Goal: Communication & Community: Answer question/provide support

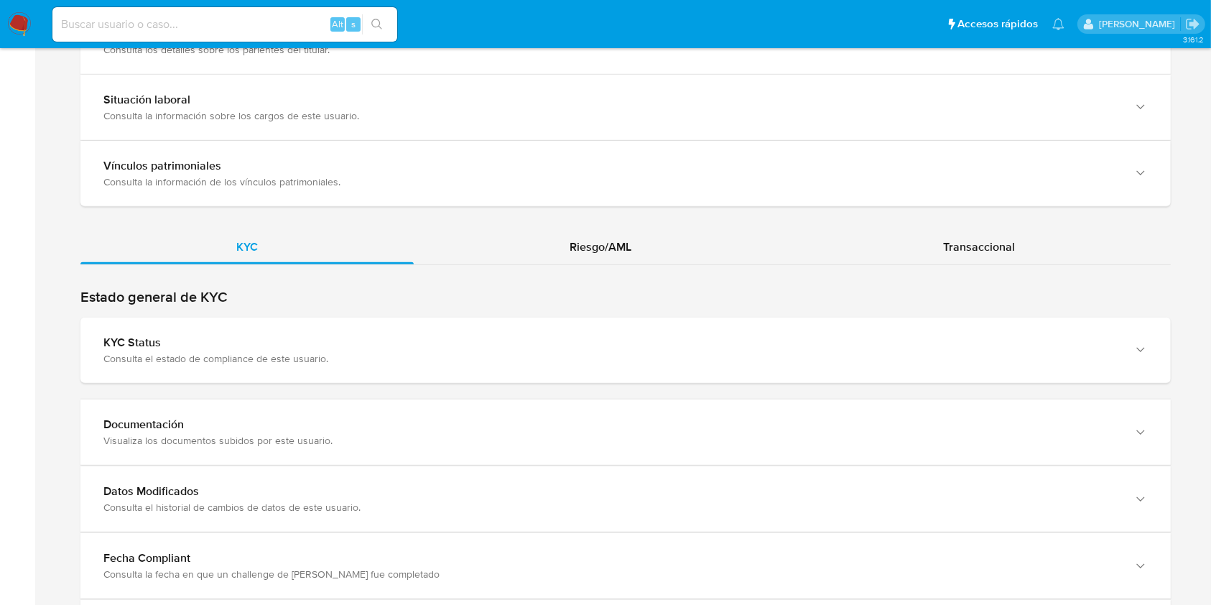
scroll to position [1201, 0]
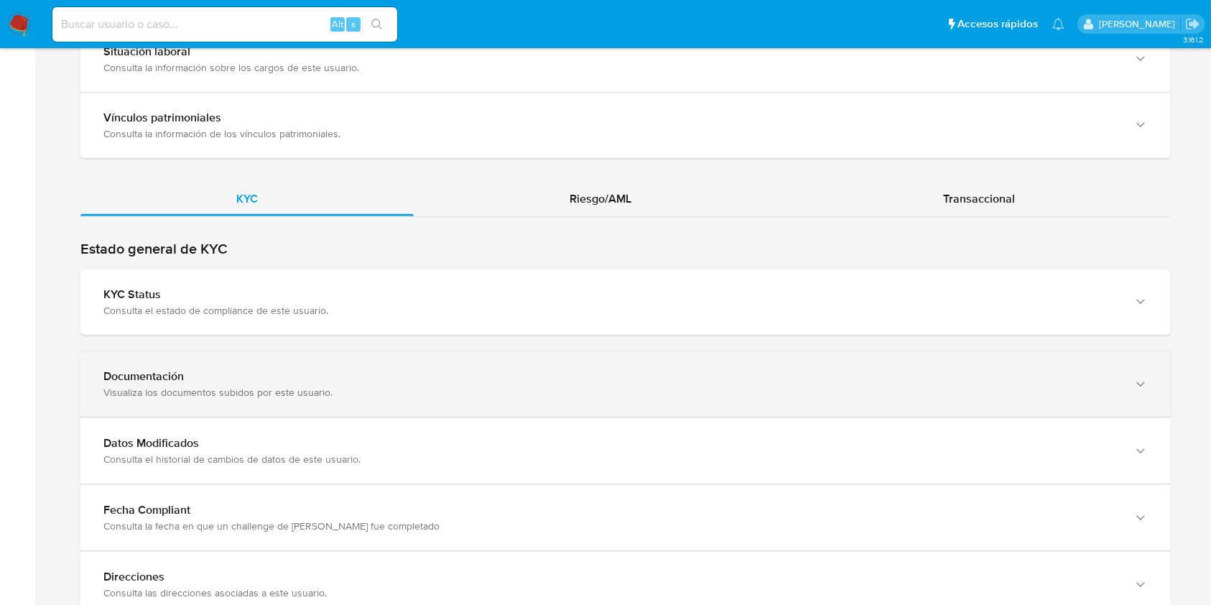
click at [995, 398] on div "Documentación Visualiza los documentos subidos por este usuario." at bounding box center [625, 383] width 1090 height 65
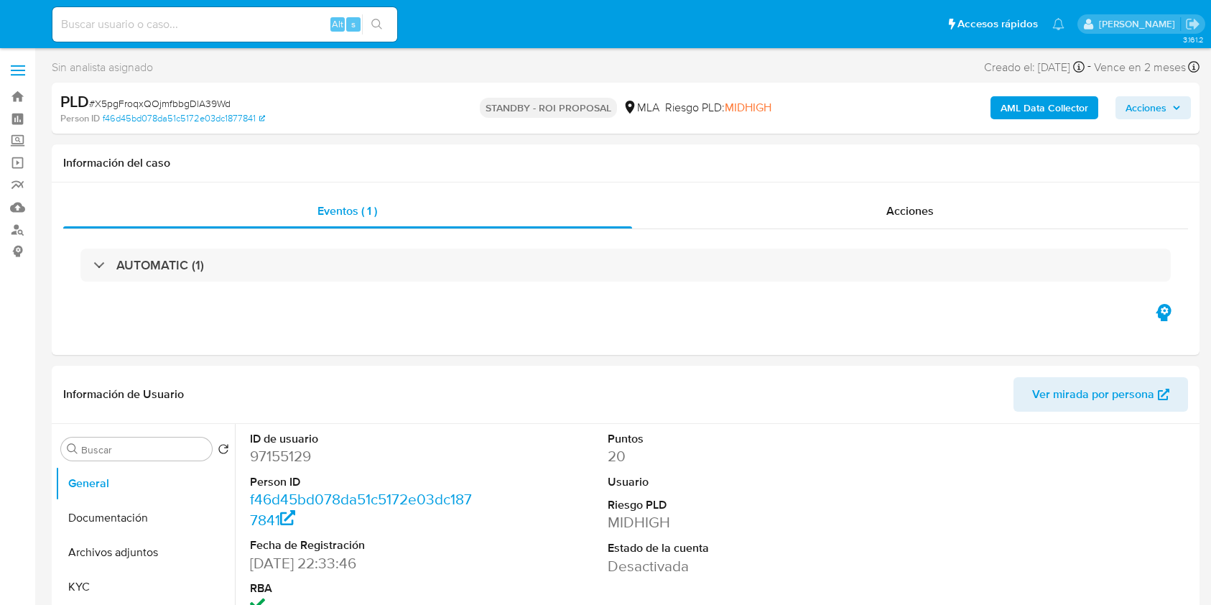
select select "10"
click at [237, 24] on input at bounding box center [224, 24] width 345 height 19
paste input "tlhRWZMscz1a7sB4sLBDyAFC"
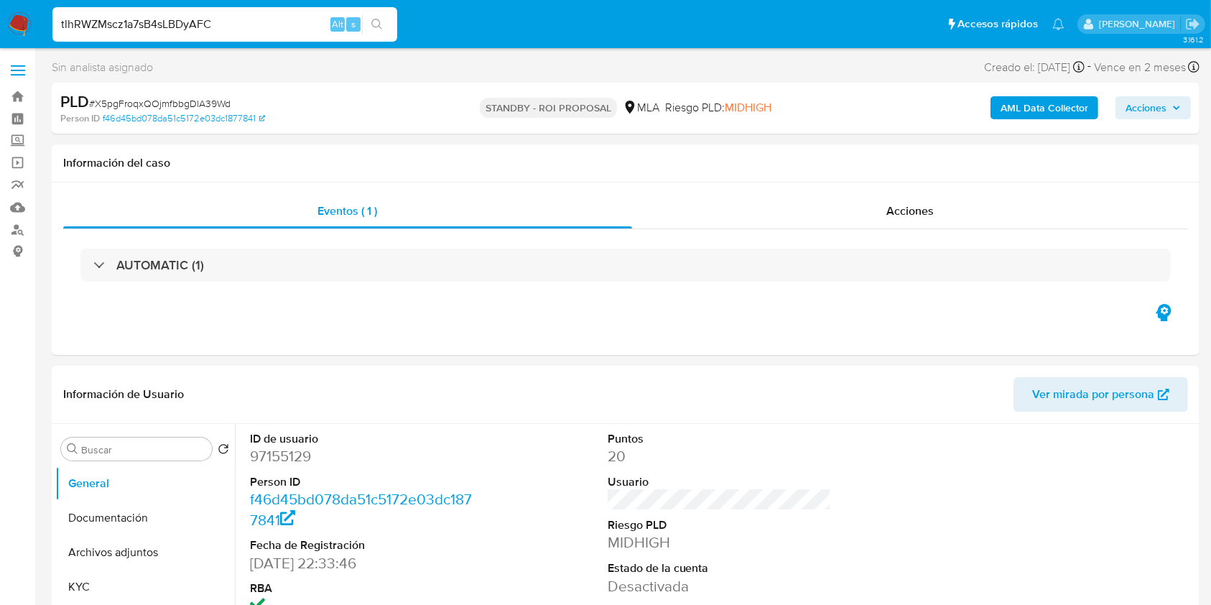
type input "tlhRWZMscz1a7sB4sLBDyAFC"
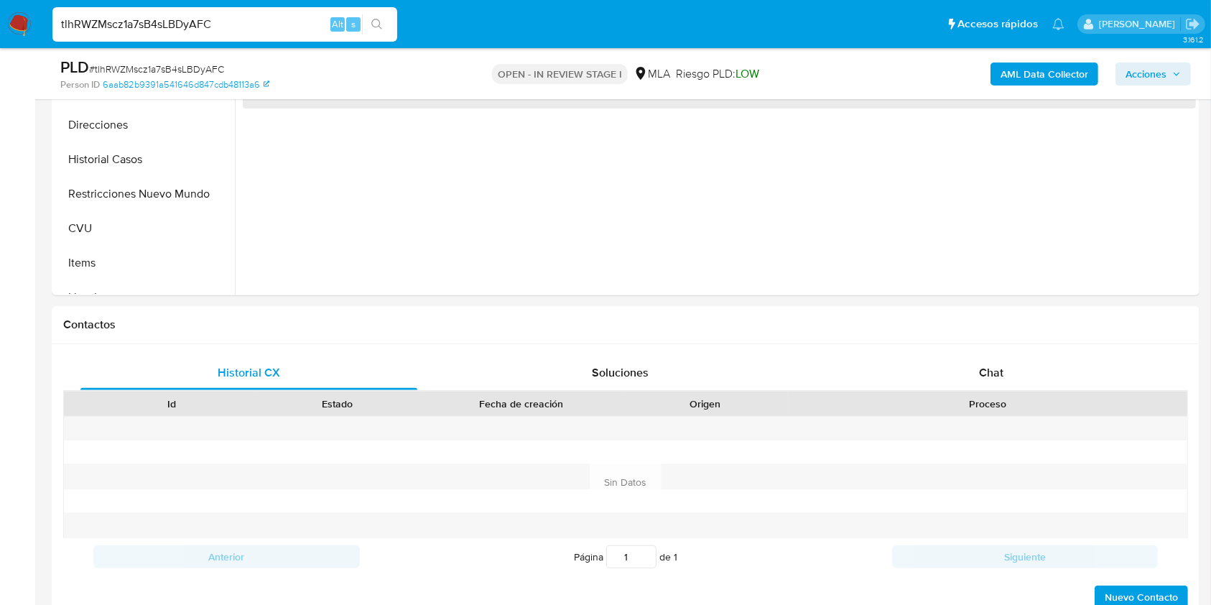
select select "10"
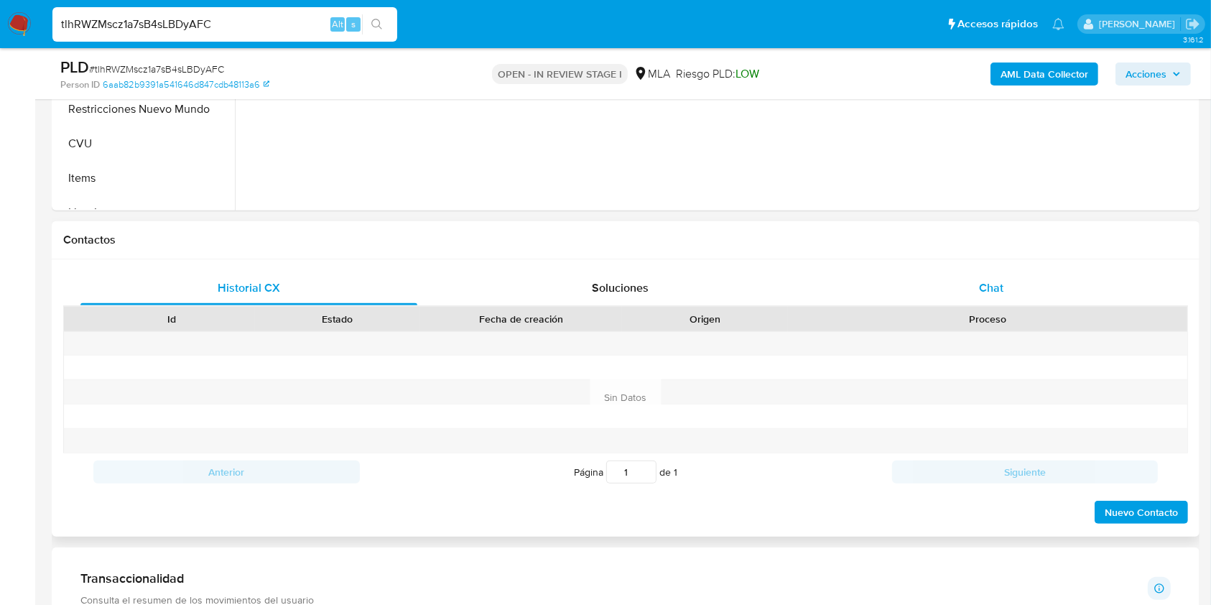
click at [985, 279] on span "Chat" at bounding box center [991, 287] width 24 height 17
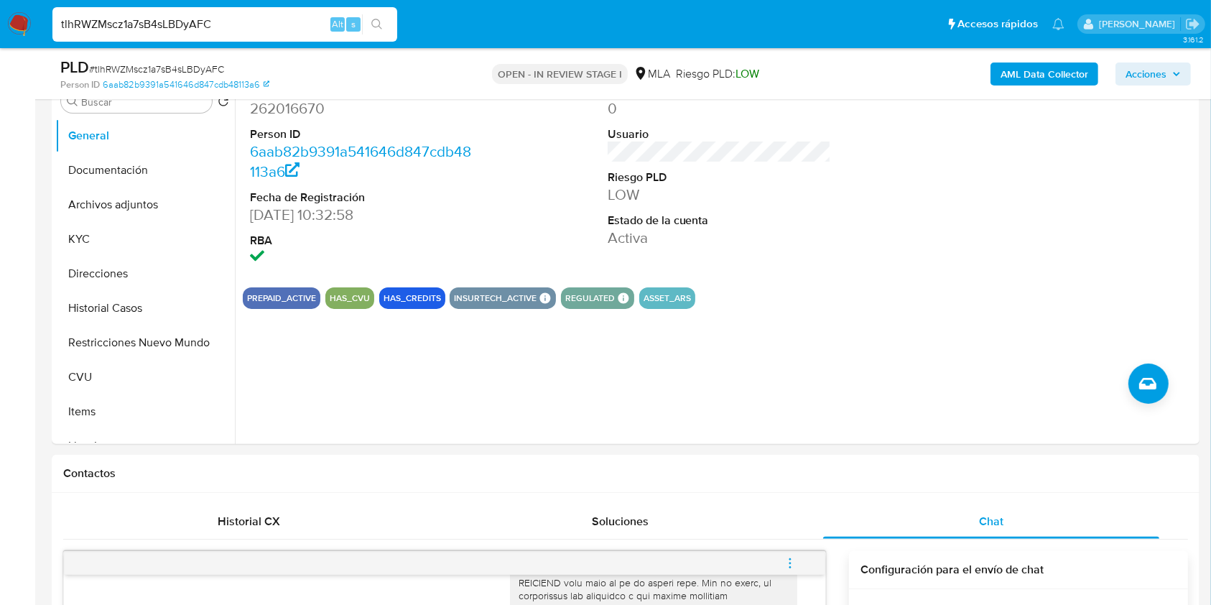
scroll to position [240, 0]
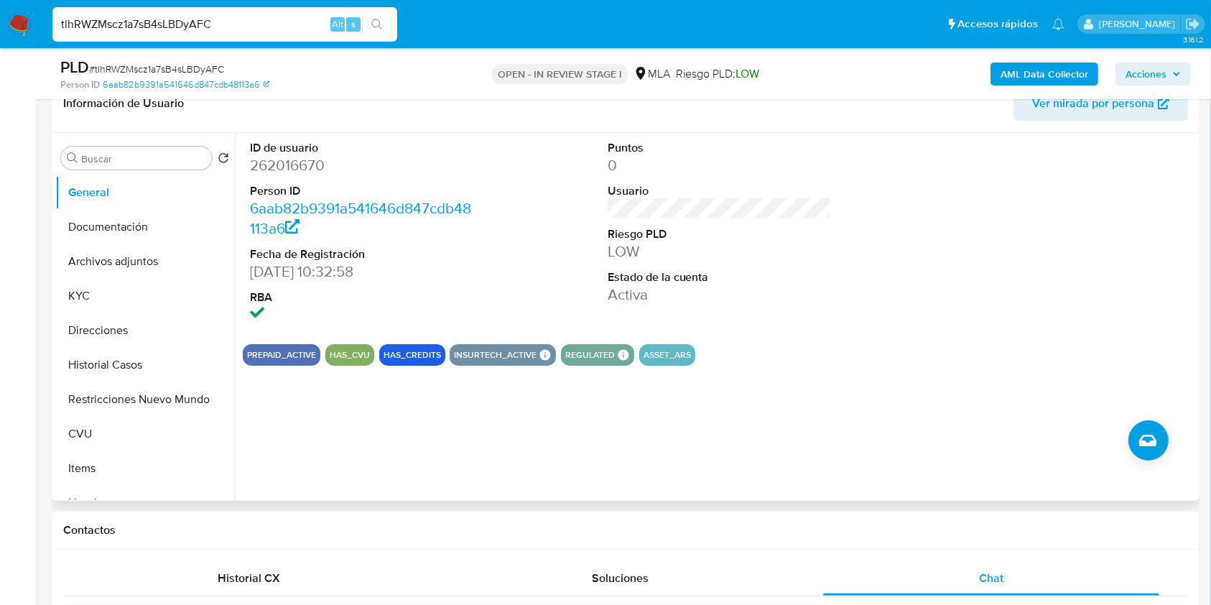
click at [286, 159] on dd "262016670" at bounding box center [362, 165] width 224 height 20
copy dd "262016670"
click at [126, 373] on button "Historial Casos" at bounding box center [139, 365] width 168 height 34
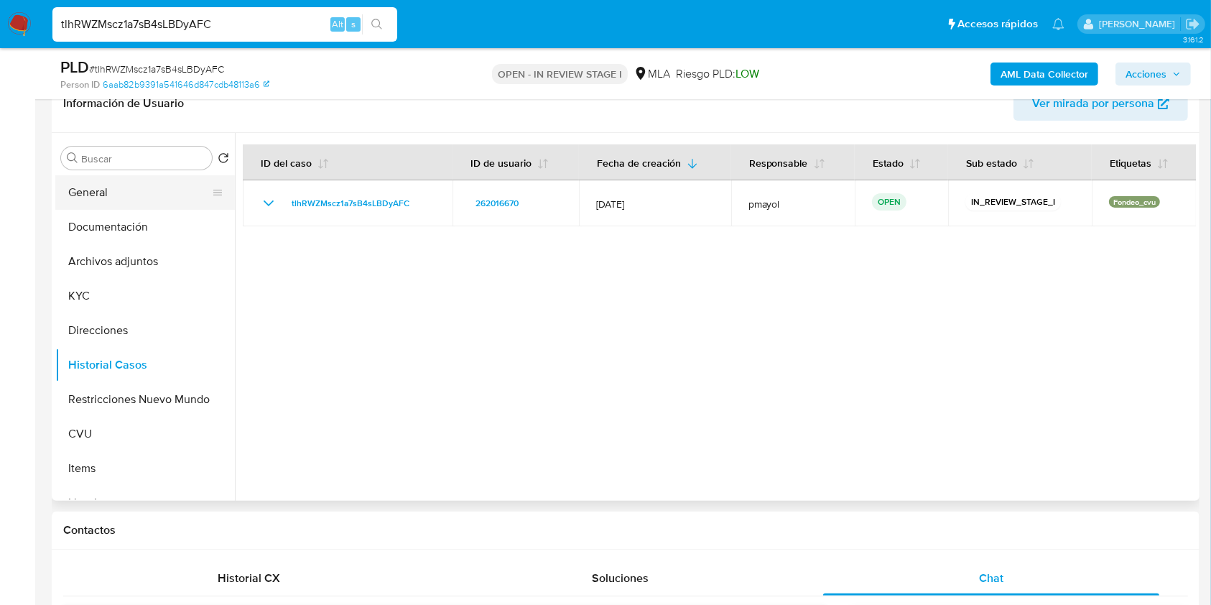
click at [139, 185] on button "General" at bounding box center [139, 192] width 168 height 34
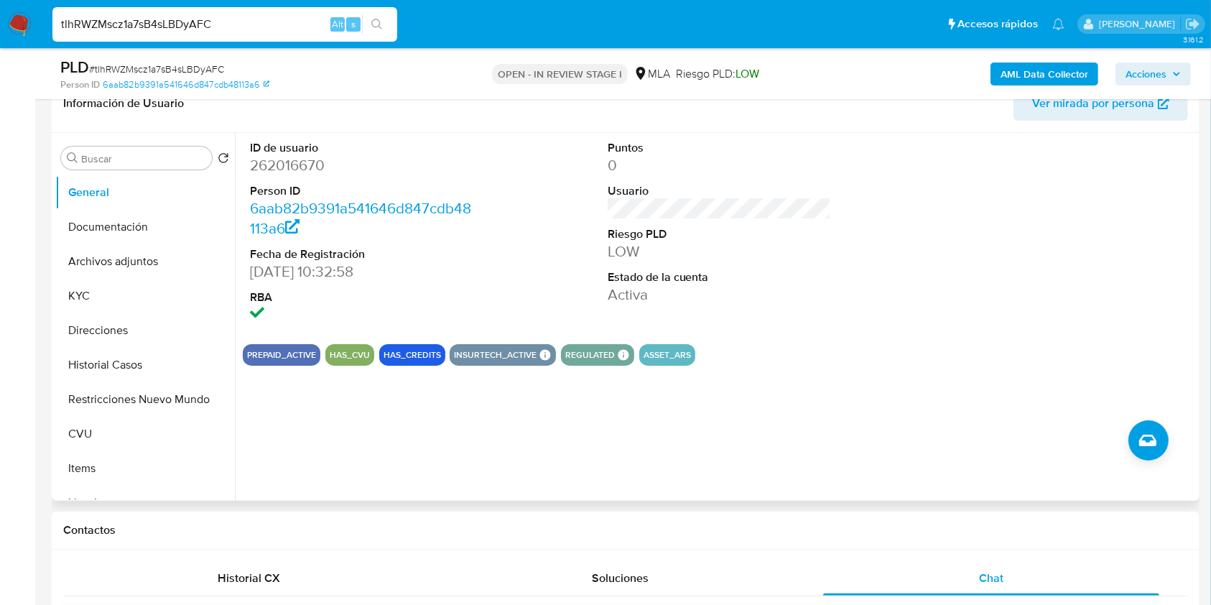
click at [1058, 107] on span "Ver mirada por persona" at bounding box center [1093, 103] width 122 height 34
click at [1056, 74] on b "AML Data Collector" at bounding box center [1044, 73] width 88 height 23
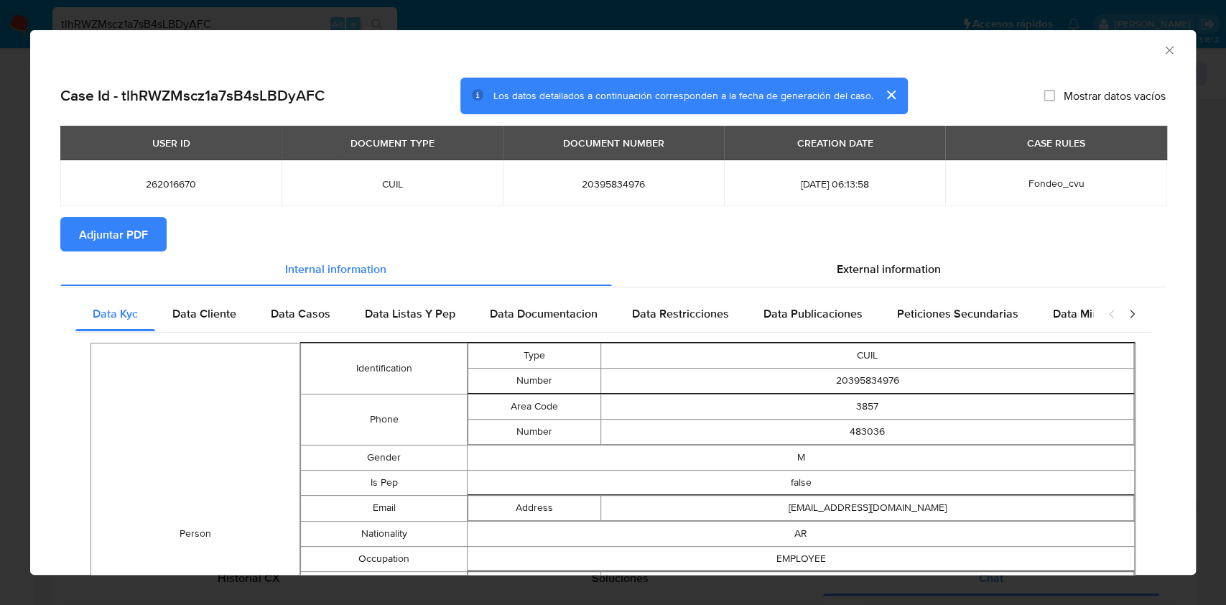
click at [136, 221] on span "Adjuntar PDF" at bounding box center [113, 234] width 69 height 32
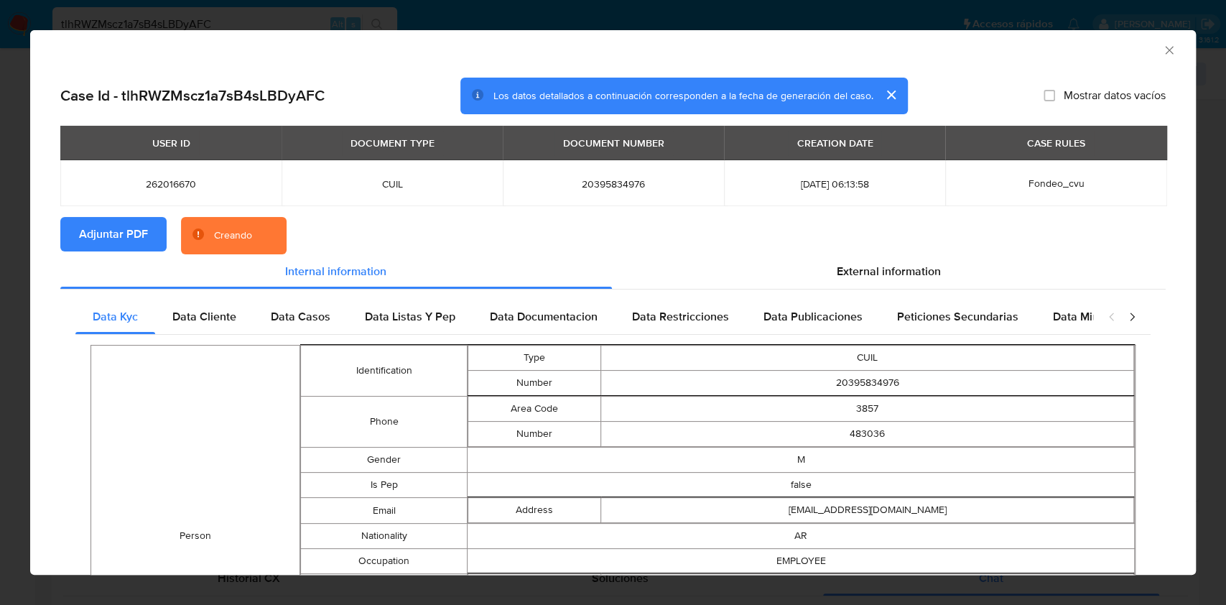
click at [1162, 55] on icon "Cerrar ventana" at bounding box center [1169, 50] width 14 height 14
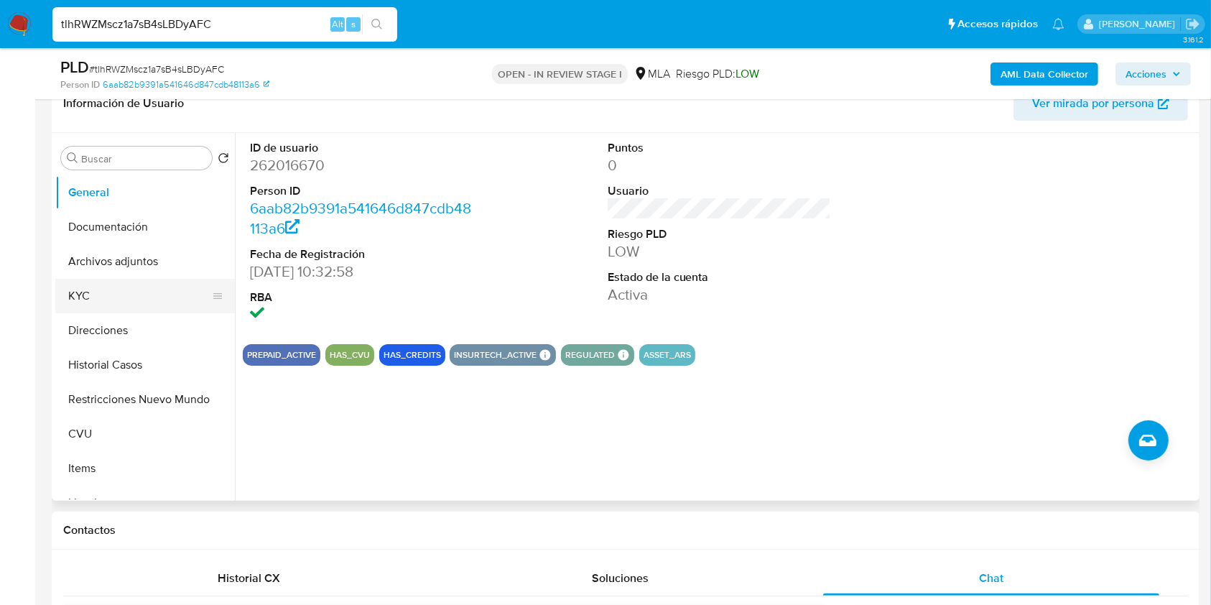
click at [129, 282] on button "KYC" at bounding box center [139, 296] width 168 height 34
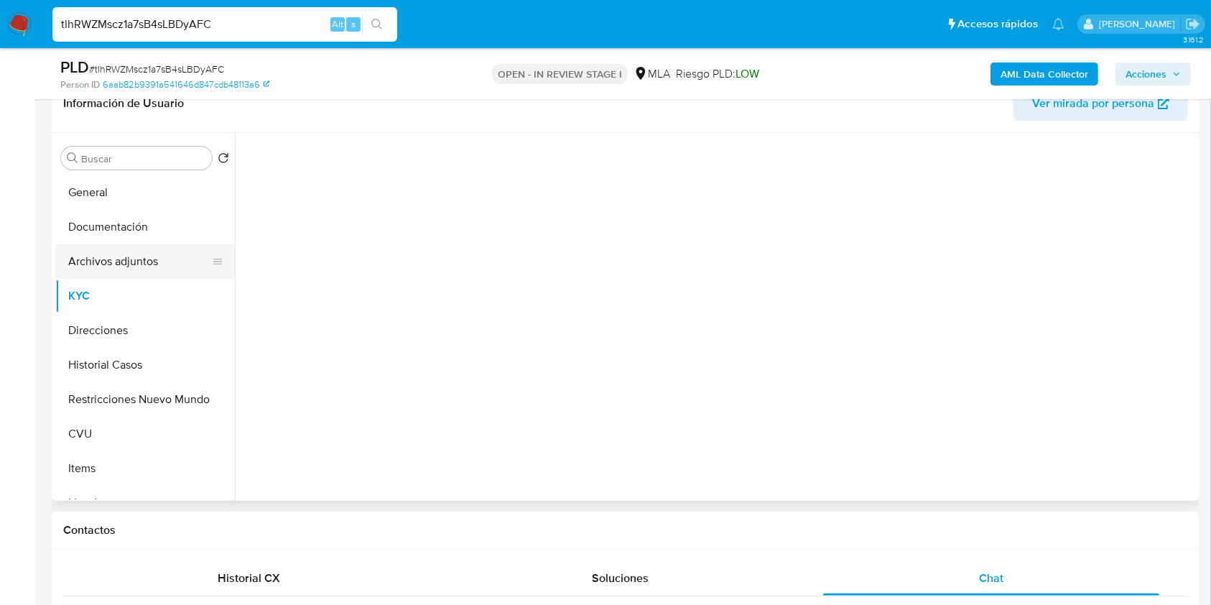
click at [129, 269] on button "Archivos adjuntos" at bounding box center [139, 261] width 168 height 34
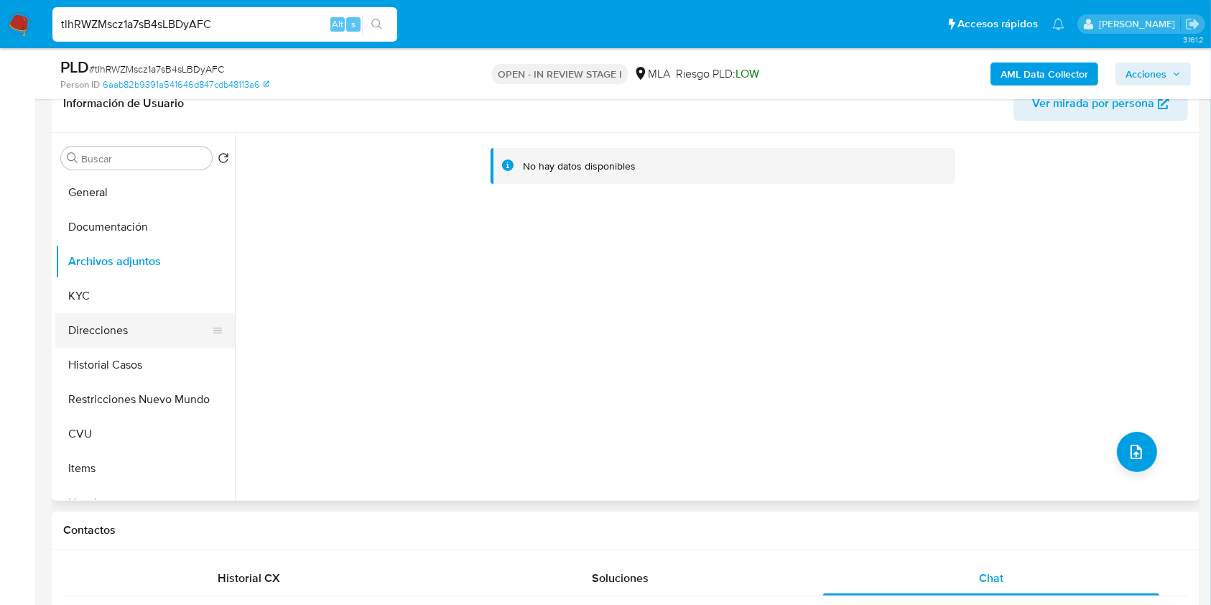
click at [112, 314] on button "Direcciones" at bounding box center [139, 330] width 168 height 34
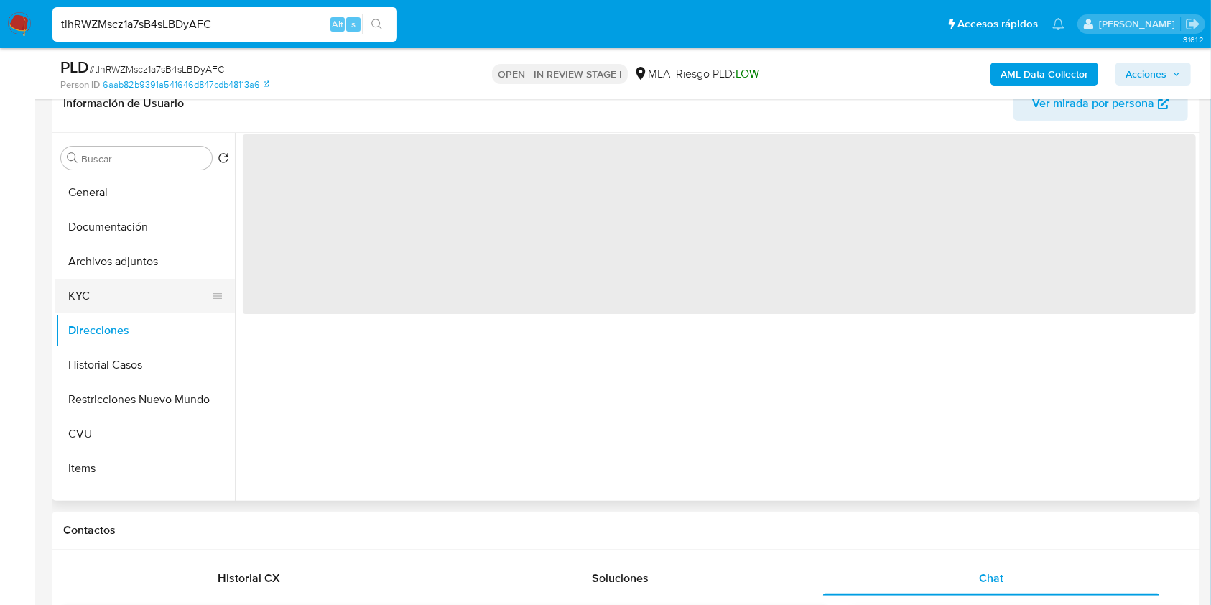
click at [108, 296] on button "KYC" at bounding box center [139, 296] width 168 height 34
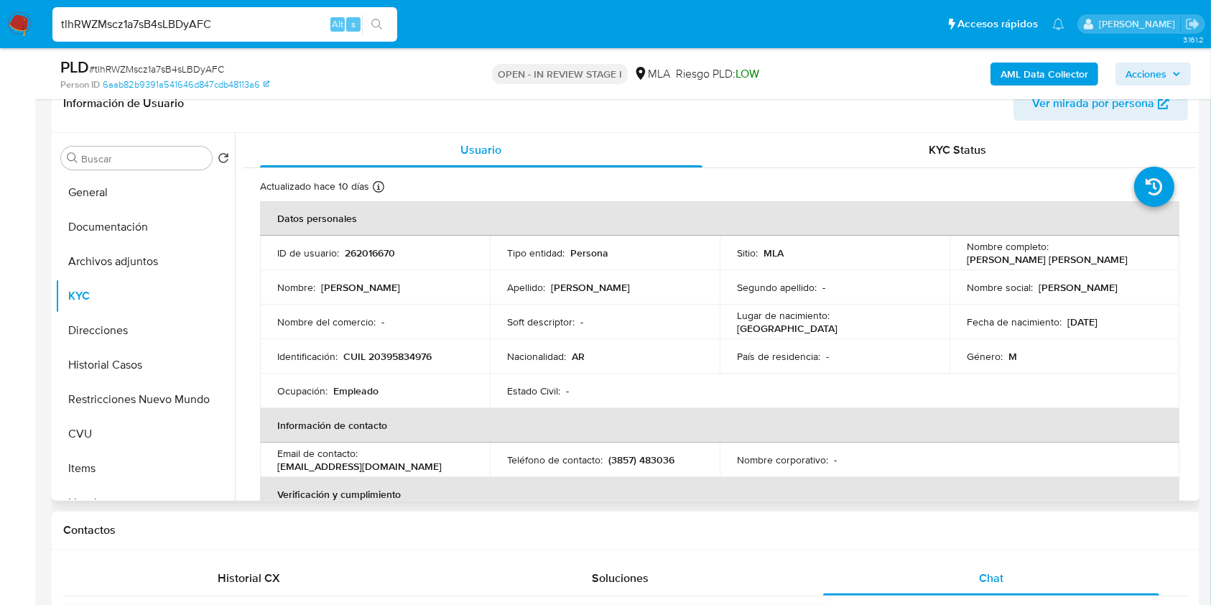
click at [389, 348] on td "Identificación : CUIL 20395834976" at bounding box center [375, 356] width 230 height 34
click at [416, 345] on td "Identificación : CUIL 20395834976" at bounding box center [375, 356] width 230 height 34
click at [415, 355] on p "CUIL 20395834976" at bounding box center [387, 356] width 88 height 13
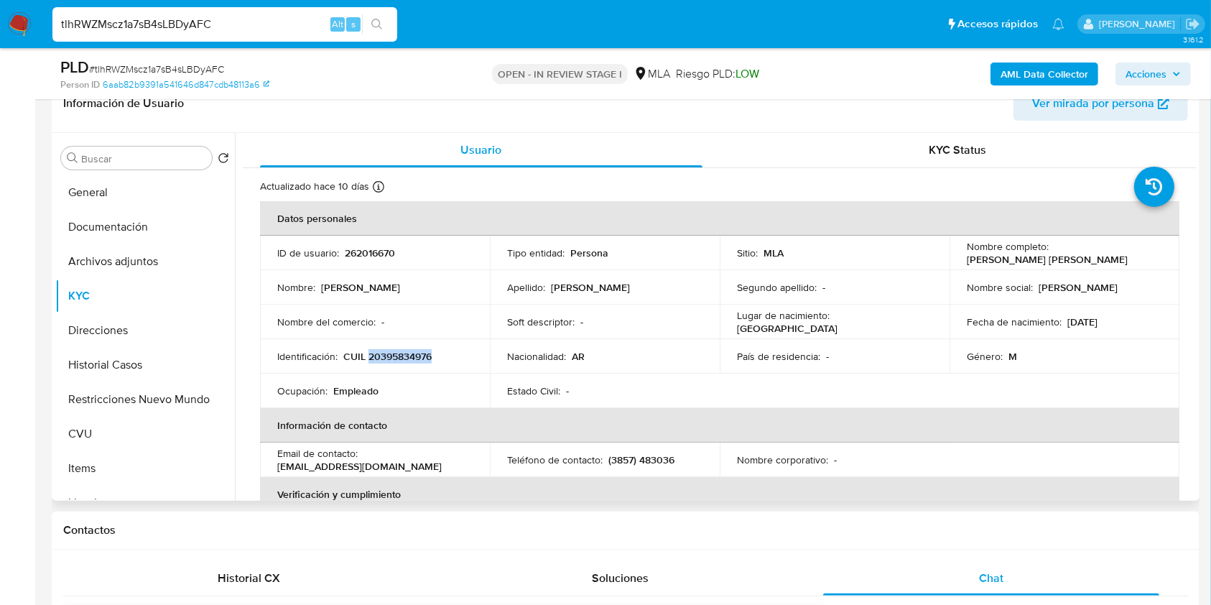
copy p "20395834976"
click at [142, 389] on button "Restricciones Nuevo Mundo" at bounding box center [139, 399] width 168 height 34
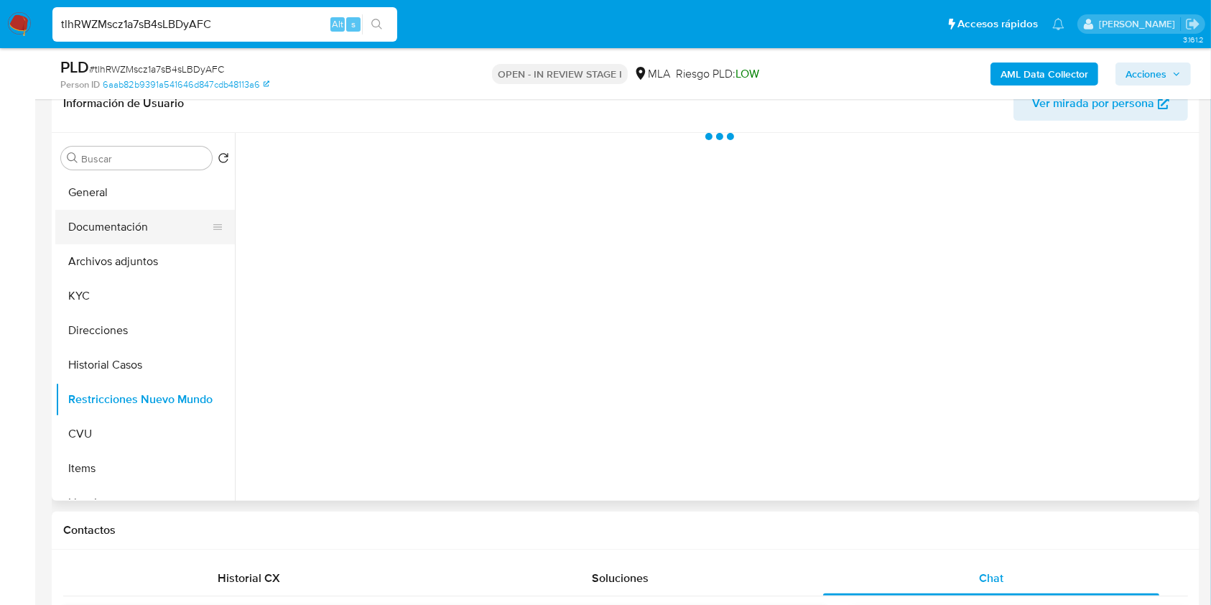
click at [125, 223] on button "Documentación" at bounding box center [139, 227] width 168 height 34
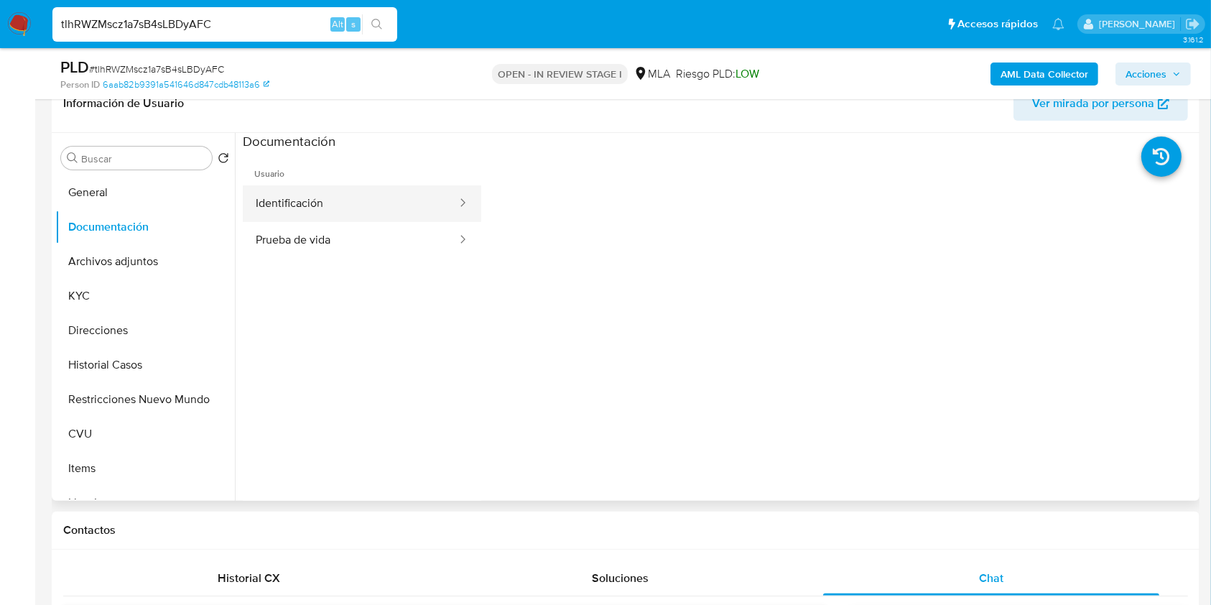
click at [393, 205] on button "Identificación" at bounding box center [350, 203] width 215 height 37
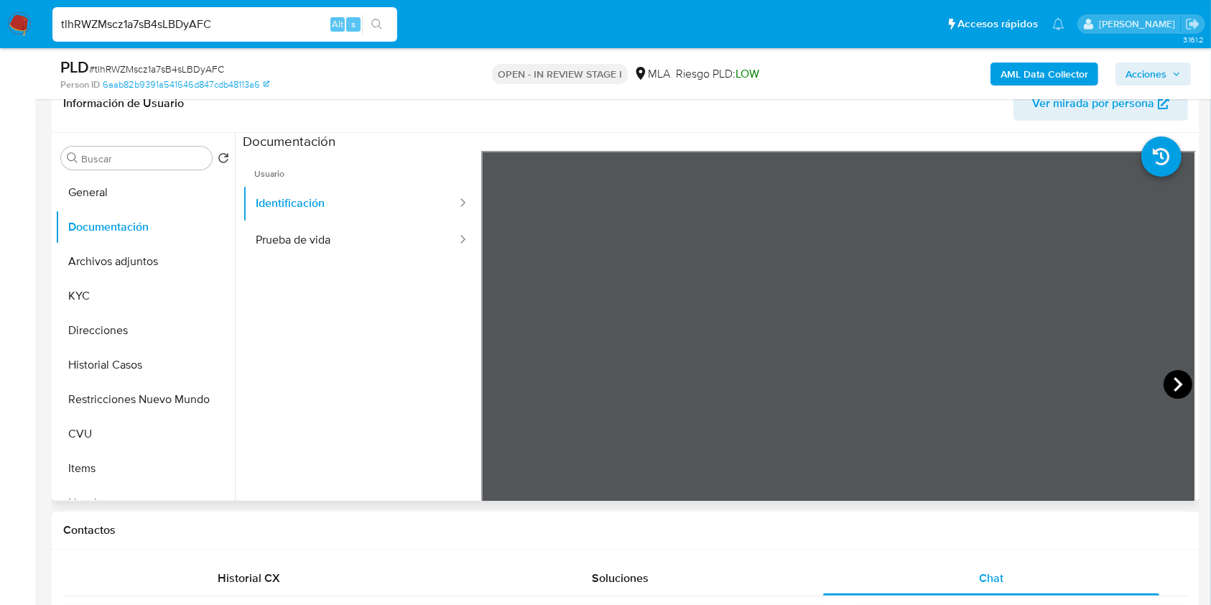
click at [1175, 382] on icon at bounding box center [1177, 384] width 9 height 14
click at [93, 325] on button "Direcciones" at bounding box center [139, 330] width 168 height 34
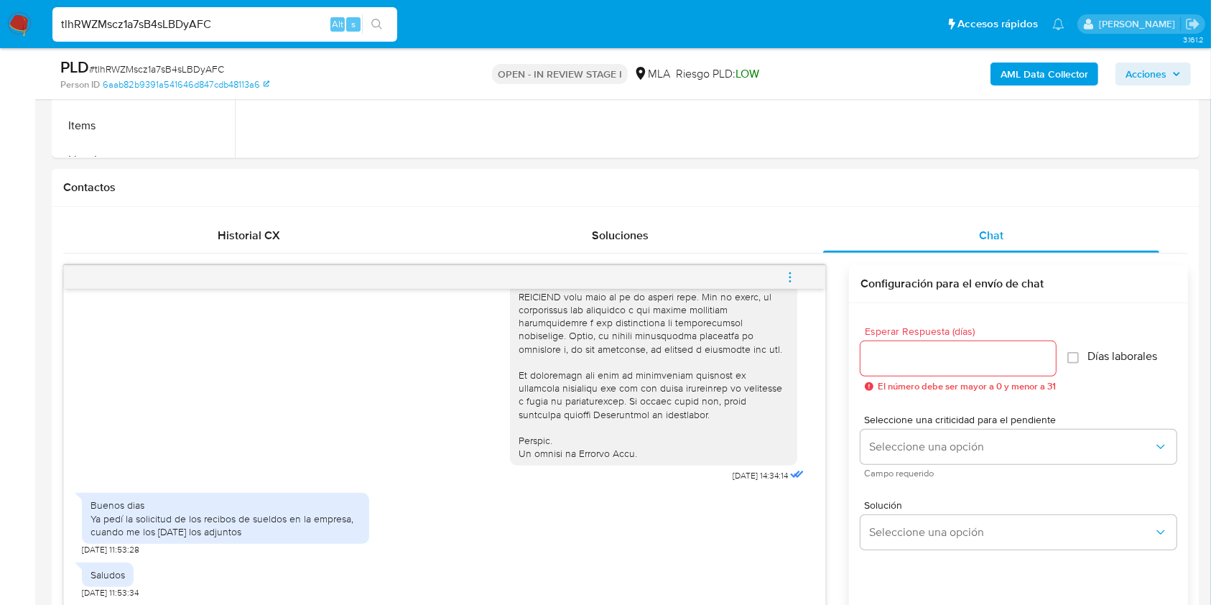
scroll to position [563, 0]
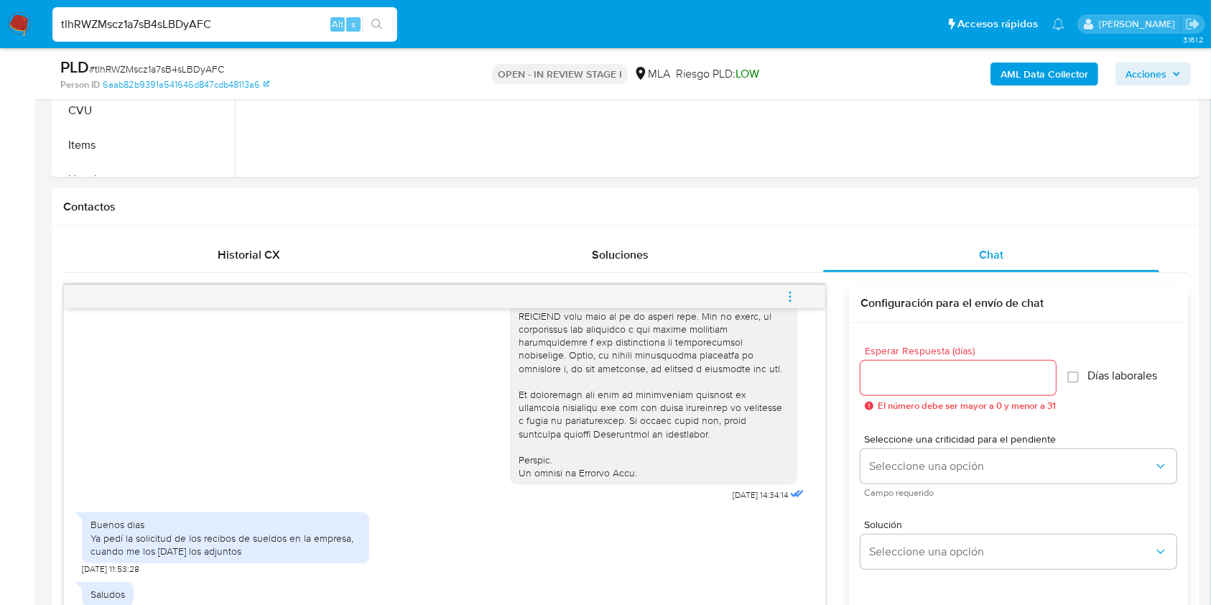
click at [182, 72] on span "# tlhRWZMscz1a7sB4sLBDyAFC" at bounding box center [156, 69] width 135 height 14
copy span "tlhRWZMscz1a7sB4sLBDyAFC"
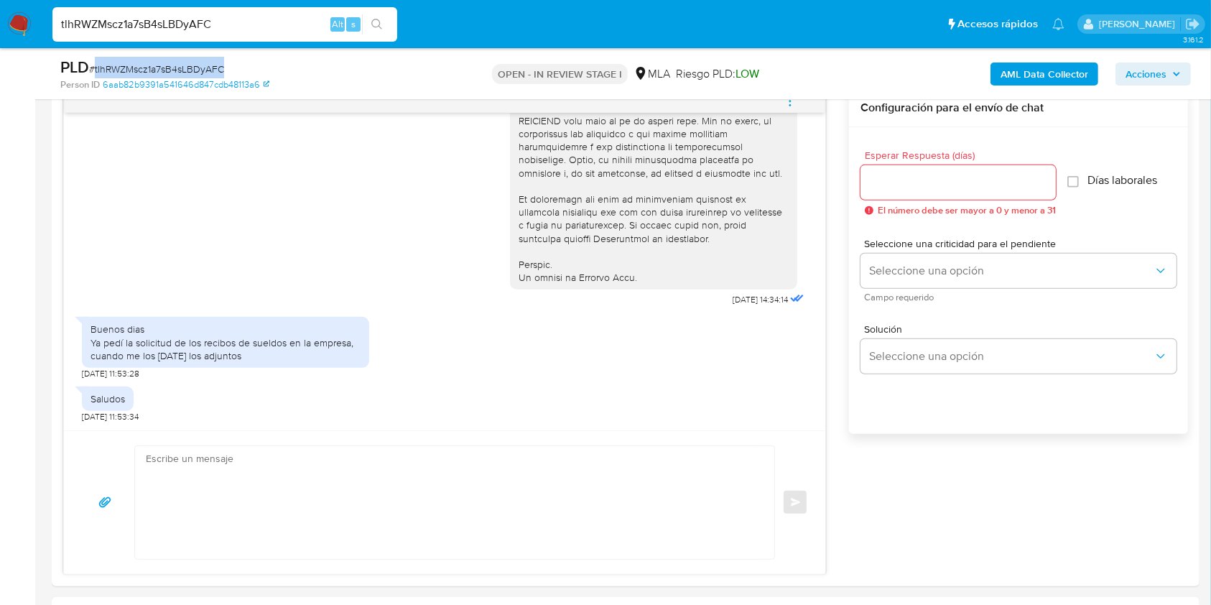
scroll to position [780, 0]
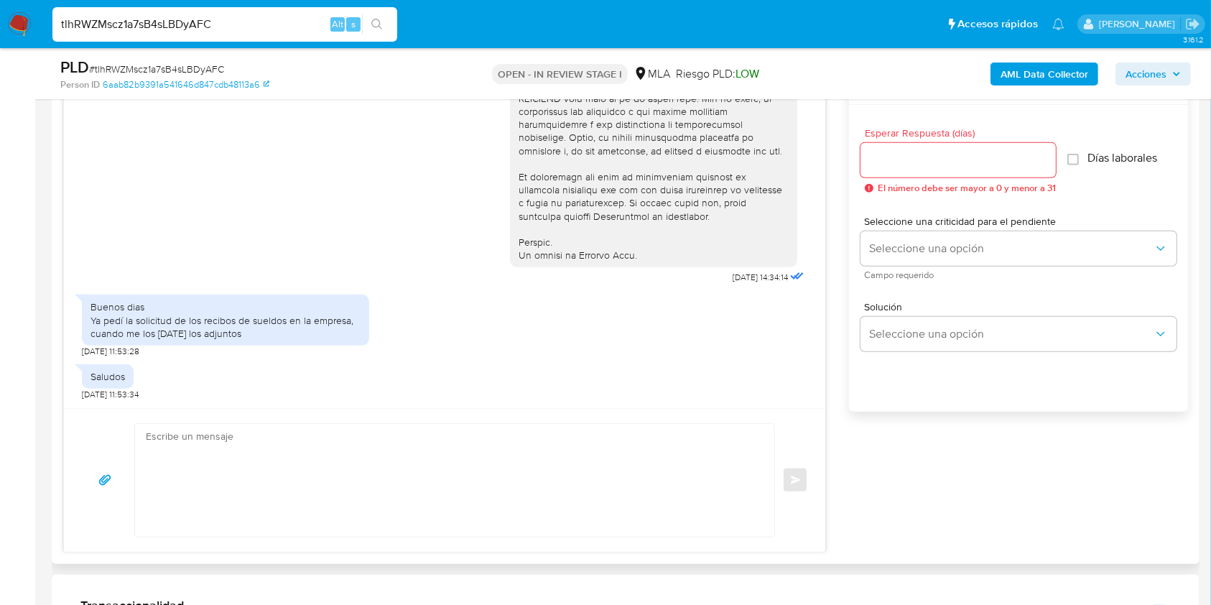
click at [403, 491] on textarea at bounding box center [451, 480] width 610 height 113
paste textarea "Hola, Muchas gracias por la respuesta. Analizamos tu caso y notamos que la info…"
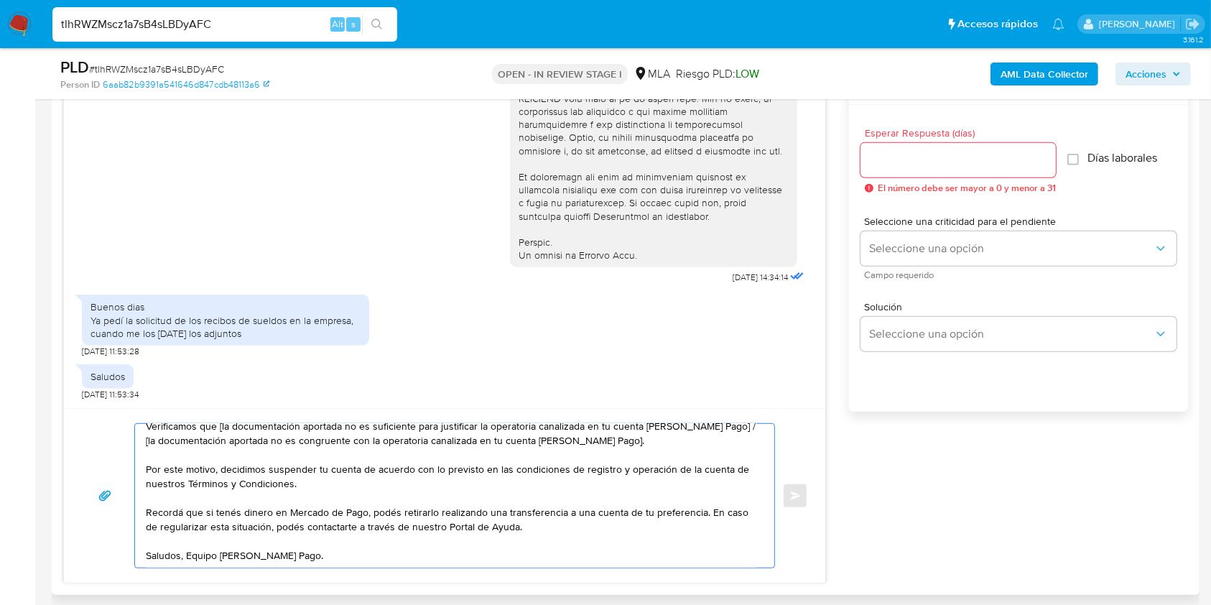
scroll to position [0, 0]
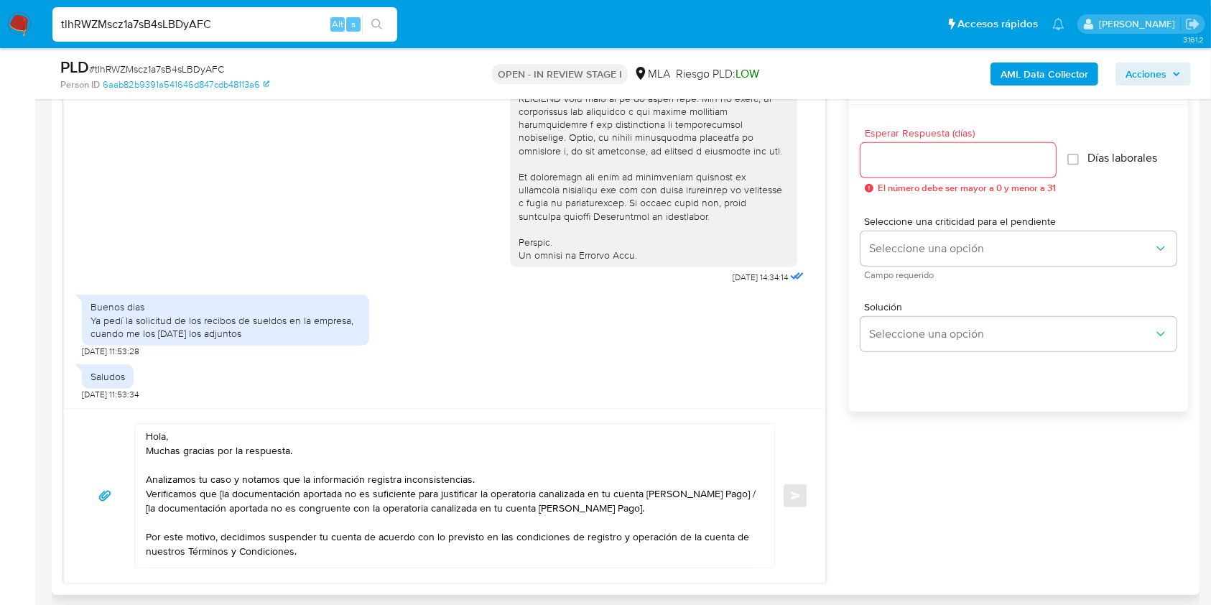
click at [144, 495] on div "Hola, Muchas gracias por la respuesta. Analizamos tu caso y notamos que la info…" at bounding box center [451, 496] width 632 height 144
click at [151, 495] on textarea "Hola, Muchas gracias por la respuesta. Analizamos tu caso y notamos que la info…" at bounding box center [451, 496] width 610 height 144
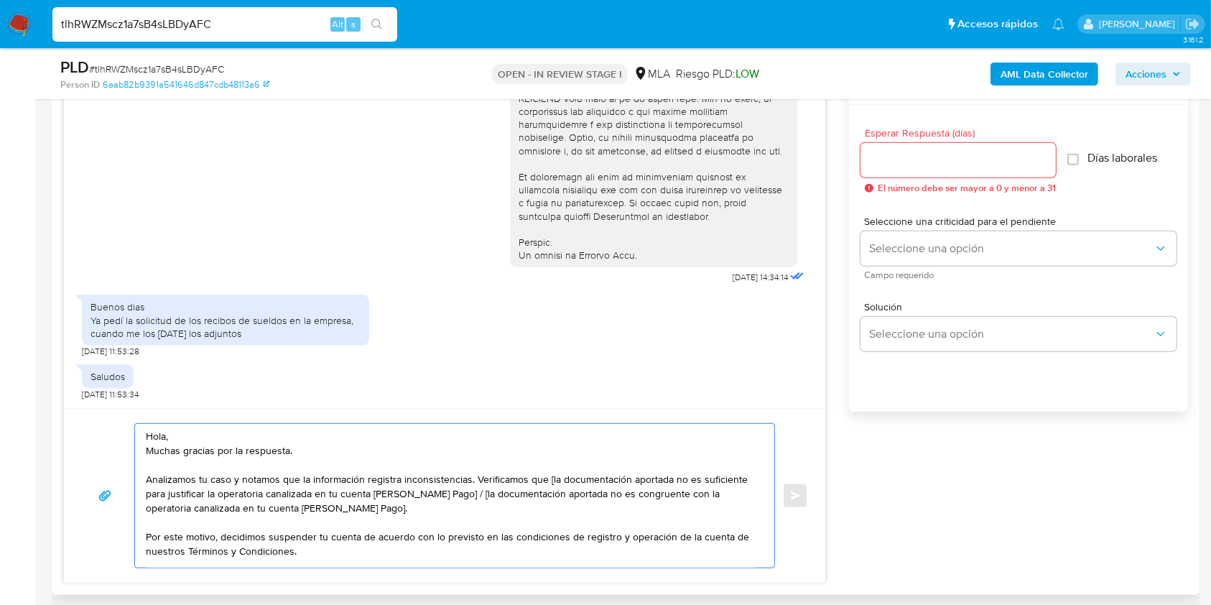
drag, startPoint x: 628, startPoint y: 475, endPoint x: 542, endPoint y: 474, distance: 85.5
click at [542, 474] on textarea "Hola, Muchas gracias por la respuesta. Analizamos tu caso y notamos que la info…" at bounding box center [451, 496] width 610 height 144
drag, startPoint x: 373, startPoint y: 509, endPoint x: 448, endPoint y: 495, distance: 75.9
click at [448, 495] on textarea "Hola, Muchas gracias por la respuesta. Analizamos tu caso y notamos que la info…" at bounding box center [451, 496] width 610 height 144
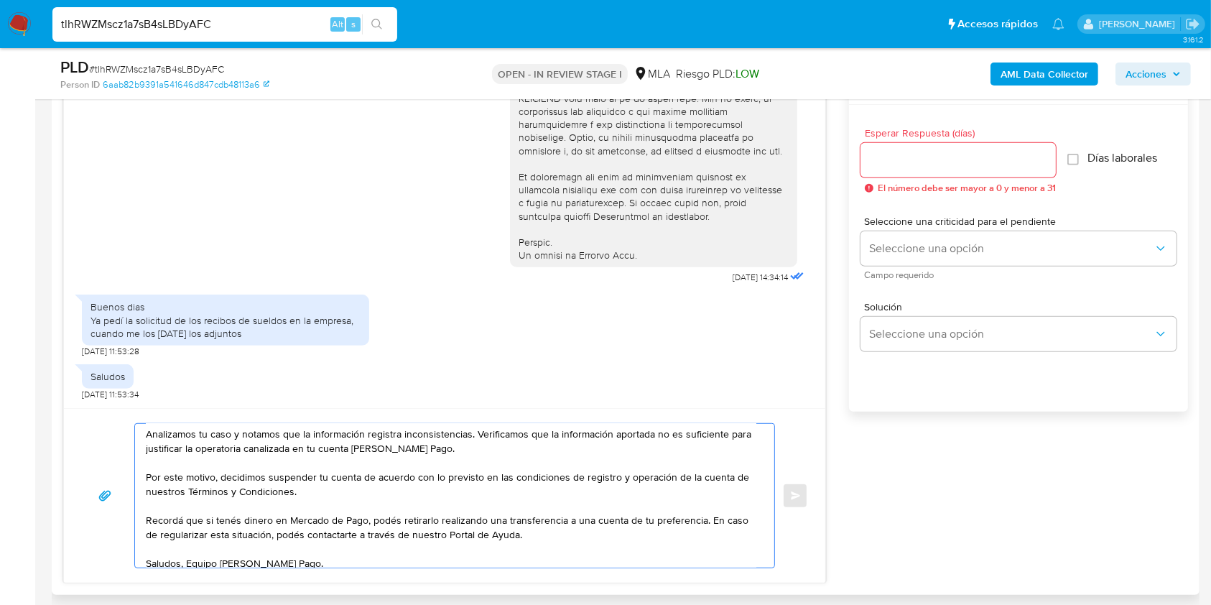
scroll to position [86, 0]
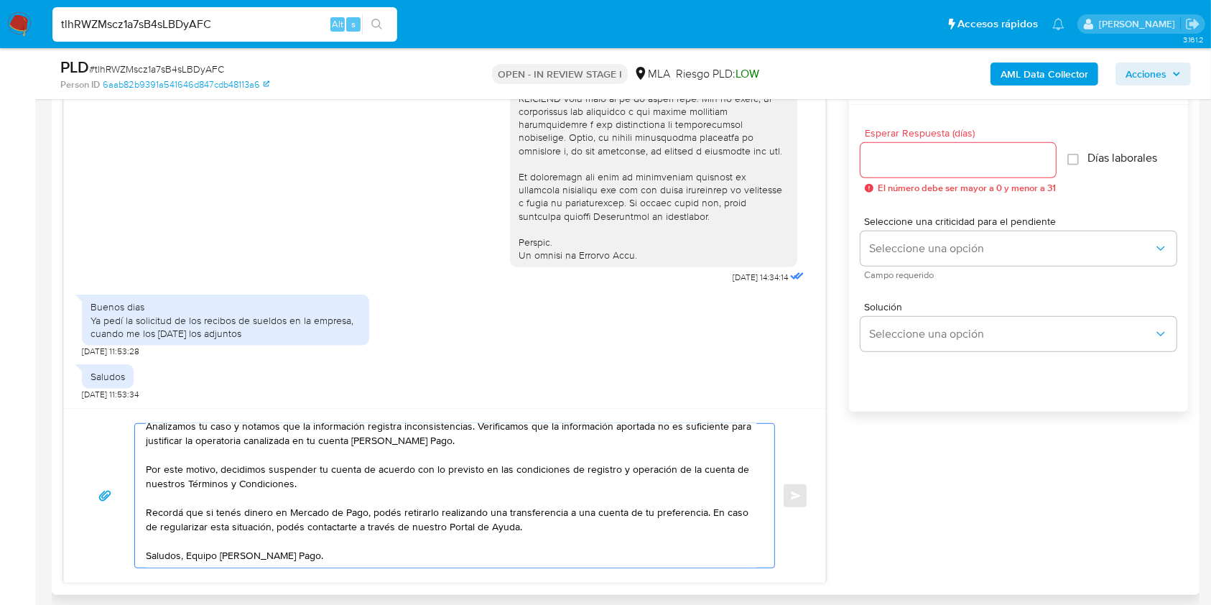
click at [186, 518] on textarea "Hola, Muchas gracias por la respuesta. Analizamos tu caso y notamos que la info…" at bounding box center [451, 496] width 610 height 144
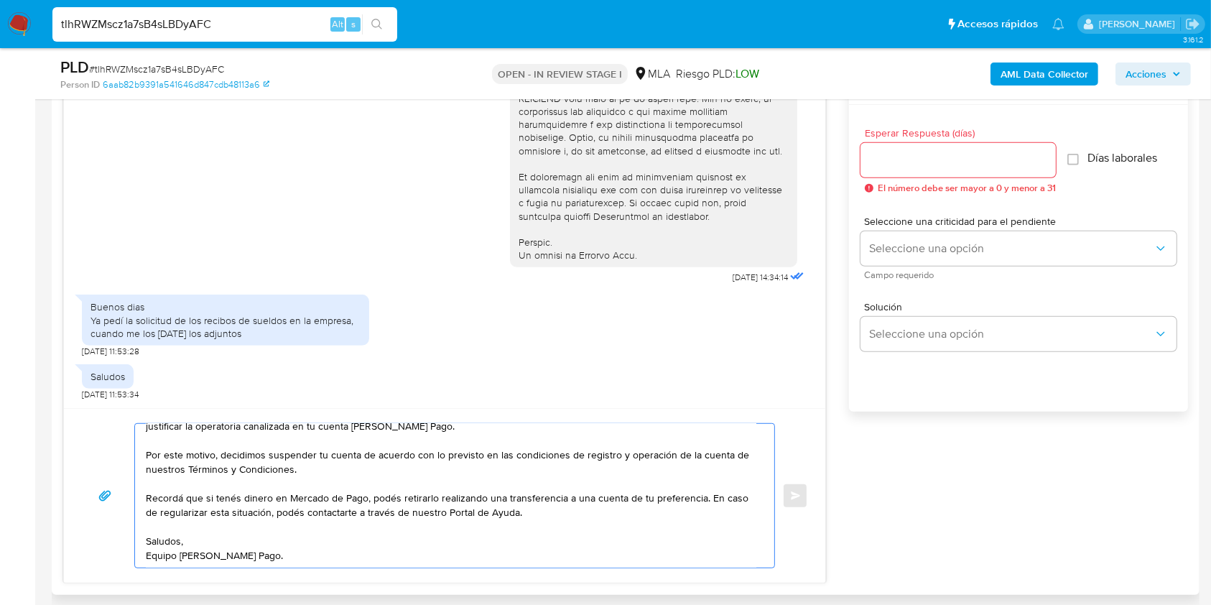
type textarea "Hola, Muchas gracias por la respuesta. Analizamos tu caso y notamos que la info…"
click at [928, 158] on input "Esperar Respuesta (días)" at bounding box center [957, 160] width 195 height 19
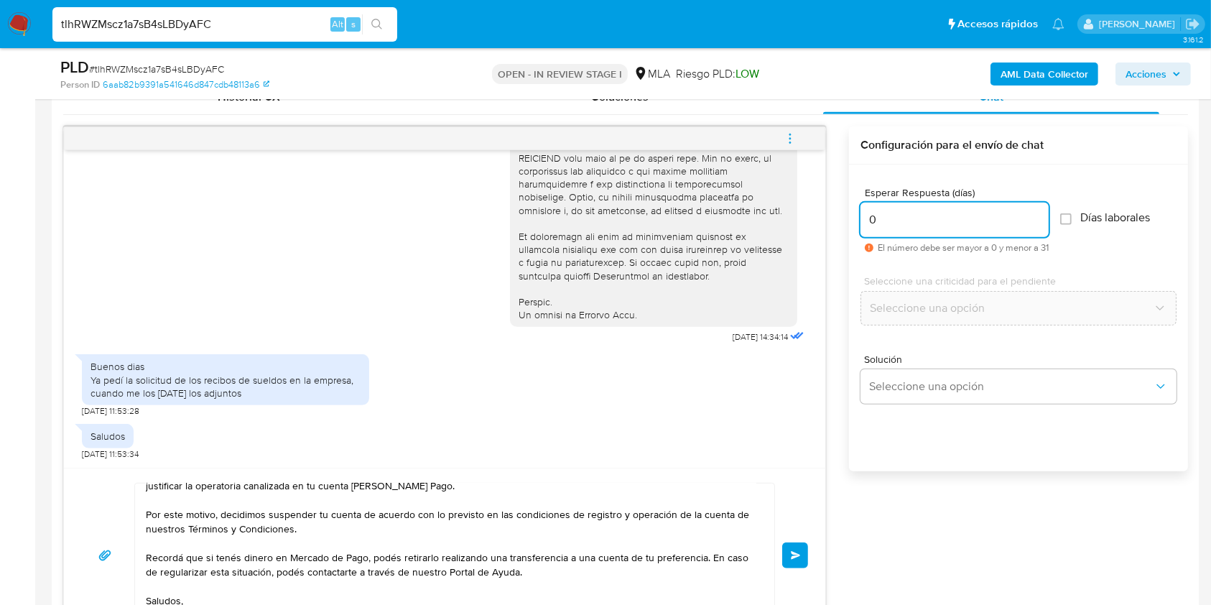
scroll to position [718, 0]
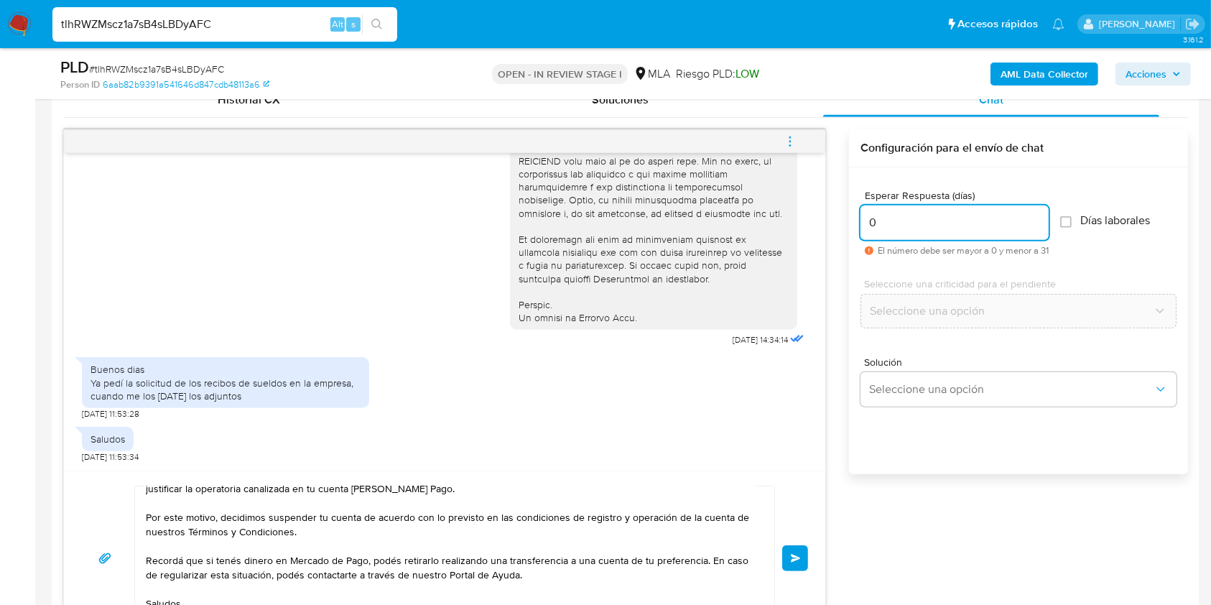
type input "0"
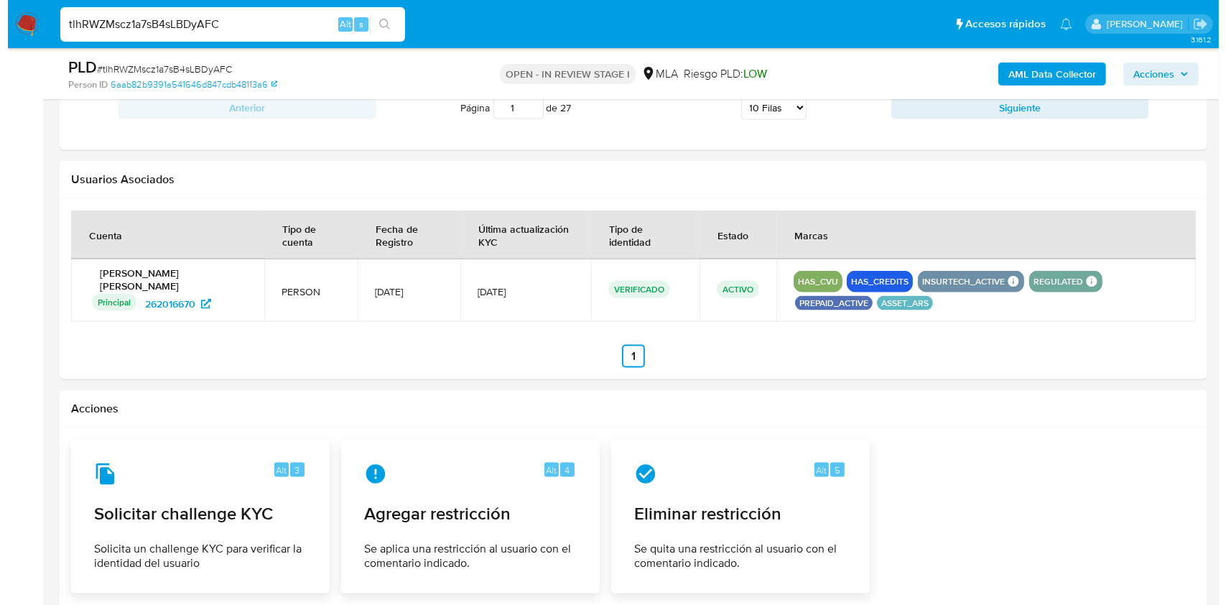
scroll to position [2089, 0]
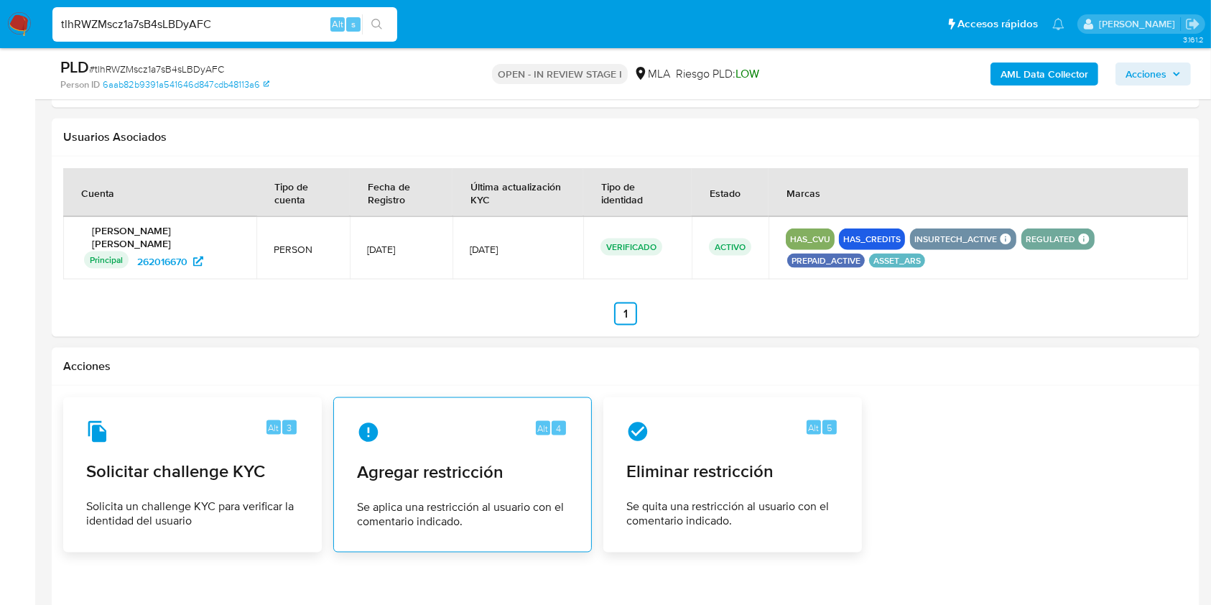
click at [429, 516] on span "Se aplica una restricción al usuario con el comentario indicado." at bounding box center [462, 514] width 211 height 29
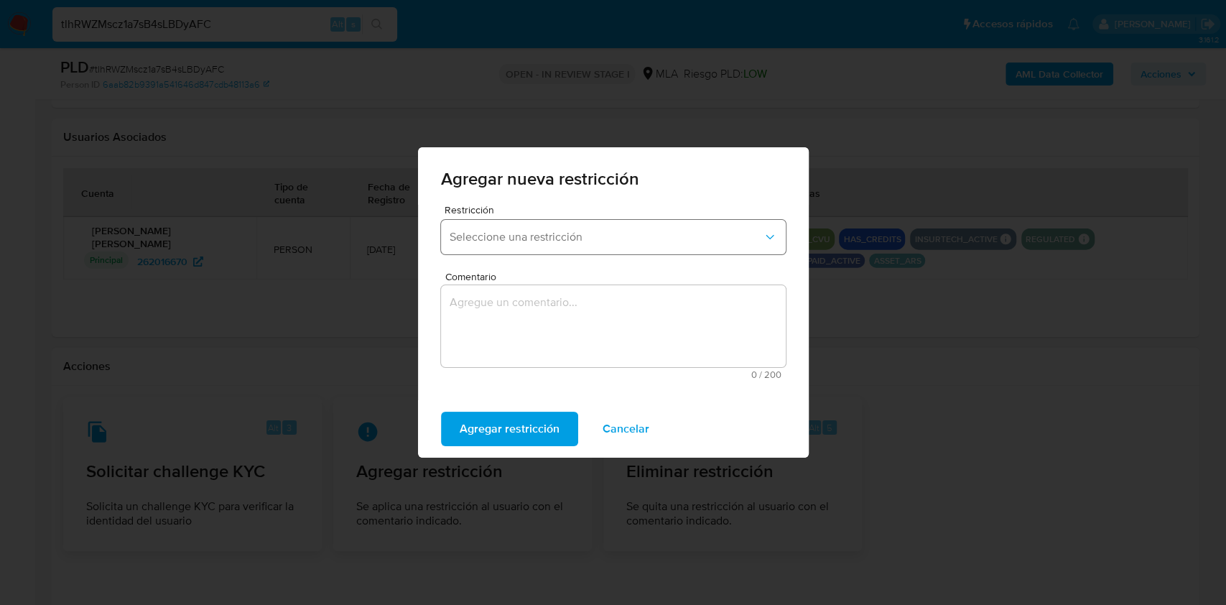
click at [655, 227] on button "Seleccione una restricción" at bounding box center [613, 237] width 345 height 34
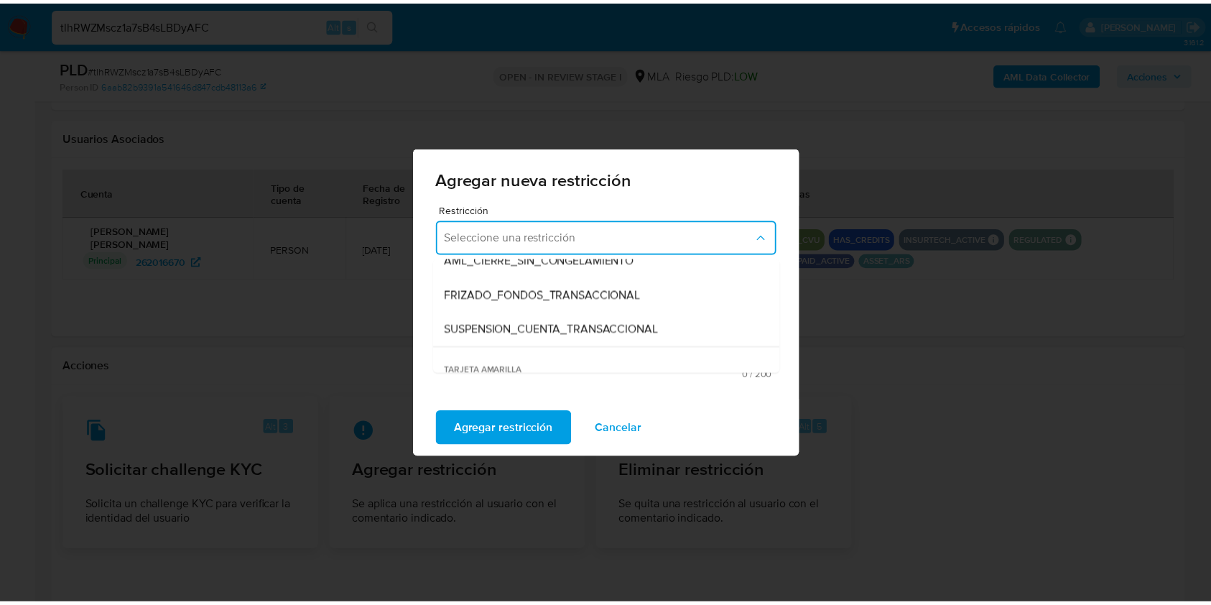
scroll to position [191, 0]
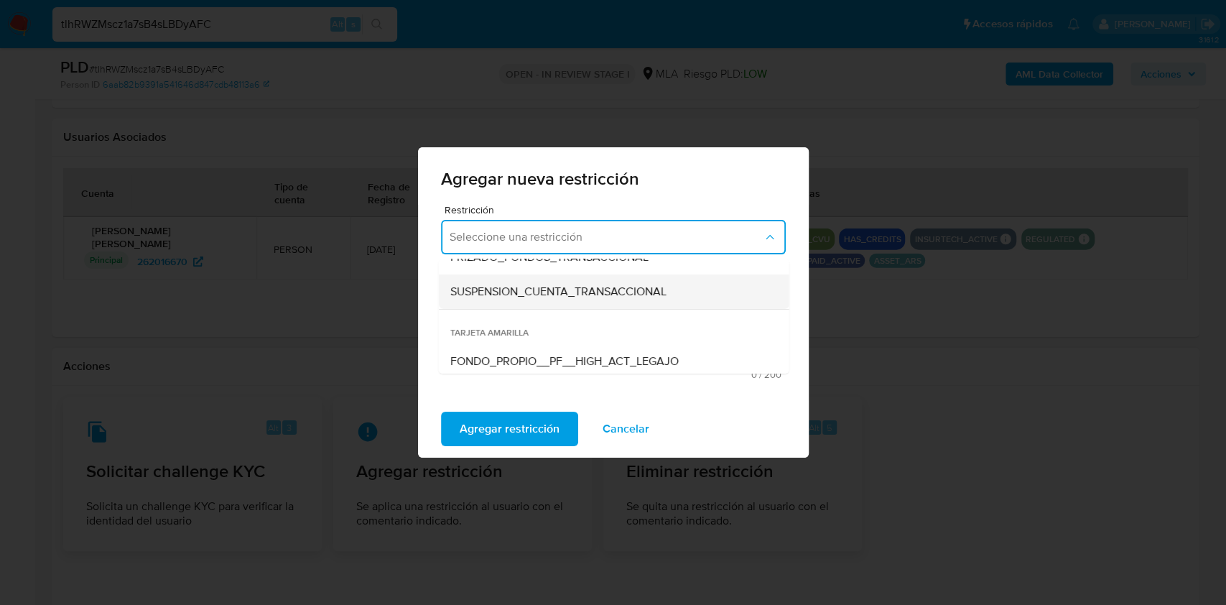
click at [641, 285] on span "SUSPENSION_CUENTA_TRANSACCIONAL" at bounding box center [557, 291] width 216 height 14
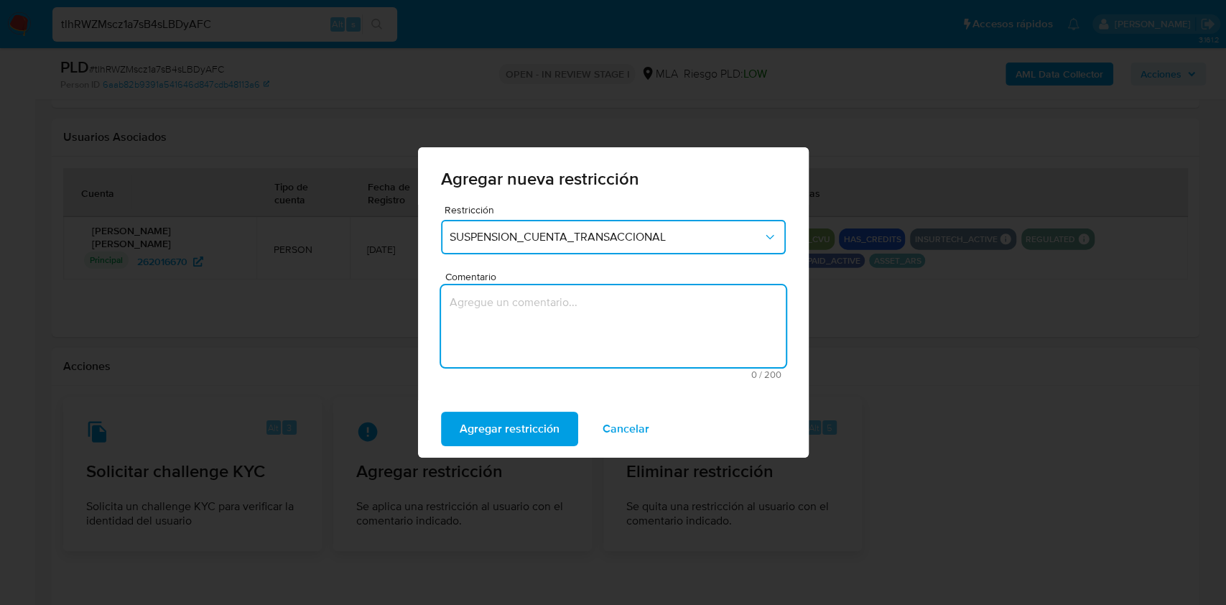
click at [604, 338] on textarea "Comentario" at bounding box center [613, 326] width 345 height 82
type textarea "AML"
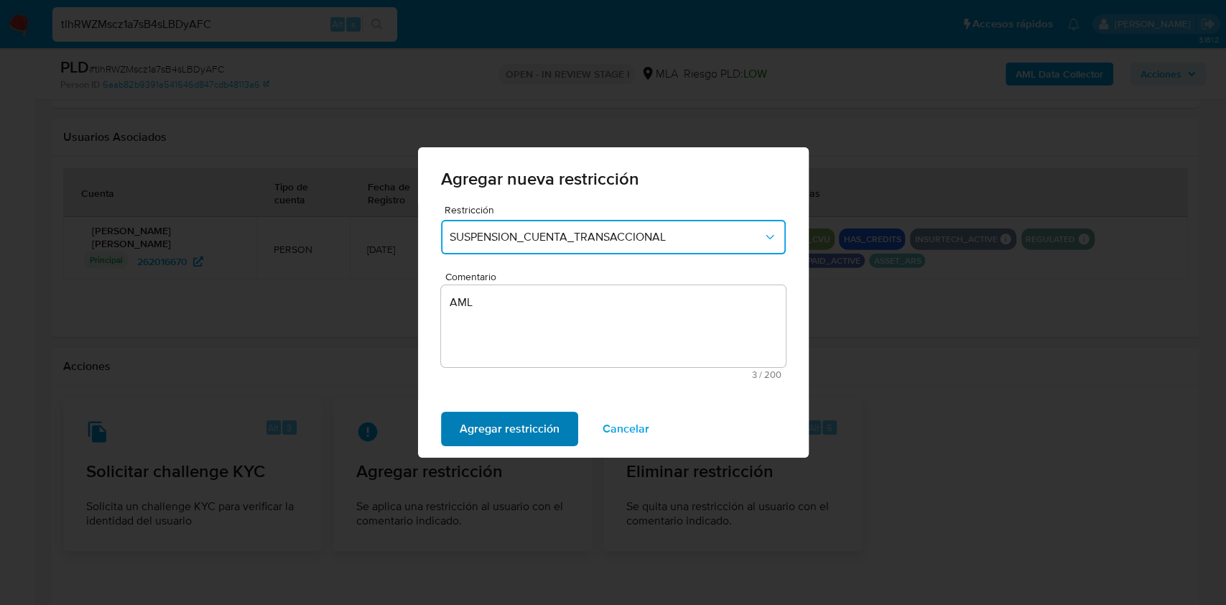
click at [528, 431] on span "Agregar restricción" at bounding box center [510, 429] width 100 height 32
click at [484, 426] on span "Confirmar" at bounding box center [486, 429] width 52 height 32
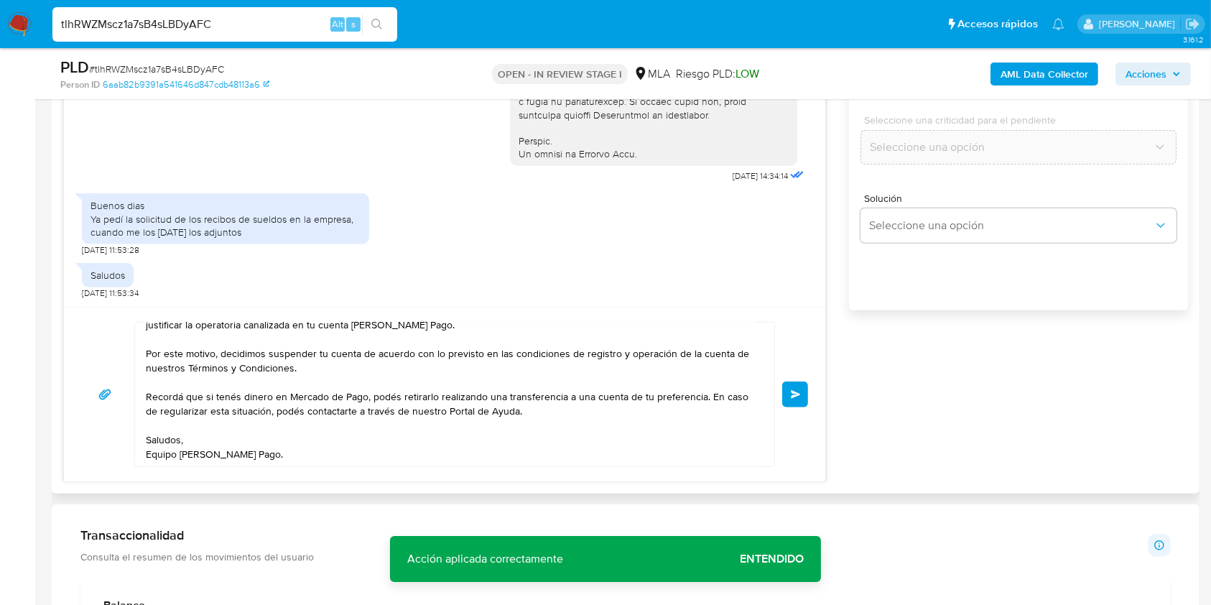
scroll to position [891, 0]
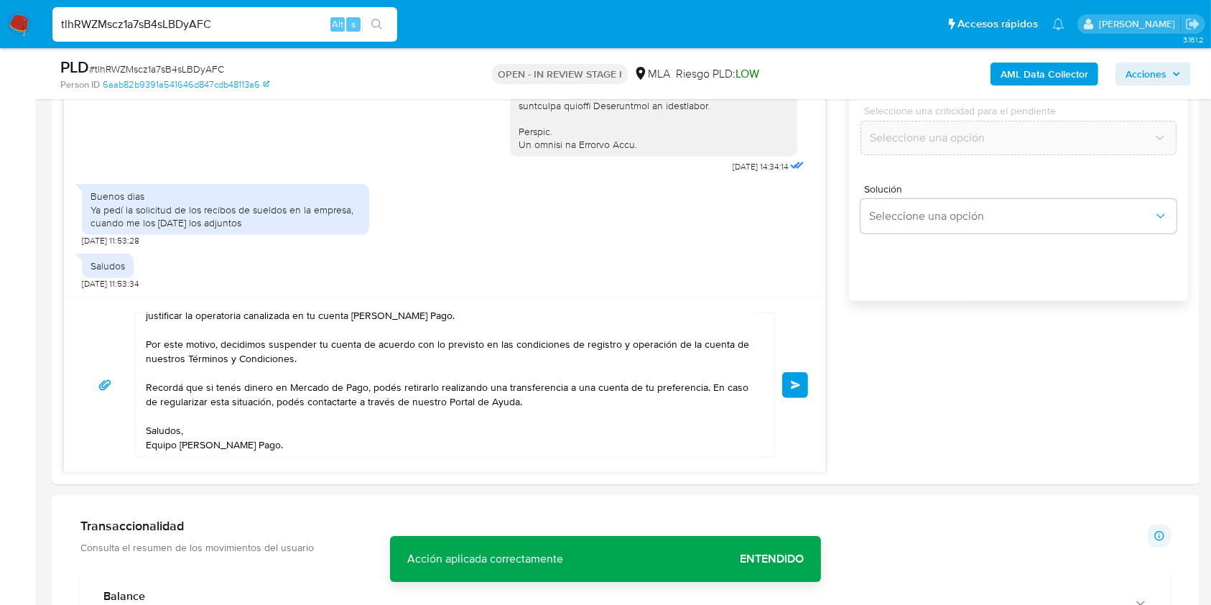
drag, startPoint x: 793, startPoint y: 376, endPoint x: 1224, endPoint y: 207, distance: 463.6
click at [1210, 207] on html "Pausado Ver notificaciones tlhRWZMscz1a7sB4sLBDyAFC Alt s Accesos rápidos Presi…" at bounding box center [605, 541] width 1211 height 2864
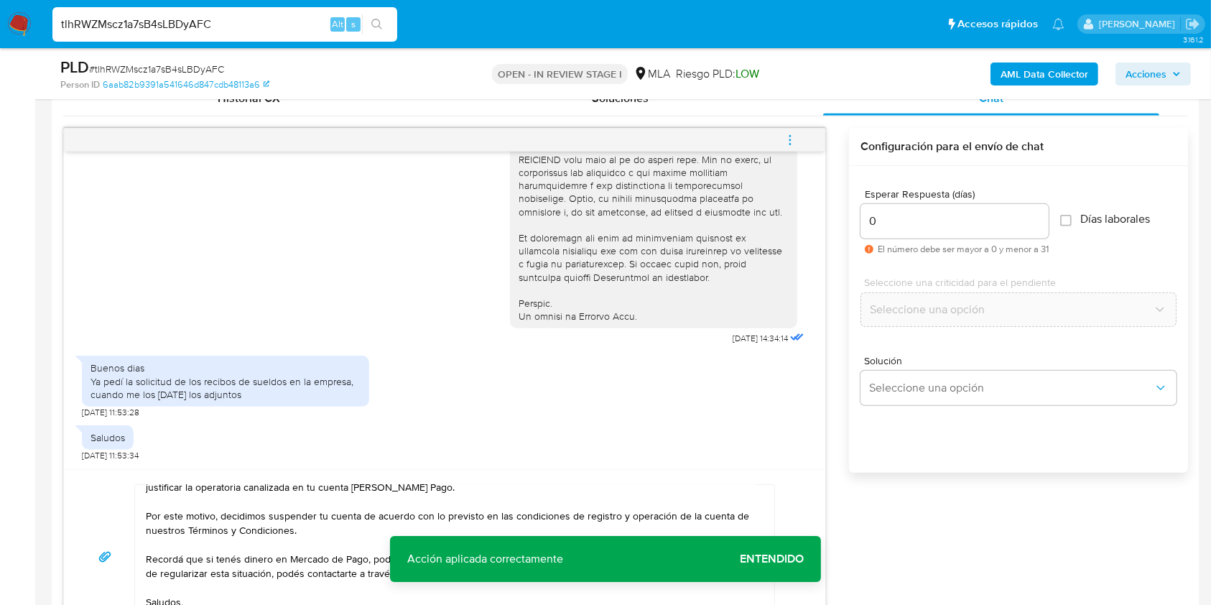
scroll to position [735, 0]
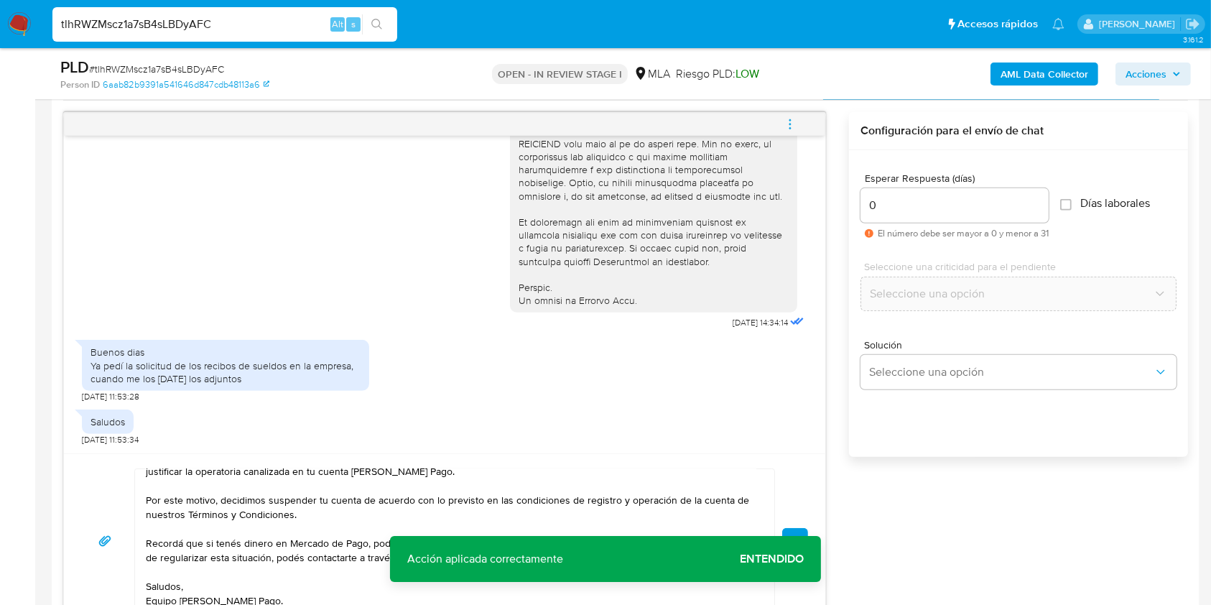
click at [800, 531] on button "Enviar" at bounding box center [795, 541] width 26 height 26
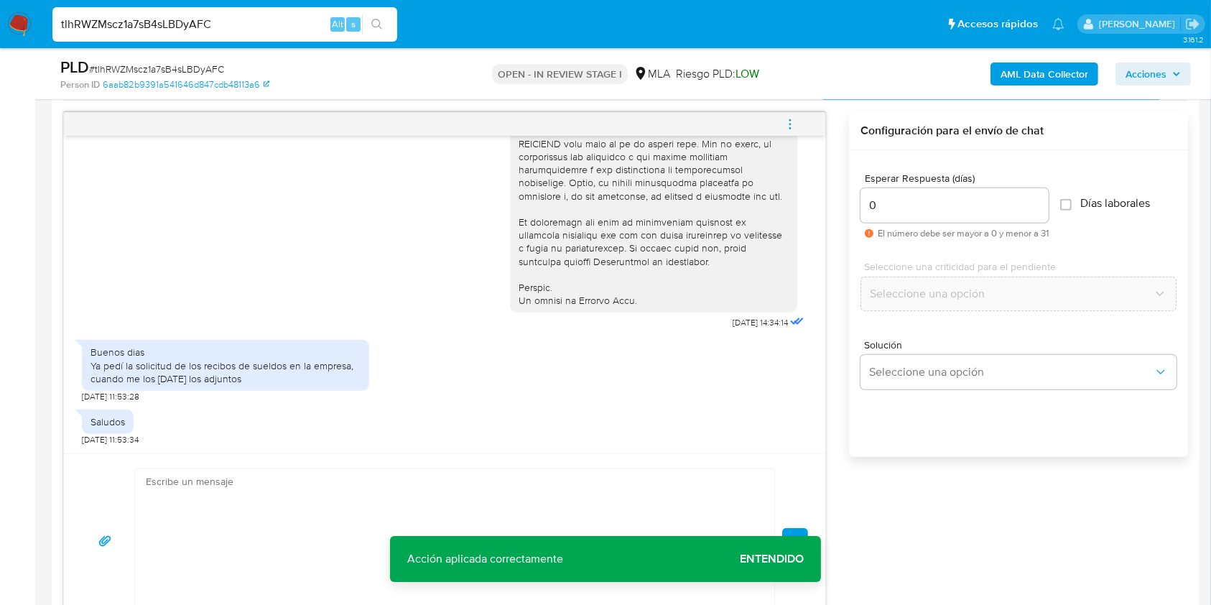
scroll to position [925, 0]
click at [791, 126] on icon "menu-action" at bounding box center [789, 124] width 13 height 13
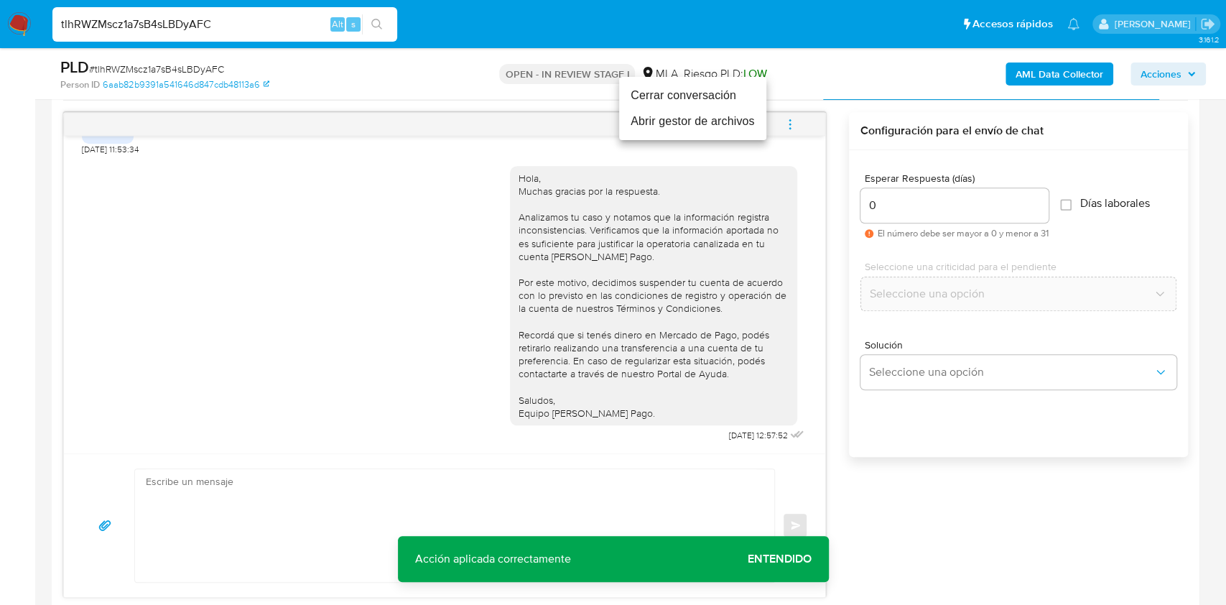
click at [695, 98] on li "Cerrar conversación" at bounding box center [692, 96] width 147 height 26
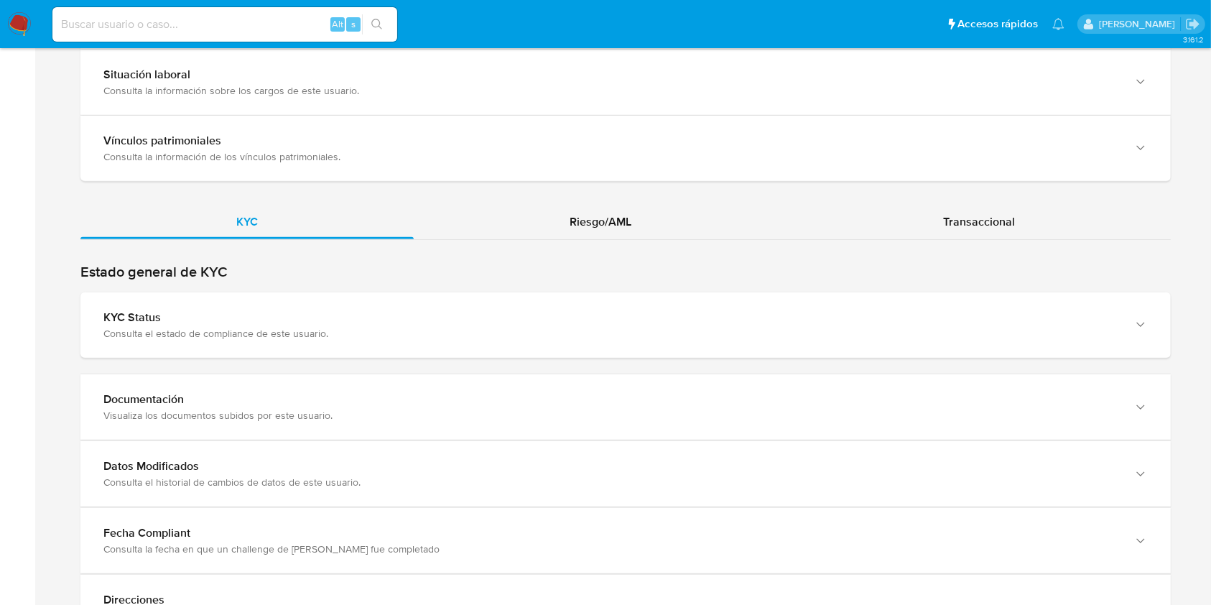
scroll to position [1256, 0]
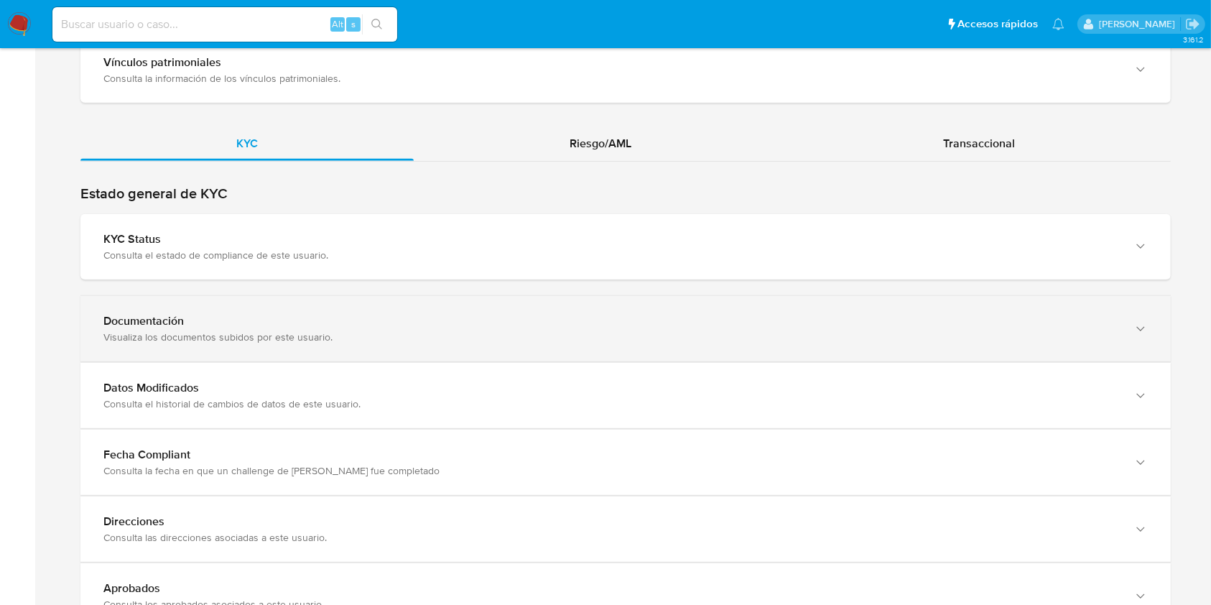
click at [1033, 336] on div "Visualiza los documentos subidos por este usuario." at bounding box center [610, 336] width 1015 height 13
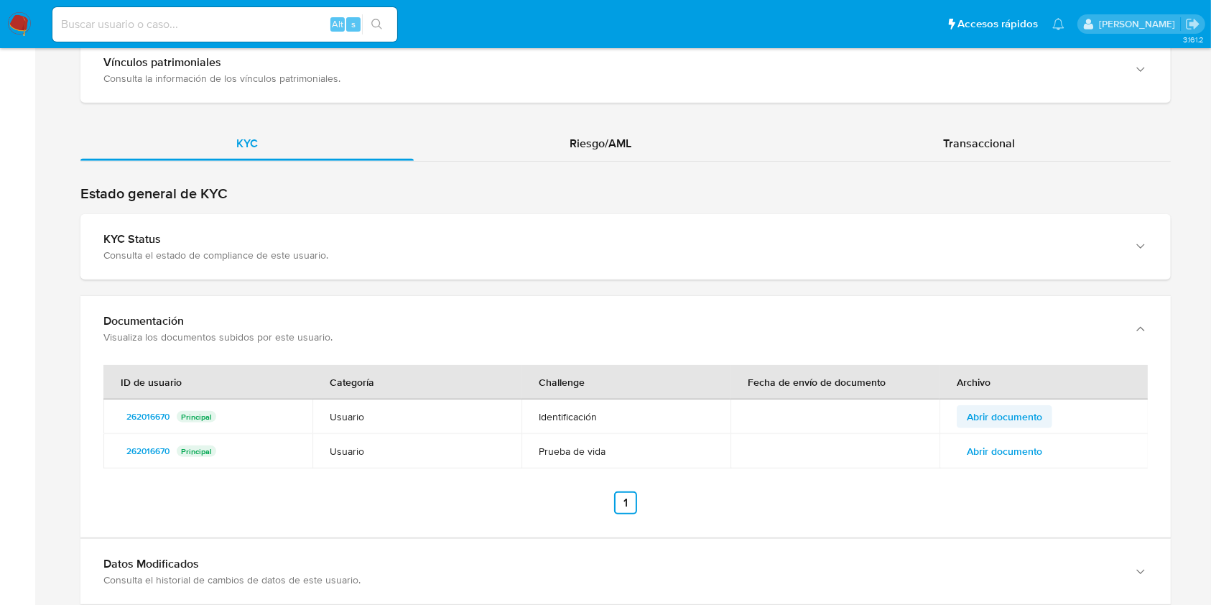
click at [982, 411] on span "Abrir documento" at bounding box center [1003, 416] width 75 height 20
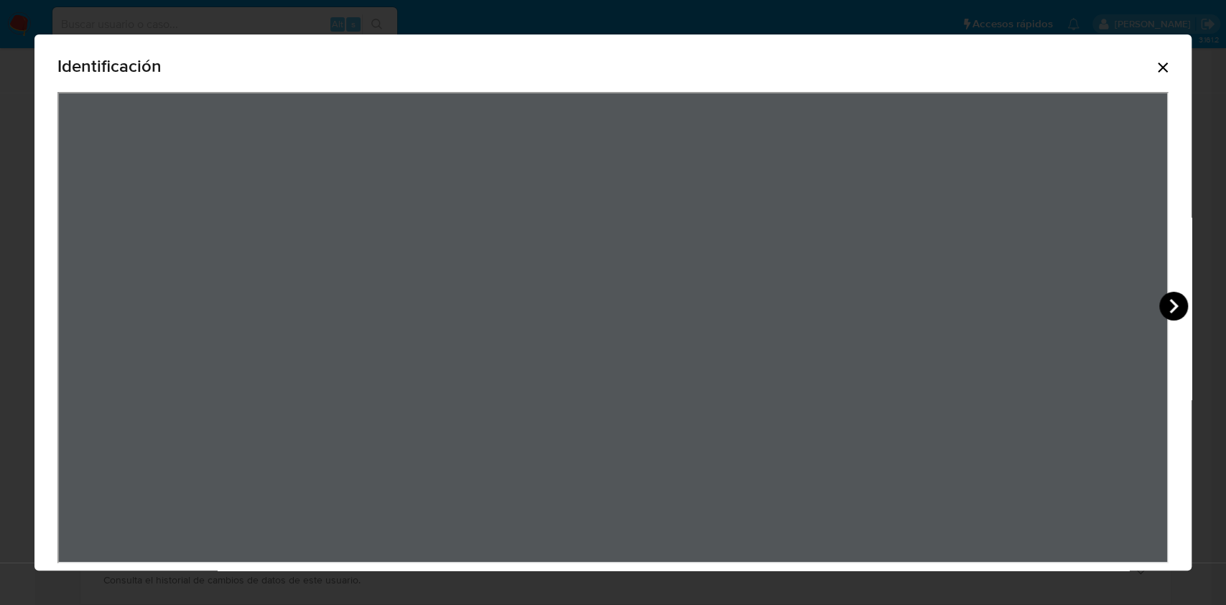
click at [1165, 304] on icon "View Document Modal" at bounding box center [1173, 306] width 29 height 29
drag, startPoint x: 988, startPoint y: 260, endPoint x: 1113, endPoint y: 331, distance: 143.7
click at [1113, 331] on div "View Document Modal" at bounding box center [612, 327] width 1111 height 471
click at [1137, 62] on div "Identificación" at bounding box center [612, 69] width 1111 height 46
click at [1154, 60] on icon "Cerrar" at bounding box center [1162, 67] width 17 height 17
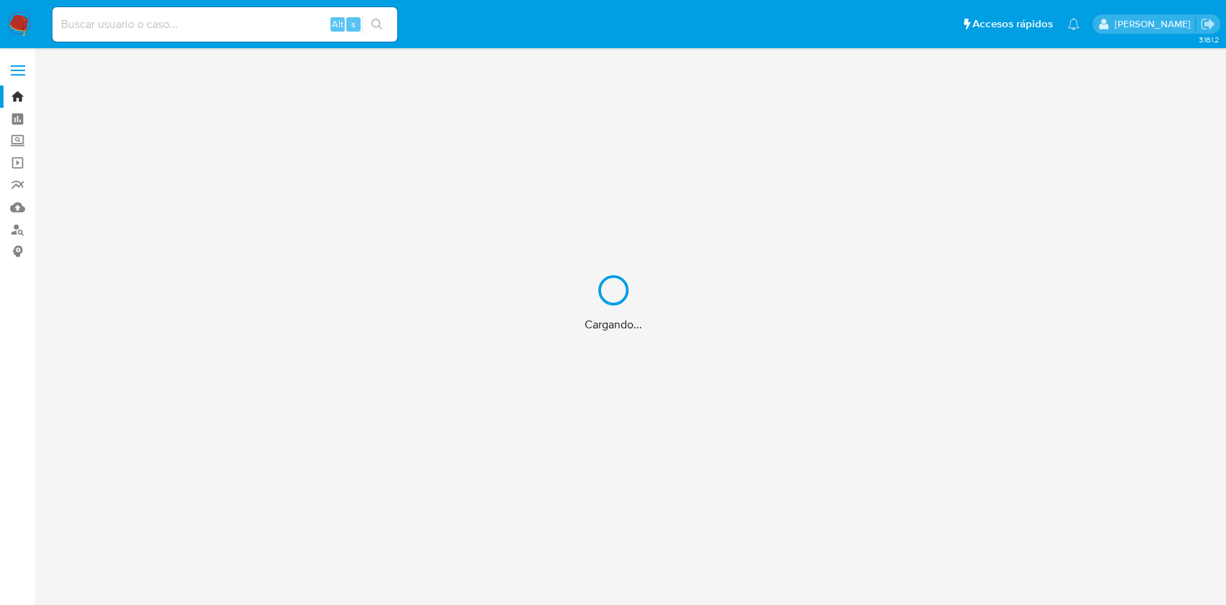
click at [275, 24] on div "Cargando..." at bounding box center [613, 302] width 1226 height 605
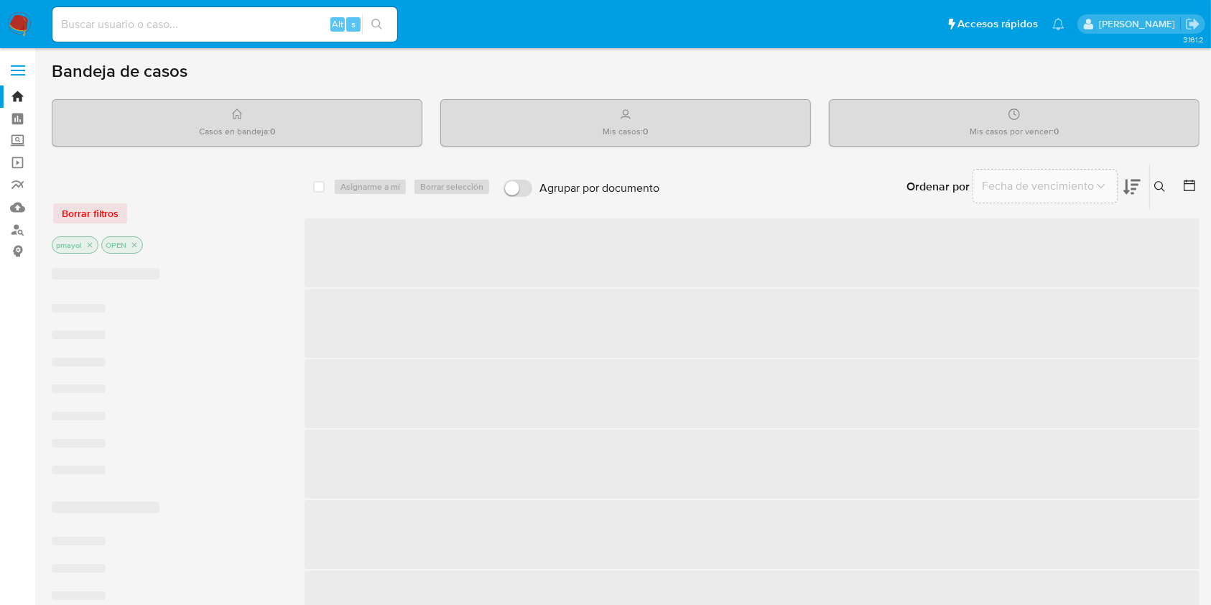
click at [226, 27] on input at bounding box center [224, 24] width 345 height 19
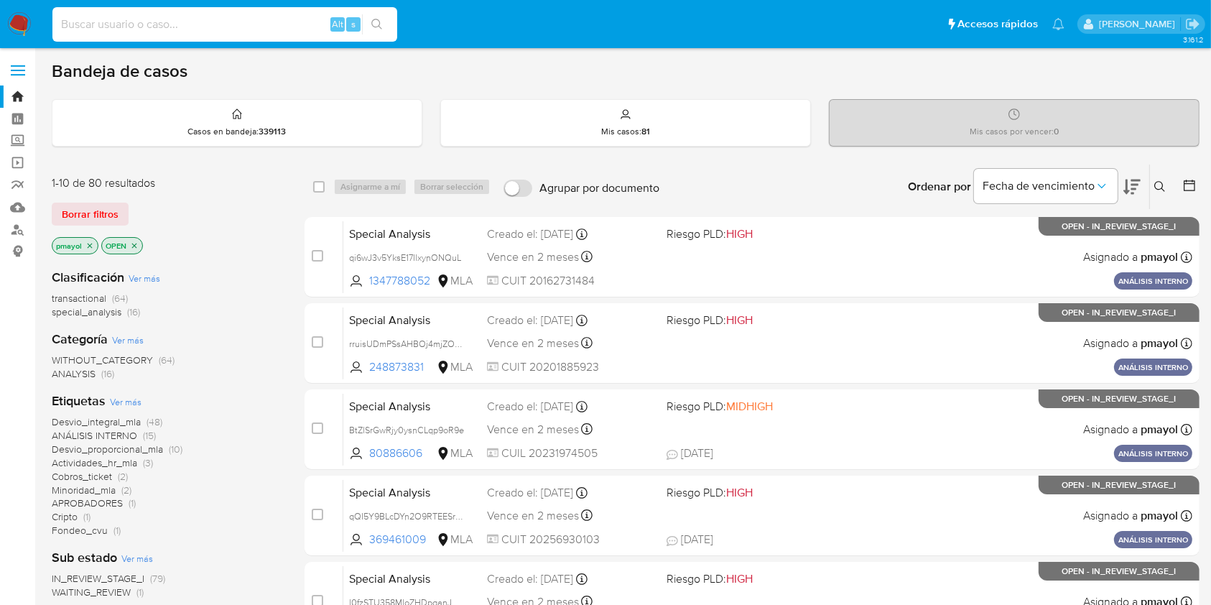
paste input "tlhRWZMscz1a7sB4sLBDyAFC"
type input "tlhRWZMscz1a7sB4sLBDyAFC"
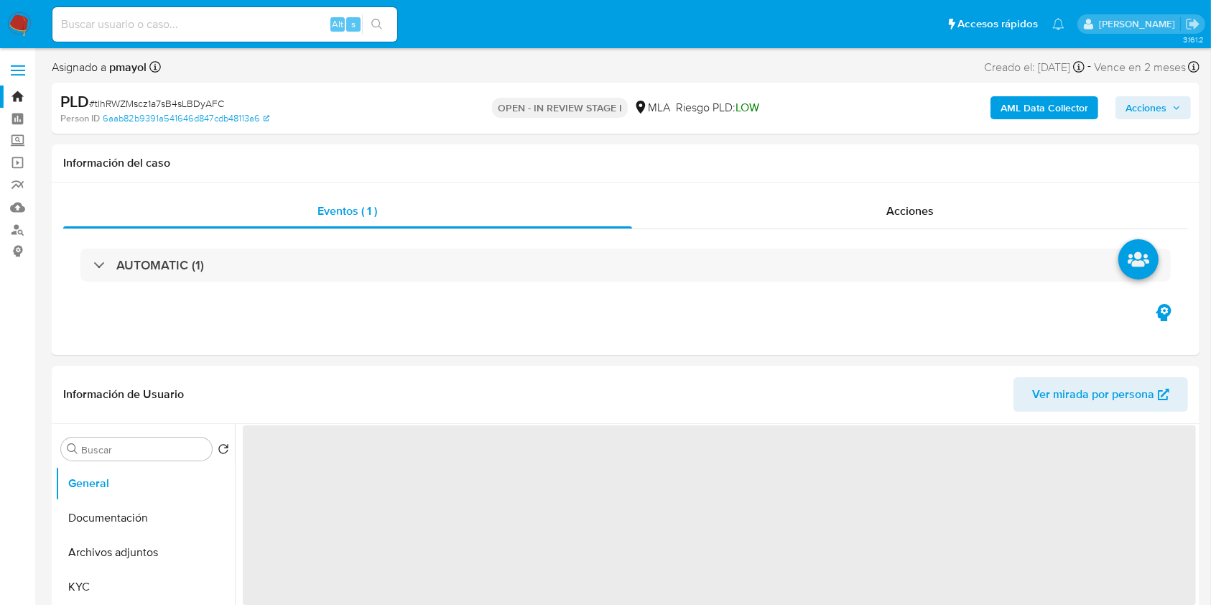
select select "10"
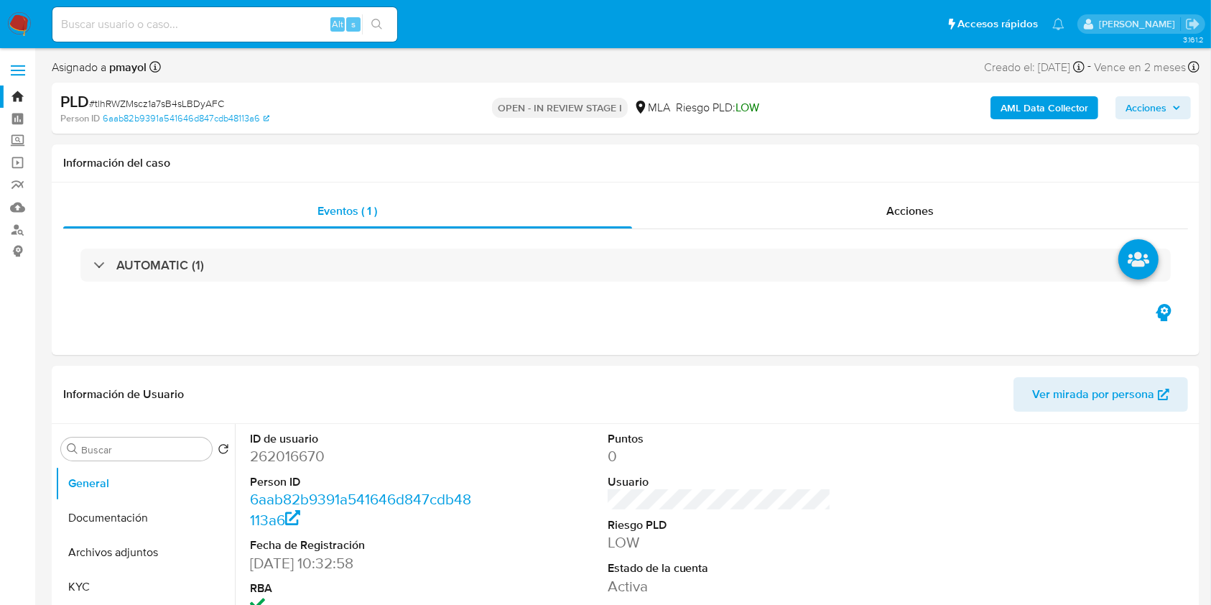
click at [179, 104] on span "# tlhRWZMscz1a7sB4sLBDyAFC" at bounding box center [156, 103] width 135 height 14
copy span "tlhRWZMscz1a7sB4sLBDyAFC"
click at [17, 18] on img at bounding box center [19, 24] width 24 height 24
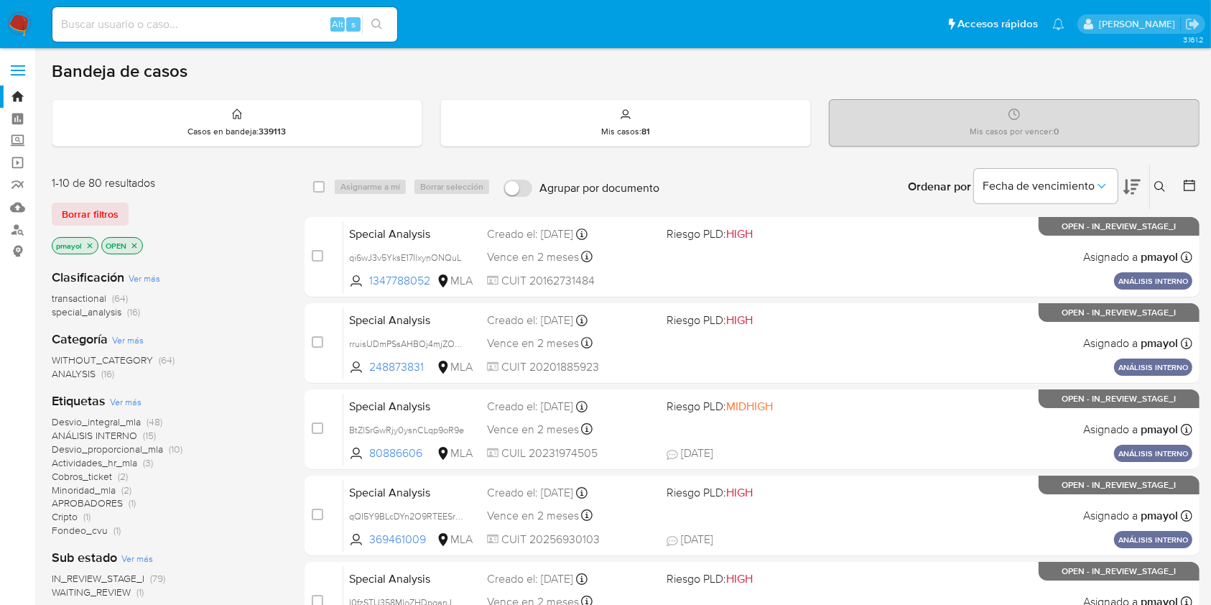
click at [1160, 179] on button at bounding box center [1162, 186] width 24 height 17
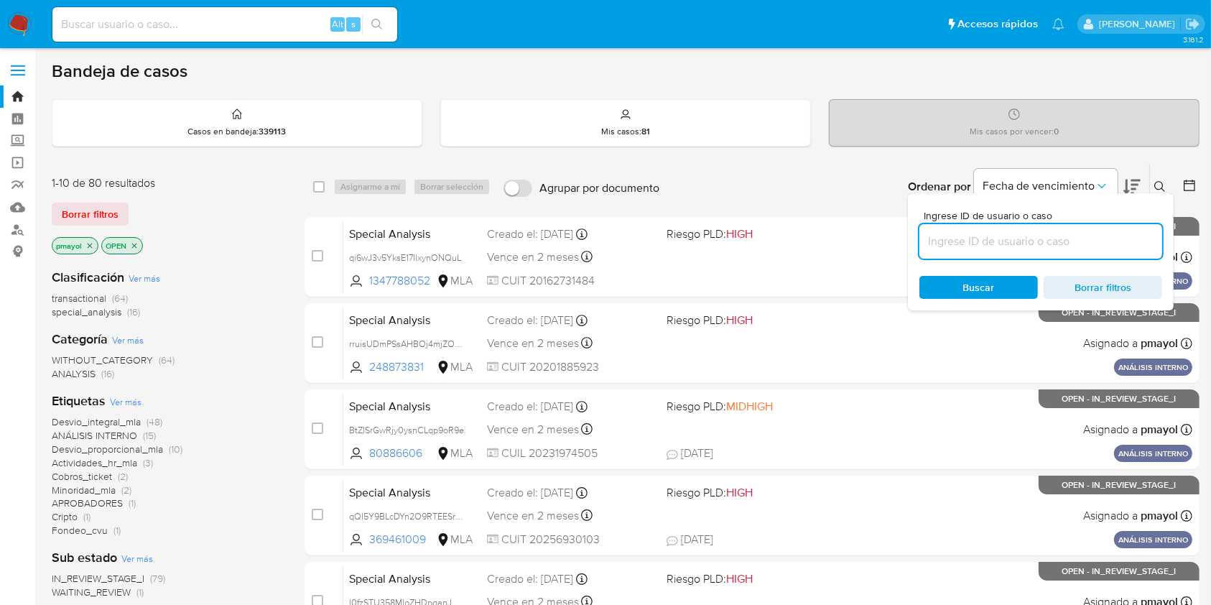
click at [999, 247] on input at bounding box center [1040, 241] width 243 height 19
type input "tlhRWZMscz1a7sB4sLBDyAFC"
click at [959, 285] on span "Buscar" at bounding box center [978, 287] width 98 height 20
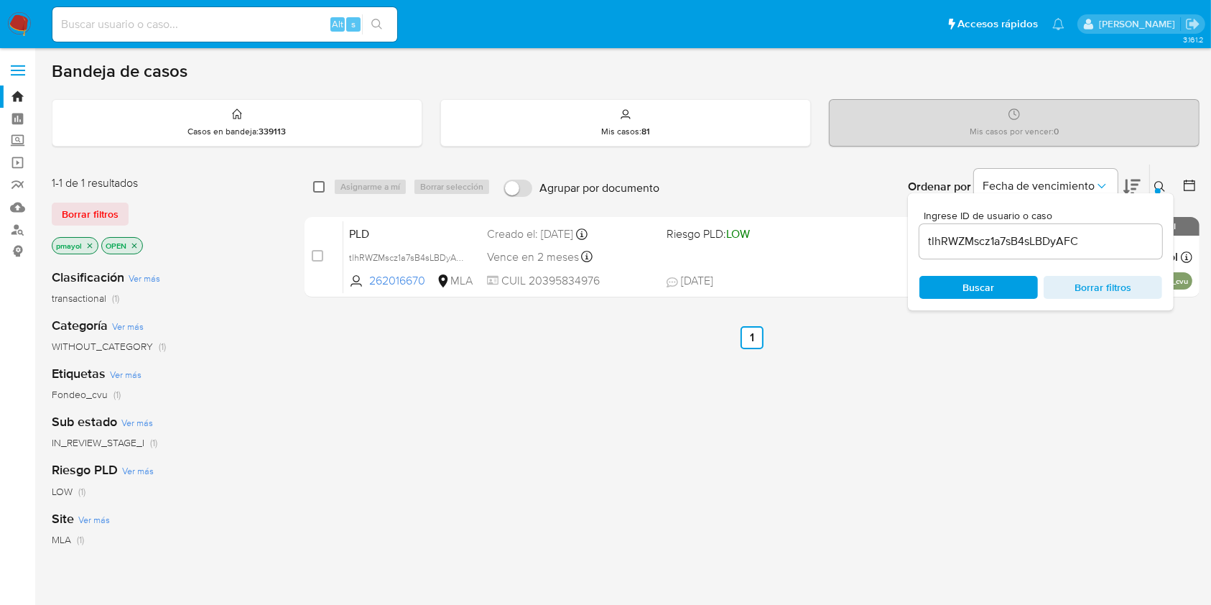
click at [316, 186] on input "checkbox" at bounding box center [318, 186] width 11 height 11
checkbox input "true"
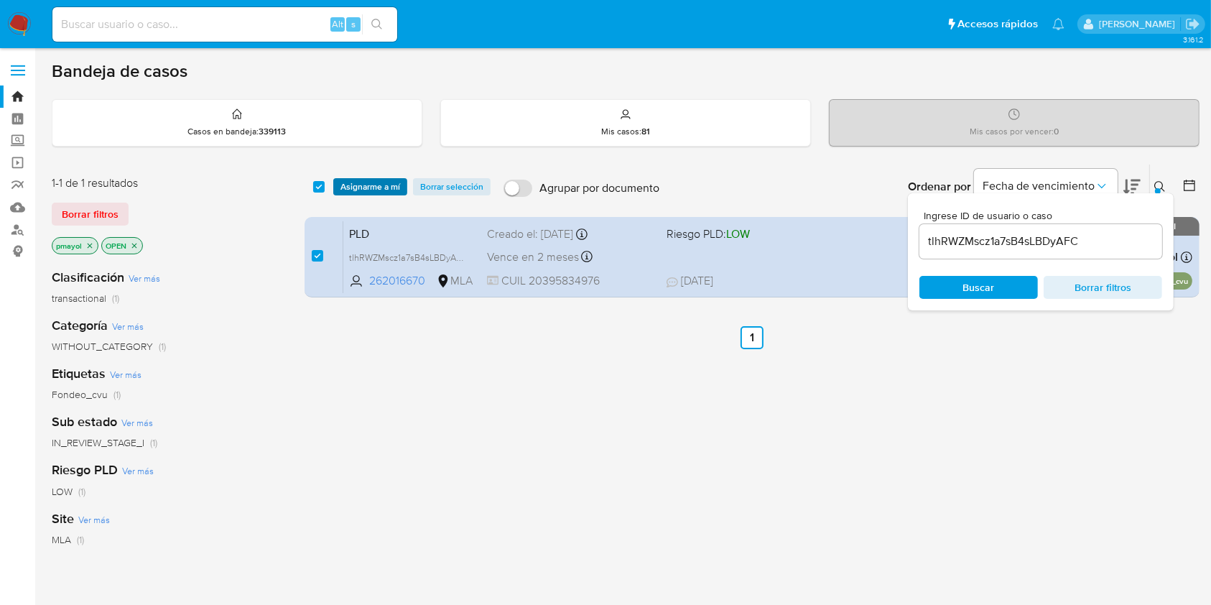
click at [375, 187] on span "Asignarme a mí" at bounding box center [370, 186] width 60 height 14
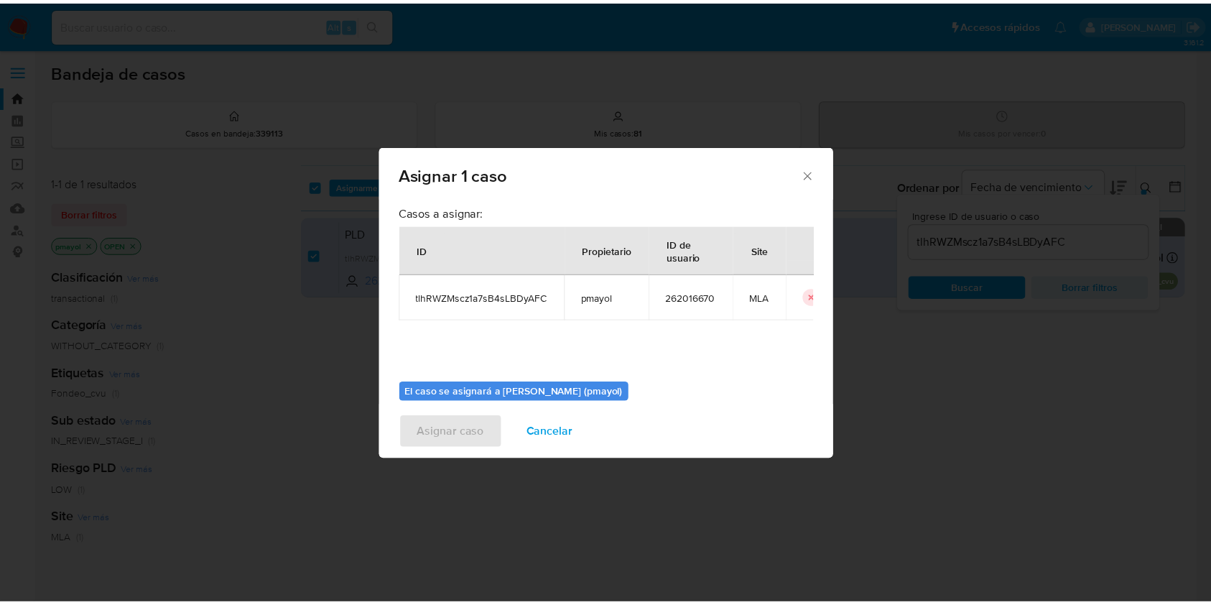
scroll to position [73, 0]
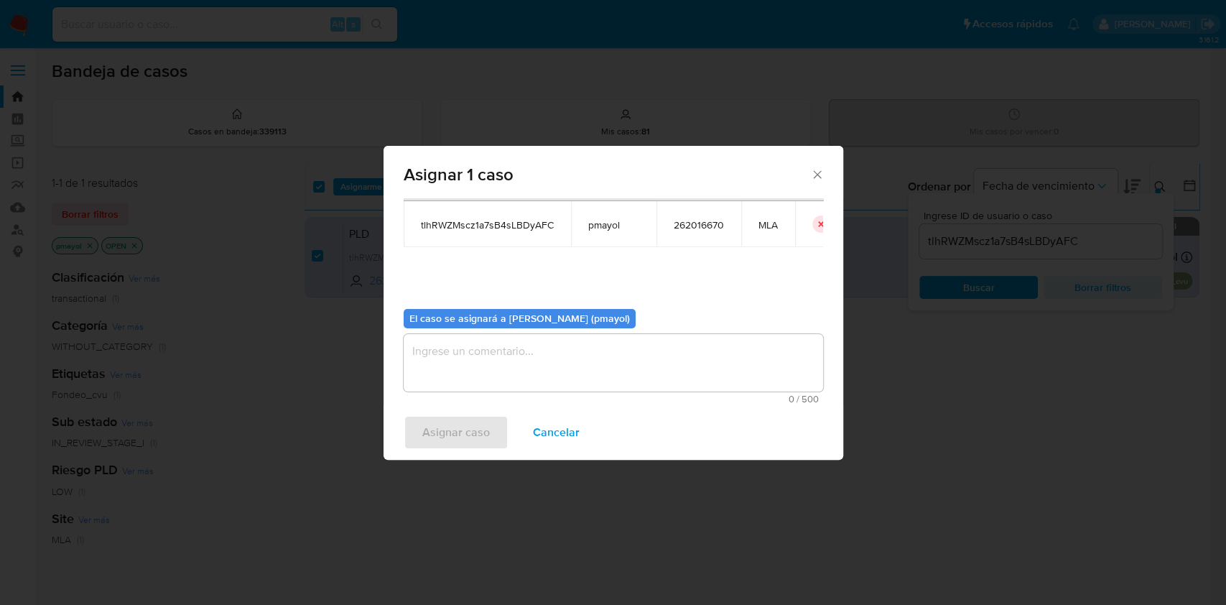
click at [595, 386] on textarea "assign-modal" at bounding box center [613, 362] width 419 height 57
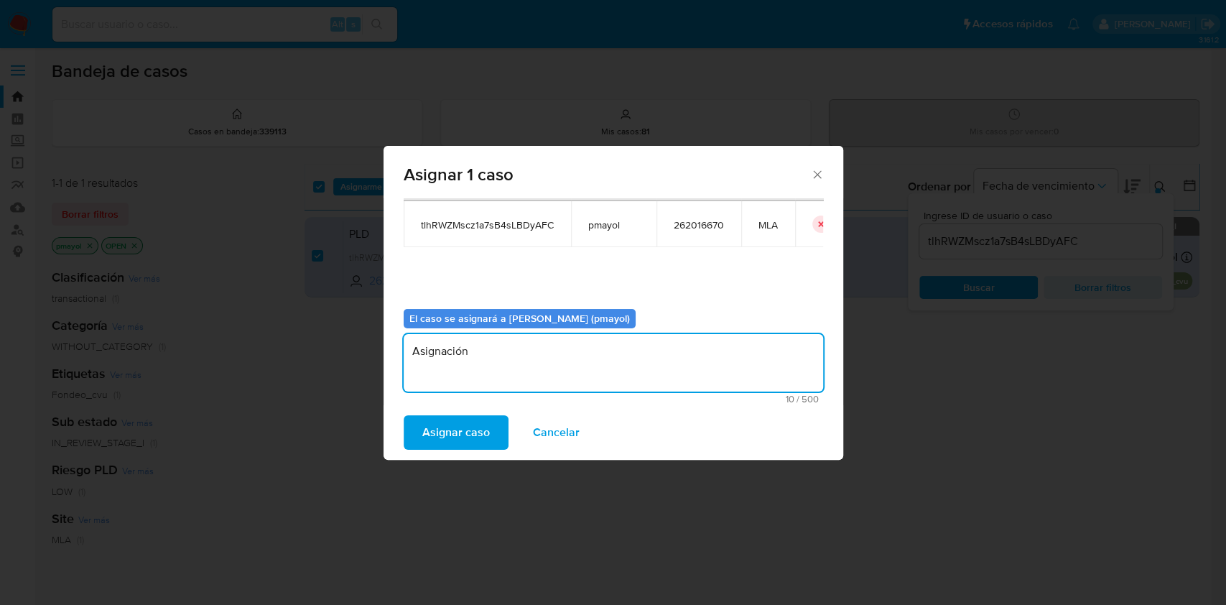
type textarea "Asignación"
click at [460, 425] on span "Asignar caso" at bounding box center [455, 432] width 67 height 32
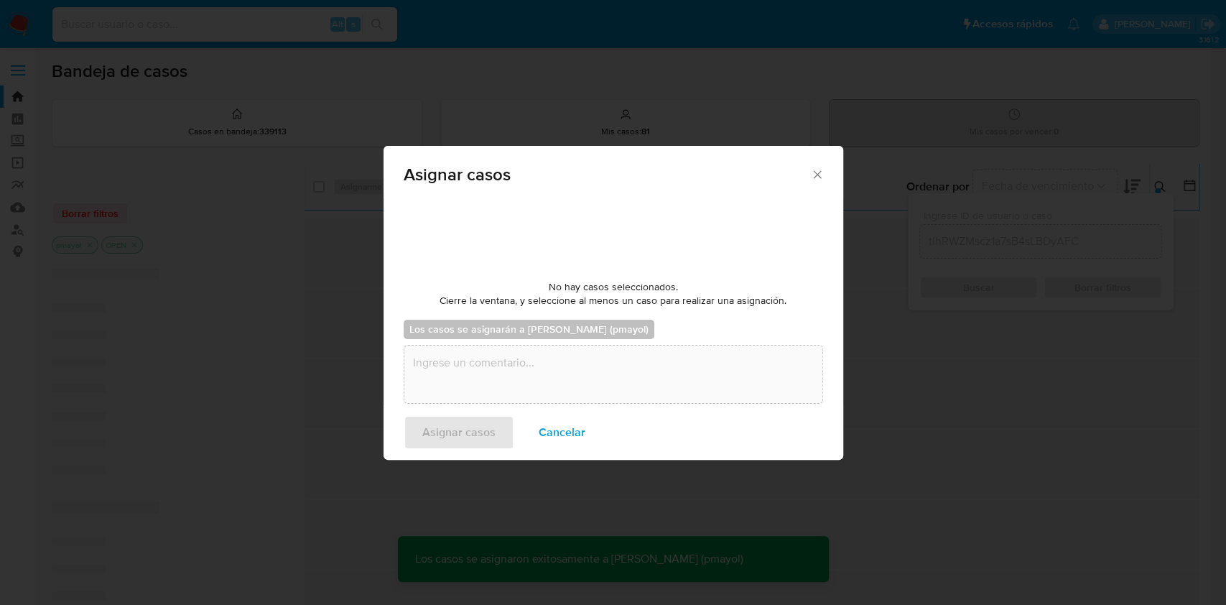
checkbox input "false"
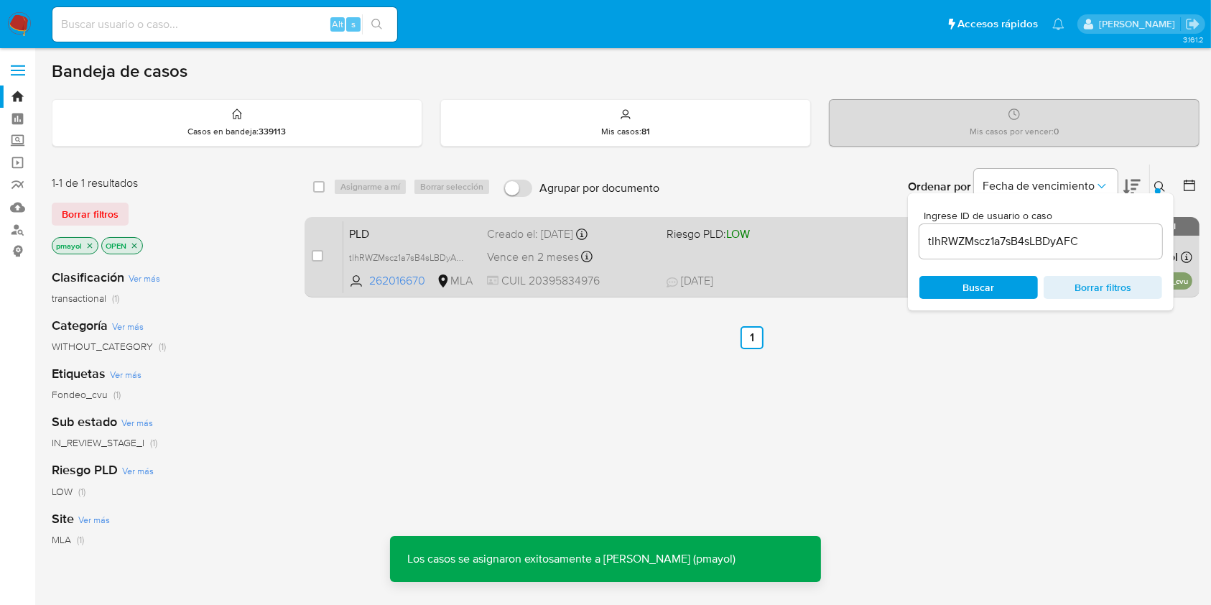
click at [609, 257] on div "Vence en 2 meses Vence el 29/11/2025 03:13:58" at bounding box center [570, 256] width 167 height 19
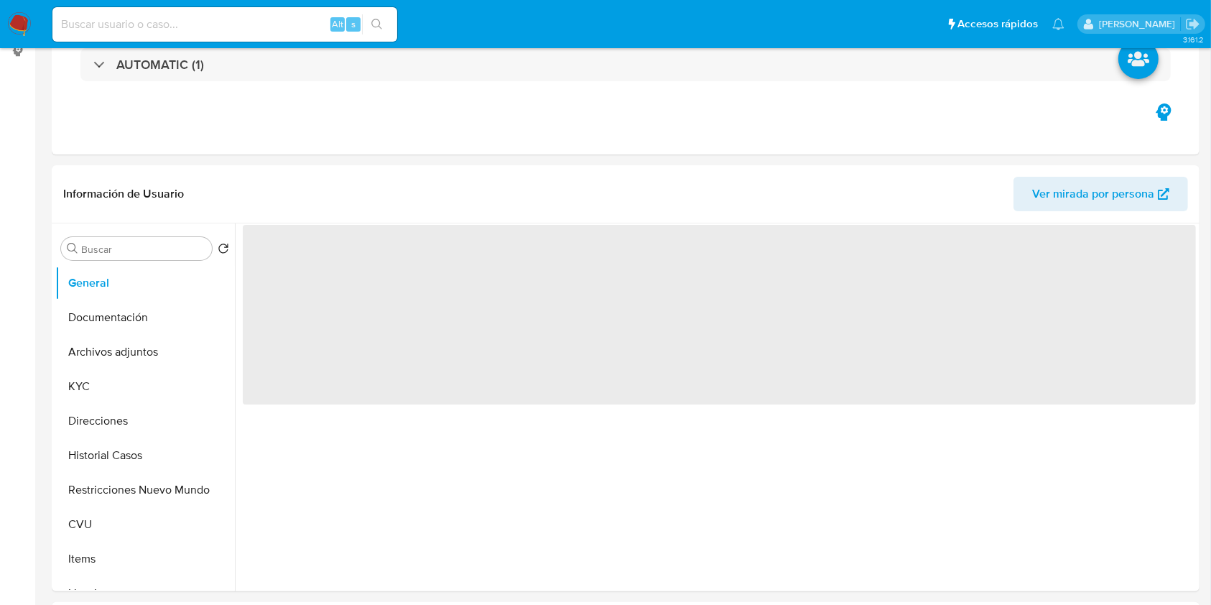
scroll to position [243, 0]
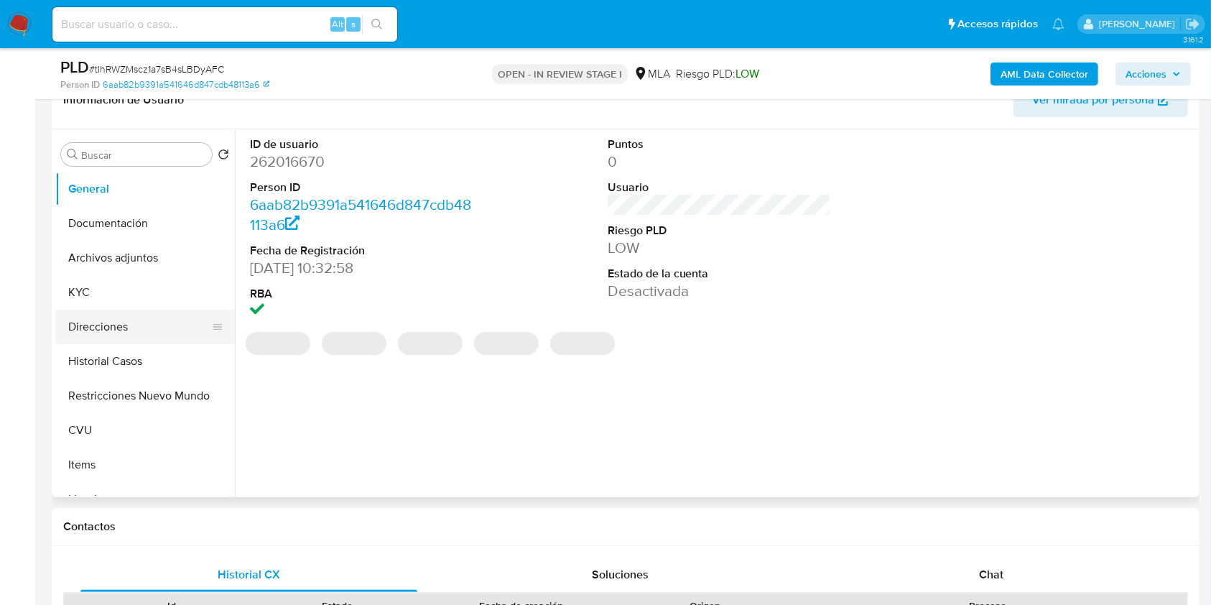
select select "10"
click at [154, 245] on button "Archivos adjuntos" at bounding box center [139, 258] width 168 height 34
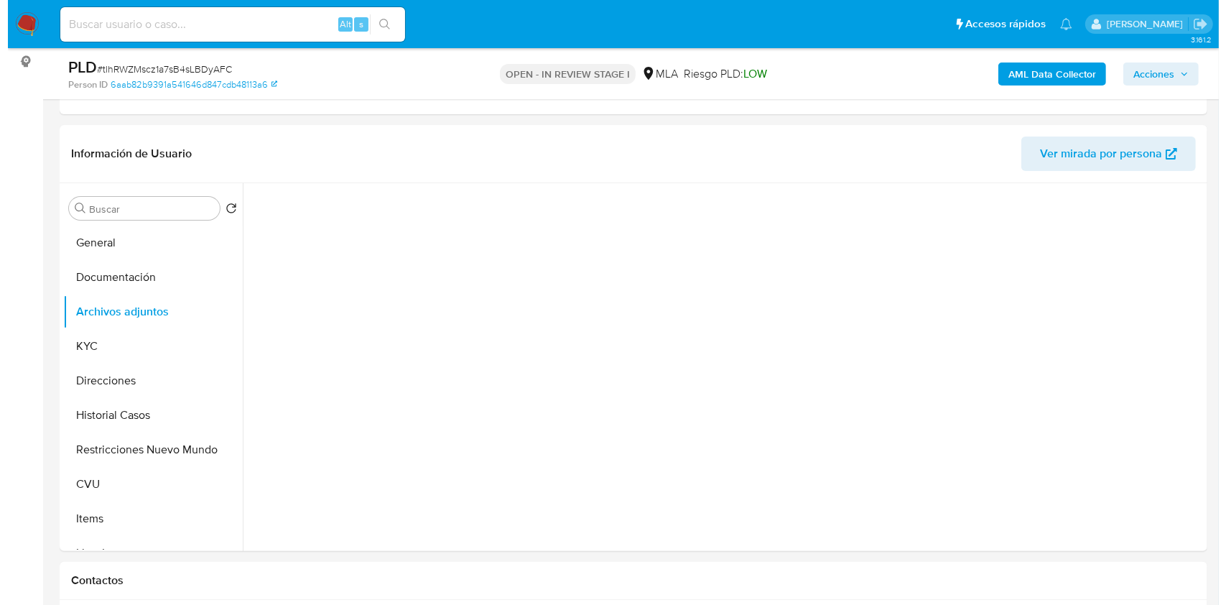
scroll to position [203, 0]
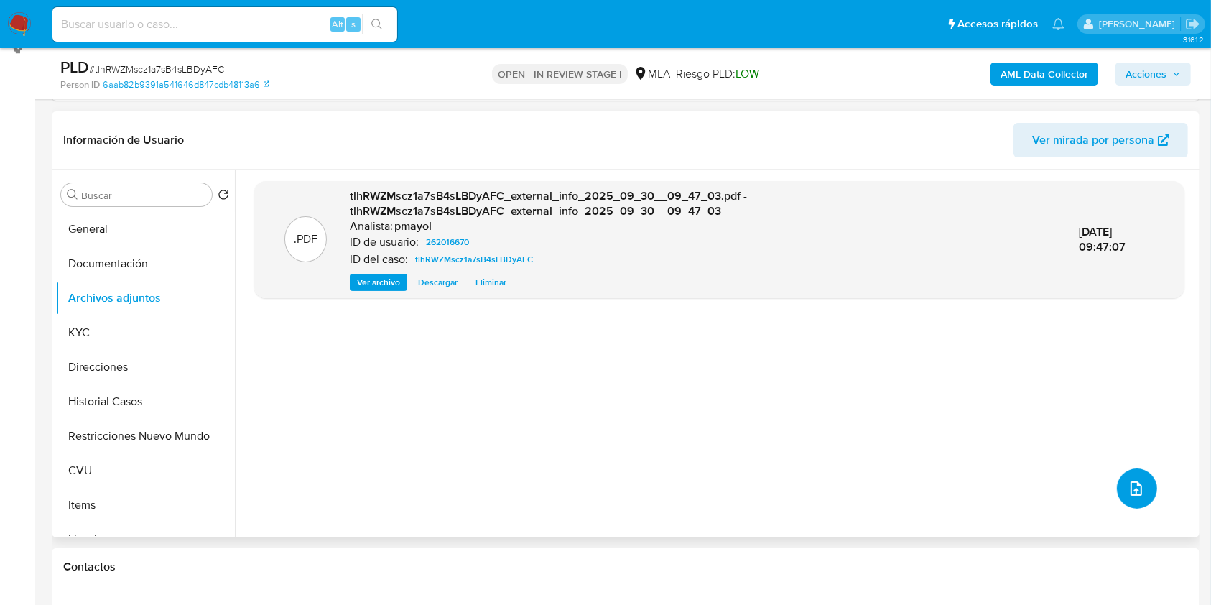
click at [1128, 477] on button "upload-file" at bounding box center [1136, 488] width 40 height 40
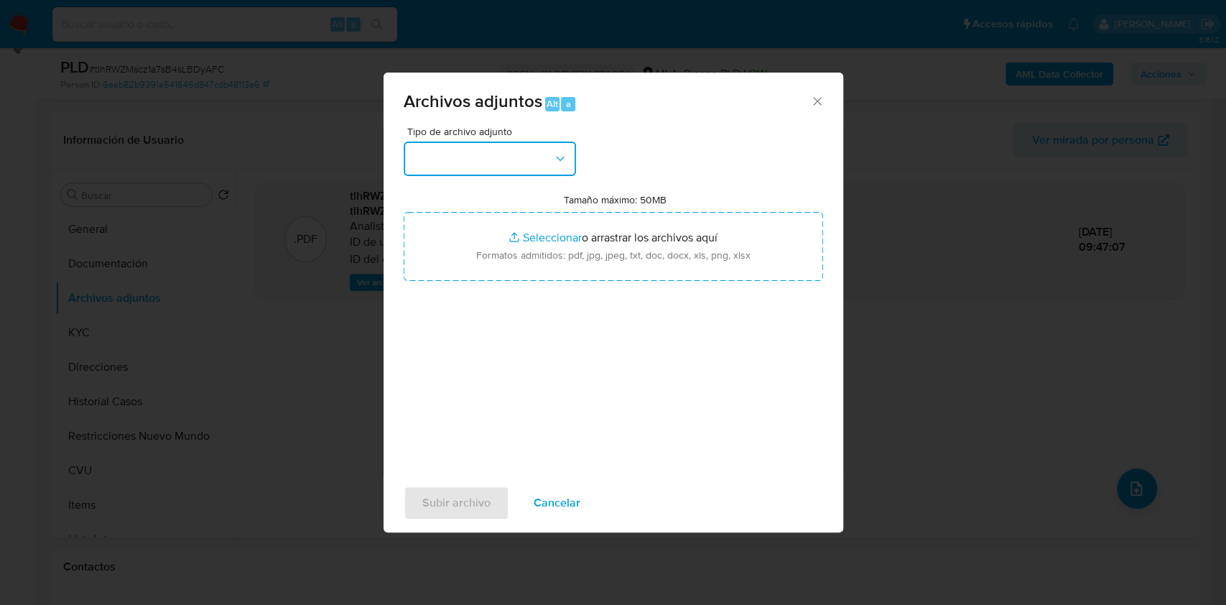
click at [546, 158] on button "button" at bounding box center [490, 158] width 172 height 34
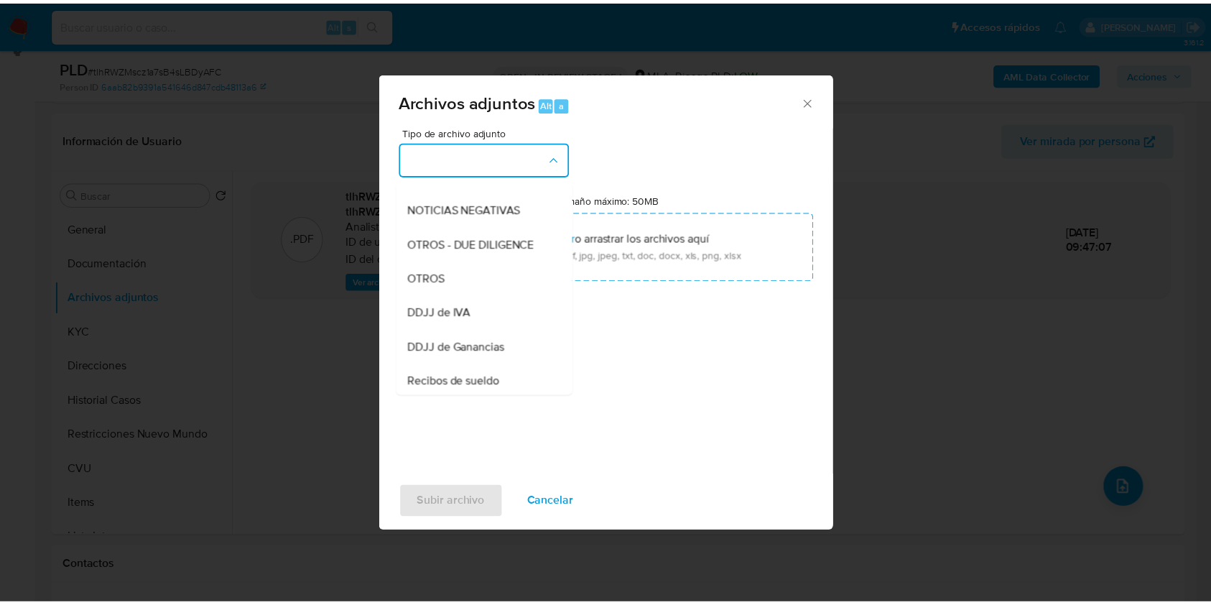
scroll to position [210, 0]
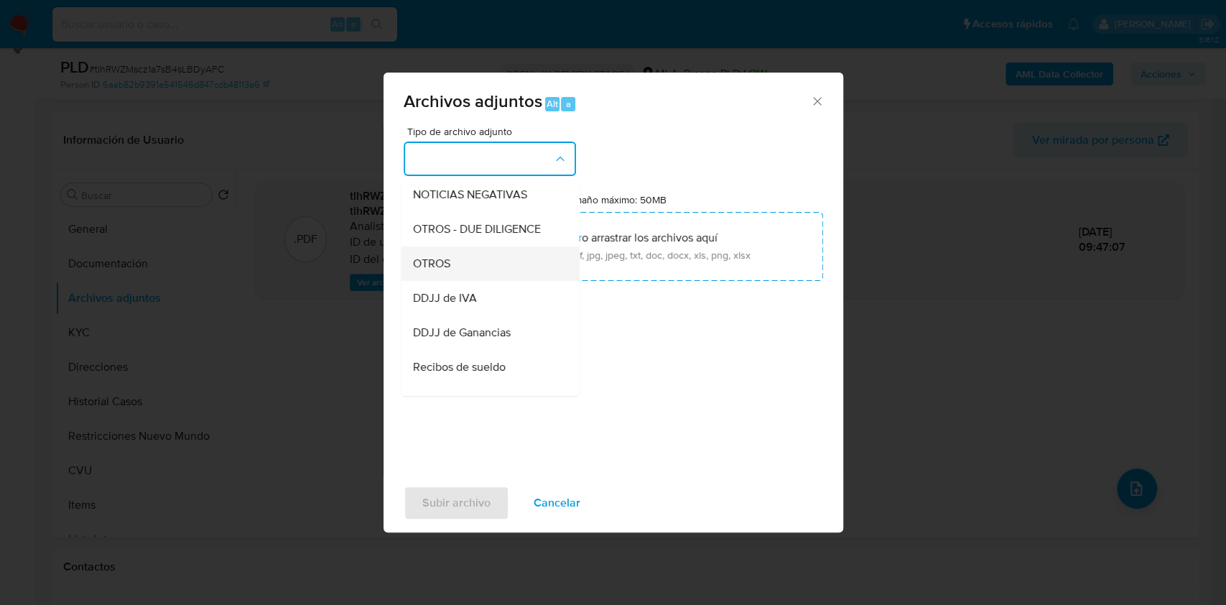
click at [497, 281] on div "OTROS" at bounding box center [485, 263] width 146 height 34
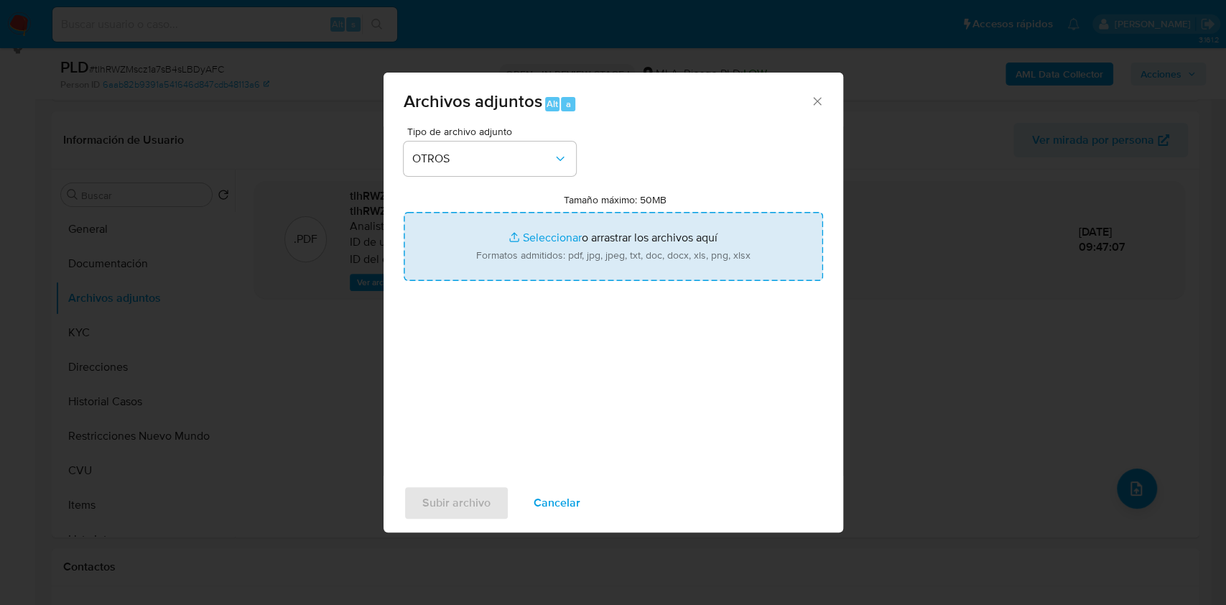
click at [610, 261] on input "Tamaño máximo: 50MB Seleccionar archivos" at bounding box center [613, 246] width 419 height 69
type input "C:\fakepath\Caselog tlhRWZMscz1a7sB4sLBDyAFC.docx"
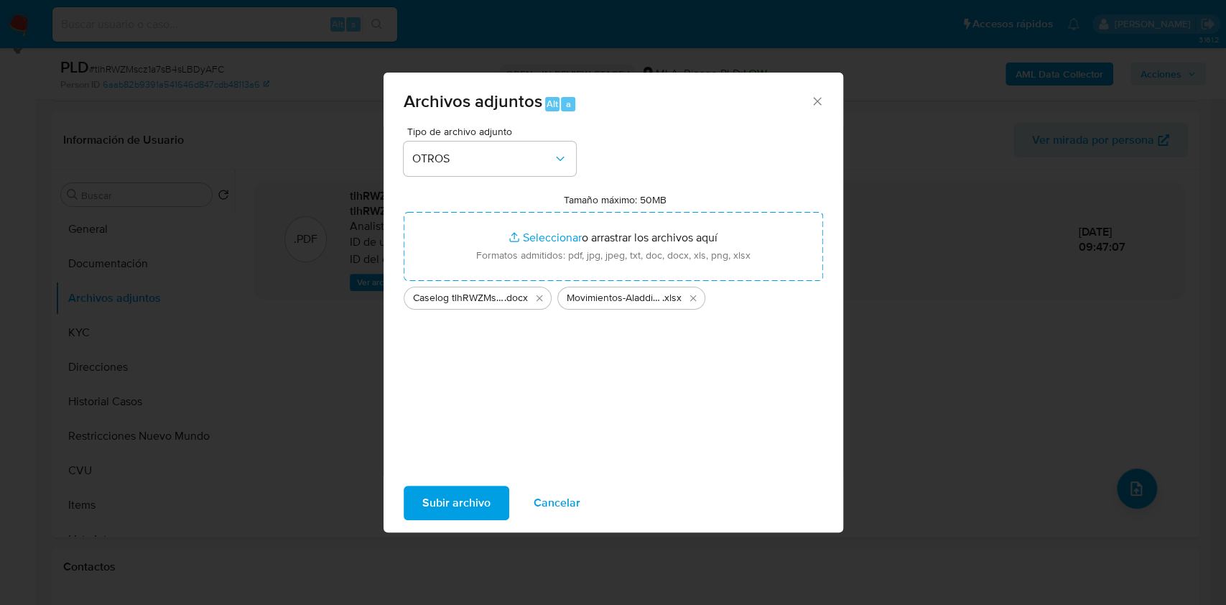
click at [459, 493] on span "Subir archivo" at bounding box center [456, 503] width 68 height 32
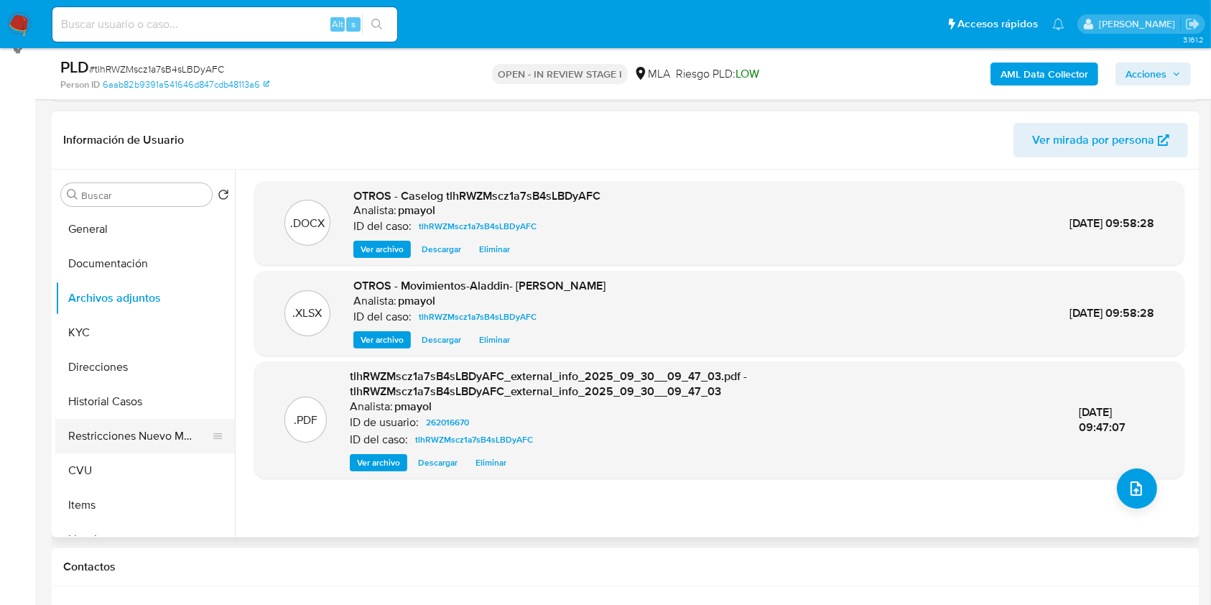
click at [184, 439] on button "Restricciones Nuevo Mundo" at bounding box center [139, 436] width 168 height 34
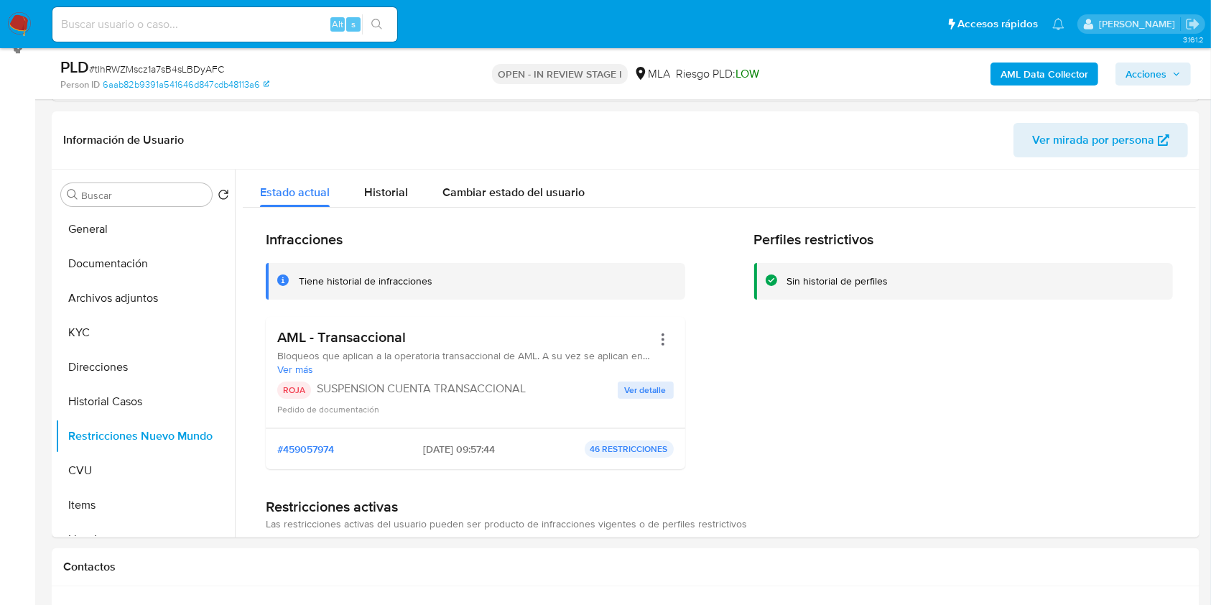
click at [1163, 62] on span "Acciones" at bounding box center [1145, 73] width 41 height 23
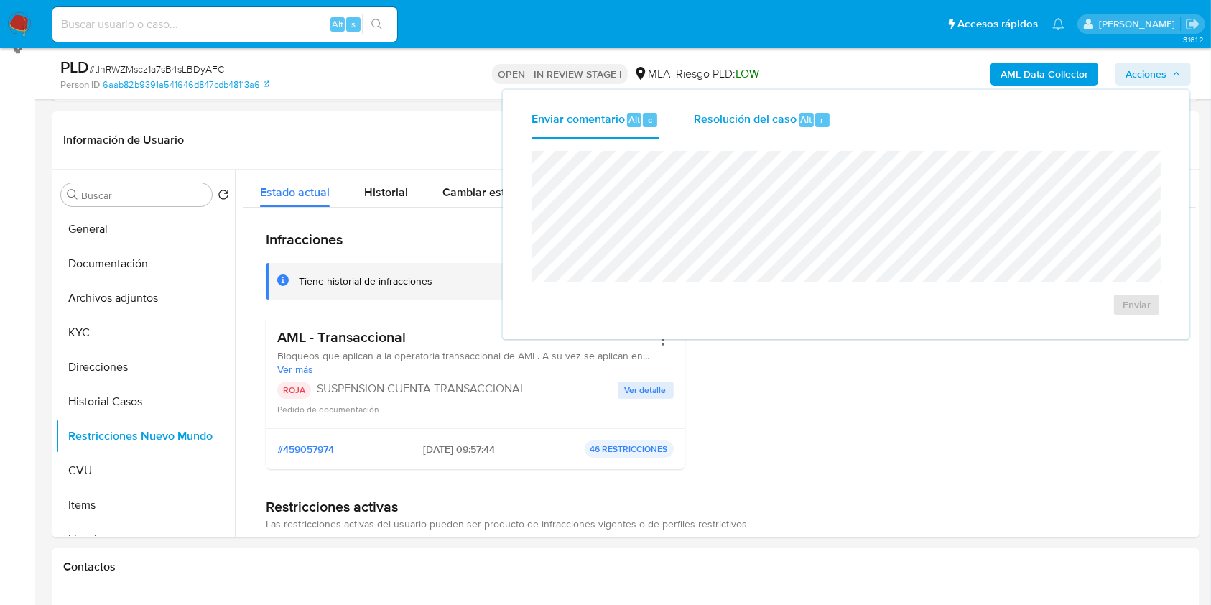
click at [762, 120] on span "Resolución del caso" at bounding box center [745, 119] width 103 height 17
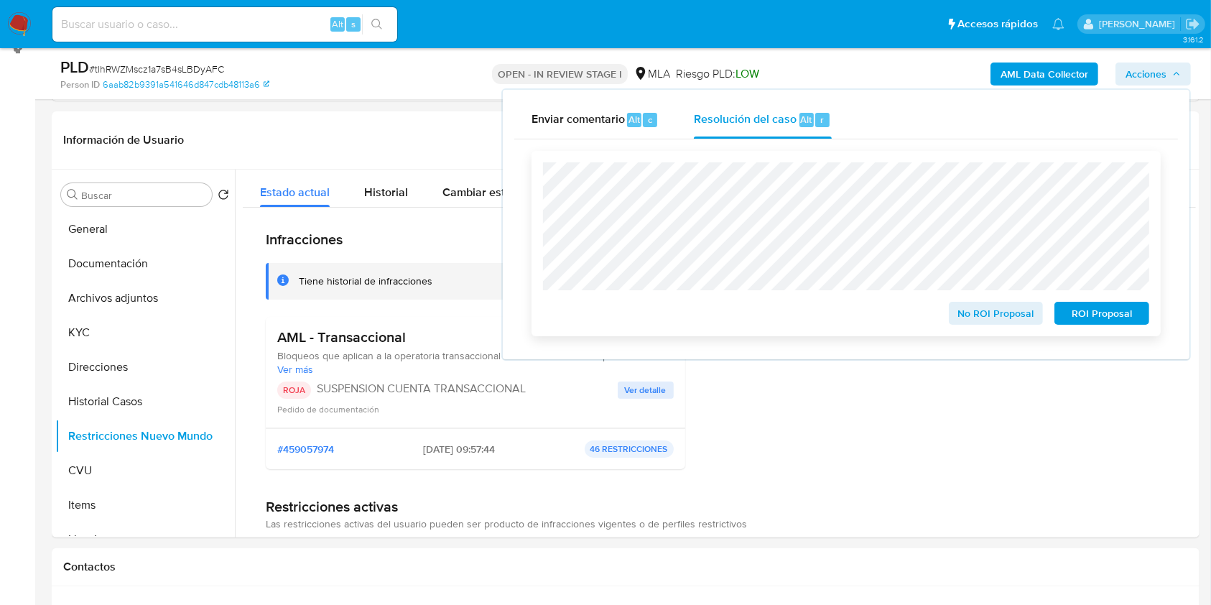
click at [1086, 319] on span "ROI Proposal" at bounding box center [1101, 313] width 75 height 20
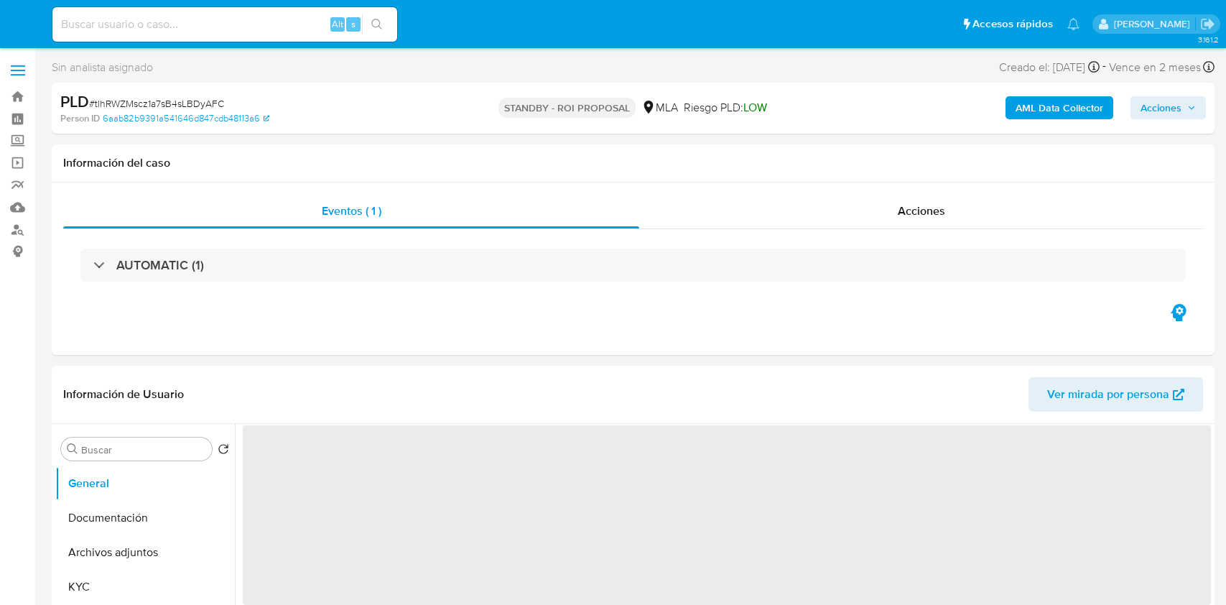
select select "10"
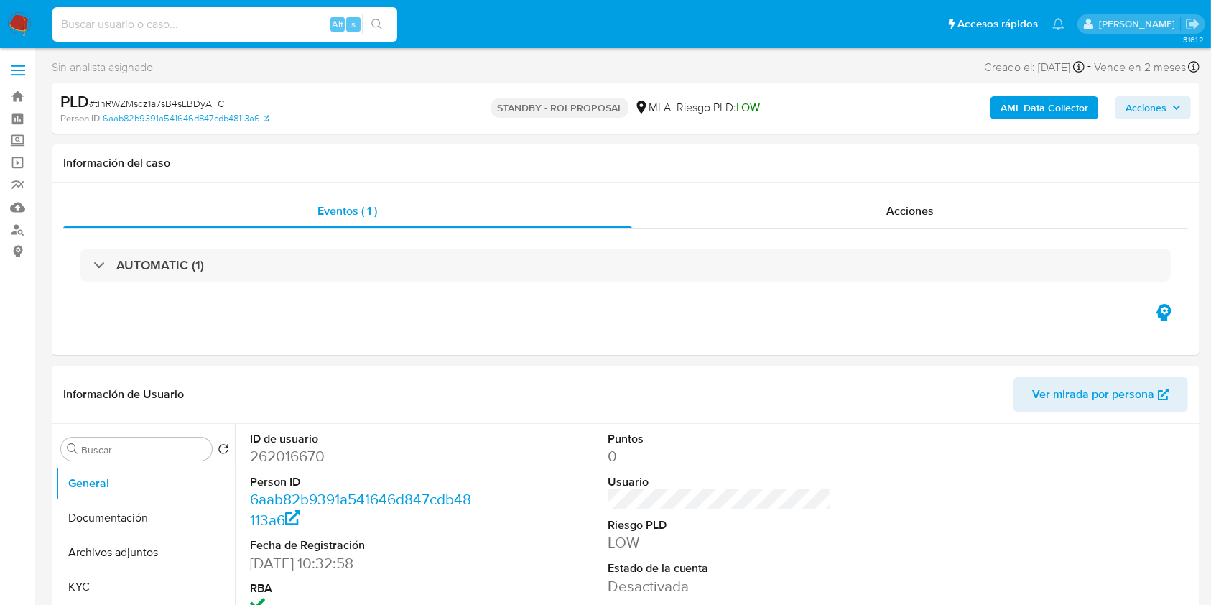
click at [270, 22] on input at bounding box center [224, 24] width 345 height 19
paste input "2XSO34Ey4uEjpdbfX9iES6El"
type input "2XSO34Ey4uEjpdbfX9iES6El"
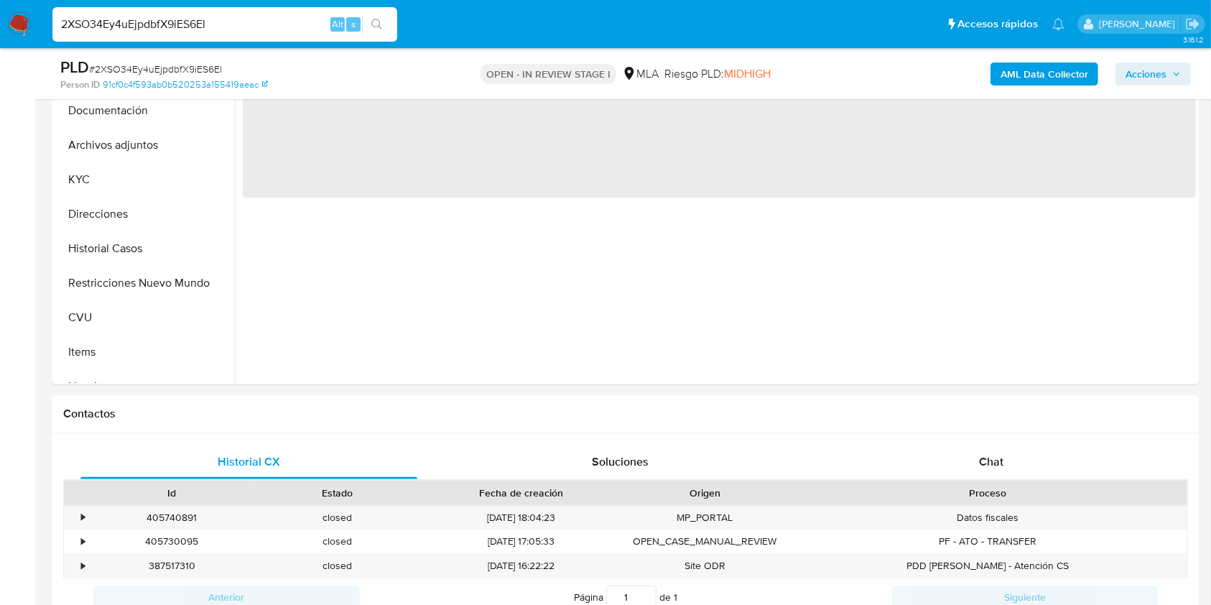
scroll to position [367, 0]
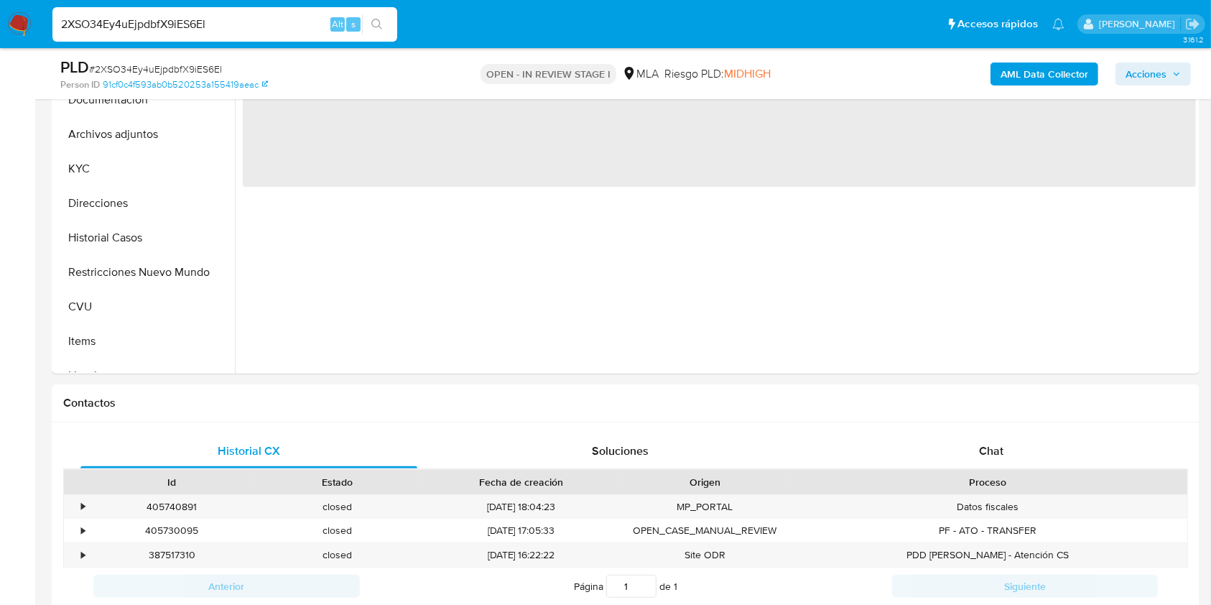
select select "10"
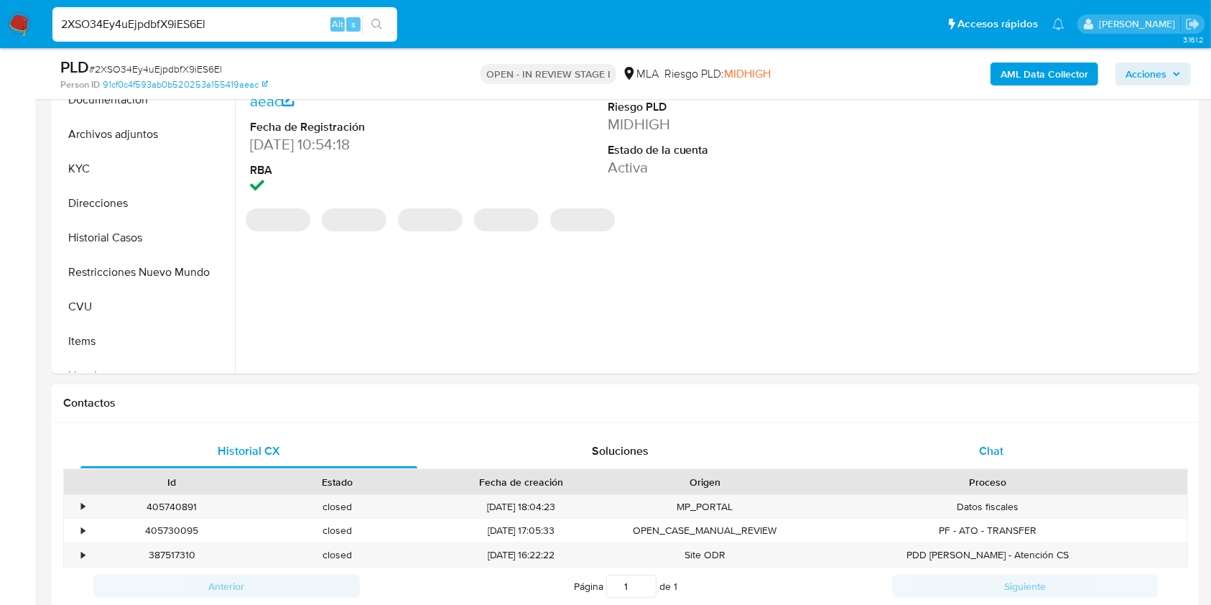
click at [1004, 445] on div "Chat" at bounding box center [991, 451] width 337 height 34
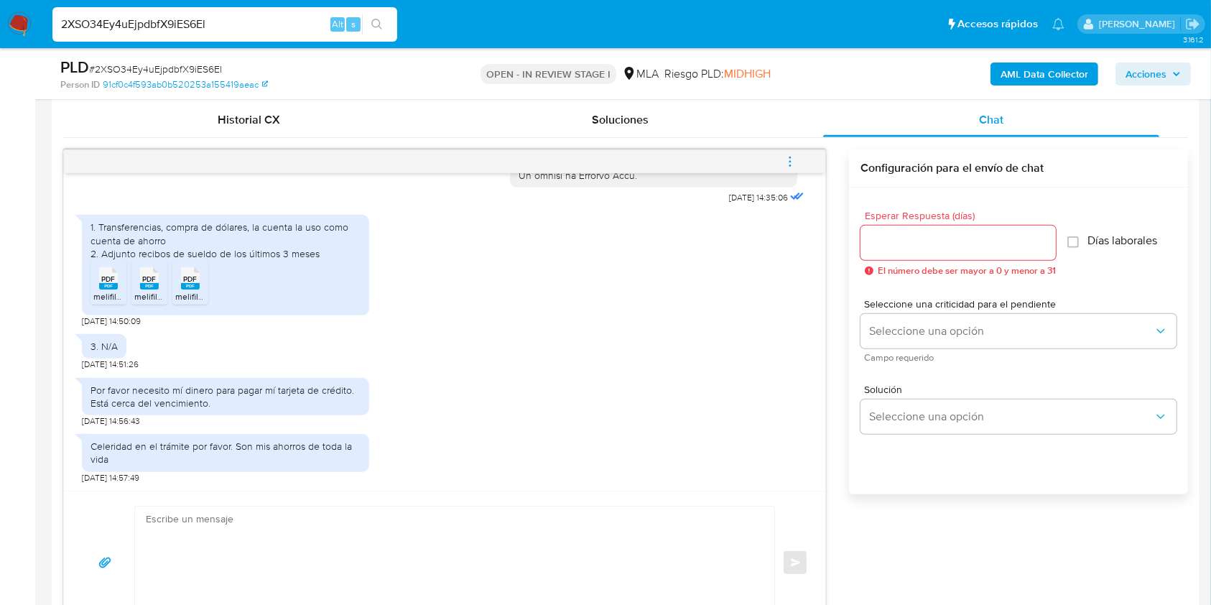
scroll to position [704, 0]
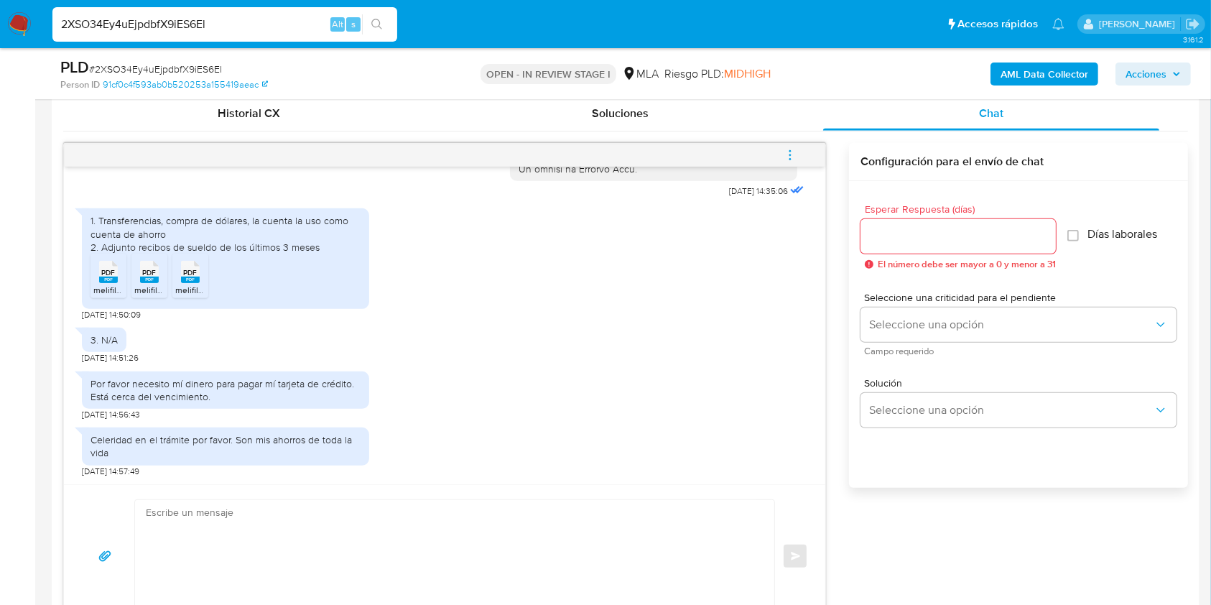
click at [103, 274] on span "PDF" at bounding box center [109, 272] width 14 height 9
click at [155, 275] on span "PDF" at bounding box center [150, 272] width 14 height 9
click at [202, 271] on div "PDF PDF" at bounding box center [190, 270] width 30 height 28
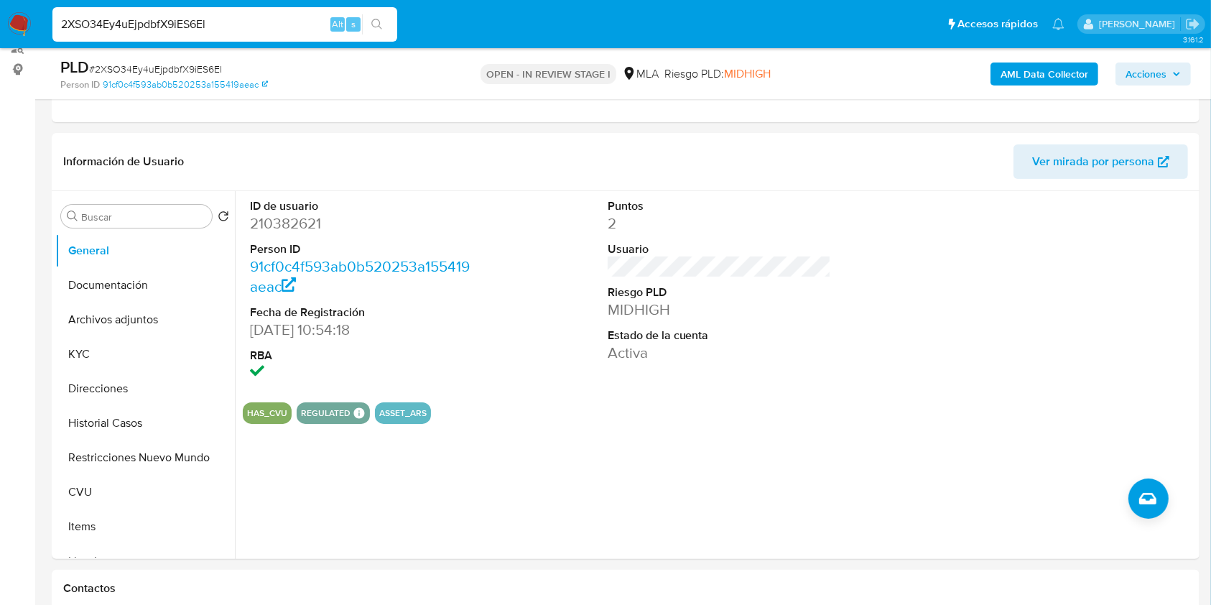
scroll to position [178, 0]
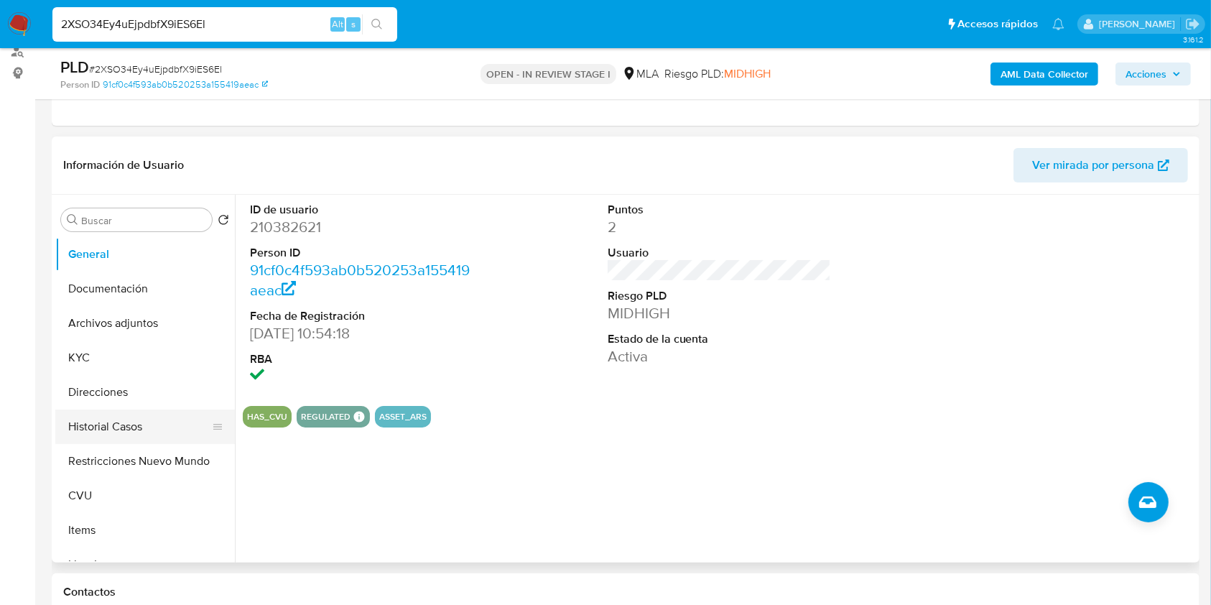
click at [129, 424] on button "Historial Casos" at bounding box center [139, 426] width 168 height 34
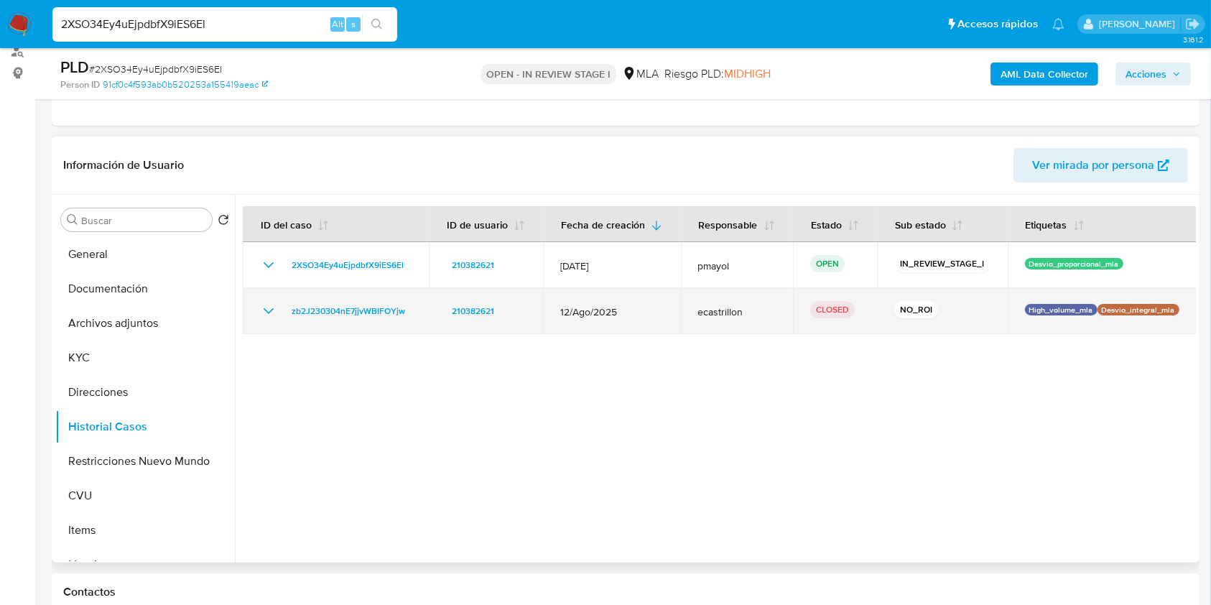
drag, startPoint x: 735, startPoint y: 310, endPoint x: 564, endPoint y: 307, distance: 170.9
click at [564, 307] on tr "zb2J230304nE7jjvWBIFOYjw 210382621 12/Ago/2025 ecastrillon CLOSED NO_ROI High_v…" at bounding box center [719, 311] width 953 height 46
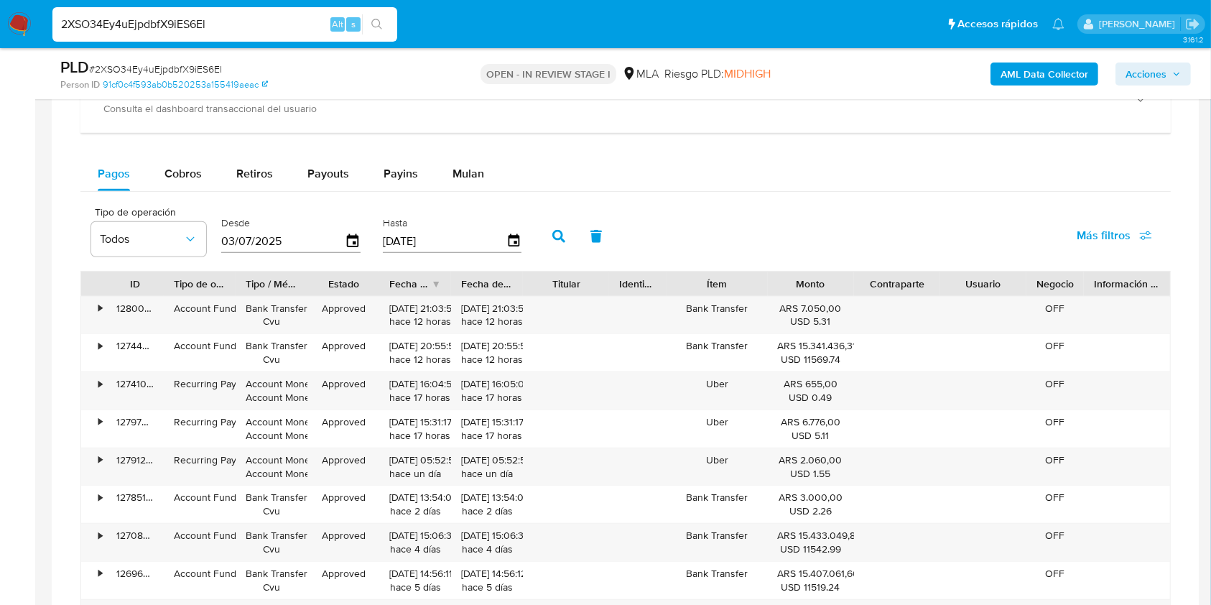
scroll to position [1451, 0]
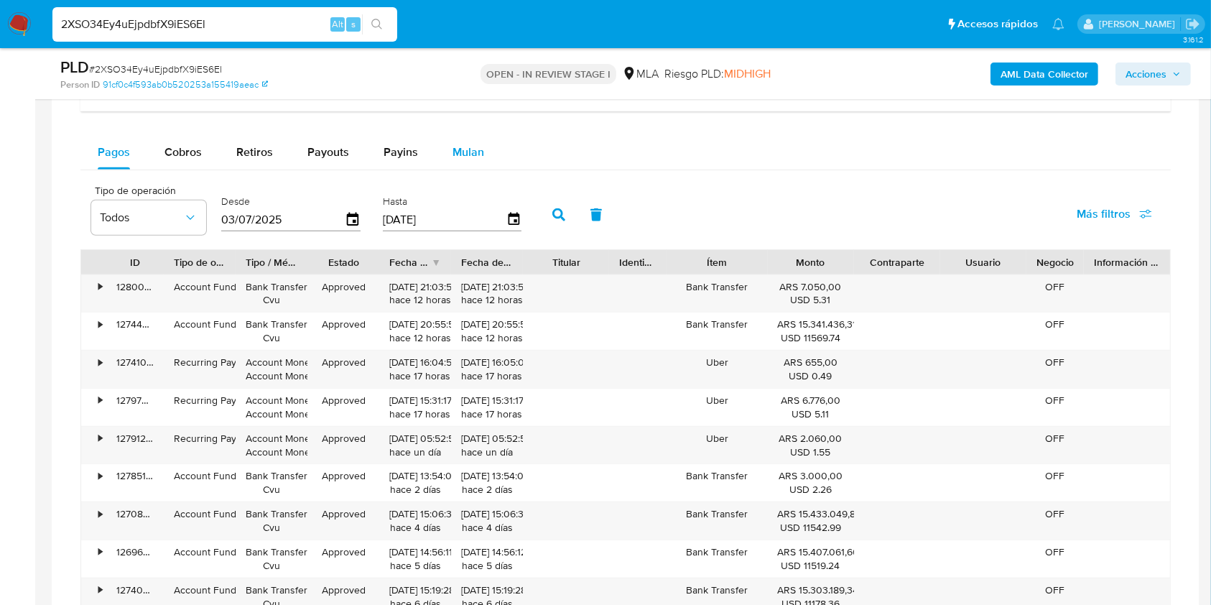
click at [472, 156] on span "Mulan" at bounding box center [468, 152] width 32 height 17
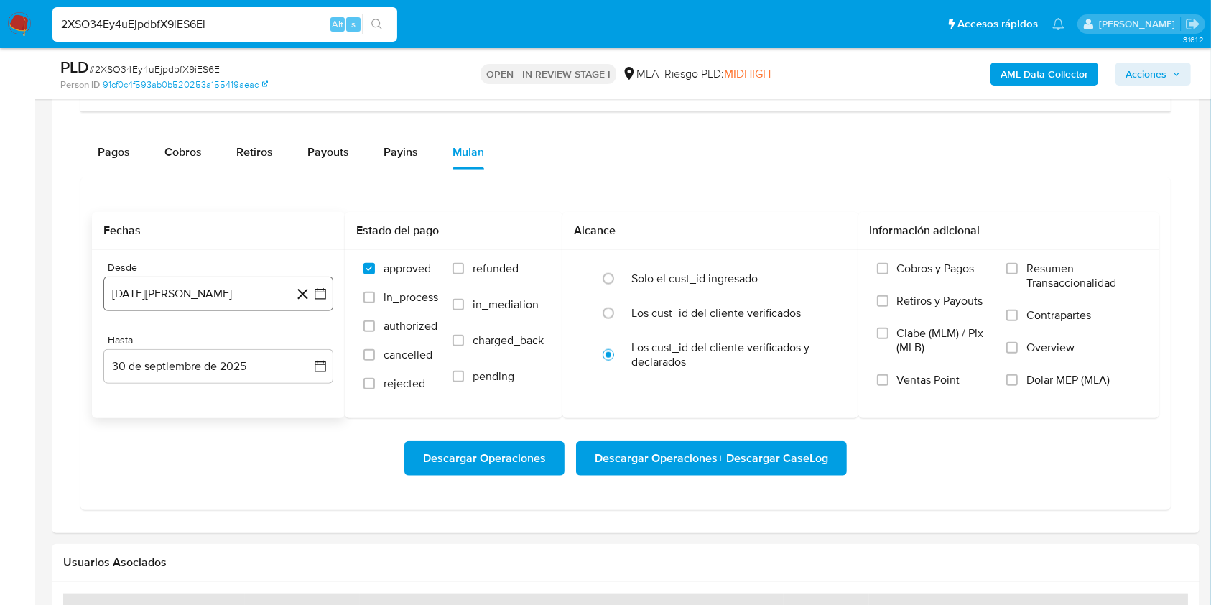
click at [248, 287] on button "30 de agosto de 2024" at bounding box center [218, 293] width 230 height 34
click at [222, 338] on span "agosto 2024" at bounding box center [211, 345] width 65 height 14
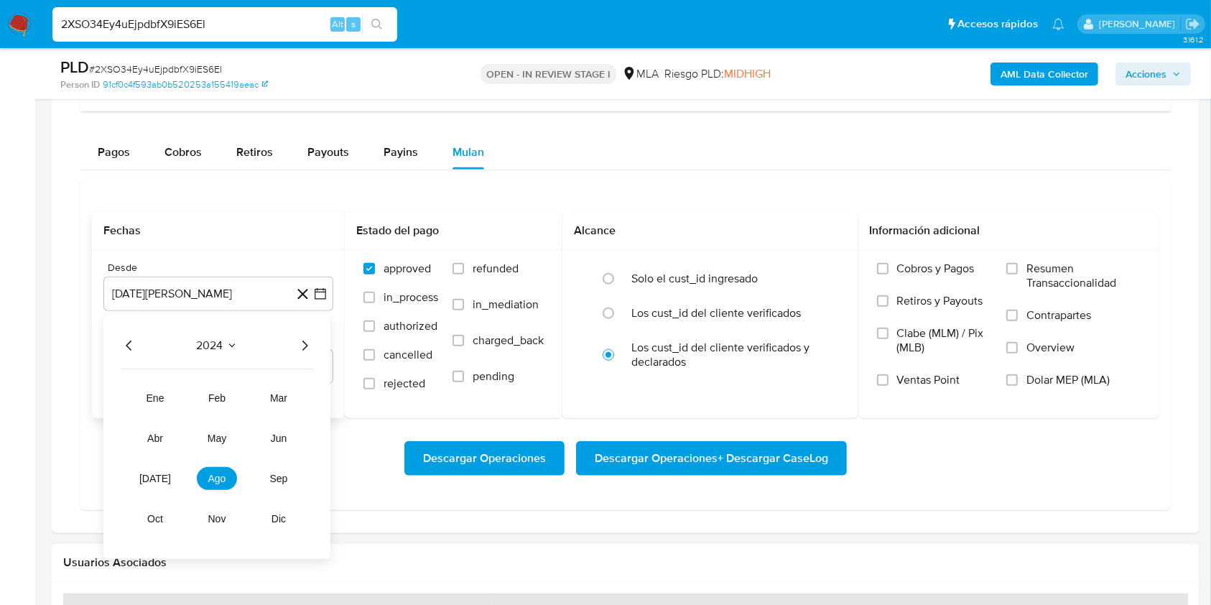
click at [304, 348] on icon "Año siguiente" at bounding box center [305, 345] width 6 height 10
click at [218, 467] on button "ago" at bounding box center [217, 478] width 40 height 23
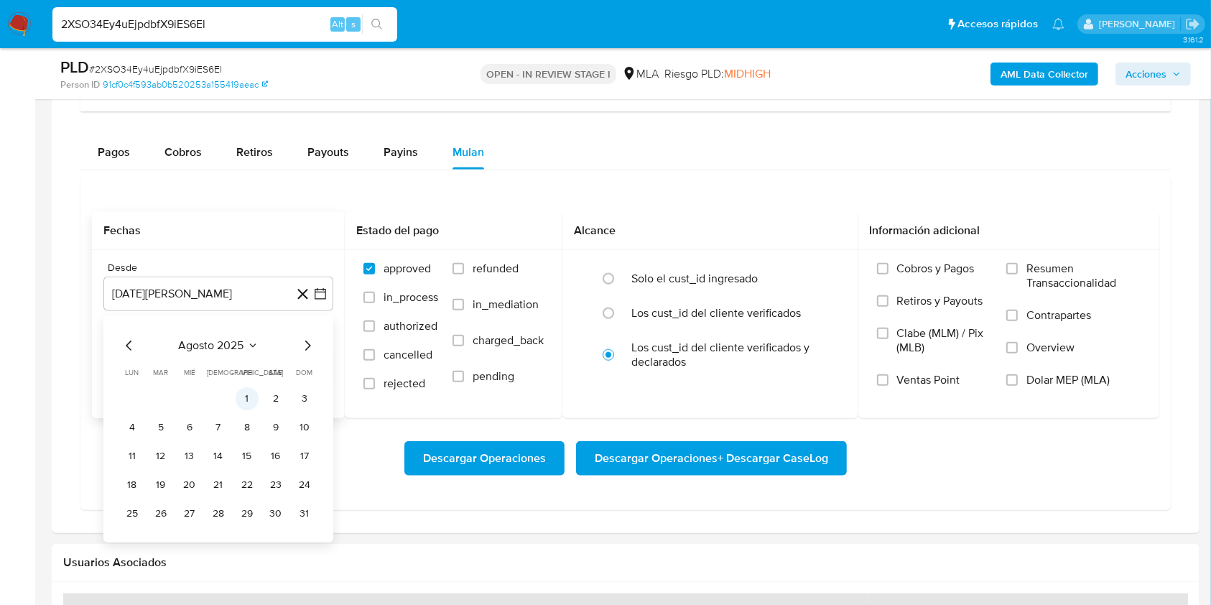
click at [251, 396] on button "1" at bounding box center [247, 398] width 23 height 23
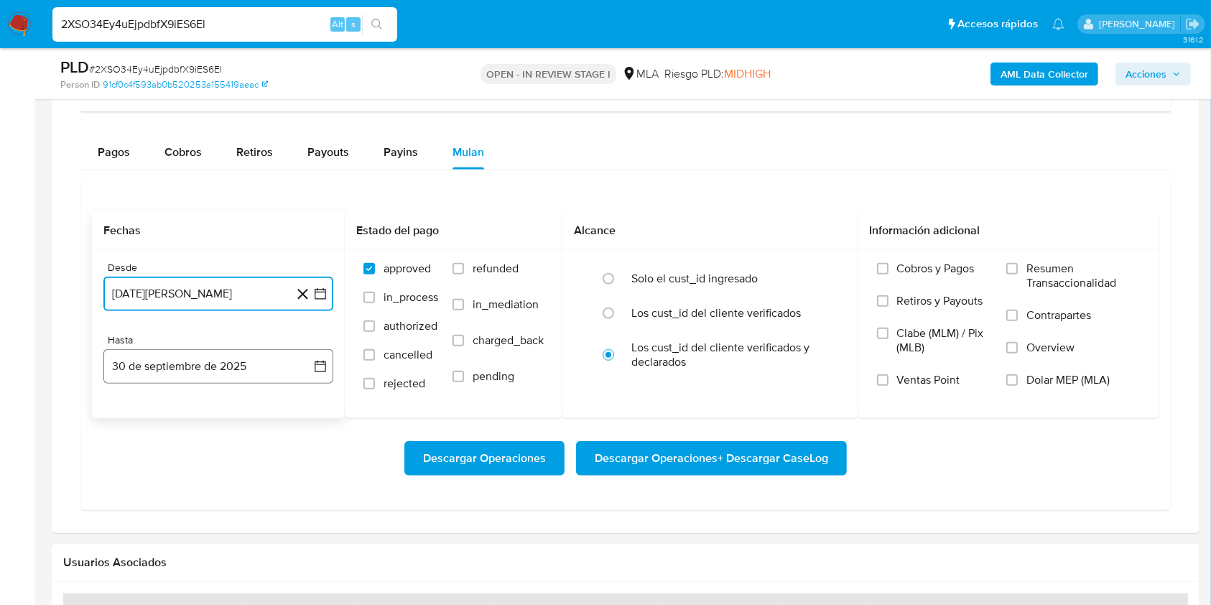
click at [223, 362] on button "30 de septiembre de 2025" at bounding box center [218, 366] width 230 height 34
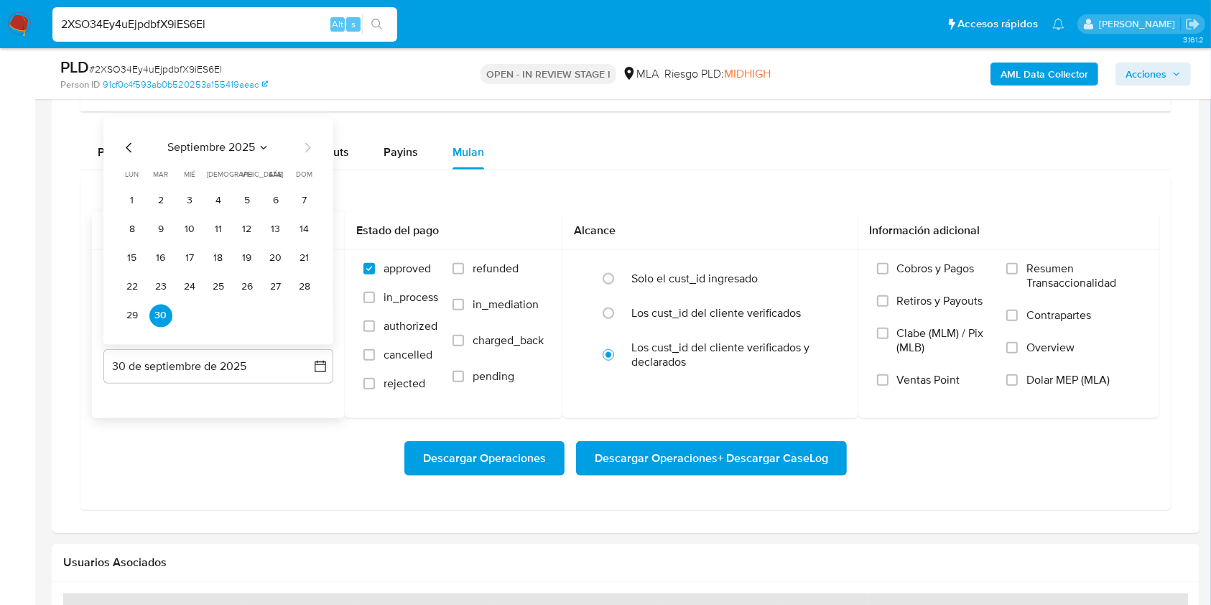
click at [126, 151] on icon "Mes anterior" at bounding box center [129, 147] width 17 height 17
click at [299, 307] on button "31" at bounding box center [304, 315] width 23 height 23
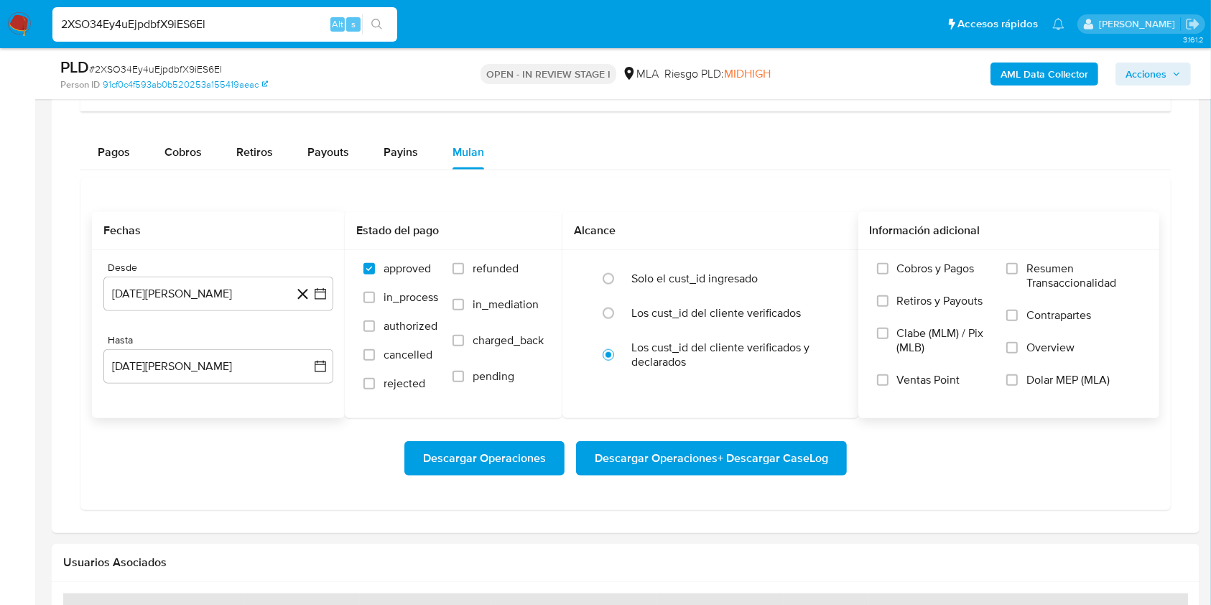
click at [1069, 377] on span "Dolar MEP (MLA)" at bounding box center [1067, 380] width 83 height 14
click at [1017, 377] on input "Dolar MEP (MLA)" at bounding box center [1011, 379] width 11 height 11
click at [831, 454] on button "Descargar Operaciones + Descargar CaseLog" at bounding box center [711, 458] width 271 height 34
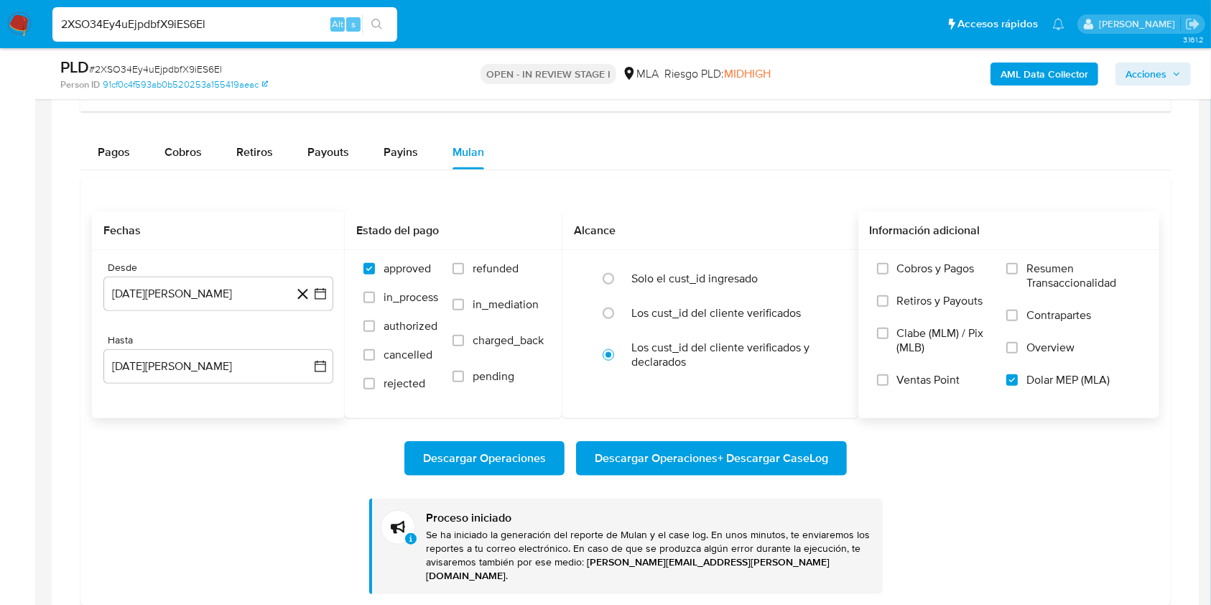
click at [213, 21] on input "2XSO34Ey4uEjpdbfX9iES6El" at bounding box center [224, 24] width 345 height 19
paste input "Vth5yfaAPTSDOR21XAaPCt6t"
type input "Vth5yfaAPTSDOR21XAaPCt6t"
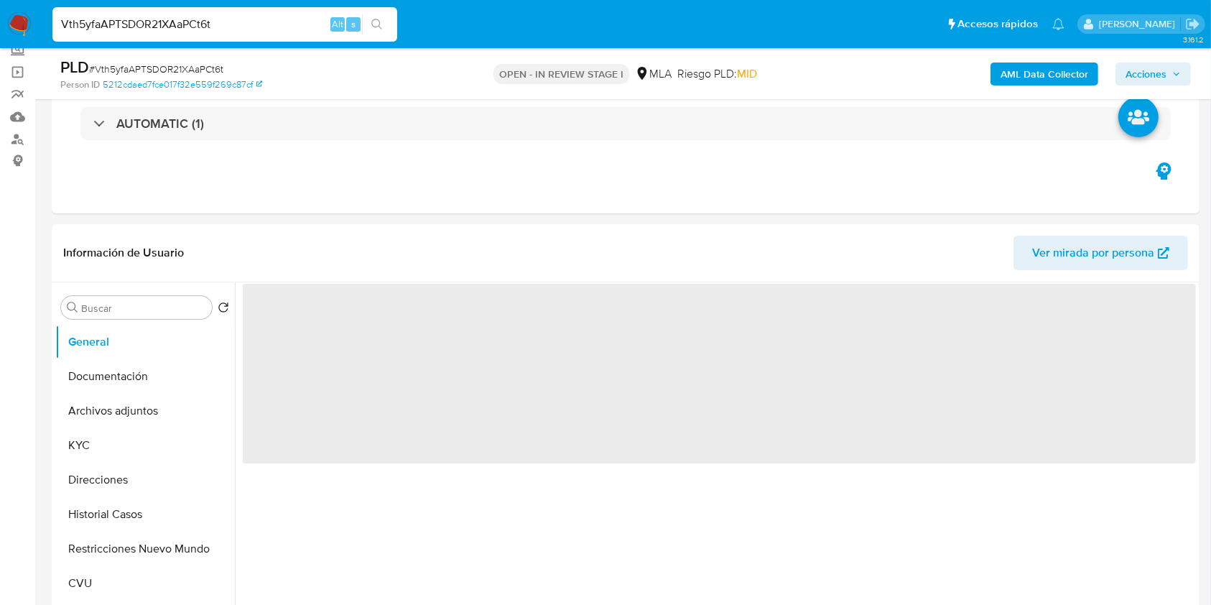
scroll to position [130, 0]
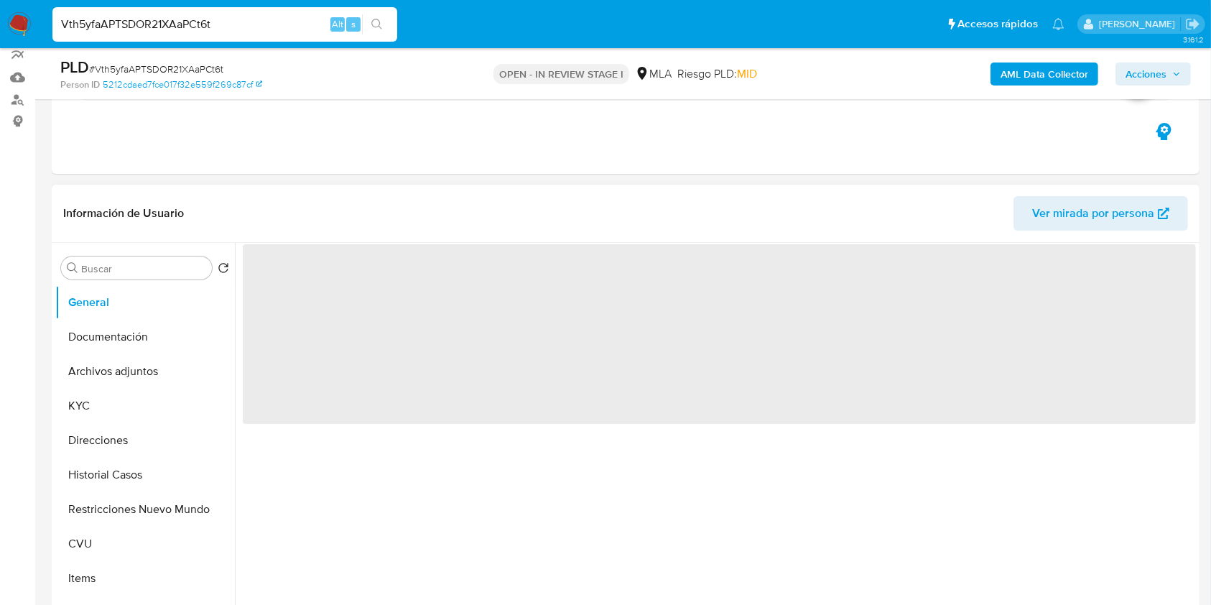
select select "10"
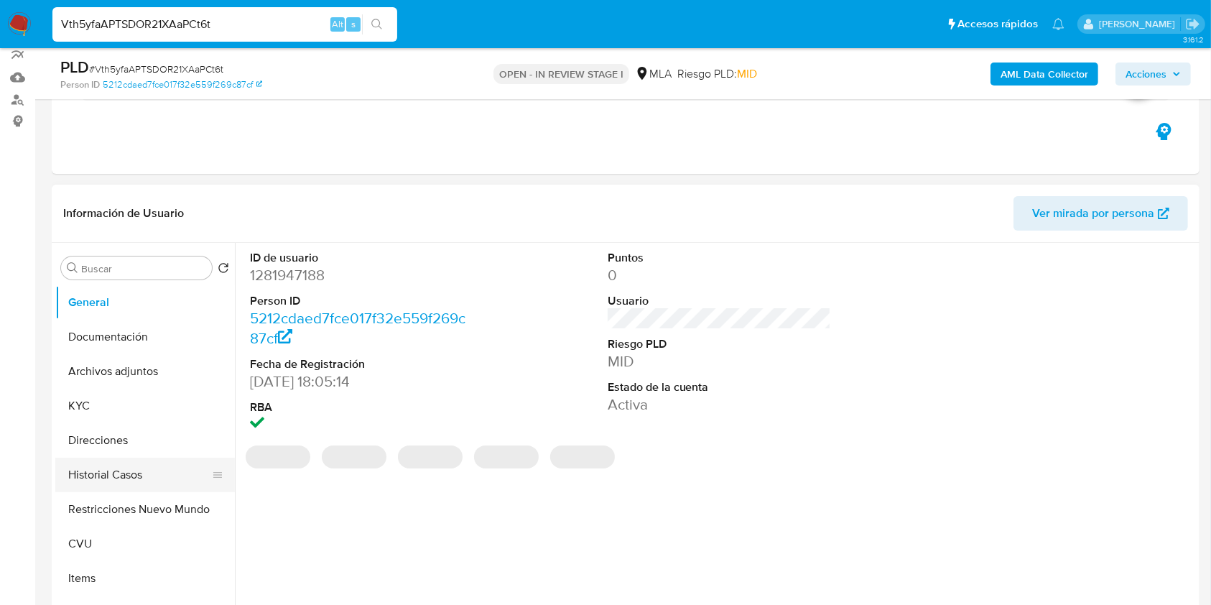
click at [123, 473] on button "Historial Casos" at bounding box center [139, 474] width 168 height 34
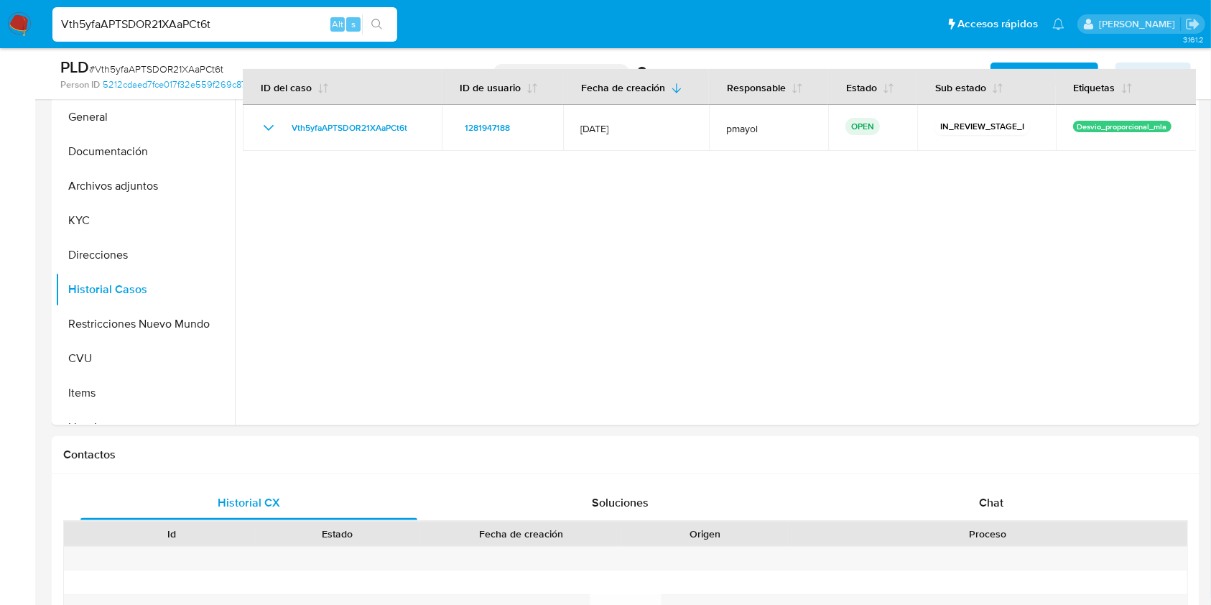
scroll to position [391, 0]
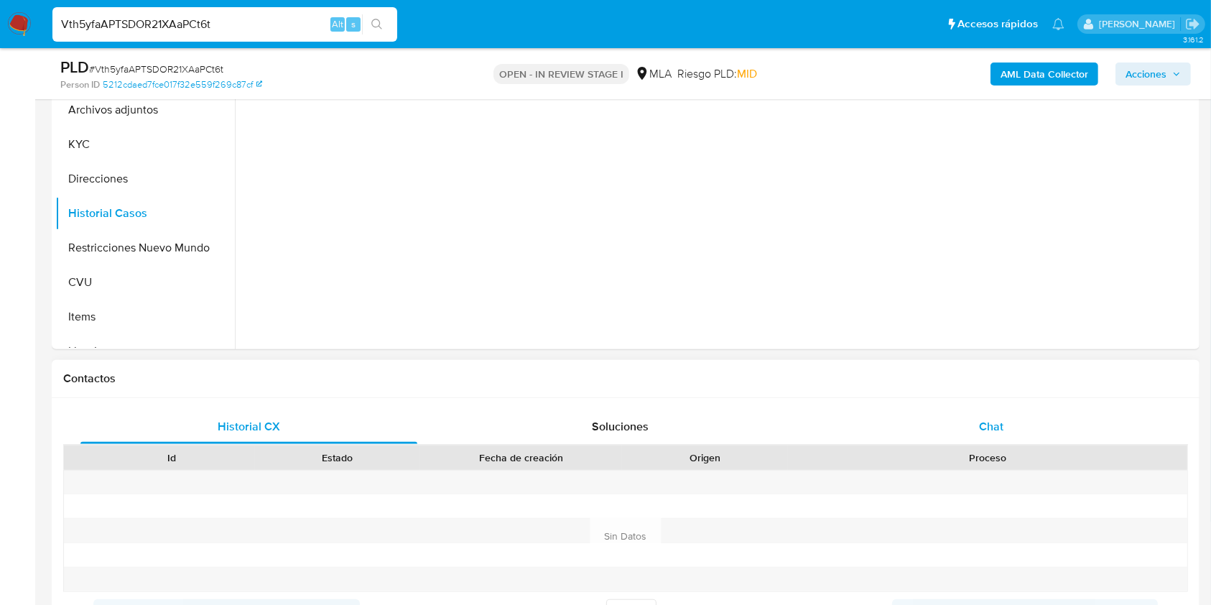
click at [968, 413] on div "Chat" at bounding box center [991, 426] width 337 height 34
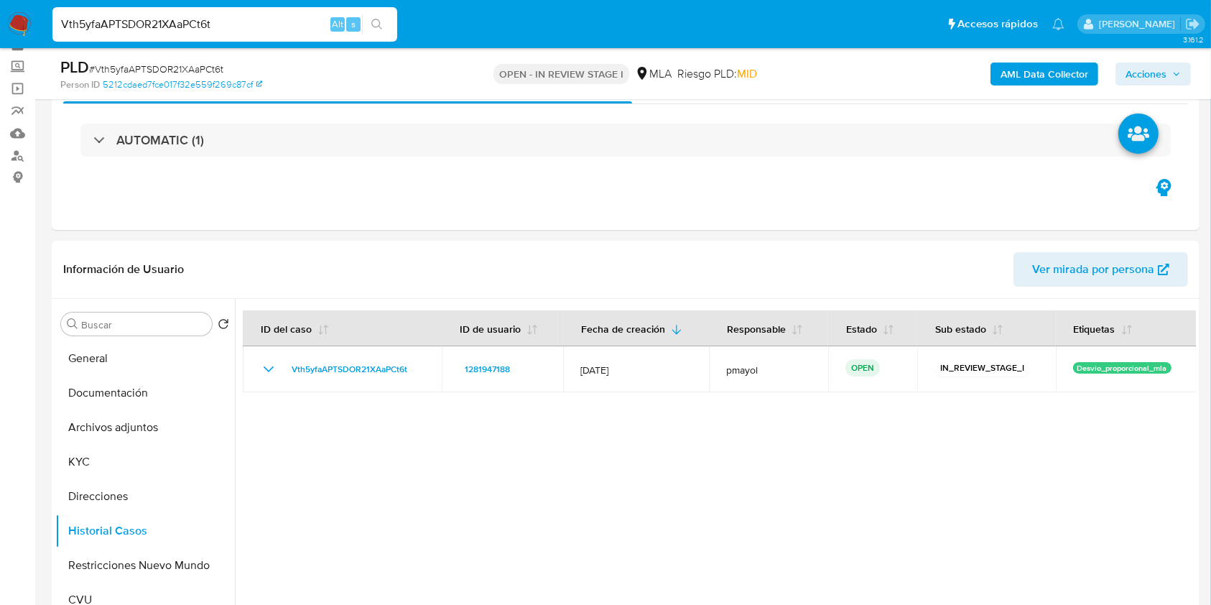
scroll to position [67, 0]
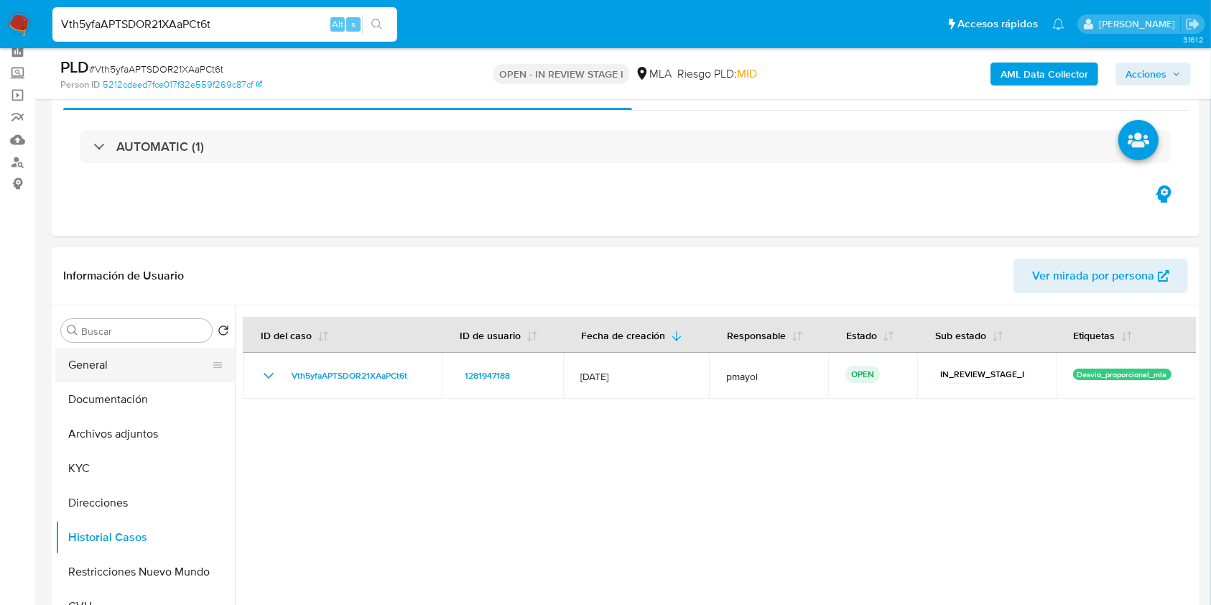
click at [106, 378] on button "General" at bounding box center [139, 365] width 168 height 34
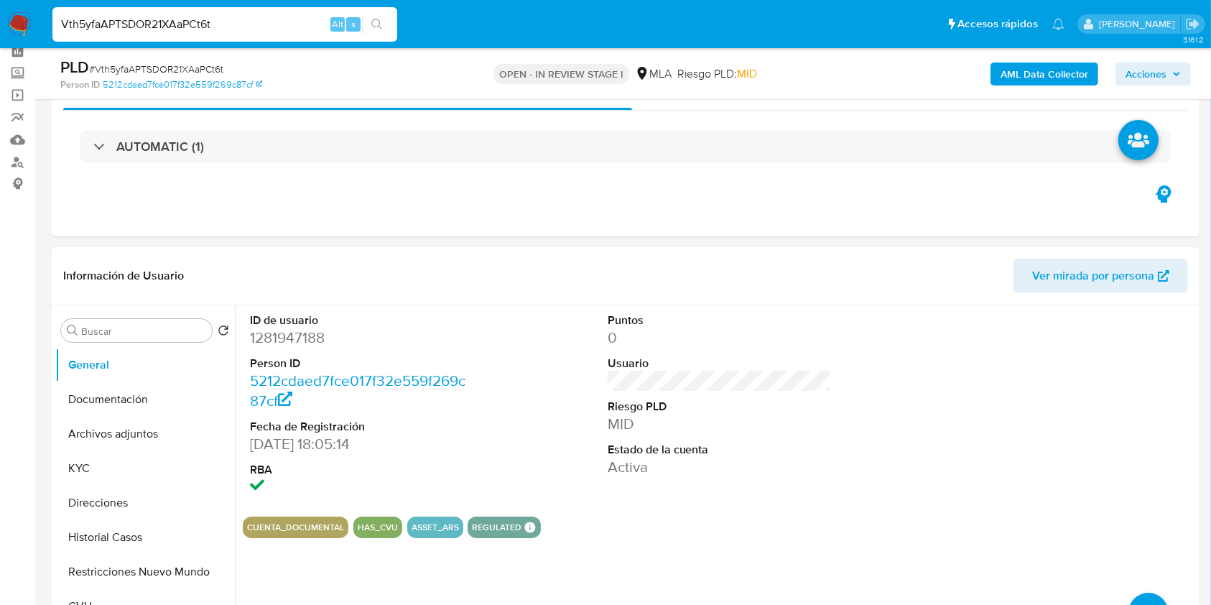
click at [306, 340] on dd "1281947188" at bounding box center [362, 337] width 224 height 20
copy dd "1281947188"
click at [1031, 87] on div "AML Data Collector Acciones" at bounding box center [1004, 74] width 373 height 34
click at [1028, 75] on b "AML Data Collector" at bounding box center [1044, 73] width 88 height 23
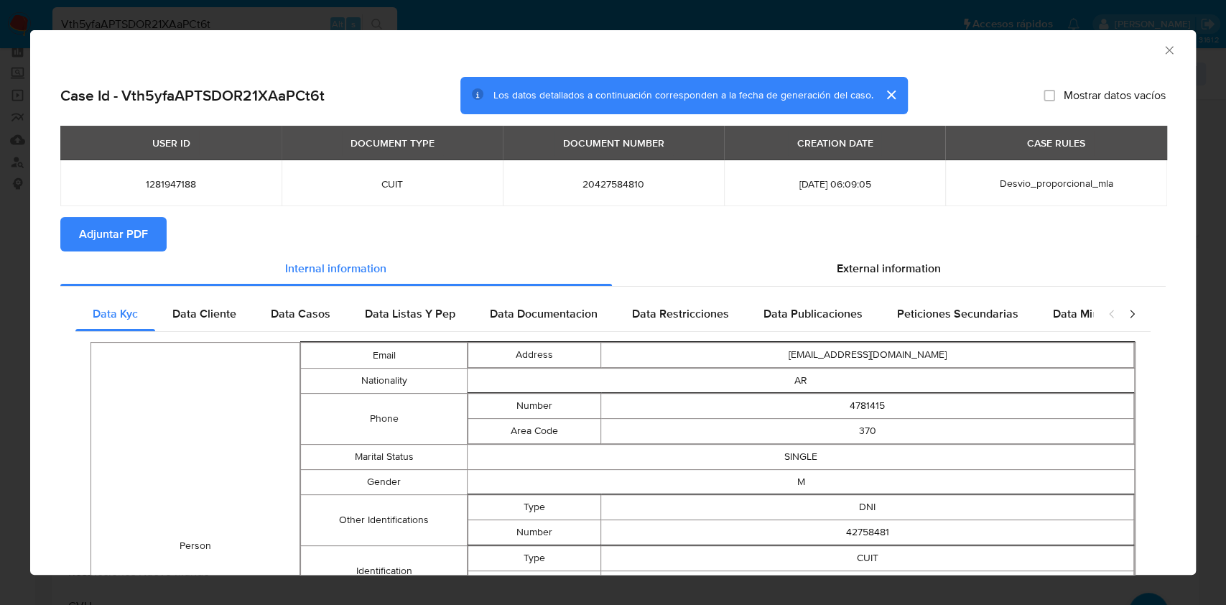
click at [97, 234] on span "Adjuntar PDF" at bounding box center [113, 234] width 69 height 32
click at [1162, 45] on icon "Cerrar ventana" at bounding box center [1169, 50] width 14 height 14
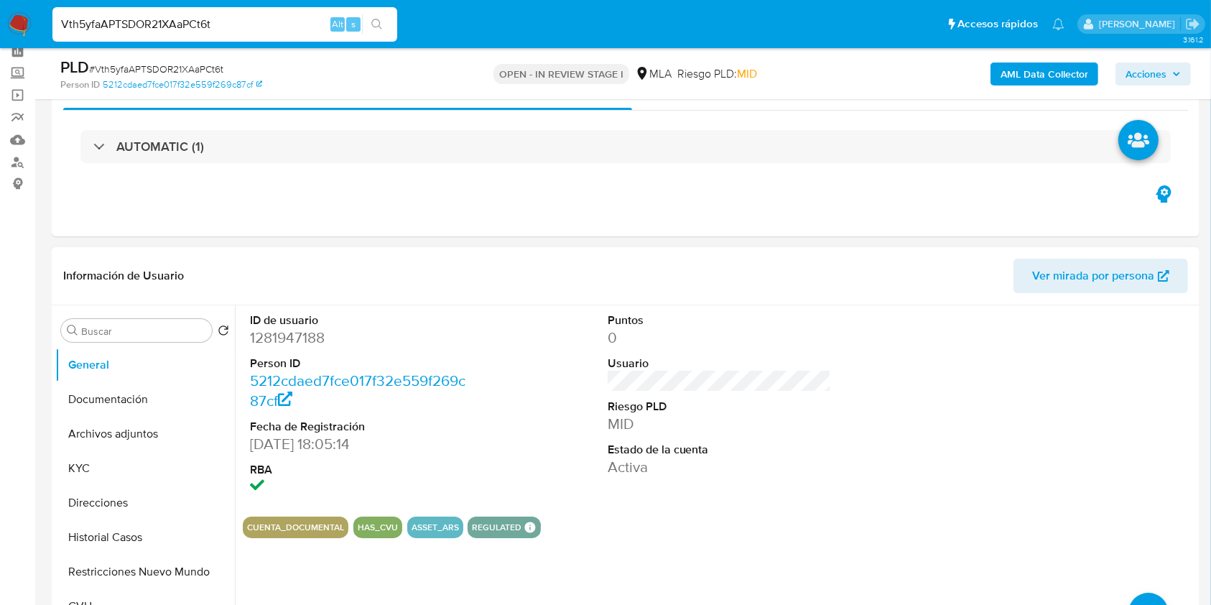
click at [1072, 287] on span "Ver mirada por persona" at bounding box center [1093, 275] width 122 height 34
click at [137, 405] on button "Documentación" at bounding box center [139, 399] width 168 height 34
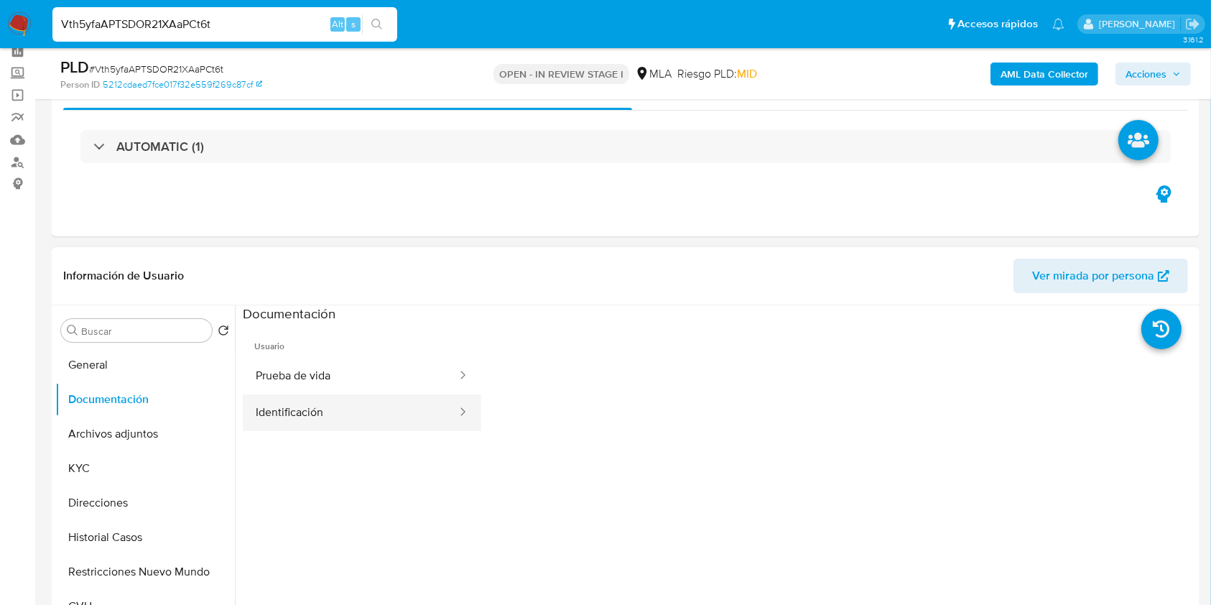
click at [362, 415] on button "Identificación" at bounding box center [350, 412] width 215 height 37
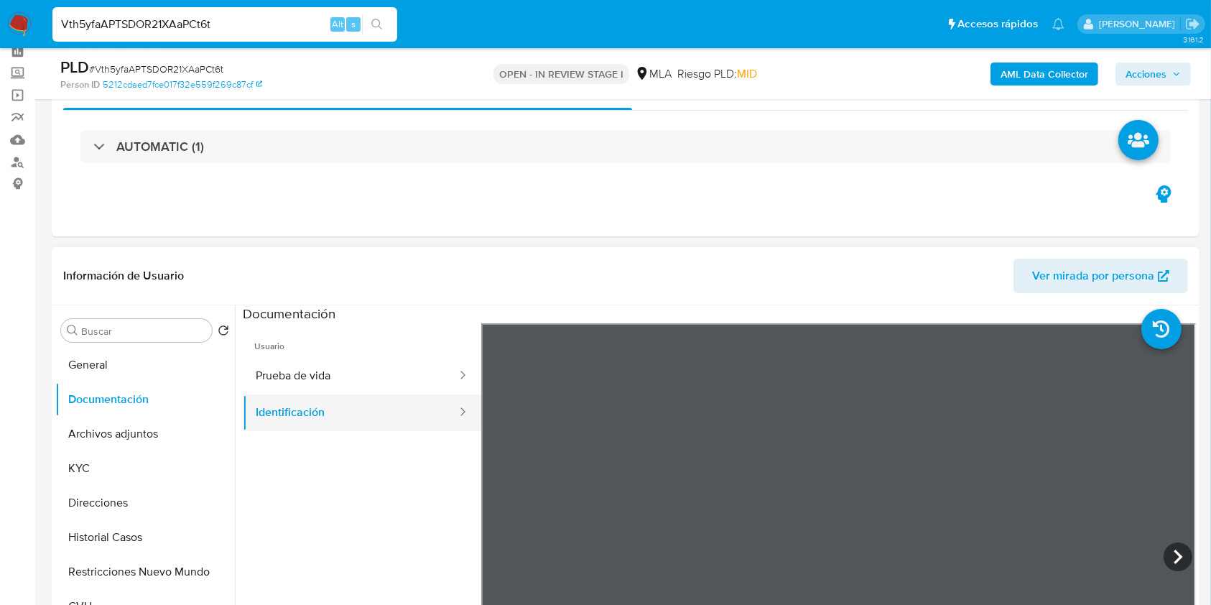
click at [362, 415] on button "Identificación" at bounding box center [350, 412] width 215 height 37
click at [1167, 549] on icon at bounding box center [1177, 556] width 29 height 29
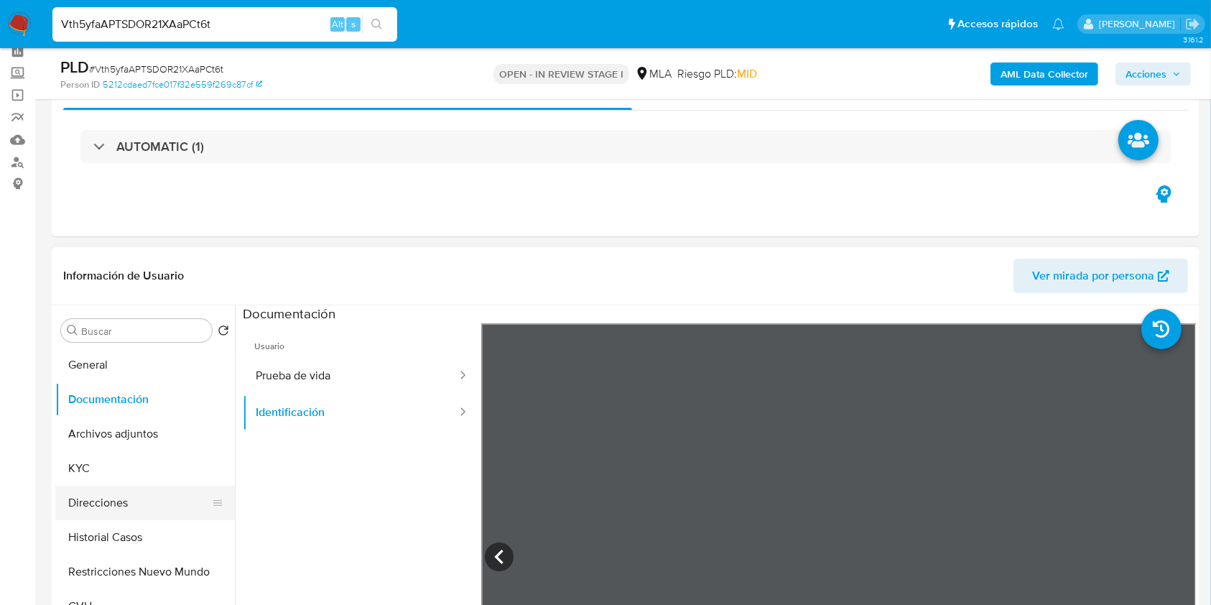
click at [113, 507] on button "Direcciones" at bounding box center [139, 502] width 168 height 34
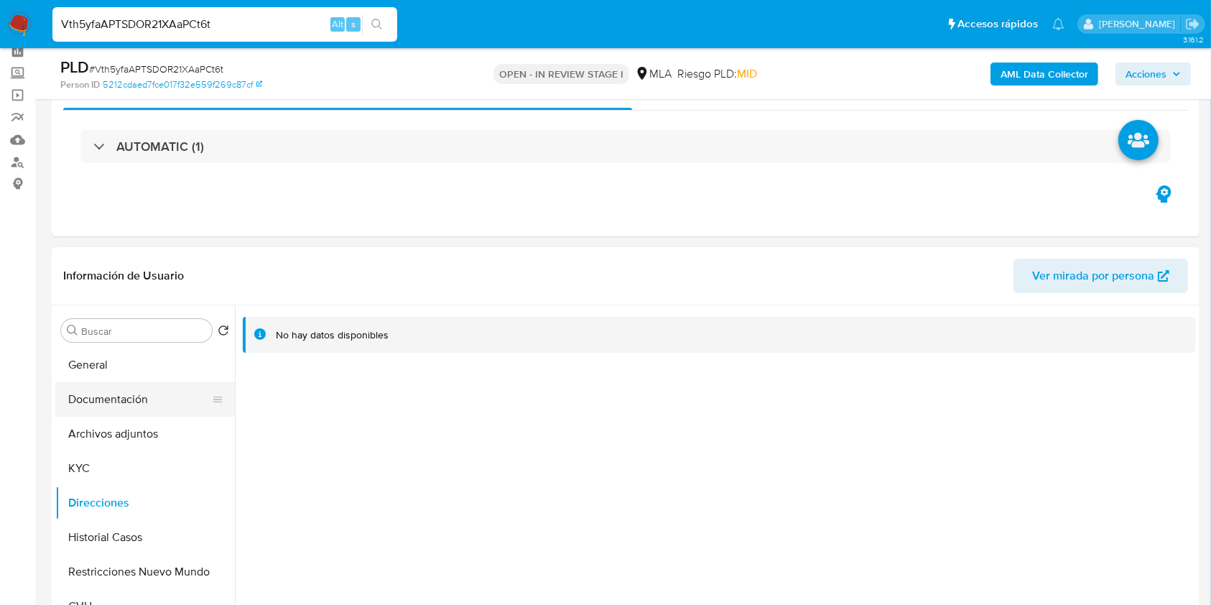
click at [99, 414] on button "Documentación" at bounding box center [139, 399] width 168 height 34
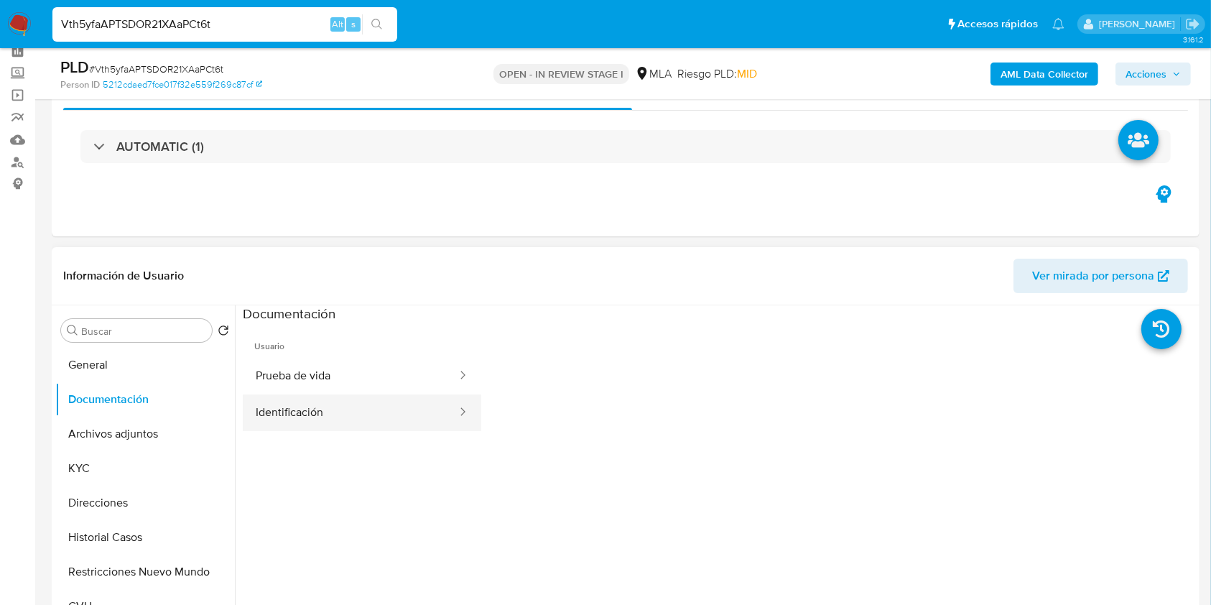
click at [393, 411] on button "Identificación" at bounding box center [350, 412] width 215 height 37
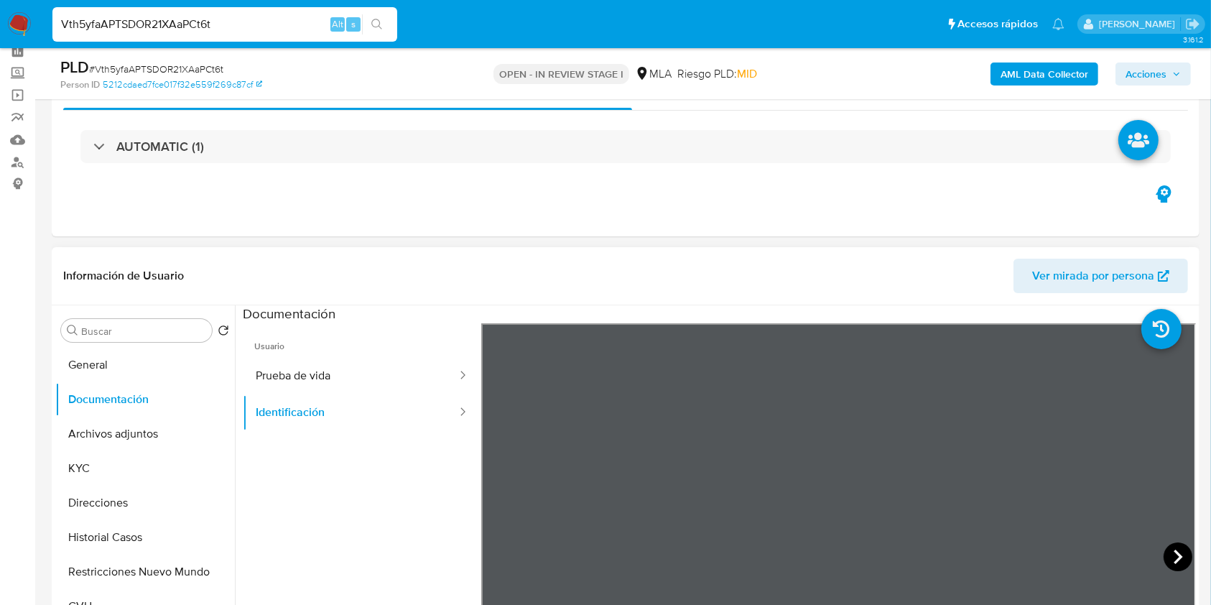
click at [1173, 552] on icon at bounding box center [1177, 556] width 9 height 14
click at [1092, 277] on span "Ver mirada por persona" at bounding box center [1093, 275] width 122 height 34
click at [116, 460] on button "KYC" at bounding box center [139, 468] width 168 height 34
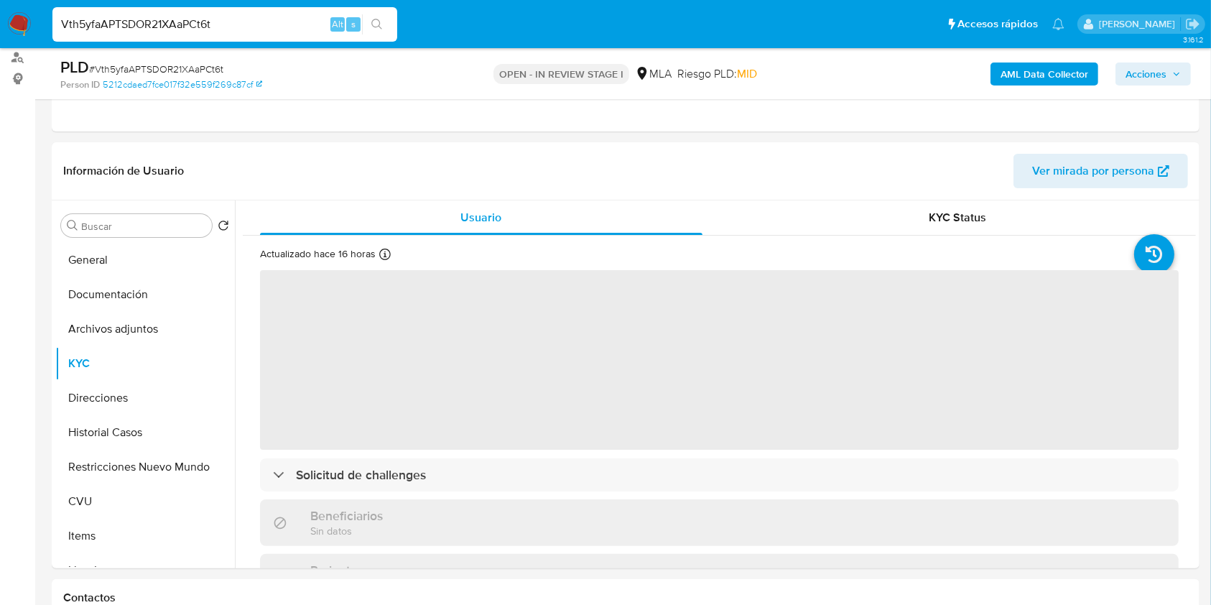
scroll to position [176, 0]
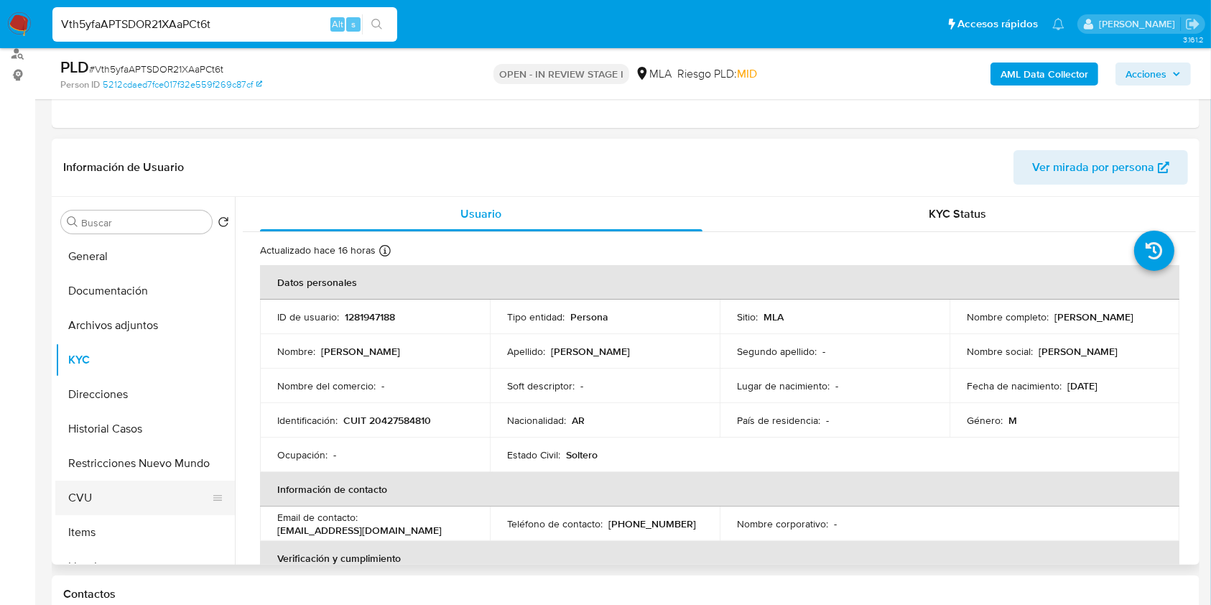
click at [69, 496] on button "CVU" at bounding box center [139, 497] width 168 height 34
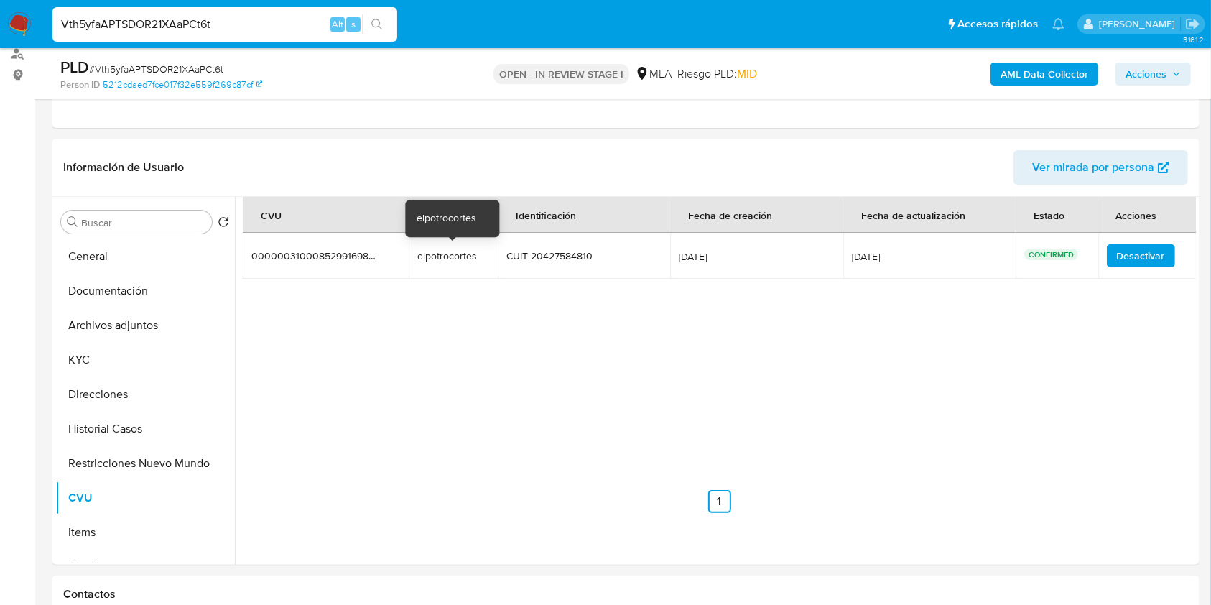
click at [449, 253] on div "elpotrocortes" at bounding box center [453, 255] width 72 height 13
click at [102, 357] on button "KYC" at bounding box center [139, 359] width 168 height 34
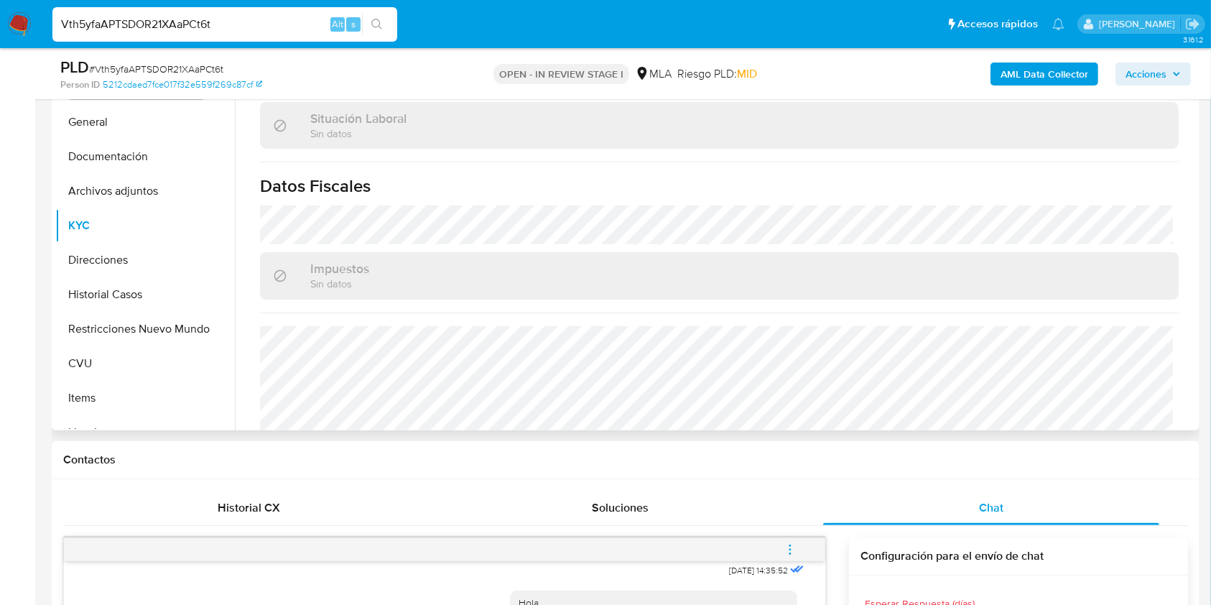
scroll to position [712, 0]
click at [79, 348] on button "CVU" at bounding box center [139, 363] width 168 height 34
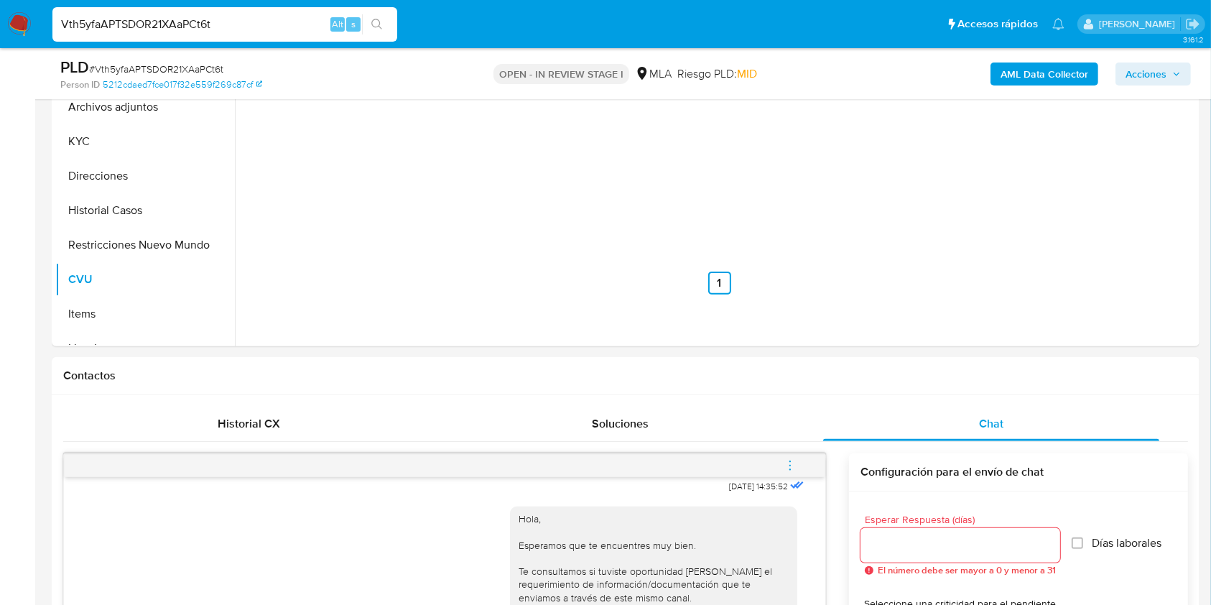
scroll to position [299, 0]
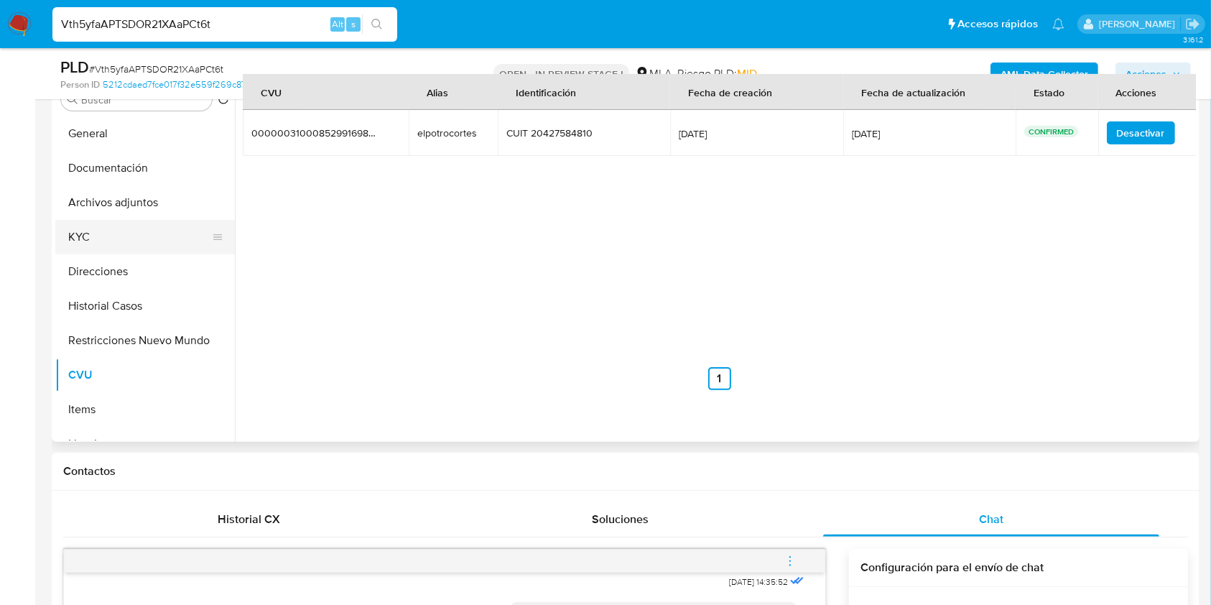
click at [119, 228] on button "KYC" at bounding box center [139, 237] width 168 height 34
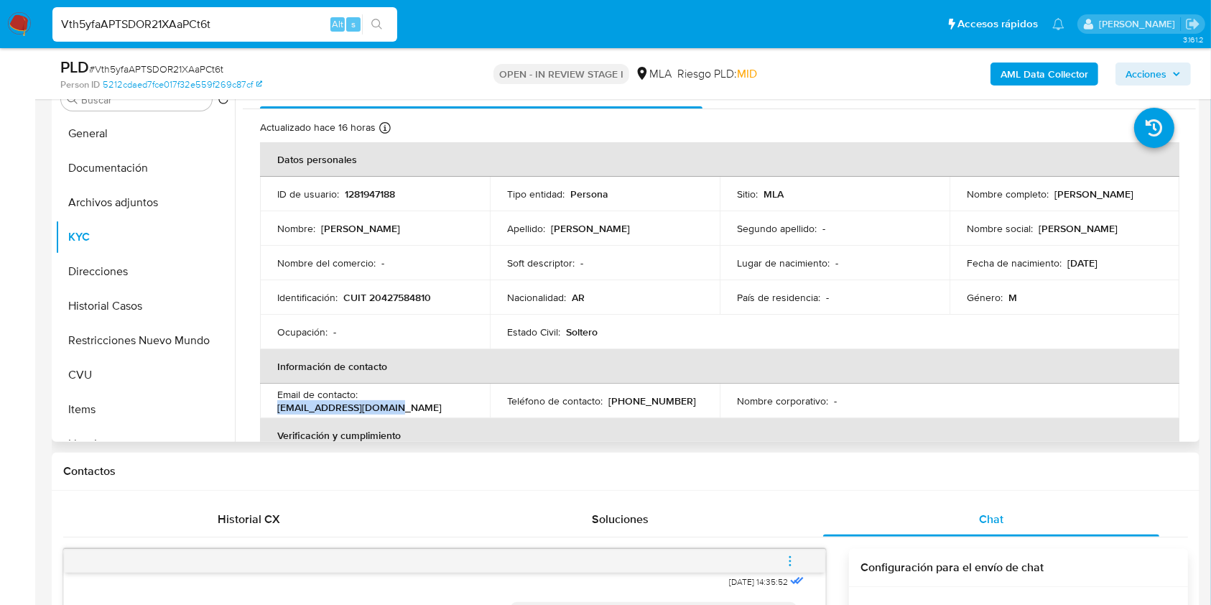
drag, startPoint x: 404, startPoint y: 407, endPoint x: 261, endPoint y: 405, distance: 142.9
click at [261, 405] on td "Email de contacto : coduttiguido@gmail.com" at bounding box center [375, 400] width 230 height 34
copy p "coduttiguido@gmail.com"
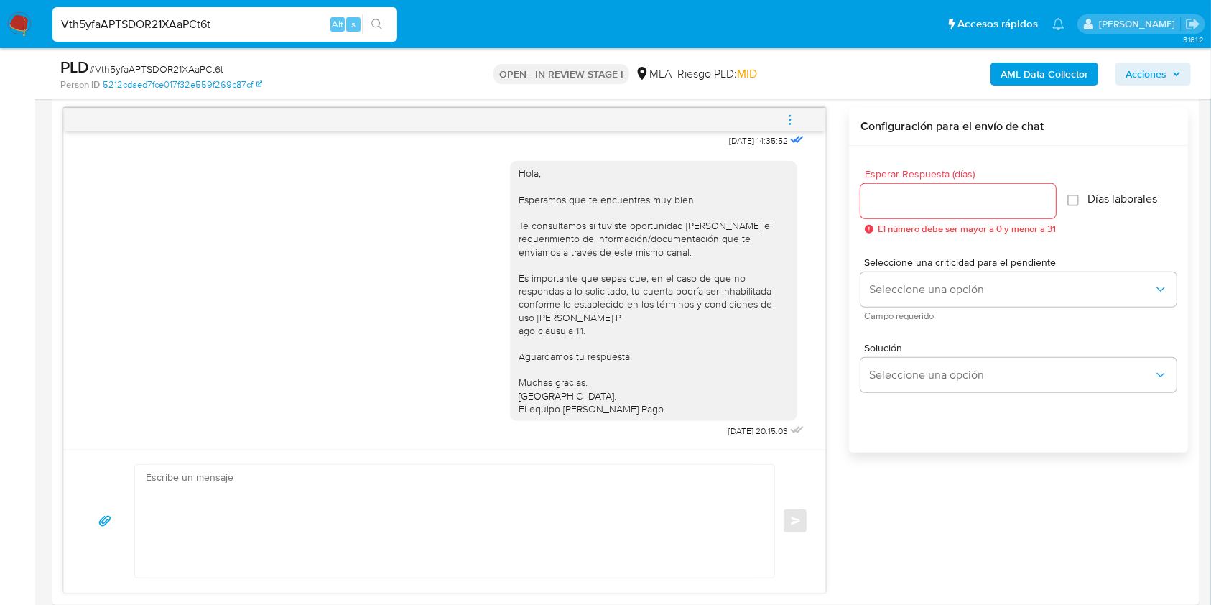
scroll to position [802, 0]
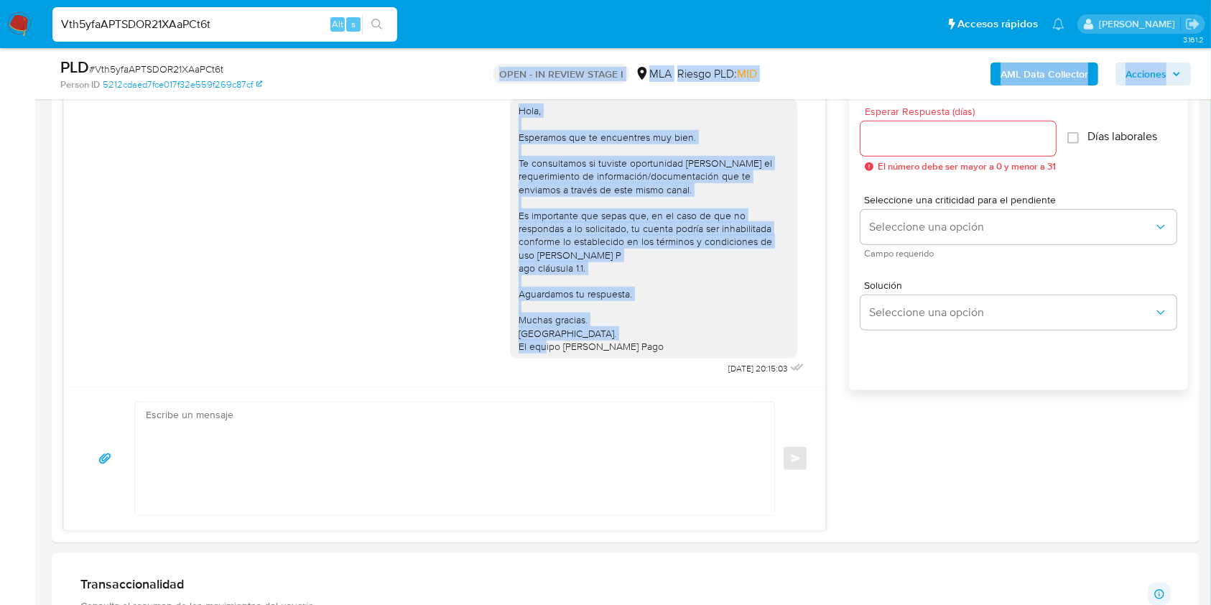
drag, startPoint x: 653, startPoint y: 339, endPoint x: 497, endPoint y: 99, distance: 286.0
click at [497, 99] on div "Asignado a pmayol Asignado el: 17/09/2025 10:34:12 Creado el: 12/09/2025 Creado…" at bounding box center [625, 592] width 1147 height 2675
click at [602, 202] on div "Hola, Esperamos que te encuentres muy bien. Te consultamos si tuviste oportunid…" at bounding box center [653, 228] width 270 height 248
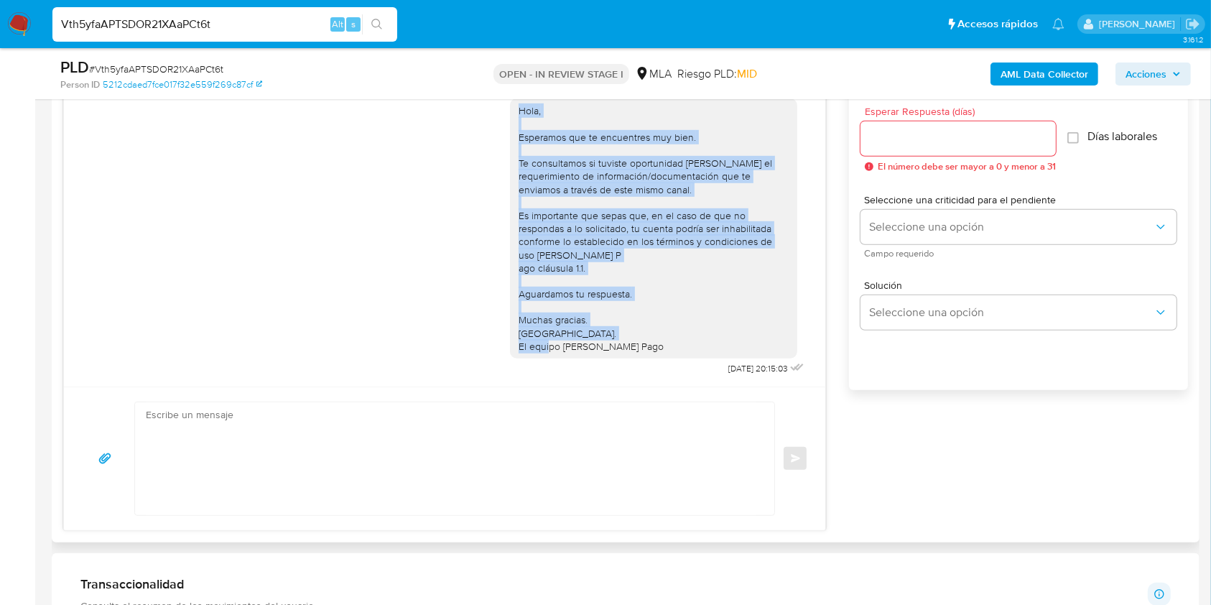
drag, startPoint x: 636, startPoint y: 341, endPoint x: 500, endPoint y: 101, distance: 276.5
click at [510, 101] on div "Hola, Esperamos que te encuentres muy bien. Te consultamos si tuviste oportunid…" at bounding box center [653, 228] width 287 height 260
copy div "Hola, Esperamos que te encuentres muy bien. Te consultamos si tuviste oportunid…"
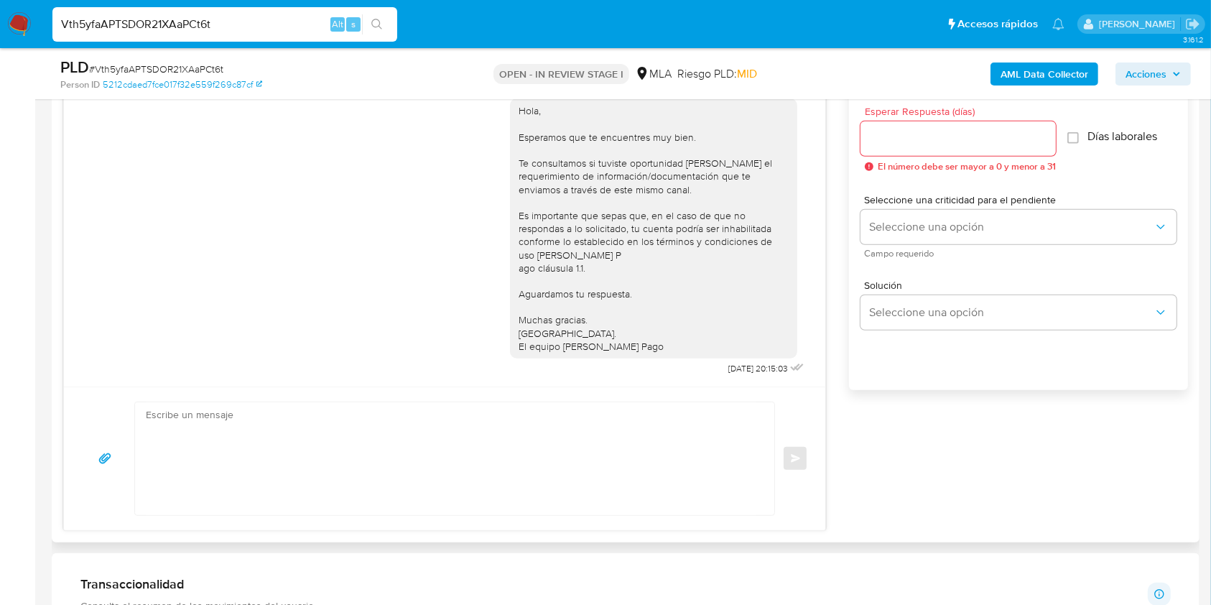
click at [424, 510] on textarea at bounding box center [451, 458] width 610 height 113
paste textarea "Hola, Esperamos que te encuentres muy bien. Te consultamos si tuviste oportunid…"
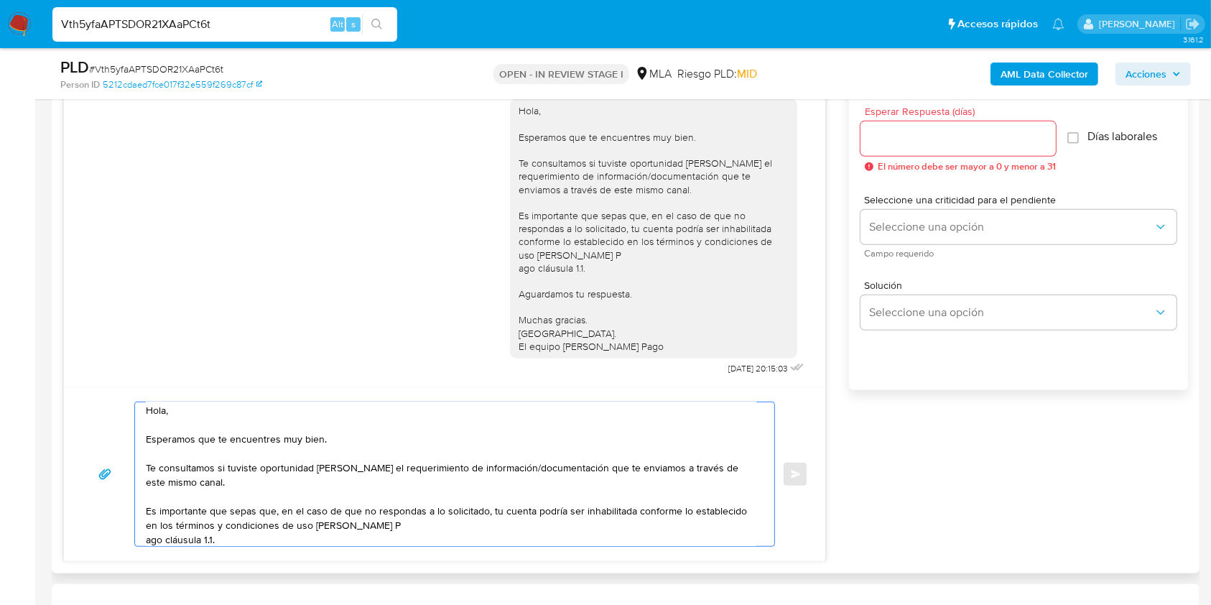
scroll to position [45, 0]
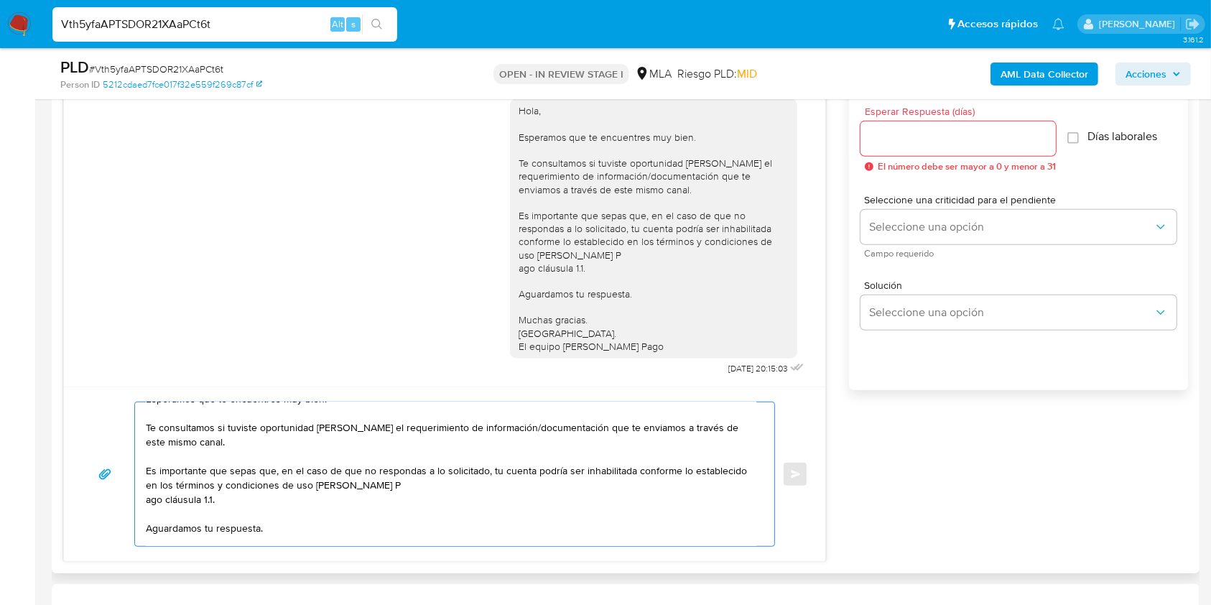
click at [151, 508] on textarea "Hola, Esperamos que te encuentres muy bien. Te consultamos si tuviste oportunid…" at bounding box center [451, 474] width 610 height 144
click at [220, 445] on textarea "Hola, Esperamos que te encuentres muy bien. Te consultamos si tuviste oportunid…" at bounding box center [451, 474] width 610 height 144
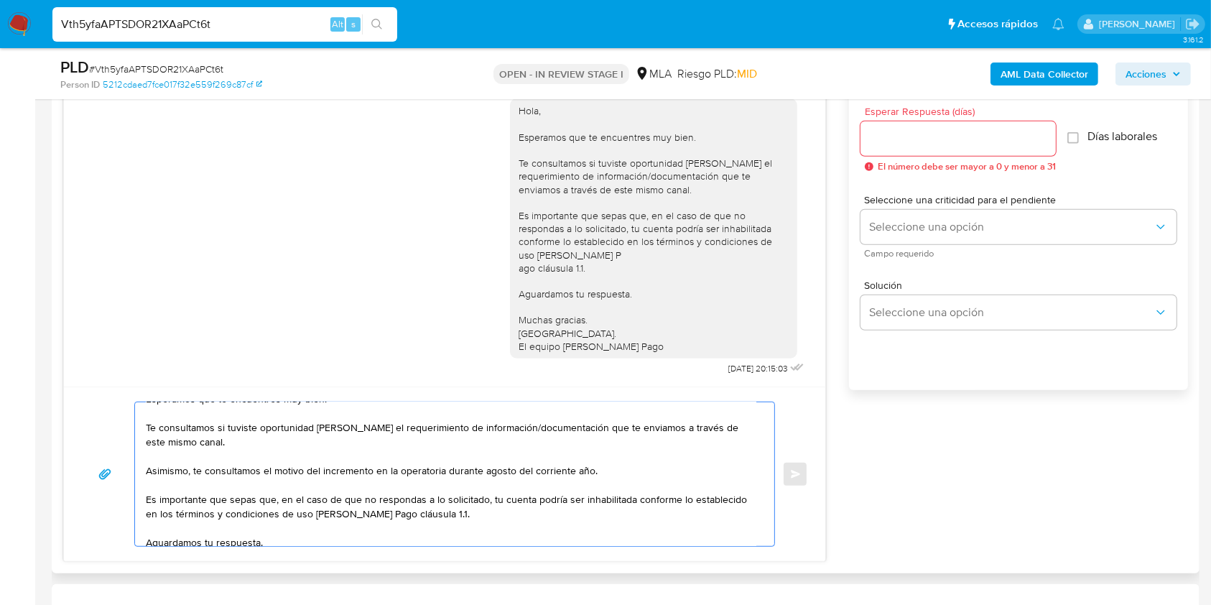
click at [756, 466] on textarea "Hola, Esperamos que te encuentres muy bien. Te consultamos si tuviste oportunid…" at bounding box center [451, 474] width 610 height 144
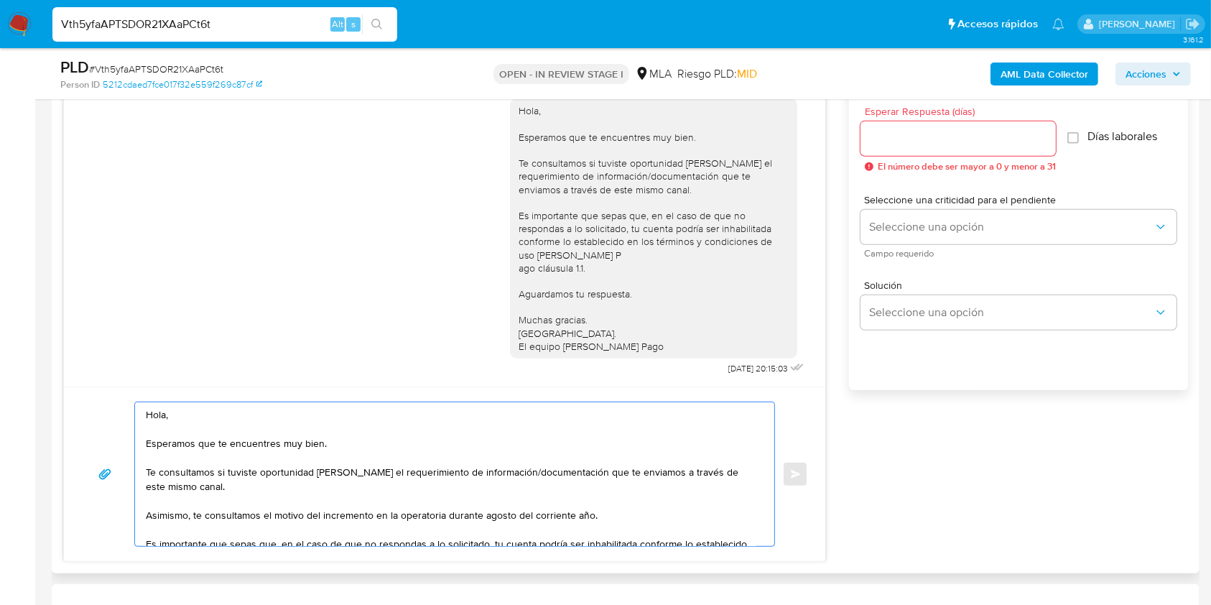
click at [251, 516] on textarea "Hola, Esperamos que te encuentres muy bien. Te consultamos si tuviste oportunid…" at bounding box center [451, 474] width 610 height 144
drag, startPoint x: 258, startPoint y: 517, endPoint x: 204, endPoint y: 510, distance: 54.9
click at [204, 510] on textarea "Hola, Esperamos que te encuentres muy bien. Te consultamos si tuviste oportunid…" at bounding box center [451, 474] width 610 height 144
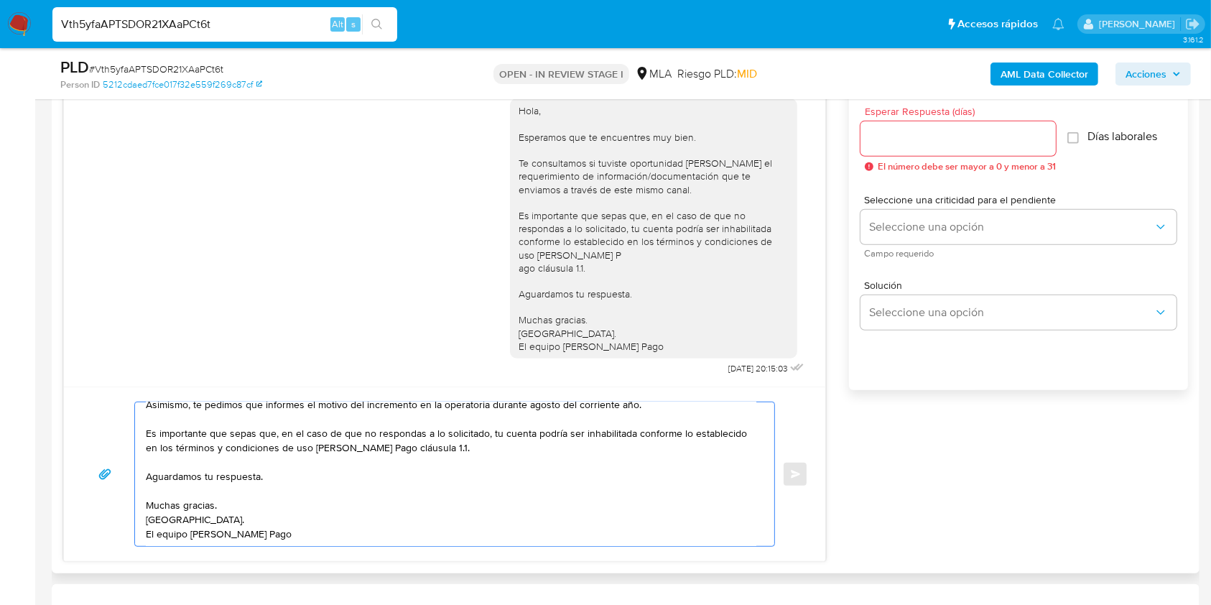
scroll to position [131, 0]
type textarea "Hola, Esperamos que te encuentres muy bien. Te consultamos si tuviste oportunid…"
click at [953, 138] on input "Esperar Respuesta (días)" at bounding box center [957, 138] width 195 height 19
type input "1"
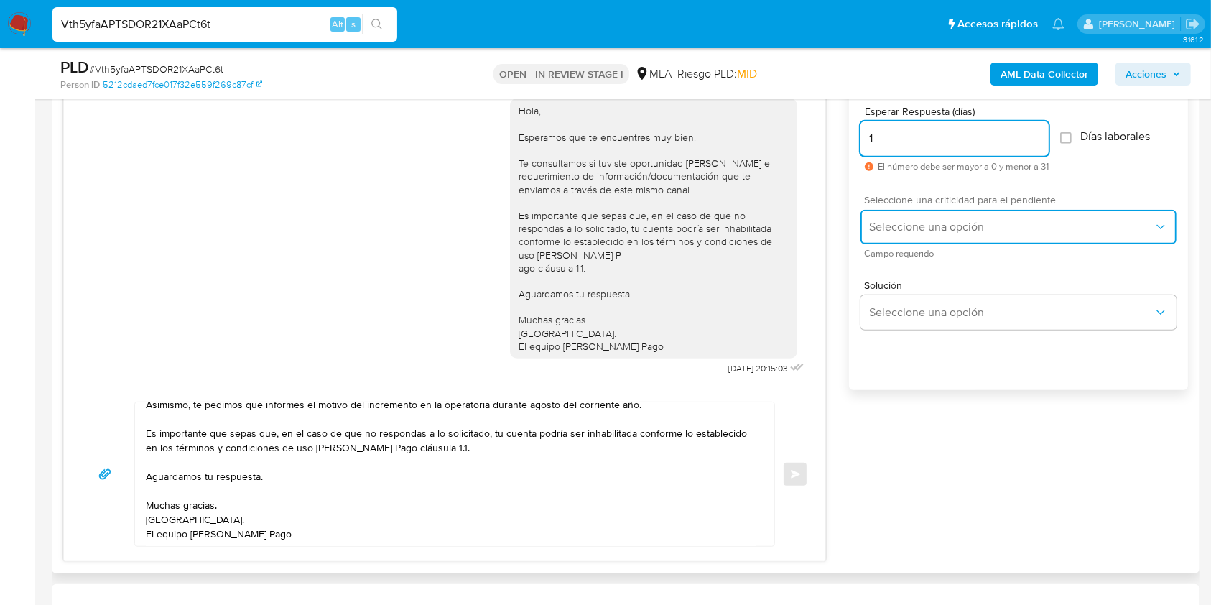
click at [910, 211] on button "Seleccione una opción" at bounding box center [1018, 227] width 316 height 34
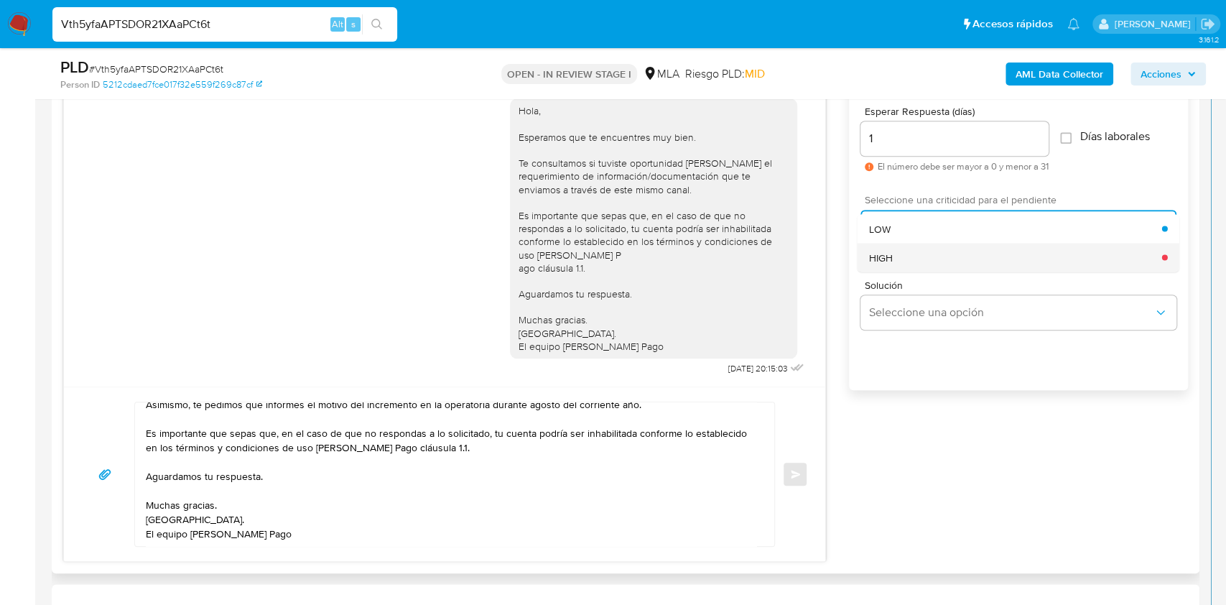
click at [904, 245] on div "HIGH" at bounding box center [1015, 257] width 293 height 29
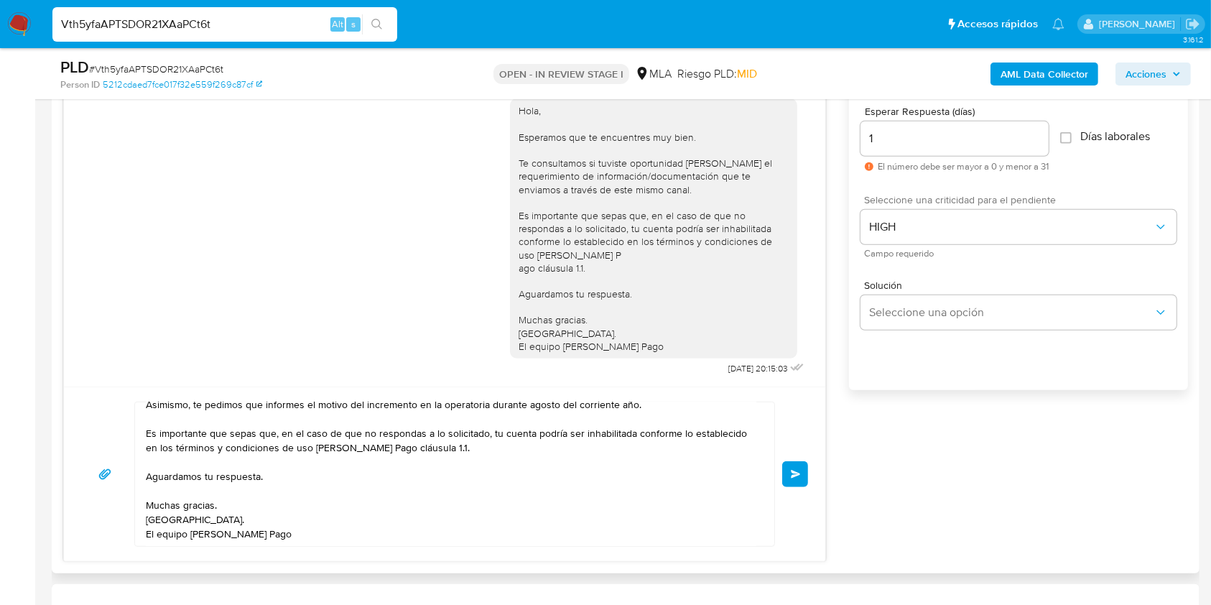
click at [803, 464] on button "Enviar" at bounding box center [795, 474] width 26 height 26
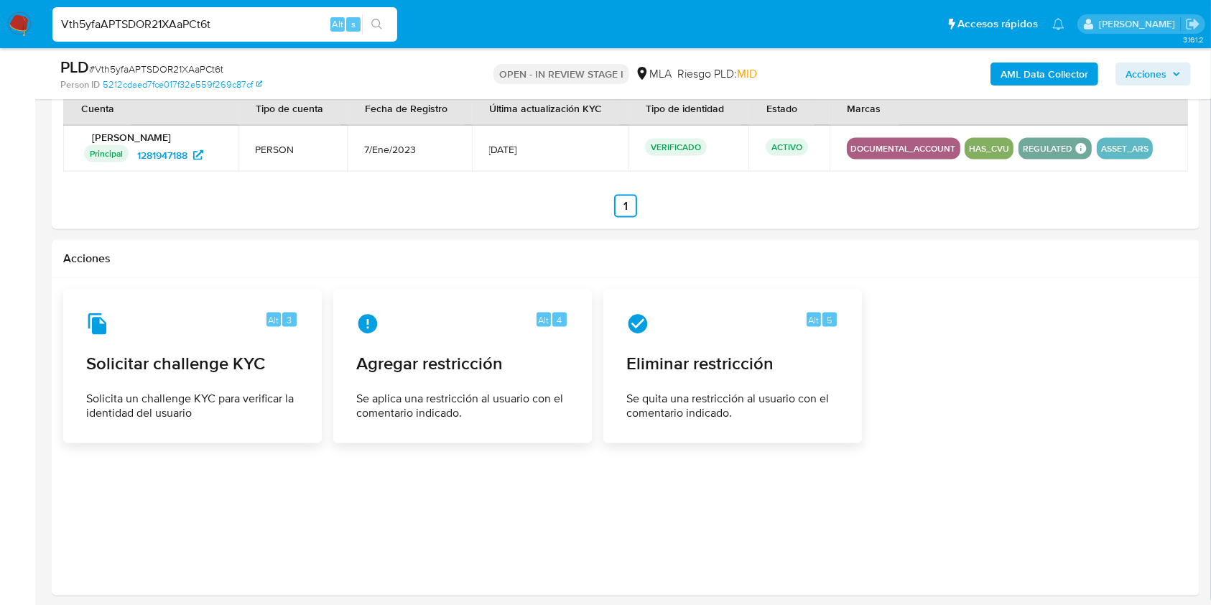
scroll to position [2197, 0]
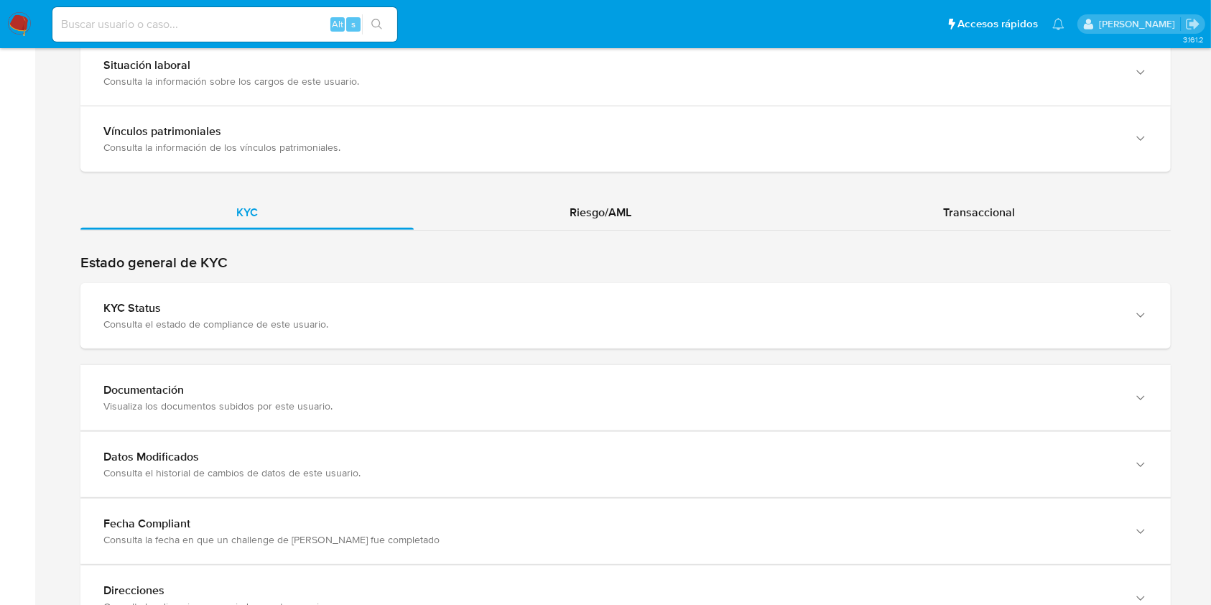
scroll to position [1208, 0]
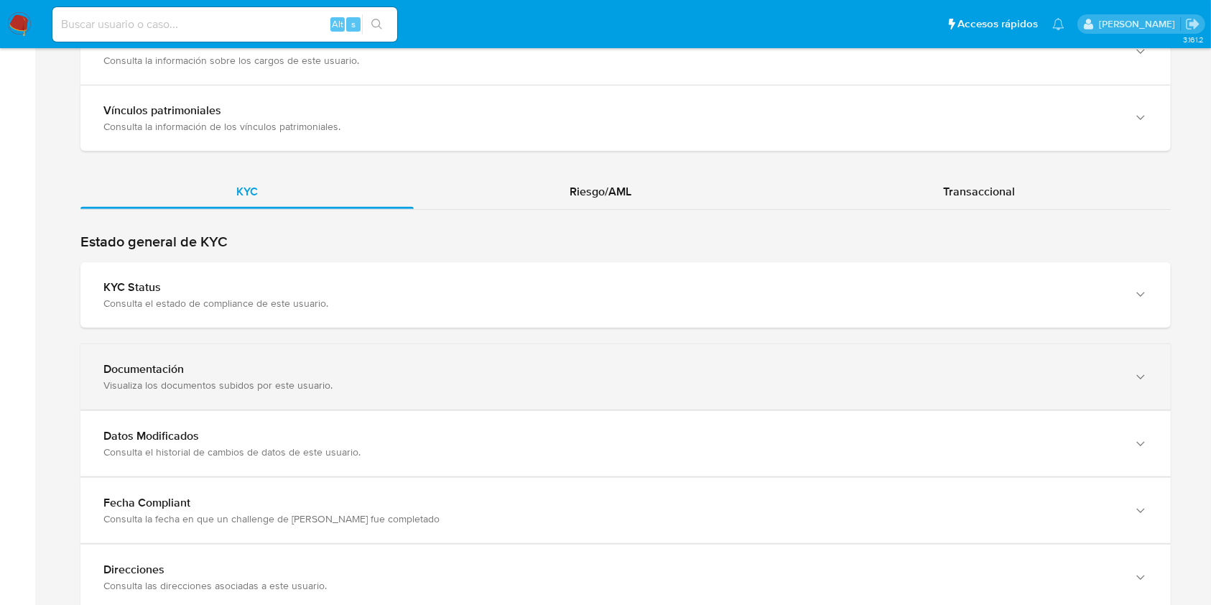
click at [841, 370] on div "Documentación" at bounding box center [610, 369] width 1015 height 14
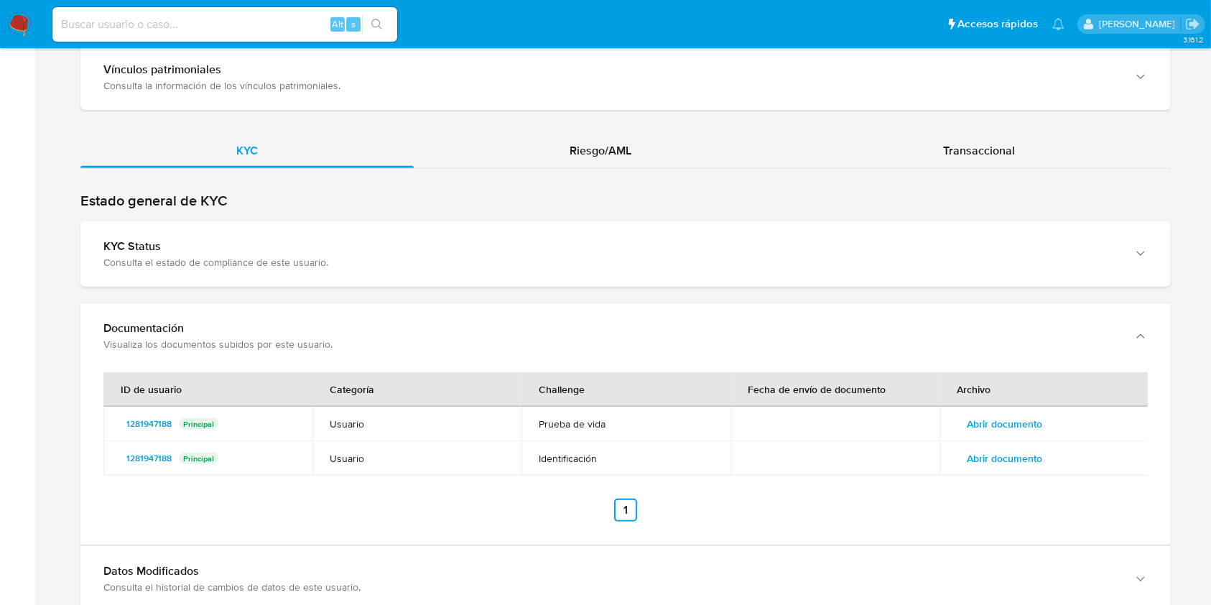
scroll to position [1257, 0]
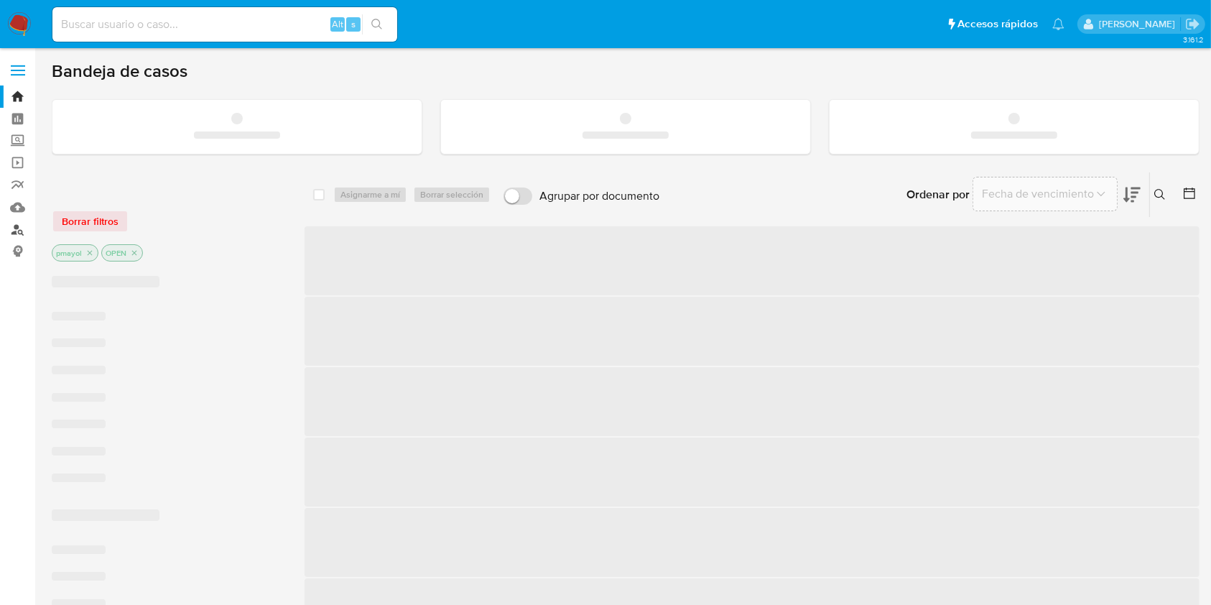
click at [16, 230] on link "Buscador de personas" at bounding box center [85, 229] width 171 height 22
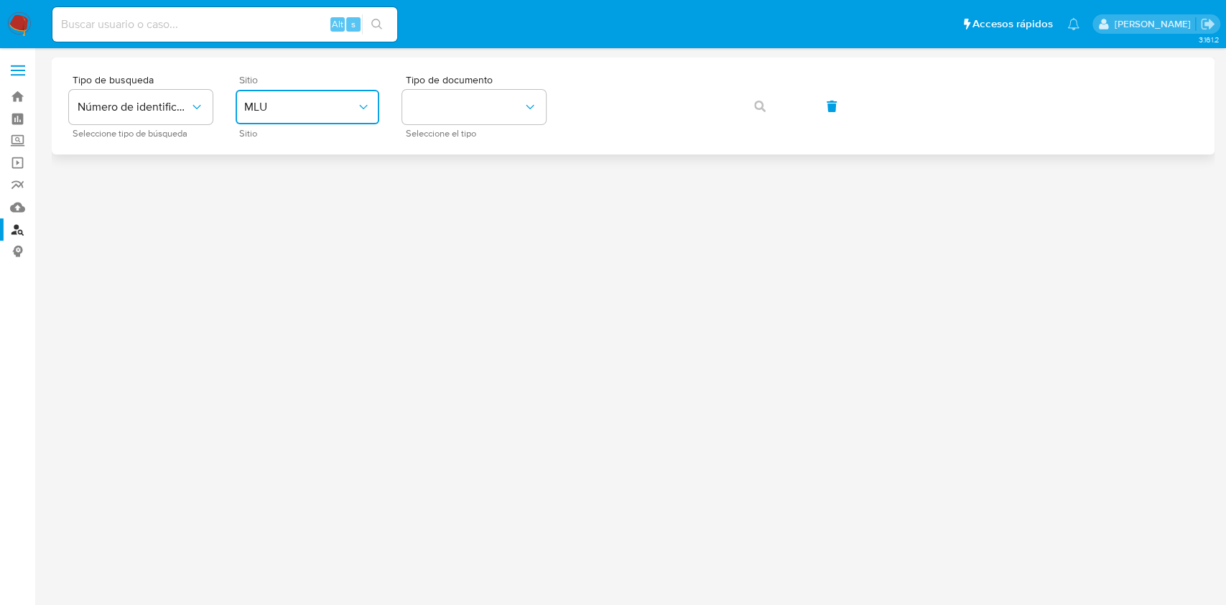
click at [305, 101] on span "MLU" at bounding box center [300, 107] width 112 height 14
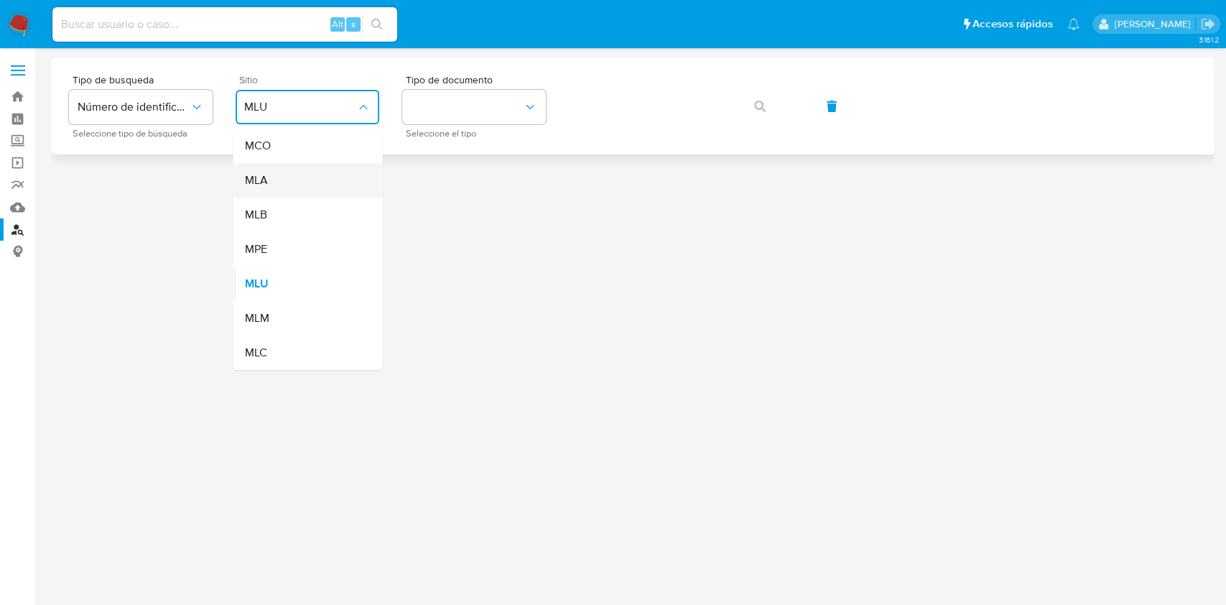
click at [264, 192] on div "MLA" at bounding box center [303, 180] width 118 height 34
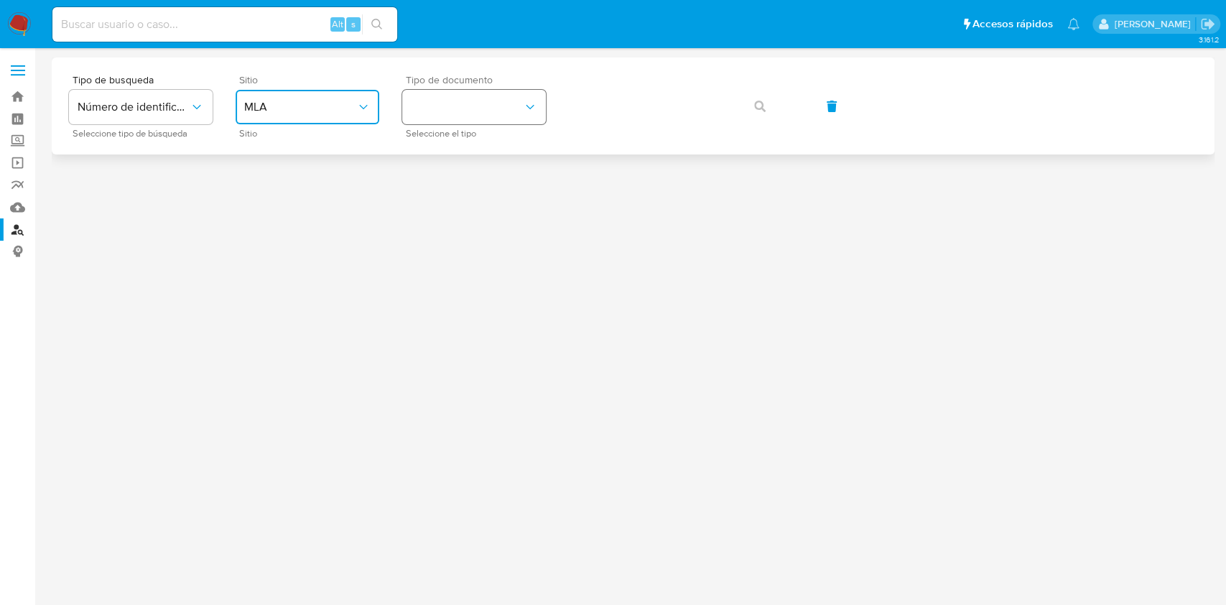
click at [479, 104] on button "identificationType" at bounding box center [474, 107] width 144 height 34
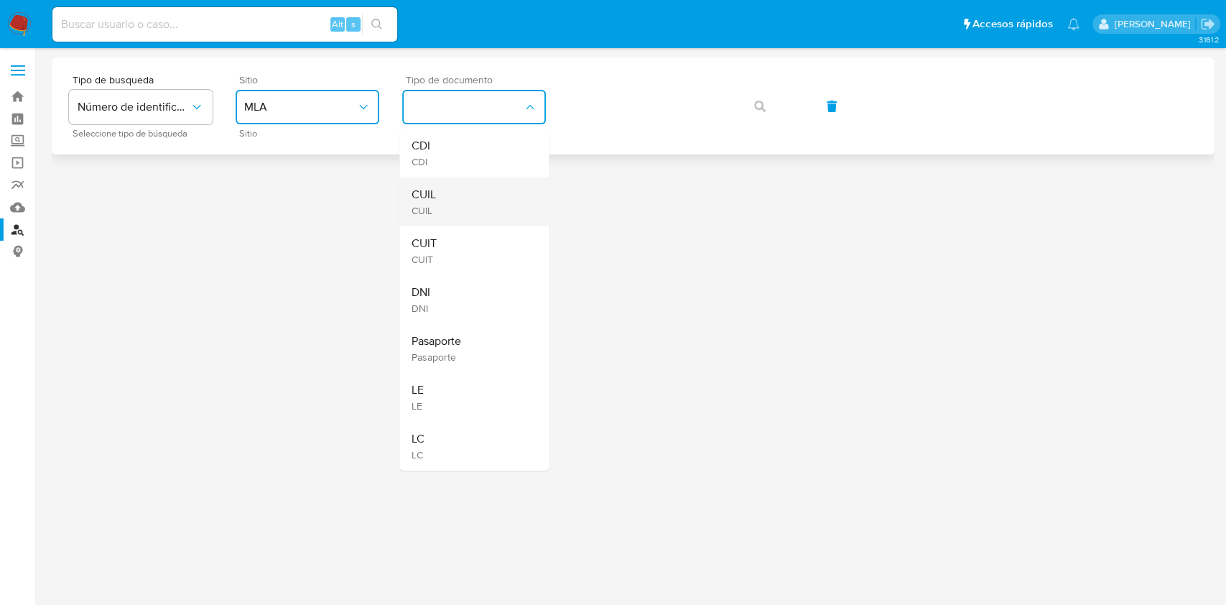
click at [449, 192] on div "CUIL CUIL" at bounding box center [470, 201] width 118 height 49
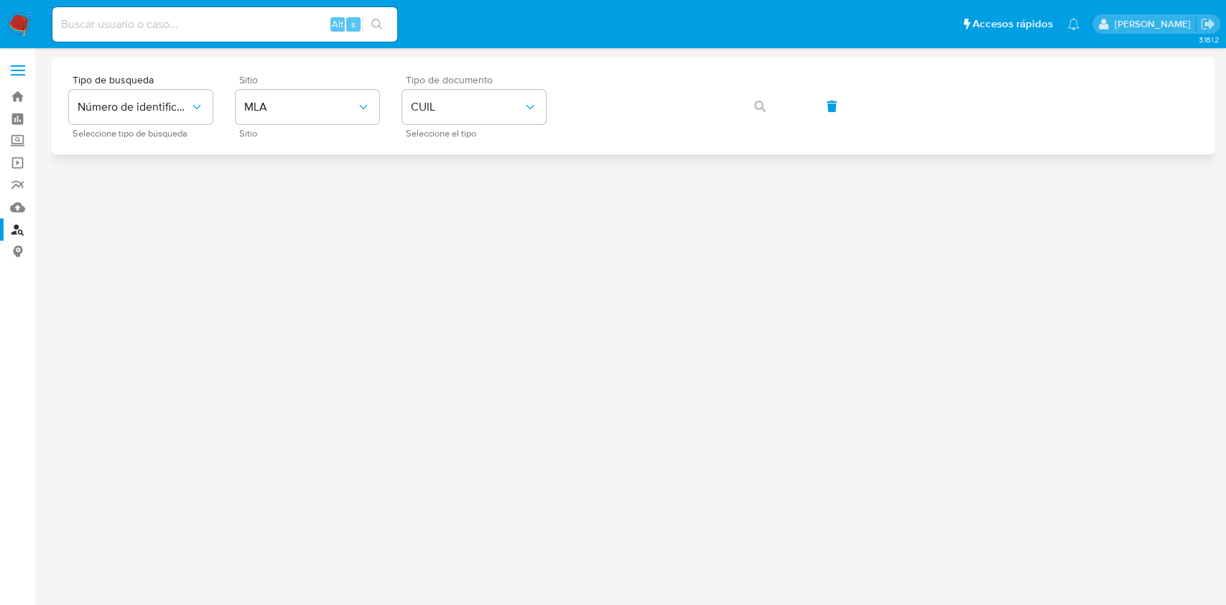
click at [651, 127] on div "Tipo de busqueda Número de identificación Seleccione tipo de búsqueda Sitio MLA…" at bounding box center [633, 106] width 1128 height 62
click at [758, 118] on span "button" at bounding box center [759, 106] width 11 height 32
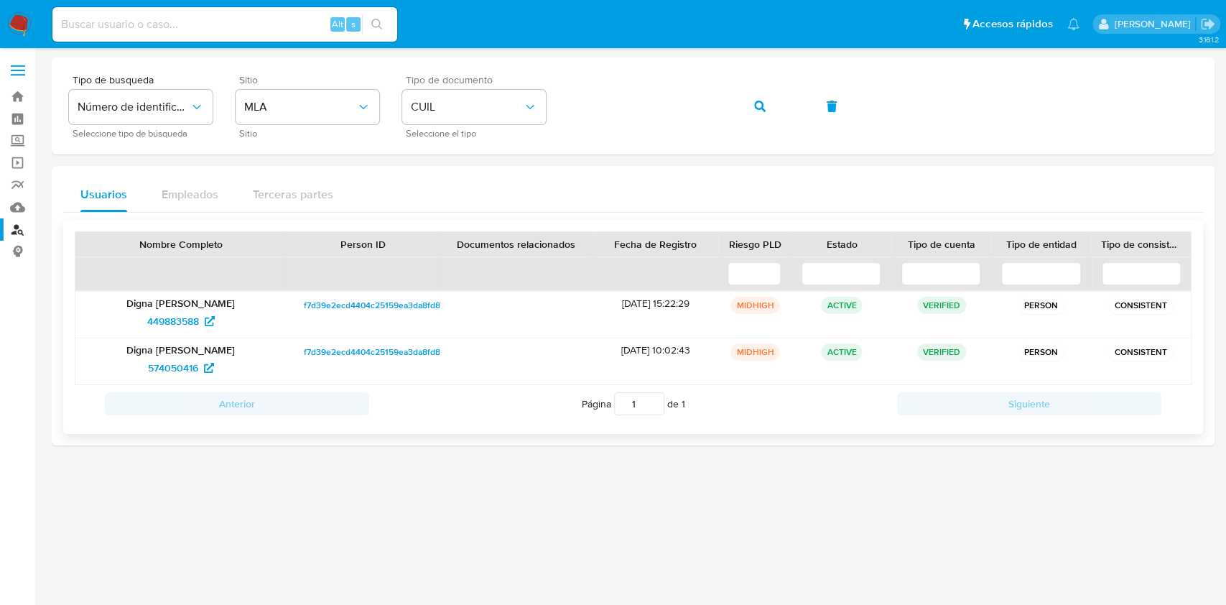
click at [385, 309] on span "f7d39e2ecd4404c25159ea3da8fd8a47" at bounding box center [379, 305] width 150 height 17
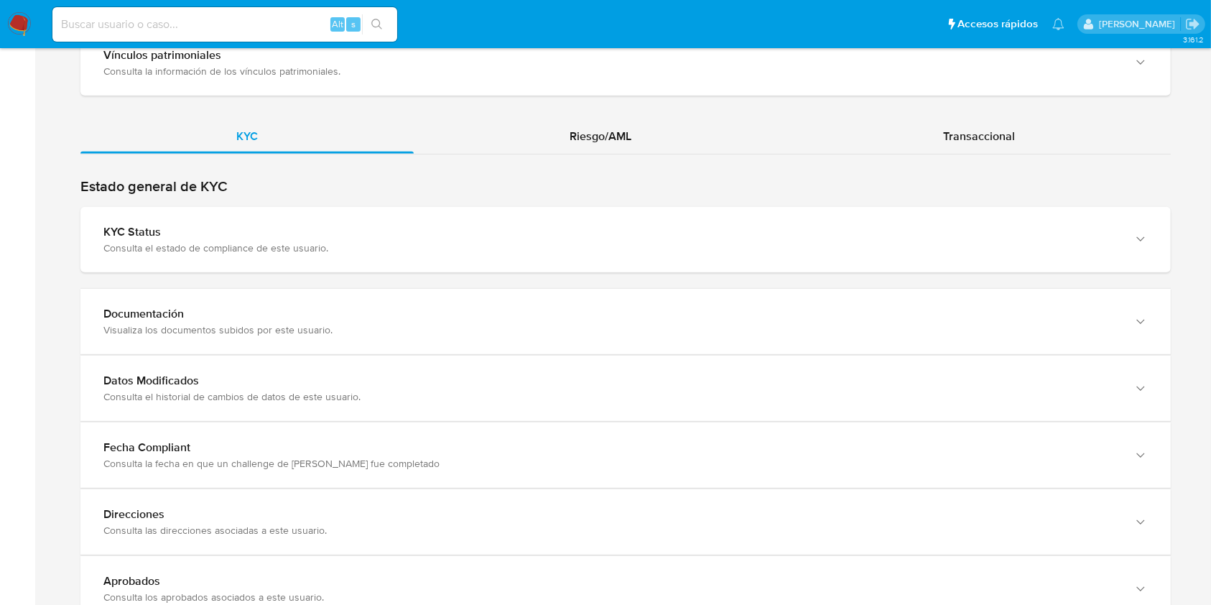
scroll to position [1327, 0]
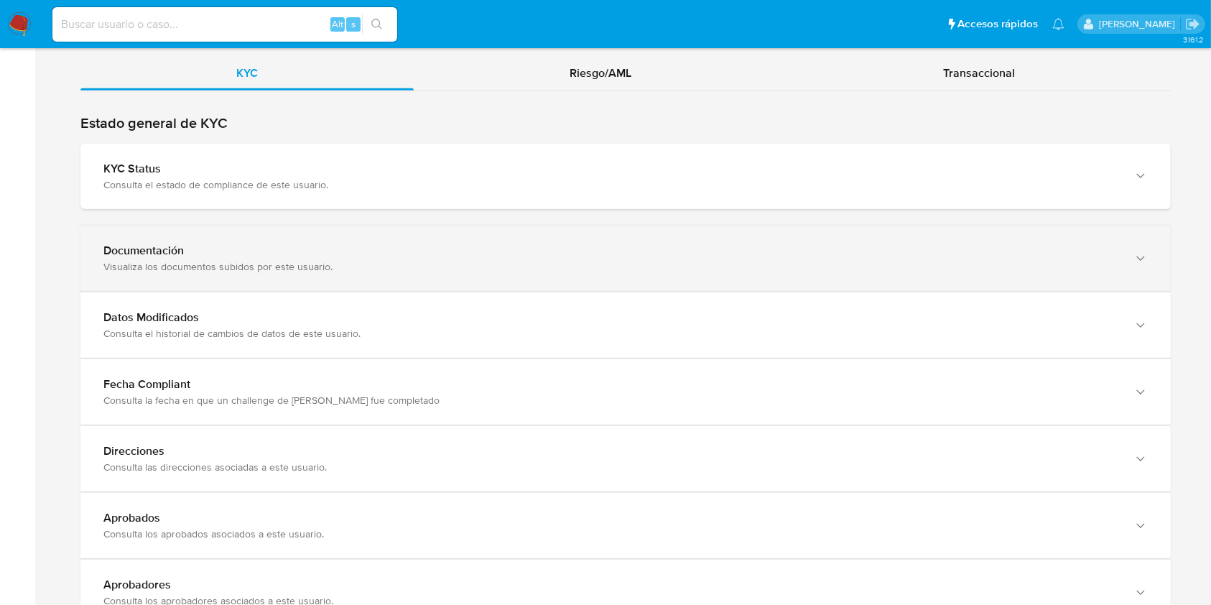
click at [1007, 266] on div "Visualiza los documentos subidos por este usuario." at bounding box center [610, 266] width 1015 height 13
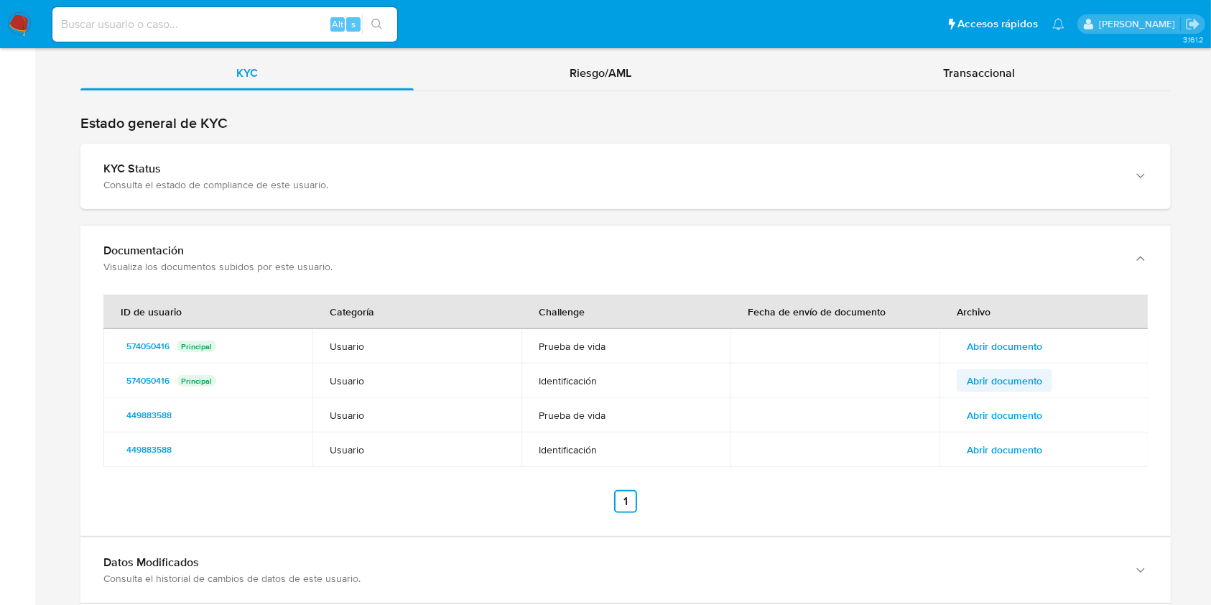
click at [998, 381] on span "Abrir documento" at bounding box center [1003, 380] width 75 height 20
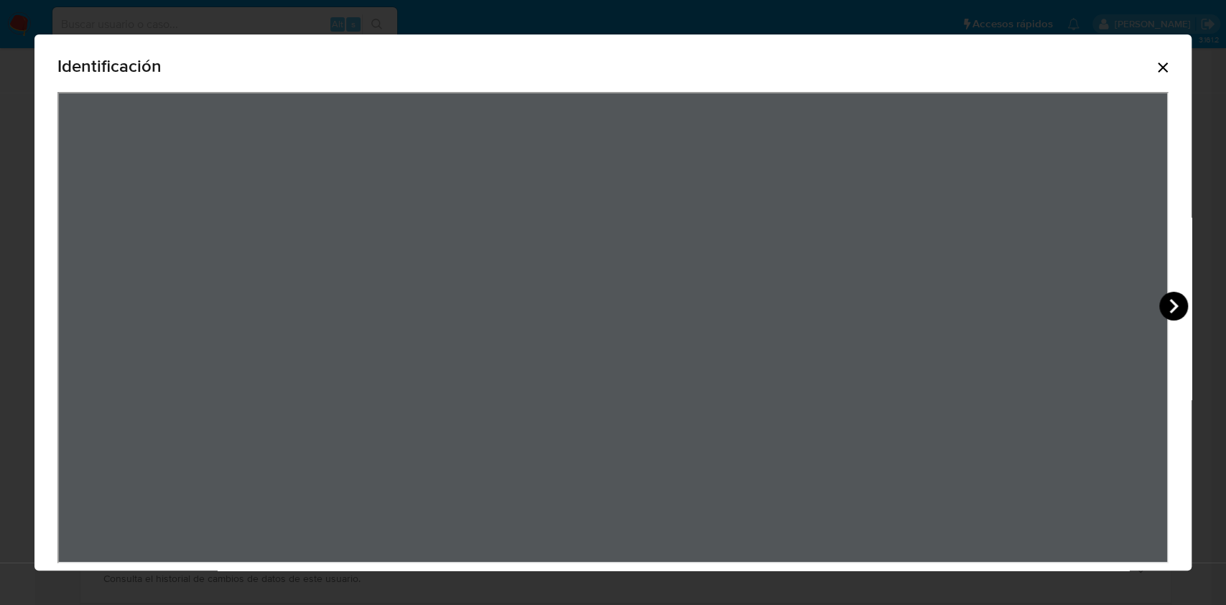
click at [1167, 299] on icon "View Document Modal" at bounding box center [1173, 306] width 29 height 29
click at [1154, 72] on icon "Cerrar" at bounding box center [1162, 67] width 17 height 17
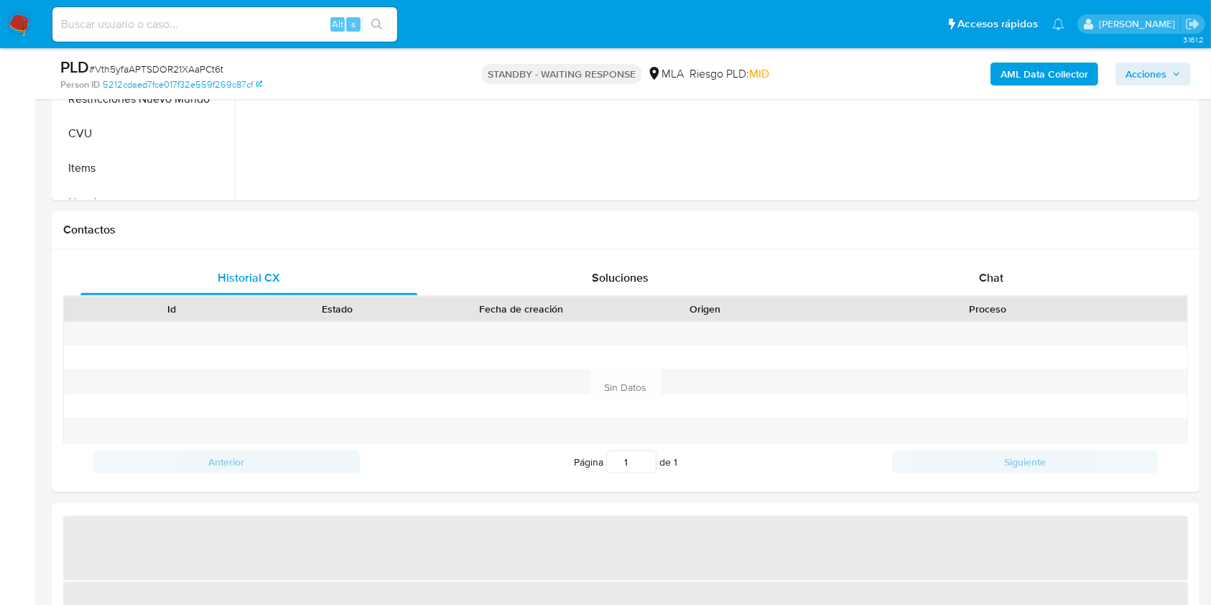
select select "10"
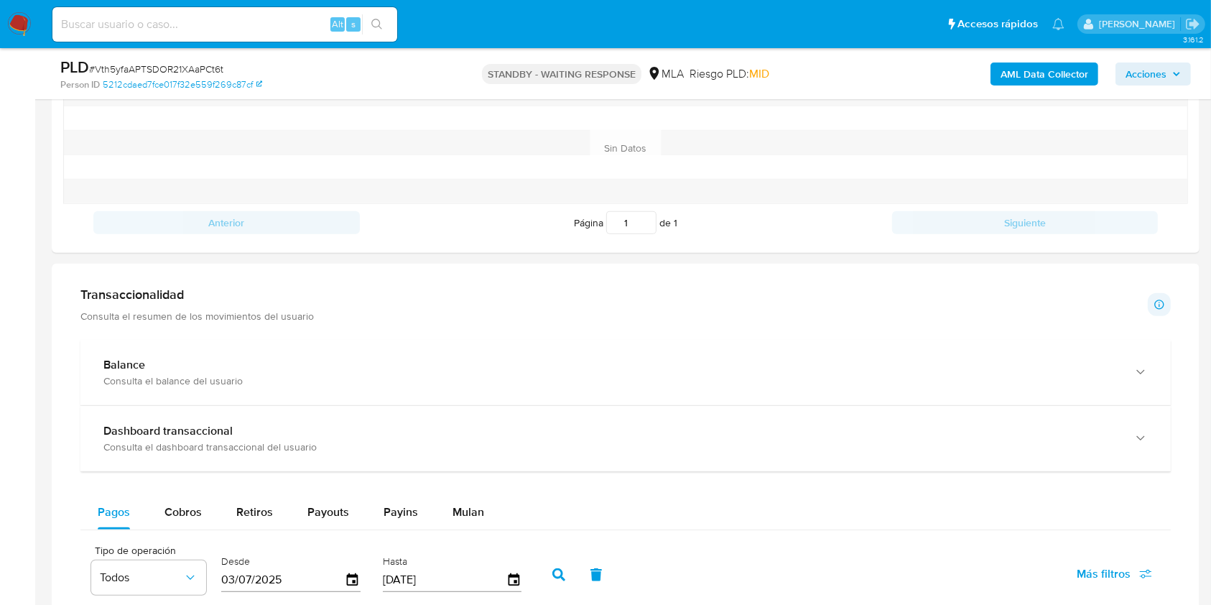
scroll to position [868, 0]
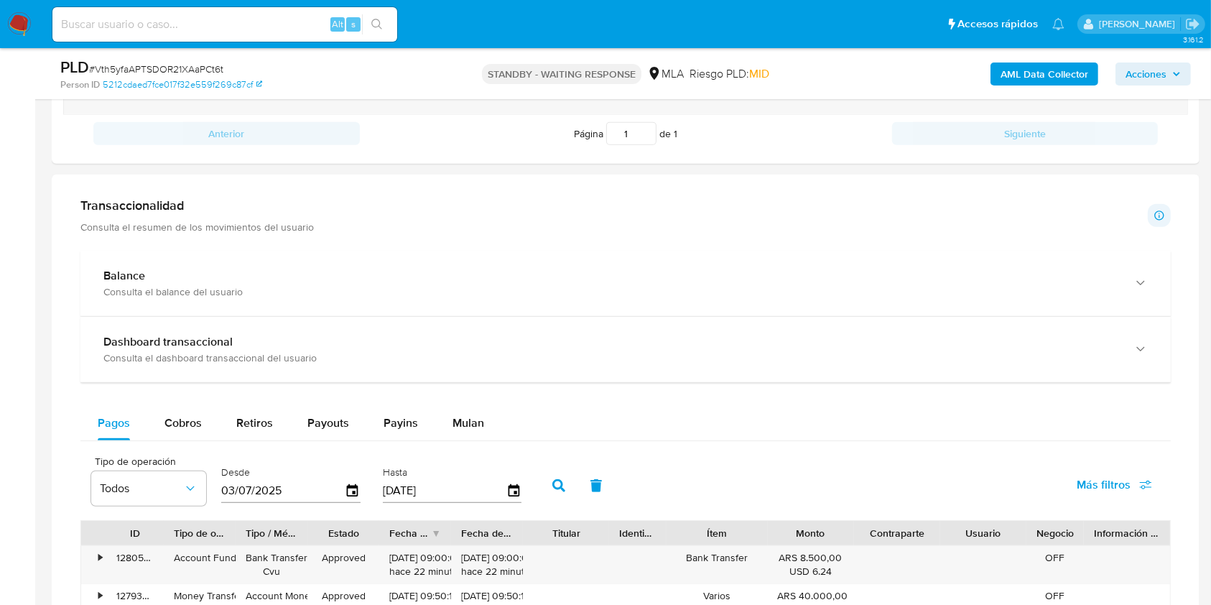
click at [1118, 211] on div "Transaccionalidad Consulta el resumen de los movimientos del usuario Informació…" at bounding box center [625, 215] width 1090 height 36
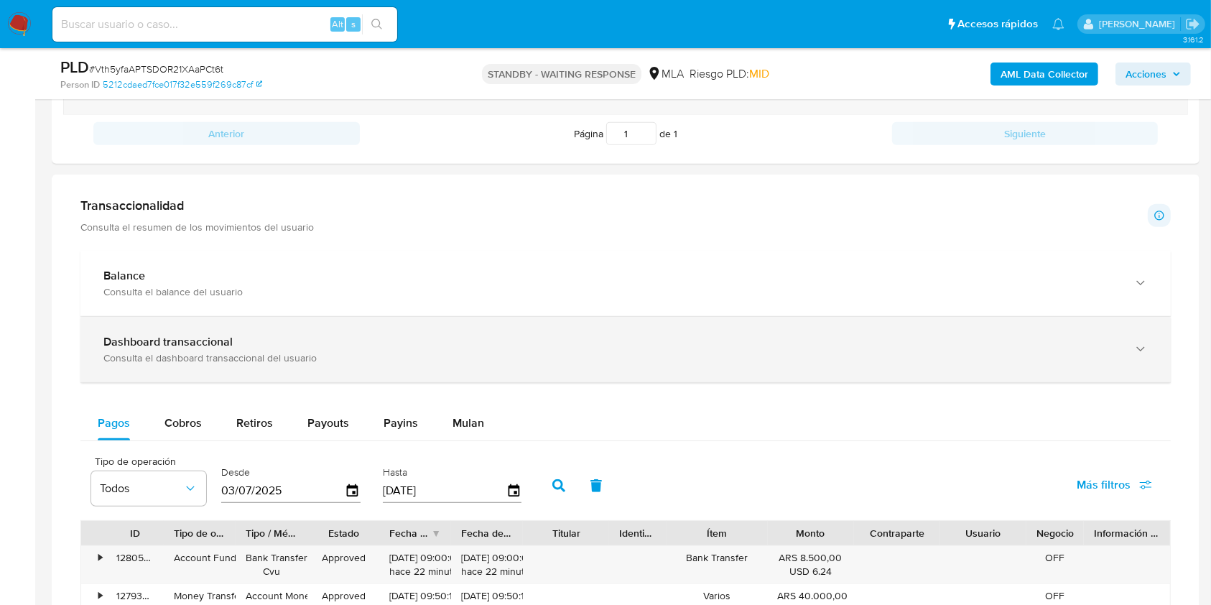
click at [1125, 342] on div "Dashboard transaccional Consulta el dashboard transaccional del usuario" at bounding box center [625, 349] width 1090 height 65
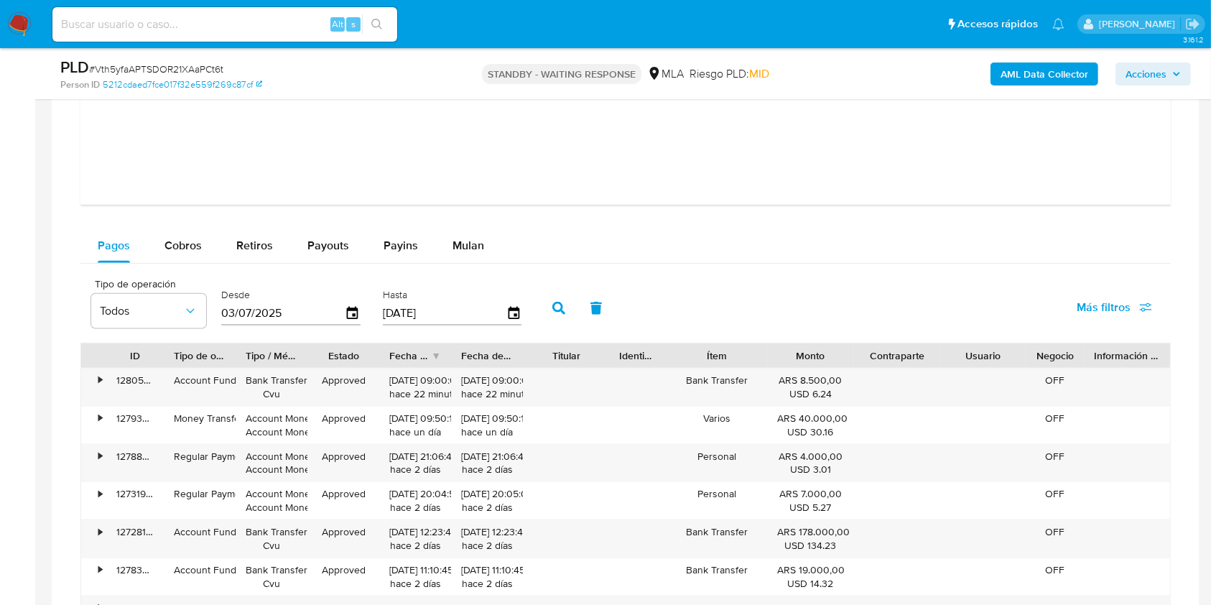
scroll to position [1717, 0]
click at [447, 246] on button "Mulan" at bounding box center [468, 248] width 66 height 34
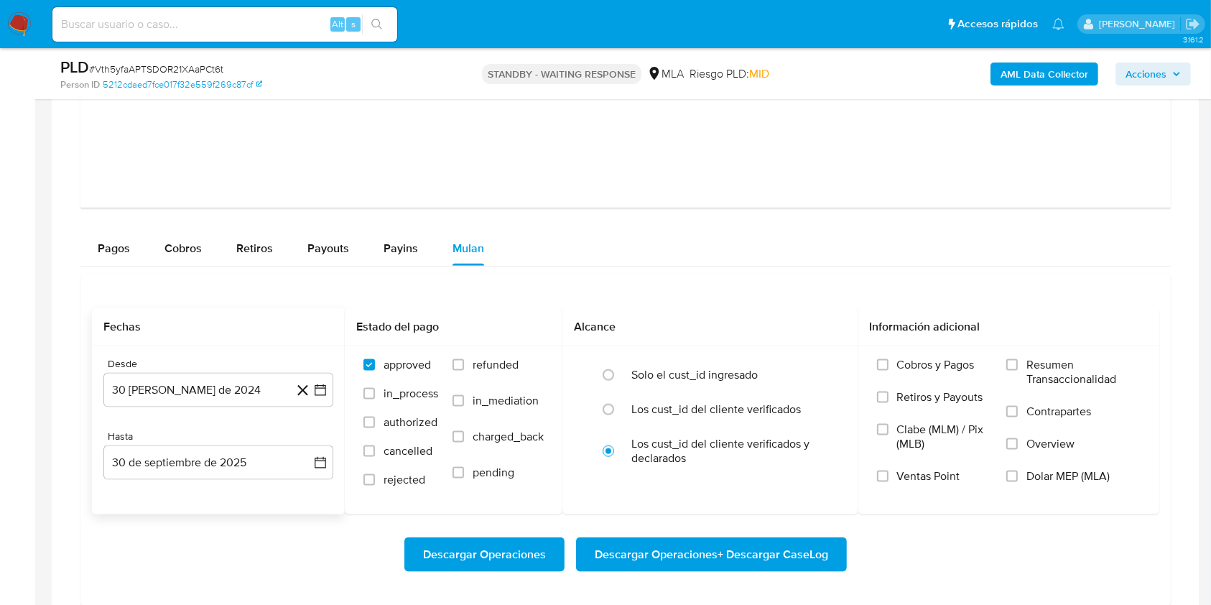
click at [220, 407] on div "Desde 30 de agosto de 2024 30-08-2024 Hasta 30 de septiembre de 2025 30-09-2025" at bounding box center [218, 430] width 253 height 168
click at [216, 385] on button "30 de agosto de 2024" at bounding box center [218, 390] width 230 height 34
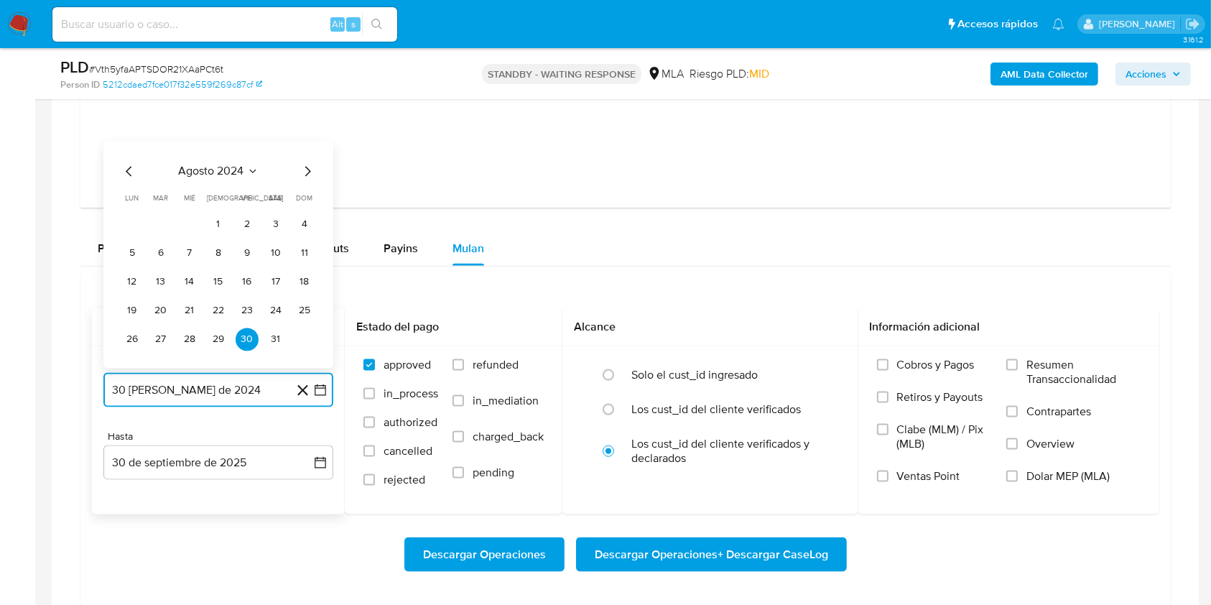
click at [252, 167] on icon "Seleccionar mes y año" at bounding box center [252, 171] width 11 height 11
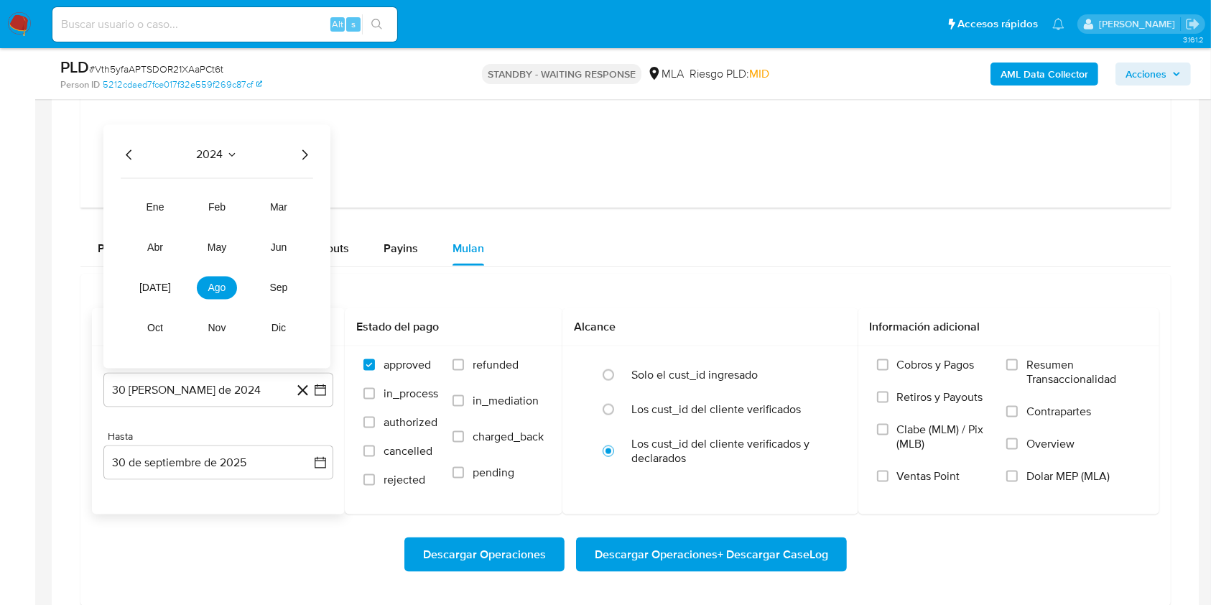
click at [304, 157] on icon "Año siguiente" at bounding box center [305, 155] width 6 height 10
click at [211, 256] on button "may" at bounding box center [217, 247] width 40 height 23
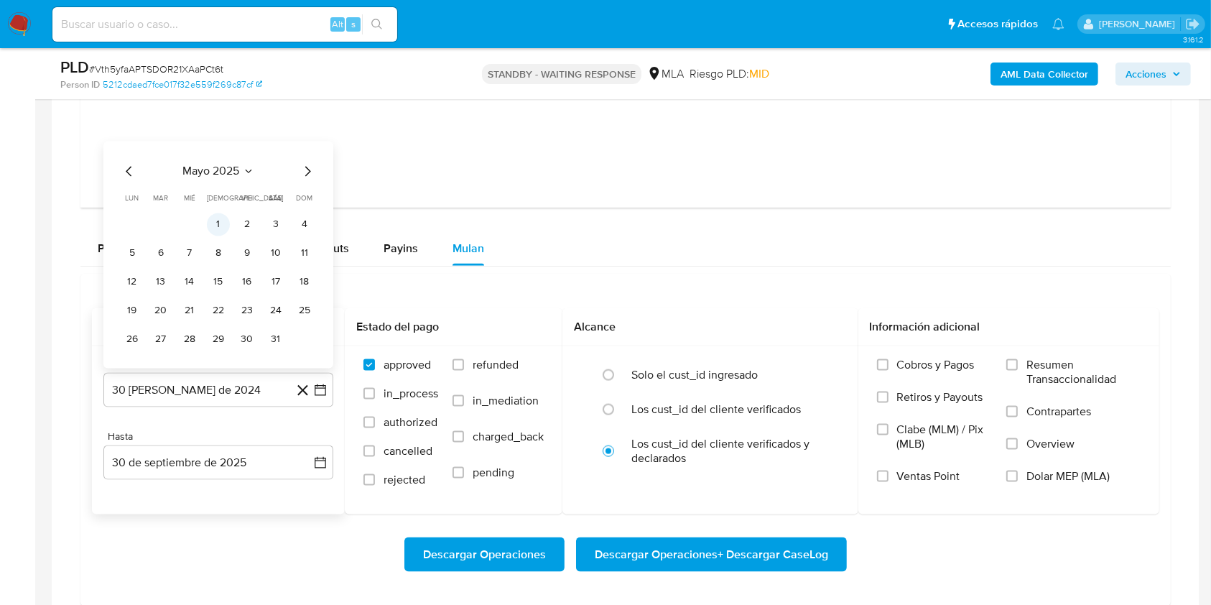
click at [217, 226] on button "1" at bounding box center [218, 224] width 23 height 23
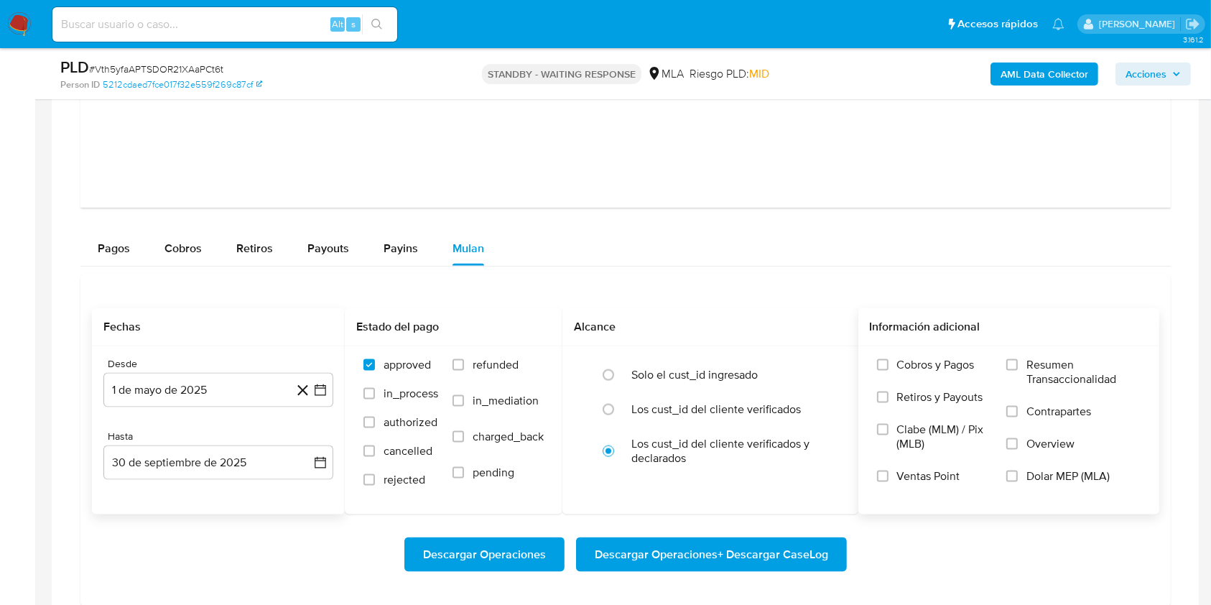
click at [1065, 481] on span "Dolar MEP (MLA)" at bounding box center [1067, 476] width 83 height 14
click at [1017, 481] on input "Dolar MEP (MLA)" at bounding box center [1011, 475] width 11 height 11
click at [498, 544] on span "Descargar Operaciones" at bounding box center [484, 554] width 123 height 32
click at [286, 28] on input at bounding box center [224, 24] width 345 height 19
paste input "vK4vLkrrn5oHbFCopragEIkv"
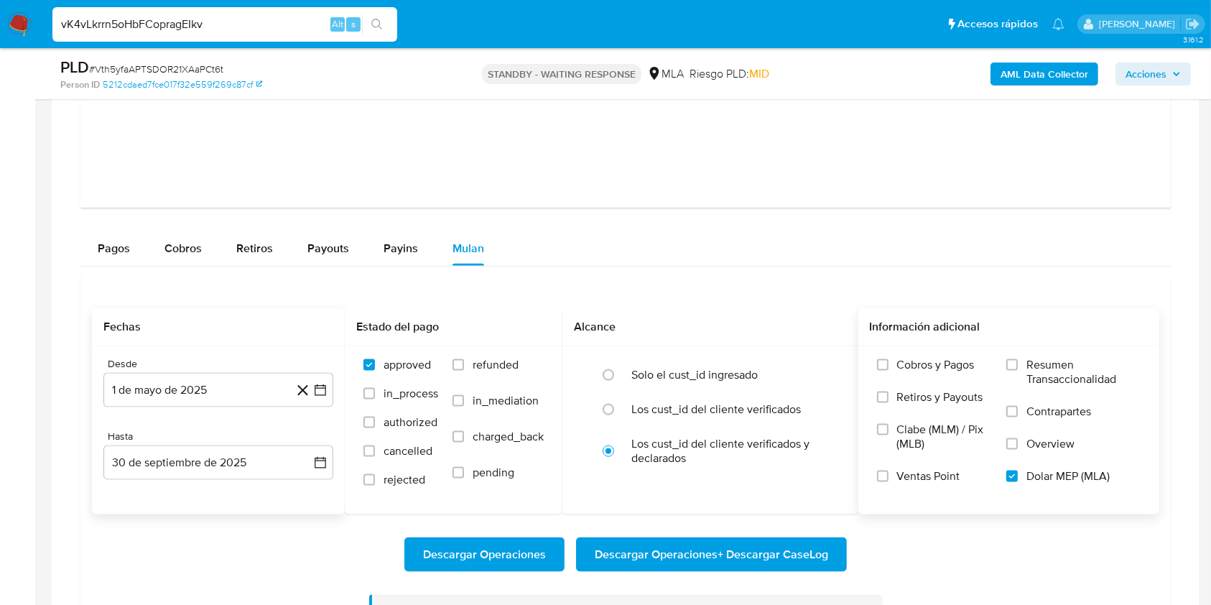
type input "vK4vLkrrn5oHbFCopragEIkv"
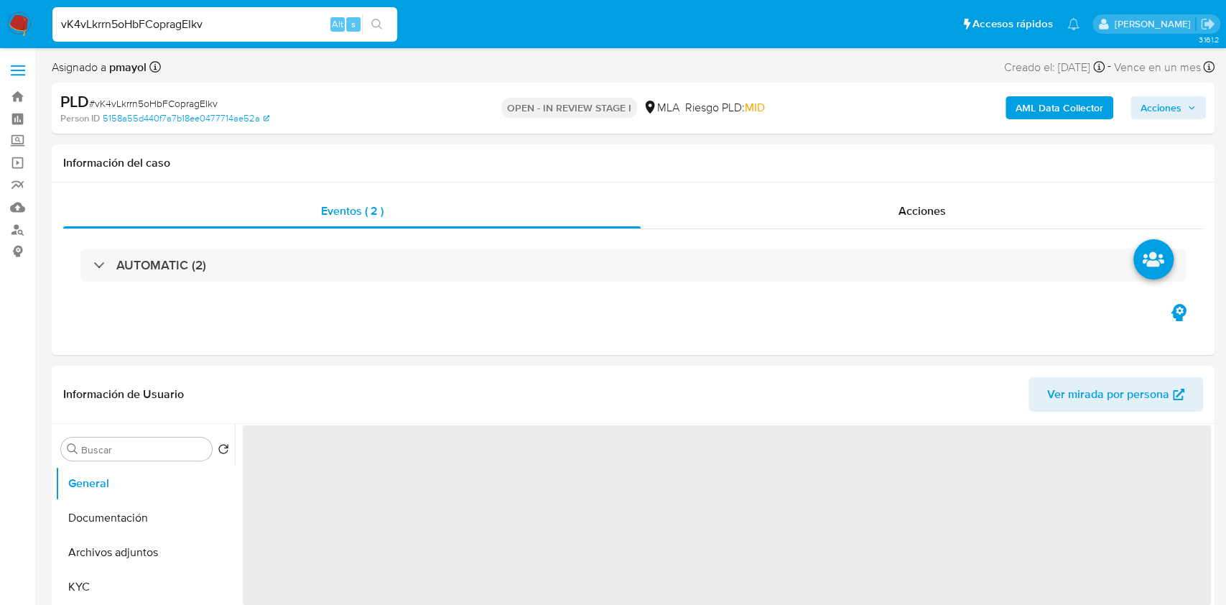
select select "10"
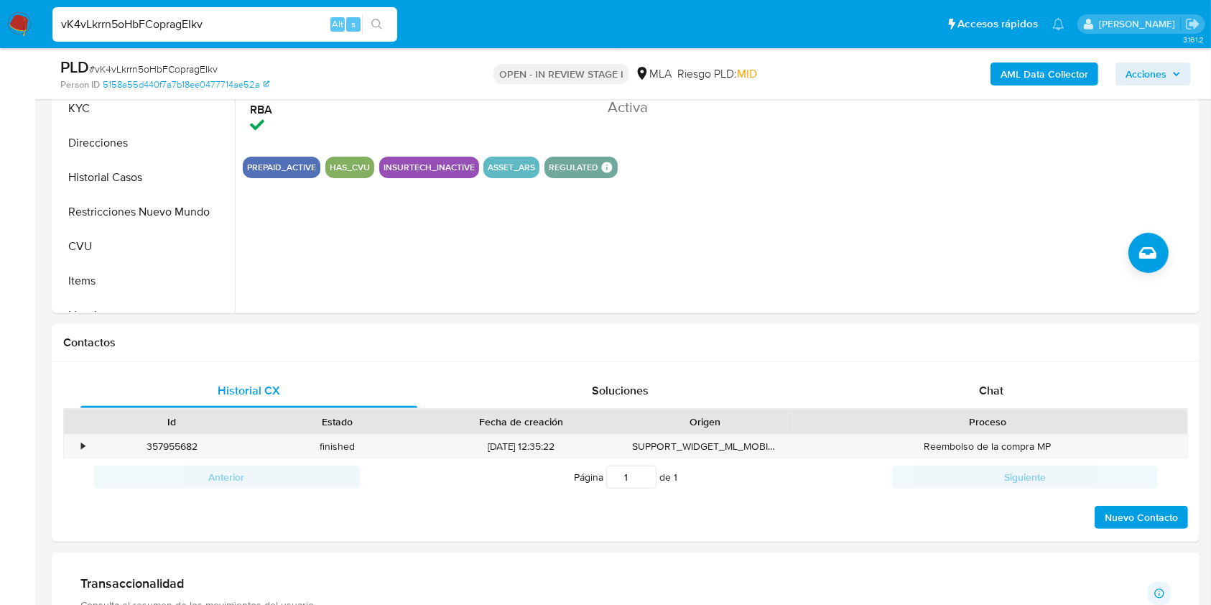
scroll to position [449, 0]
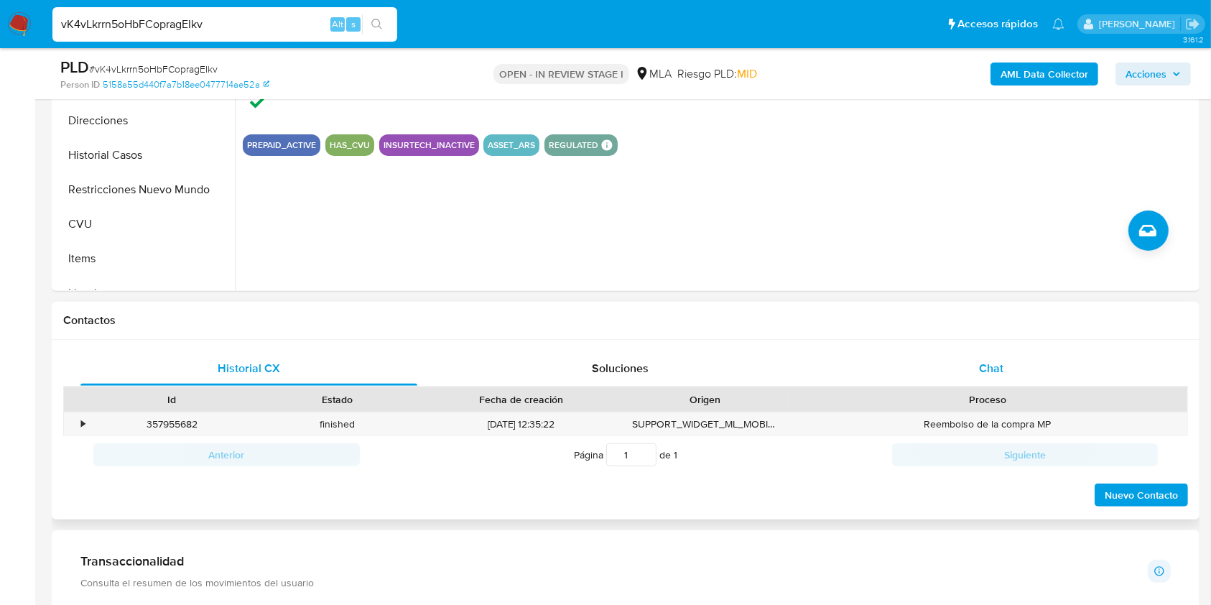
click at [948, 374] on div "Chat" at bounding box center [991, 368] width 337 height 34
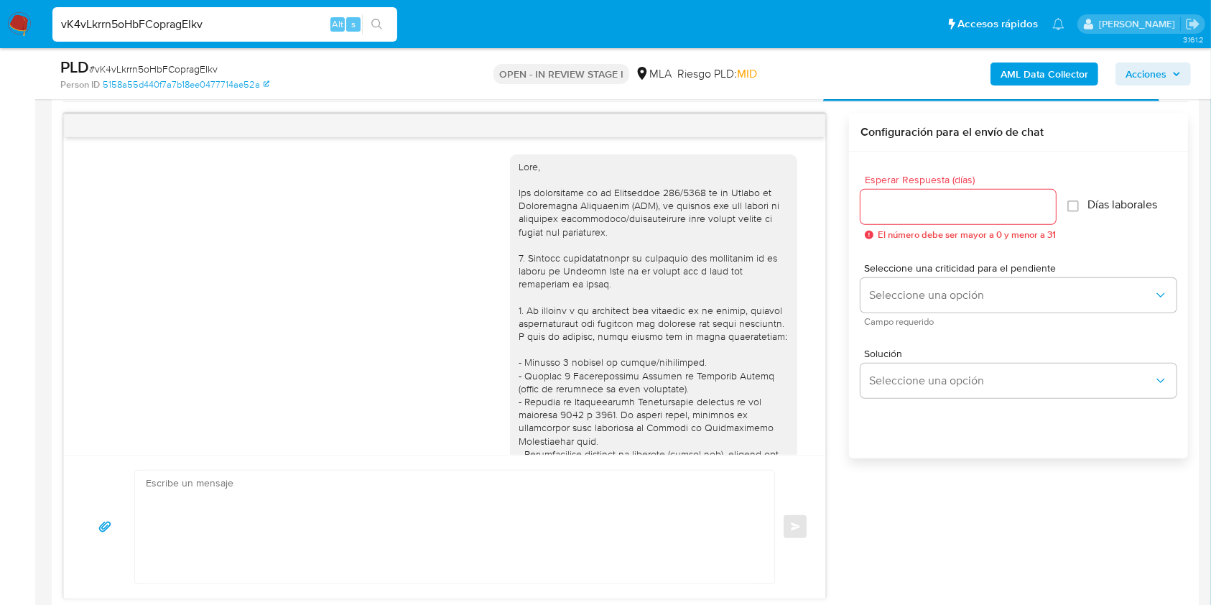
scroll to position [667, 0]
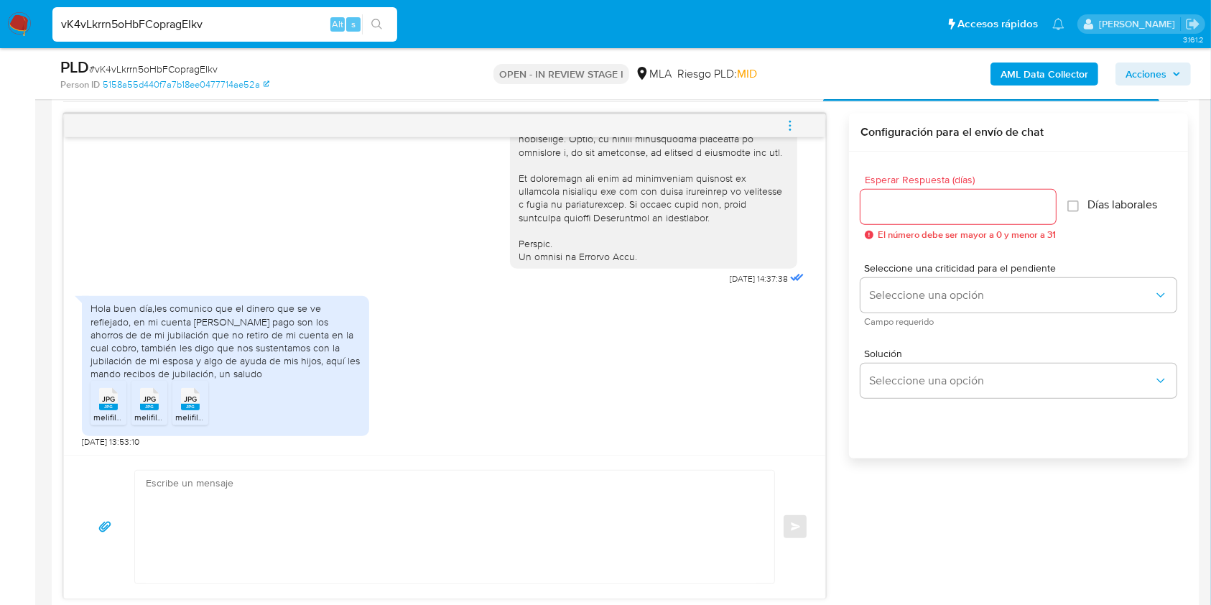
click at [109, 397] on span "JPG" at bounding box center [108, 398] width 13 height 9
click at [154, 404] on rect at bounding box center [149, 407] width 19 height 6
click at [189, 399] on span "JPG" at bounding box center [190, 398] width 13 height 9
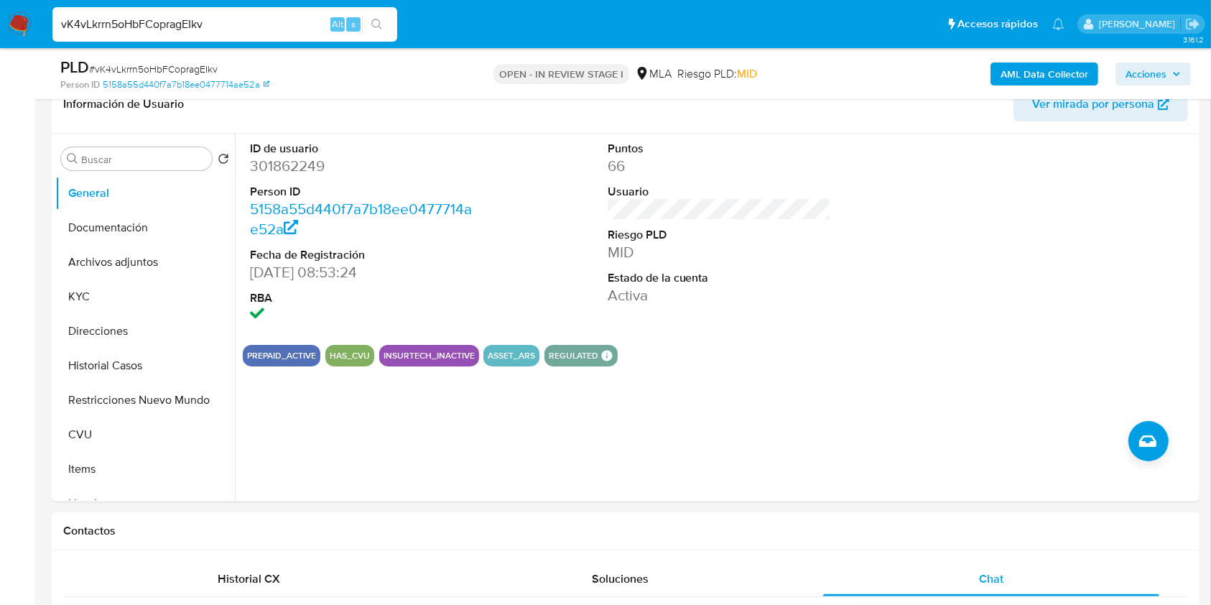
scroll to position [190, 0]
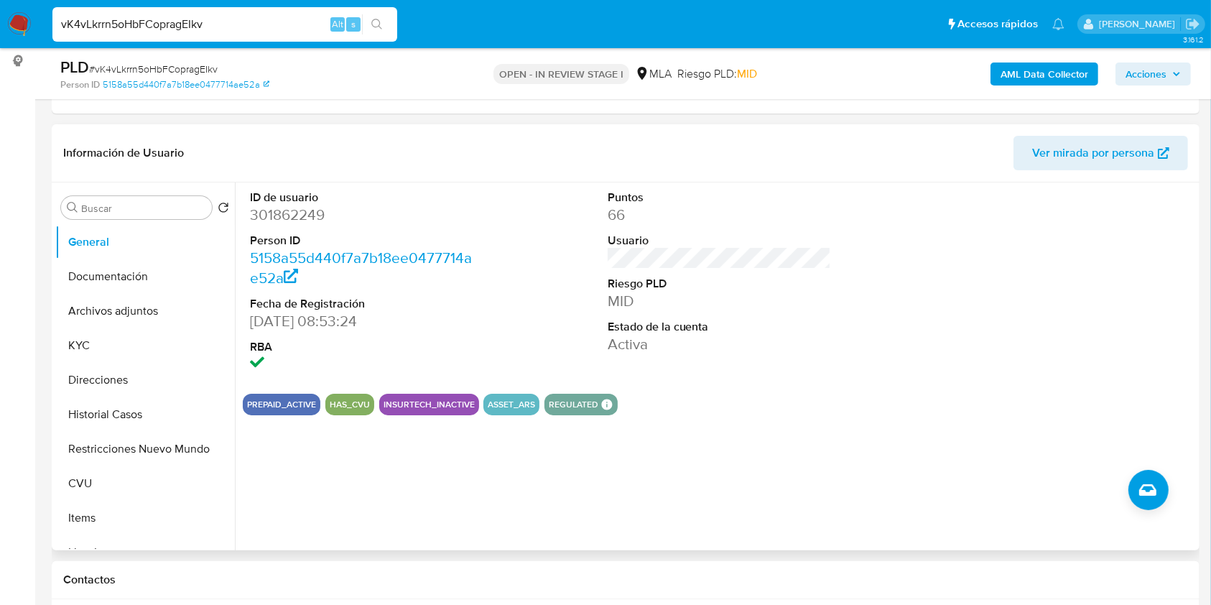
click at [304, 216] on dd "301862249" at bounding box center [362, 215] width 224 height 20
copy dd "301862249"
click at [147, 416] on button "Historial Casos" at bounding box center [139, 414] width 168 height 34
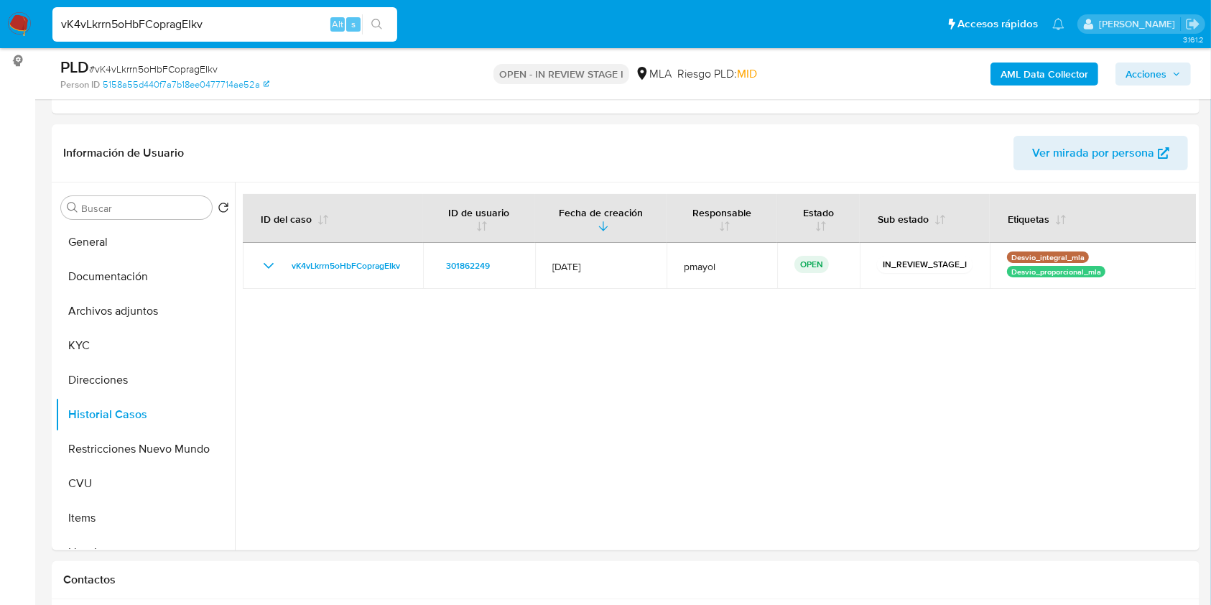
click at [246, 23] on input "vK4vLkrrn5oHbFCopragEIkv" at bounding box center [224, 24] width 345 height 19
paste input "KAIJUxlBjSmvcgpUyt5jLqC5"
type input "KAIJUxlBjSmvcgpUyt5jLqC5"
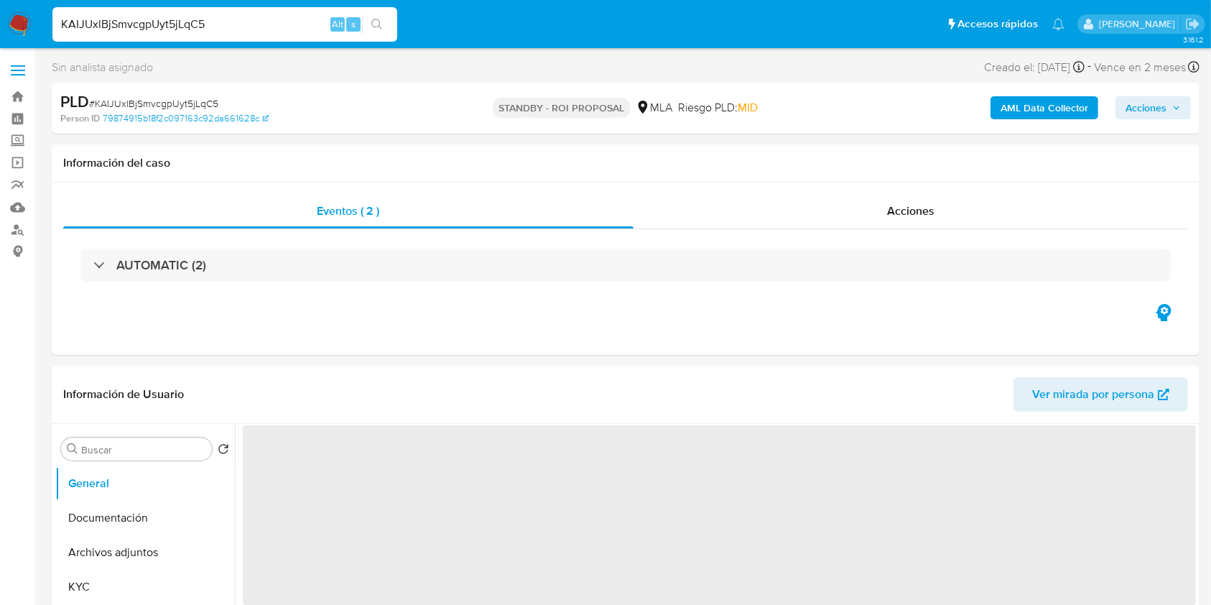
select select "10"
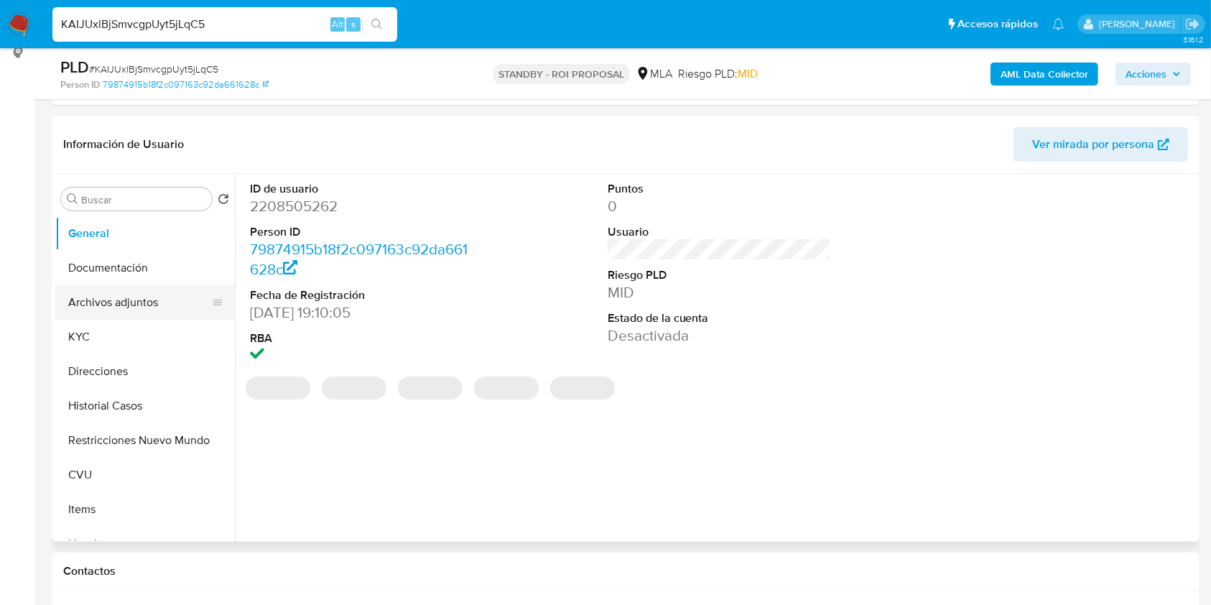
click at [163, 308] on button "Archivos adjuntos" at bounding box center [139, 302] width 168 height 34
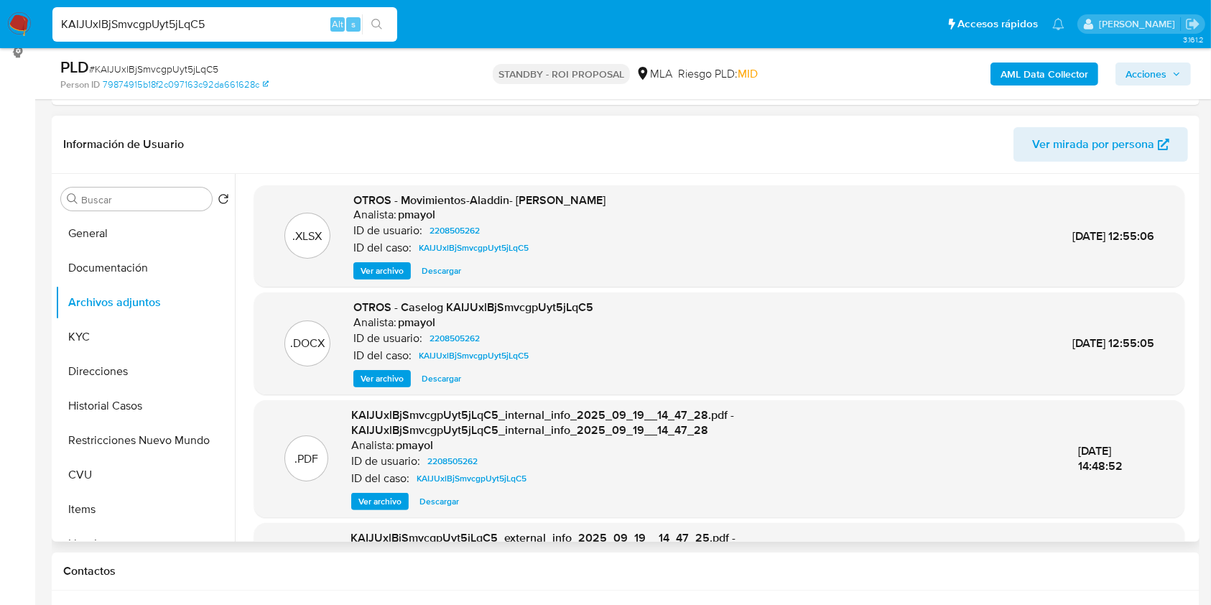
click at [449, 376] on span "Descargar" at bounding box center [440, 378] width 39 height 14
click at [284, 20] on input "KAIJUxlBjSmvcgpUyt5jLqC5" at bounding box center [224, 24] width 345 height 19
paste input "PGMxPrJNDnK1cI0A7UhElJrc"
type input "PGMxPrJNDnK1cI0A7UhElJrc"
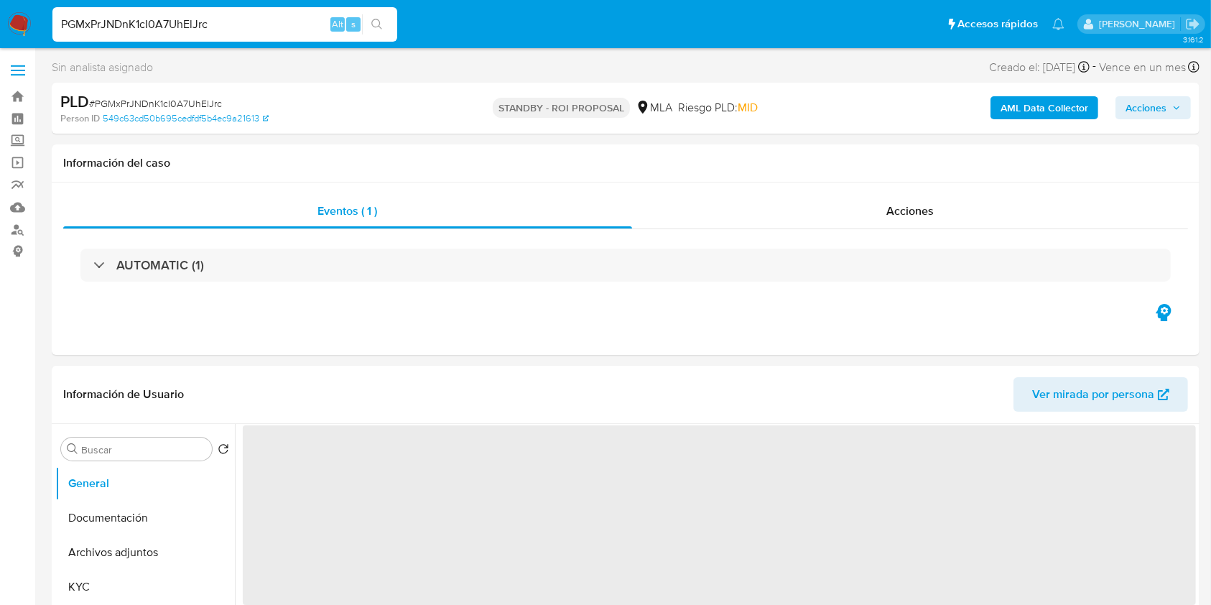
select select "10"
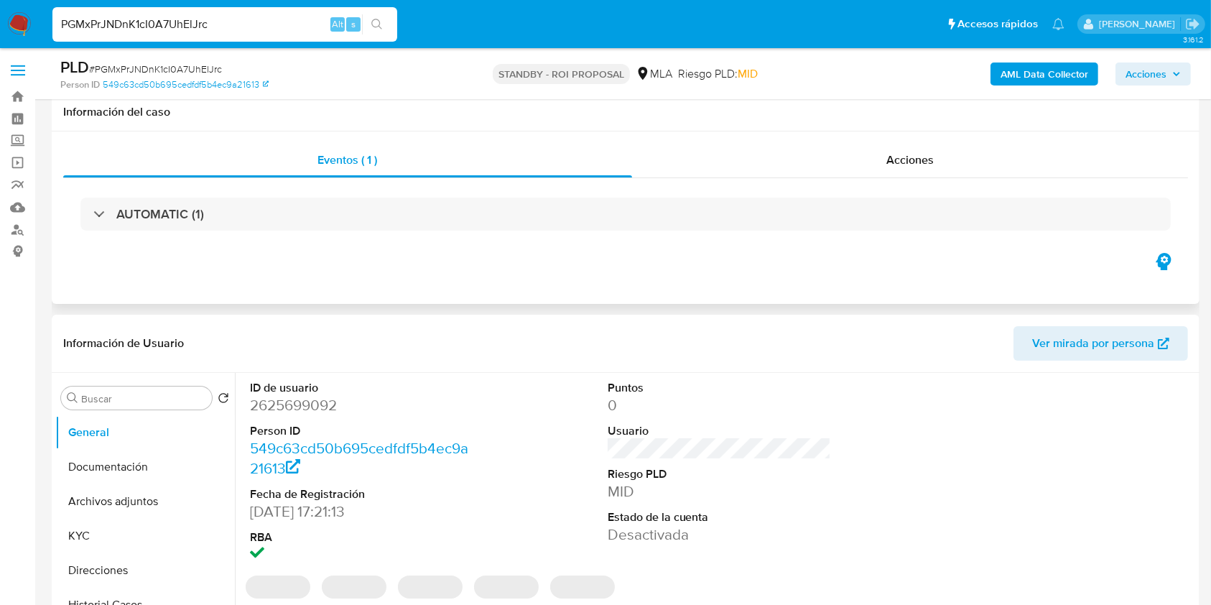
scroll to position [66, 0]
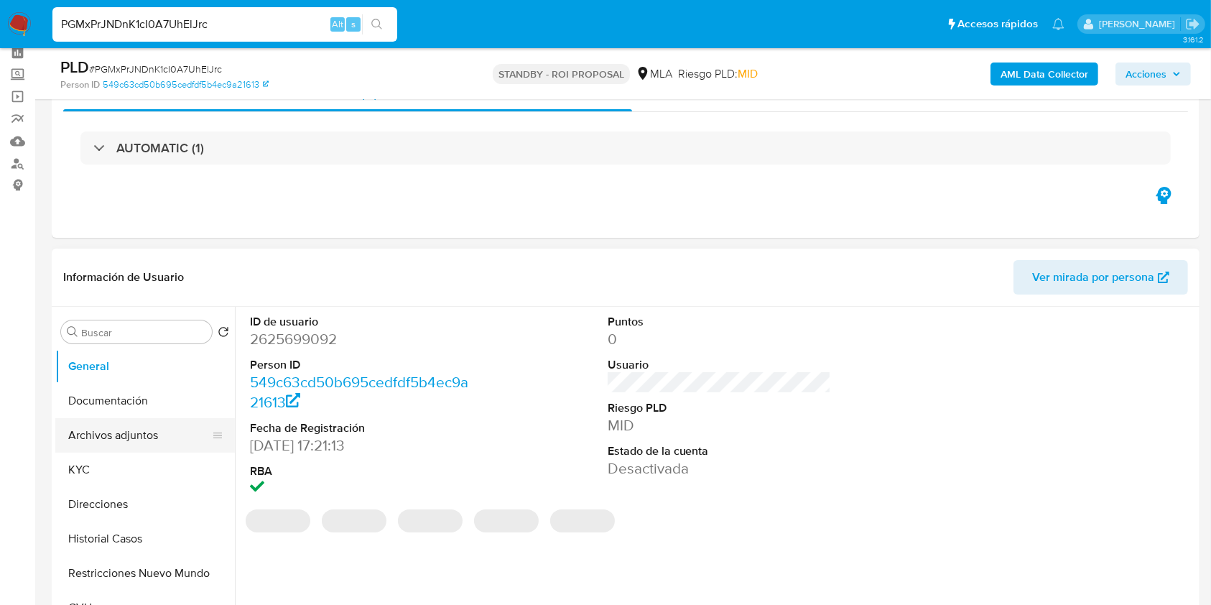
click at [125, 429] on button "Archivos adjuntos" at bounding box center [139, 435] width 168 height 34
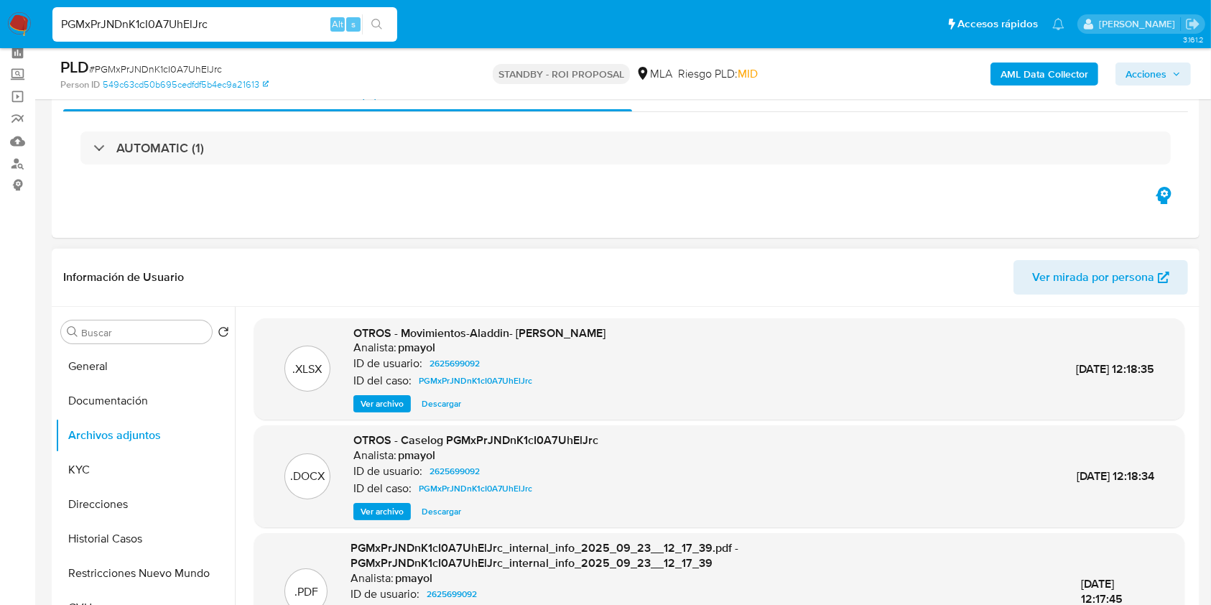
click at [443, 508] on span "Descargar" at bounding box center [440, 511] width 39 height 14
click at [292, 25] on input "PGMxPrJNDnK1cI0A7UhElJrc" at bounding box center [224, 24] width 345 height 19
paste input "mVHUdsXJmWuVTrGUuwIewGY"
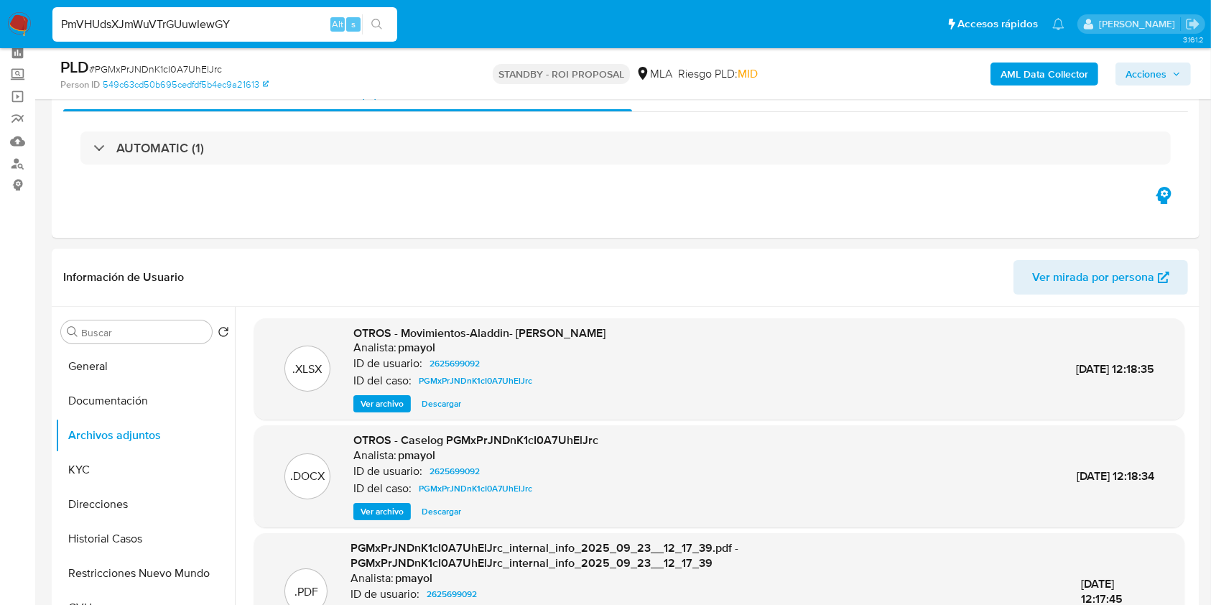
type input "PmVHUdsXJmWuVTrGUuwIewGY"
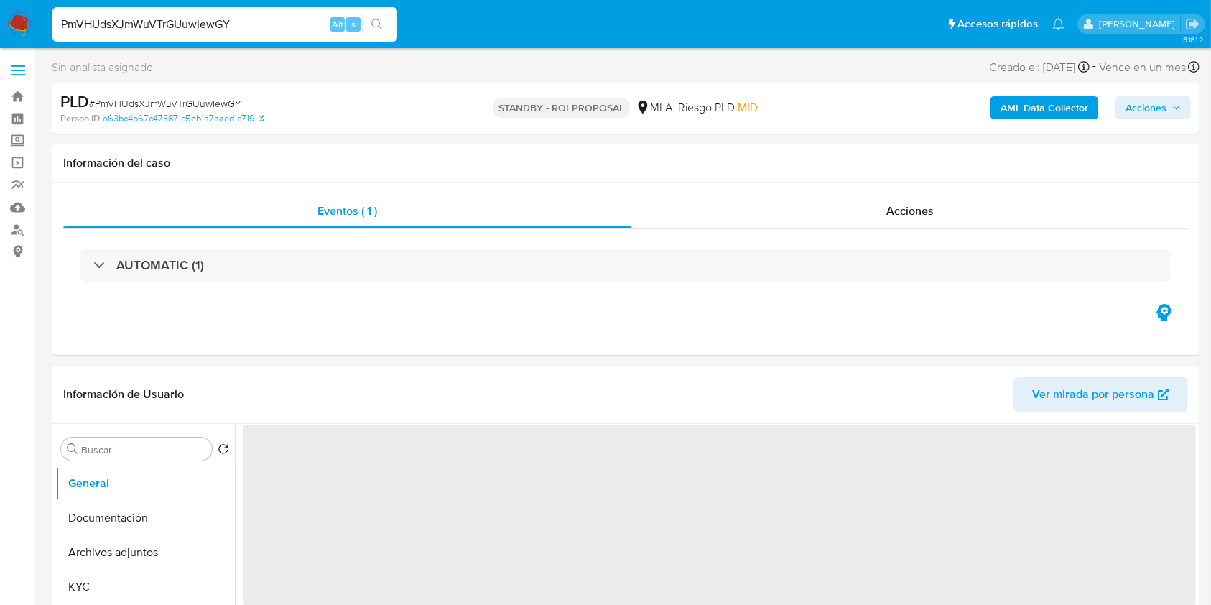
scroll to position [52, 0]
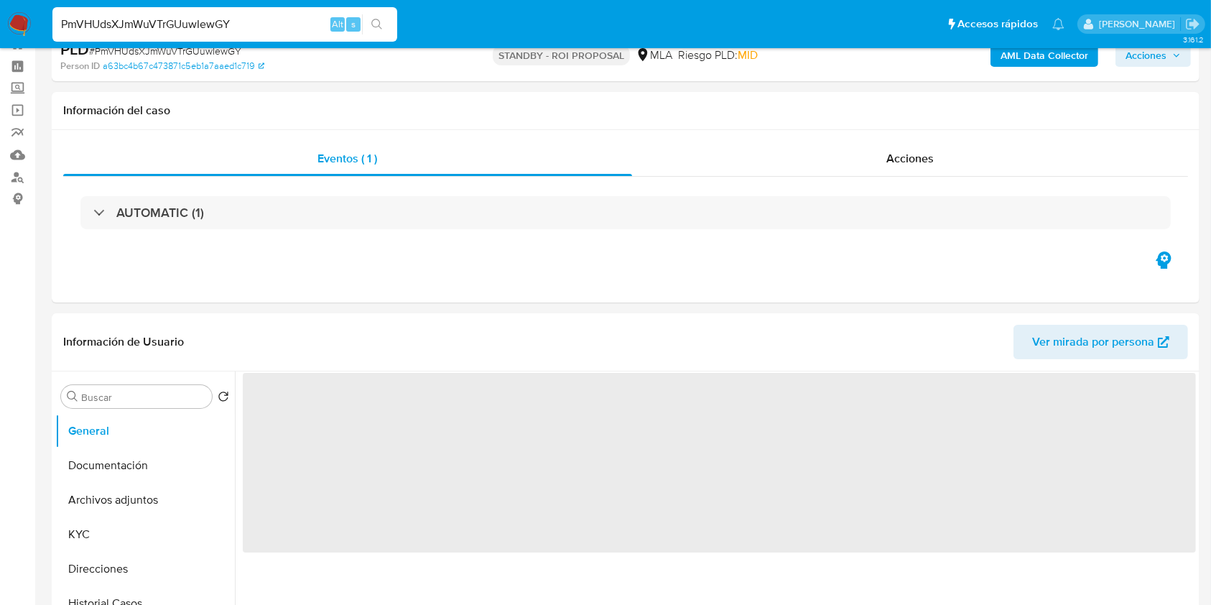
select select "10"
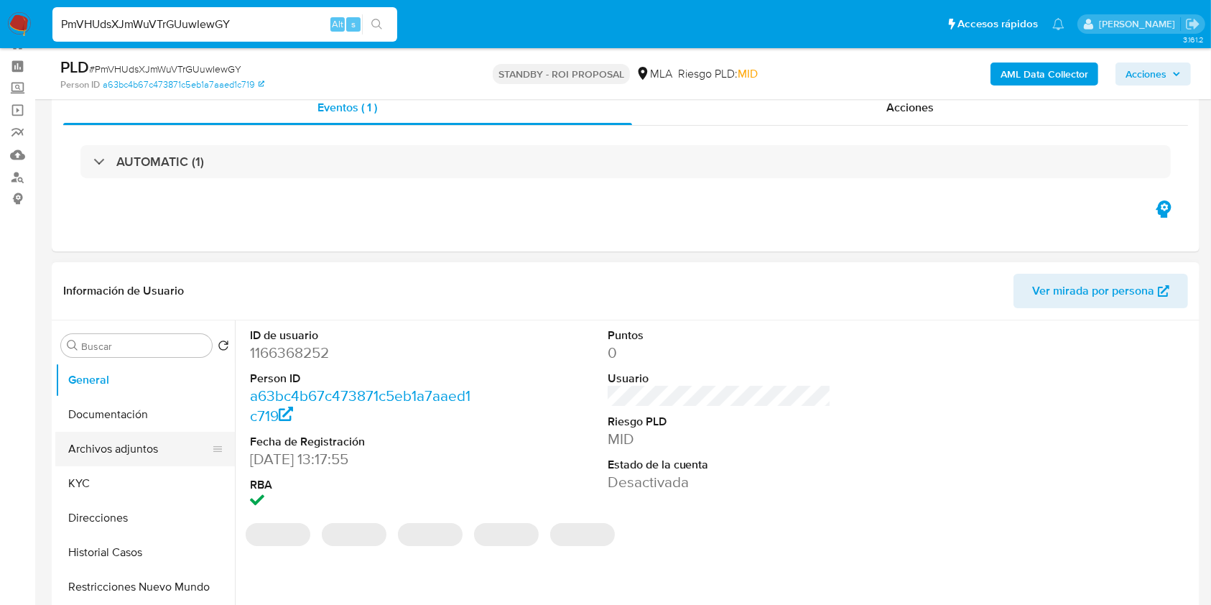
click at [98, 452] on button "Archivos adjuntos" at bounding box center [139, 449] width 168 height 34
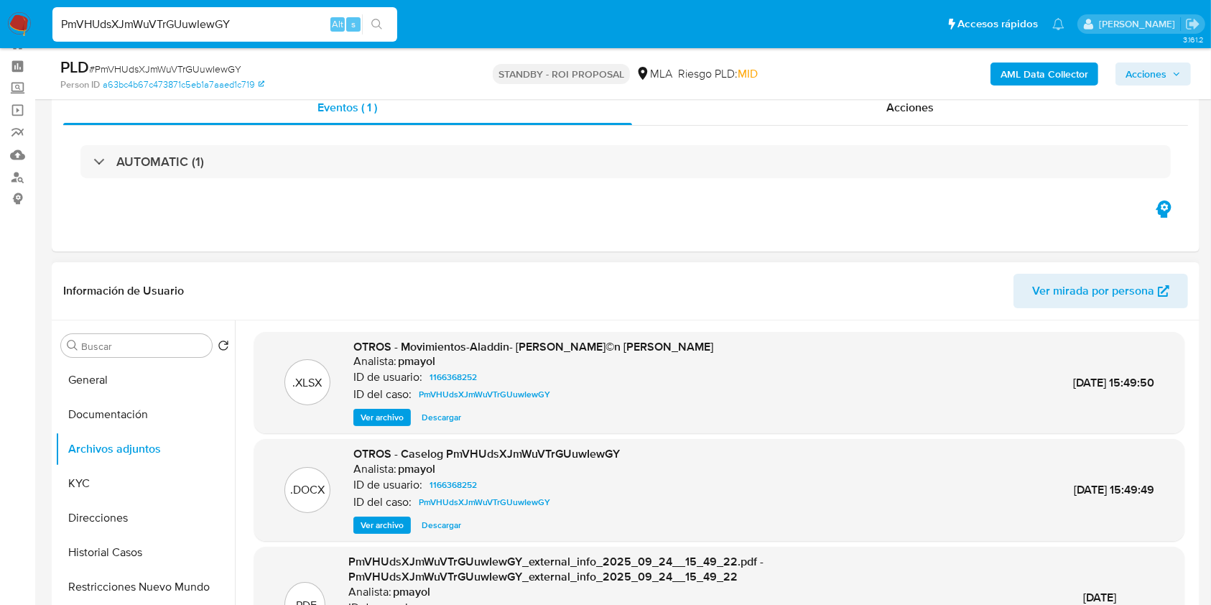
click at [443, 521] on span "Descargar" at bounding box center [440, 525] width 39 height 14
click at [254, 23] on input "PmVHUdsXJmWuVTrGUuwIewGY" at bounding box center [224, 24] width 345 height 19
paste input "UJrDv8KU0RBV0A4jfYtFOuKD"
type input "UJrDv8KU0RBV0A4jfYtFOuKD"
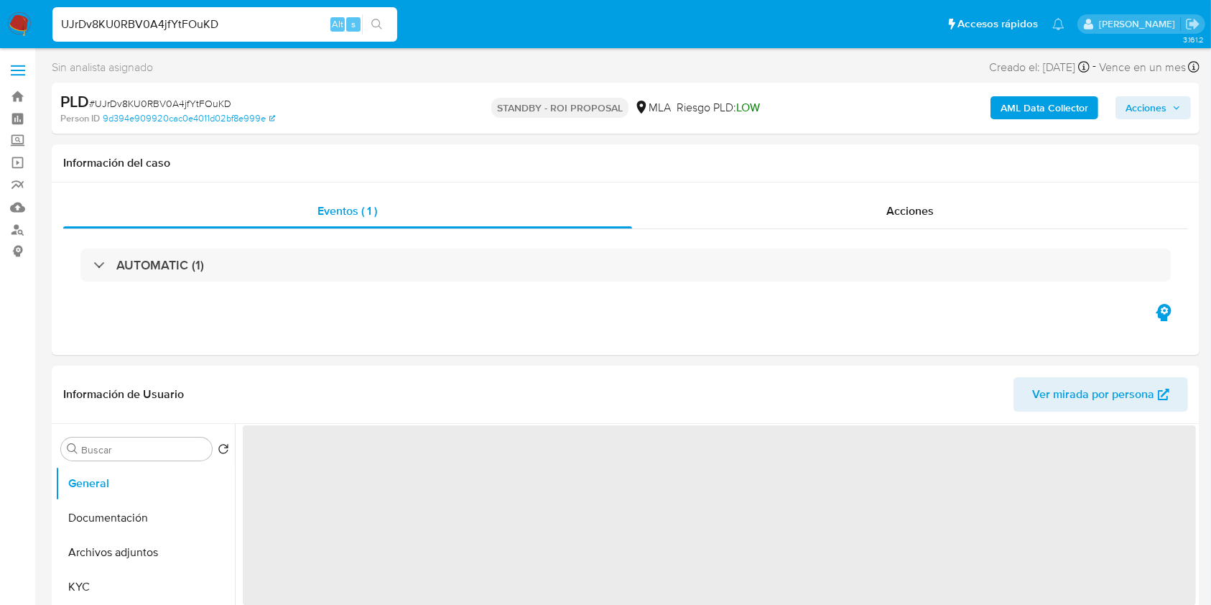
scroll to position [129, 0]
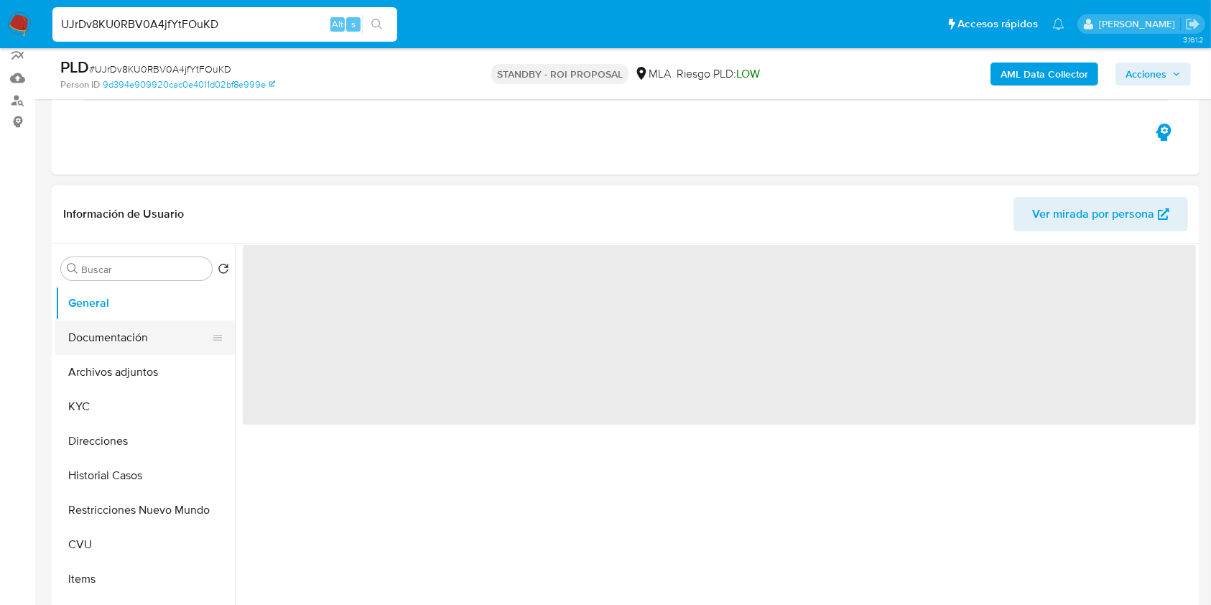
select select "10"
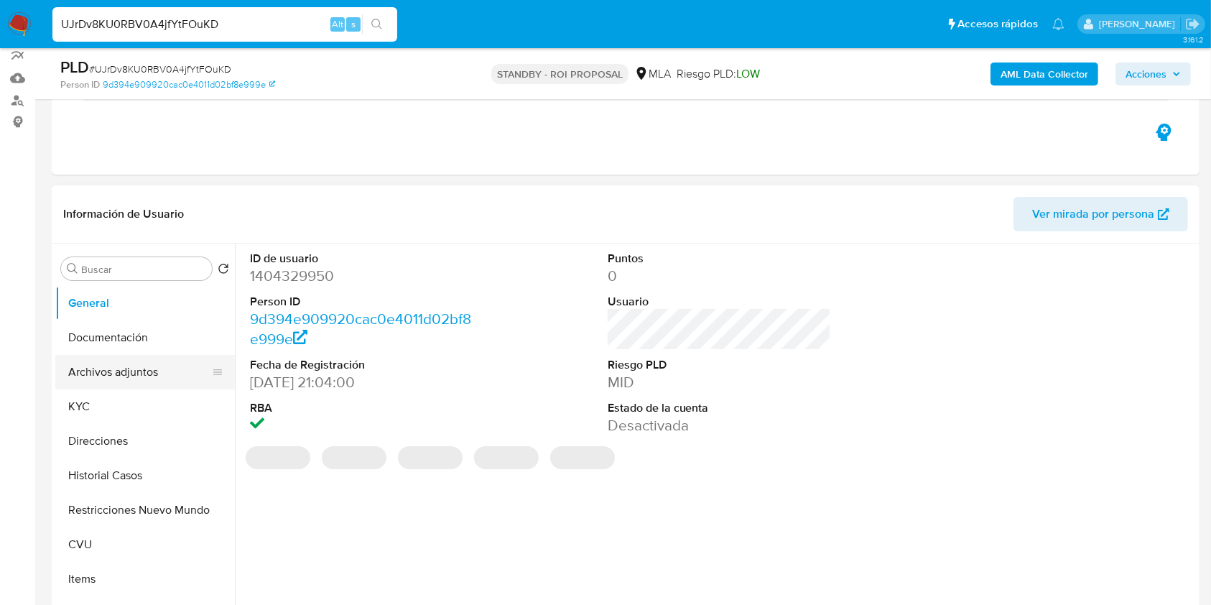
click at [135, 370] on button "Archivos adjuntos" at bounding box center [139, 372] width 168 height 34
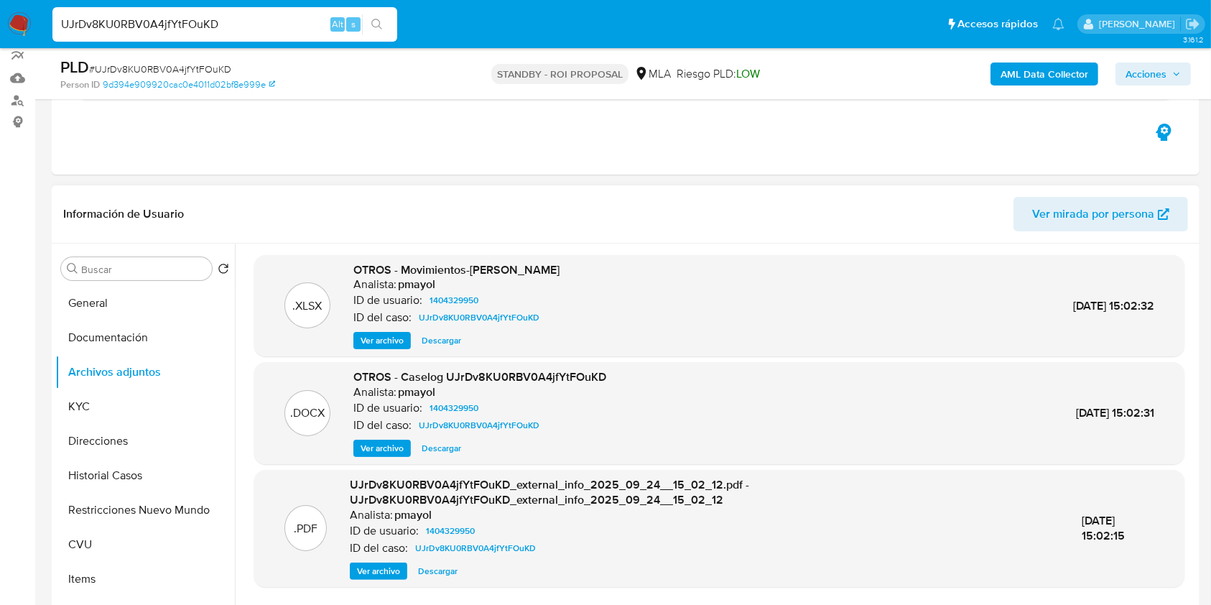
click at [446, 444] on span "Descargar" at bounding box center [440, 448] width 39 height 14
click at [289, 14] on div "UJrDv8KU0RBV0A4jfYtFOuKD Alt s" at bounding box center [224, 24] width 345 height 34
click at [270, 23] on input "UJrDv8KU0RBV0A4jfYtFOuKD" at bounding box center [224, 24] width 345 height 19
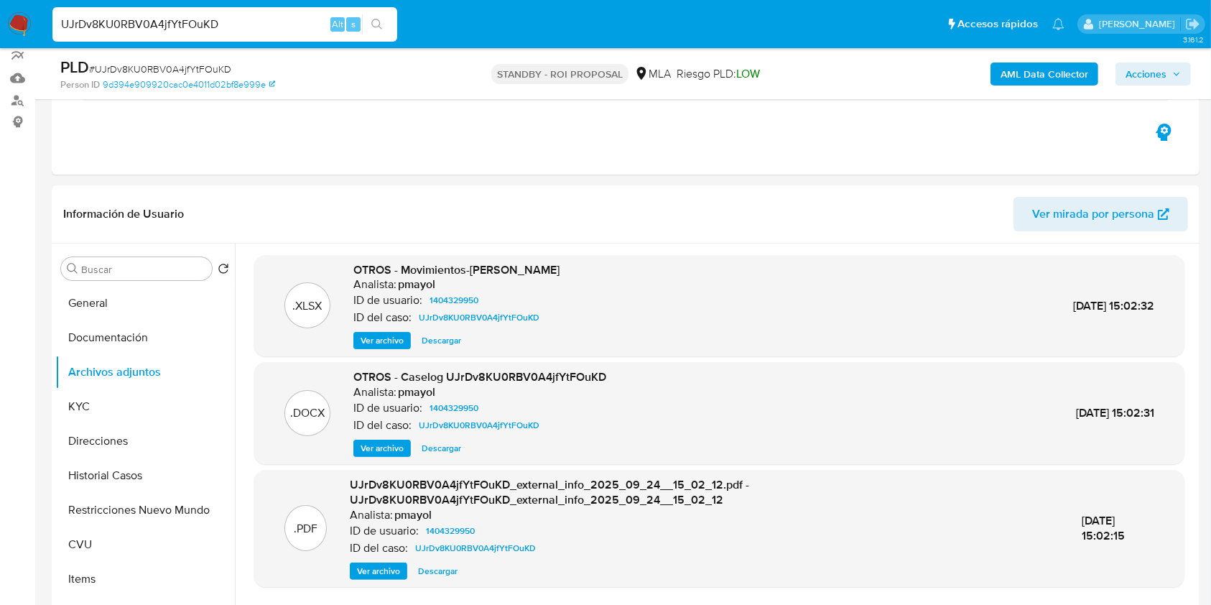
click at [270, 23] on input "UJrDv8KU0RBV0A4jfYtFOuKD" at bounding box center [224, 24] width 345 height 19
paste input "jCEHYhpyMSixzGxNmvjHNhso"
type input "jCEHYhpyMSixzGxNmvjHNhso"
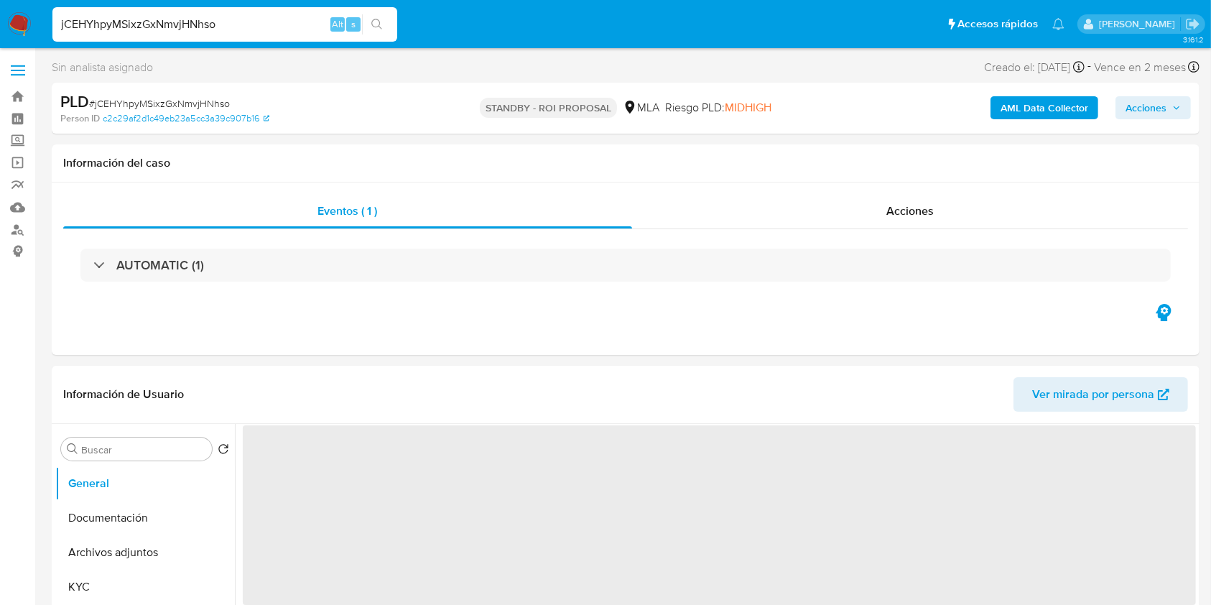
scroll to position [132, 0]
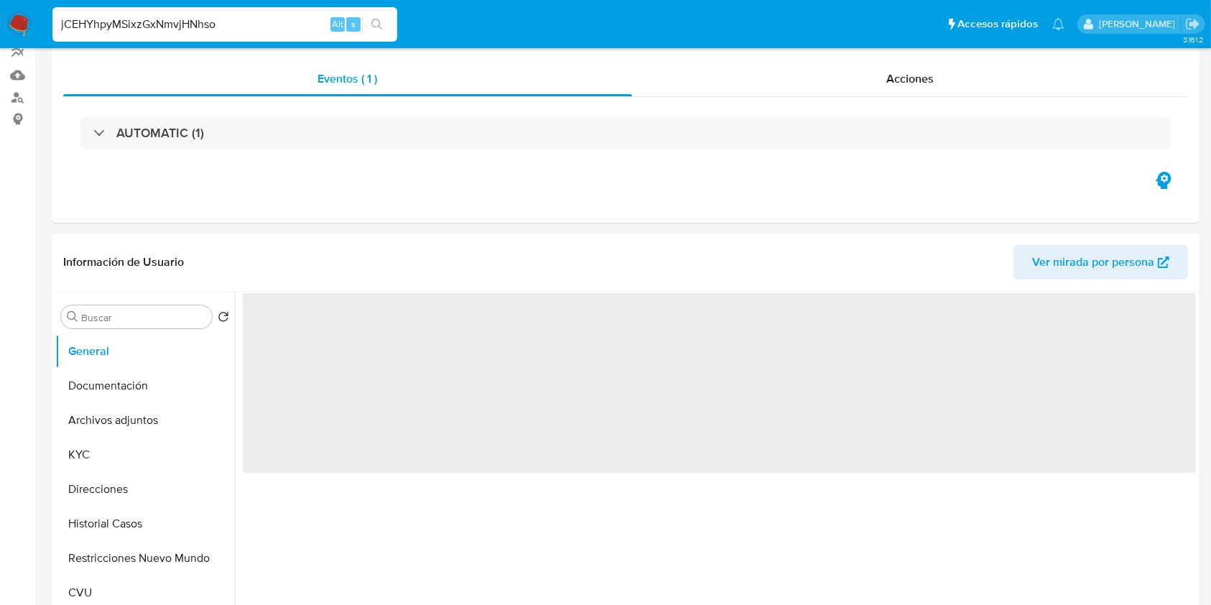
select select "10"
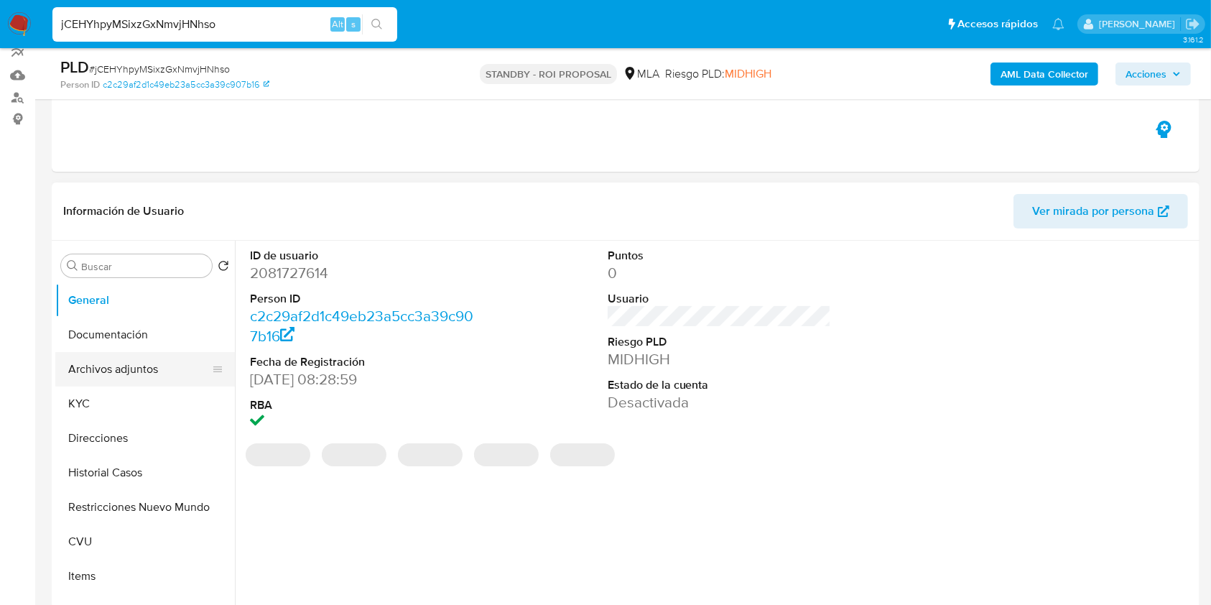
click at [98, 377] on button "Archivos adjuntos" at bounding box center [139, 369] width 168 height 34
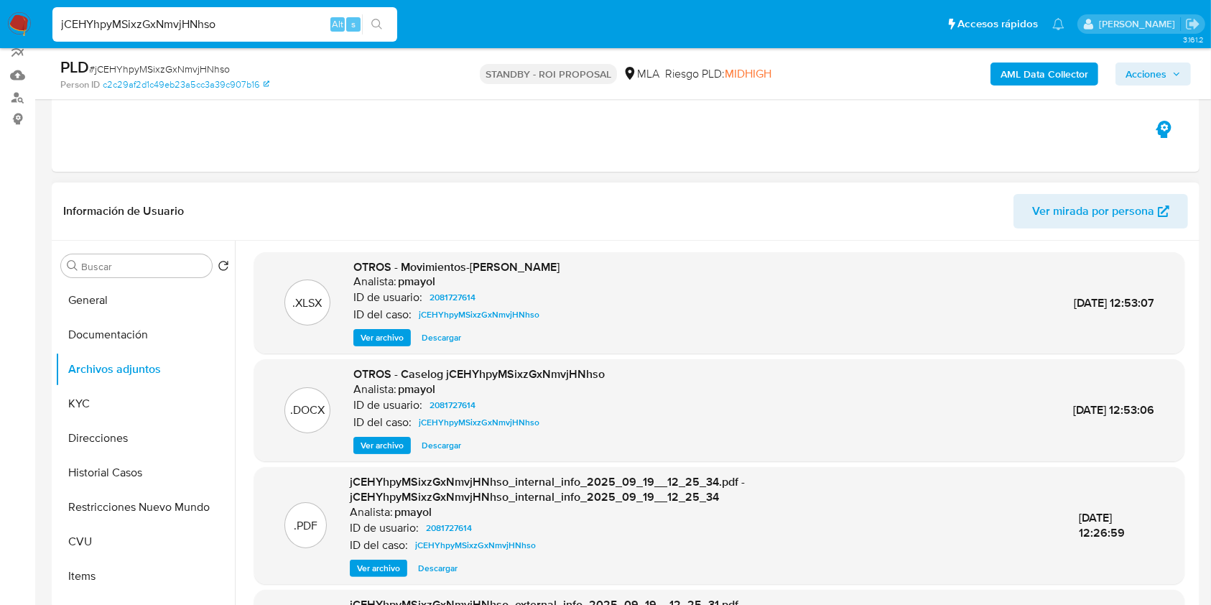
click at [447, 449] on span "Descargar" at bounding box center [440, 445] width 39 height 14
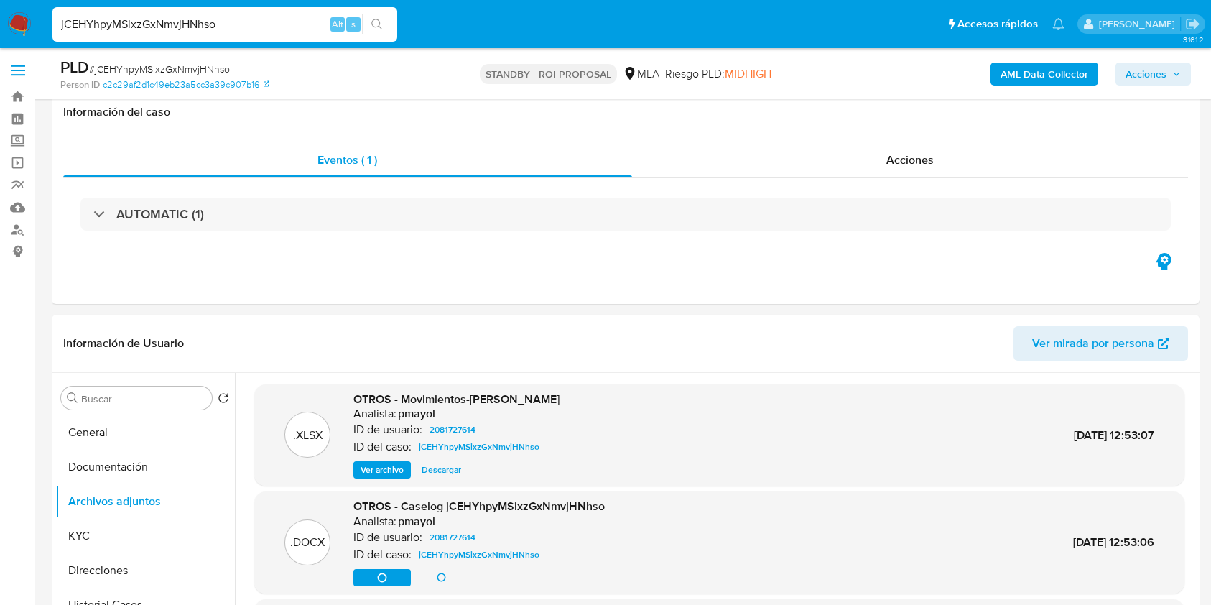
select select "10"
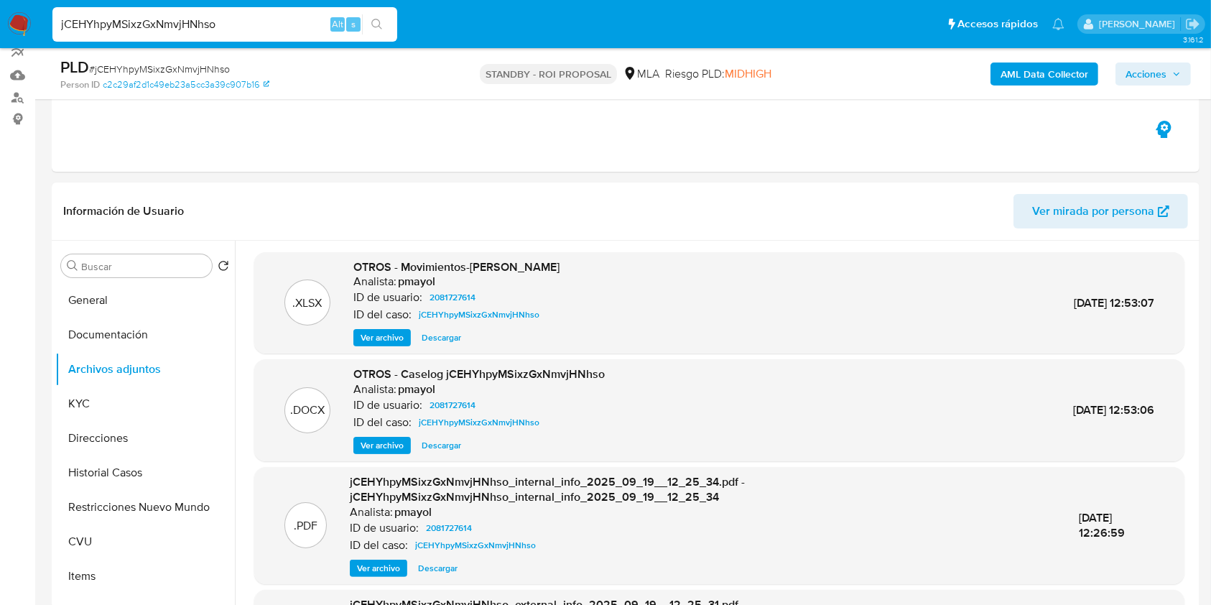
click at [257, 18] on input "jCEHYhpyMSixzGxNmvjHNhso" at bounding box center [224, 24] width 345 height 19
paste input "KpD4EbOkVs4tZNr1RYSosJHL"
type input "KpD4EbOkVs4tZNr1RYSosJHL"
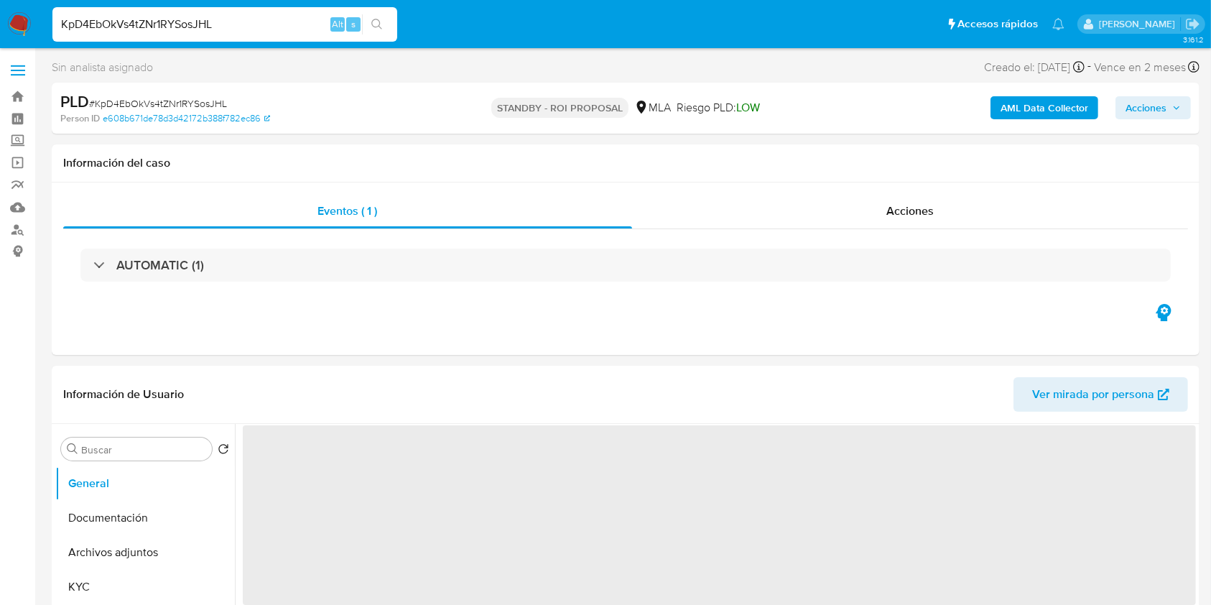
select select "10"
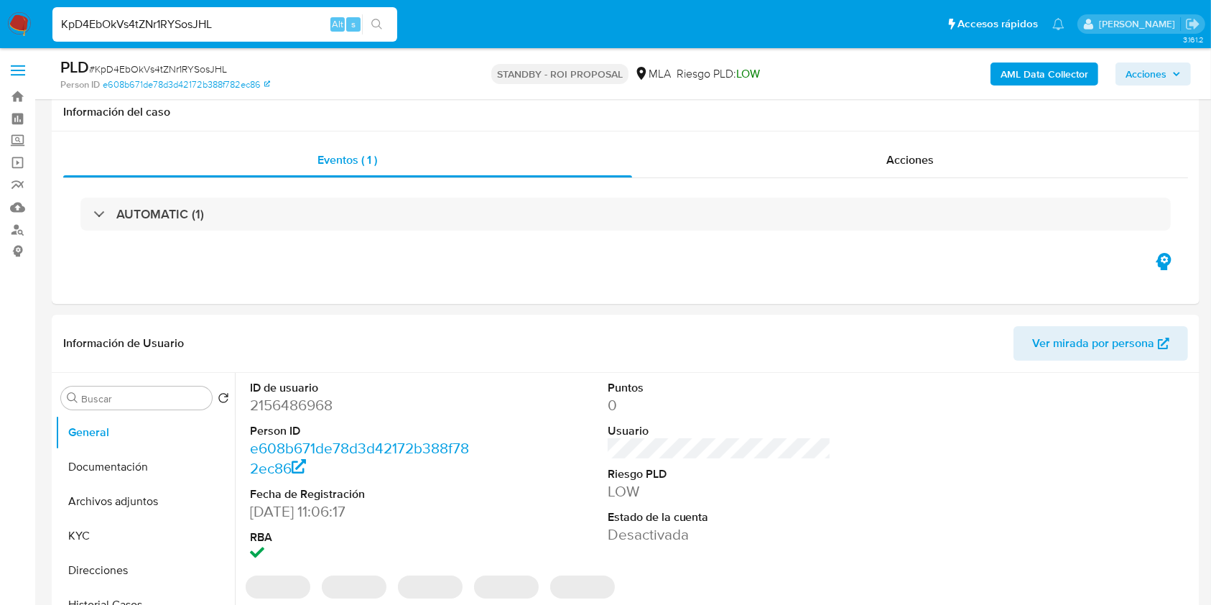
scroll to position [52, 0]
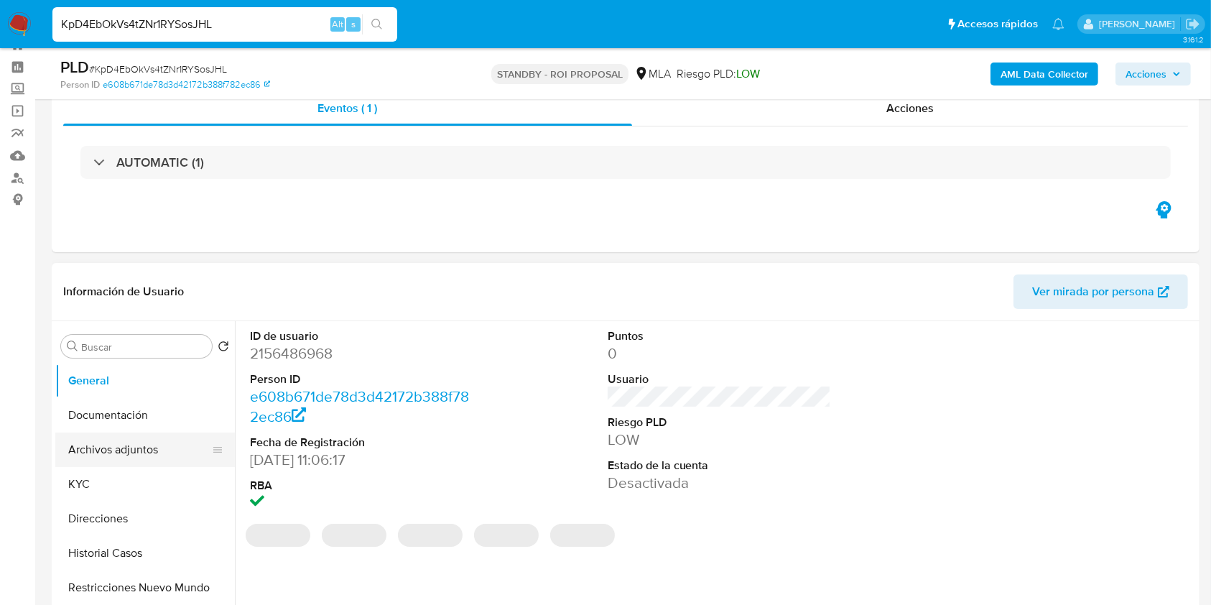
click at [97, 452] on button "Archivos adjuntos" at bounding box center [139, 449] width 168 height 34
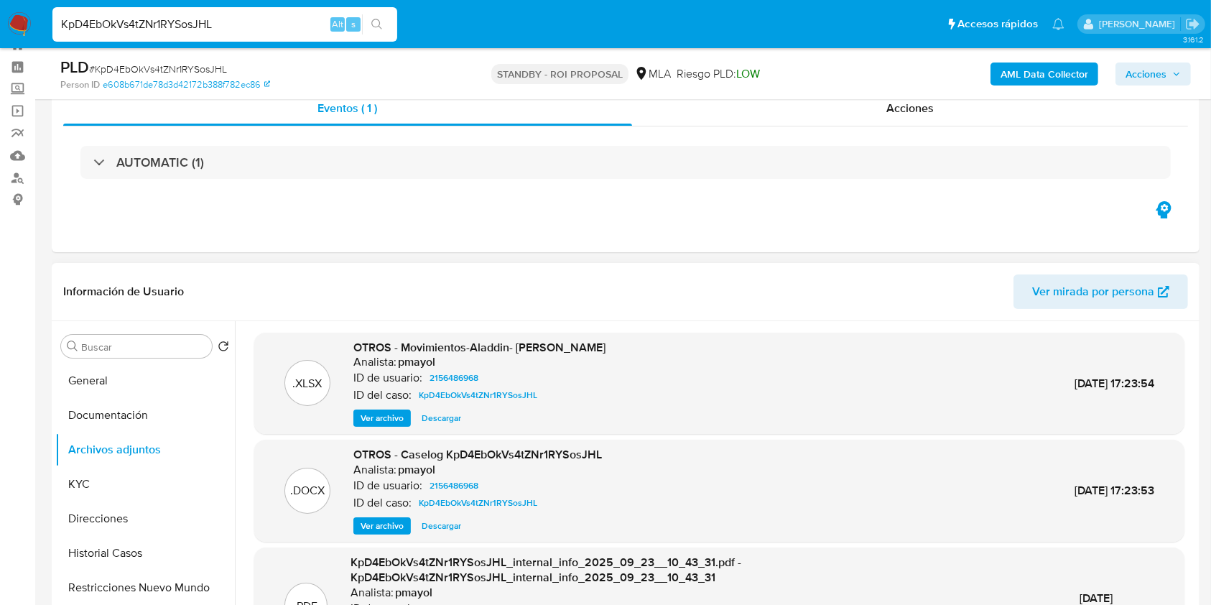
click at [438, 526] on span "Descargar" at bounding box center [440, 525] width 39 height 14
click at [275, 19] on input "KpD4EbOkVs4tZNr1RYSosJHL" at bounding box center [224, 24] width 345 height 19
paste input "HqdlhJUFhb46kyxwF69DOe4C"
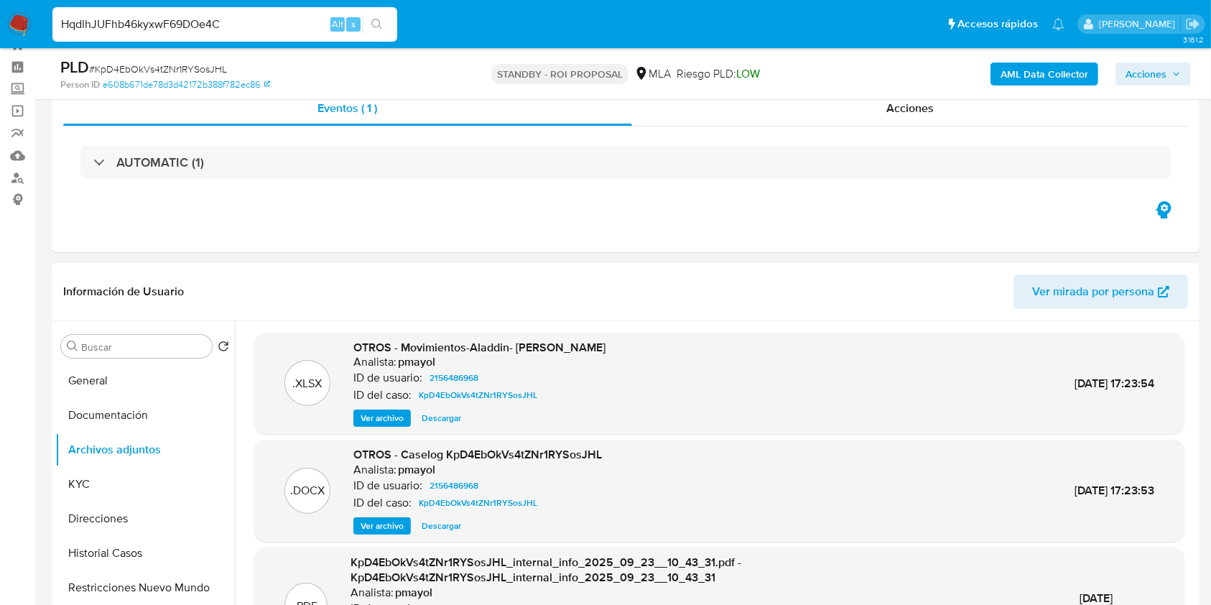
type input "HqdlhJUFhb46kyxwF69DOe4C"
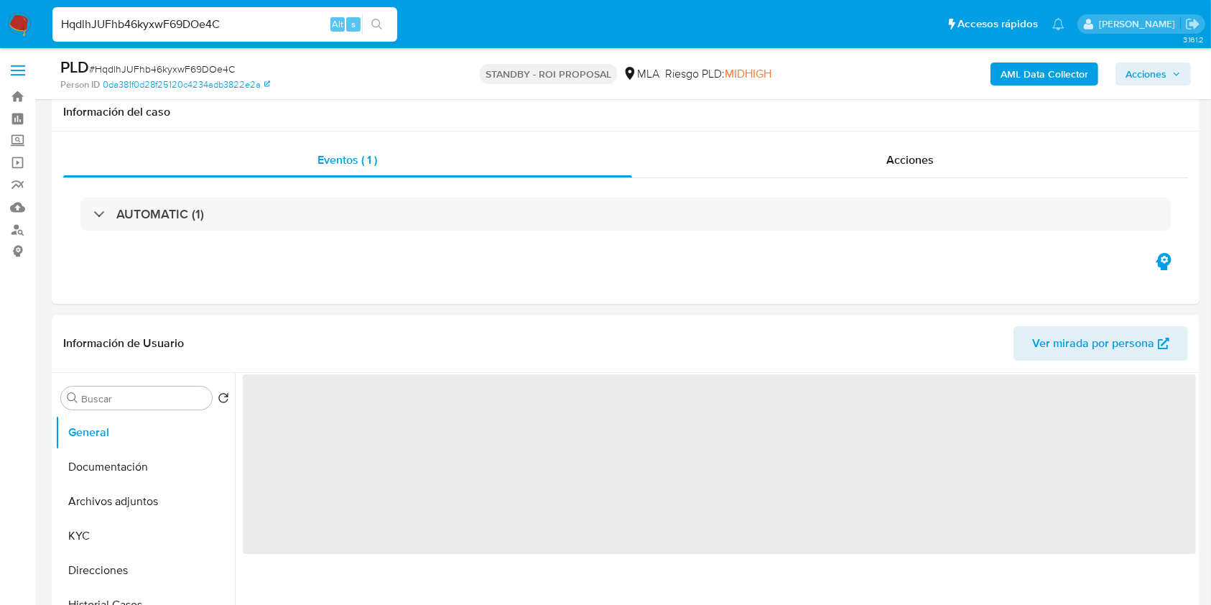
scroll to position [86, 0]
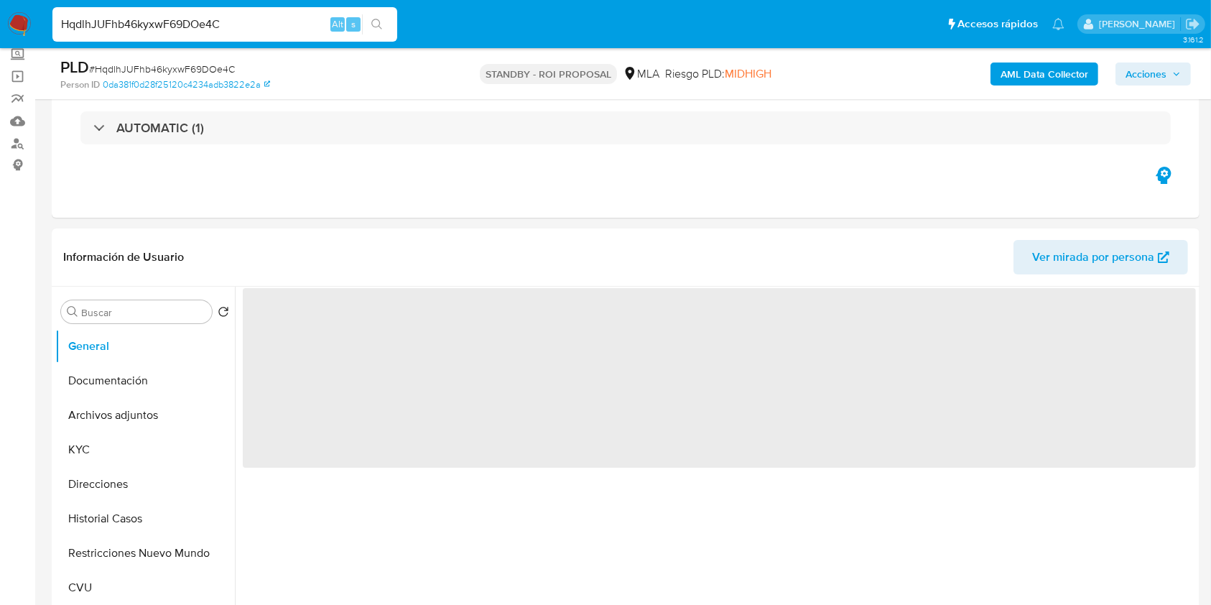
select select "10"
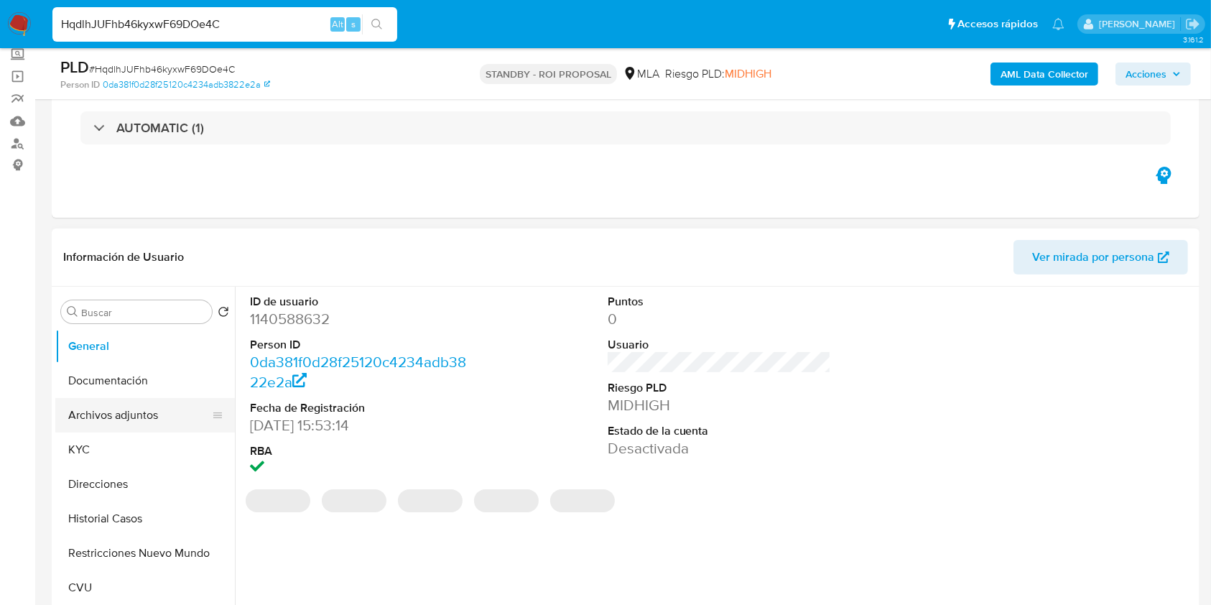
click at [134, 415] on button "Archivos adjuntos" at bounding box center [139, 415] width 168 height 34
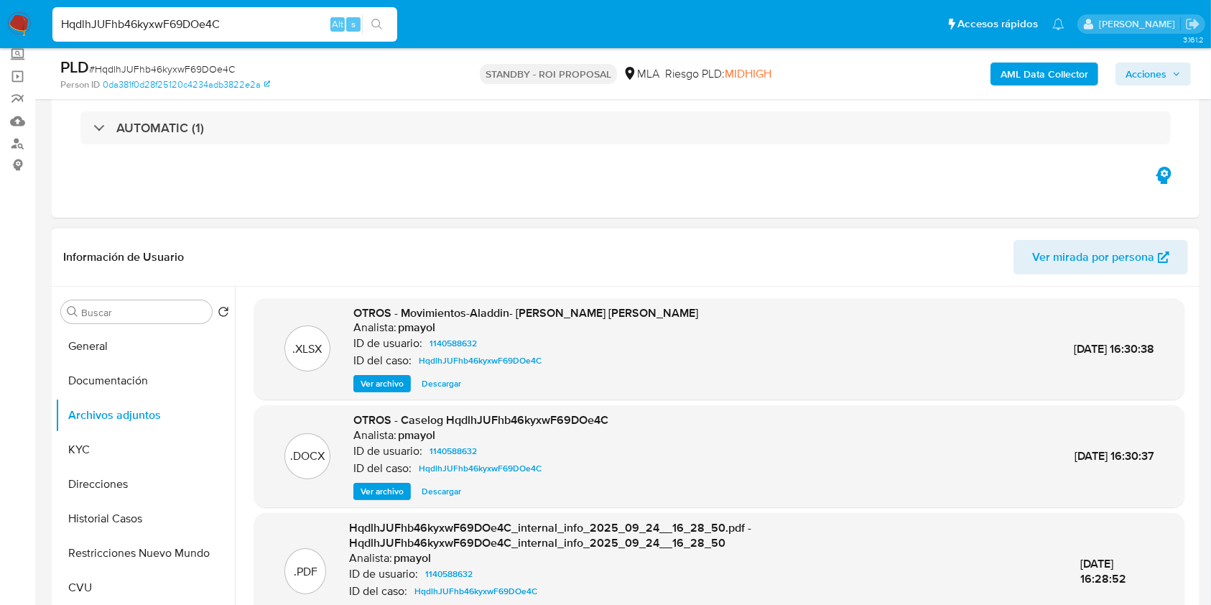
click at [432, 488] on span "Descargar" at bounding box center [440, 491] width 39 height 14
click at [268, 28] on input "HqdlhJUFhb46kyxwF69DOe4C" at bounding box center [224, 24] width 345 height 19
paste input "Rayv5TooFKdSusXVtK3a4yPK"
type input "Rayv5TooFKdSusXVtK3a4yPK"
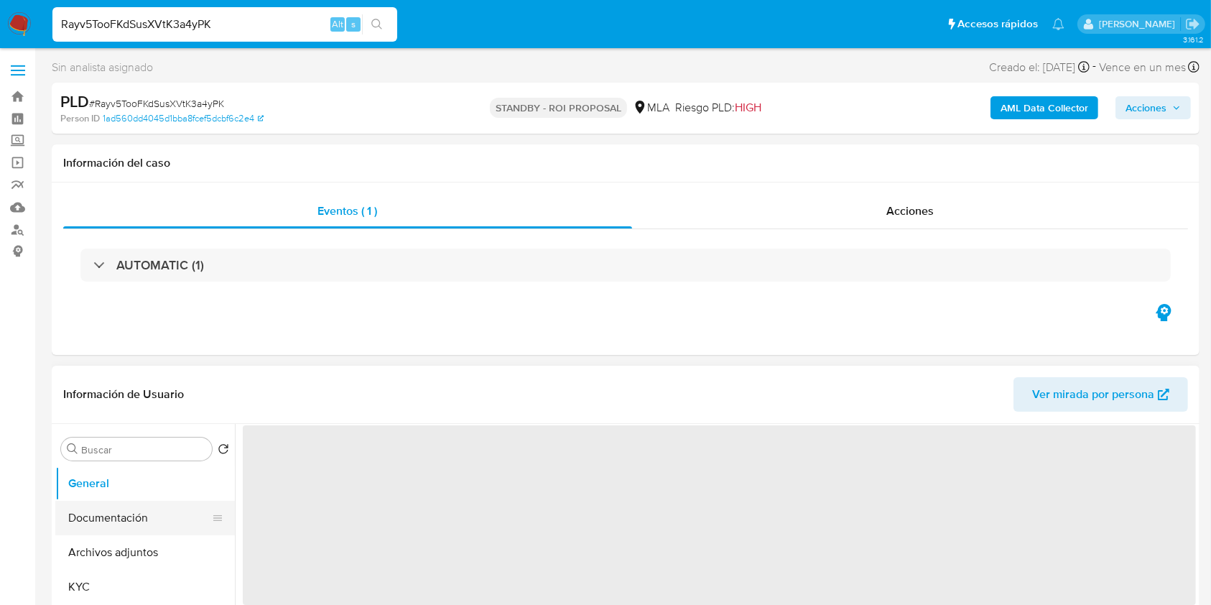
select select "10"
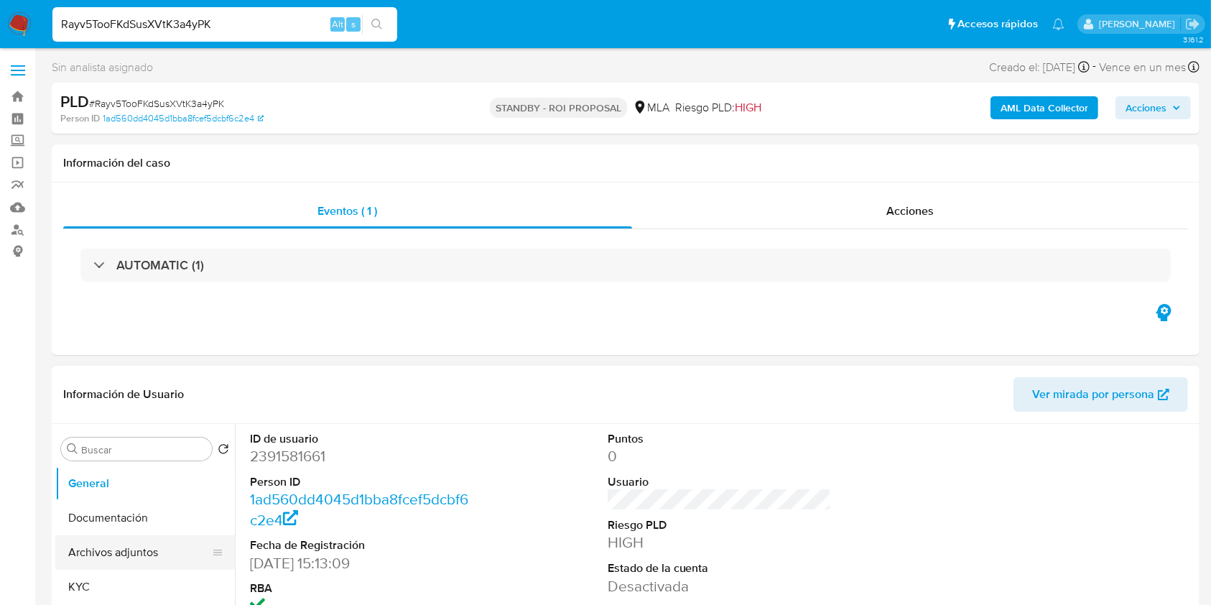
click at [116, 554] on button "Archivos adjuntos" at bounding box center [139, 552] width 168 height 34
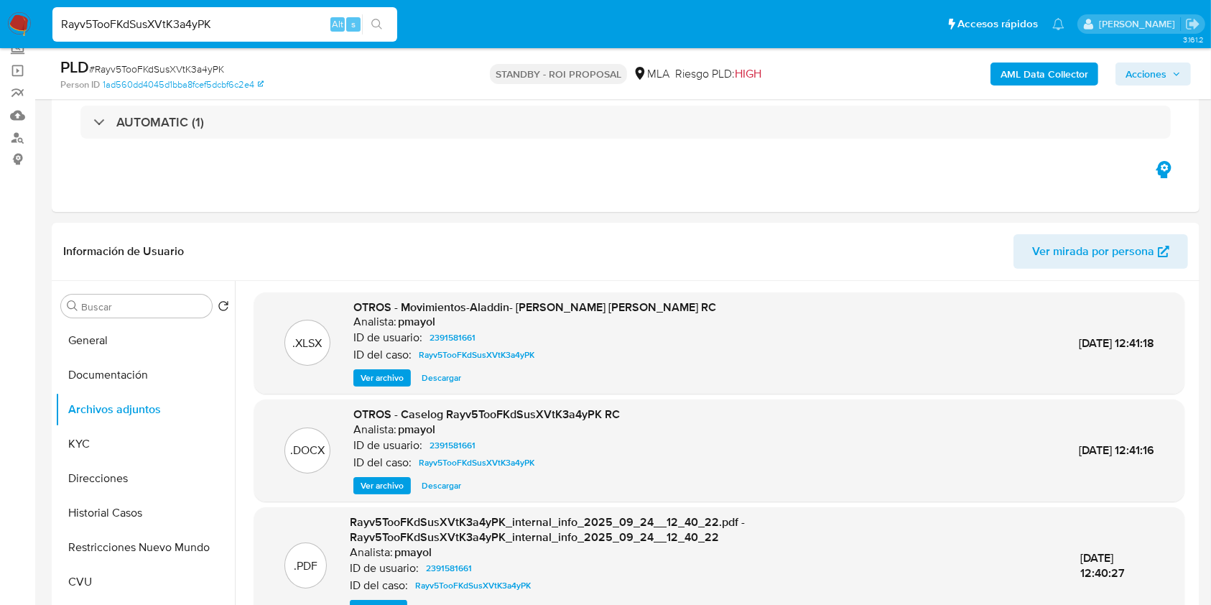
scroll to position [100, 0]
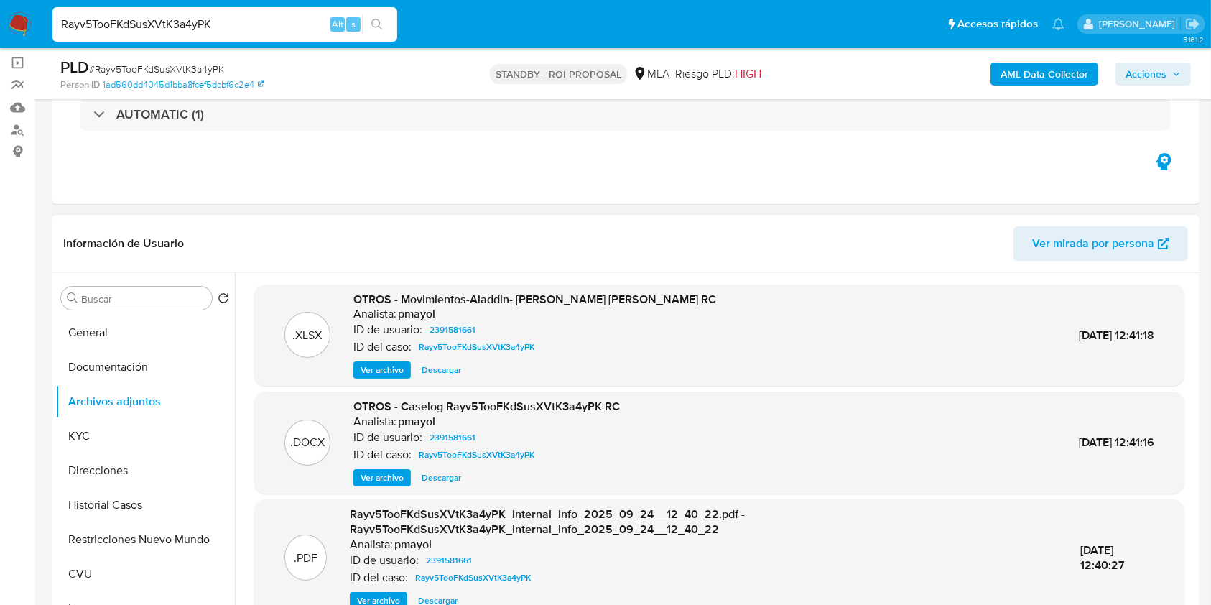
click at [438, 471] on span "Descargar" at bounding box center [440, 477] width 39 height 14
click at [270, 29] on input "Rayv5TooFKdSusXVtK3a4yPK" at bounding box center [224, 24] width 345 height 19
paste input "xZam0GqaRjp0KpKvayJGtKhw"
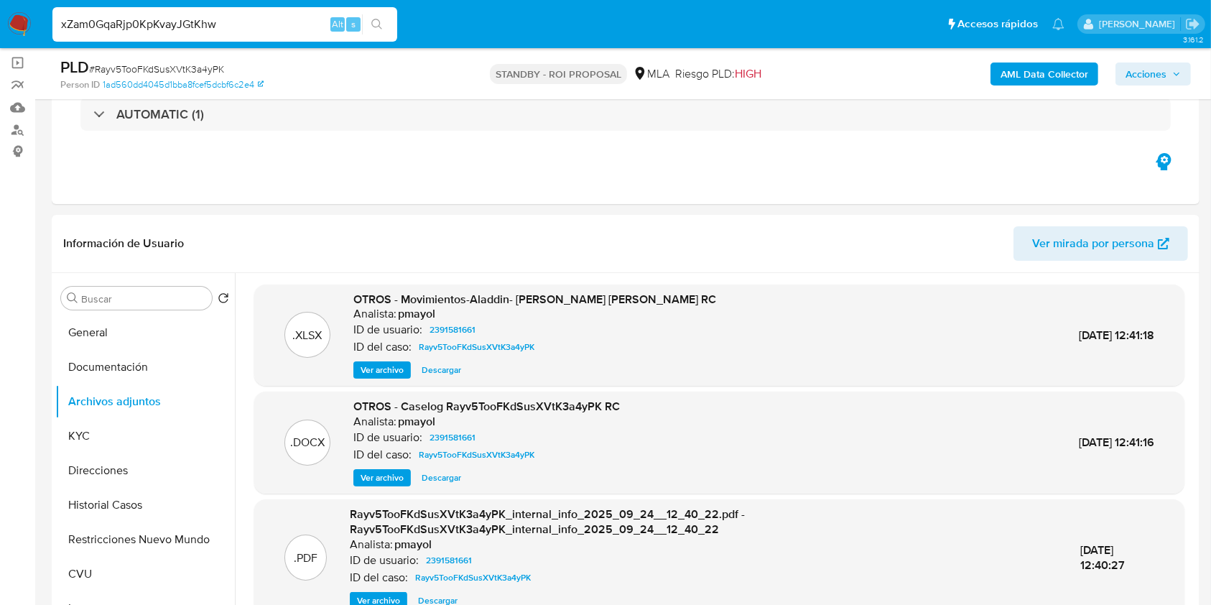
type input "xZam0GqaRjp0KpKvayJGtKhw"
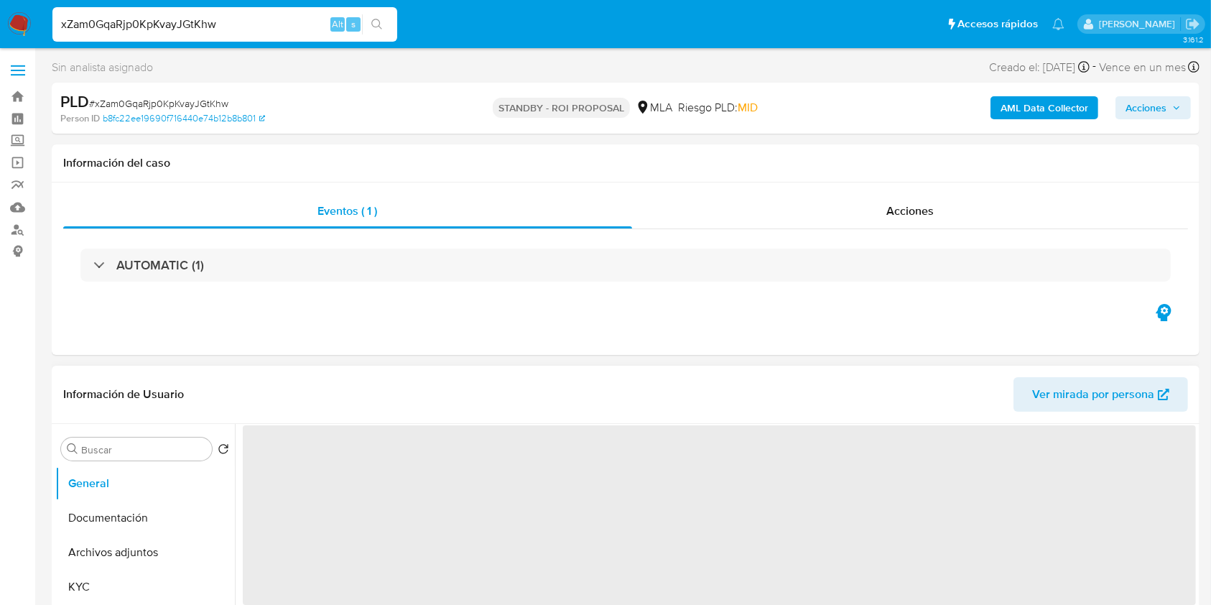
select select "10"
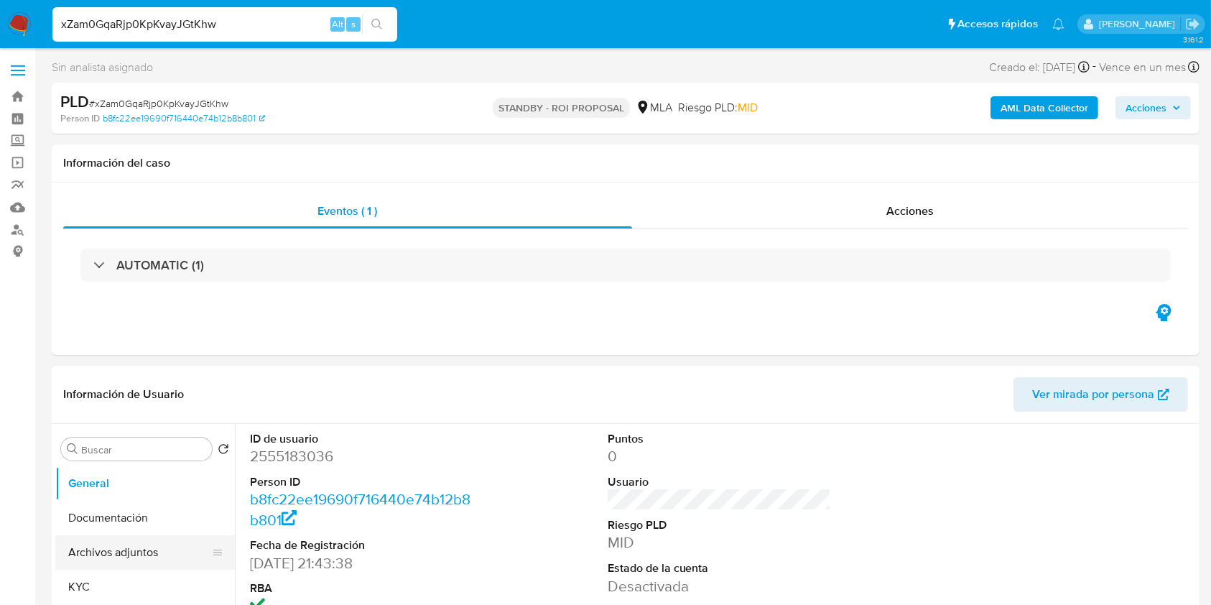
click at [102, 550] on button "Archivos adjuntos" at bounding box center [139, 552] width 168 height 34
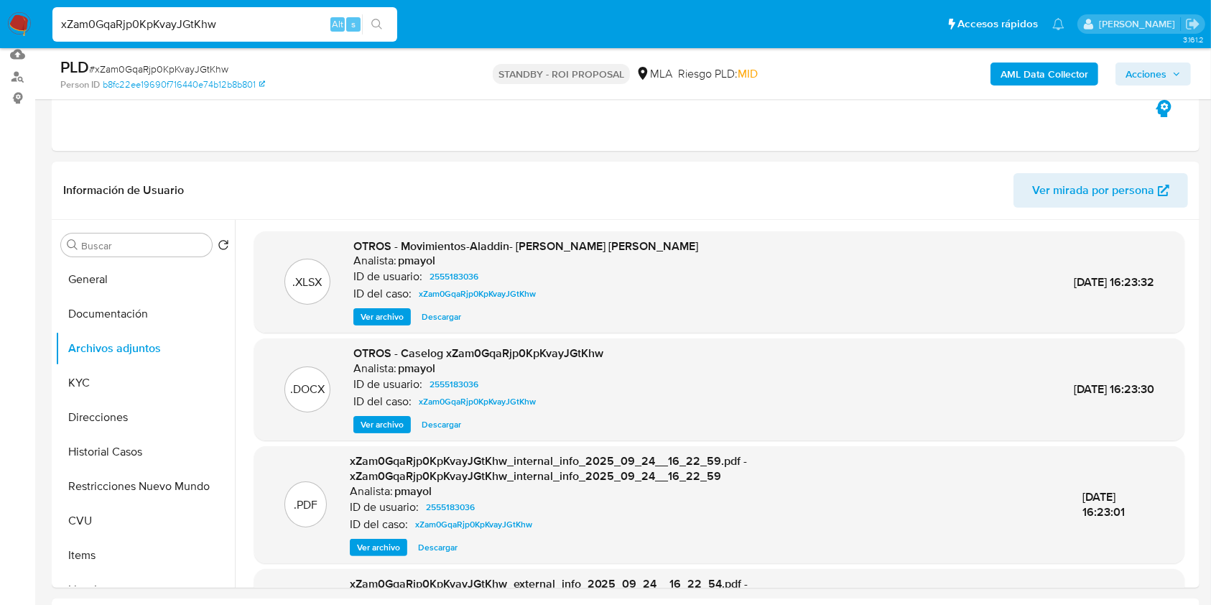
scroll to position [165, 0]
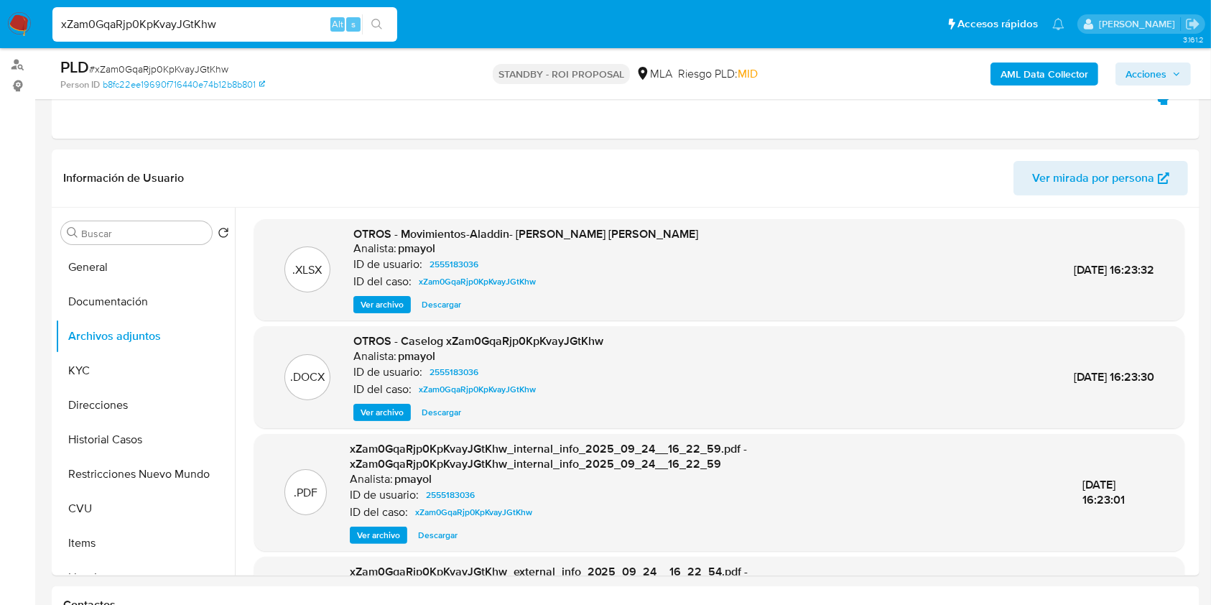
click at [454, 411] on span "Descargar" at bounding box center [440, 412] width 39 height 14
click at [264, 29] on input "xZam0GqaRjp0KpKvayJGtKhw" at bounding box center [224, 24] width 345 height 19
paste input "PPJzMyR73Ie5UKvW0FwJEKYC"
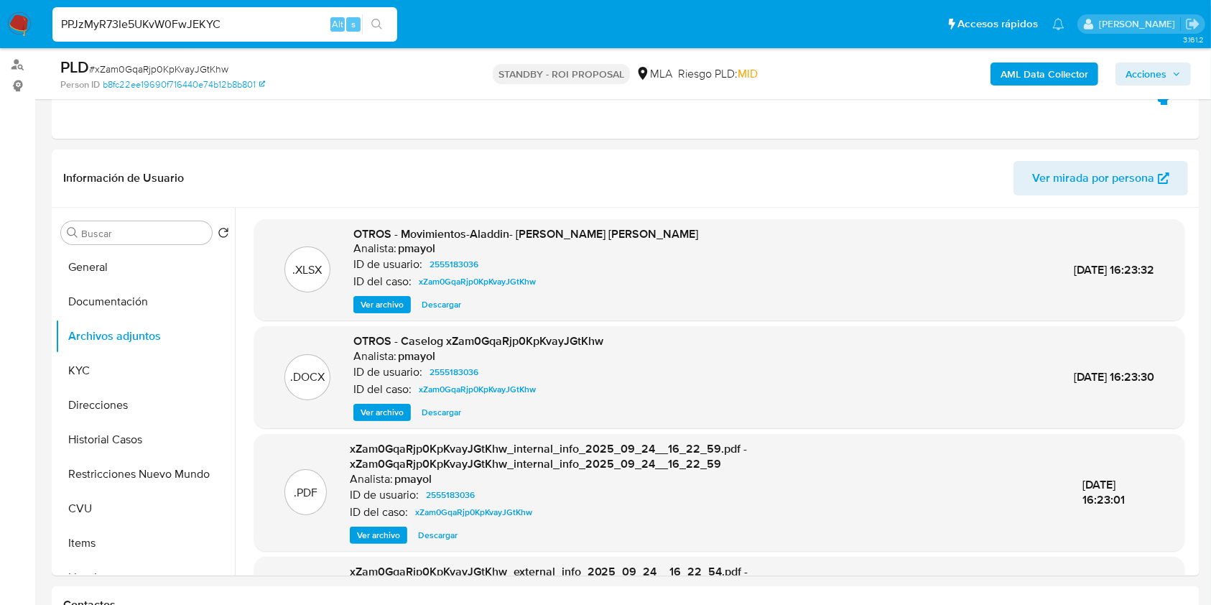
type input "PPJzMyR73Ie5UKvW0FwJEKYC"
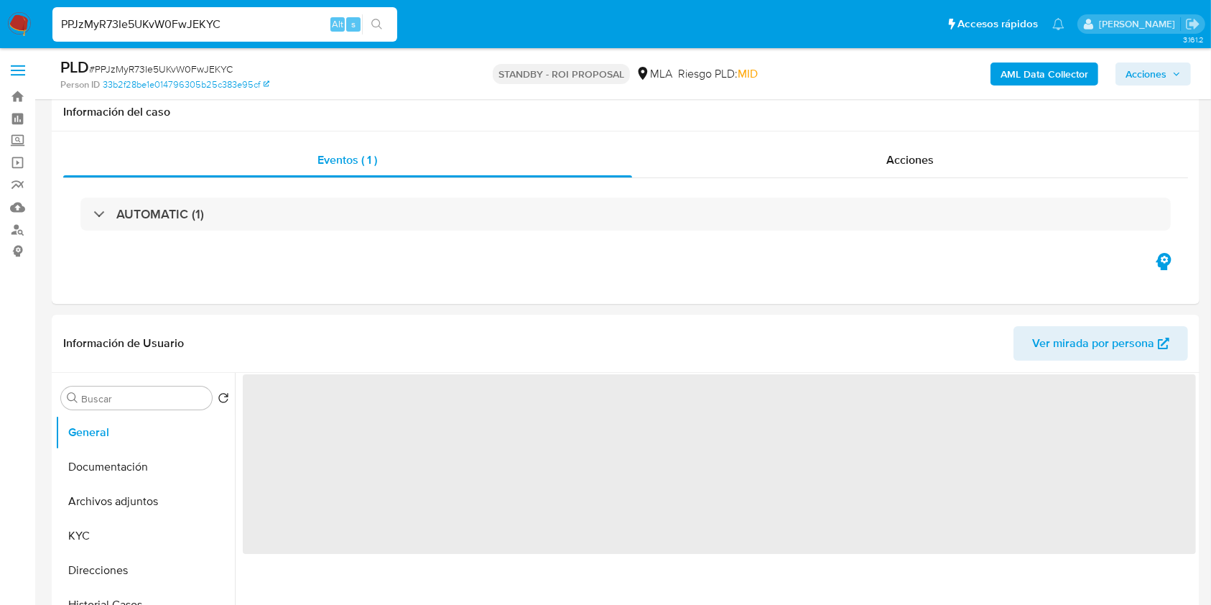
scroll to position [81, 0]
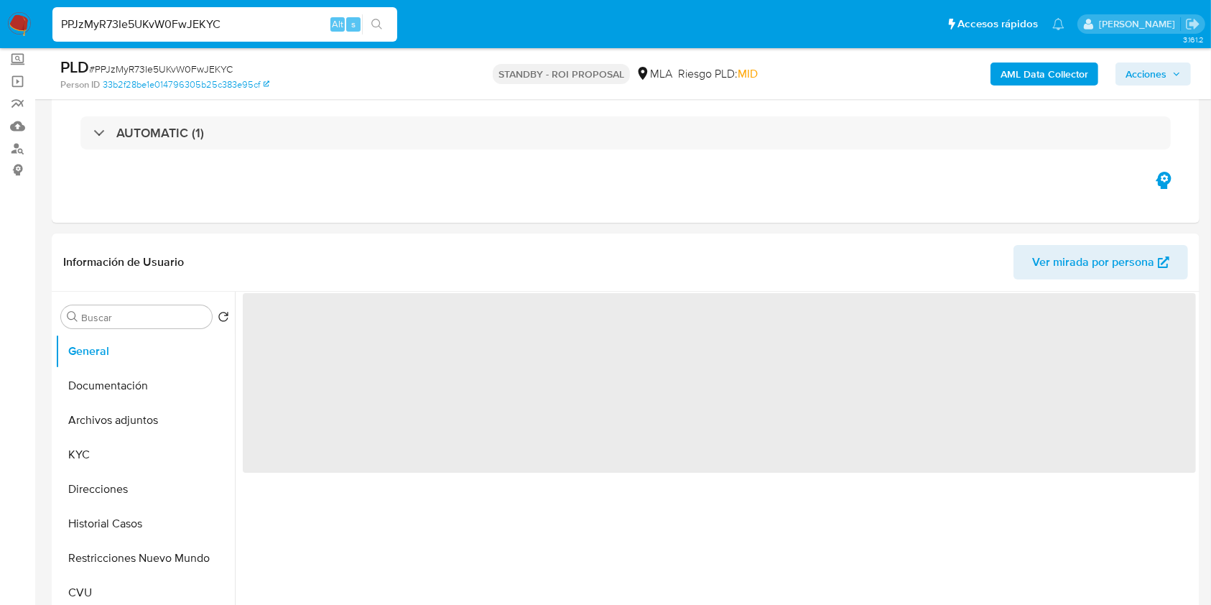
select select "10"
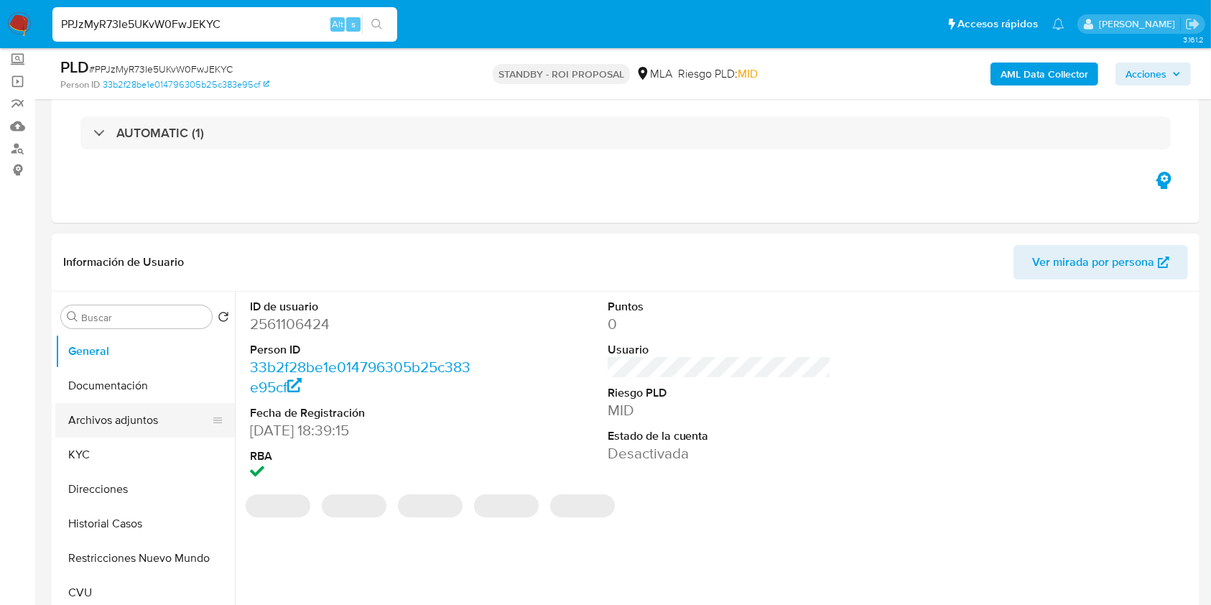
click at [122, 414] on button "Archivos adjuntos" at bounding box center [139, 420] width 168 height 34
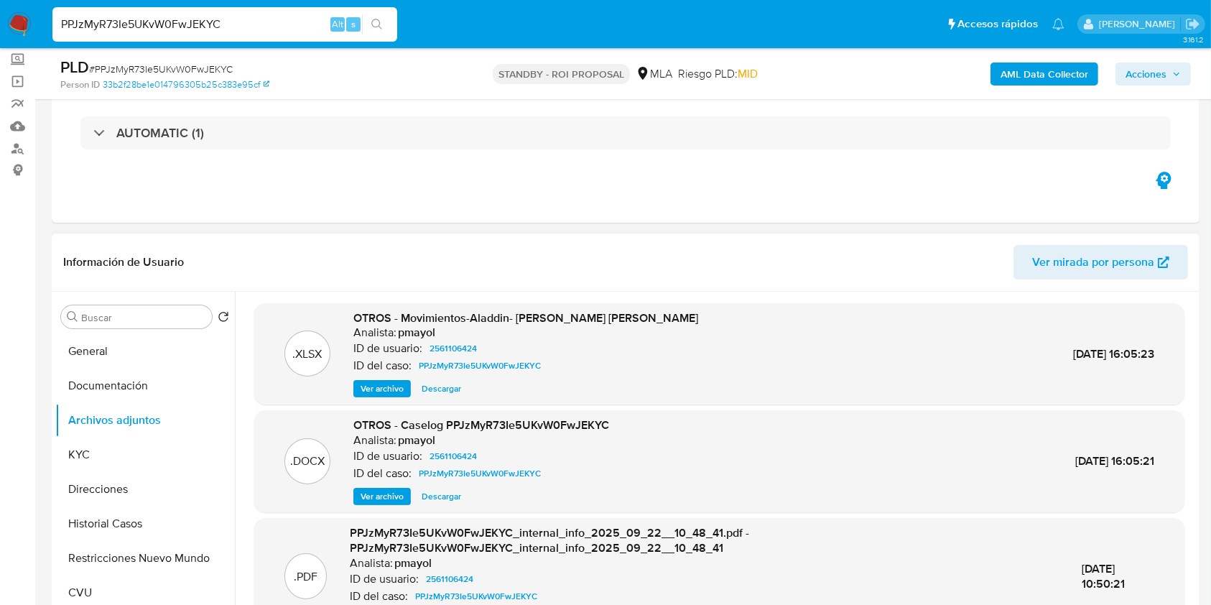
click at [448, 501] on span "Descargar" at bounding box center [440, 496] width 39 height 14
click at [292, 23] on input "PPJzMyR73Ie5UKvW0FwJEKYC" at bounding box center [224, 24] width 345 height 19
paste input "sRYvk56o747gx1bfoArFW8By"
type input "sRYvk56o747gx1bfoArFW8By"
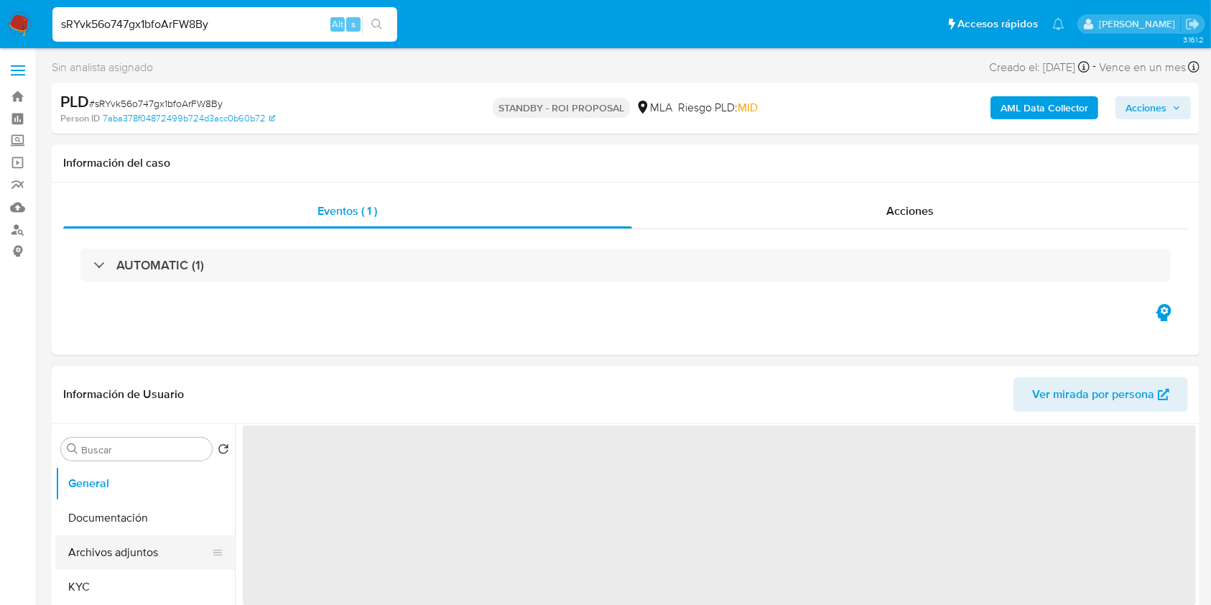
select select "10"
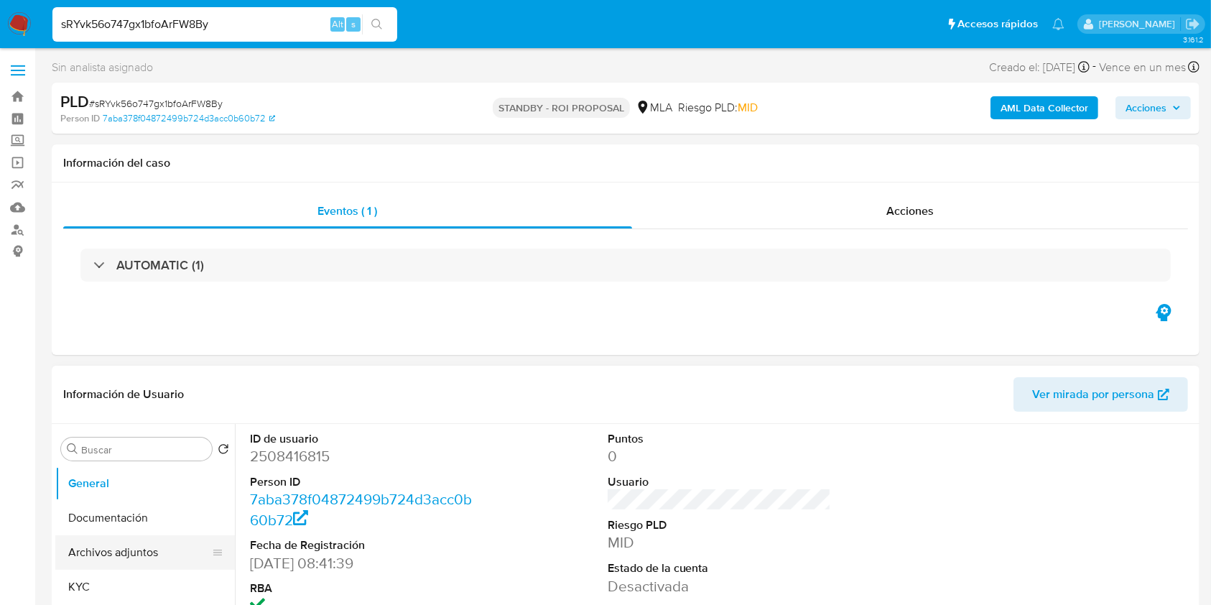
click at [127, 554] on button "Archivos adjuntos" at bounding box center [139, 552] width 168 height 34
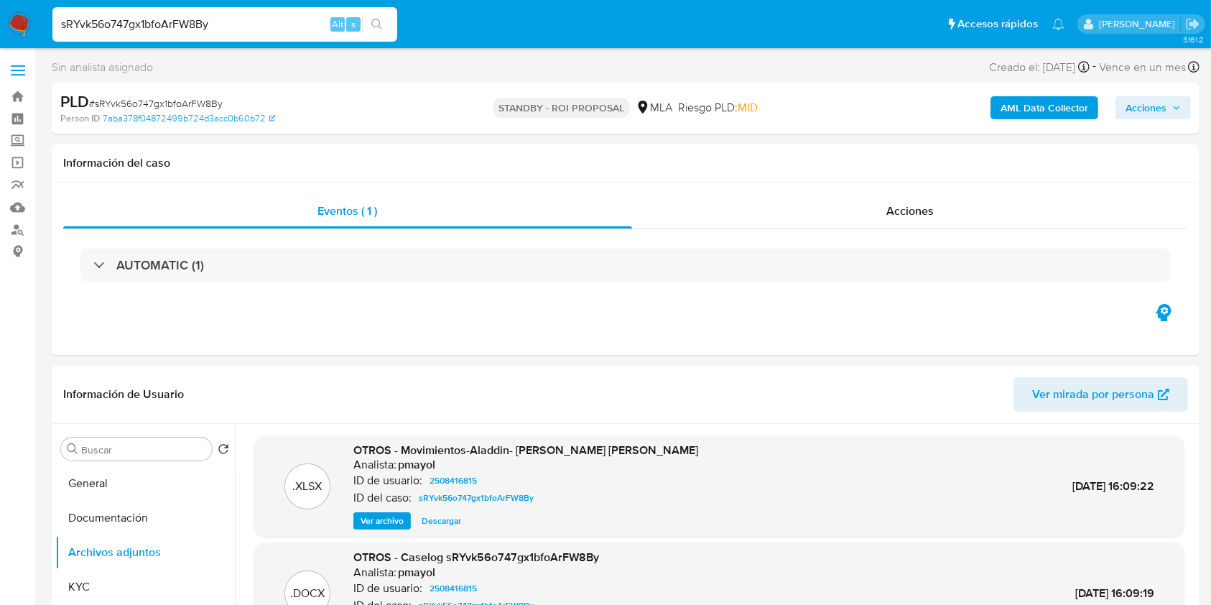
scroll to position [63, 0]
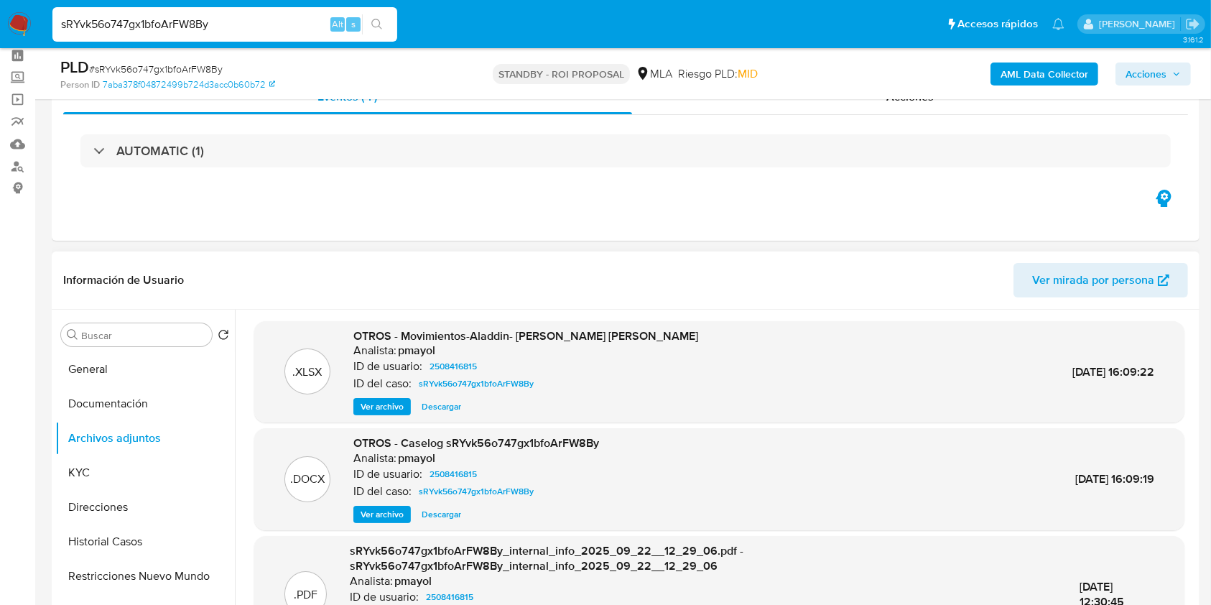
click at [448, 514] on span "Descargar" at bounding box center [440, 514] width 39 height 14
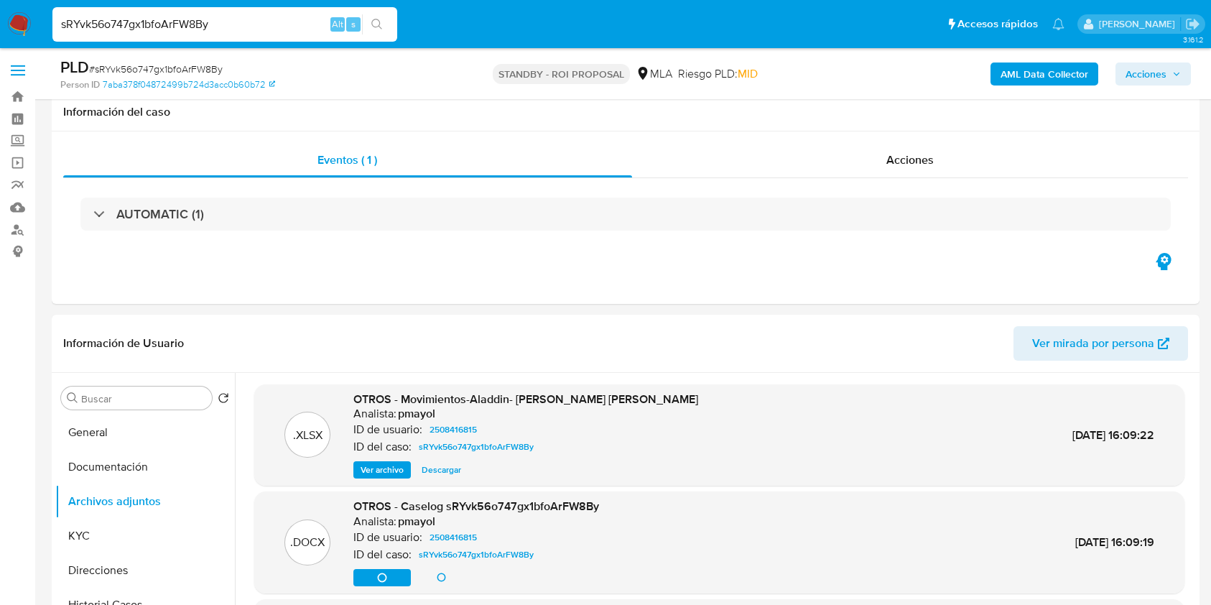
select select "10"
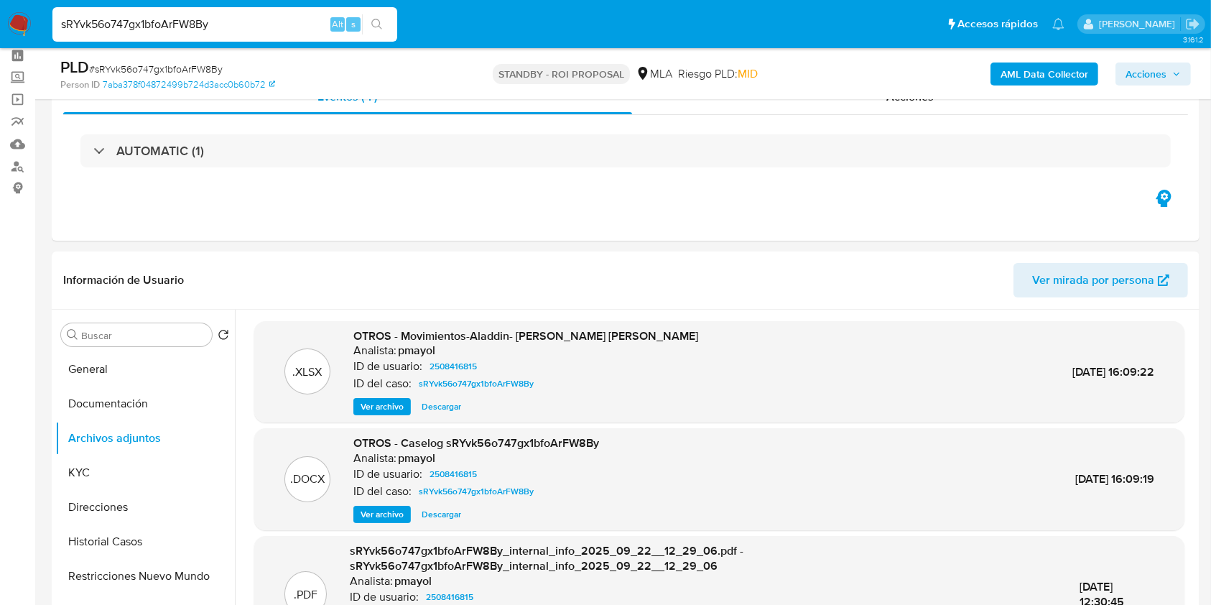
click at [259, 27] on input "sRYvk56o747gx1bfoArFW8By" at bounding box center [224, 24] width 345 height 19
paste input "ubWbKLHc3B6Qa9NubHInks8v"
type input "ubWbKLHc3B6Qa9NubHInks8v"
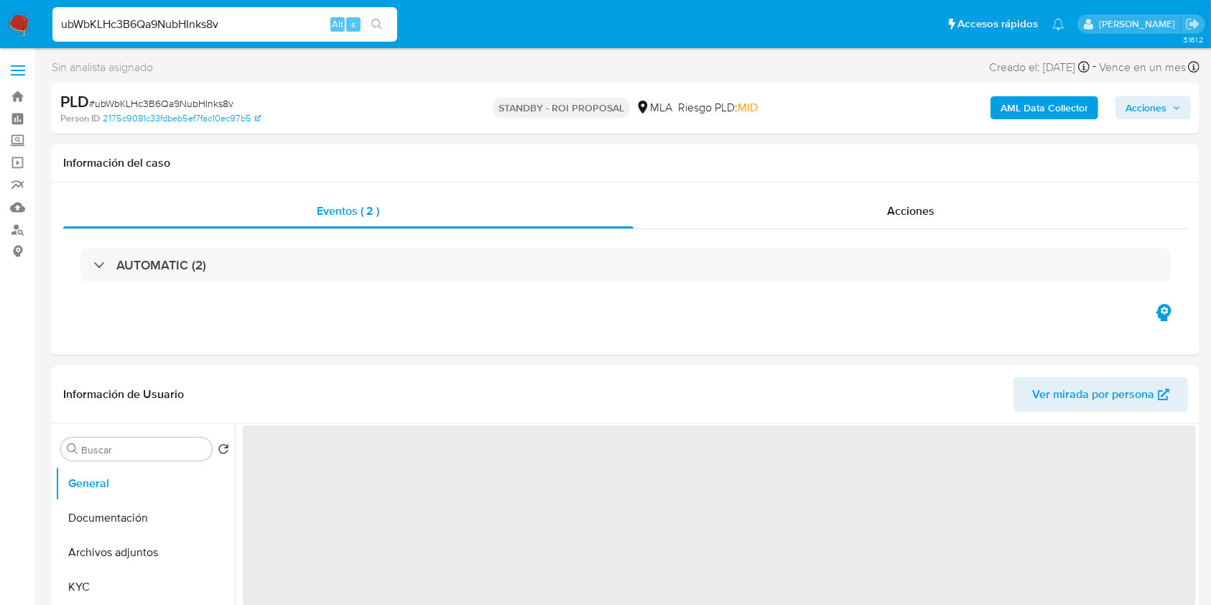
scroll to position [50, 0]
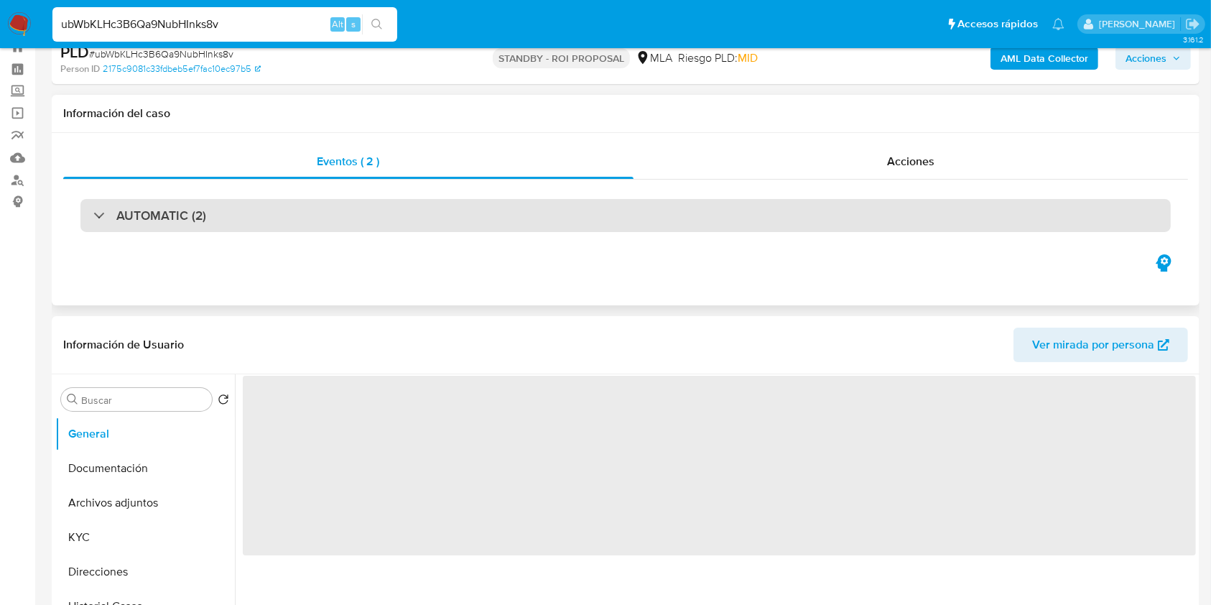
select select "10"
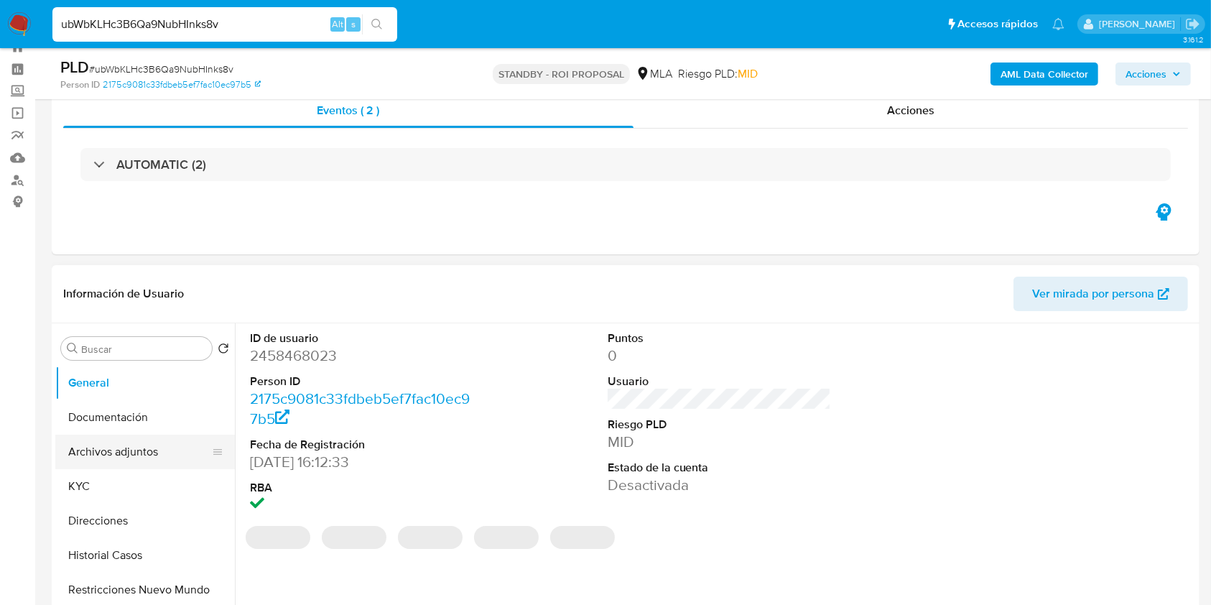
click at [84, 457] on button "Archivos adjuntos" at bounding box center [139, 451] width 168 height 34
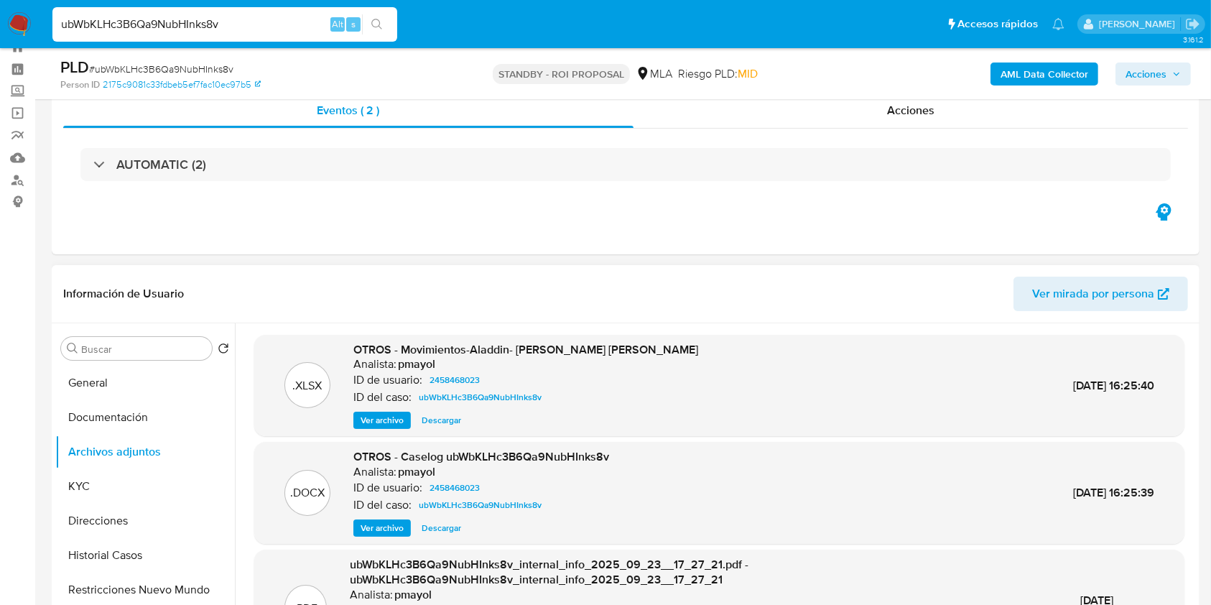
click at [437, 522] on span "Descargar" at bounding box center [440, 528] width 39 height 14
click at [270, 28] on input "ubWbKLHc3B6Qa9NubHInks8v" at bounding box center [224, 24] width 345 height 19
paste input "2upFteqkDPec4dIDGIXQJiPB"
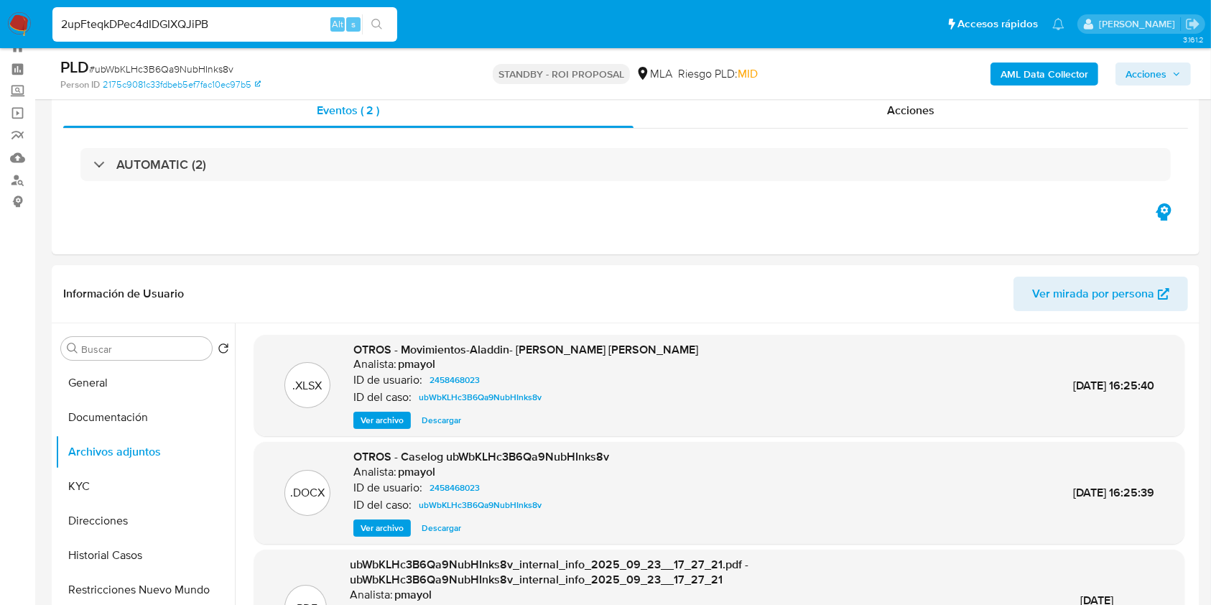
type input "2upFteqkDPec4dIDGIXQJiPB"
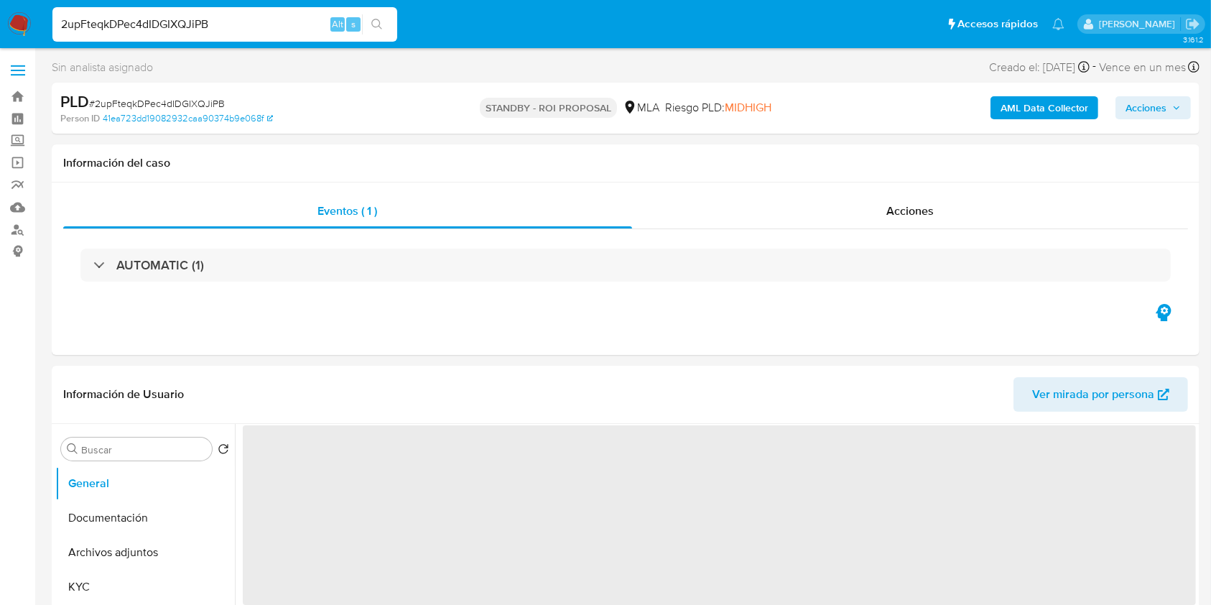
scroll to position [39, 0]
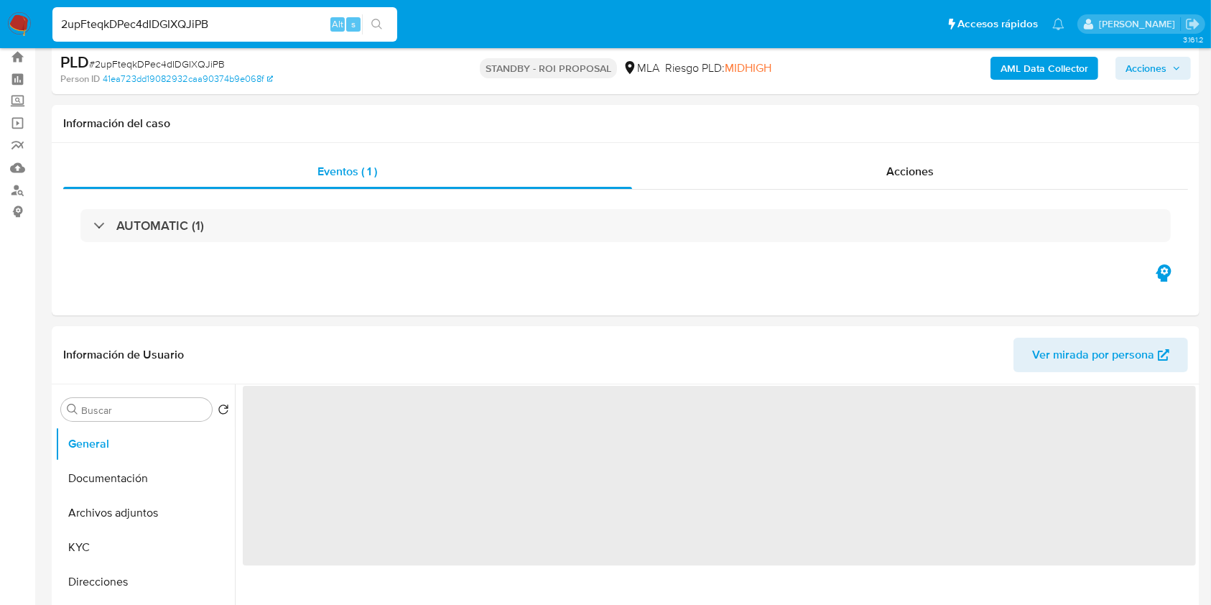
select select "10"
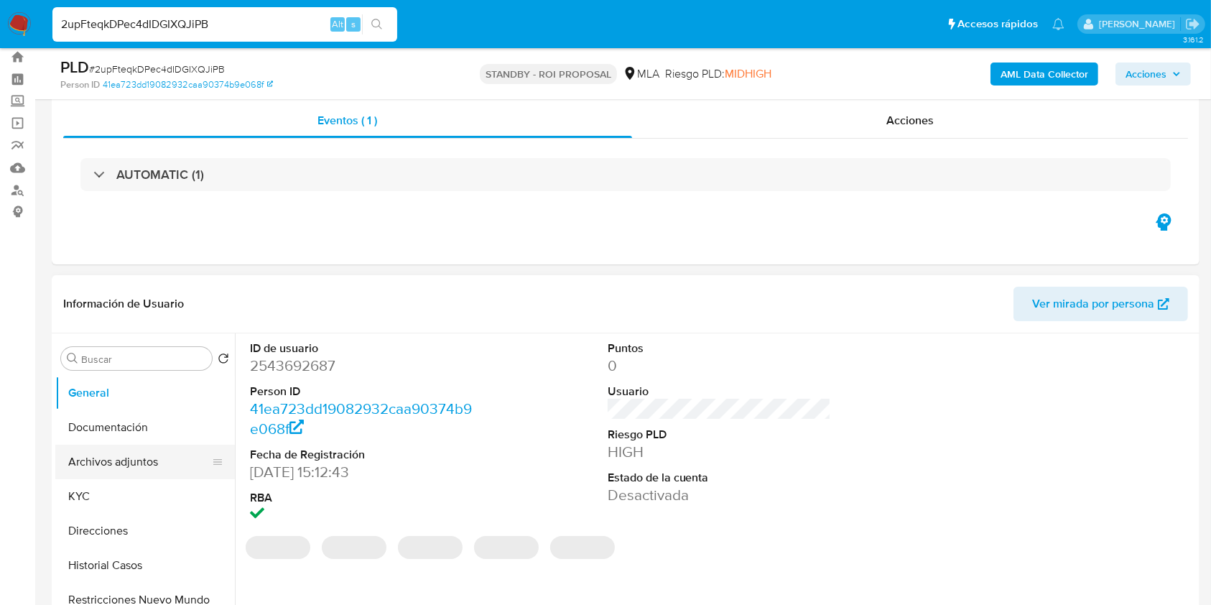
click at [135, 454] on button "Archivos adjuntos" at bounding box center [139, 461] width 168 height 34
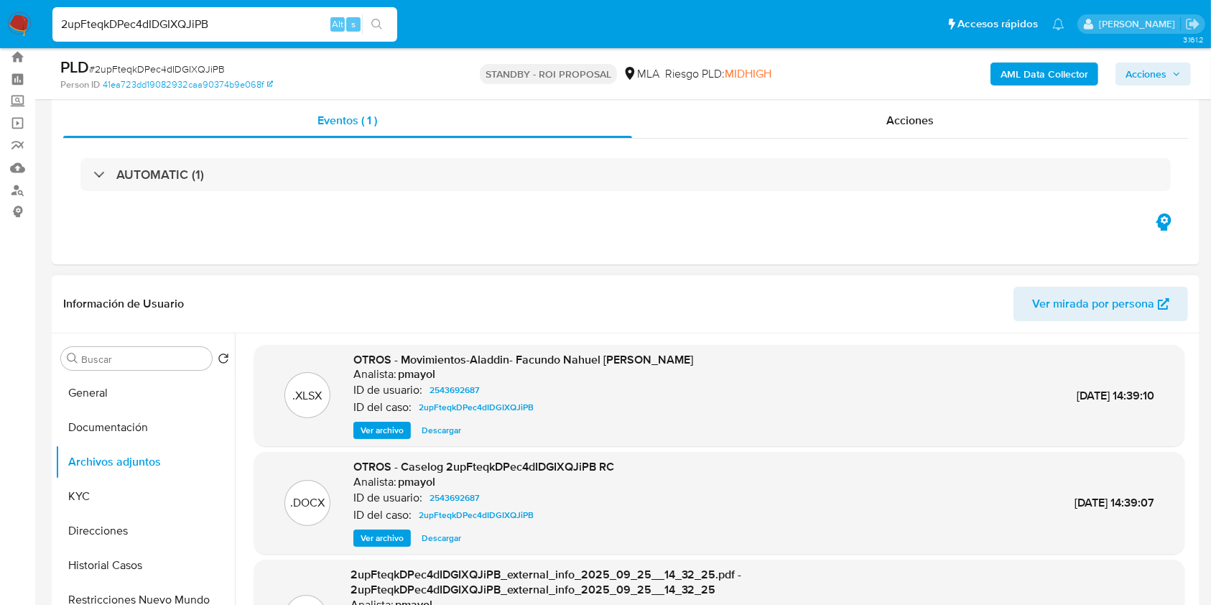
click at [447, 533] on span "Descargar" at bounding box center [440, 538] width 39 height 14
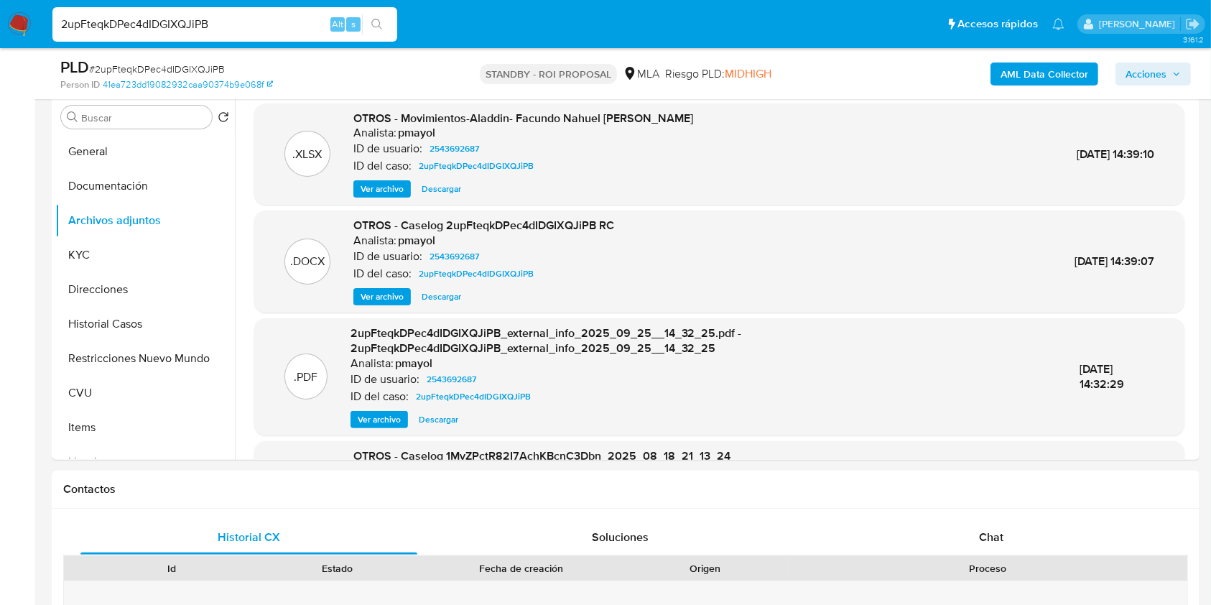
scroll to position [195, 0]
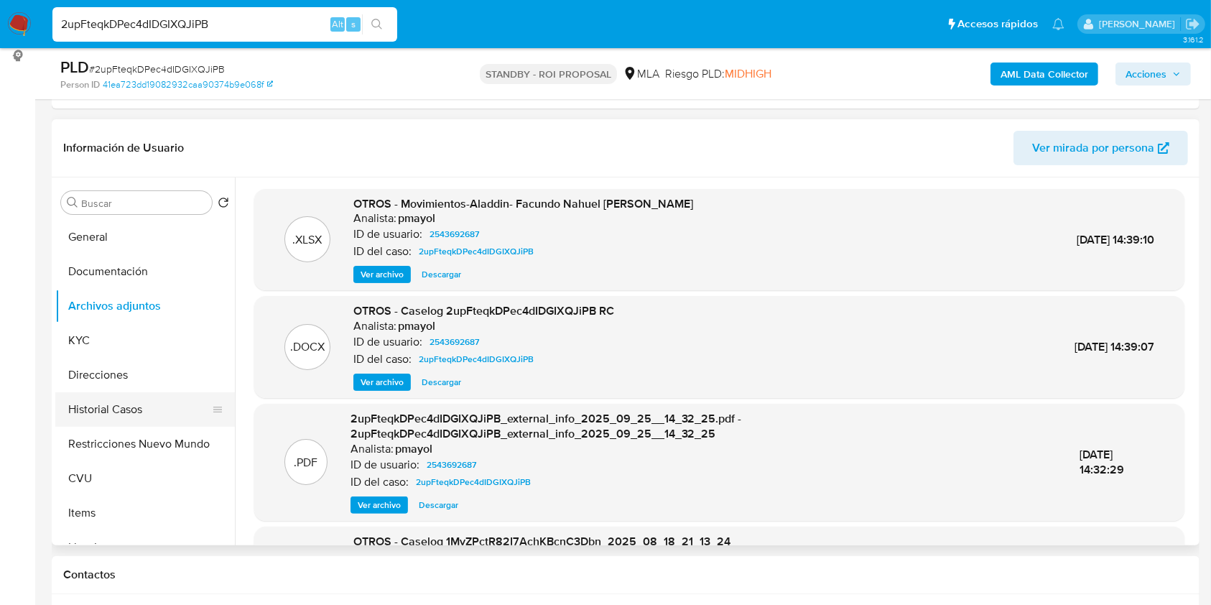
click at [115, 414] on button "Historial Casos" at bounding box center [139, 409] width 168 height 34
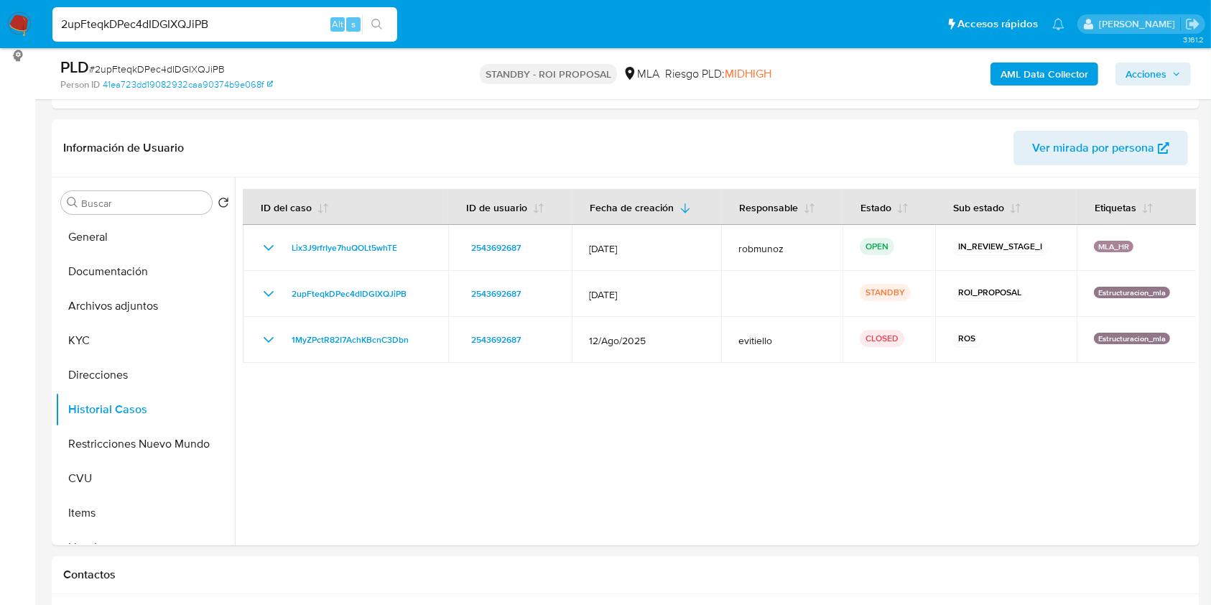
click at [227, 10] on div "2upFteqkDPec4dIDGIXQJiPB Alt s" at bounding box center [224, 24] width 345 height 34
click at [232, 29] on input "2upFteqkDPec4dIDGIXQJiPB" at bounding box center [224, 24] width 345 height 19
paste input "xbG52z3CvRritIMJlLKyhCHq"
type input "xbG52z3CvRritIMJlLKyhCHq"
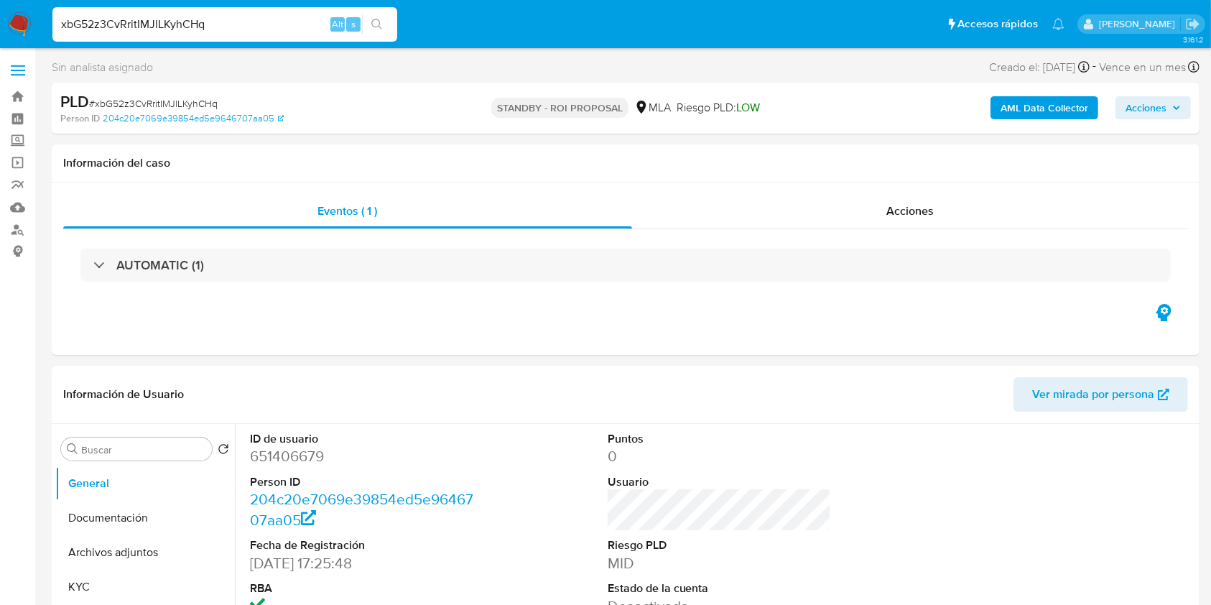
scroll to position [179, 0]
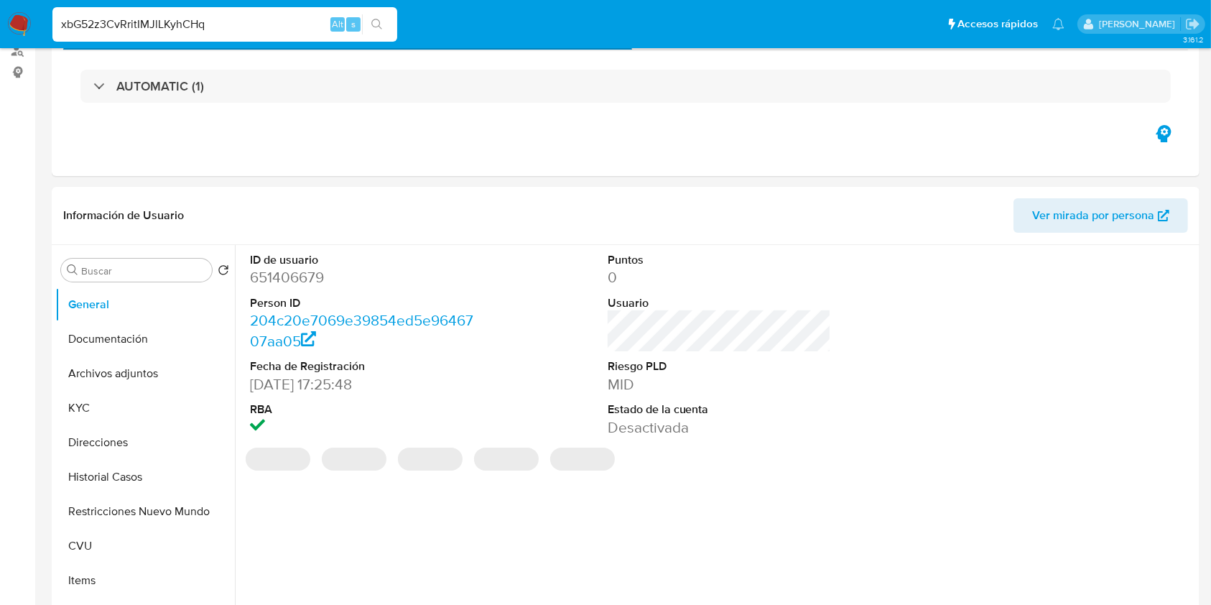
select select "10"
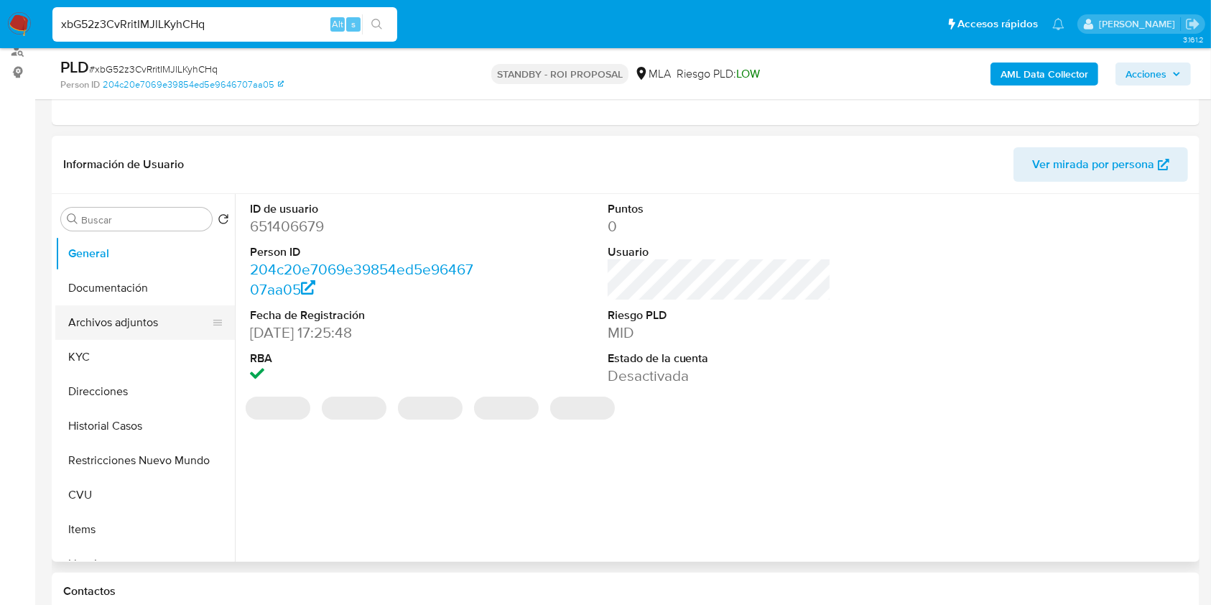
click at [159, 335] on button "Archivos adjuntos" at bounding box center [139, 322] width 168 height 34
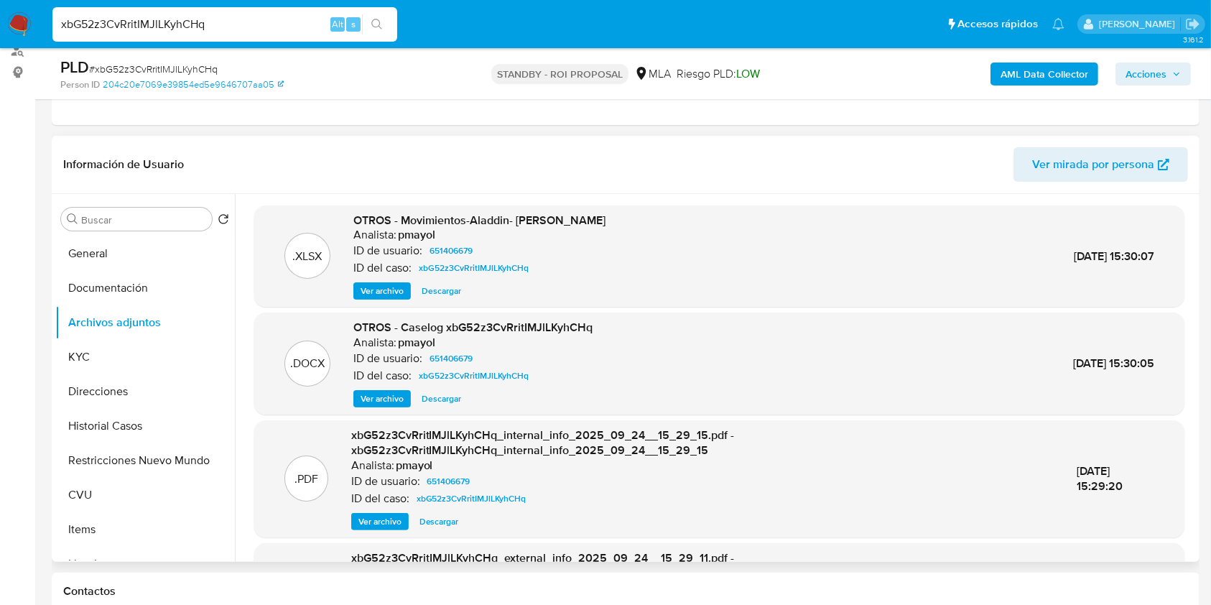
click at [448, 402] on span "Descargar" at bounding box center [440, 398] width 39 height 14
click at [281, 27] on input "xbG52z3CvRritIMJlLKyhCHq" at bounding box center [224, 24] width 345 height 19
paste input "ku0pujbwOlZ1CVS2o6heGziE"
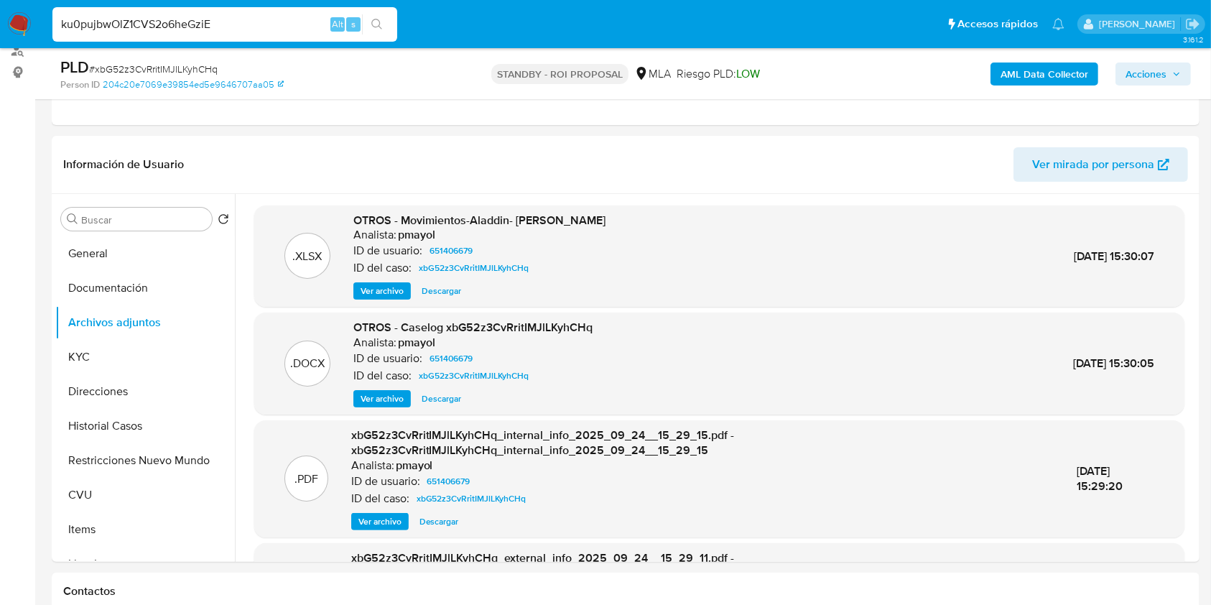
type input "ku0pujbwOlZ1CVS2o6heGziE"
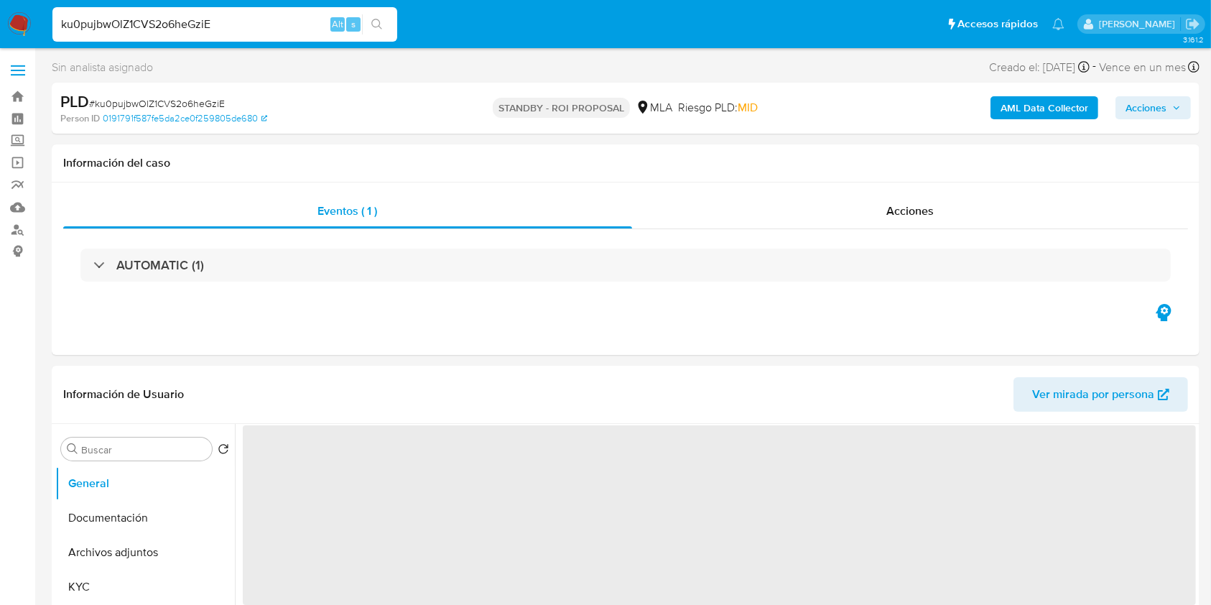
select select "10"
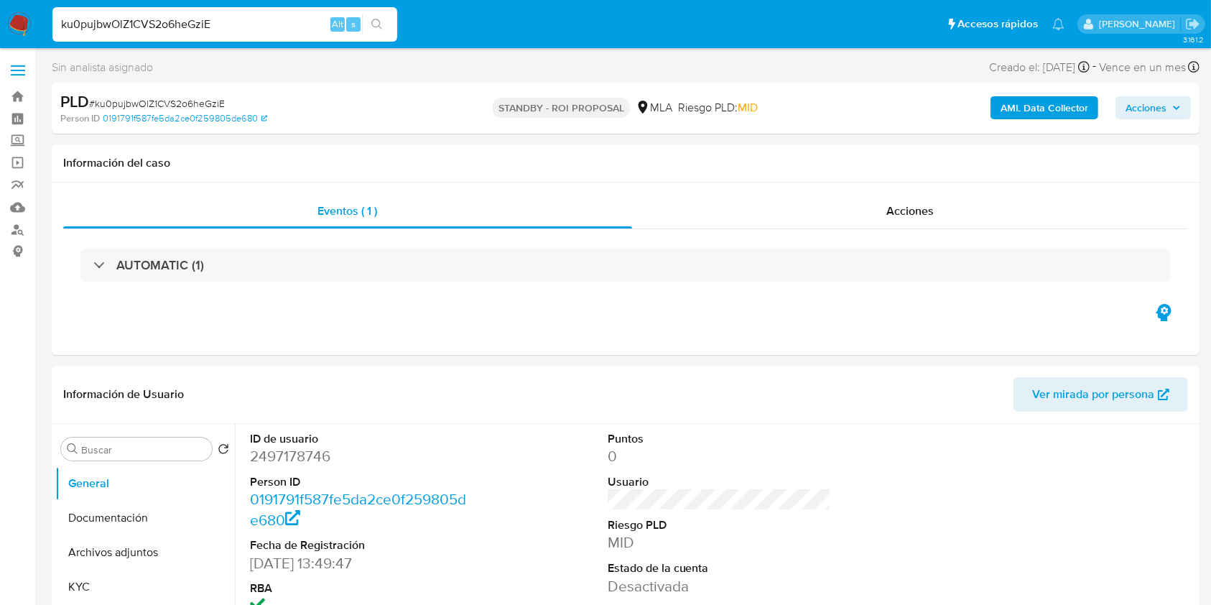
scroll to position [101, 0]
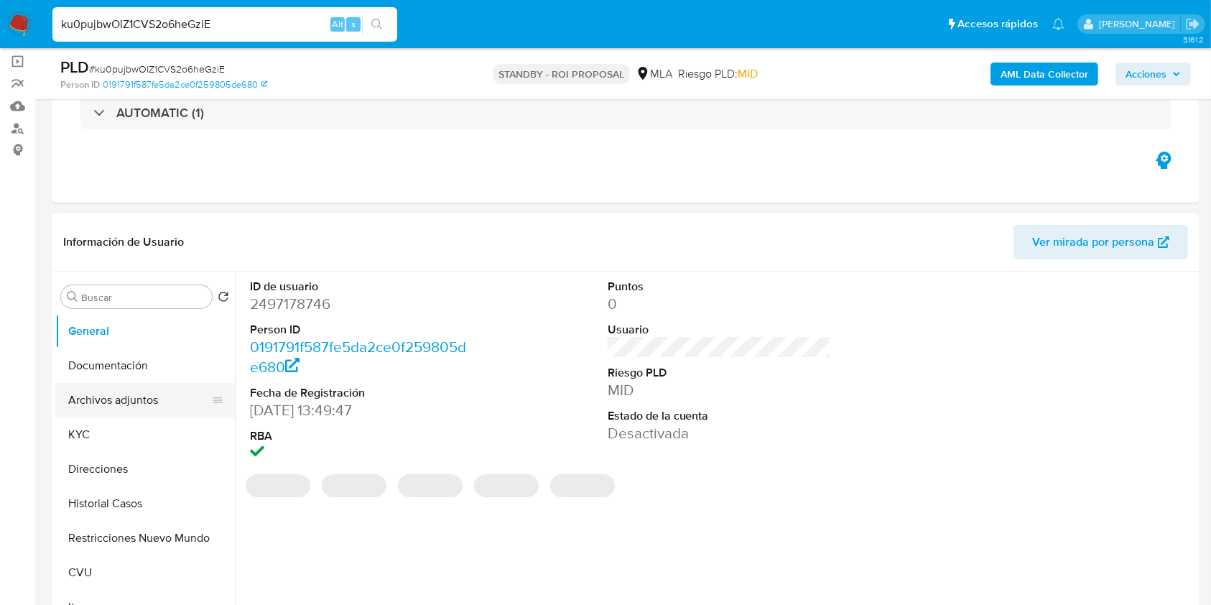
click at [106, 399] on button "Archivos adjuntos" at bounding box center [139, 400] width 168 height 34
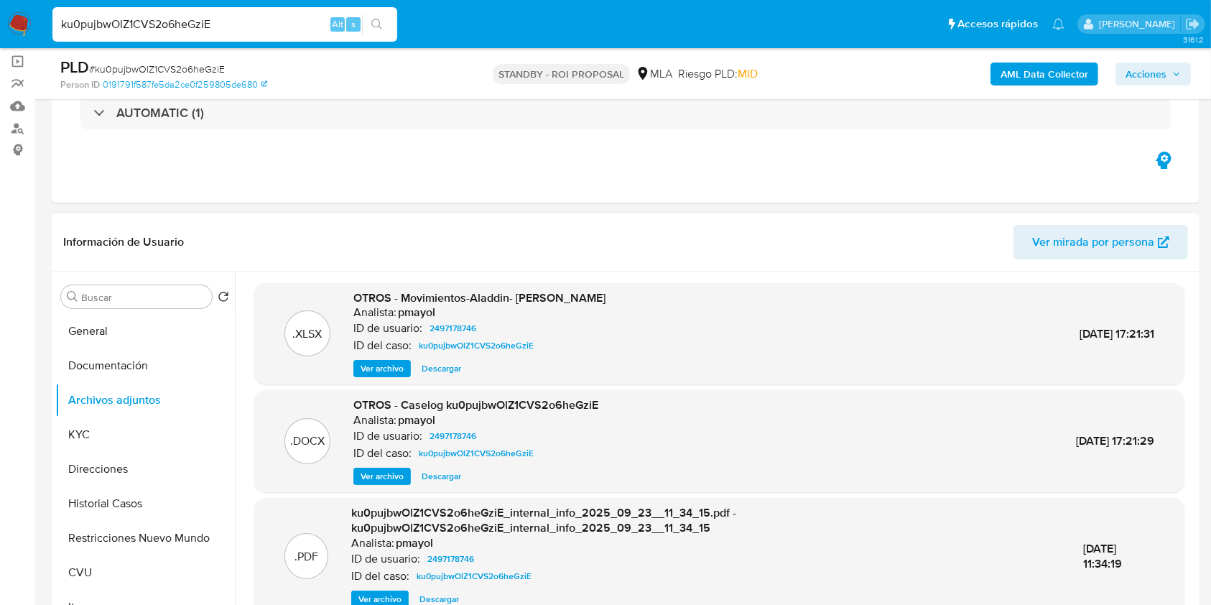
click at [442, 469] on span "Descargar" at bounding box center [440, 476] width 39 height 14
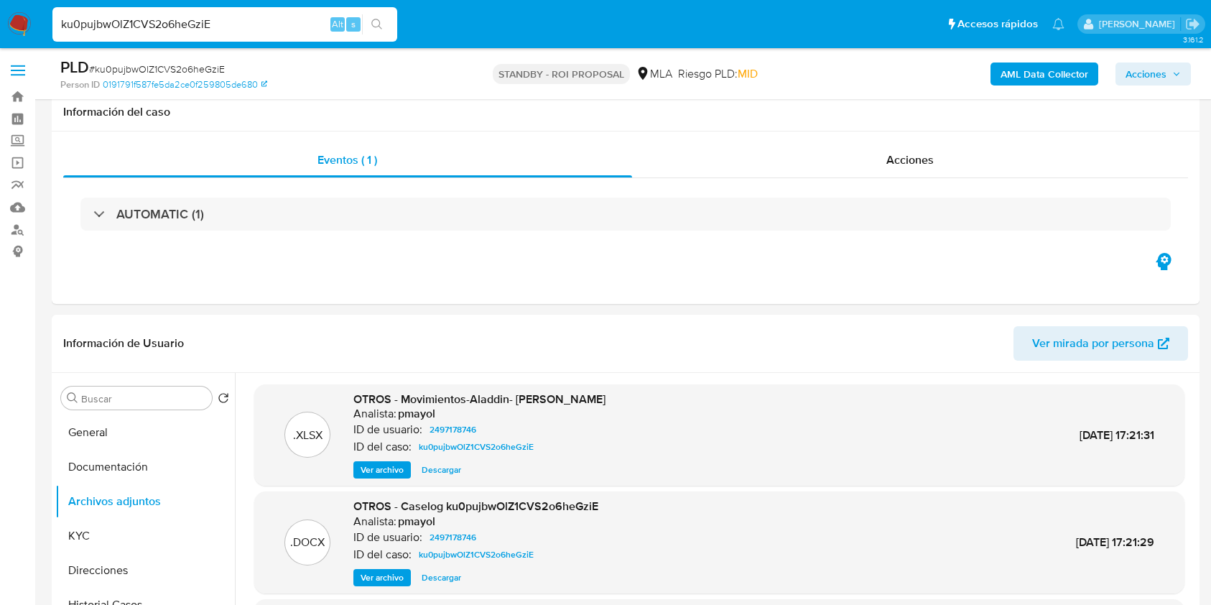
select select "10"
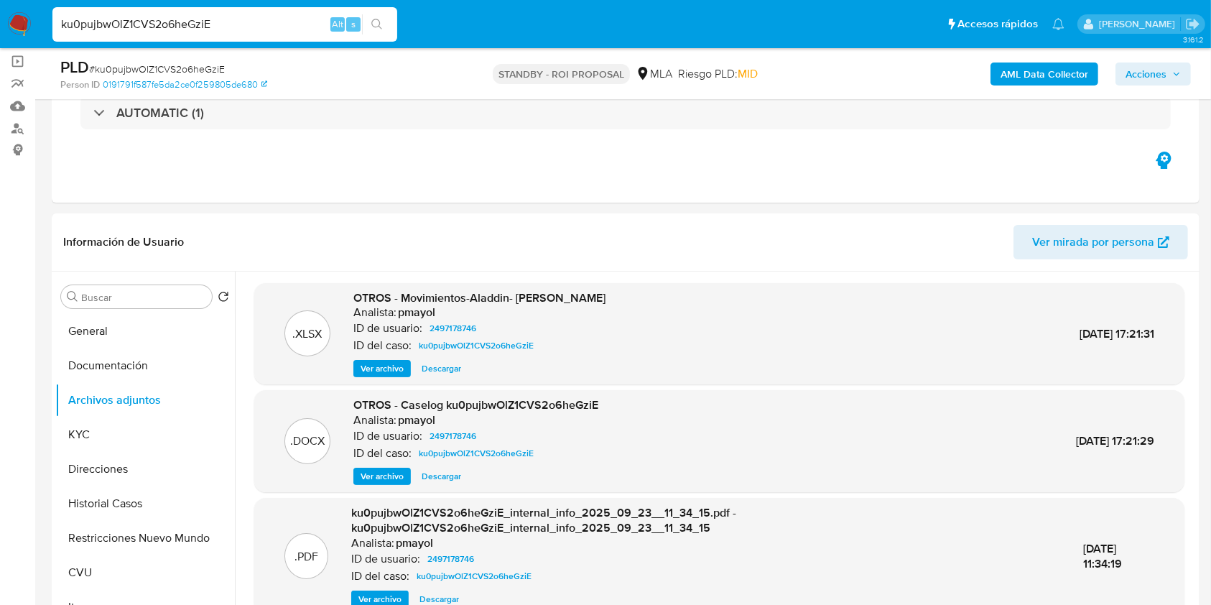
click at [30, 17] on img at bounding box center [19, 24] width 24 height 24
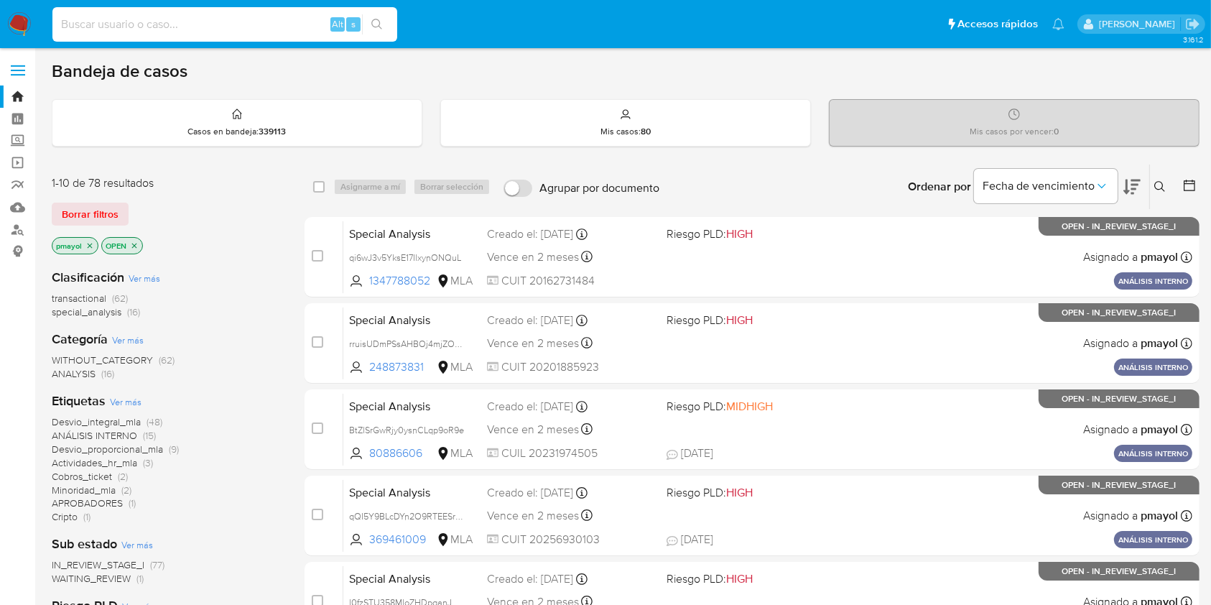
click at [241, 19] on input at bounding box center [224, 24] width 345 height 19
paste input "vK4vLkrrn5oHbFCopragEIkv"
type input "vK4vLkrrn5oHbFCopragEIkv"
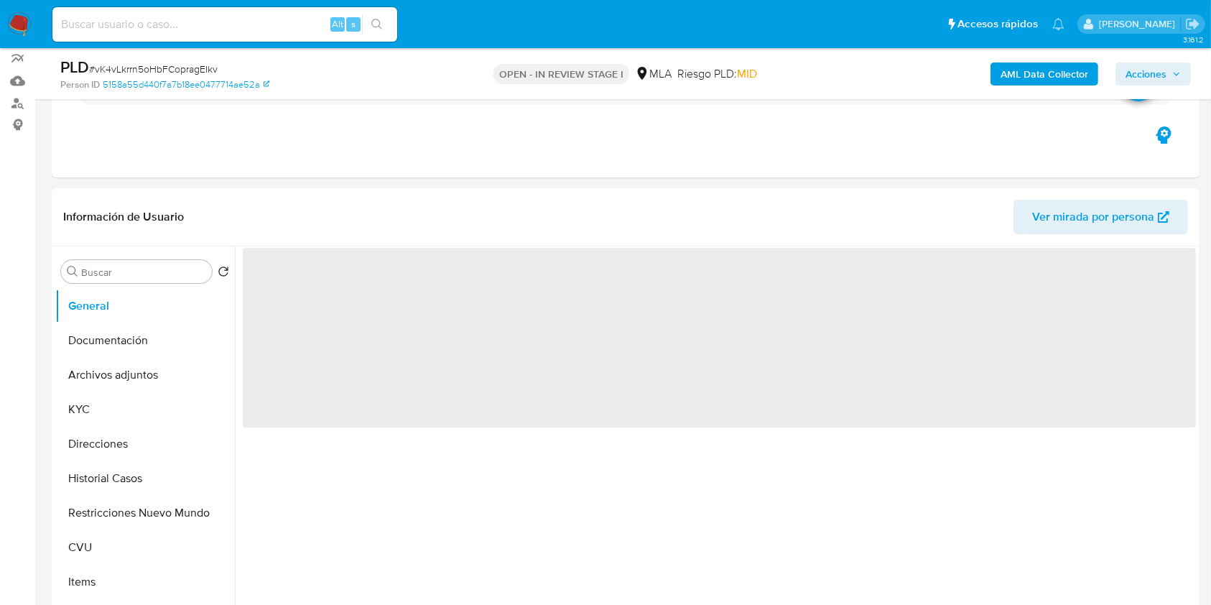
select select "10"
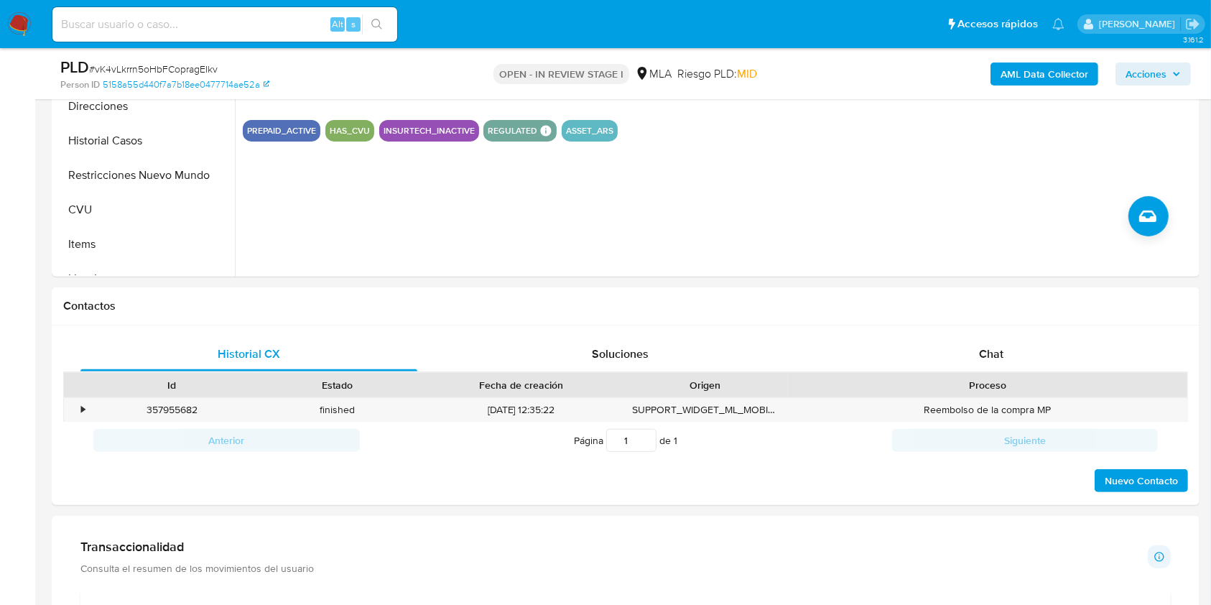
scroll to position [472, 0]
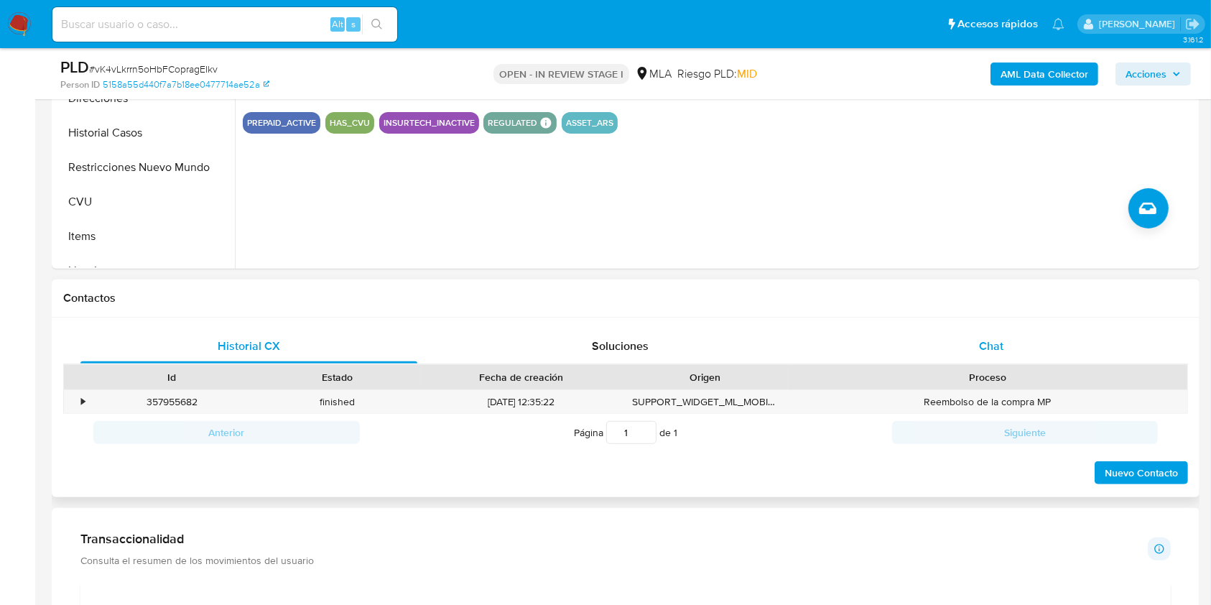
click at [999, 332] on div "Chat" at bounding box center [991, 346] width 337 height 34
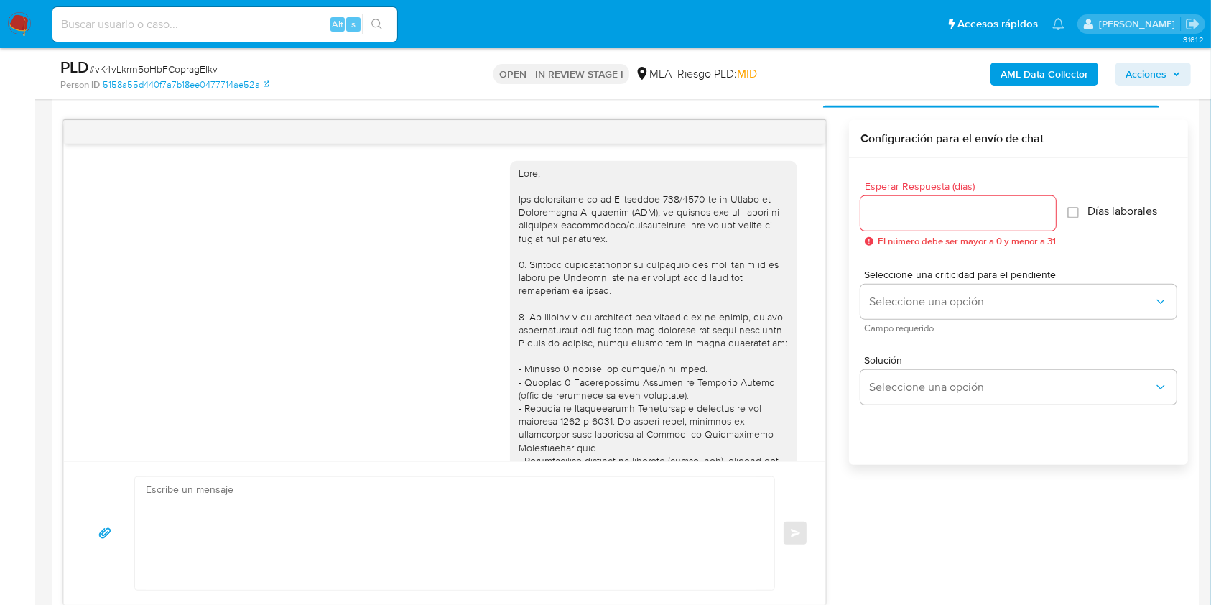
scroll to position [667, 0]
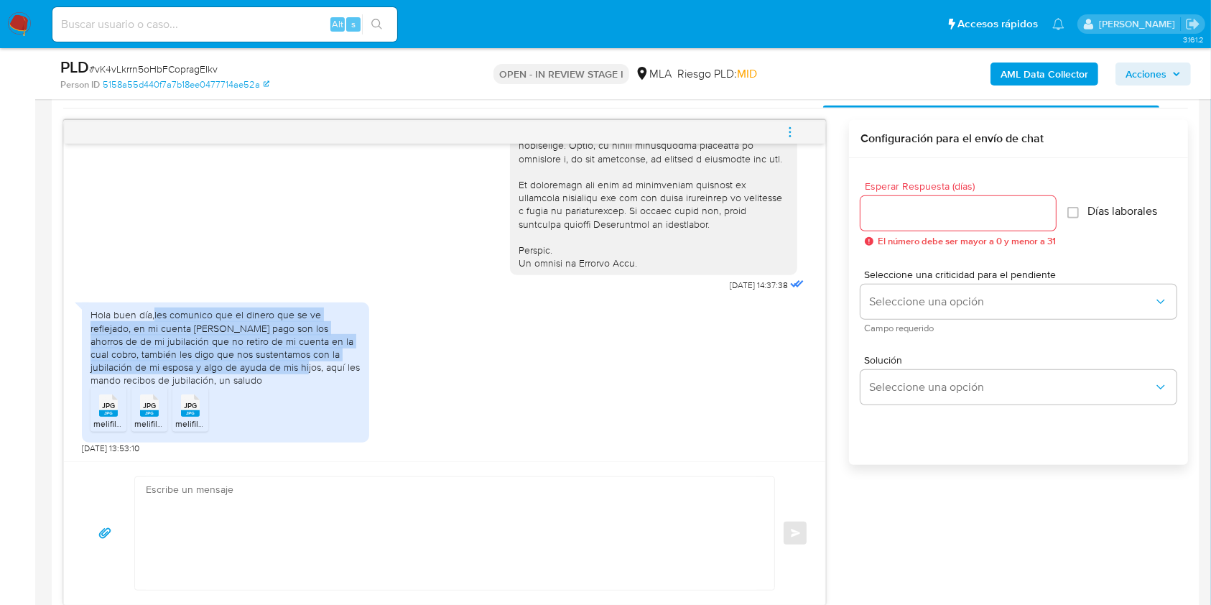
drag, startPoint x: 154, startPoint y: 317, endPoint x: 247, endPoint y: 365, distance: 104.7
click at [247, 365] on div "Hola buen día,les comunico que el dinero que se ve reflejado, en mi cuenta [PER…" at bounding box center [225, 347] width 270 height 78
copy div "les comunico que el dinero que se ve reflejado, en mi cuenta [PERSON_NAME] pago…"
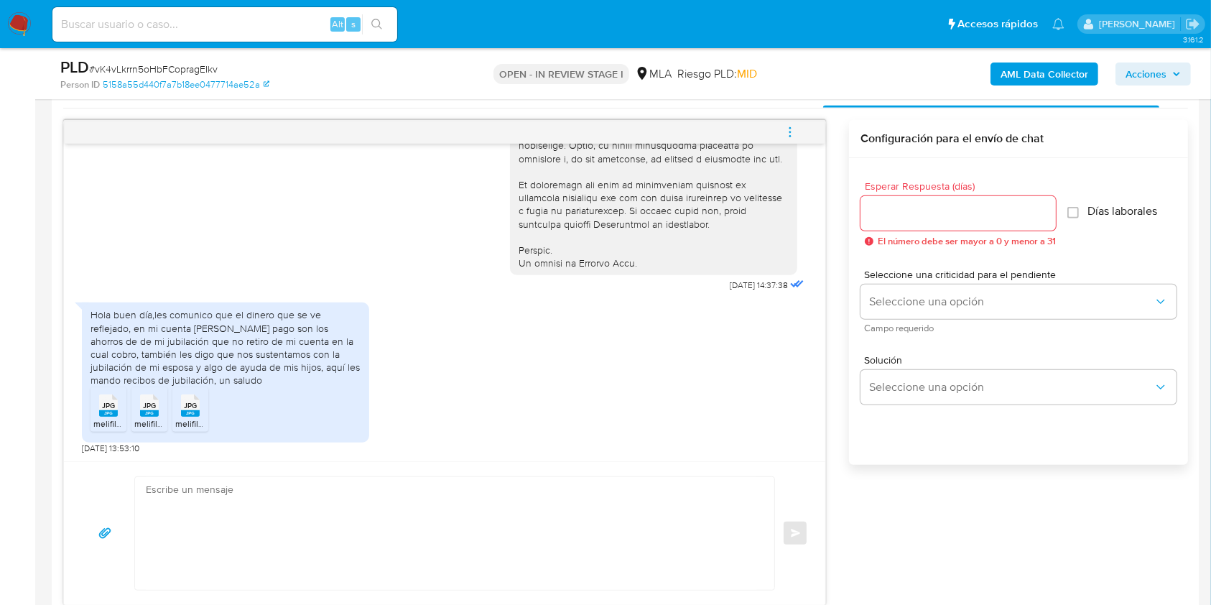
click at [178, 70] on span "# vK4vLkrrn5oHbFCopragEIkv" at bounding box center [153, 69] width 129 height 14
copy span "vK4vLkrrn5oHbFCopragEIkv"
click at [477, 553] on textarea at bounding box center [451, 533] width 610 height 113
paste textarea "Hola, ¡Muchas gracias por tu respuesta! Confirmamos la recepción de la document…"
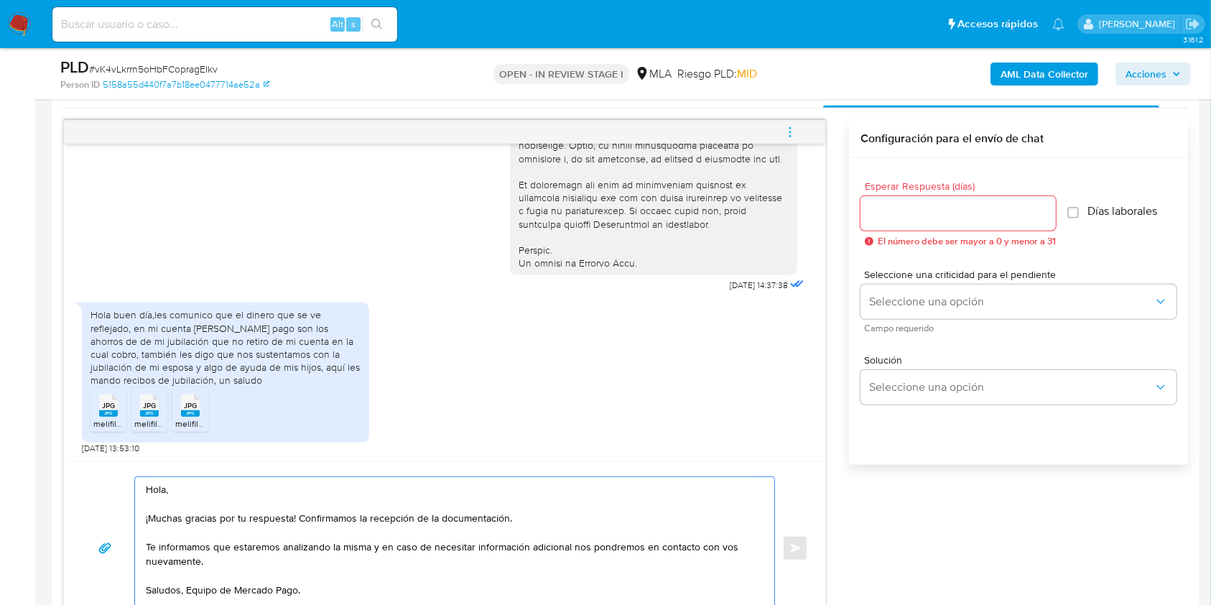
scroll to position [735, 0]
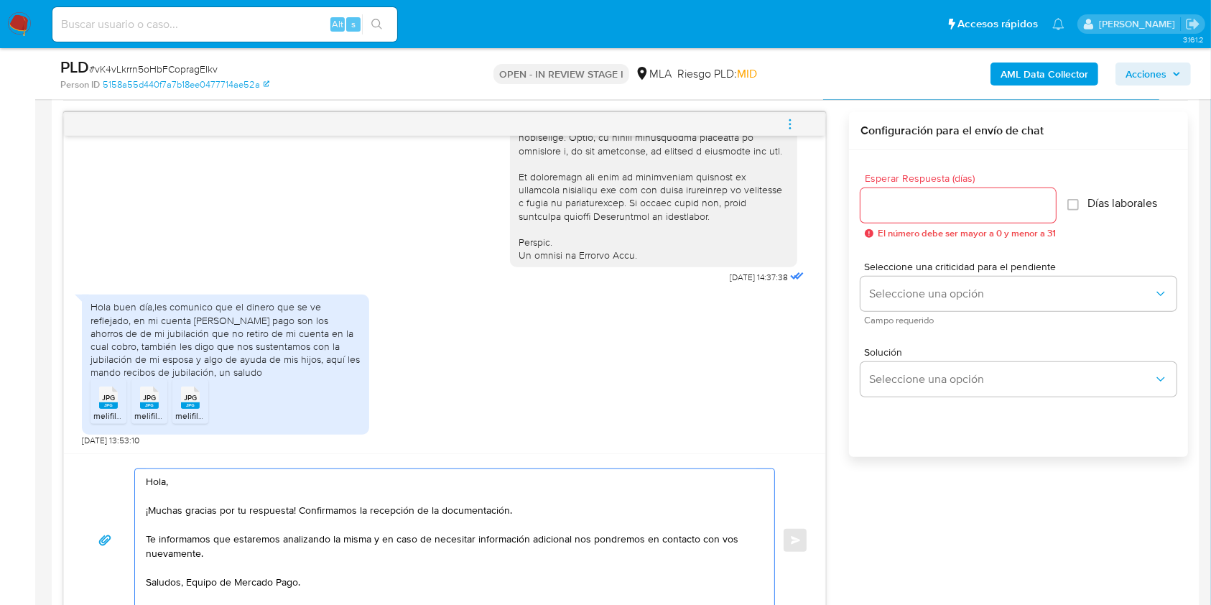
click at [186, 577] on textarea "Hola, ¡Muchas gracias por tu respuesta! Confirmamos la recepción de la document…" at bounding box center [451, 540] width 610 height 142
type textarea "Hola, ¡Muchas gracias por tu respuesta! Confirmamos la recepción de la document…"
click at [892, 210] on input "Esperar Respuesta (días)" at bounding box center [957, 205] width 195 height 19
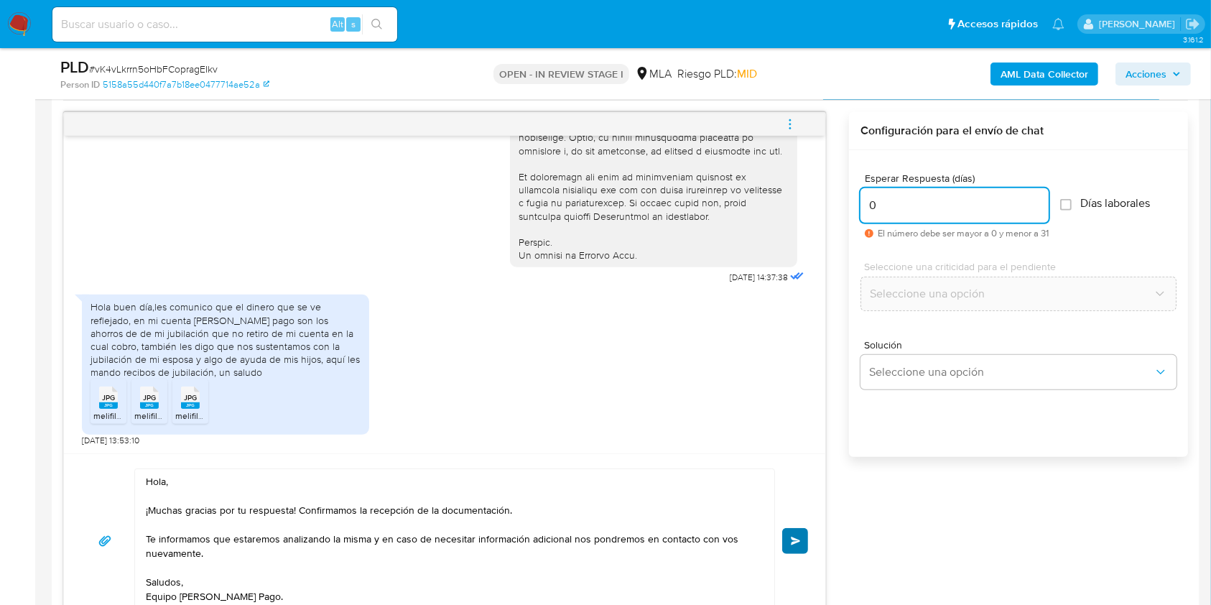
type input "0"
click at [798, 537] on span "Enviar" at bounding box center [796, 540] width 10 height 9
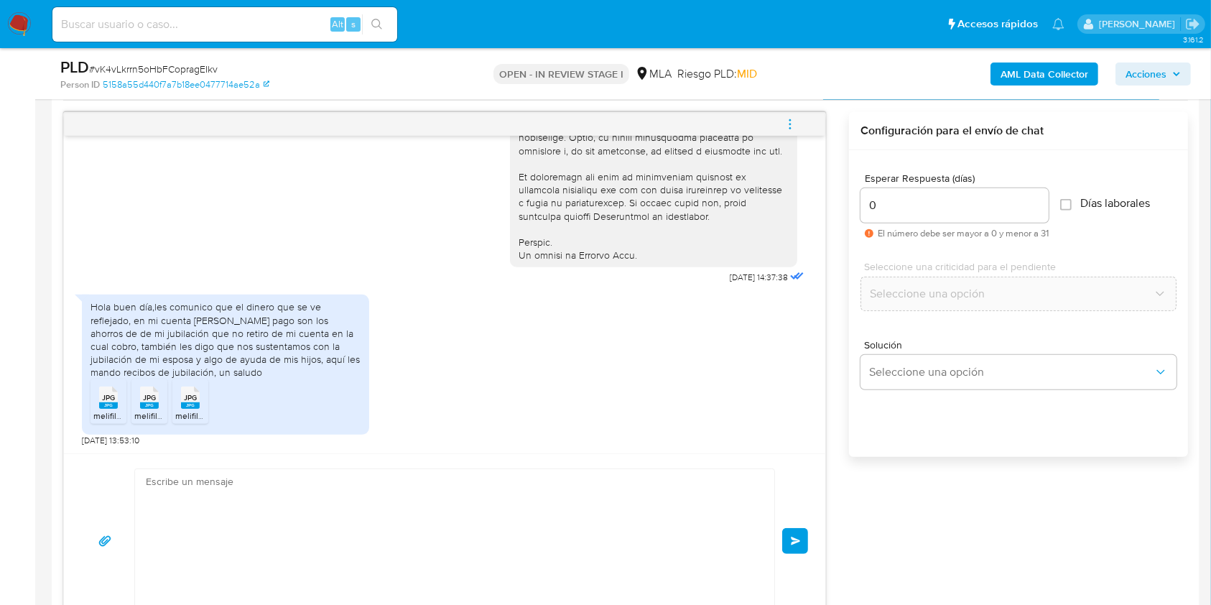
click at [787, 125] on icon "menu-action" at bounding box center [789, 124] width 13 height 13
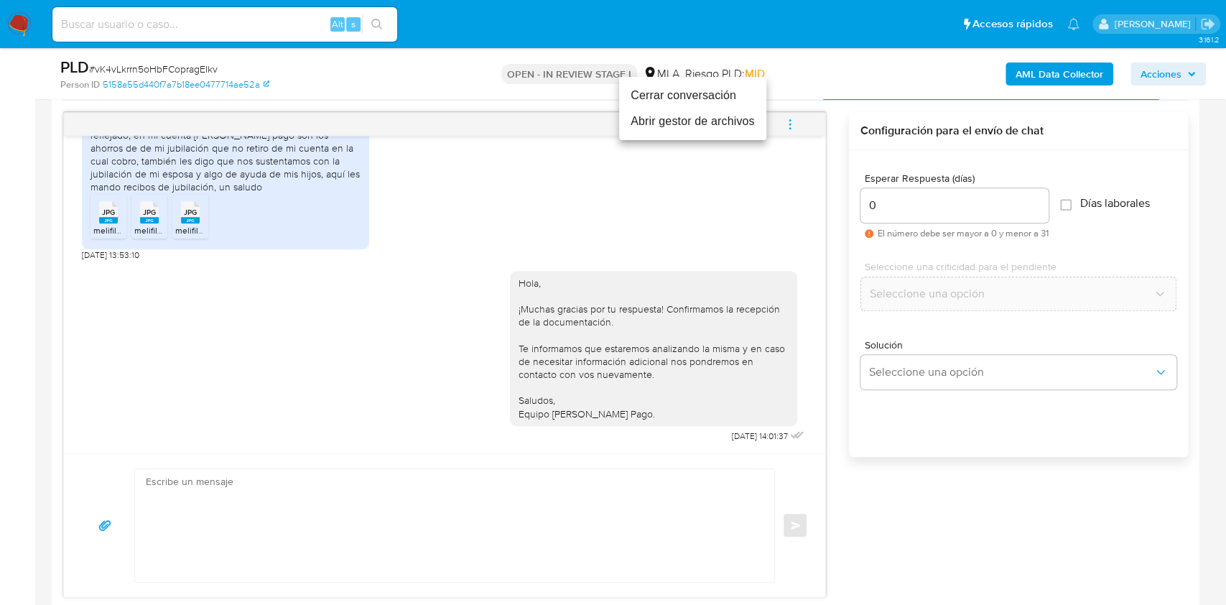
click at [678, 93] on li "Cerrar conversación" at bounding box center [692, 96] width 147 height 26
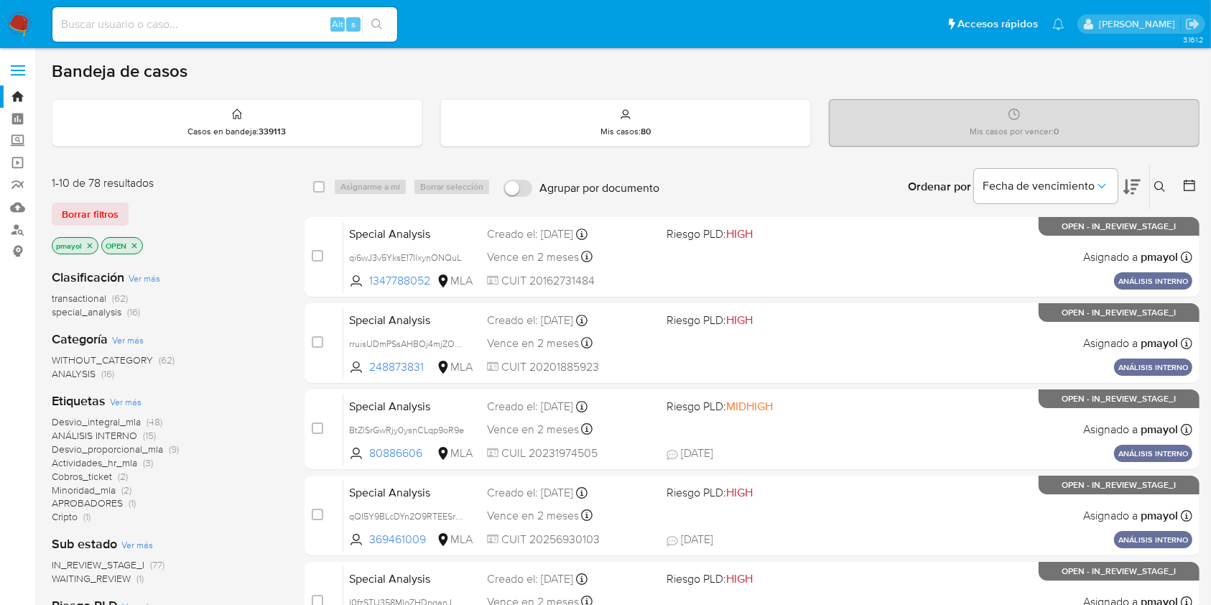
click at [1165, 191] on icon at bounding box center [1159, 186] width 11 height 11
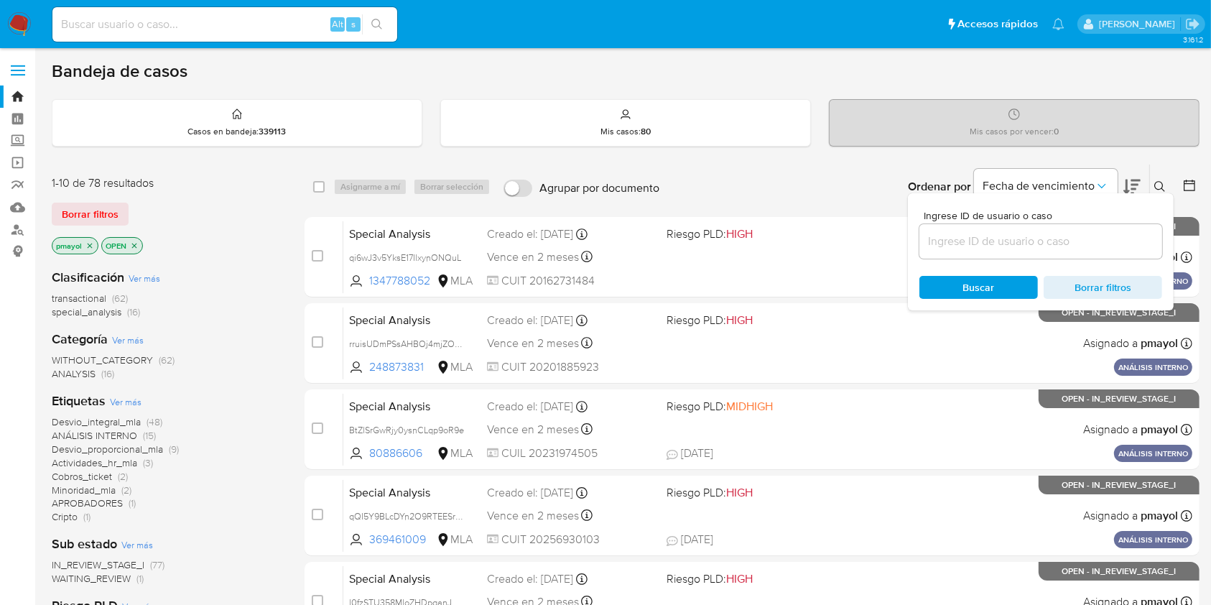
click at [1011, 256] on div at bounding box center [1040, 241] width 243 height 34
click at [1007, 251] on div at bounding box center [1040, 241] width 243 height 34
click at [997, 238] on input at bounding box center [1040, 241] width 243 height 19
paste input "vK4vLkrrn5oHbFCopragEIkv"
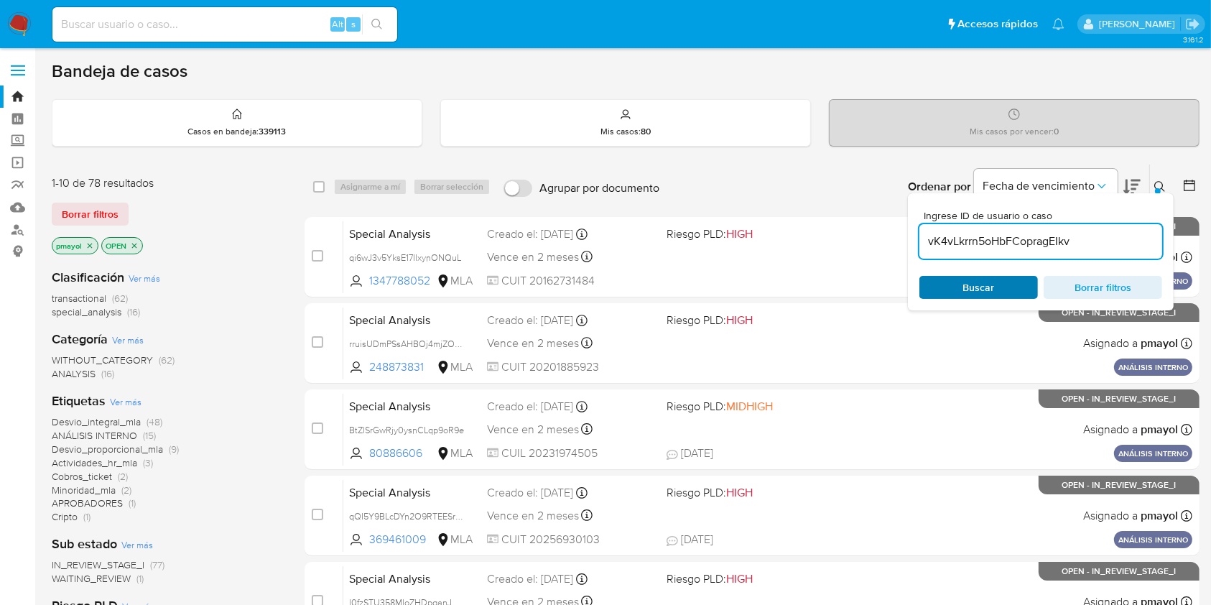
type input "vK4vLkrrn5oHbFCopragEIkv"
click at [969, 290] on span "Buscar" at bounding box center [979, 287] width 32 height 23
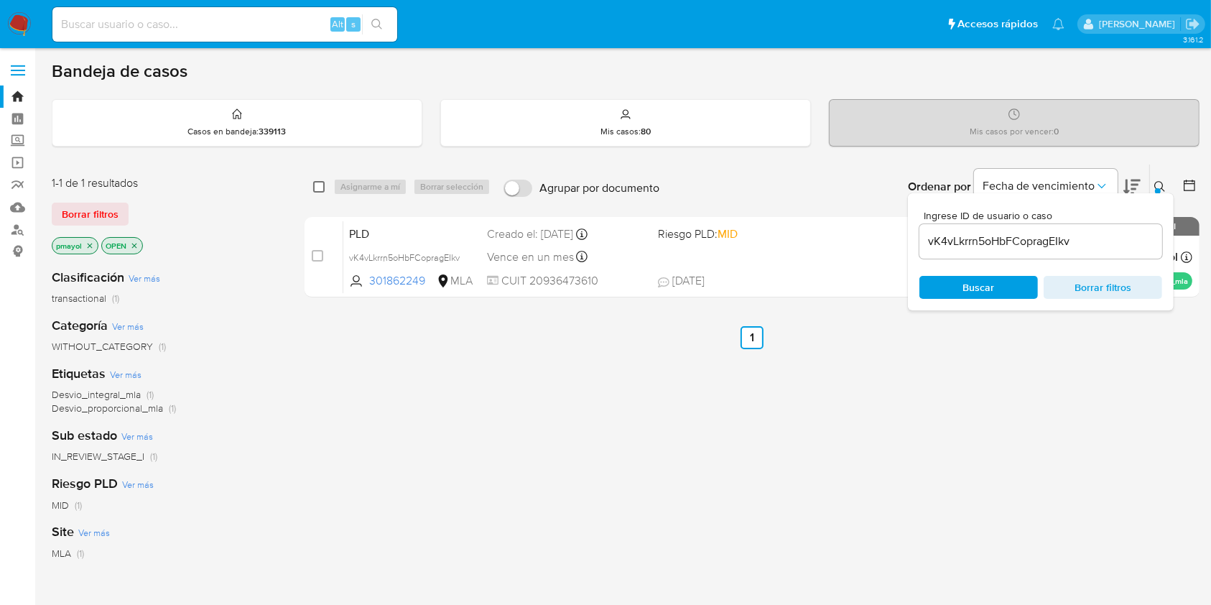
click at [320, 188] on input "checkbox" at bounding box center [318, 186] width 11 height 11
checkbox input "true"
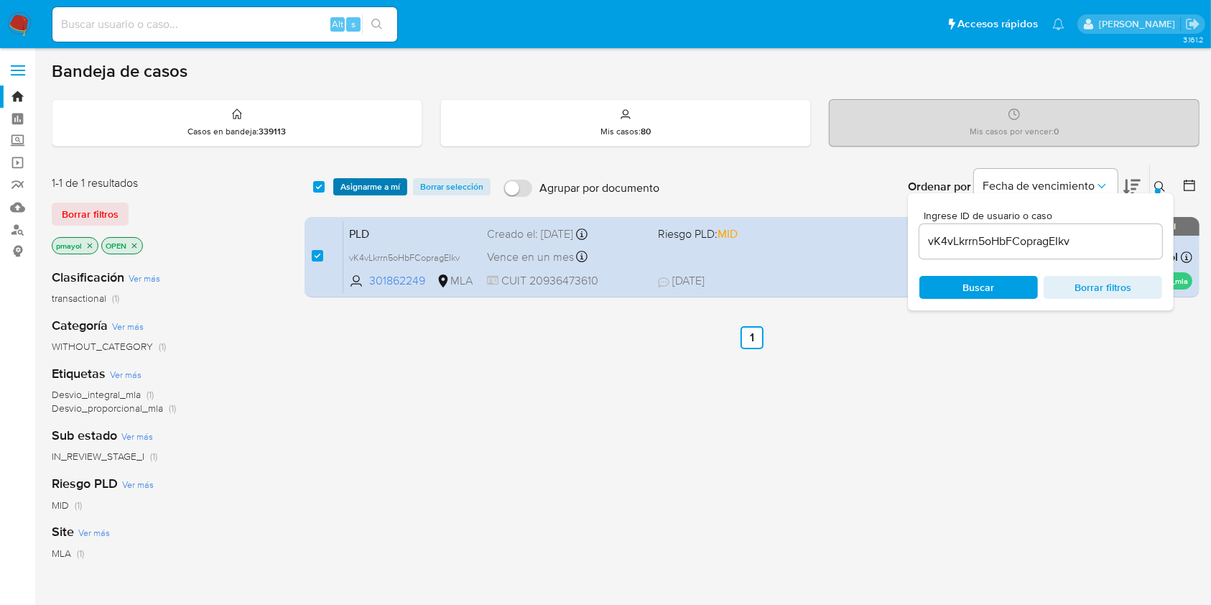
click at [354, 183] on span "Asignarme a mí" at bounding box center [370, 186] width 60 height 14
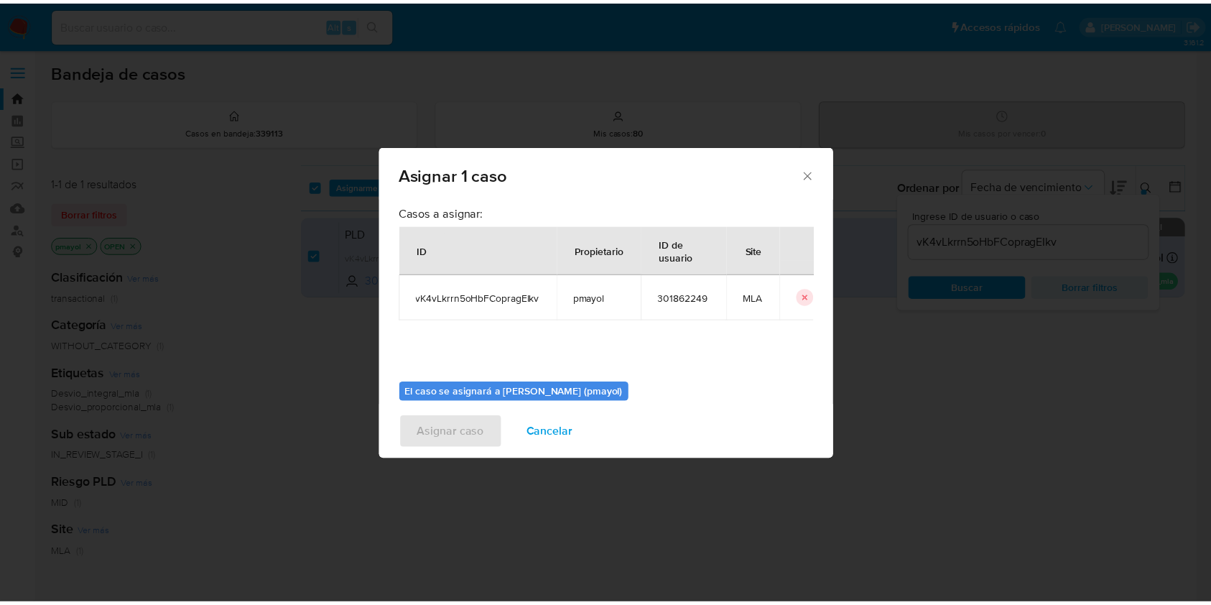
scroll to position [73, 0]
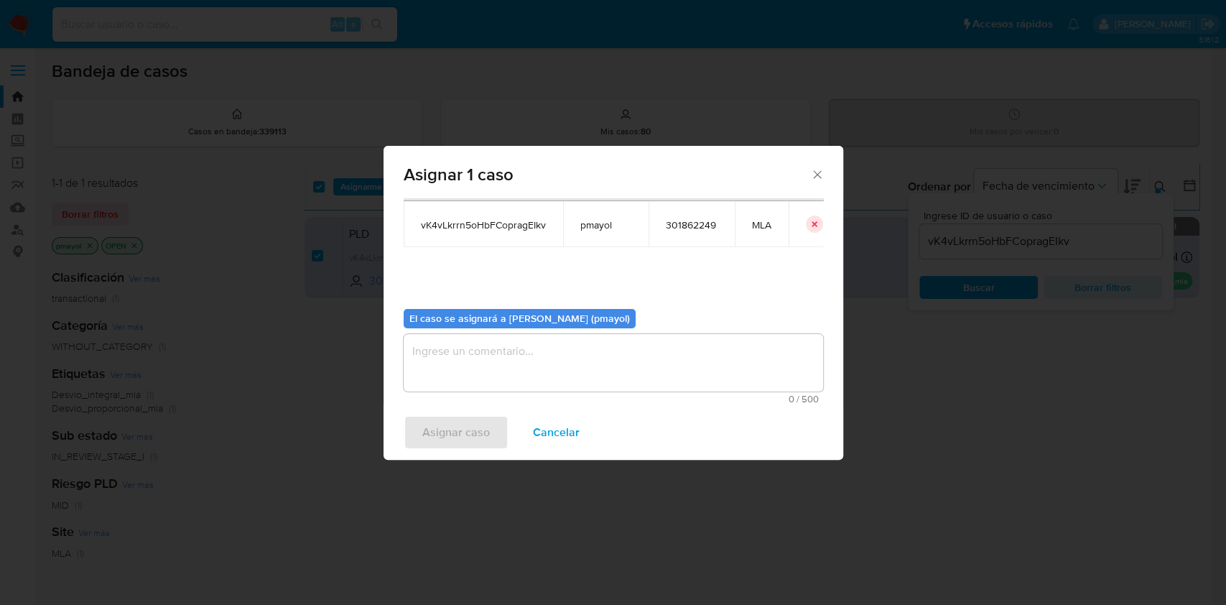
click at [672, 359] on textarea "assign-modal" at bounding box center [613, 362] width 419 height 57
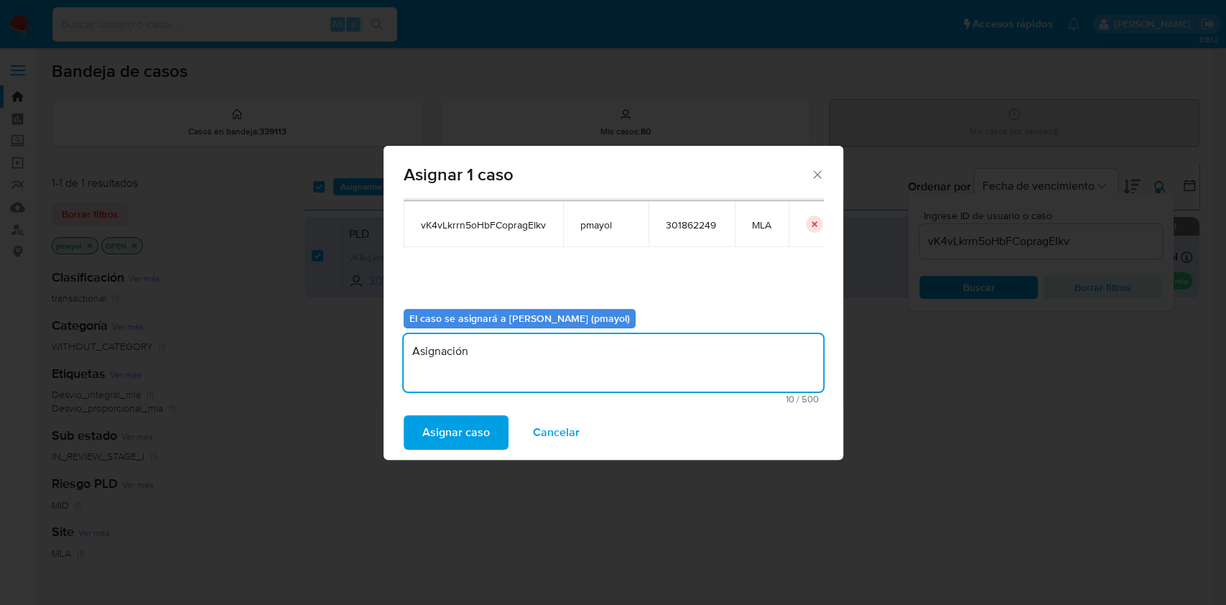
click at [439, 343] on textarea "Asignación" at bounding box center [613, 362] width 419 height 57
type textarea "Asignación"
click at [457, 426] on span "Asignar caso" at bounding box center [455, 432] width 67 height 32
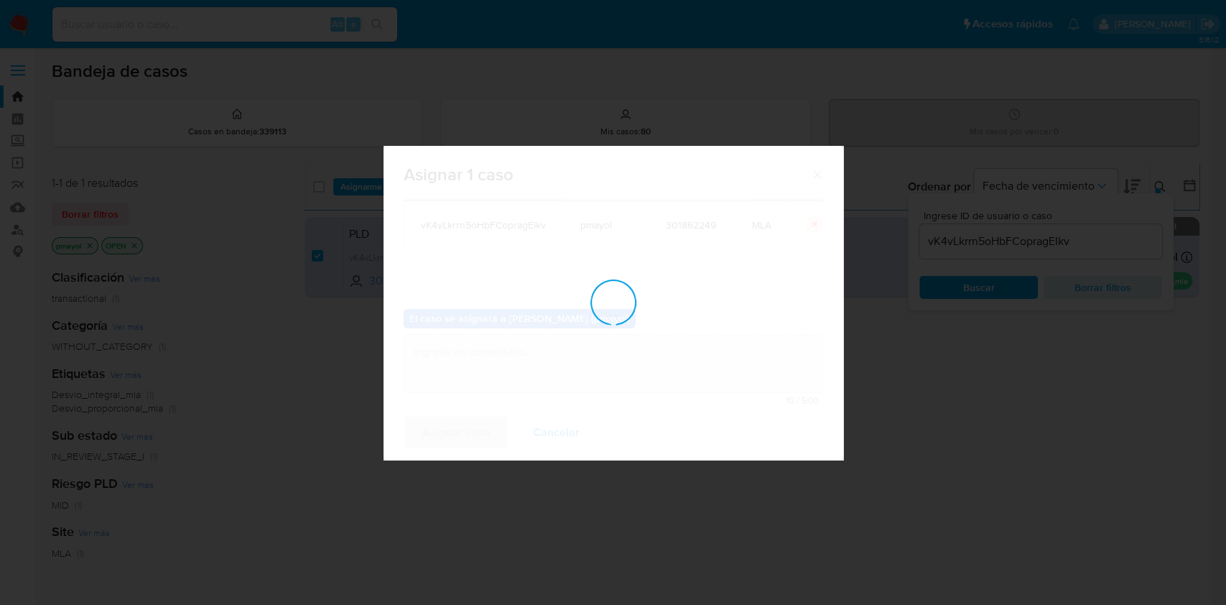
checkbox input "false"
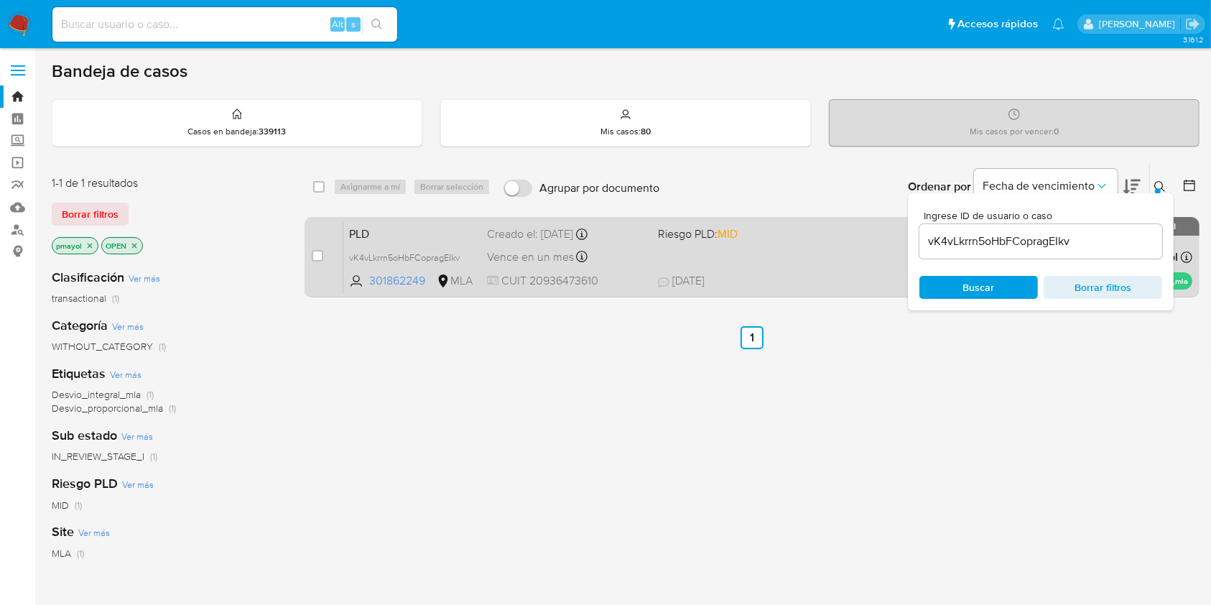
click at [758, 251] on div "PLD vK4vLkrrn5oHbFCopragEIkv 301862249 MLA Riesgo PLD: MID Creado el: 12/09/202…" at bounding box center [767, 256] width 849 height 73
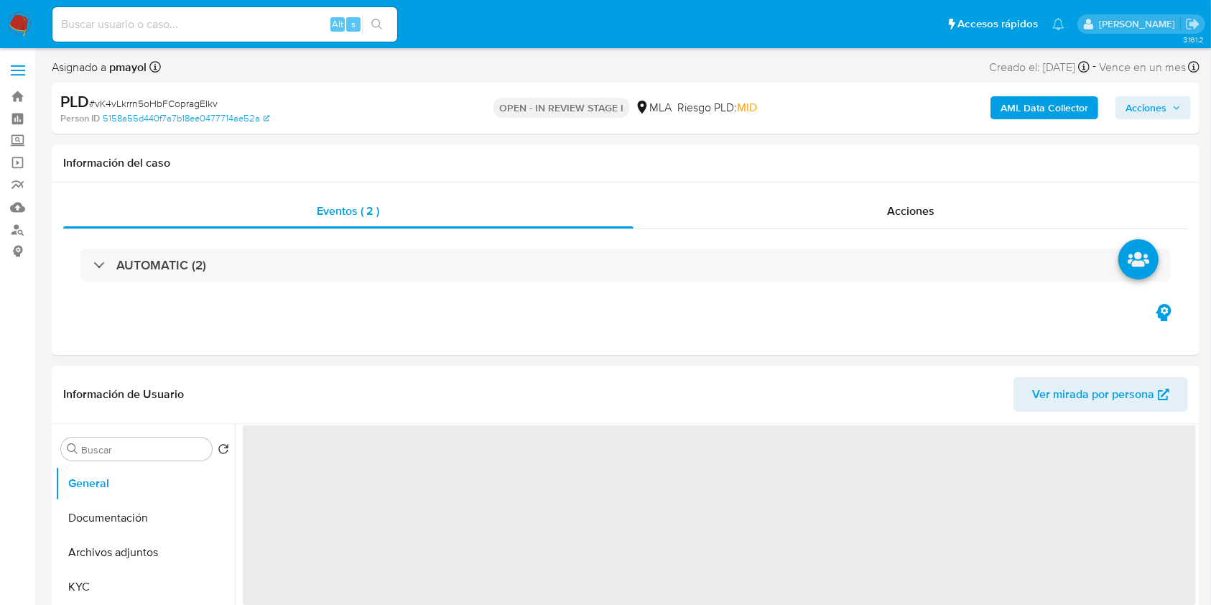
select select "10"
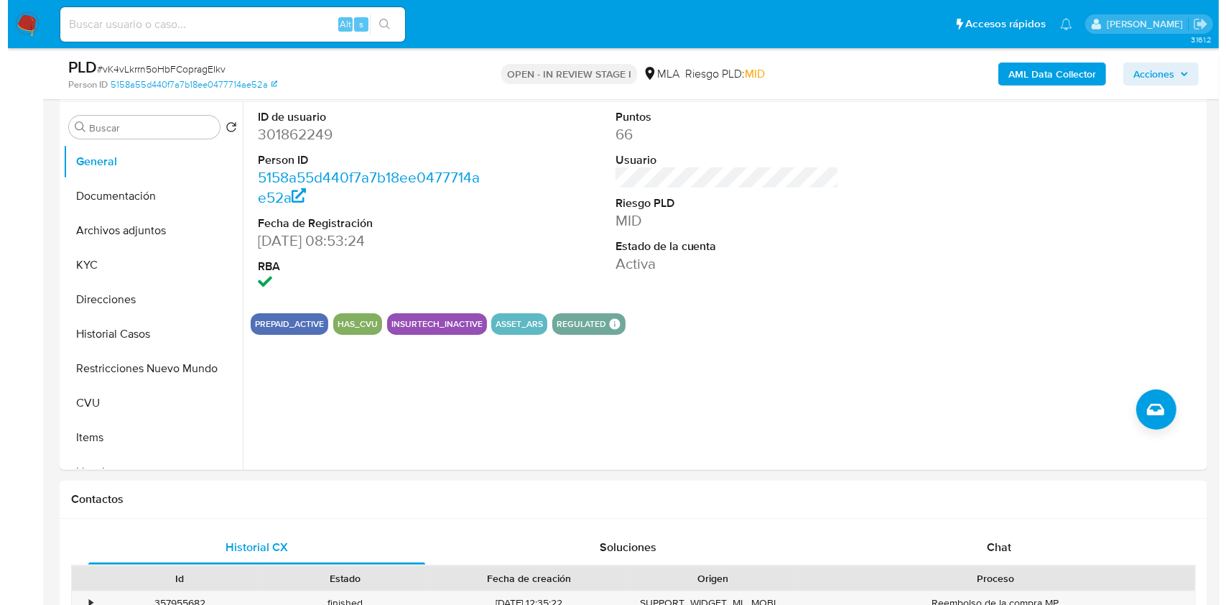
scroll to position [265, 0]
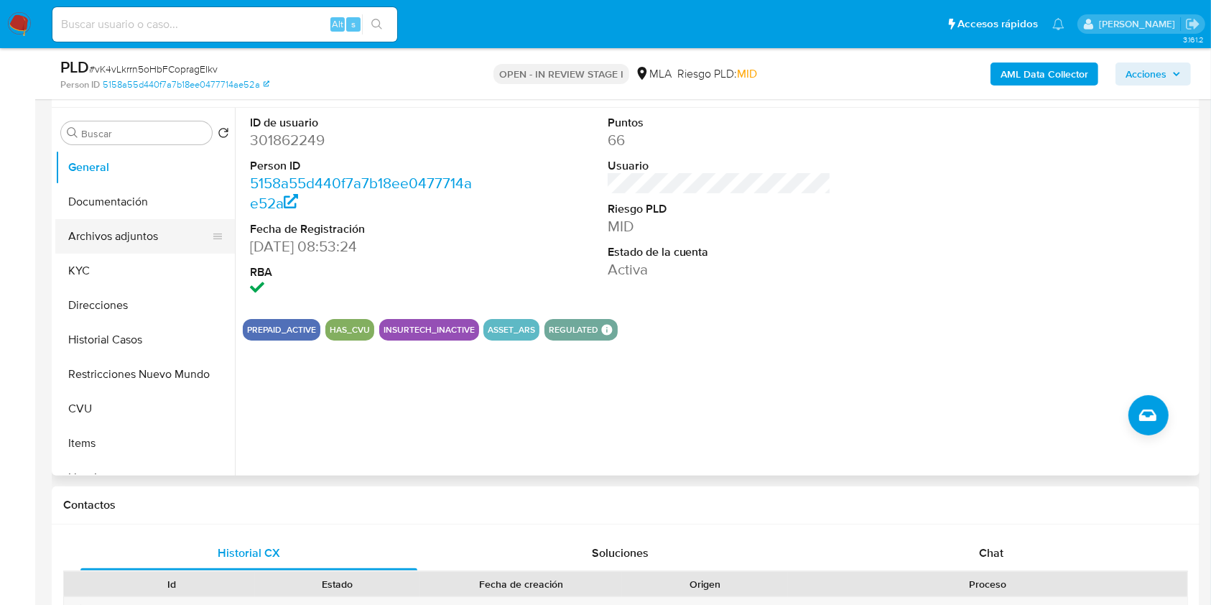
click at [120, 242] on button "Archivos adjuntos" at bounding box center [139, 236] width 168 height 34
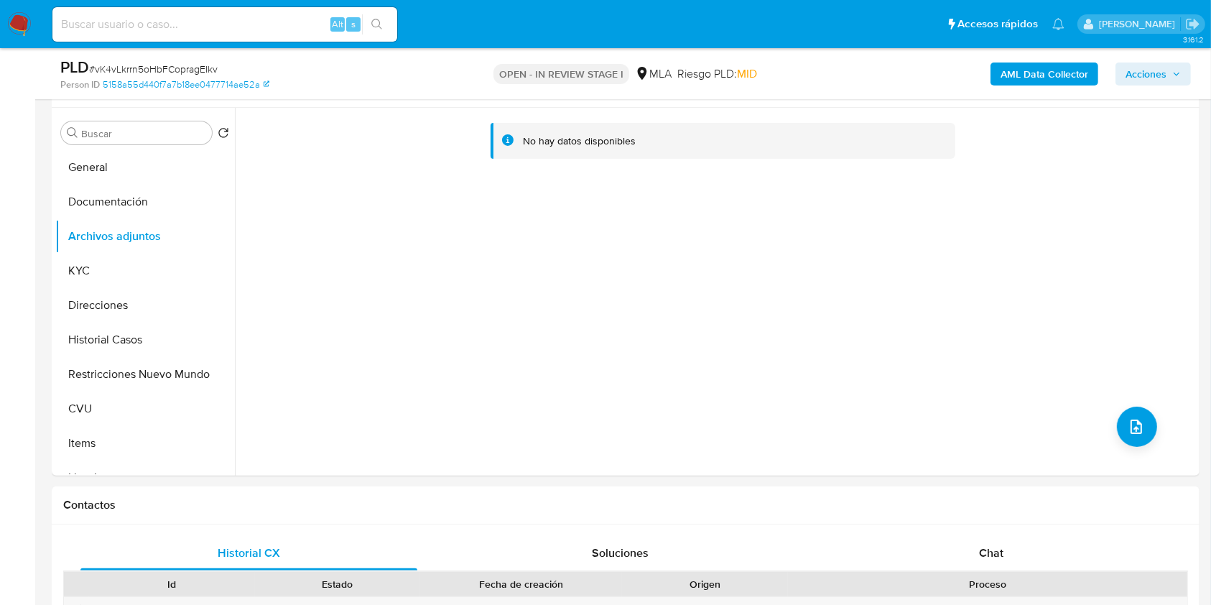
click at [1027, 70] on b "AML Data Collector" at bounding box center [1044, 73] width 88 height 23
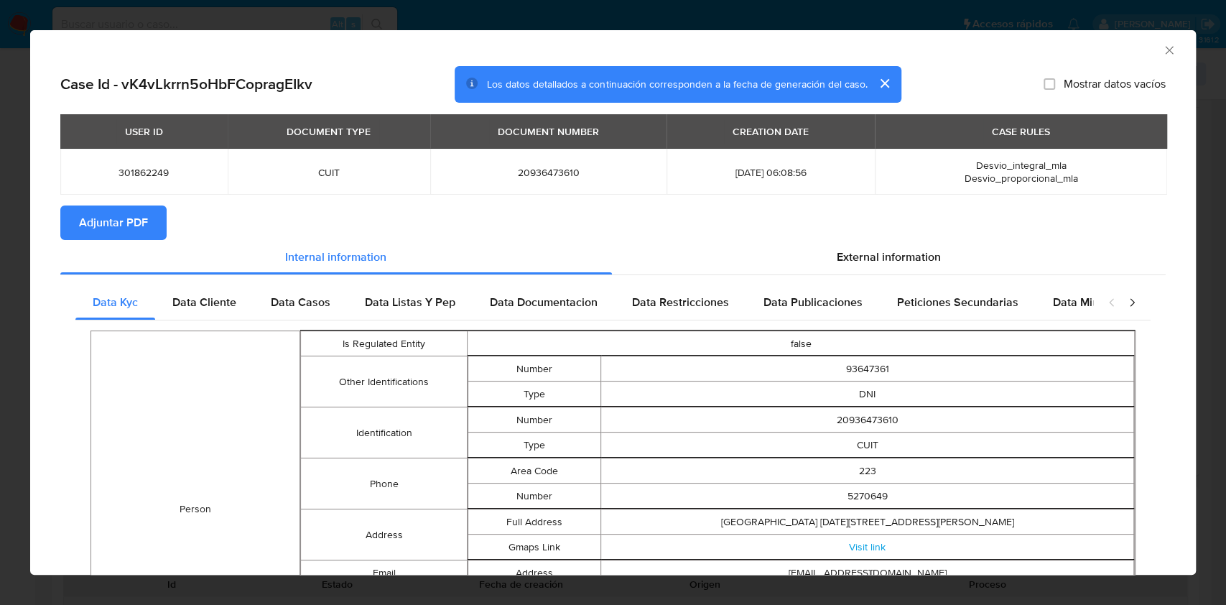
click at [126, 225] on span "Adjuntar PDF" at bounding box center [113, 223] width 69 height 32
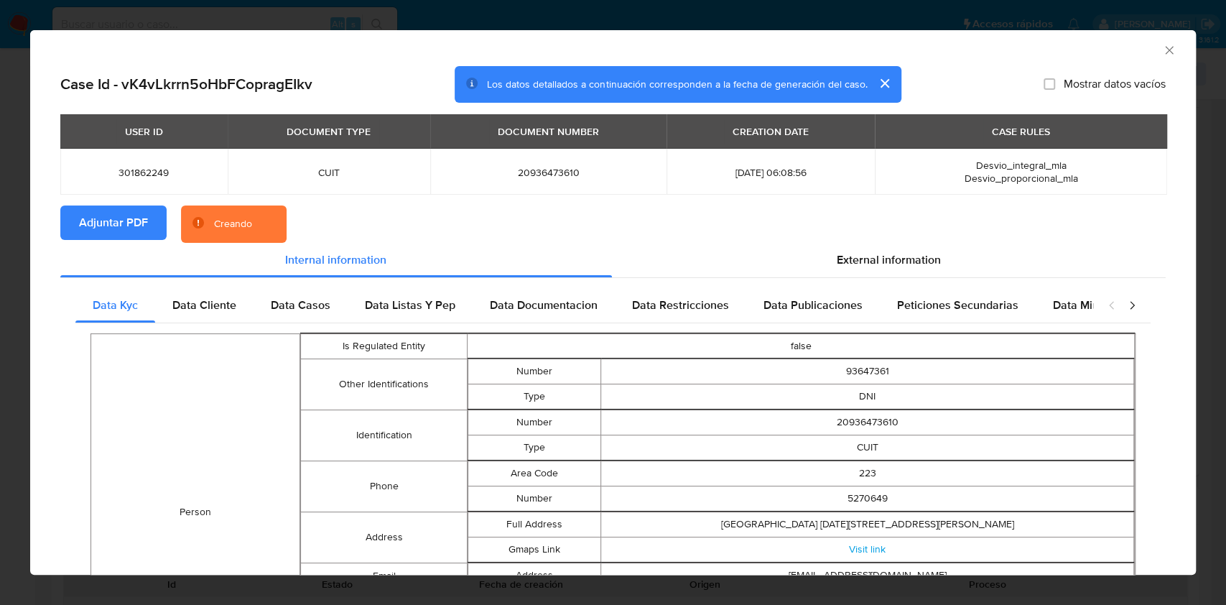
click at [1162, 52] on icon "Cerrar ventana" at bounding box center [1169, 50] width 14 height 14
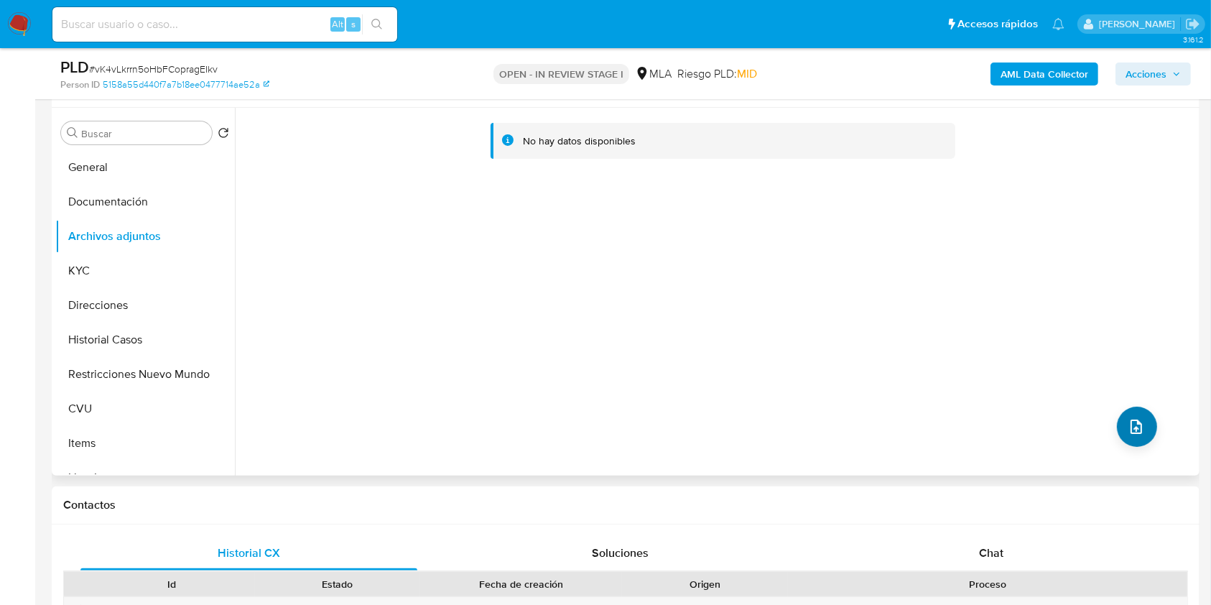
drag, startPoint x: 1111, startPoint y: 368, endPoint x: 1121, endPoint y: 419, distance: 52.7
click at [1121, 419] on div "No hay datos disponibles" at bounding box center [715, 292] width 961 height 368
click at [1132, 431] on icon "upload-file" at bounding box center [1135, 426] width 17 height 17
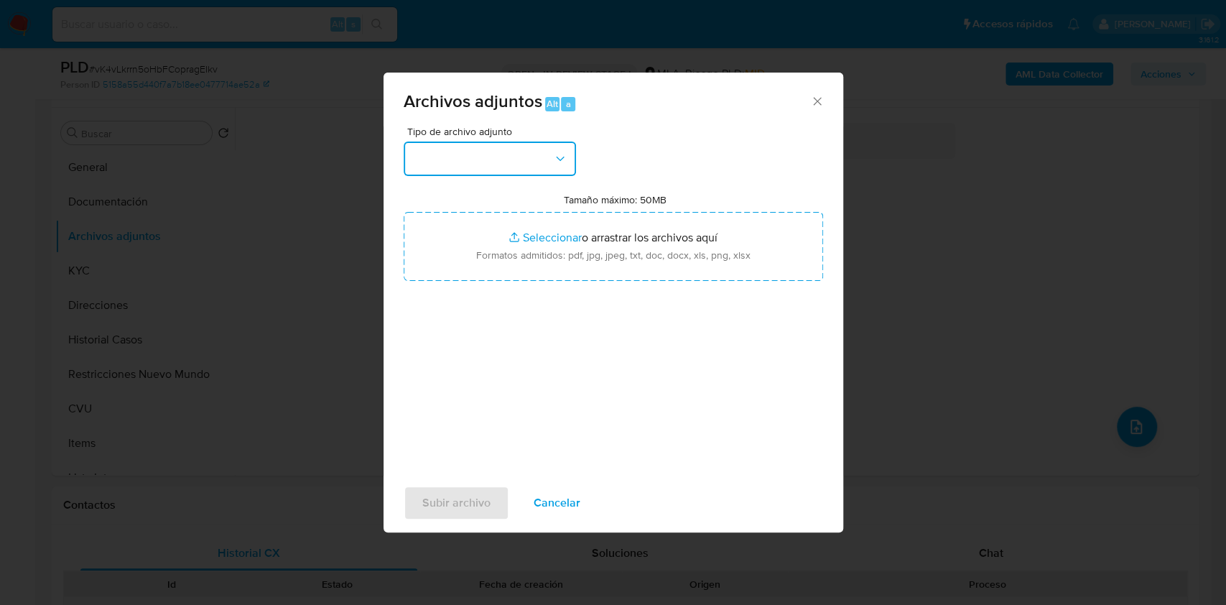
click at [505, 166] on button "button" at bounding box center [490, 158] width 172 height 34
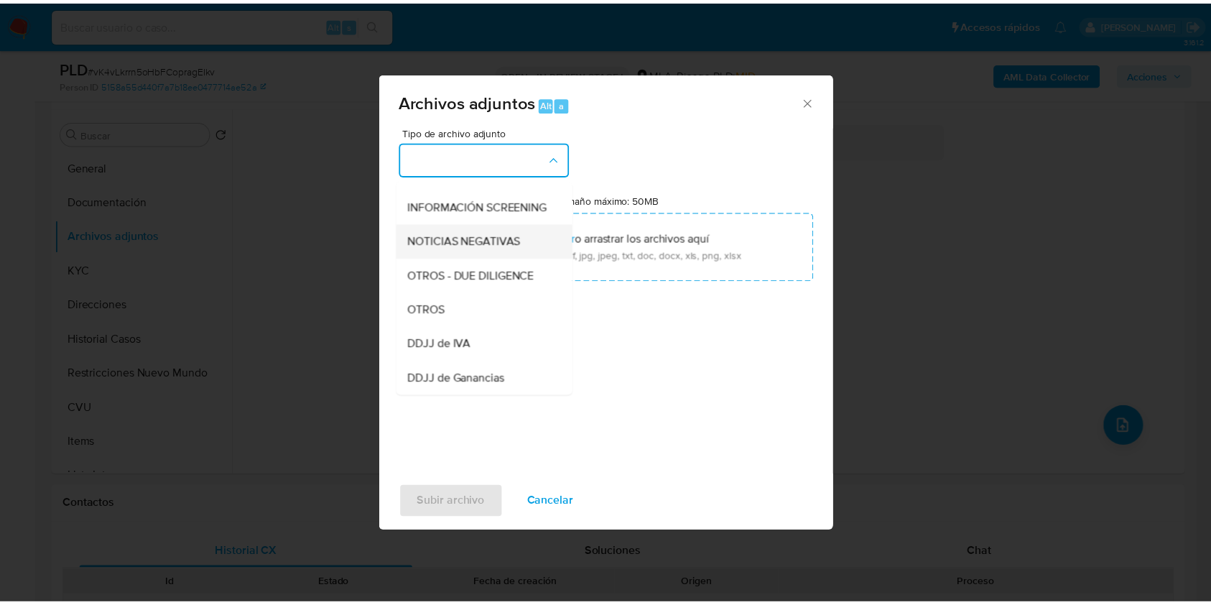
scroll to position [167, 0]
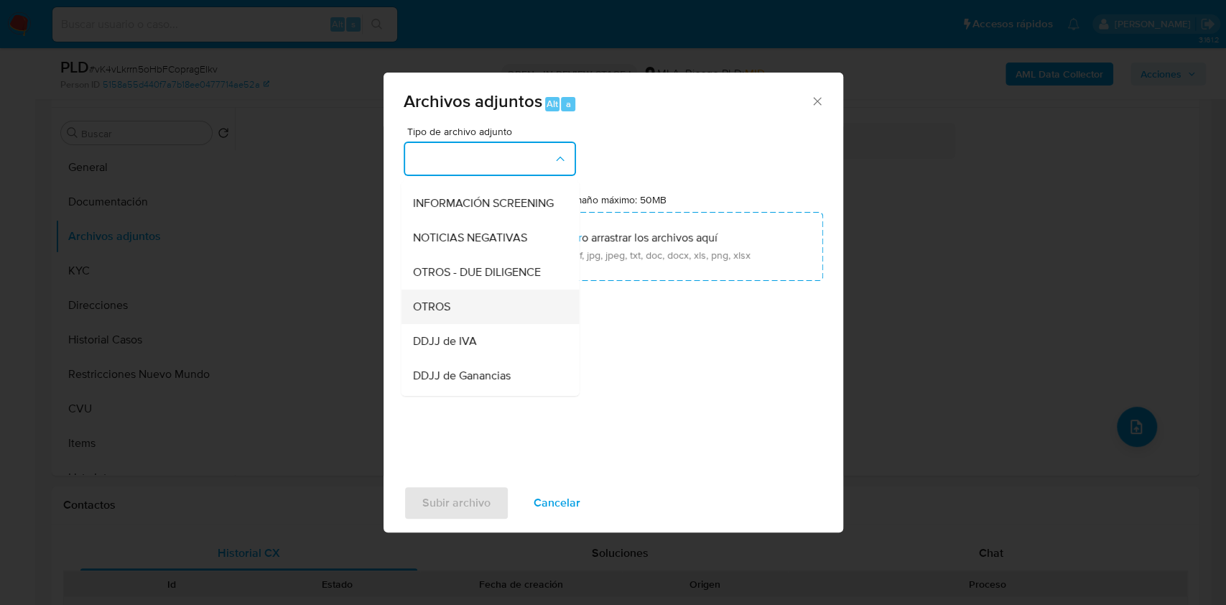
click at [451, 322] on div "OTROS" at bounding box center [485, 306] width 146 height 34
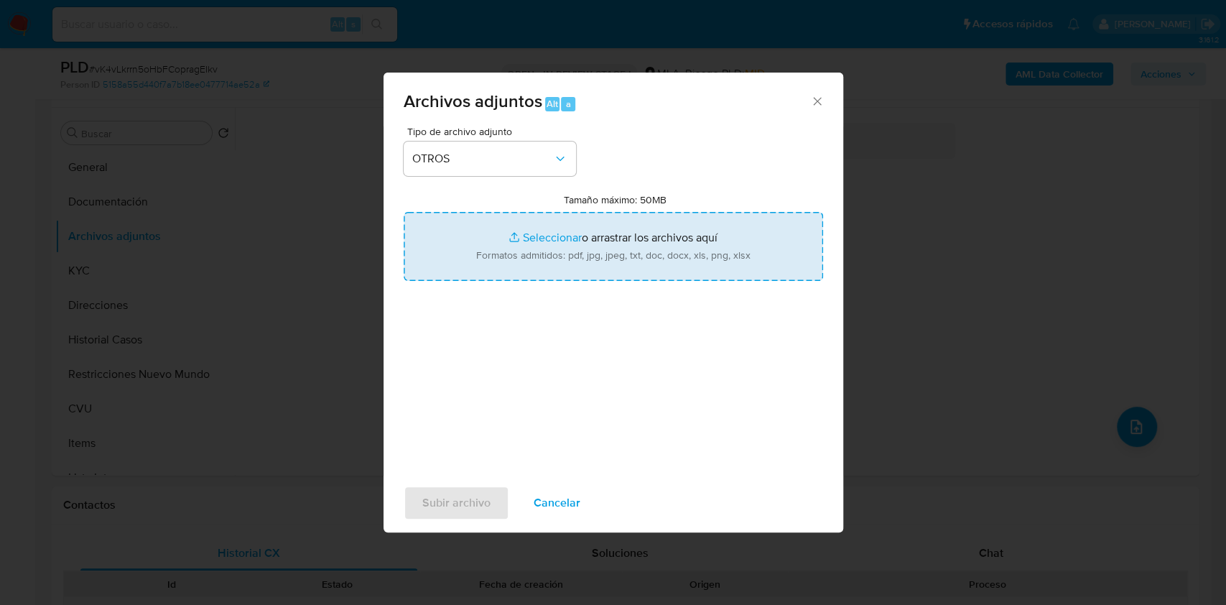
click at [573, 221] on input "Tamaño máximo: 50MB Seleccionar archivos" at bounding box center [613, 246] width 419 height 69
type input "C:\fakepath\Caselog vK4vLkrrn5oHbFCopragEIkv.docx"
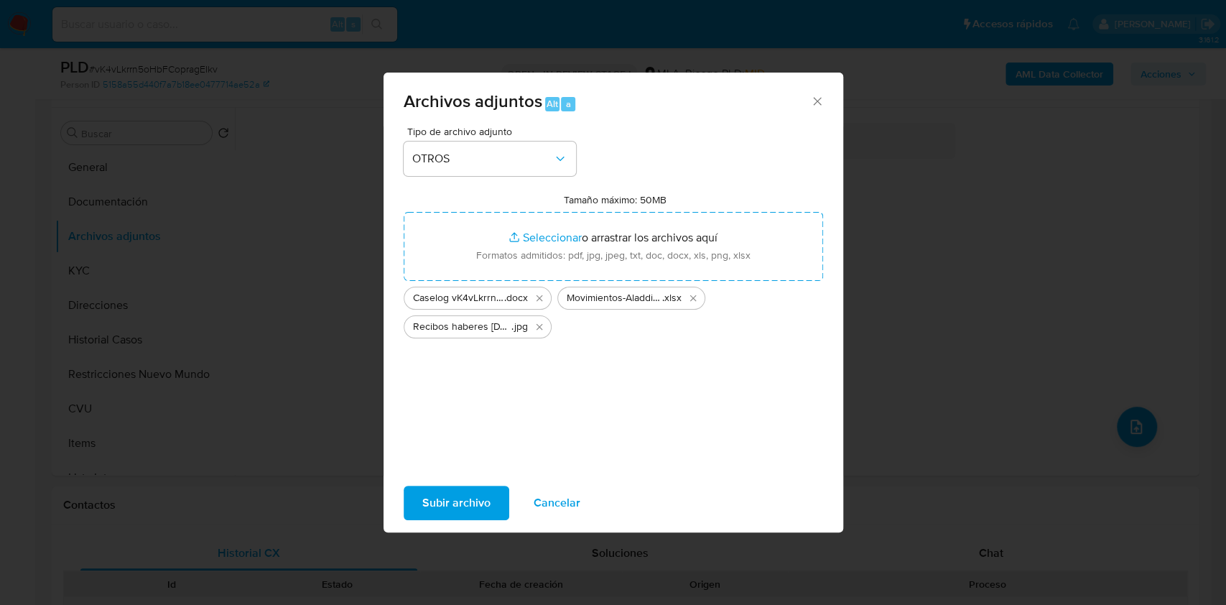
click at [440, 500] on span "Subir archivo" at bounding box center [456, 503] width 68 height 32
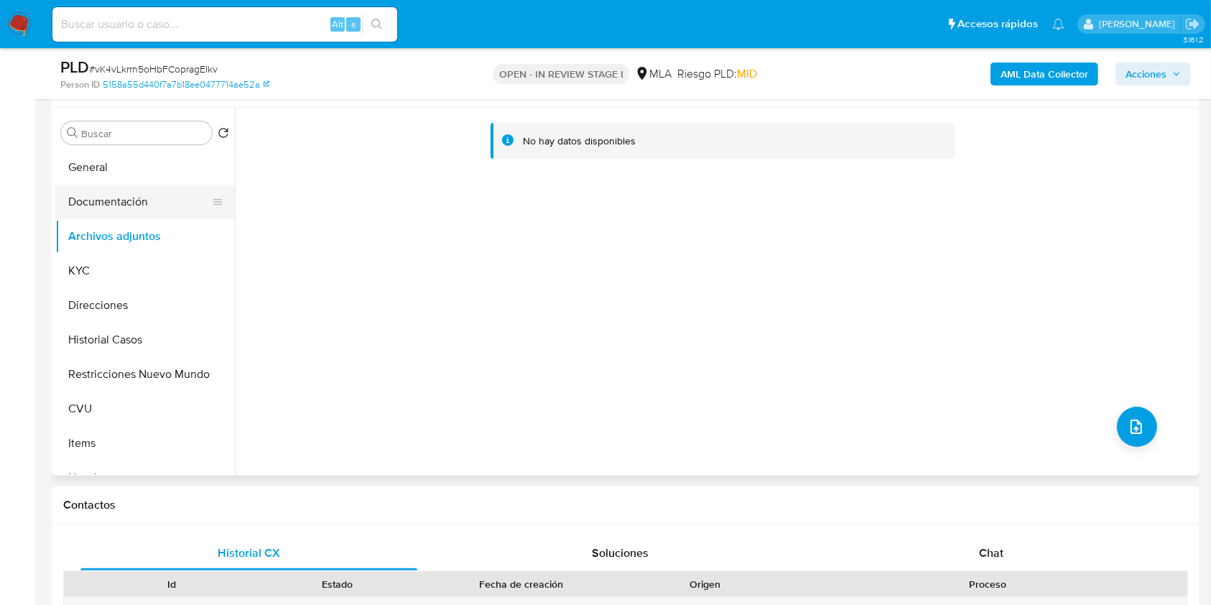
click at [118, 199] on button "Documentación" at bounding box center [139, 202] width 168 height 34
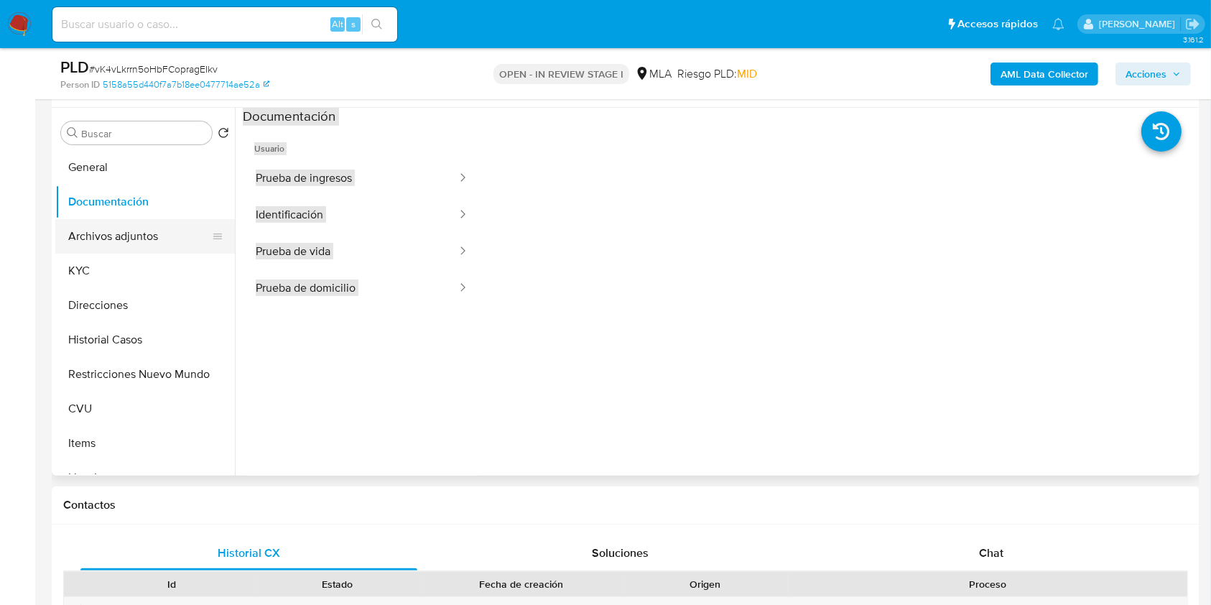
click at [123, 241] on button "Archivos adjuntos" at bounding box center [139, 236] width 168 height 34
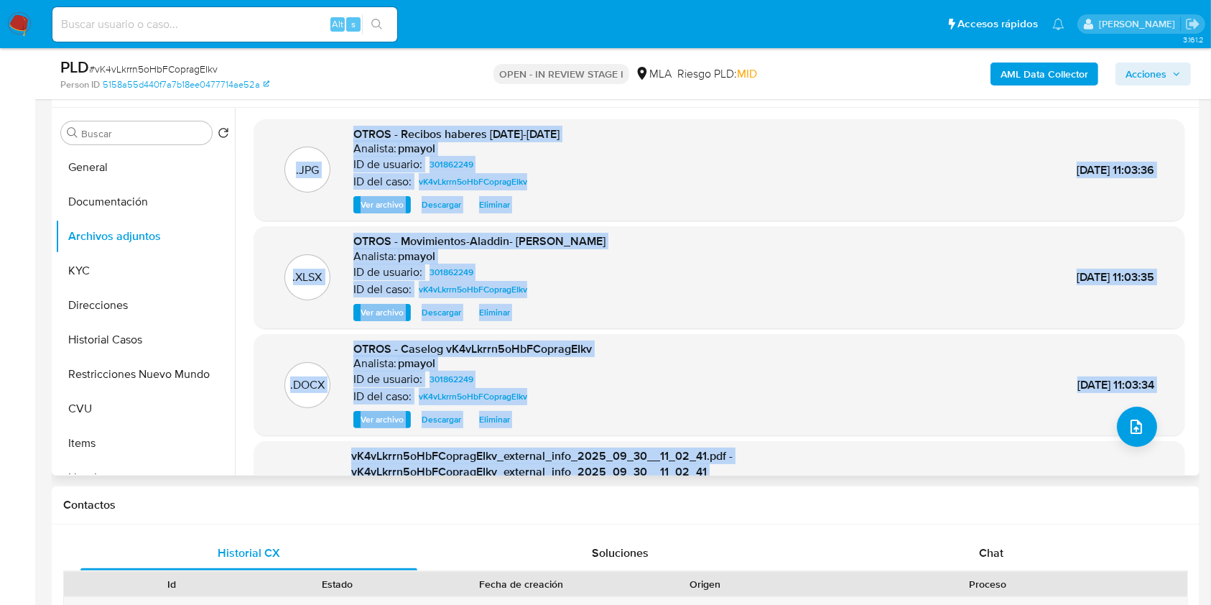
click at [277, 422] on div ".DOCX OTROS - Caselog vK4vLkrrn5oHbFCopragEIkv Analista: pmayol ID de usuario: …" at bounding box center [718, 385] width 915 height 88
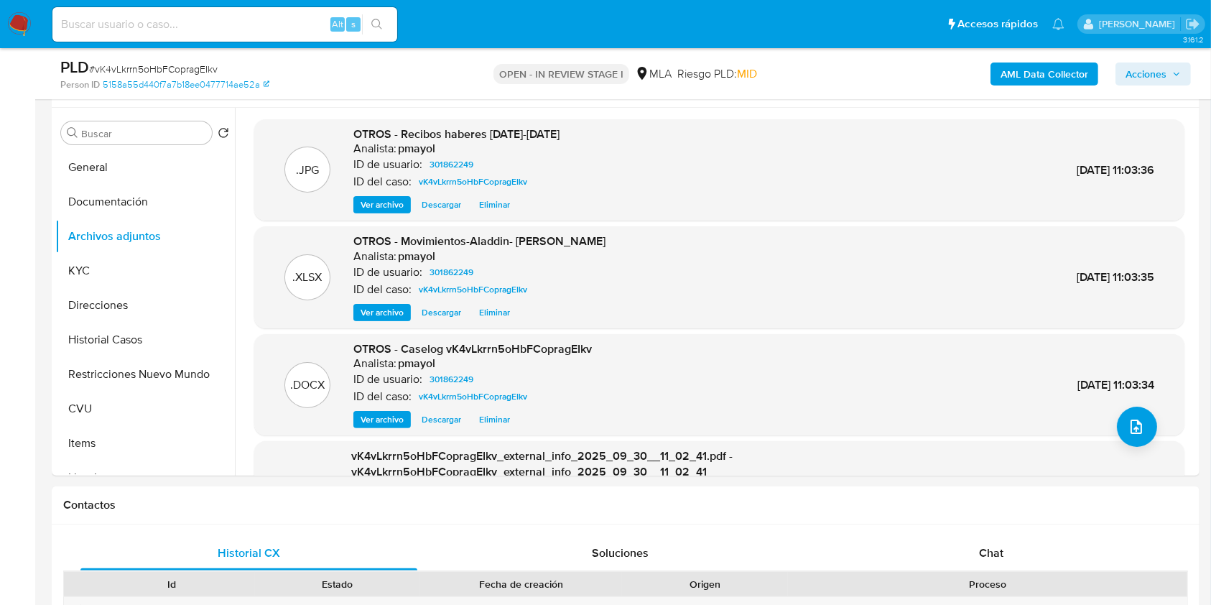
click at [1152, 67] on span "Acciones" at bounding box center [1145, 73] width 41 height 23
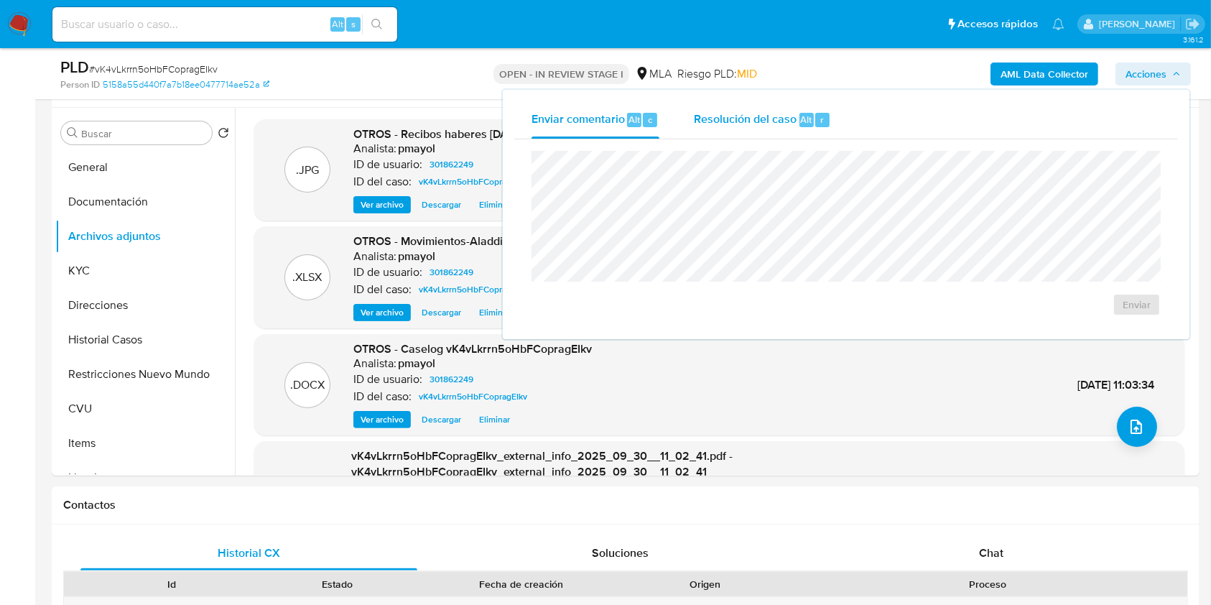
click at [799, 118] on div "Alt" at bounding box center [806, 120] width 14 height 14
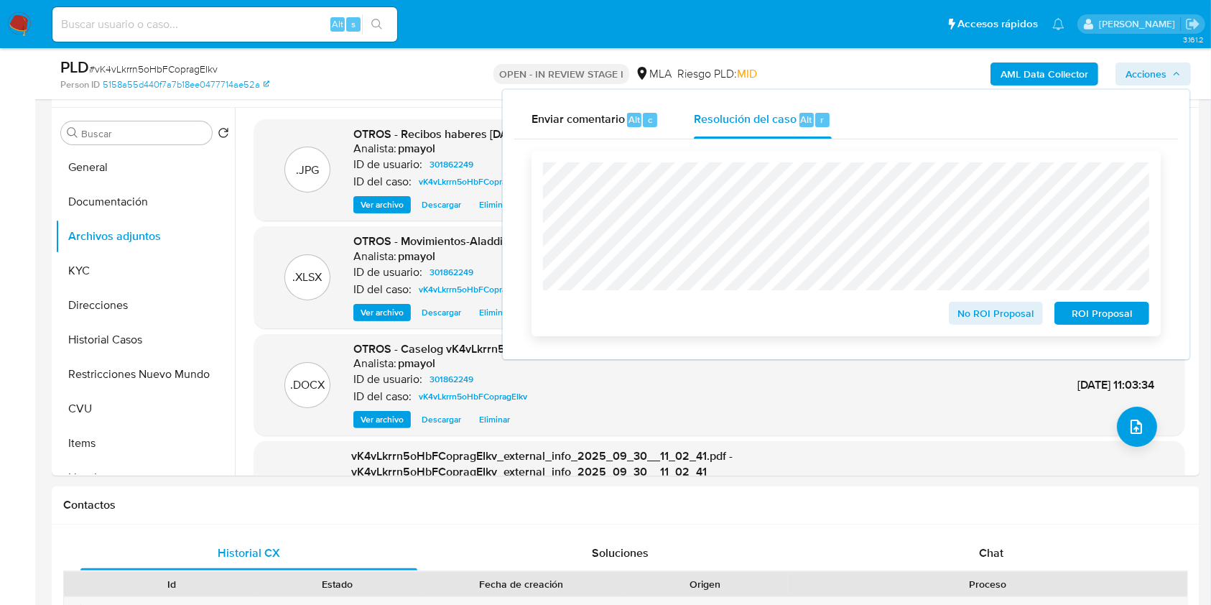
click at [979, 307] on span "No ROI Proposal" at bounding box center [996, 313] width 75 height 20
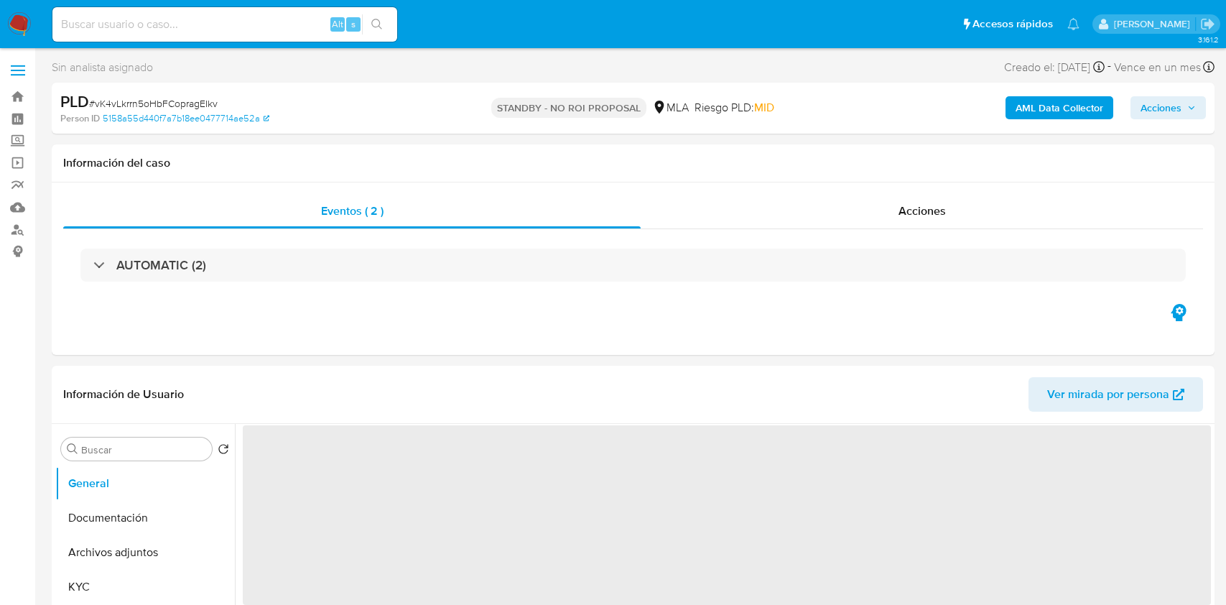
select select "10"
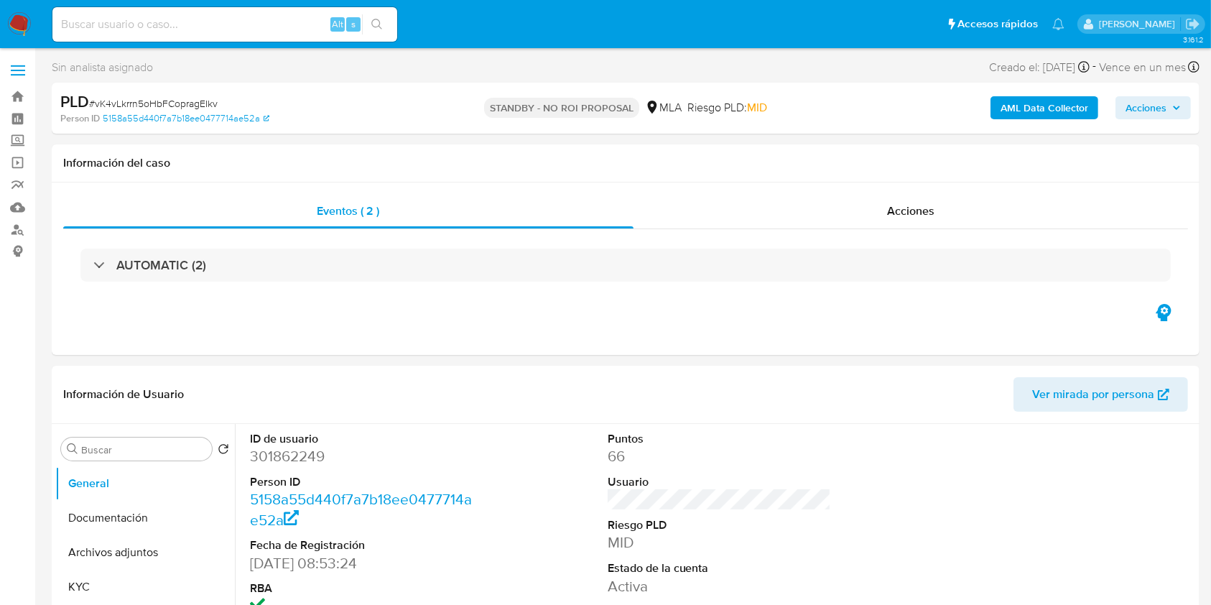
click at [157, 15] on input at bounding box center [224, 24] width 345 height 19
paste input "zLgmKuLciTYjv0ndtmDHb0Qk"
type input "zLgmKuLciTYjv0ndtmDHb0Qk"
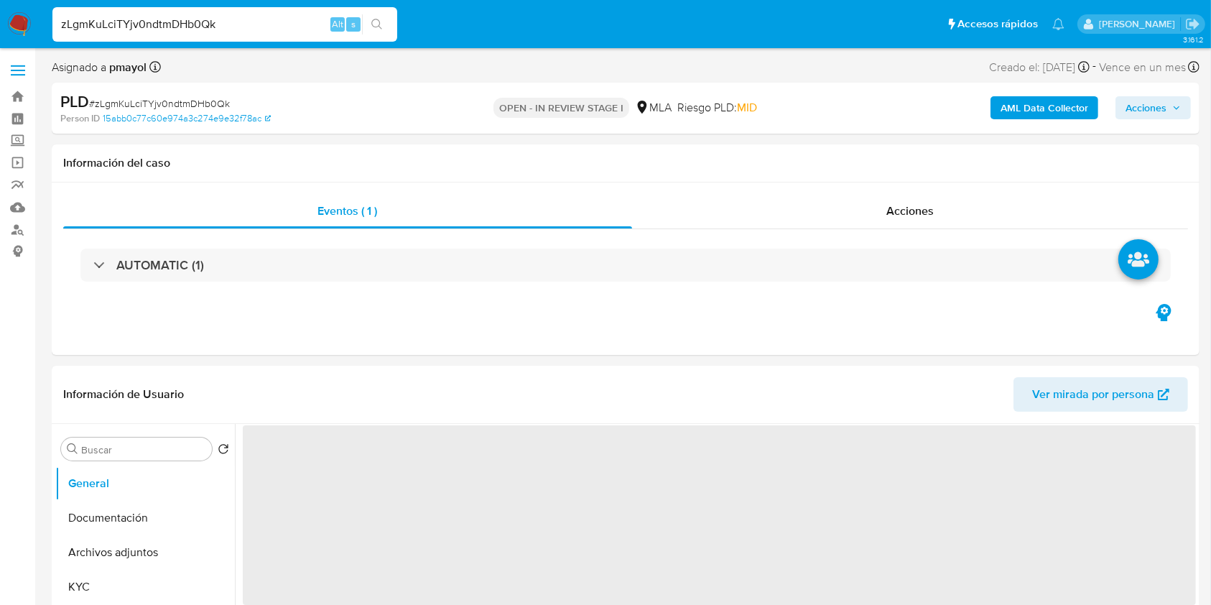
drag, startPoint x: 1206, startPoint y: 95, endPoint x: 1203, endPoint y: 103, distance: 7.5
select select "10"
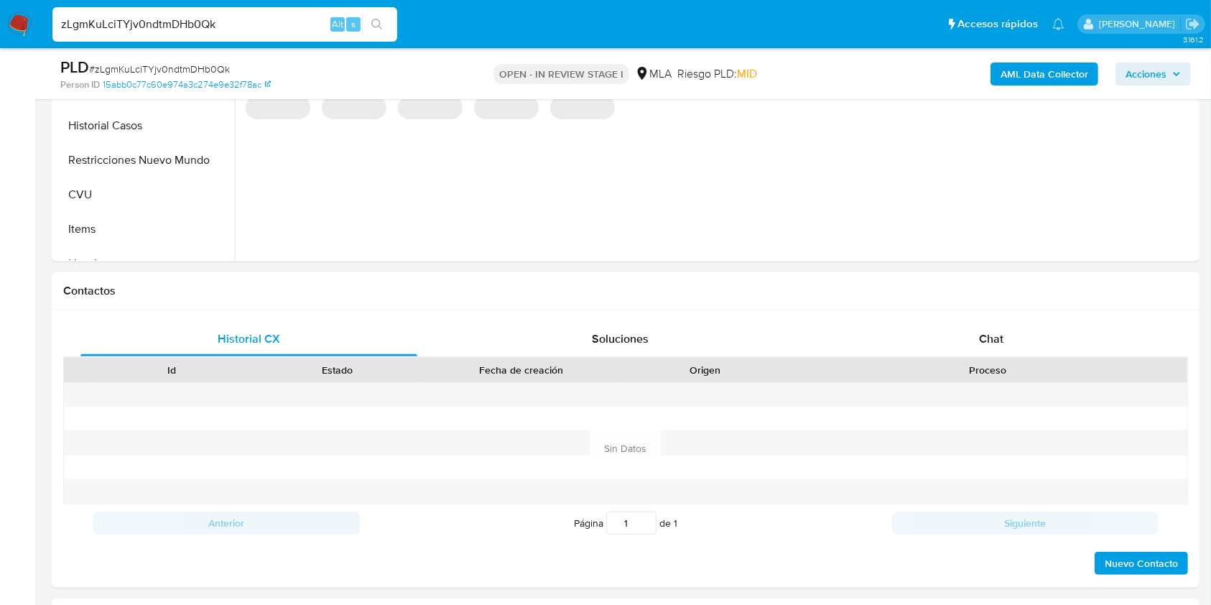
scroll to position [555, 0]
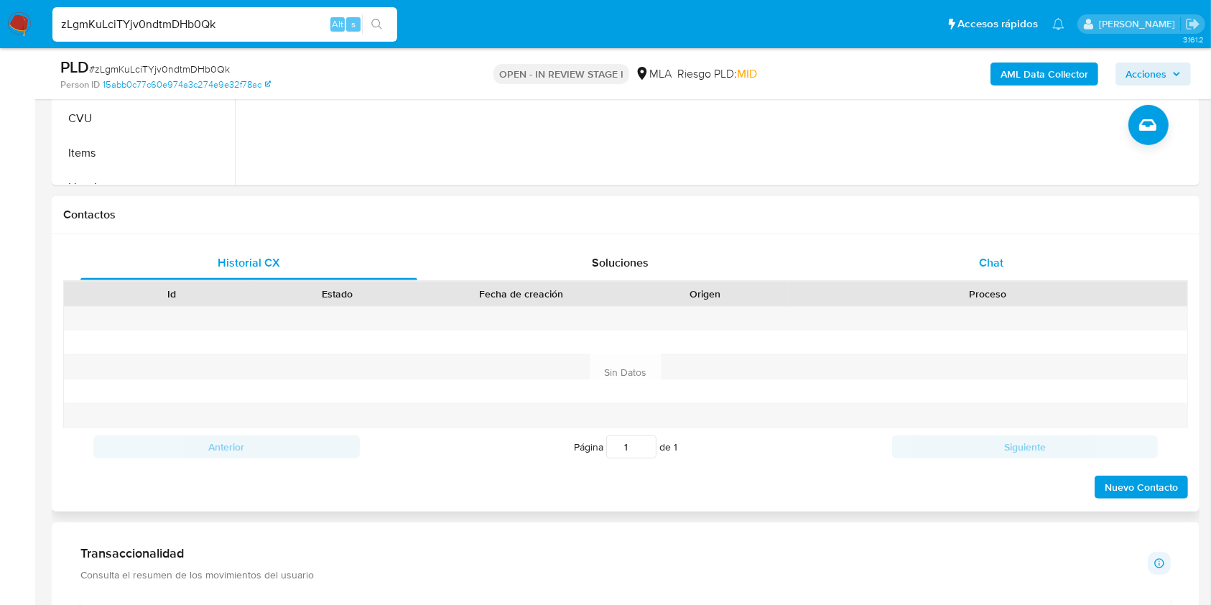
click at [1012, 256] on div "Chat" at bounding box center [991, 263] width 337 height 34
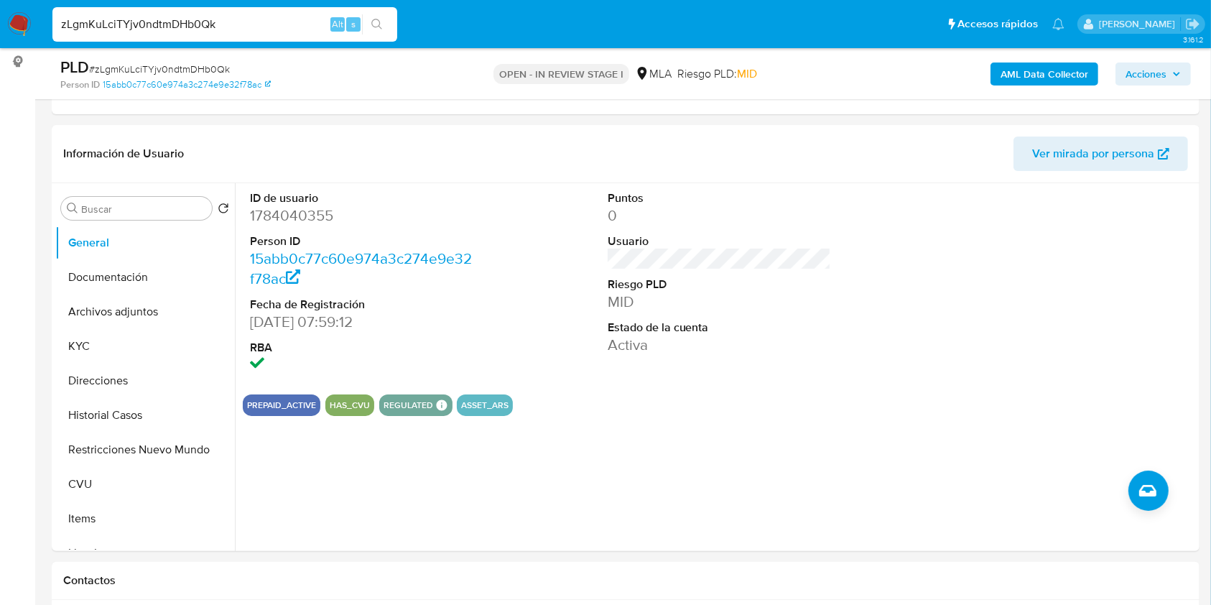
scroll to position [136, 0]
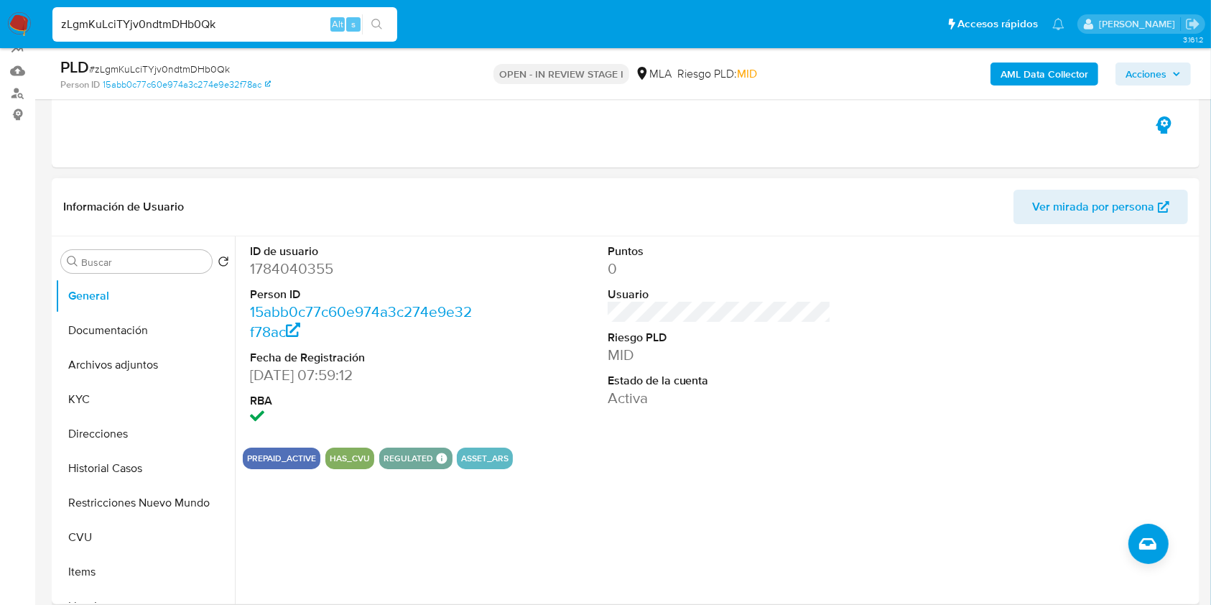
click at [279, 271] on dd "1784040355" at bounding box center [362, 268] width 224 height 20
copy dd "1784040355"
click at [114, 508] on button "Restricciones Nuevo Mundo" at bounding box center [139, 502] width 168 height 34
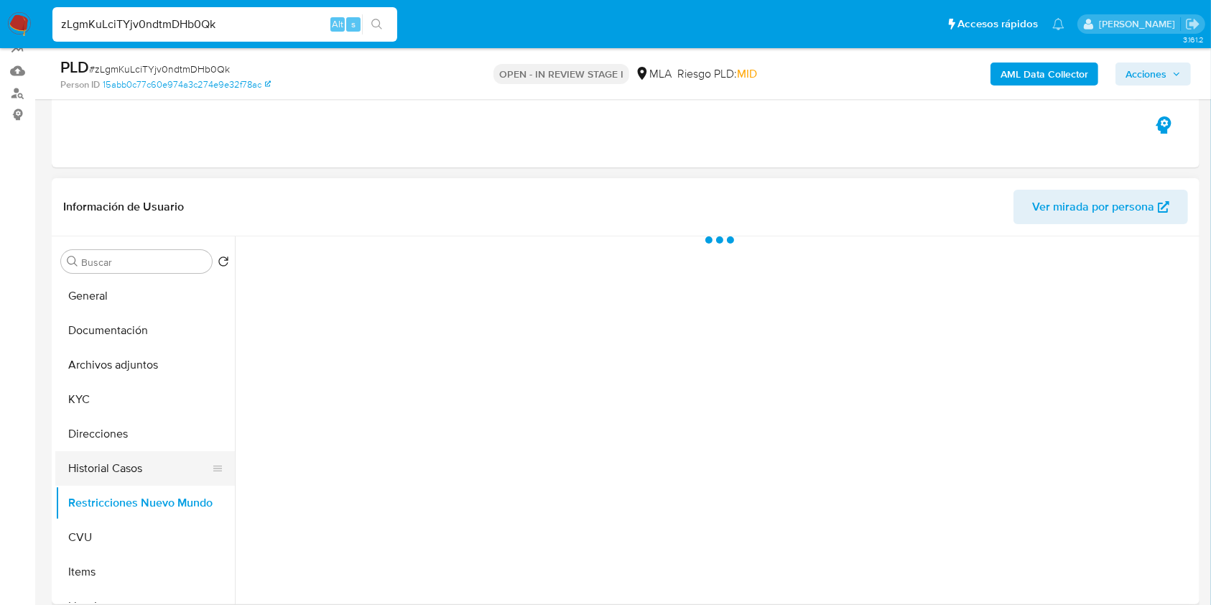
click at [116, 470] on button "Historial Casos" at bounding box center [139, 468] width 168 height 34
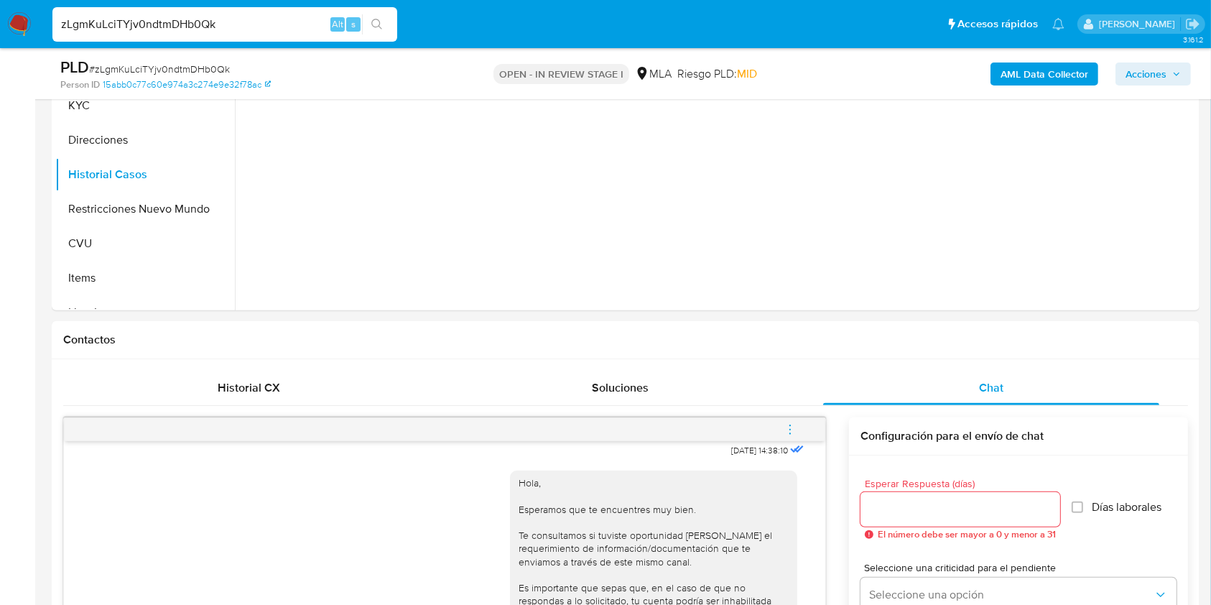
scroll to position [223, 0]
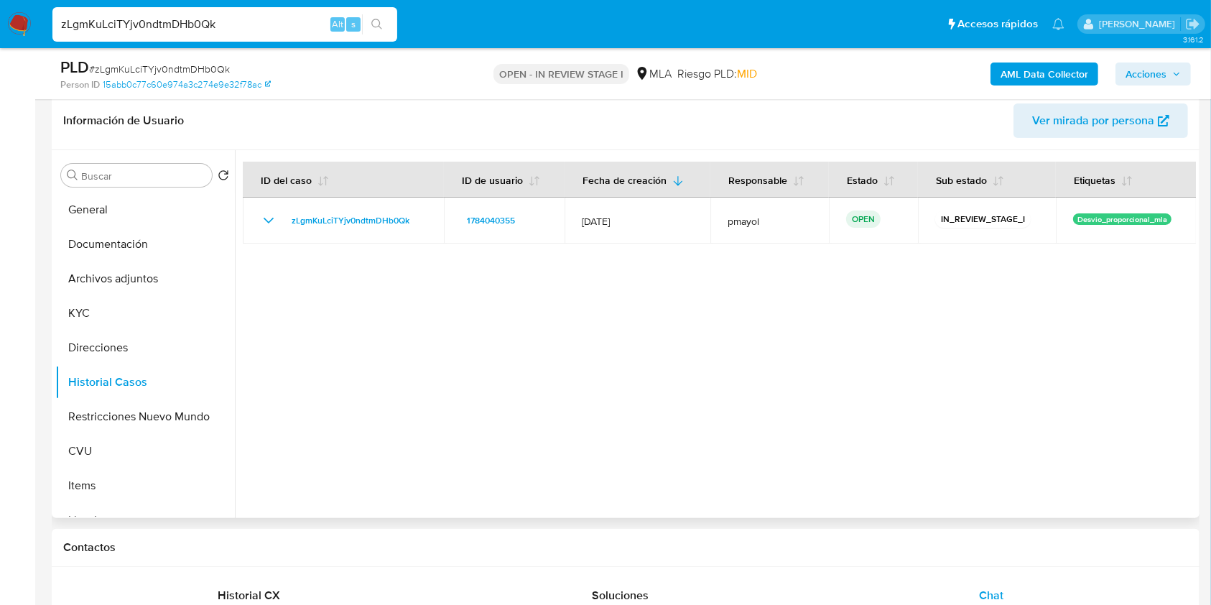
click at [1061, 118] on span "Ver mirada por persona" at bounding box center [1093, 120] width 122 height 34
click at [103, 273] on button "Archivos adjuntos" at bounding box center [139, 278] width 168 height 34
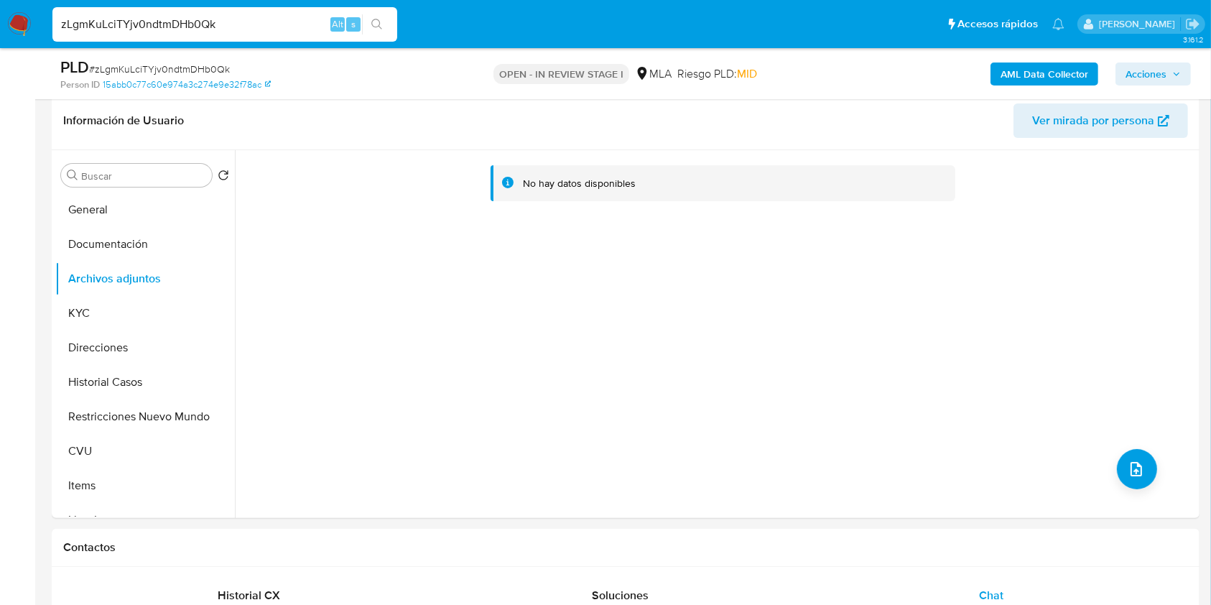
click at [1022, 73] on b "AML Data Collector" at bounding box center [1044, 73] width 88 height 23
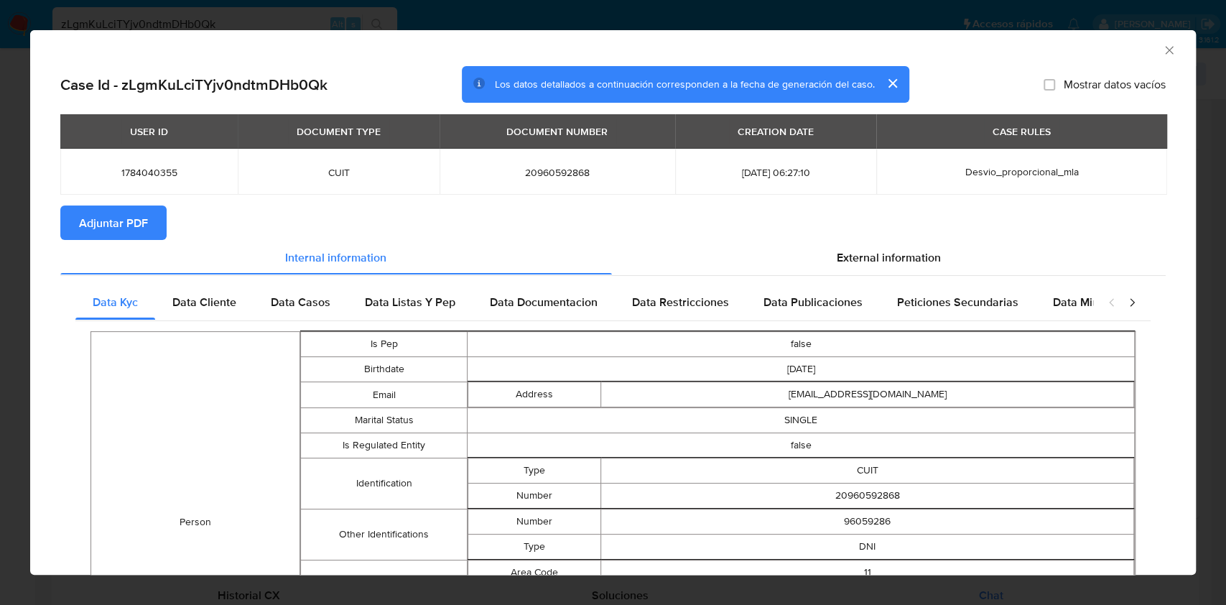
click at [126, 208] on span "Adjuntar PDF" at bounding box center [113, 223] width 69 height 32
click at [1162, 54] on icon "Cerrar ventana" at bounding box center [1169, 50] width 14 height 14
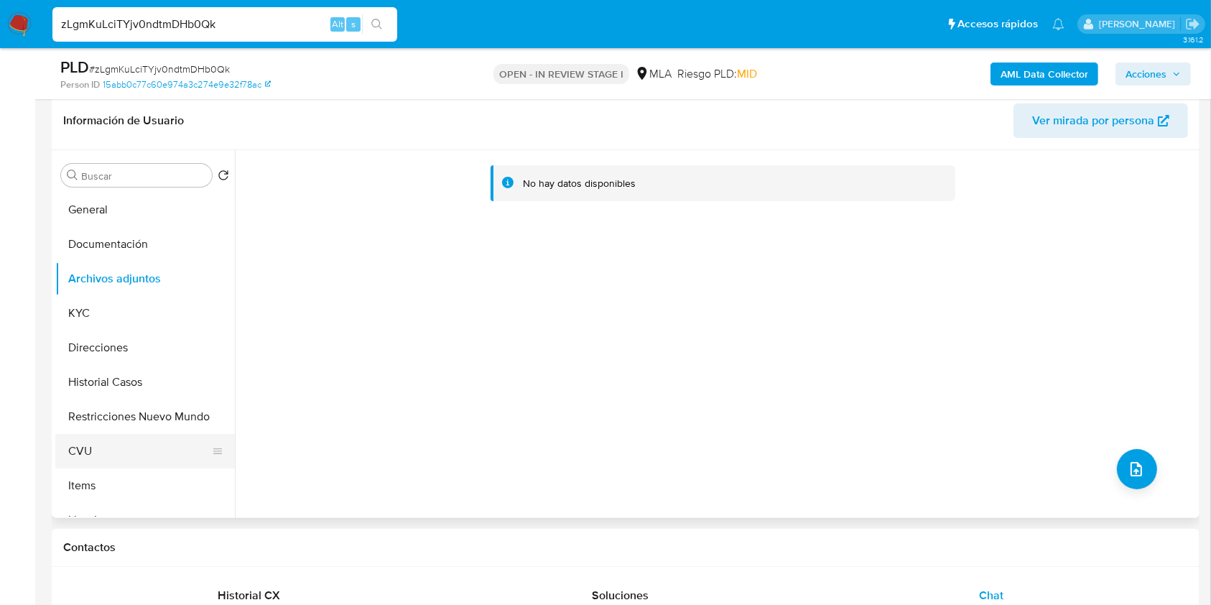
click at [116, 456] on button "CVU" at bounding box center [139, 451] width 168 height 34
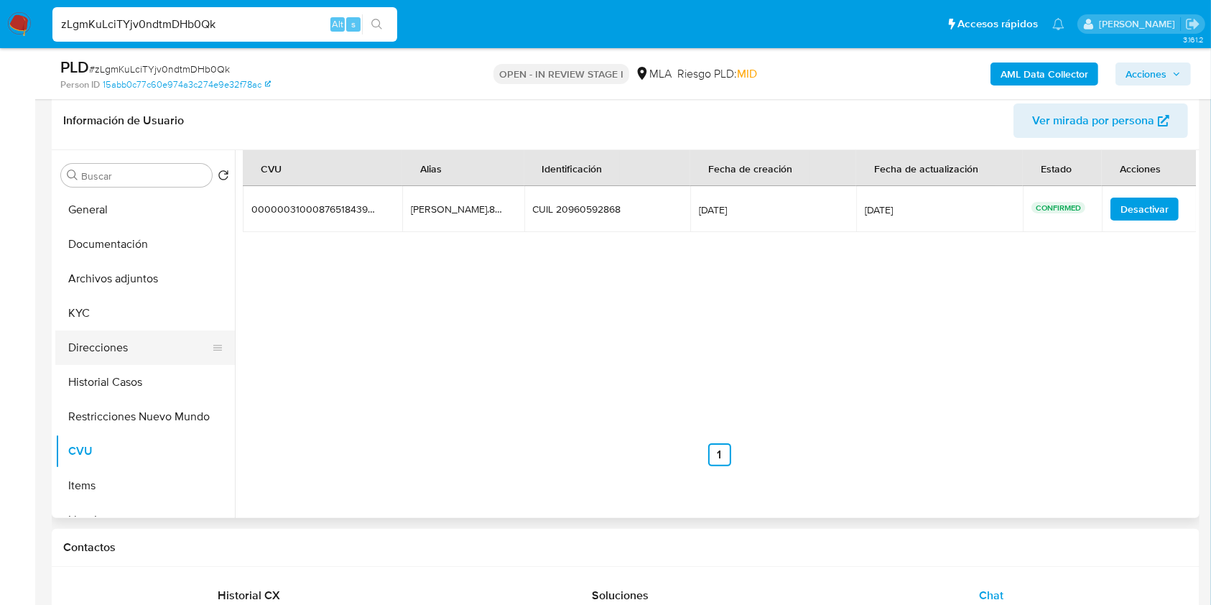
click at [126, 345] on button "Direcciones" at bounding box center [139, 347] width 168 height 34
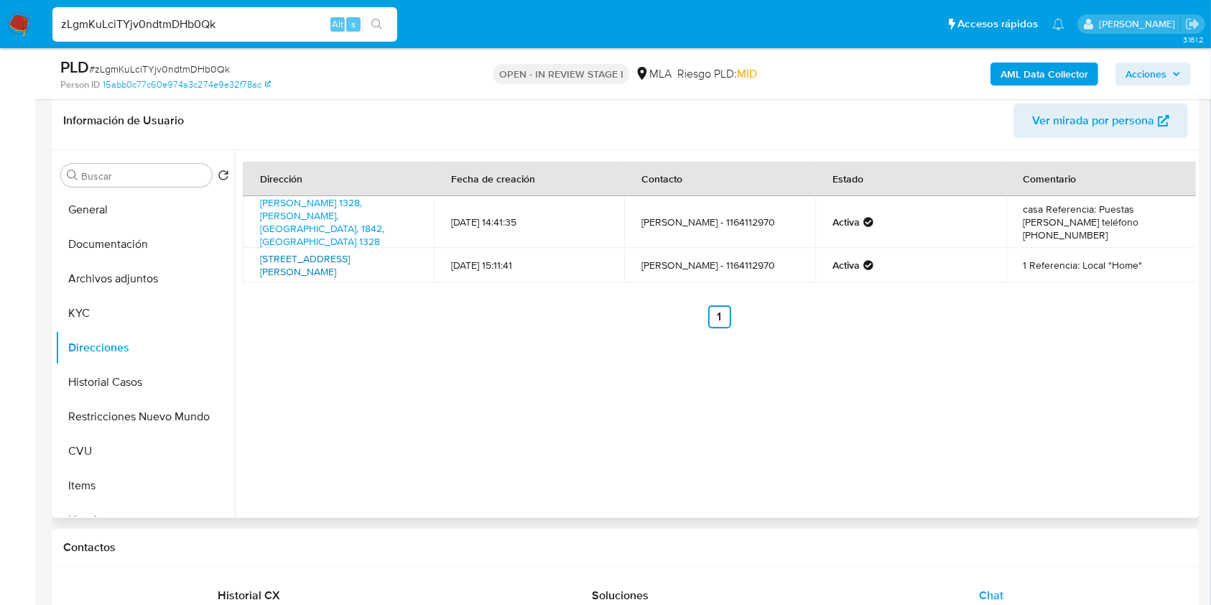
click at [350, 251] on link "Balcarce 385, San Salvador De Jujuy, Jujuy, 4600, Argentina 385" at bounding box center [305, 264] width 90 height 27
click at [287, 204] on link "Oliver 1328, Esteban Echeverría, Buenos Aires, 1842, Argentina 1328" at bounding box center [322, 221] width 124 height 53
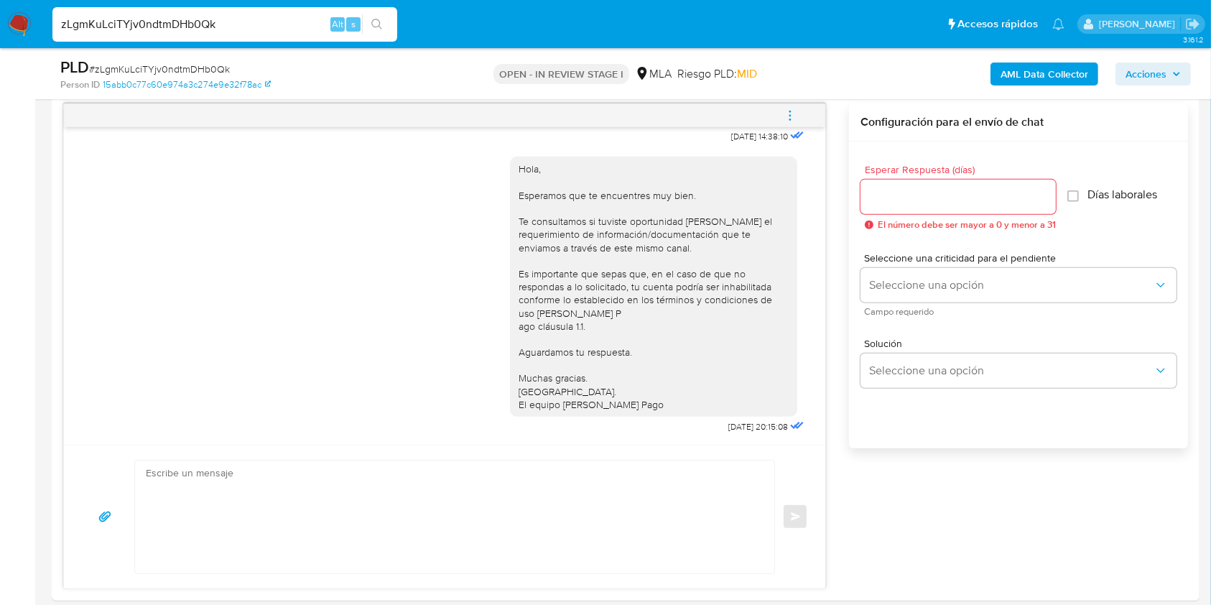
scroll to position [756, 0]
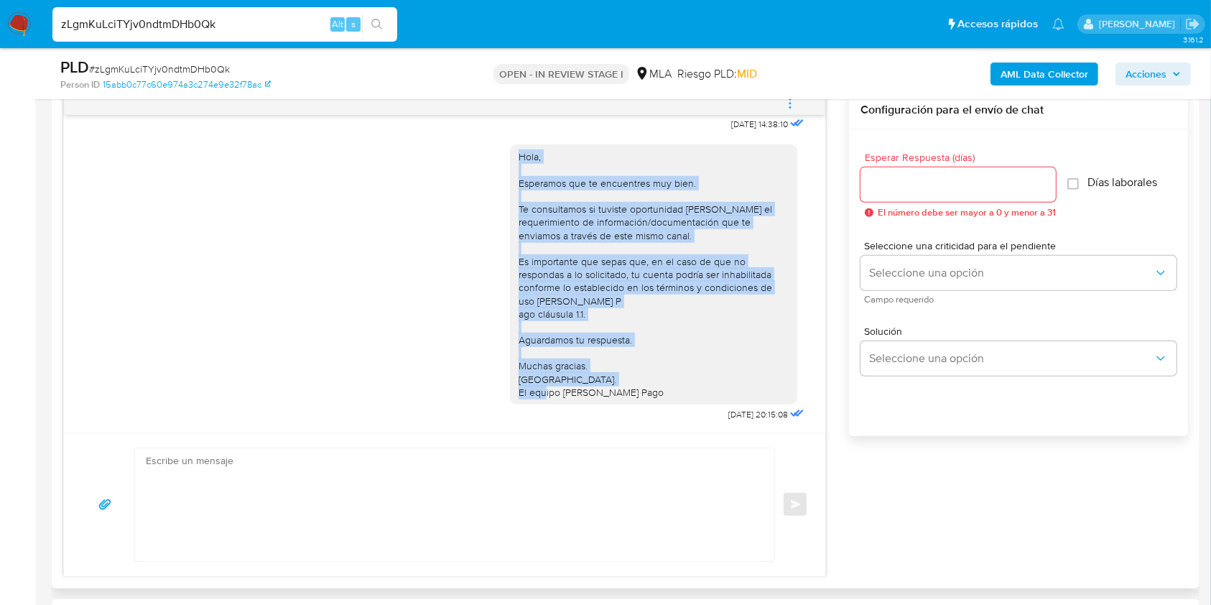
drag, startPoint x: 645, startPoint y: 382, endPoint x: 498, endPoint y: 141, distance: 282.6
click at [510, 144] on div "Hola, Esperamos que te encuentres muy bien. Te consultamos si tuviste oportunid…" at bounding box center [653, 274] width 287 height 260
copy div "Hola, Esperamos que te encuentres muy bien. Te consultamos si tuviste oportunid…"
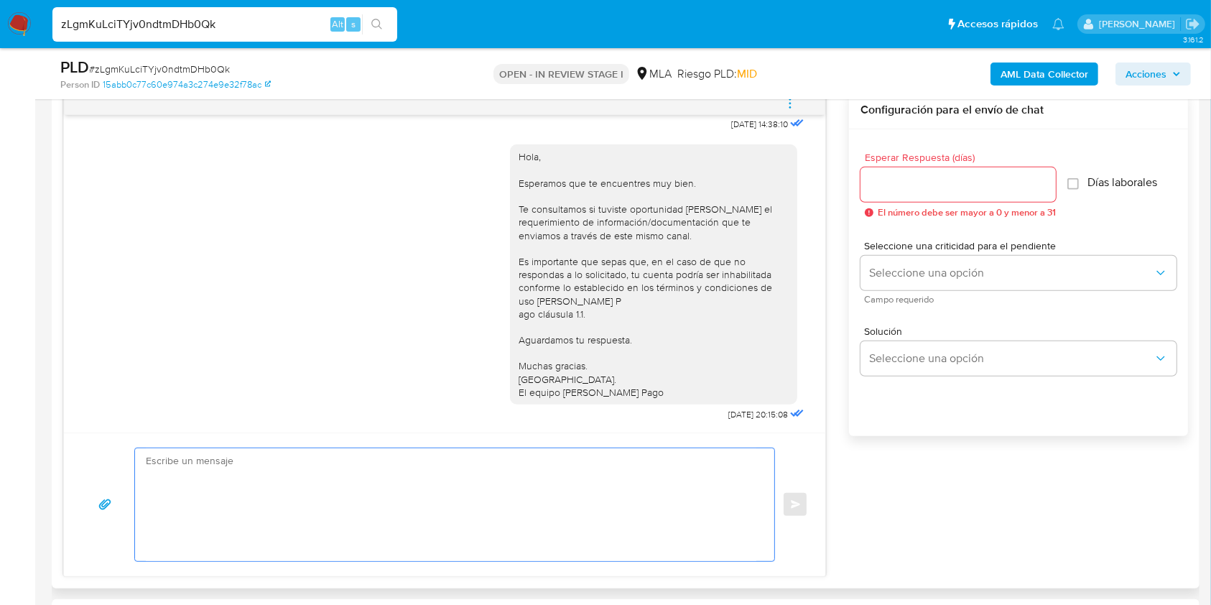
click at [465, 533] on textarea at bounding box center [451, 504] width 610 height 113
paste textarea "Hola, Esperamos que te encuentres muy bien. Te consultamos si tuviste oportunid…"
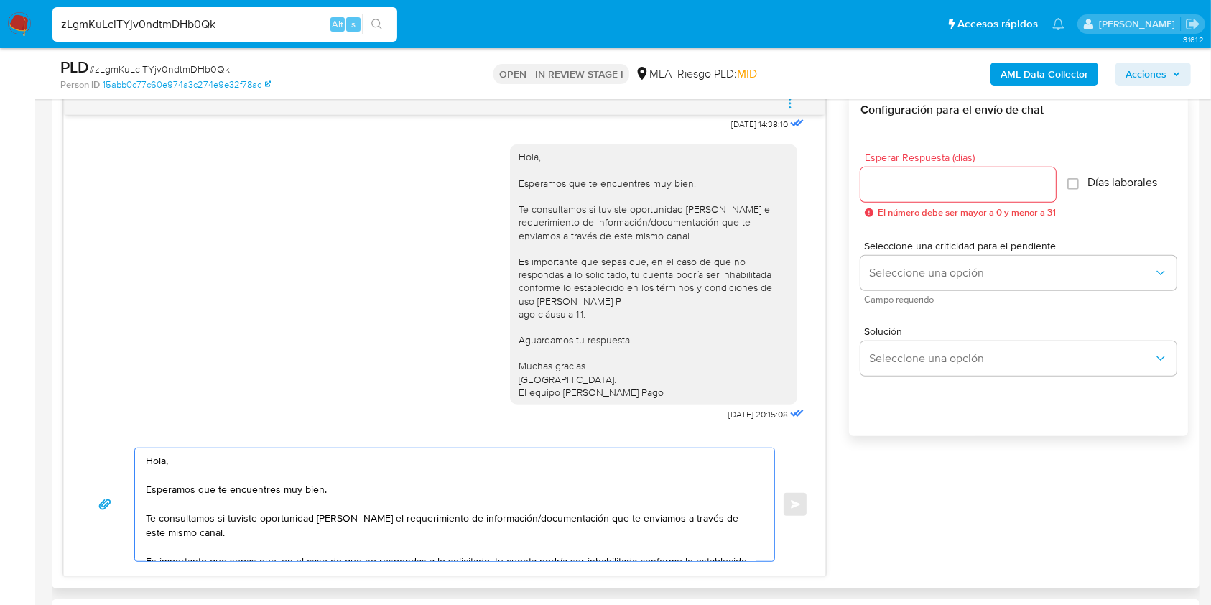
scroll to position [96, 0]
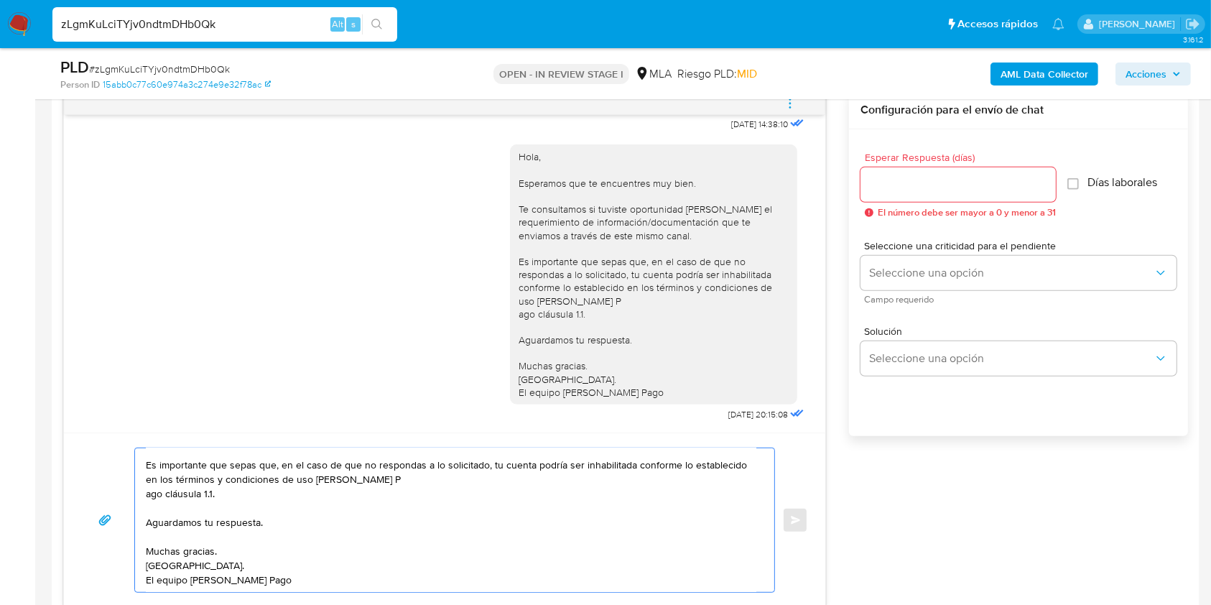
click at [153, 504] on textarea "Hola, Esperamos que te encuentres muy bien. Te consultamos si tuviste oportunid…" at bounding box center [451, 520] width 610 height 144
click at [144, 502] on div "Hola, Esperamos que te encuentres muy bien. Te consultamos si tuviste oportunid…" at bounding box center [451, 520] width 632 height 144
click at [149, 497] on textarea "Hola, Esperamos que te encuentres muy bien. Te consultamos si tuviste oportunid…" at bounding box center [451, 520] width 610 height 144
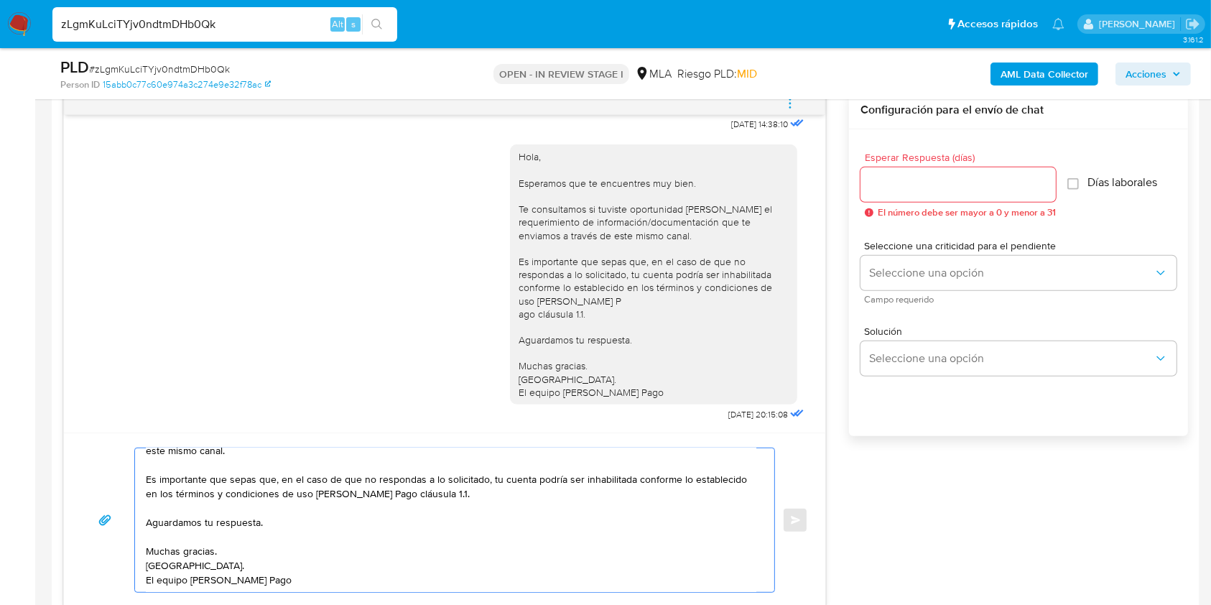
scroll to position [81, 0]
click at [202, 459] on textarea "Hola, Esperamos que te encuentres muy bien. Te consultamos si tuviste oportunid…" at bounding box center [451, 520] width 610 height 144
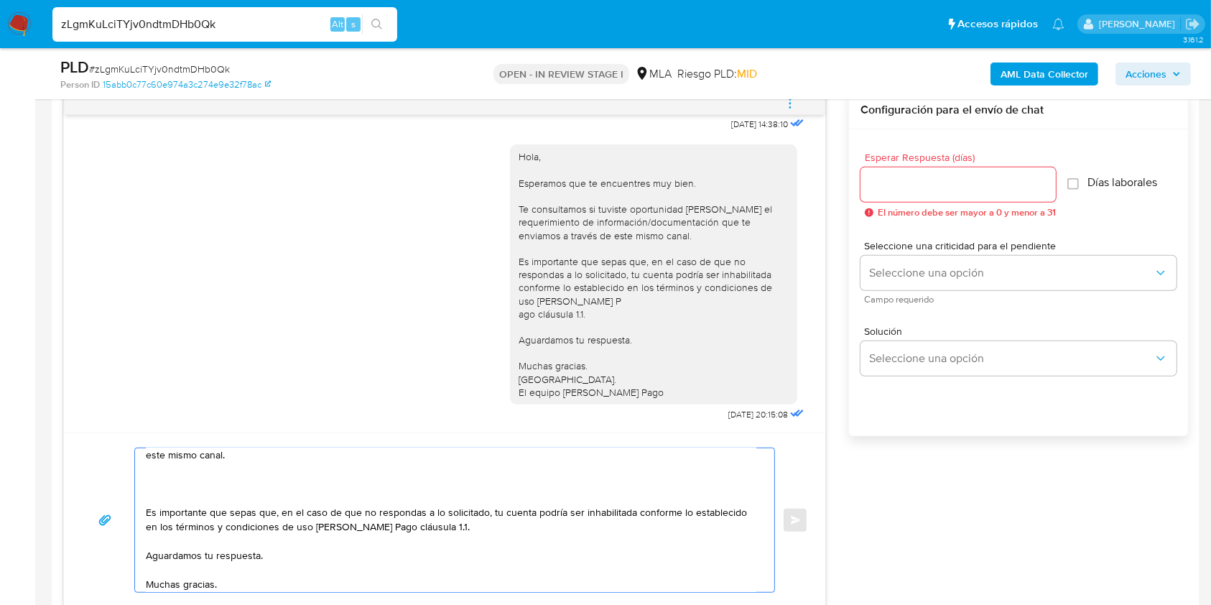
scroll to position [63, 0]
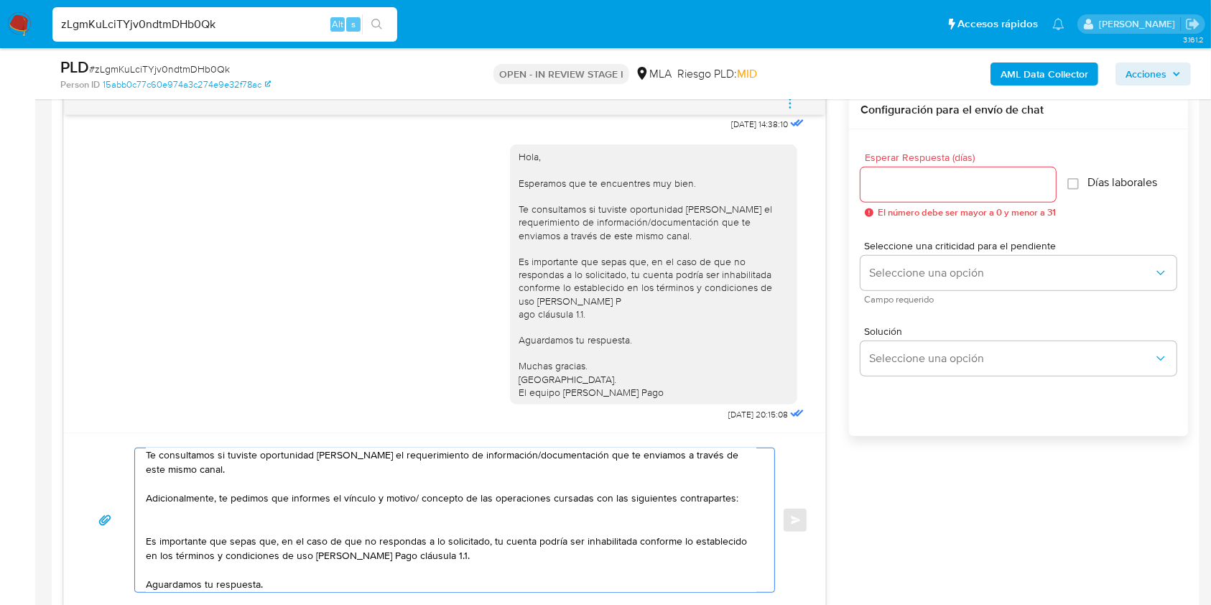
paste textarea "- Xueyun Lin – CUIT 27942634558 (ACTIVIDAD: Venta al por menor en minimercados)…"
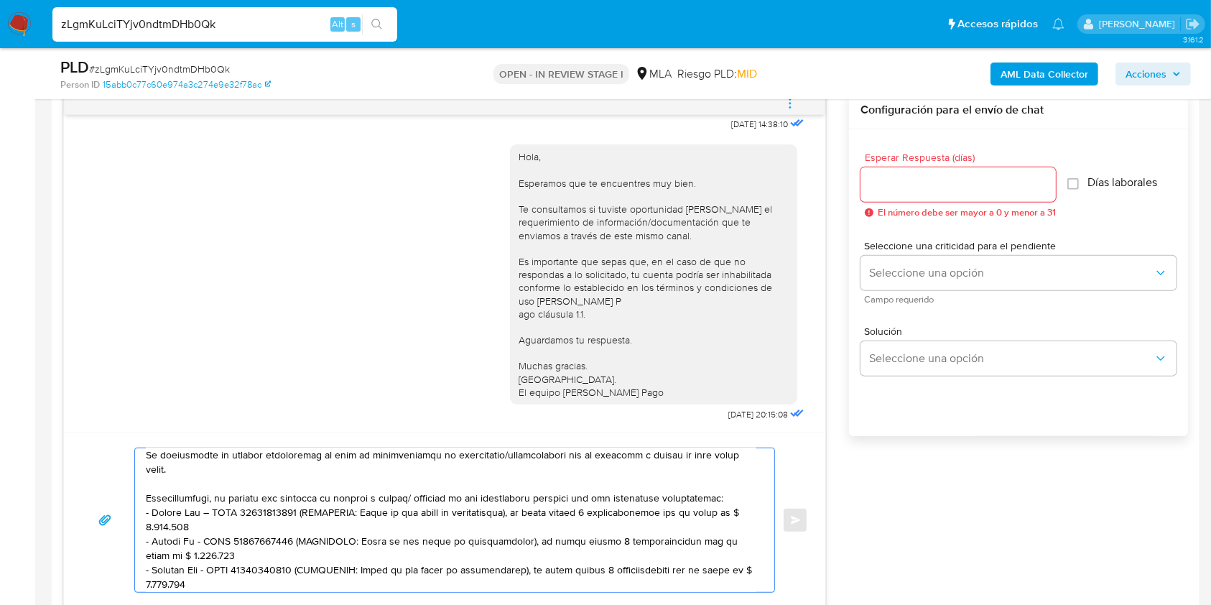
scroll to position [81, 0]
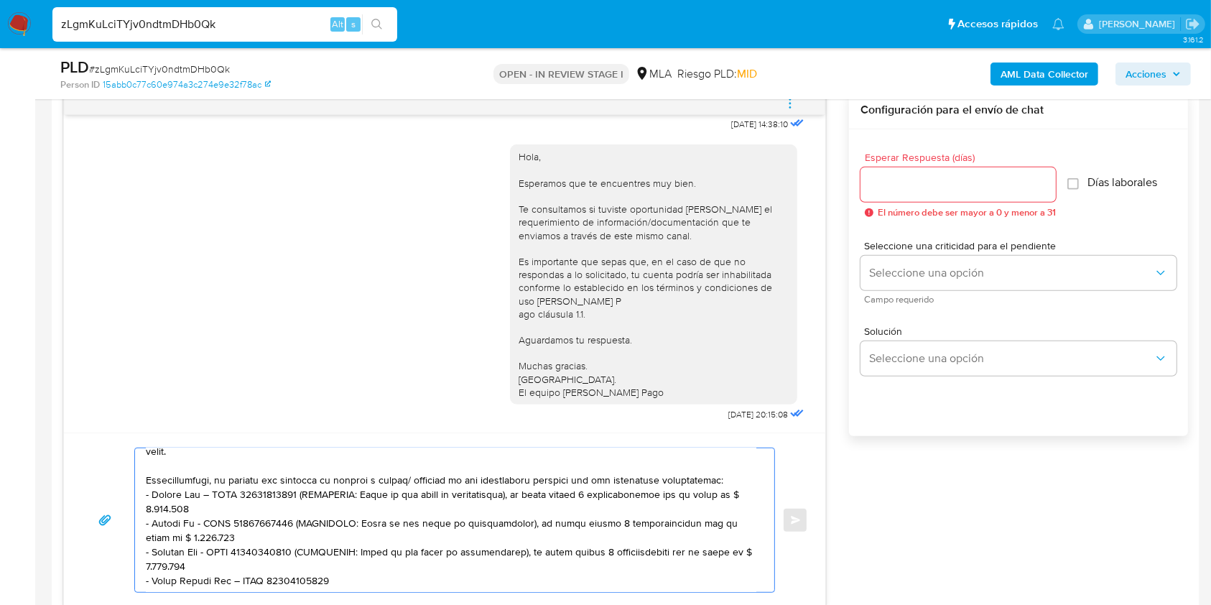
drag, startPoint x: 317, startPoint y: 507, endPoint x: 303, endPoint y: 500, distance: 15.1
click at [303, 500] on textarea at bounding box center [451, 520] width 610 height 144
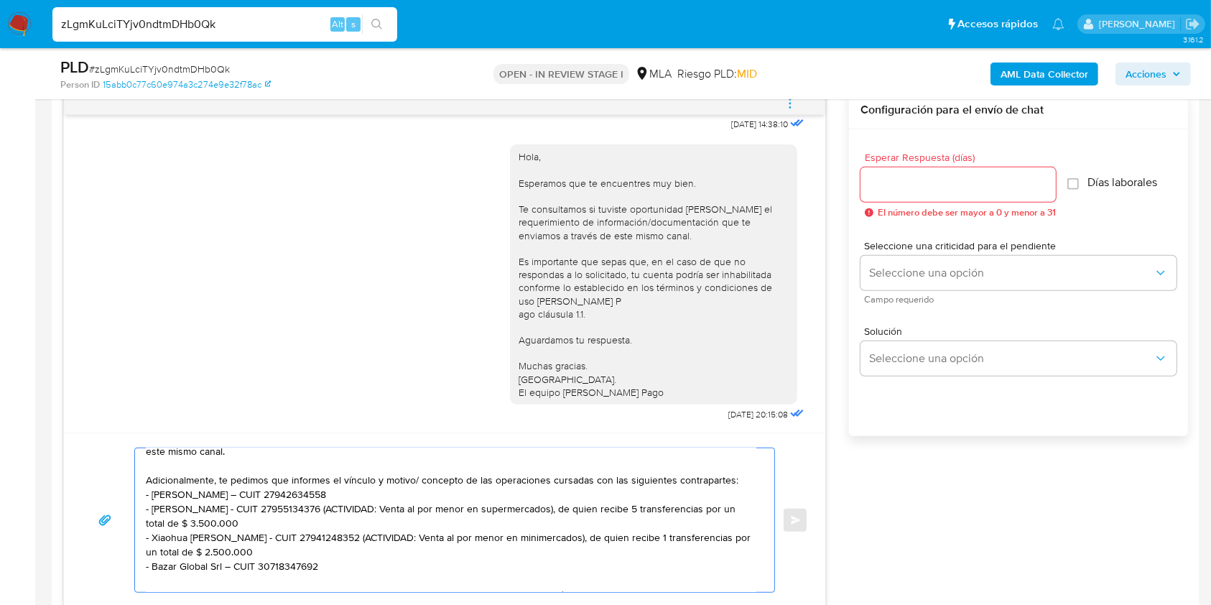
drag, startPoint x: 333, startPoint y: 517, endPoint x: 291, endPoint y: 509, distance: 43.1
click at [291, 509] on textarea "Hola, Esperamos que te encuentres muy bien. Te consultamos si tuviste oportunid…" at bounding box center [451, 520] width 610 height 144
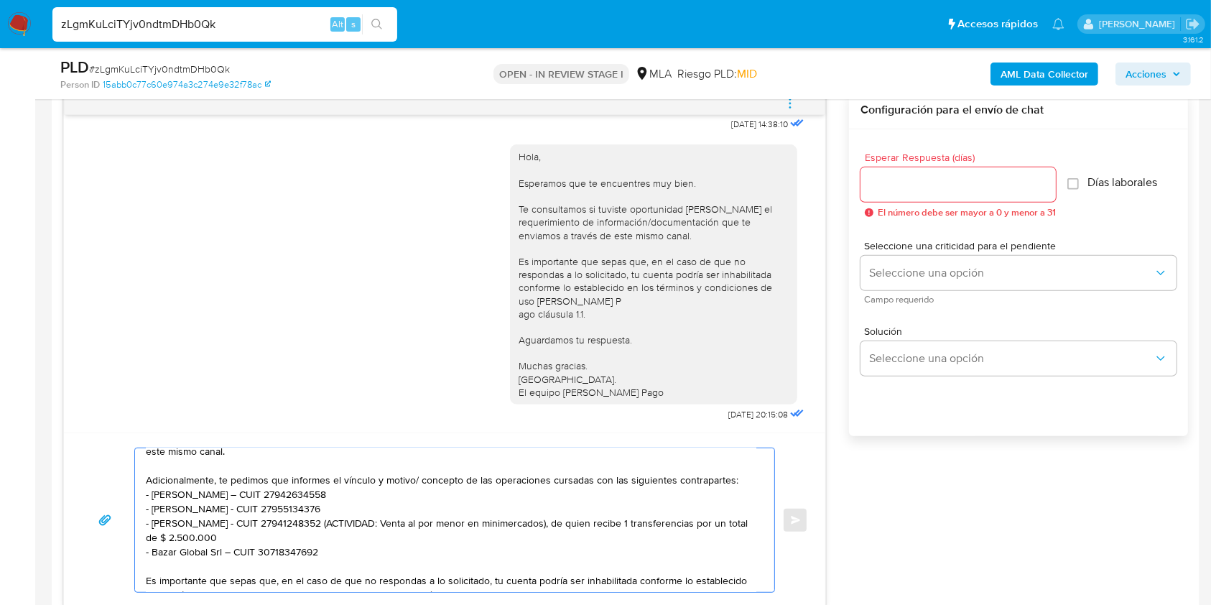
drag, startPoint x: 300, startPoint y: 535, endPoint x: 300, endPoint y: 526, distance: 9.3
click at [300, 526] on textarea "Hola, Esperamos que te encuentres muy bien. Te consultamos si tuviste oportunid…" at bounding box center [451, 520] width 610 height 144
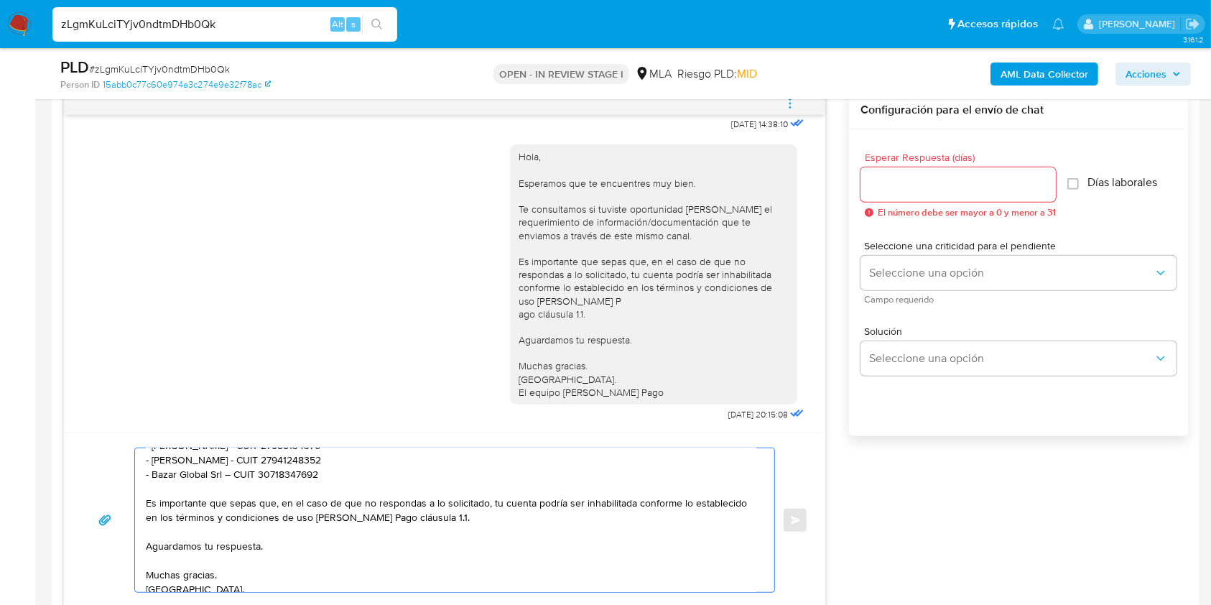
scroll to position [174, 0]
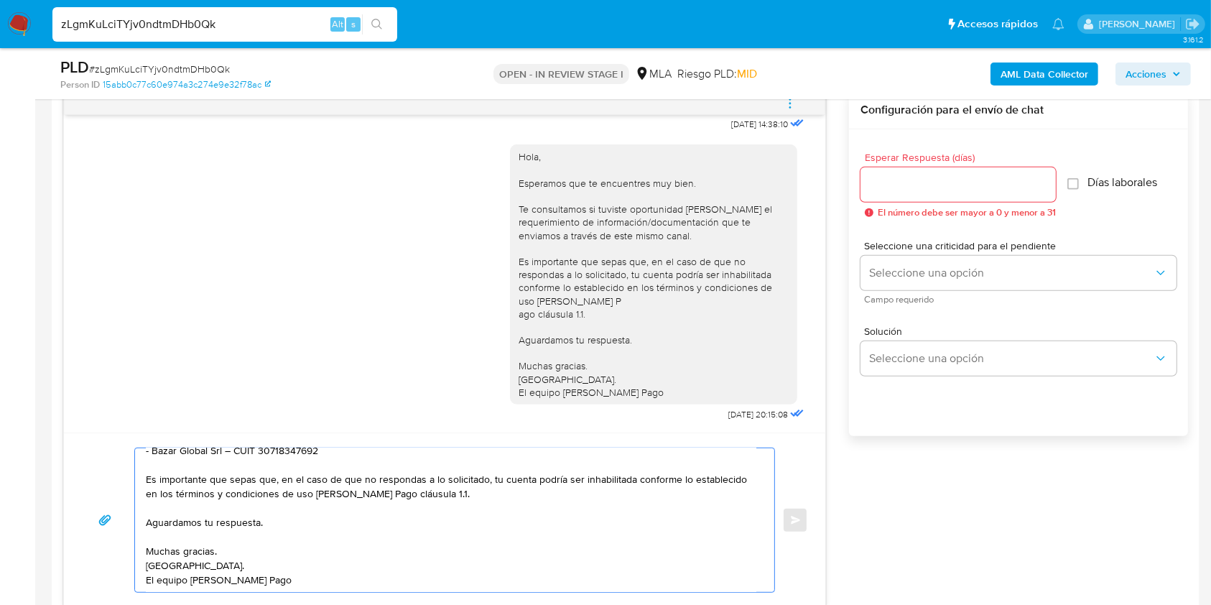
type textarea "Hola, Esperamos que te encuentres muy bien. Te consultamos si tuviste oportunid…"
click at [959, 184] on input "Esperar Respuesta (días)" at bounding box center [957, 184] width 195 height 19
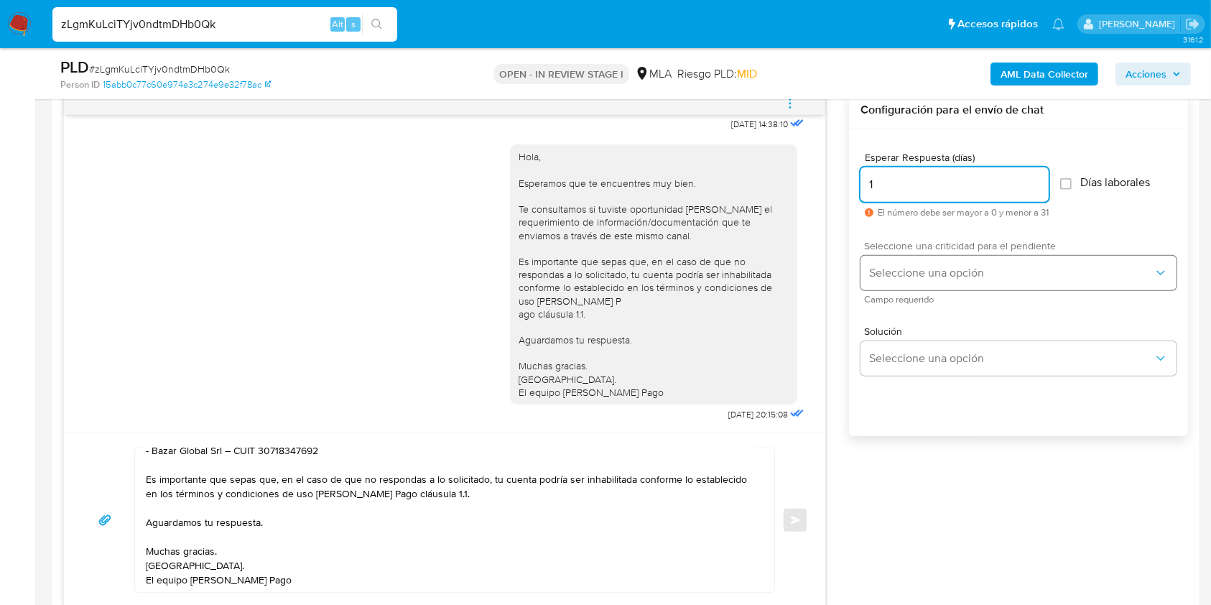
type input "1"
click at [899, 279] on button "Seleccione una opción" at bounding box center [1018, 273] width 316 height 34
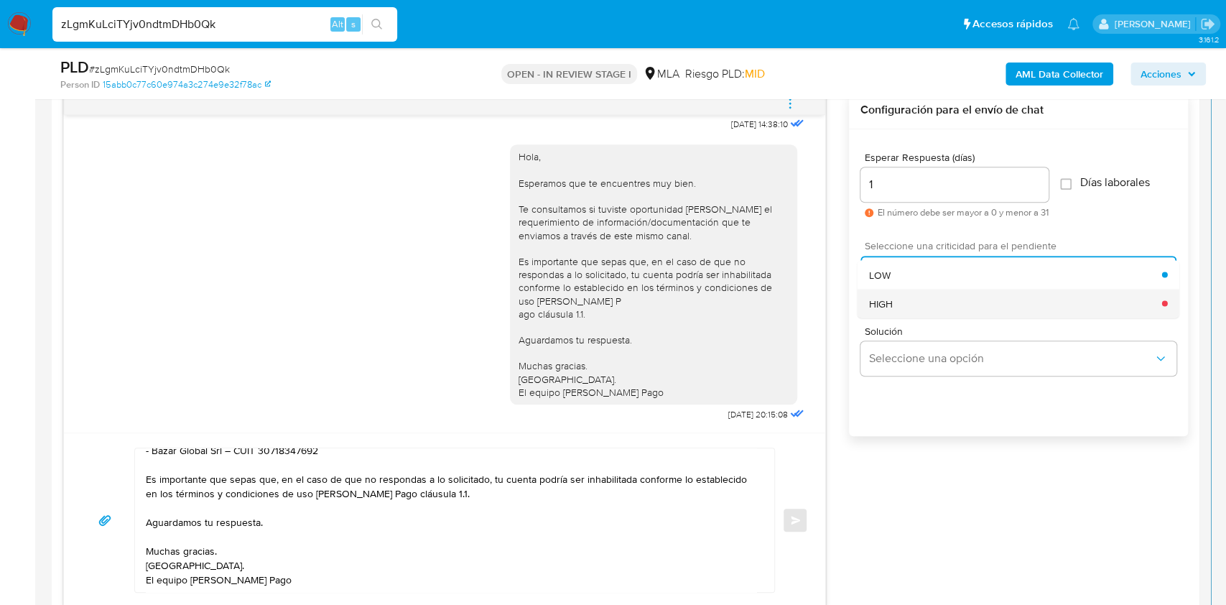
click at [904, 298] on div "HIGH" at bounding box center [1015, 303] width 293 height 29
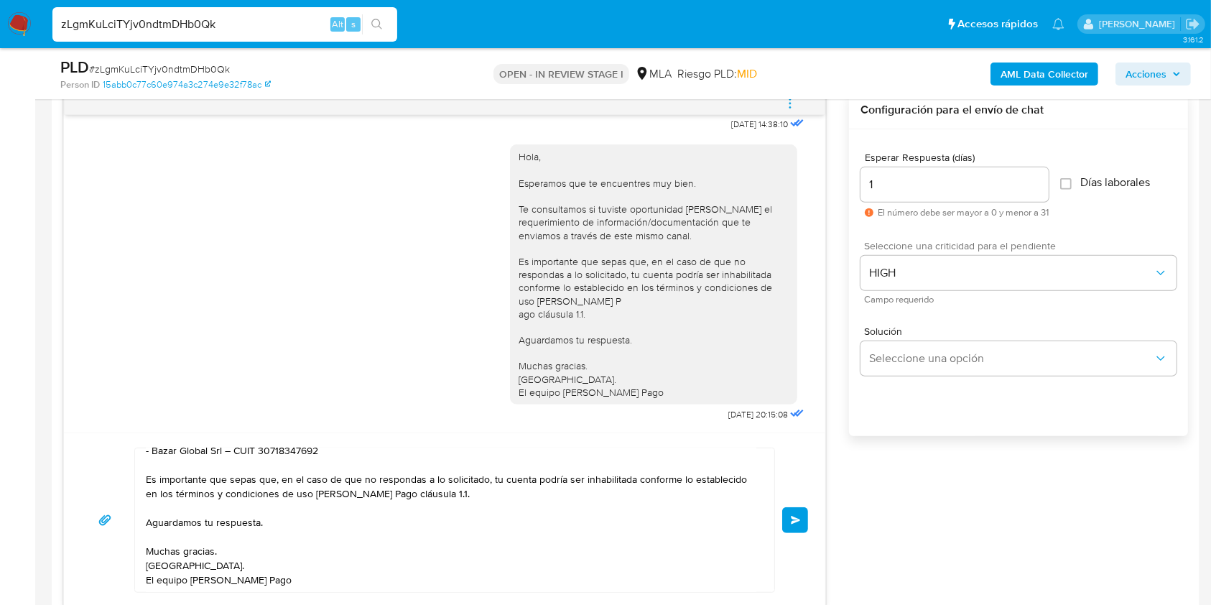
click at [798, 512] on button "Enviar" at bounding box center [795, 520] width 26 height 26
click at [805, 514] on button "Enviar" at bounding box center [795, 520] width 26 height 26
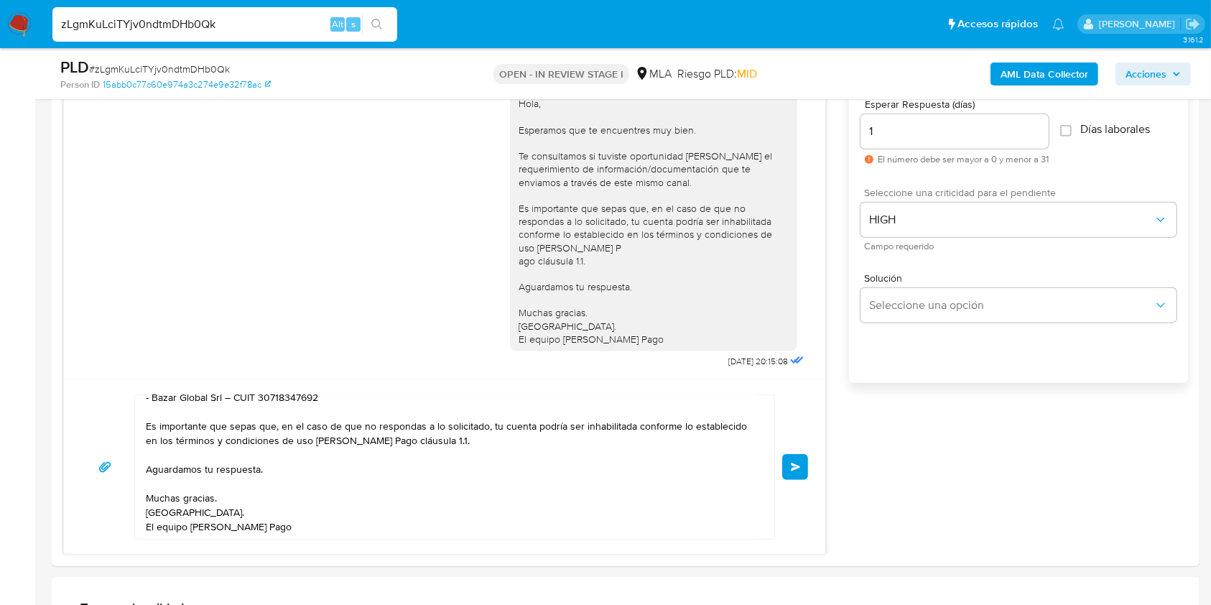
scroll to position [824, 0]
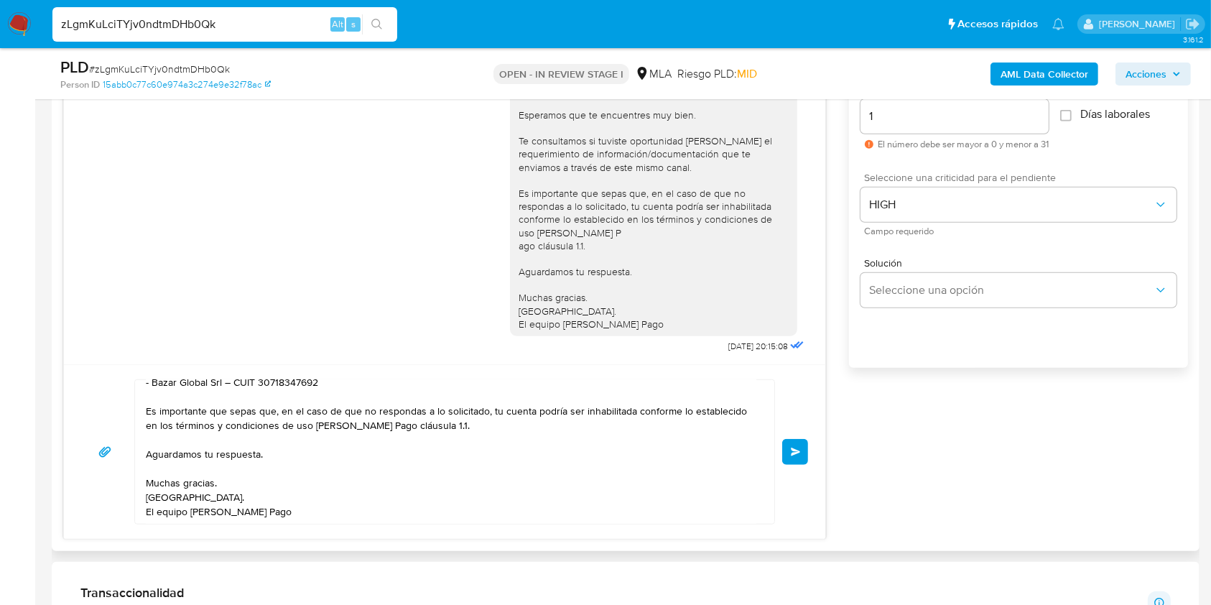
click at [791, 449] on span "Enviar" at bounding box center [796, 451] width 10 height 9
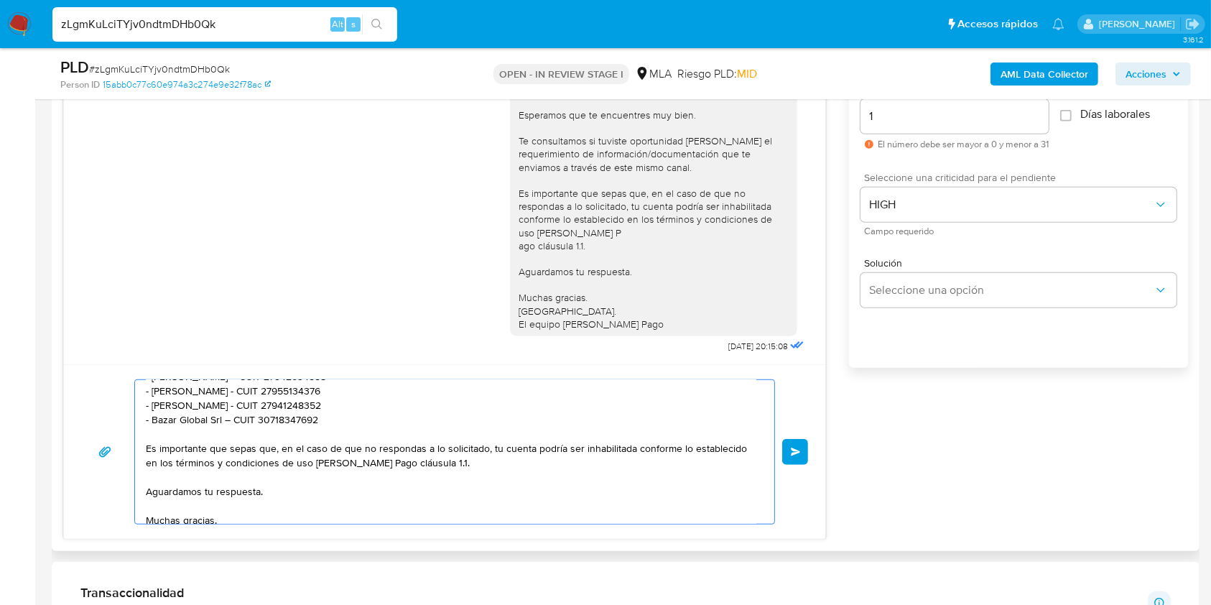
scroll to position [0, 0]
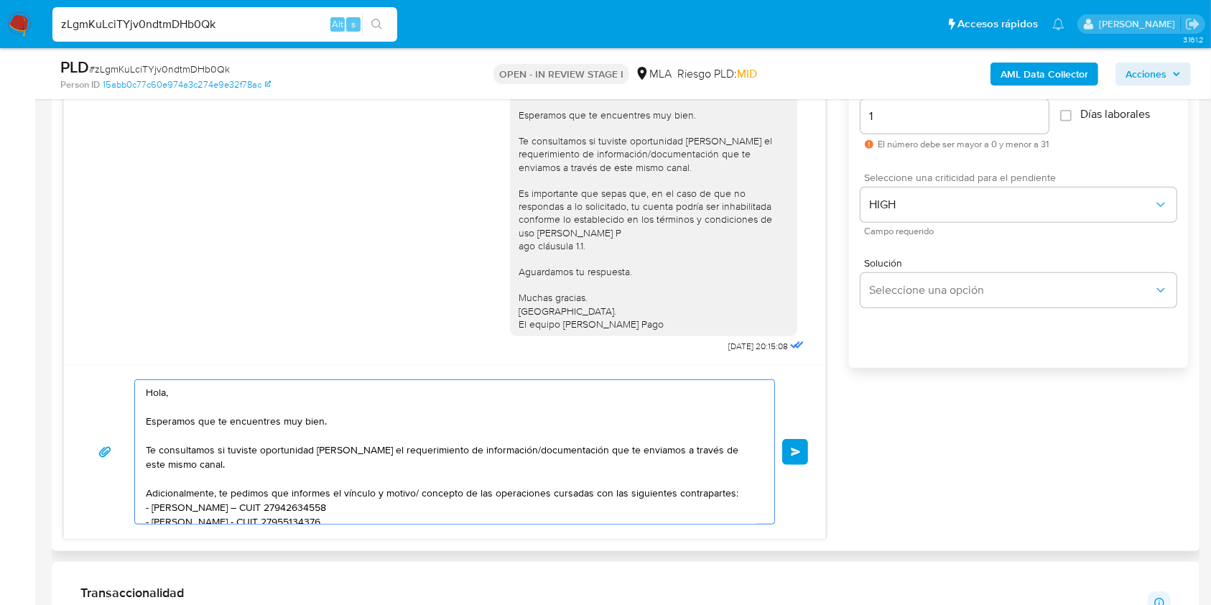
drag, startPoint x: 293, startPoint y: 511, endPoint x: 103, endPoint y: 363, distance: 240.4
click at [103, 364] on div "Hola, Esperamos que te encuentres muy bien. Te consultamos si tuviste oportunid…" at bounding box center [444, 451] width 761 height 174
click at [27, 27] on img at bounding box center [19, 24] width 24 height 24
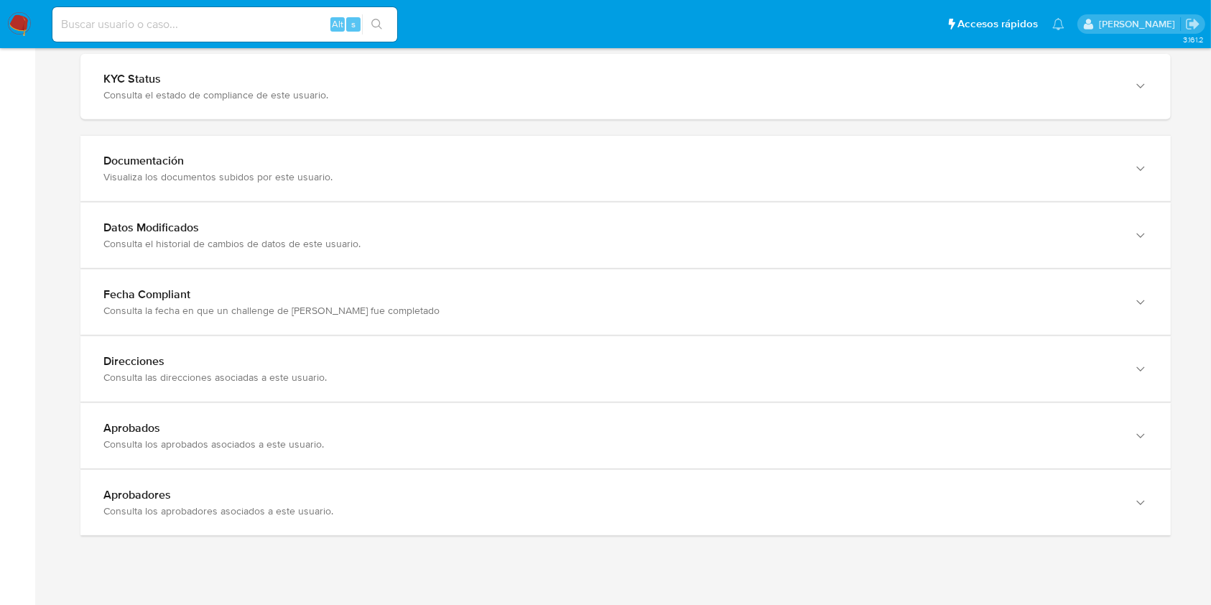
scroll to position [1441, 0]
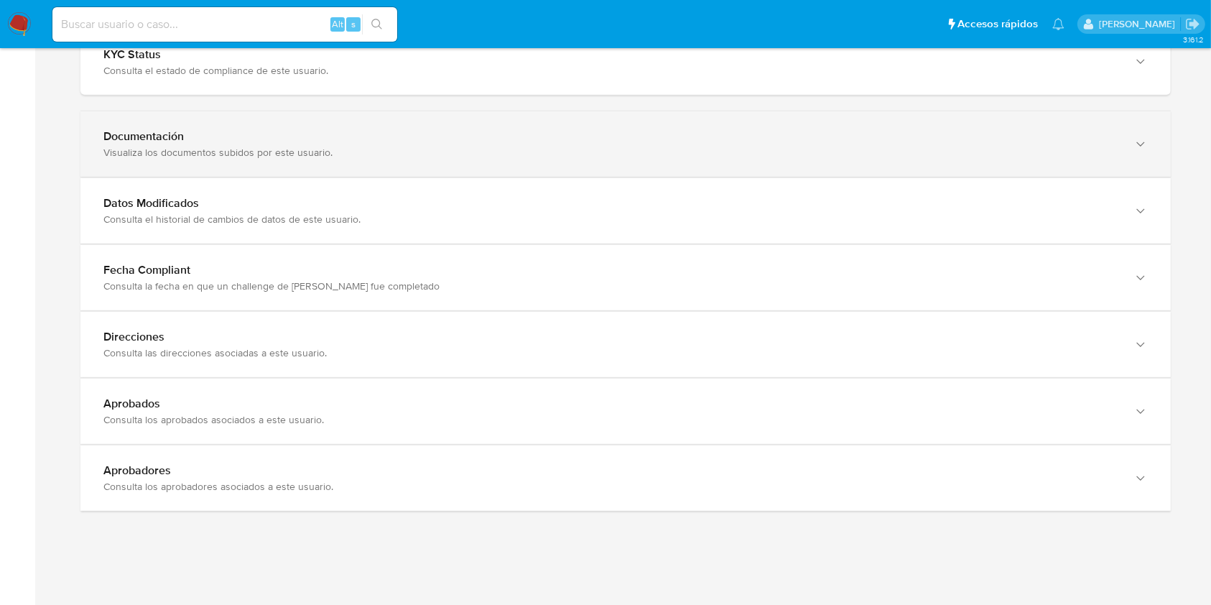
click at [1101, 146] on div "Visualiza los documentos subidos por este usuario." at bounding box center [610, 152] width 1015 height 13
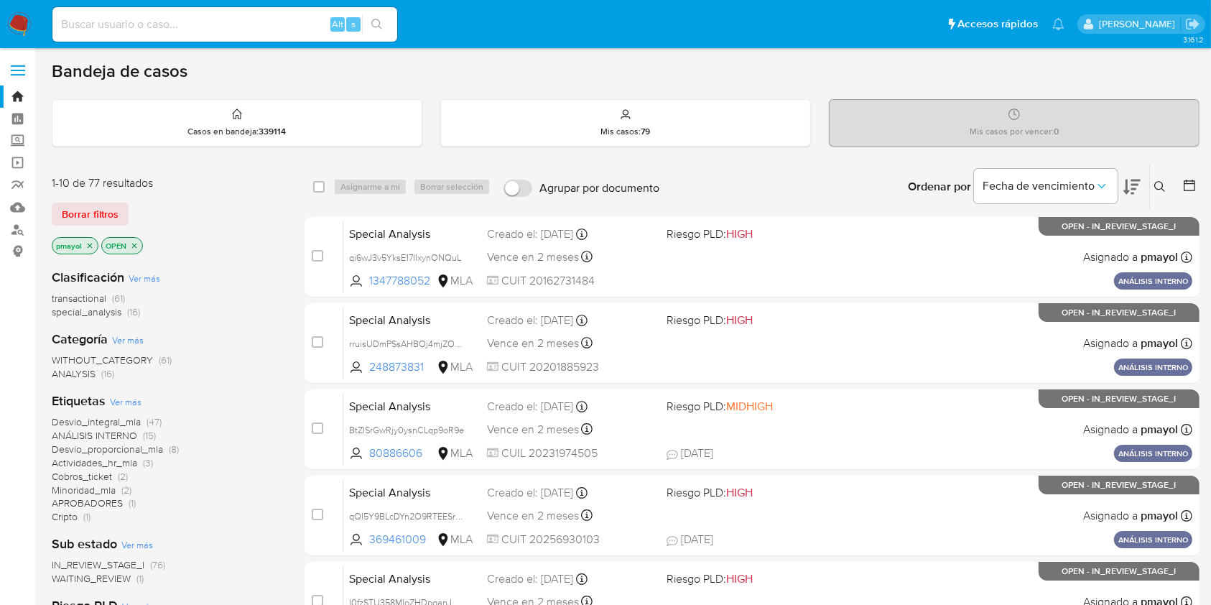
click at [253, 22] on input at bounding box center [224, 24] width 345 height 19
paste input "zLgmKuLciTYjv0ndtmDHb0Qk"
type input "zLgmKuLciTYjv0ndtmDHb0Qk"
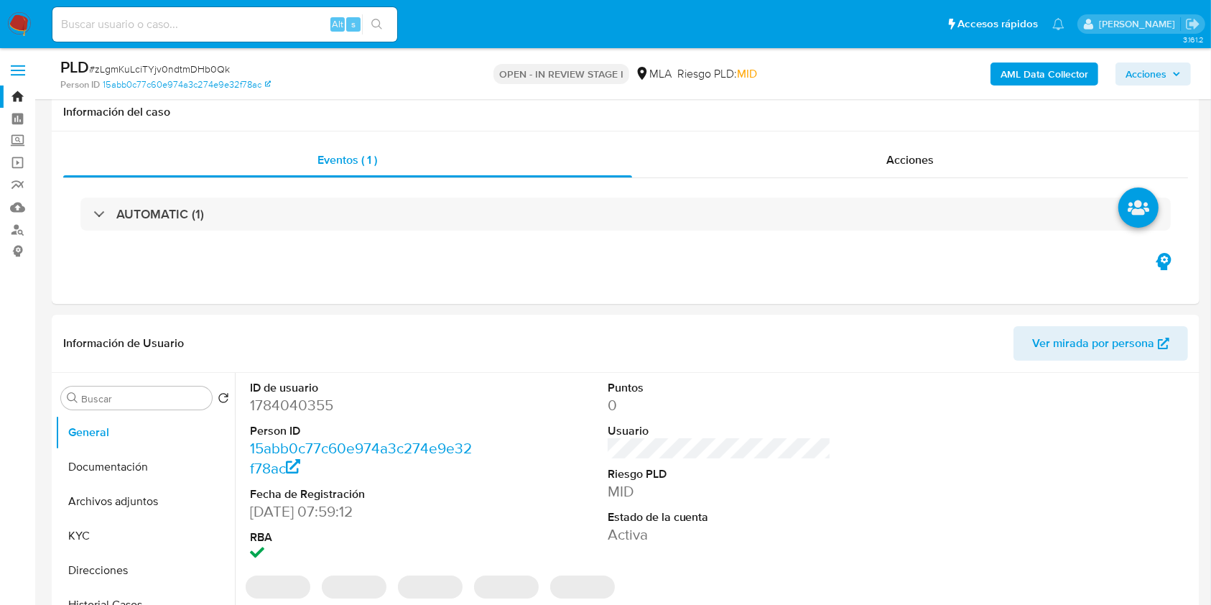
select select "10"
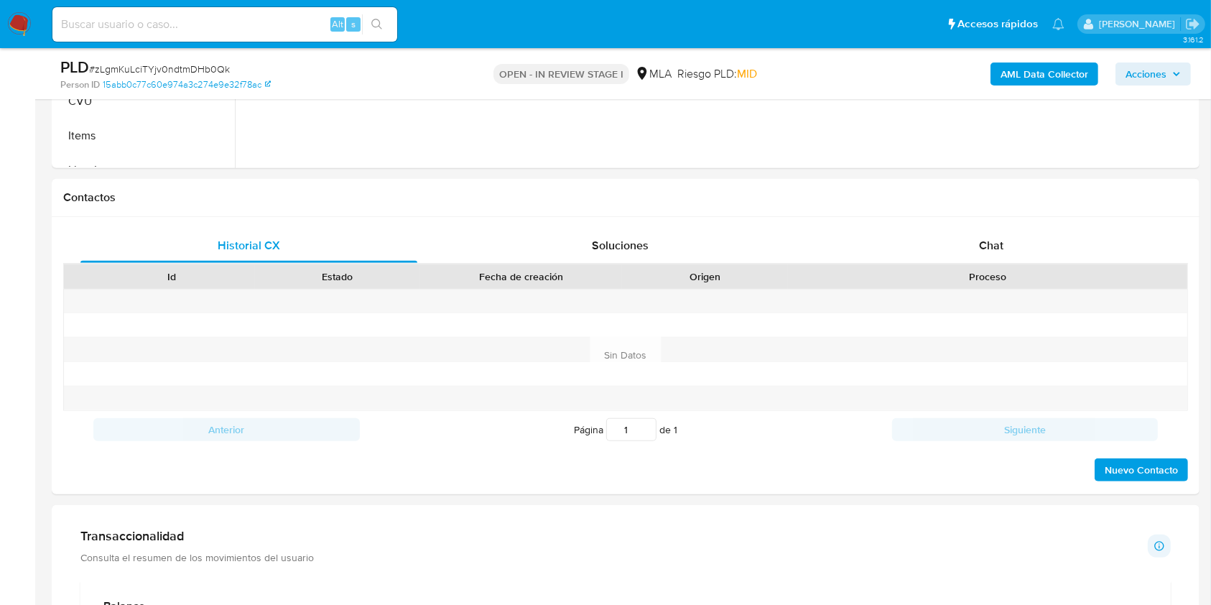
scroll to position [586, 0]
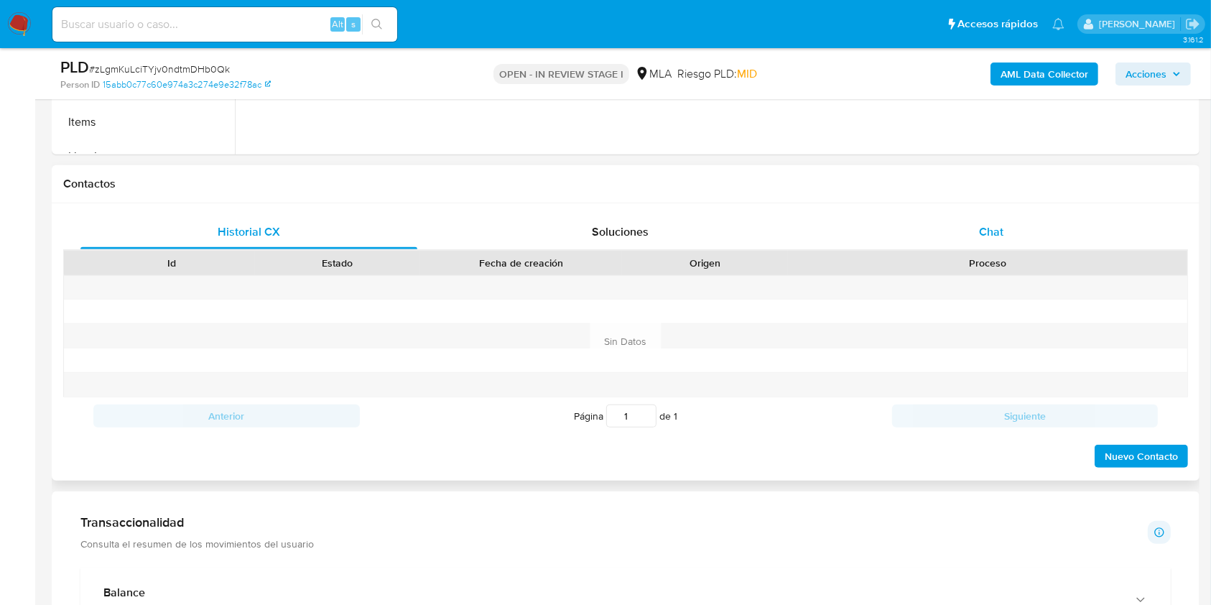
click at [834, 215] on div "Chat" at bounding box center [991, 232] width 337 height 34
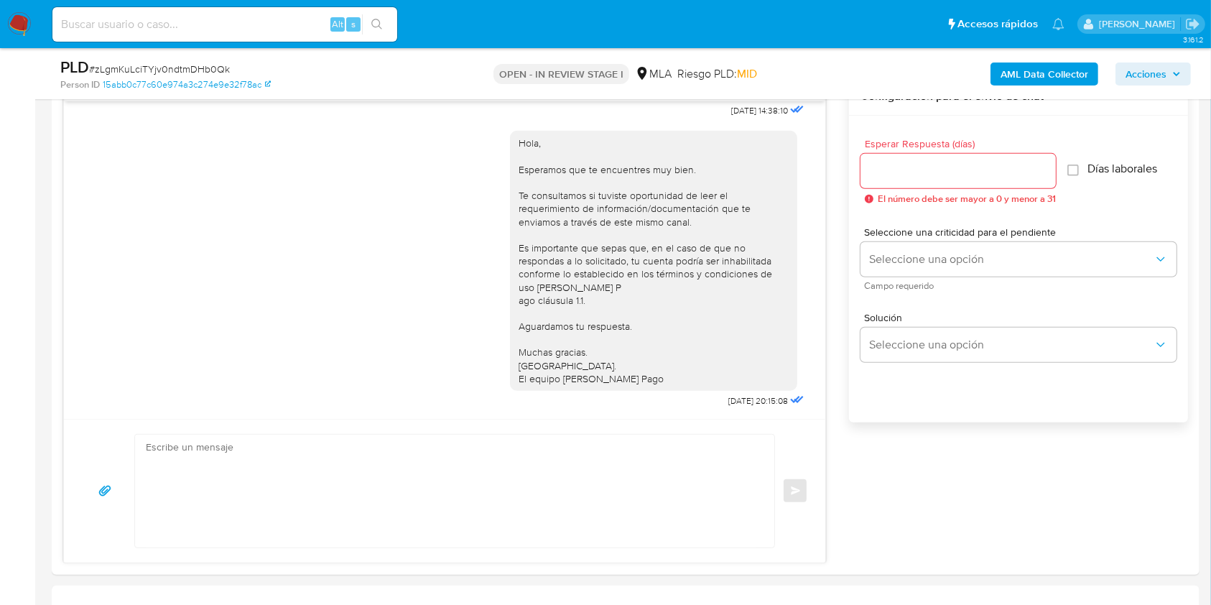
scroll to position [798, 0]
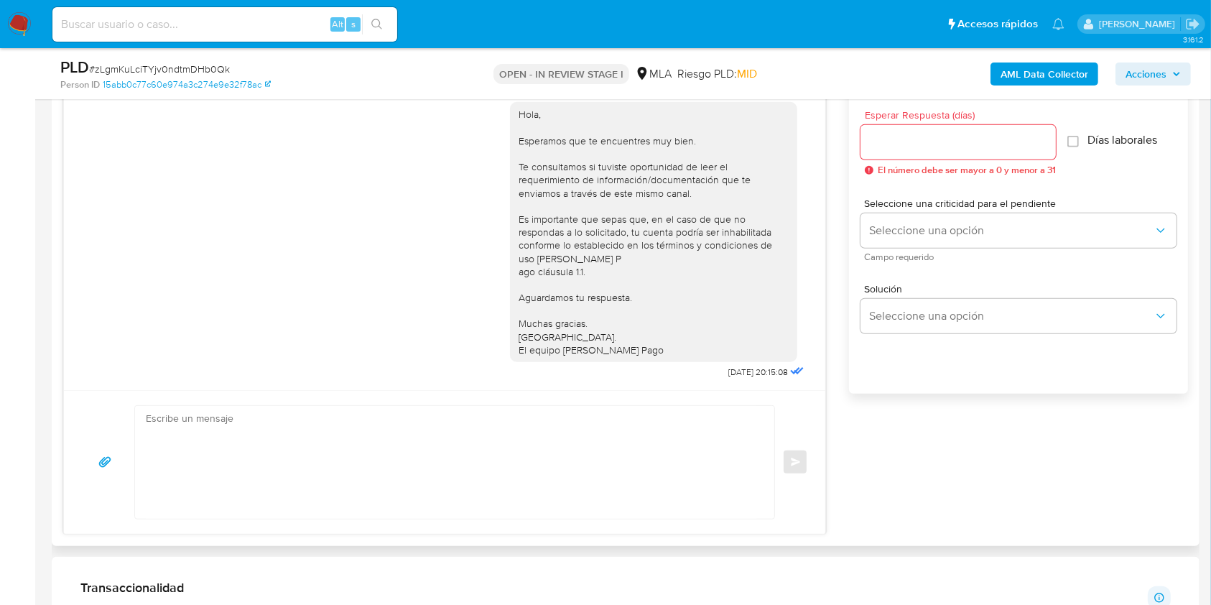
click at [418, 411] on textarea at bounding box center [451, 462] width 610 height 113
paste textarea "Hola, Esperamos que te encuentres muy bien. Te consultamos si tuviste oportunid…"
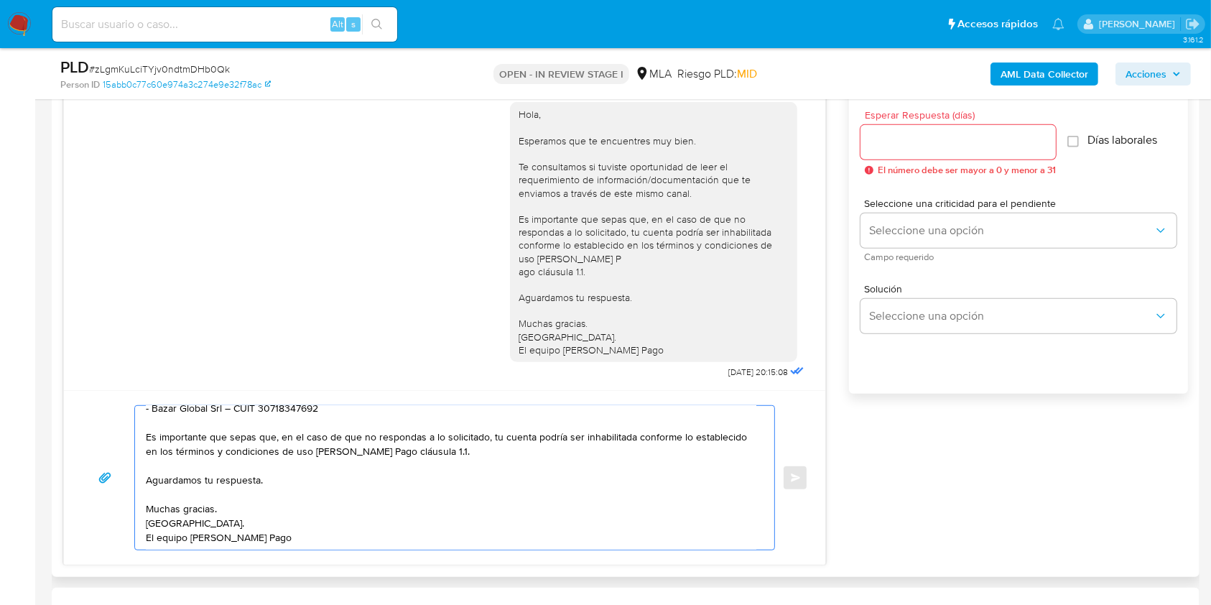
scroll to position [0, 0]
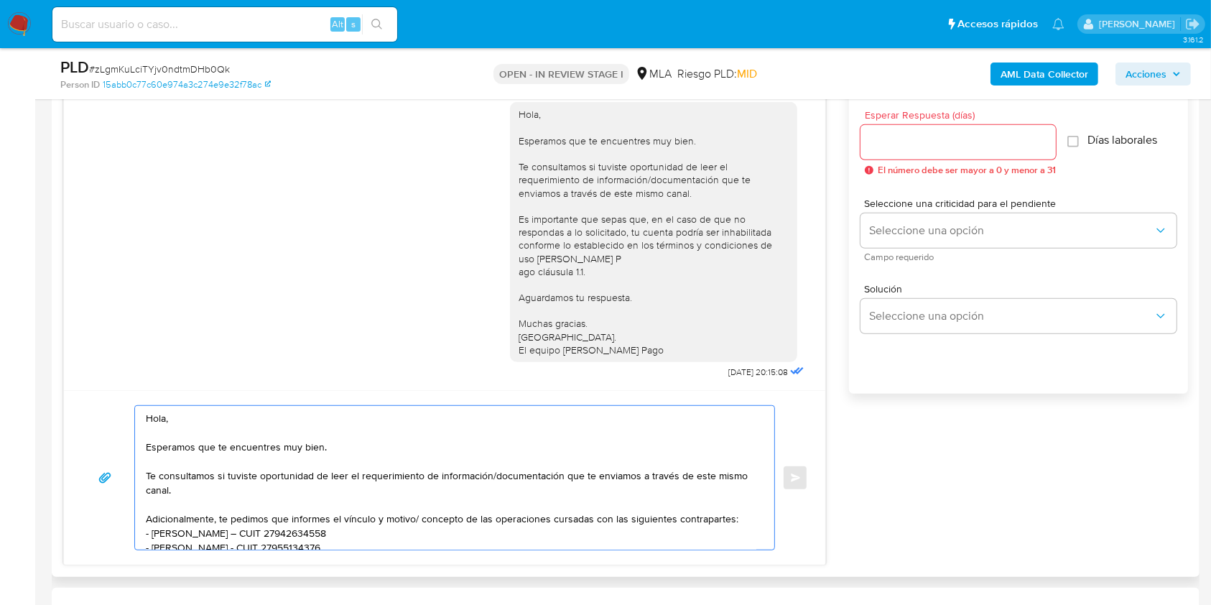
type textarea "Hola, Esperamos que te encuentres muy bien. Te consultamos si tuviste oportunid…"
click at [834, 134] on input "Esperar Respuesta (días)" at bounding box center [957, 142] width 195 height 19
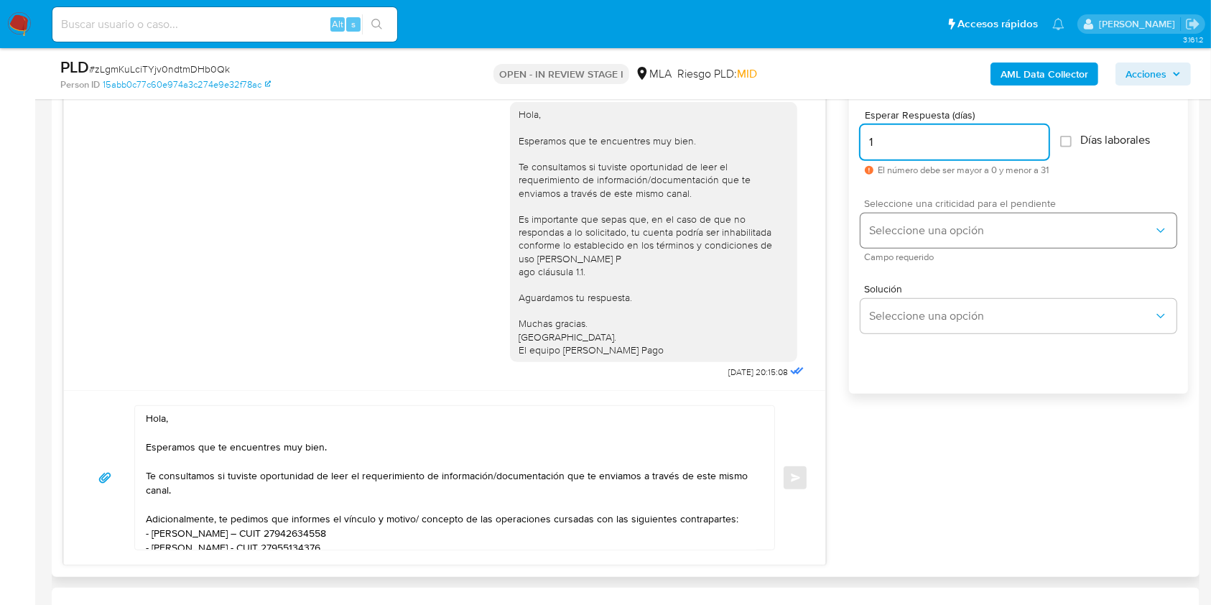
type input "1"
click at [834, 233] on span "Seleccione una opción" at bounding box center [1011, 230] width 284 height 14
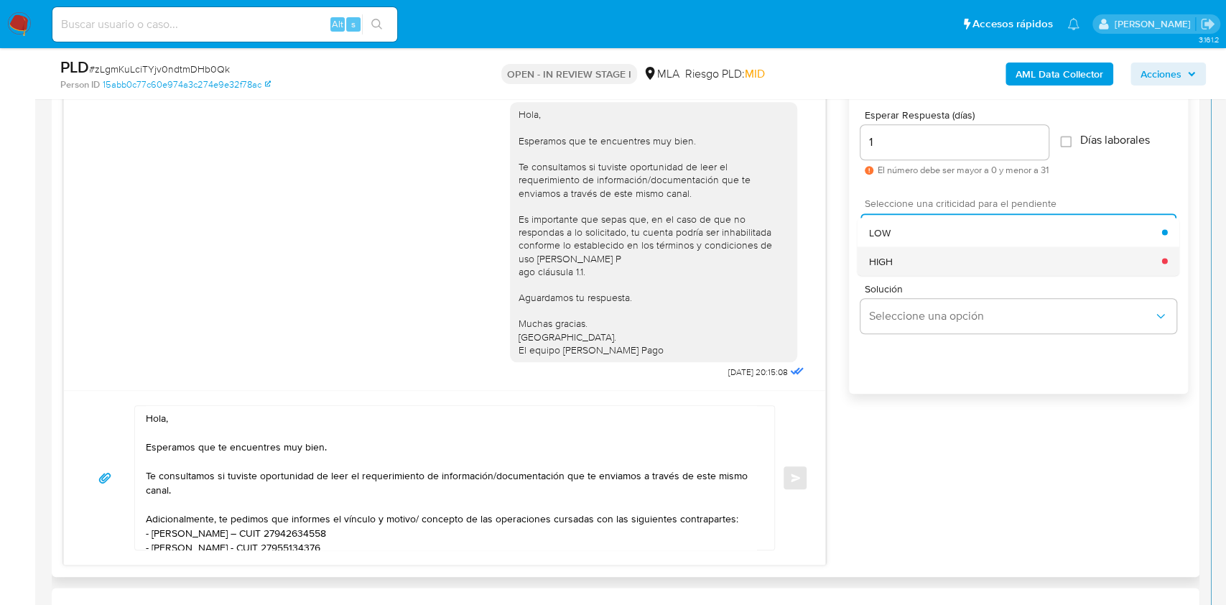
click at [834, 264] on div "HIGH" at bounding box center [1015, 260] width 293 height 29
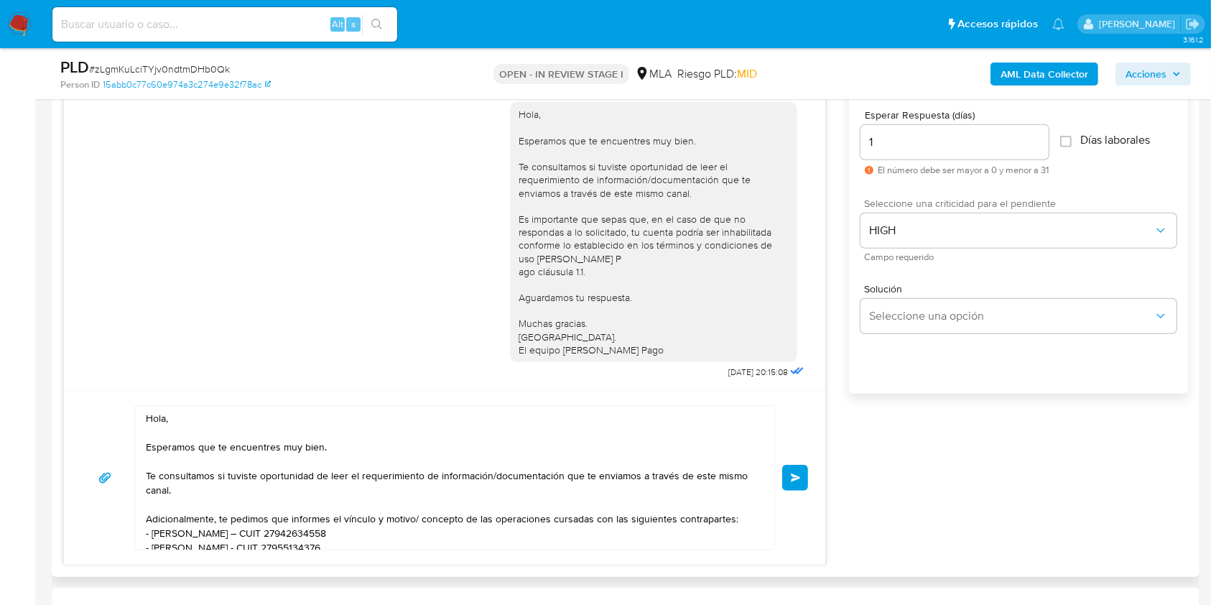
click at [794, 411] on span "Enviar" at bounding box center [796, 477] width 10 height 9
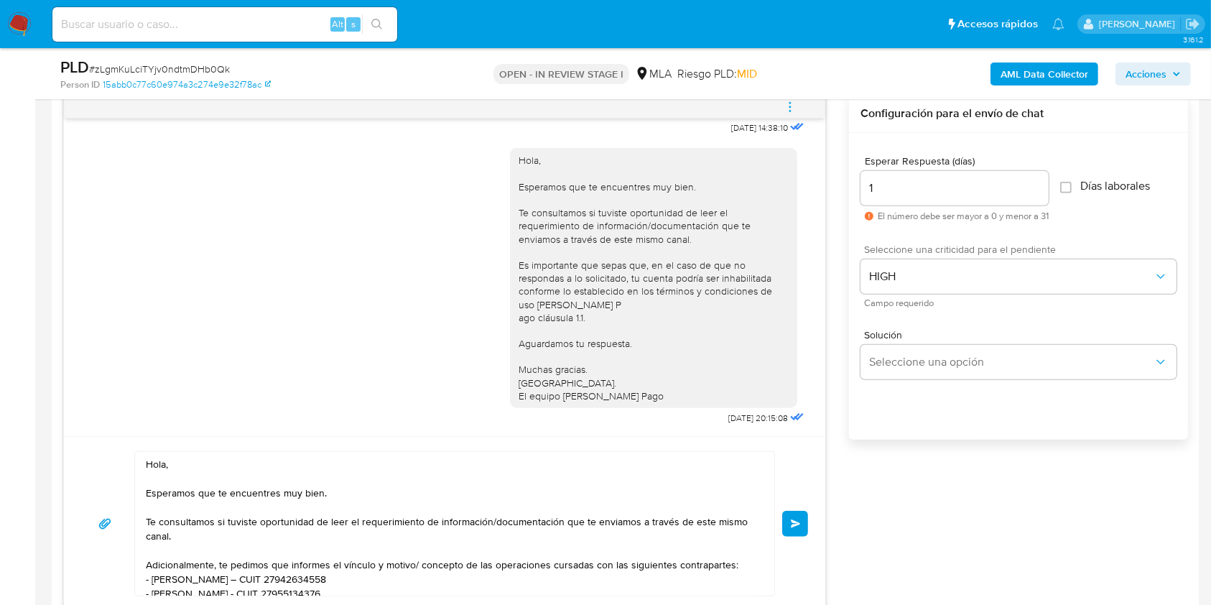
scroll to position [768, 0]
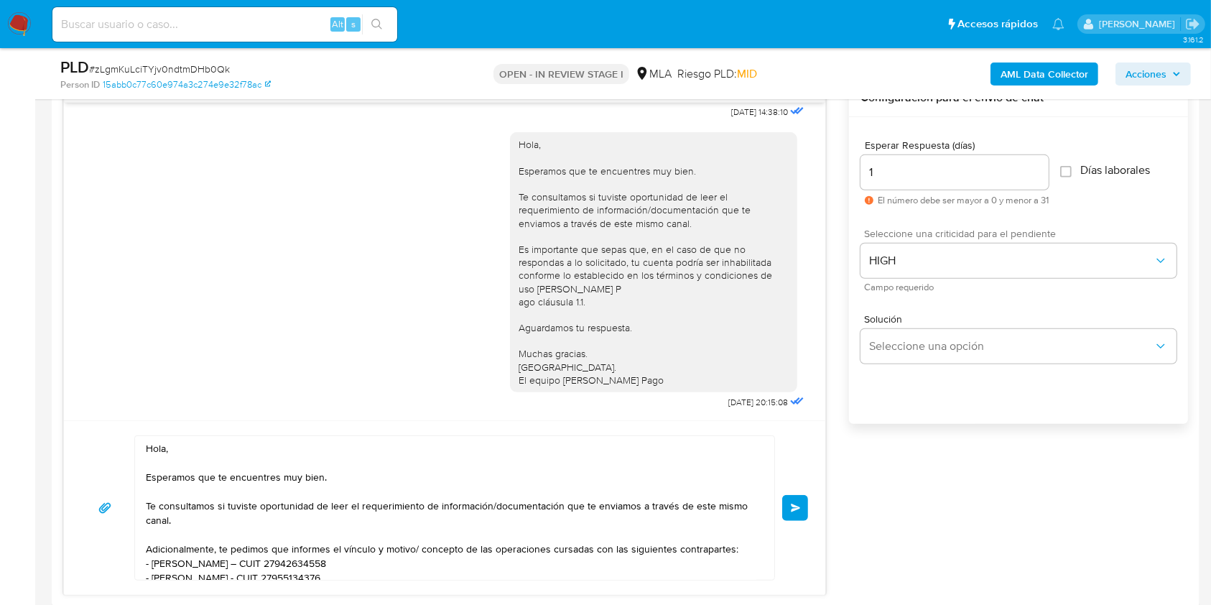
click at [800, 411] on span "Enviar" at bounding box center [796, 507] width 10 height 9
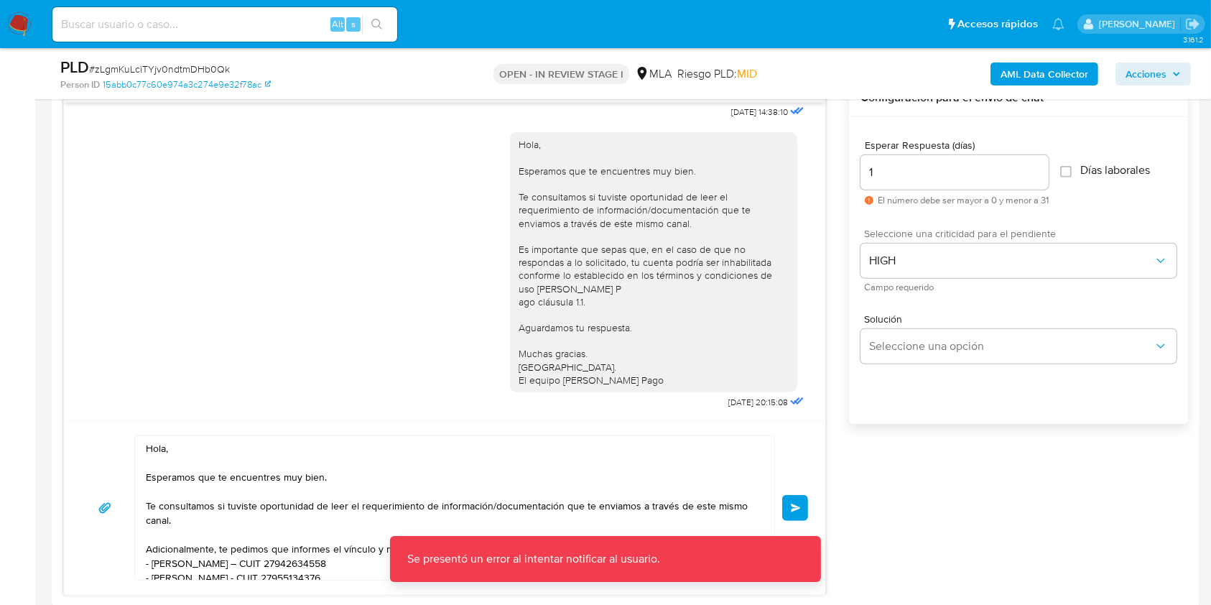
click at [800, 411] on span "Enviar" at bounding box center [796, 507] width 10 height 9
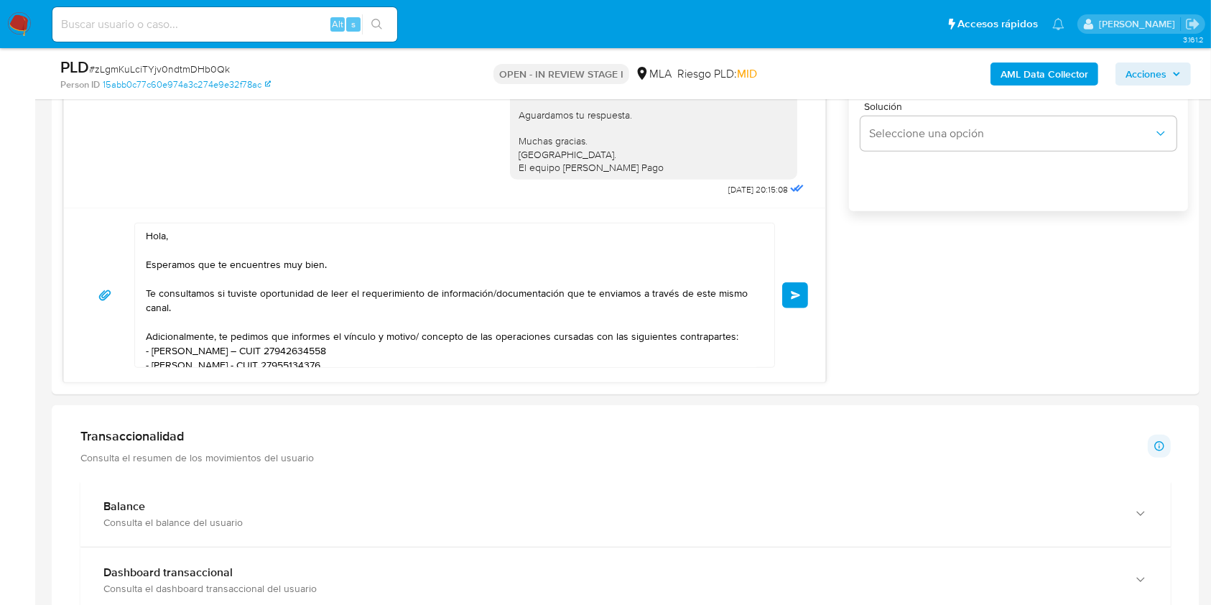
scroll to position [987, 0]
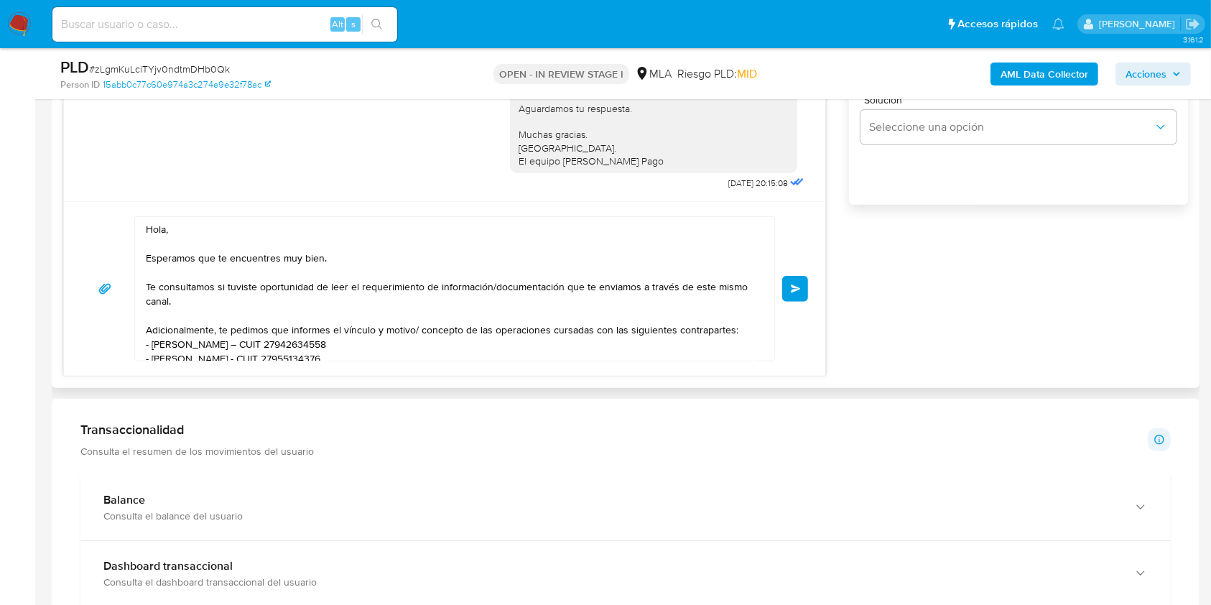
click at [804, 285] on button "Enviar" at bounding box center [795, 289] width 26 height 26
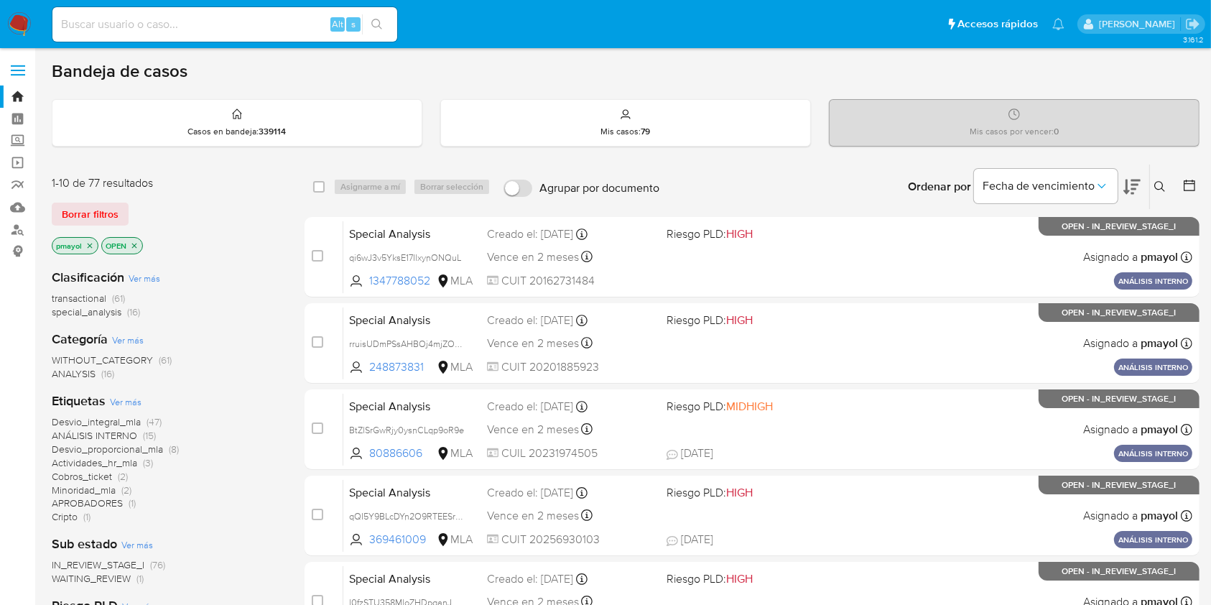
click at [219, 22] on input at bounding box center [224, 24] width 345 height 19
paste input "zLgmKuLciTYjv0ndtmDHb0Qk"
type input "zLgmKuLciTYjv0ndtmDHb0Qk"
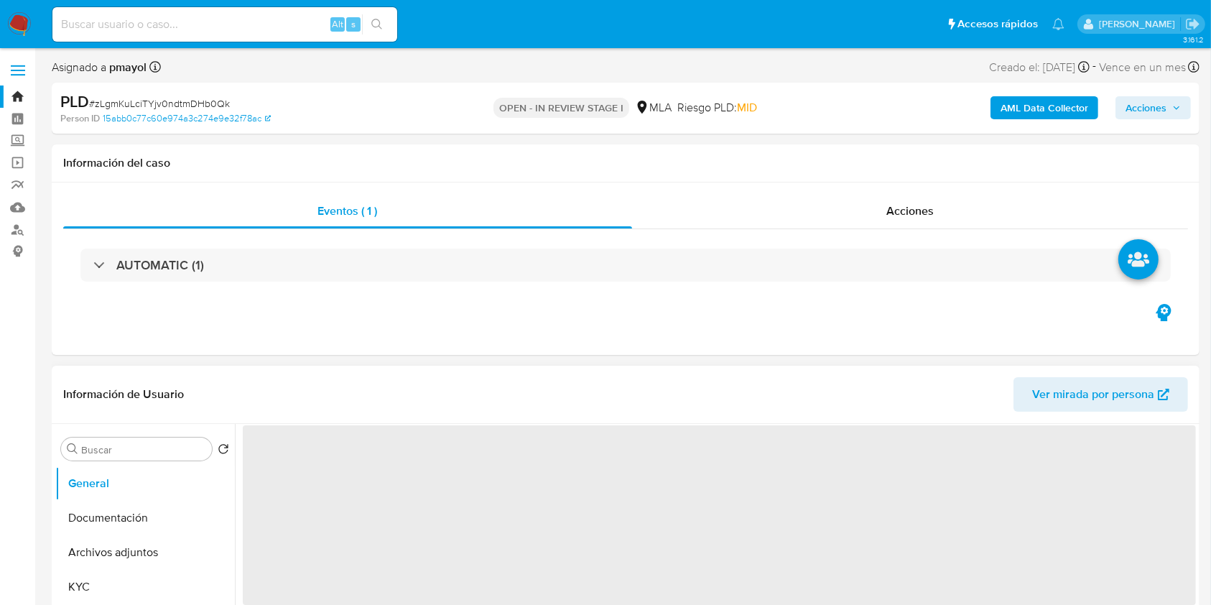
click at [111, 590] on button "KYC" at bounding box center [144, 586] width 179 height 34
select select "10"
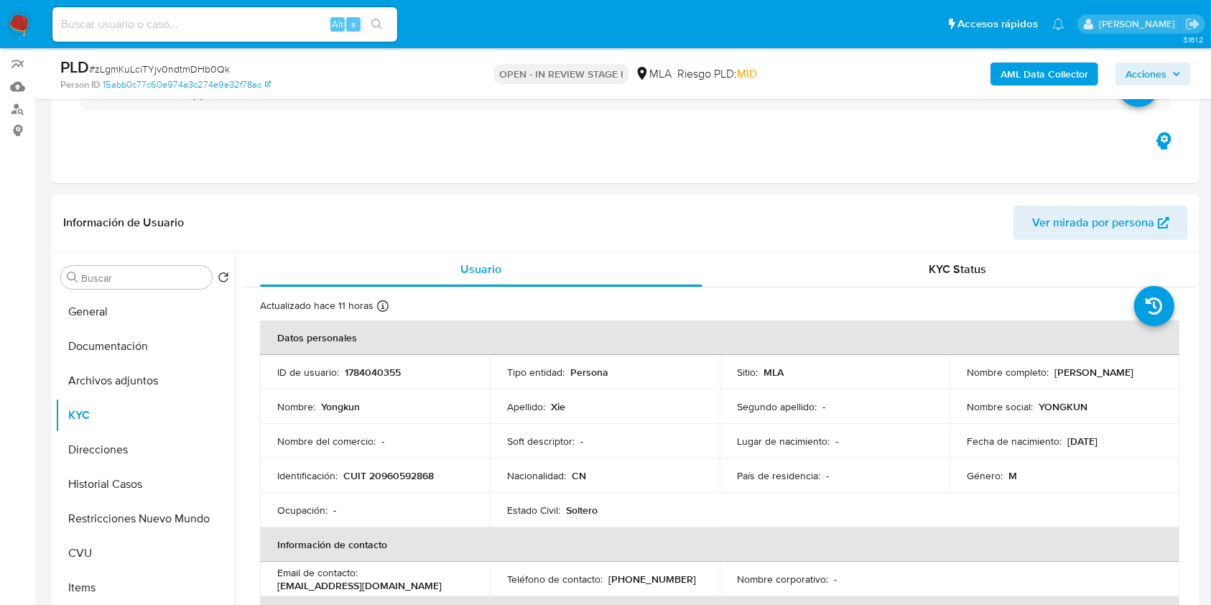
scroll to position [149, 0]
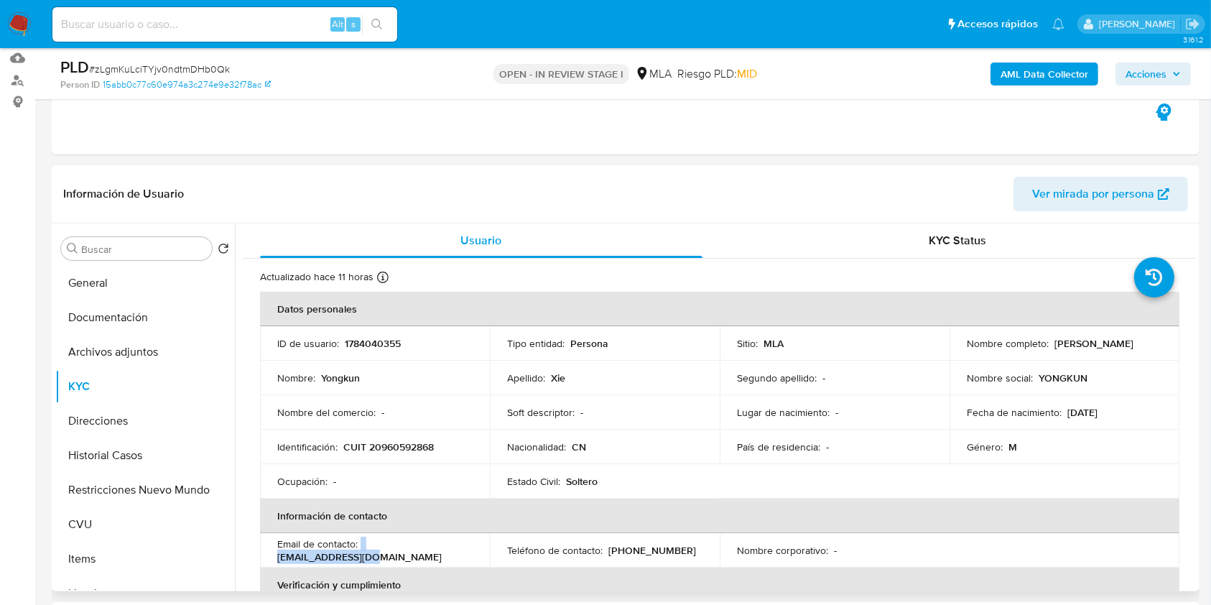
drag, startPoint x: 465, startPoint y: 551, endPoint x: 361, endPoint y: 550, distance: 103.4
click at [361, 550] on div "Email de contacto : [EMAIL_ADDRESS][DOMAIN_NAME]" at bounding box center [374, 550] width 195 height 26
copy div "[EMAIL_ADDRESS][DOMAIN_NAME]"
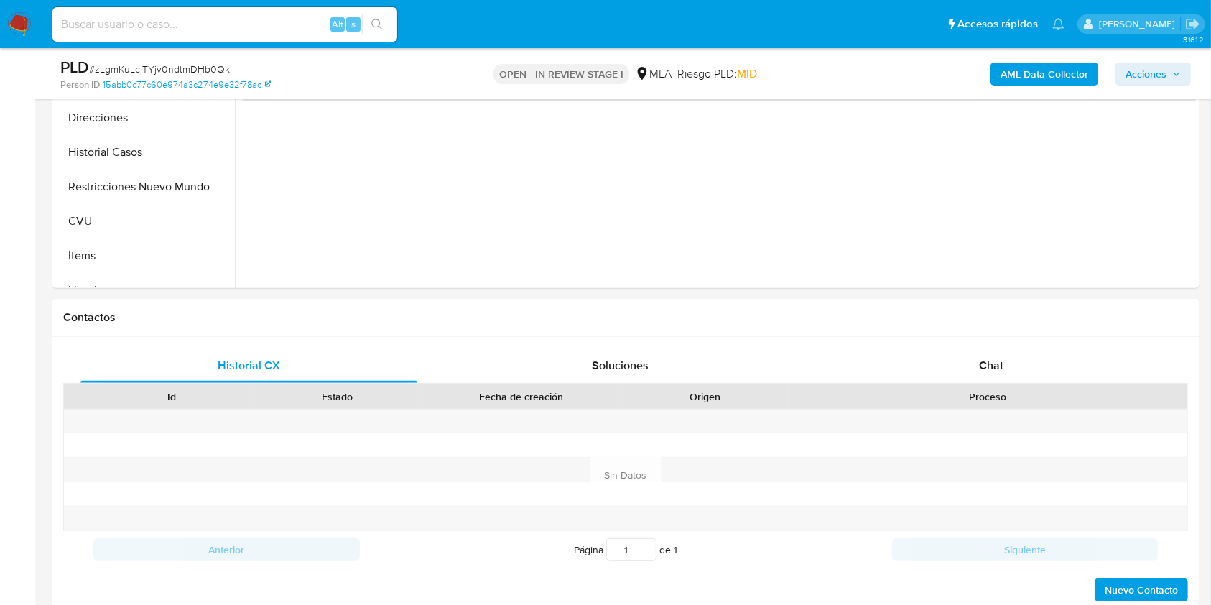
select select "10"
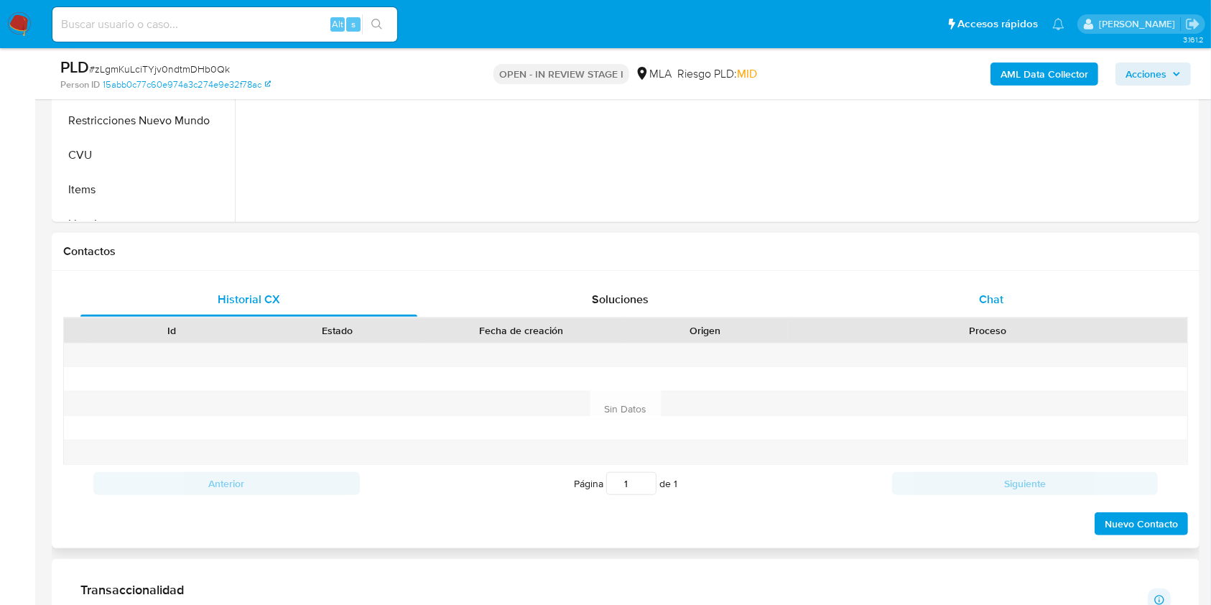
click at [1000, 300] on span "Chat" at bounding box center [991, 299] width 24 height 17
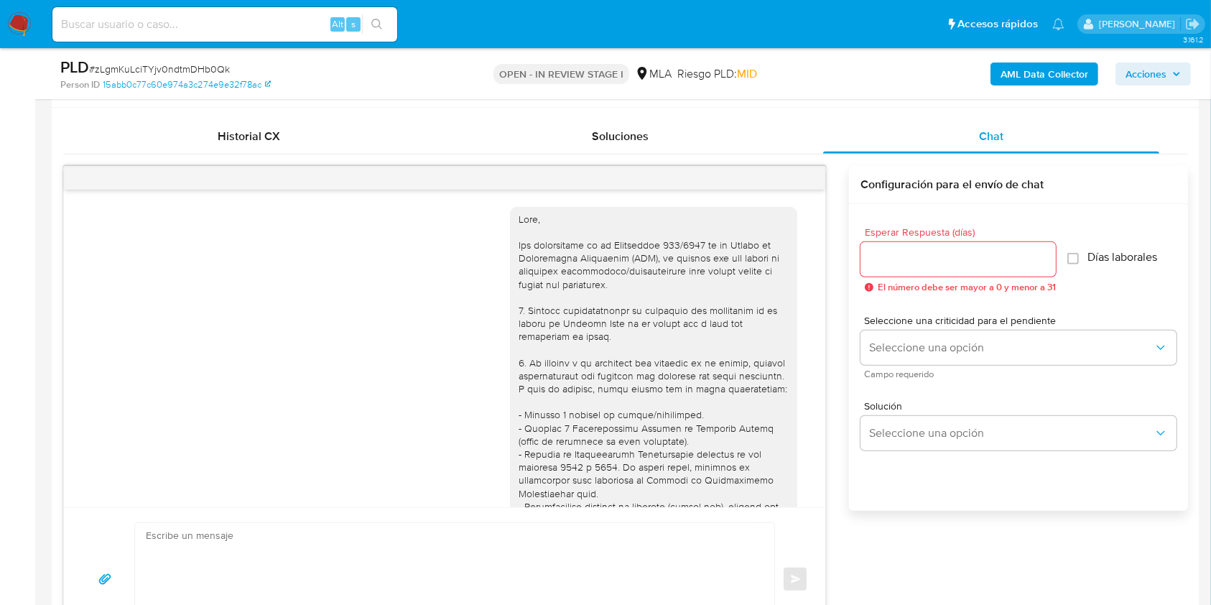
scroll to position [811, 0]
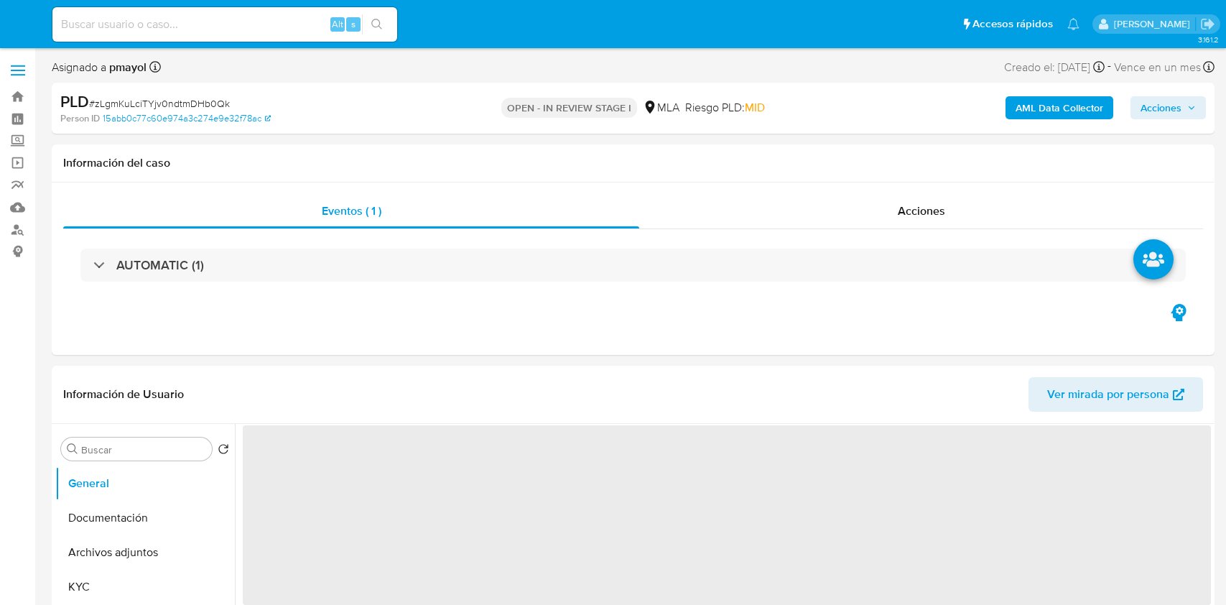
select select "10"
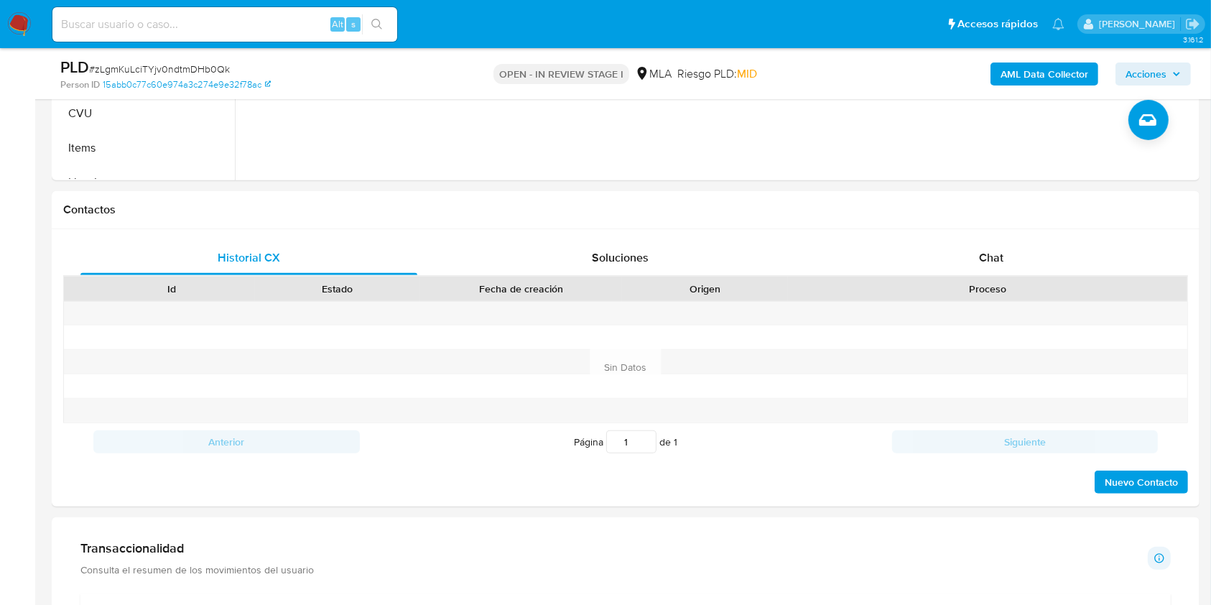
scroll to position [544, 0]
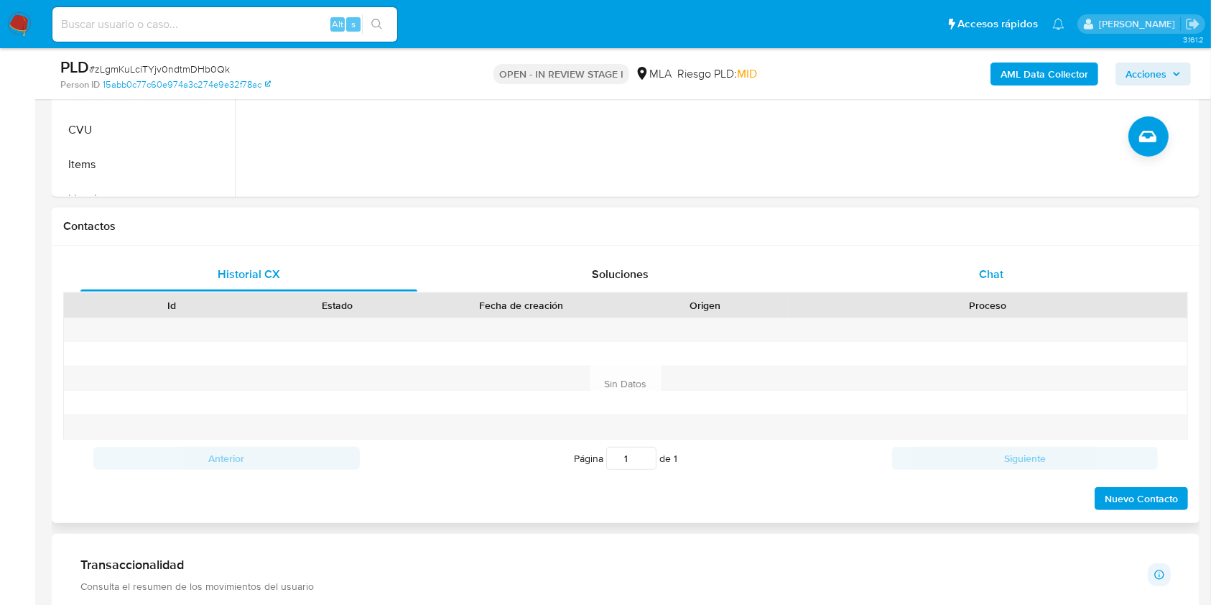
click at [928, 261] on div "Chat" at bounding box center [991, 274] width 337 height 34
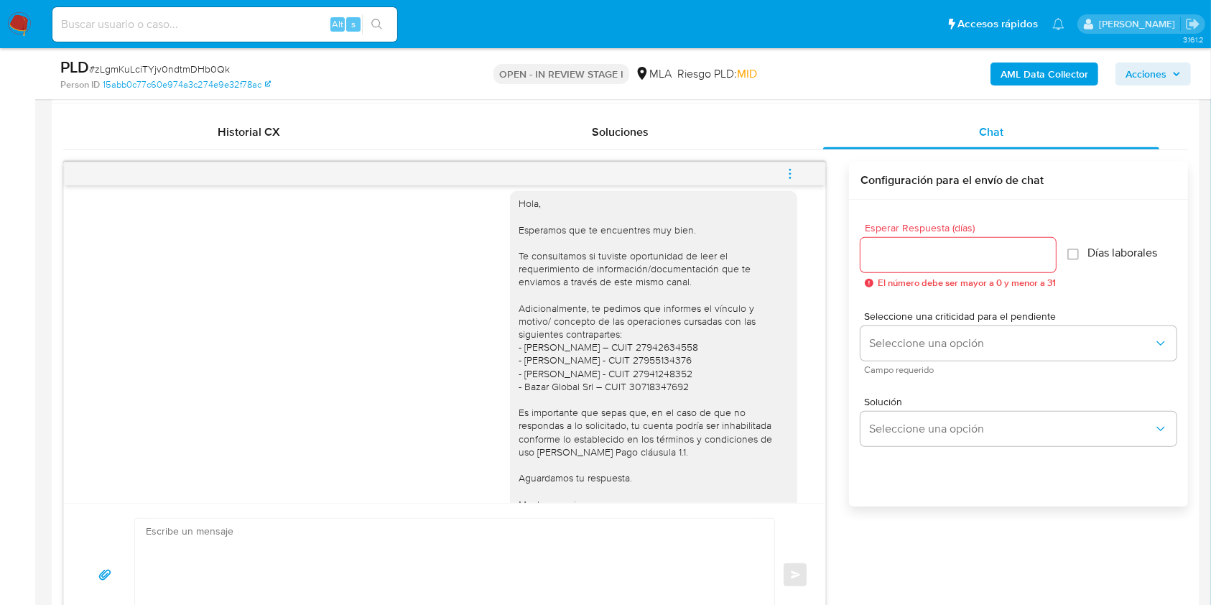
scroll to position [1091, 0]
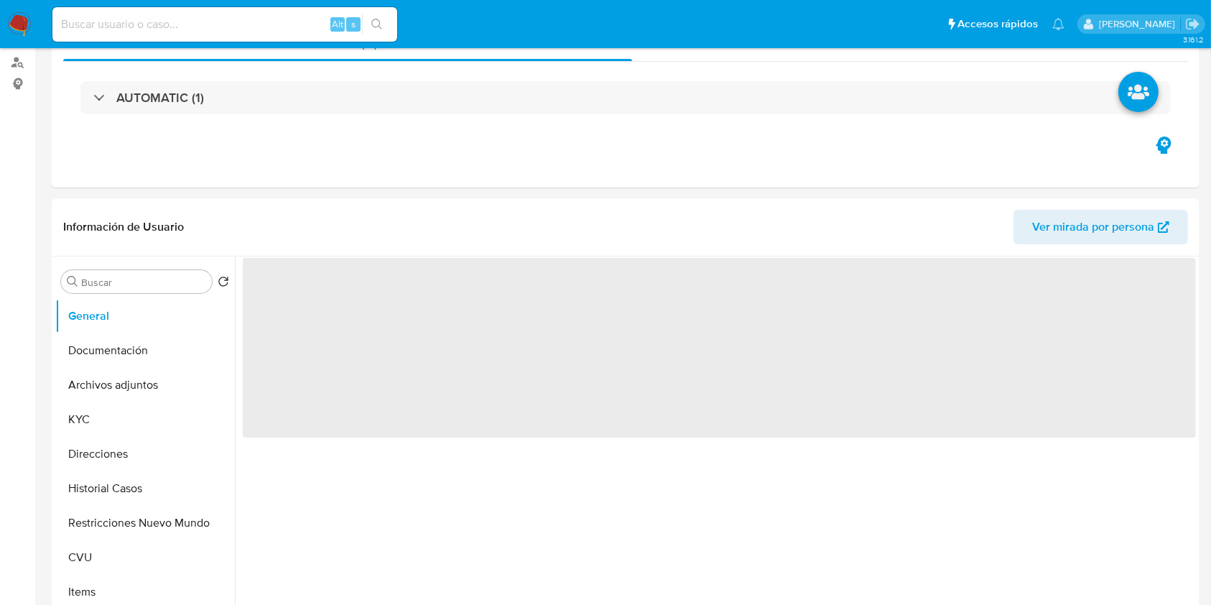
select select "10"
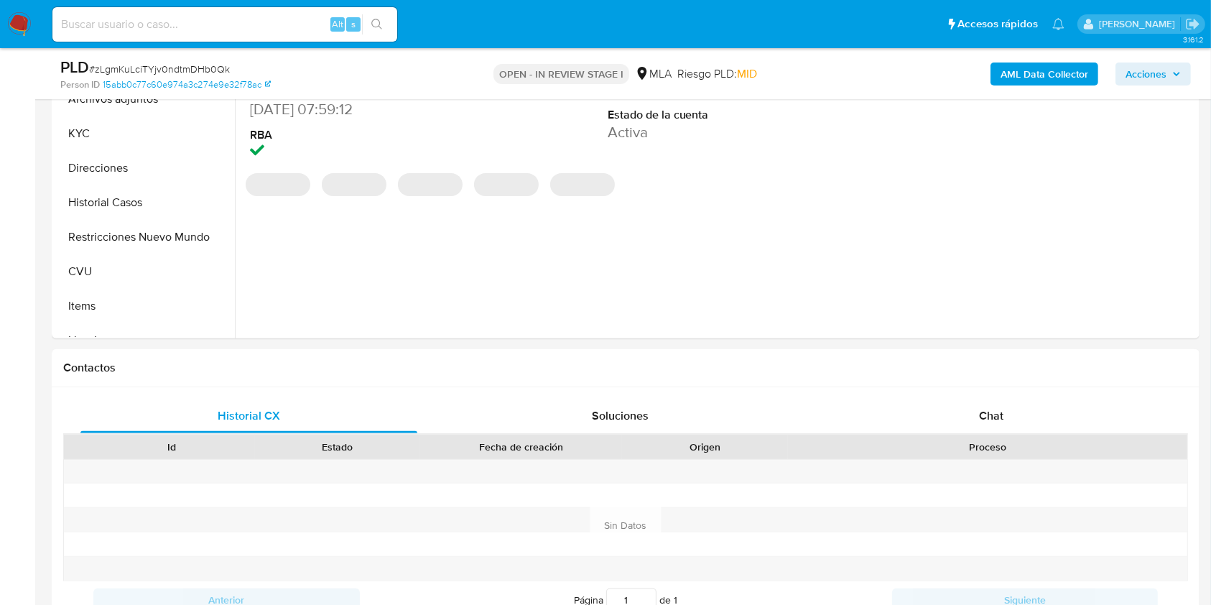
scroll to position [442, 0]
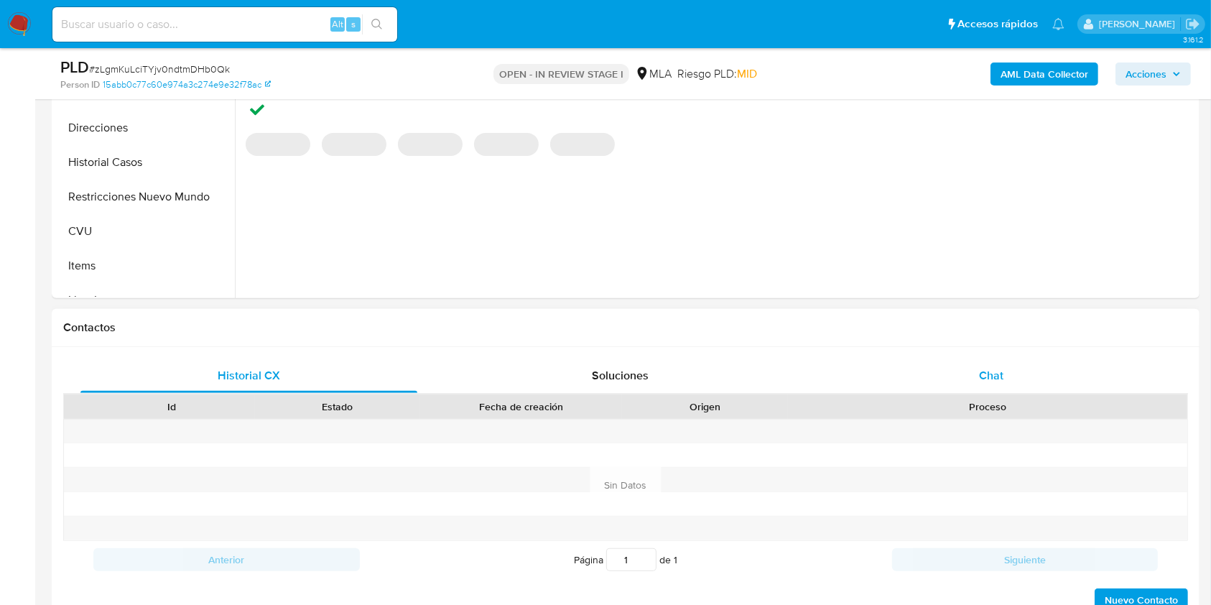
click at [991, 367] on span "Chat" at bounding box center [991, 375] width 24 height 17
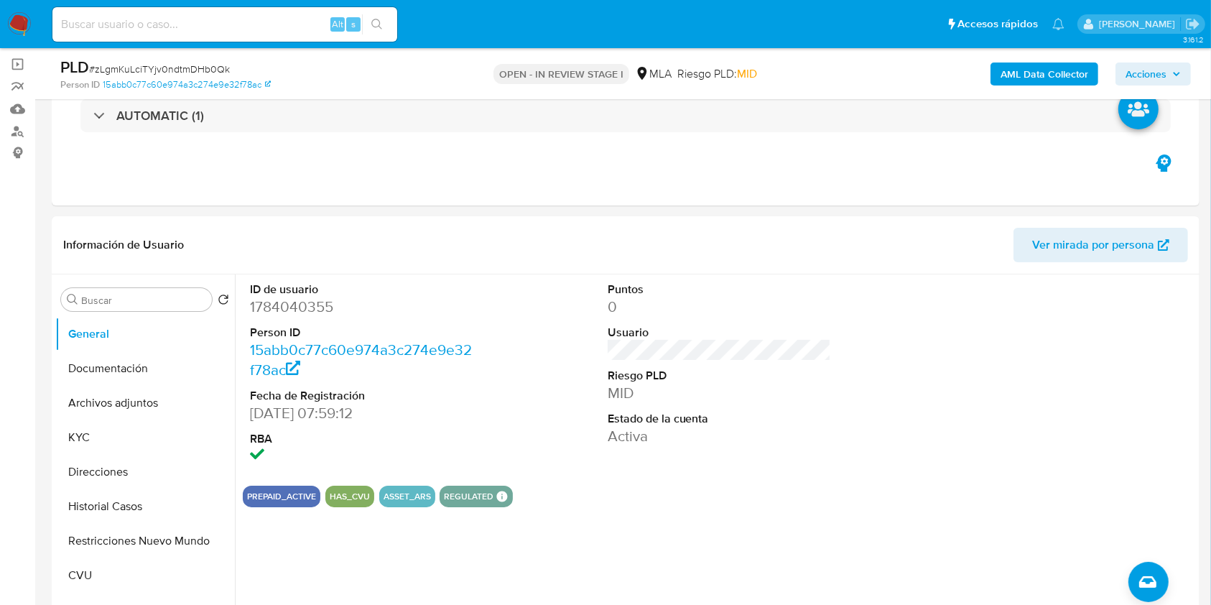
scroll to position [0, 0]
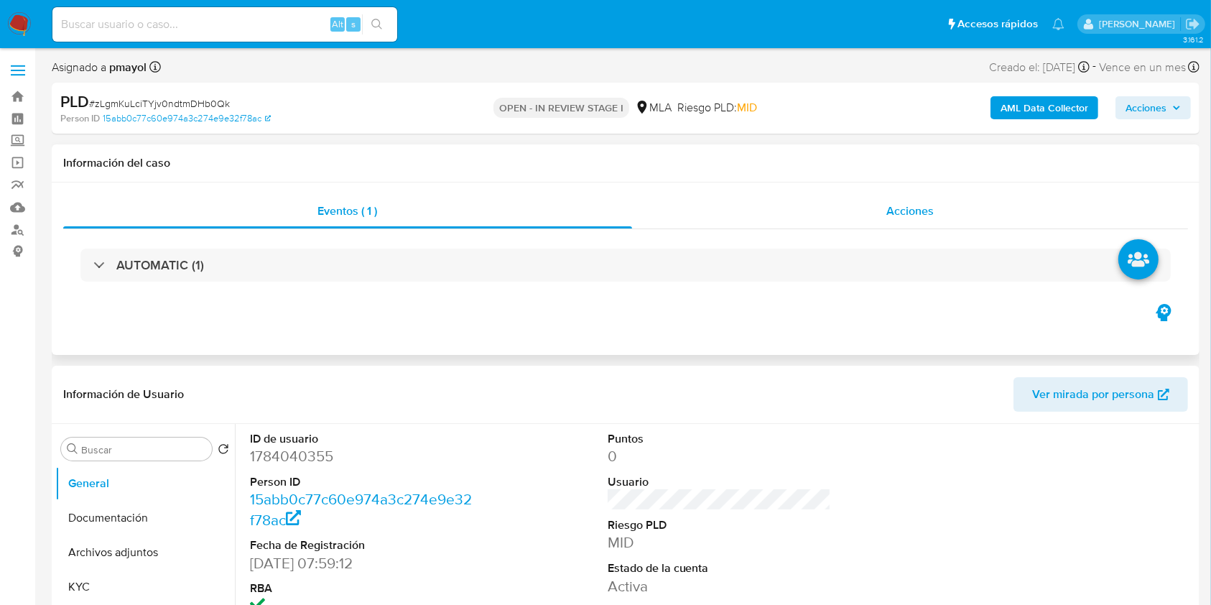
click at [839, 200] on div "Acciones" at bounding box center [910, 211] width 556 height 34
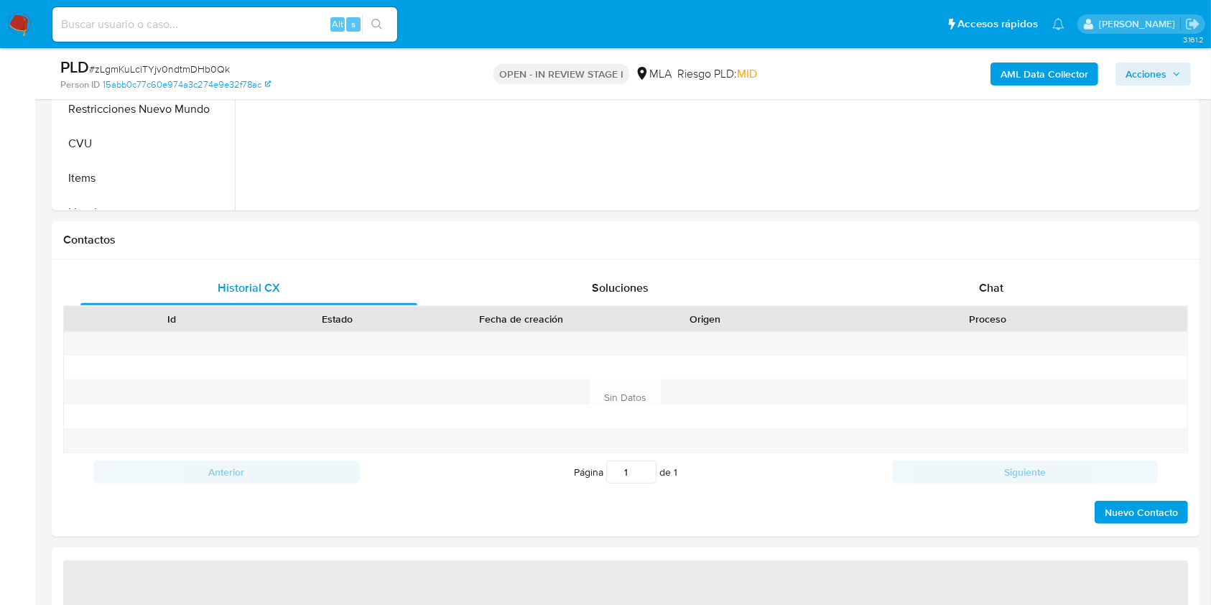
select select "10"
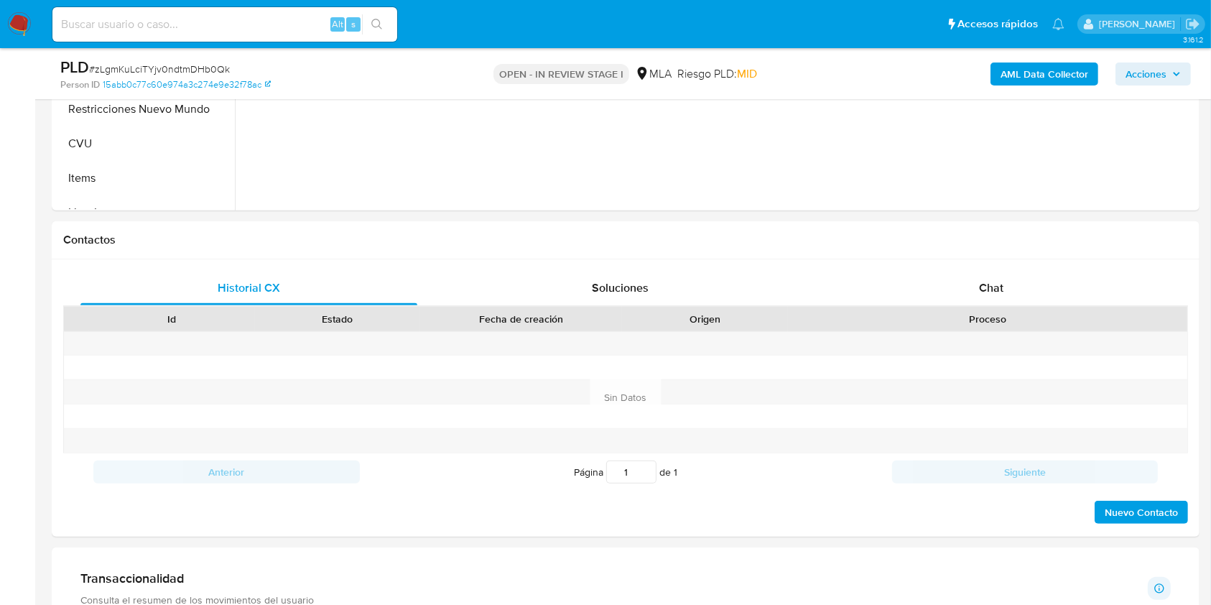
scroll to position [623, 0]
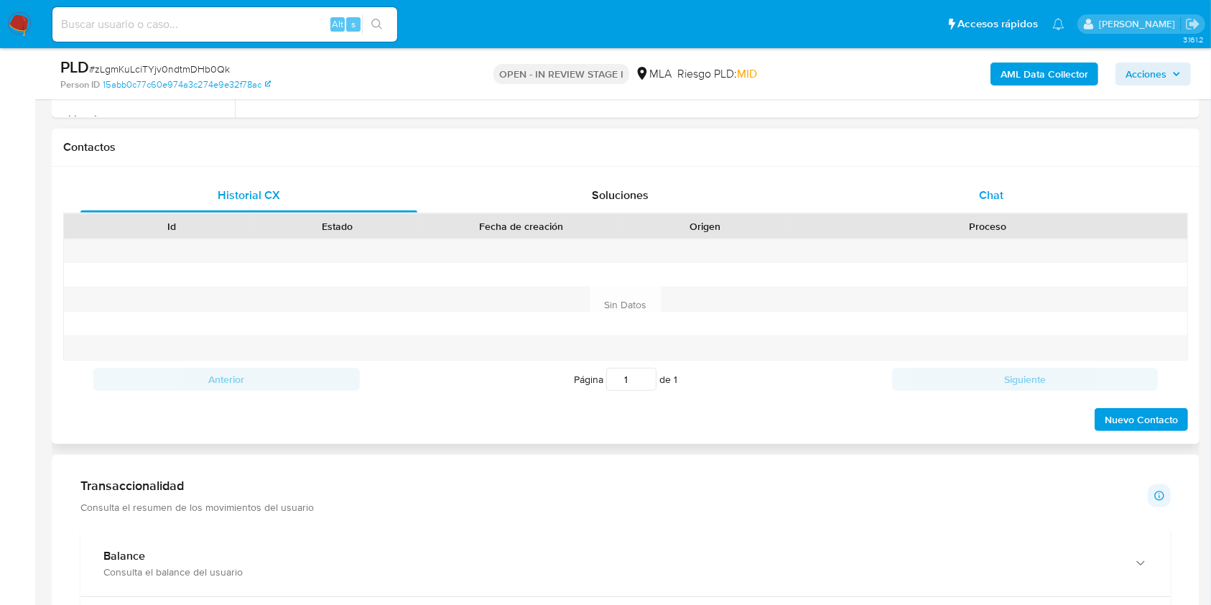
click at [976, 189] on div "Chat" at bounding box center [991, 195] width 337 height 34
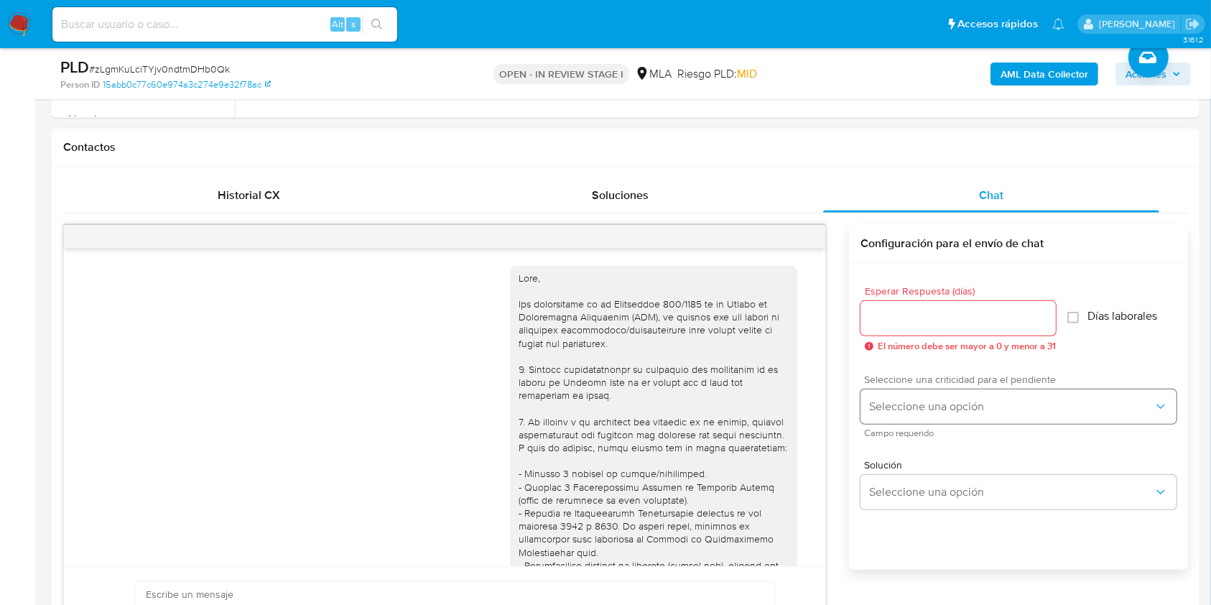
scroll to position [1193, 0]
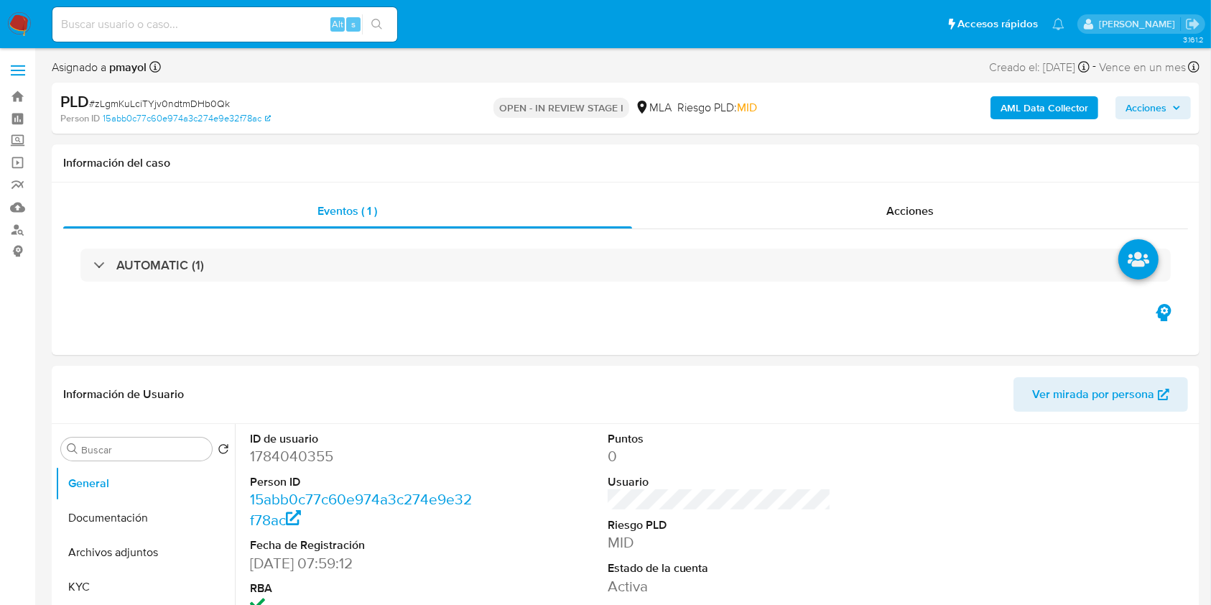
select select "10"
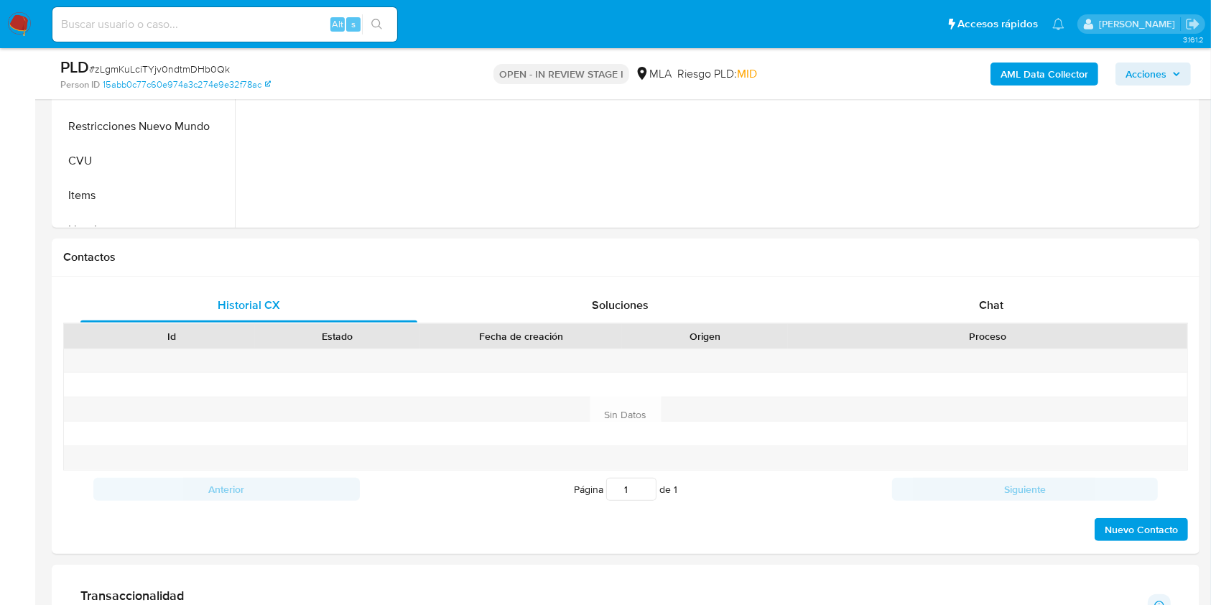
scroll to position [518, 0]
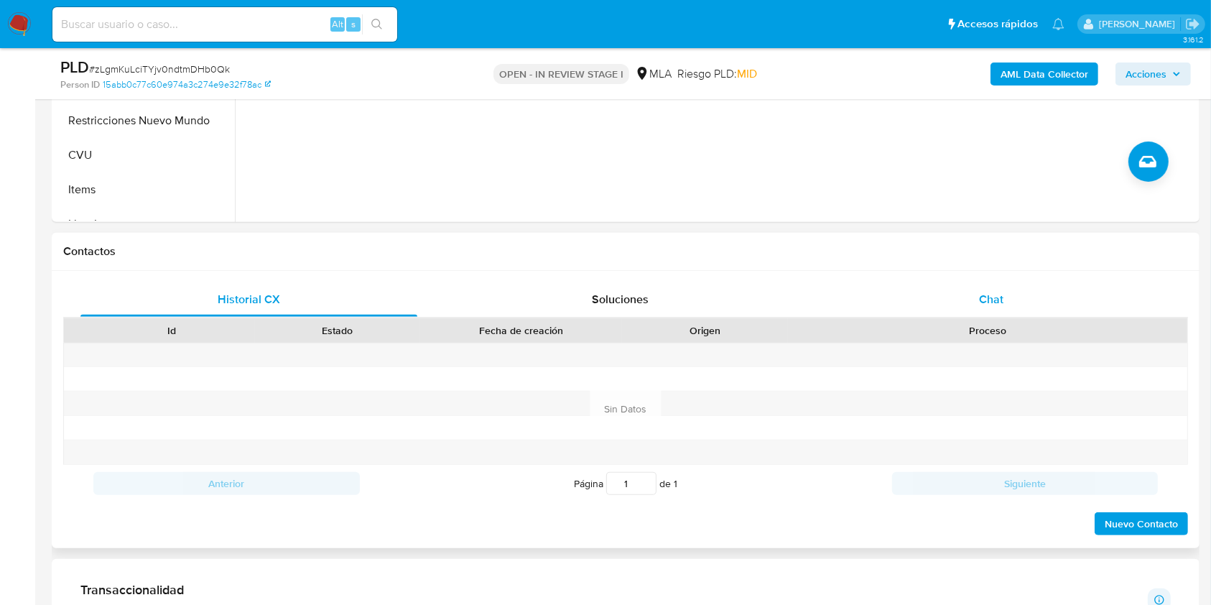
click at [969, 314] on div "Chat" at bounding box center [991, 299] width 337 height 34
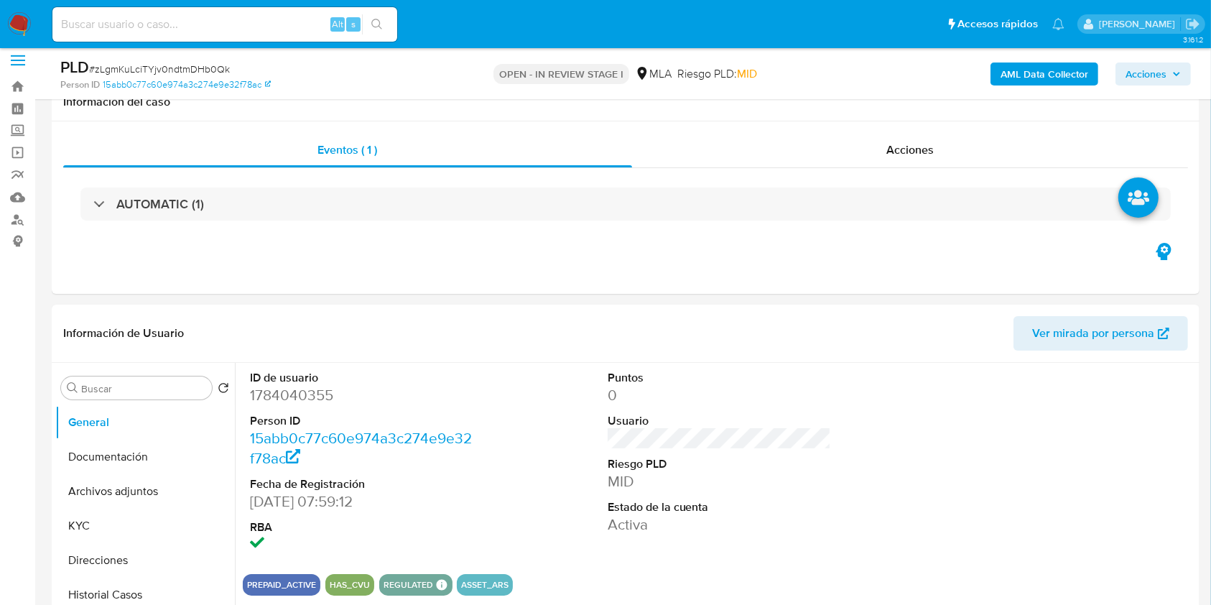
scroll to position [0, 0]
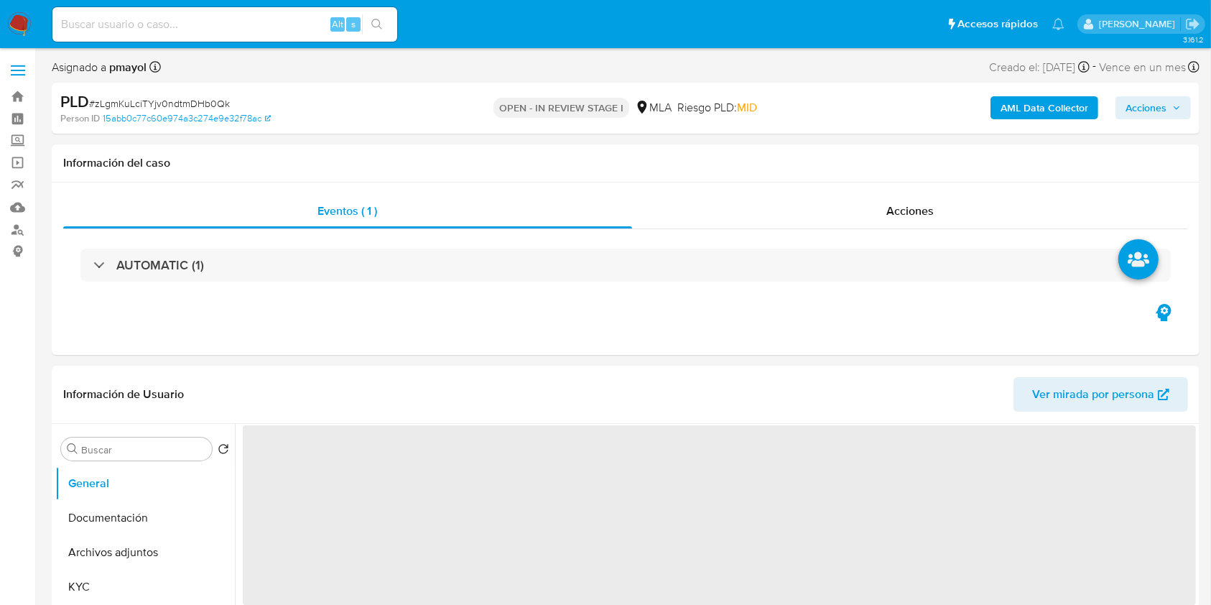
select select "10"
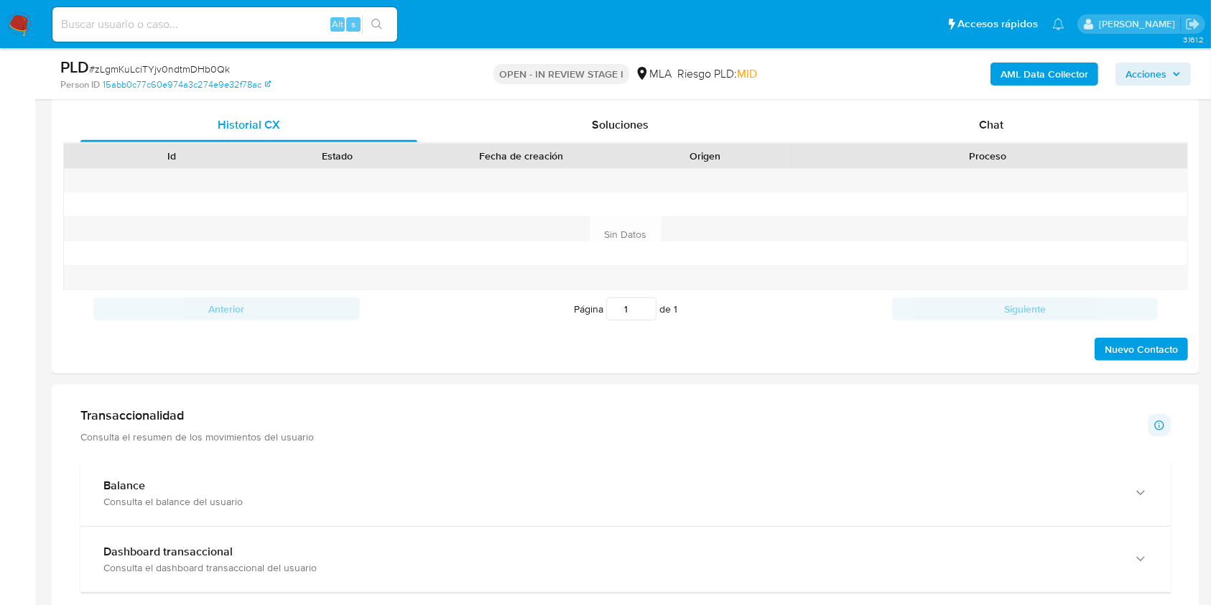
scroll to position [715, 0]
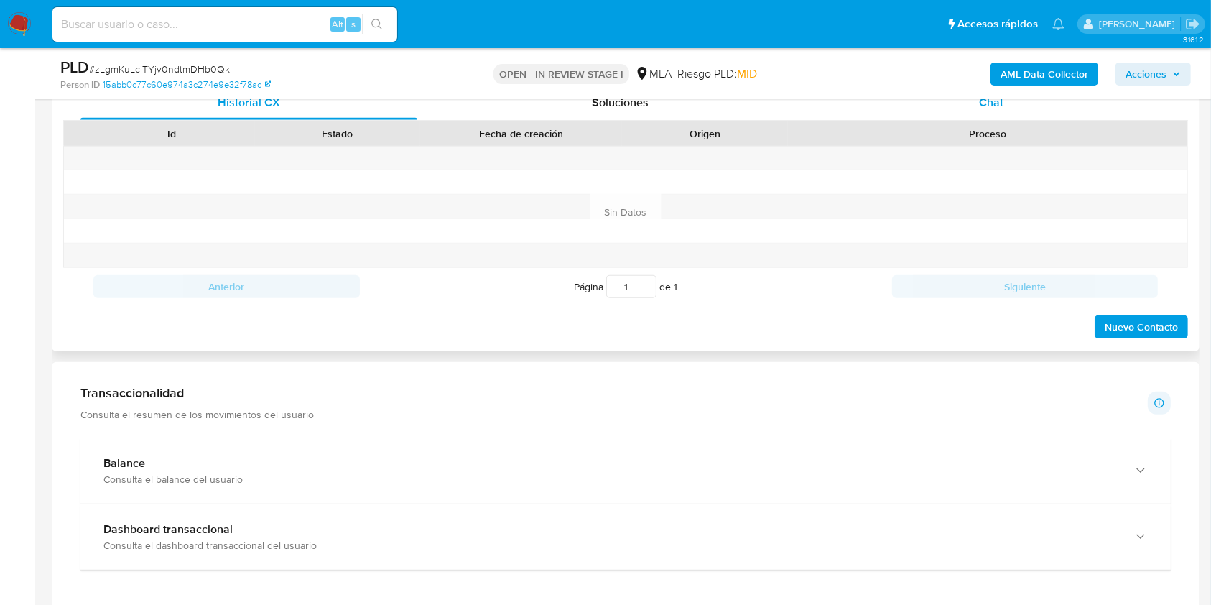
click at [1011, 102] on div "Chat" at bounding box center [991, 102] width 337 height 34
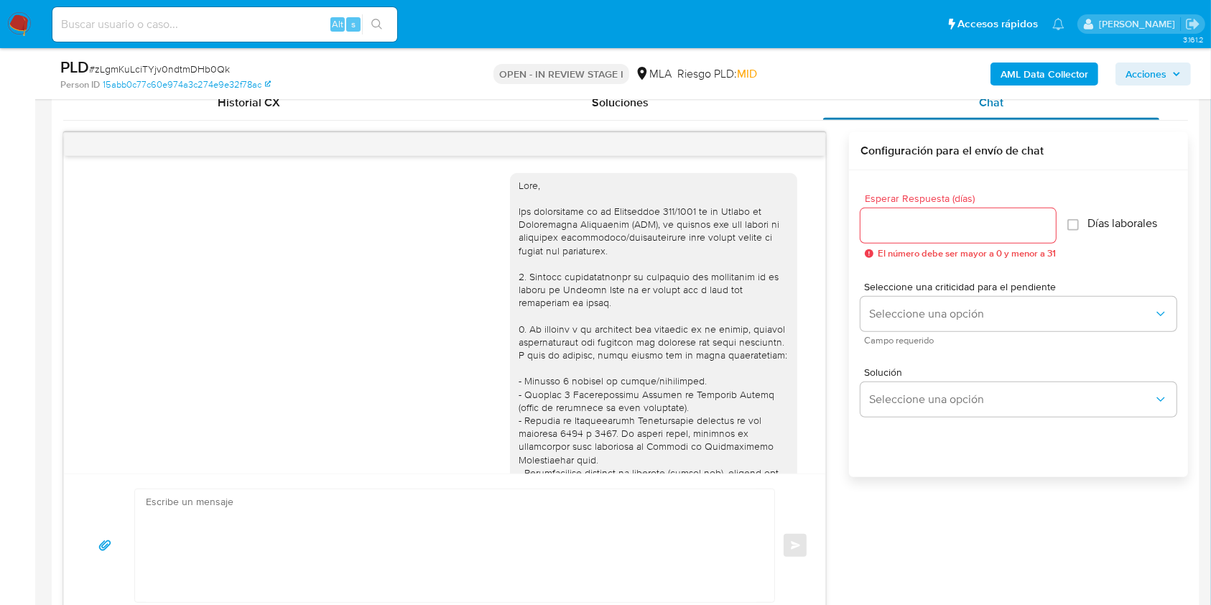
scroll to position [1193, 0]
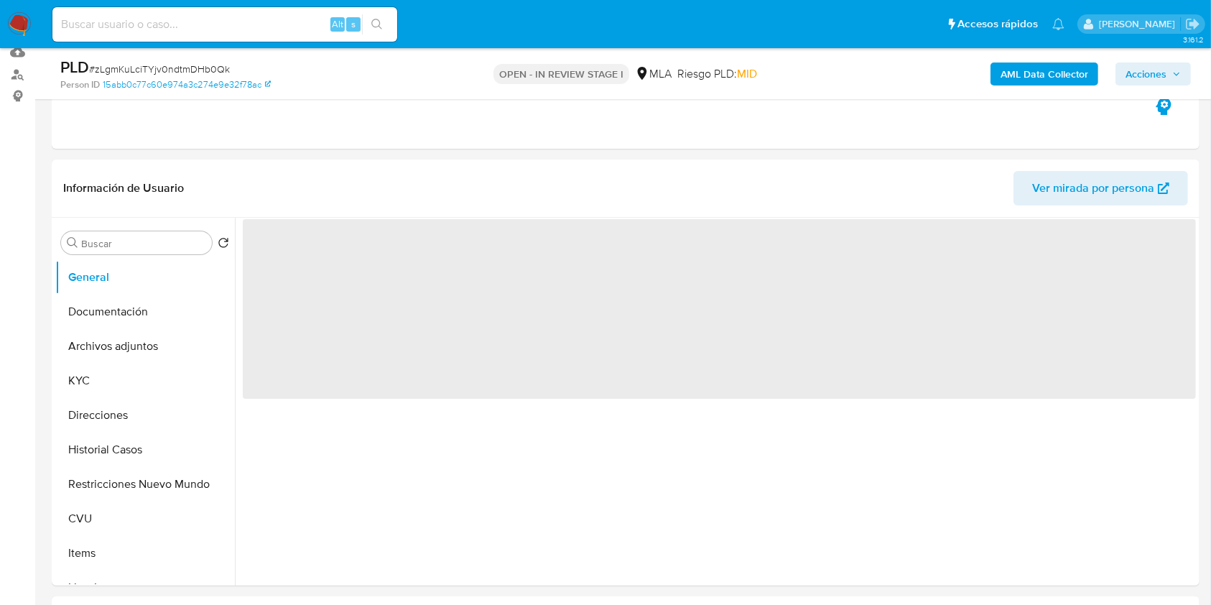
scroll to position [317, 0]
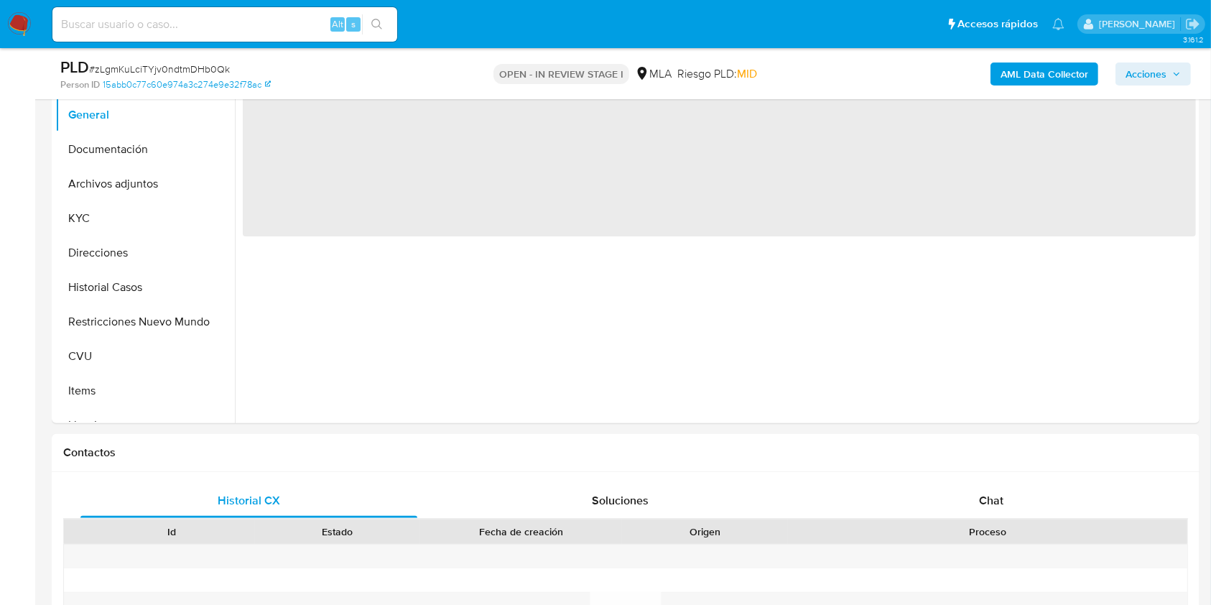
select select "10"
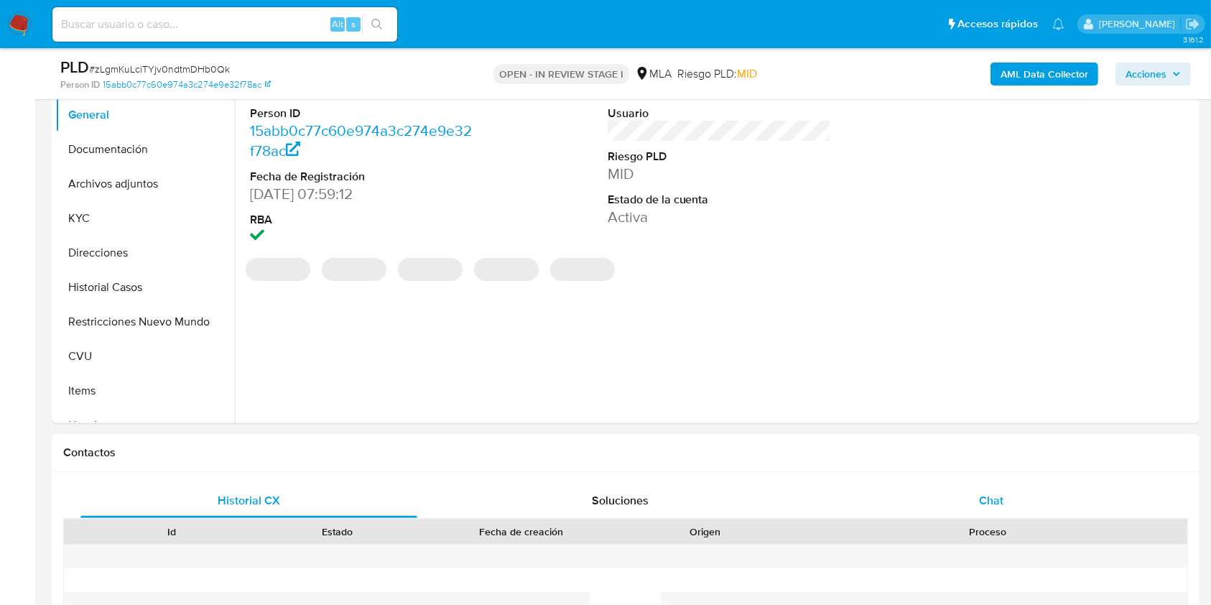
click at [966, 486] on div "Chat" at bounding box center [991, 500] width 337 height 34
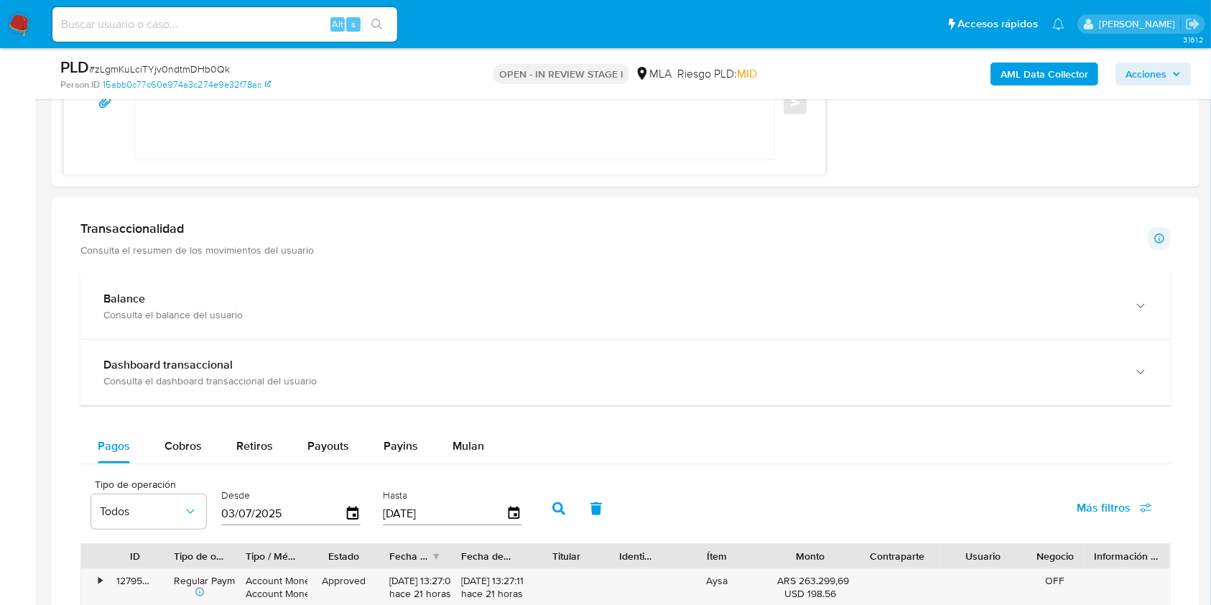
scroll to position [1160, 0]
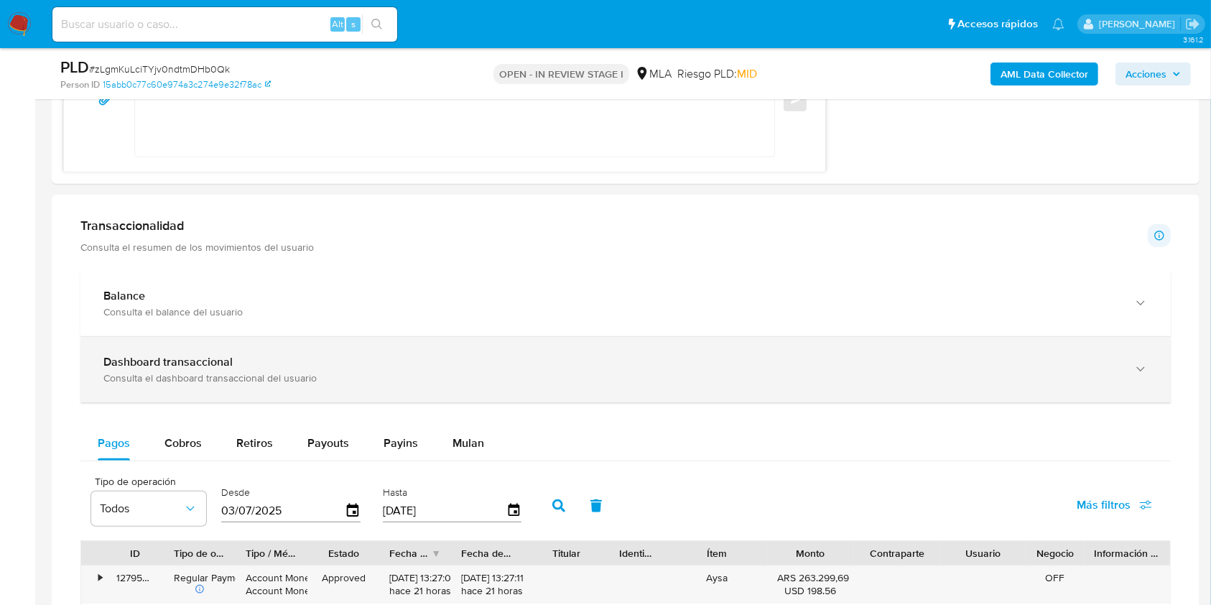
click at [1137, 397] on div "Dashboard transaccional Consulta el dashboard transaccional del usuario" at bounding box center [625, 369] width 1090 height 65
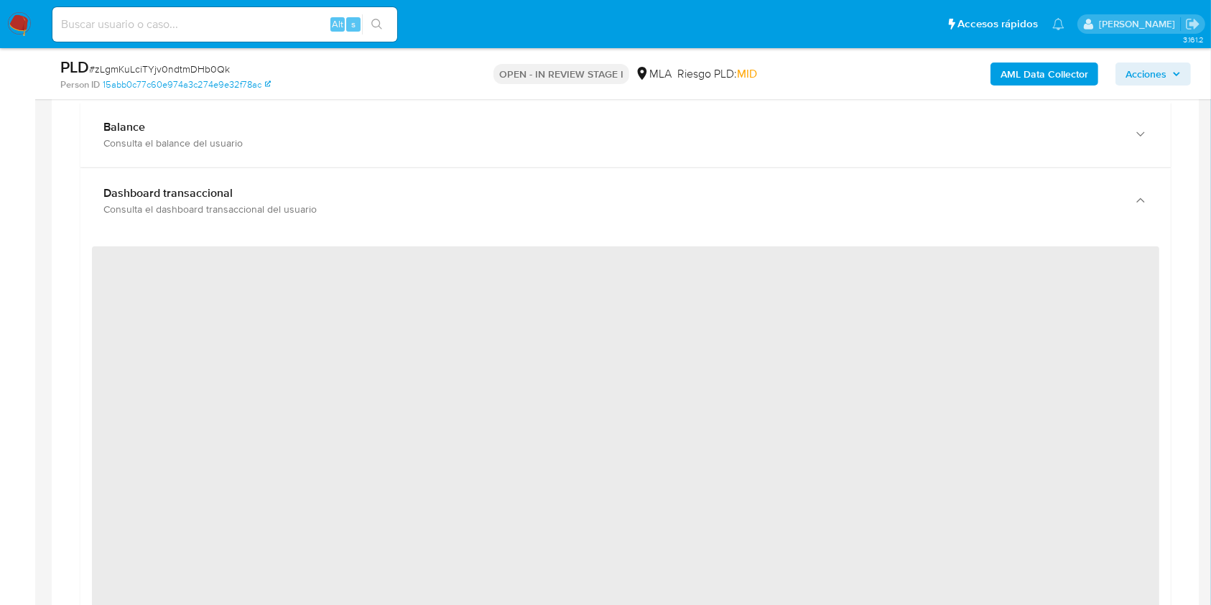
scroll to position [1333, 0]
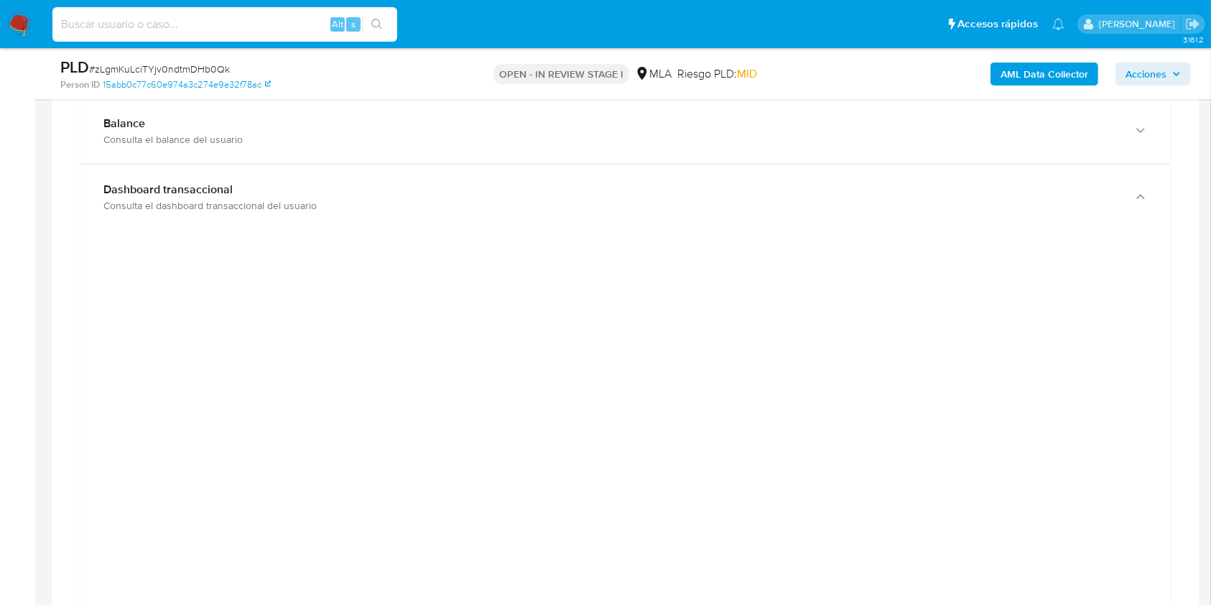
click at [258, 18] on input at bounding box center [224, 24] width 345 height 19
paste input "FOULslNO0Vn3CS1UuSEHWvPQ"
type input "FOULslNO0Vn3CS1UuSEHWvPQ"
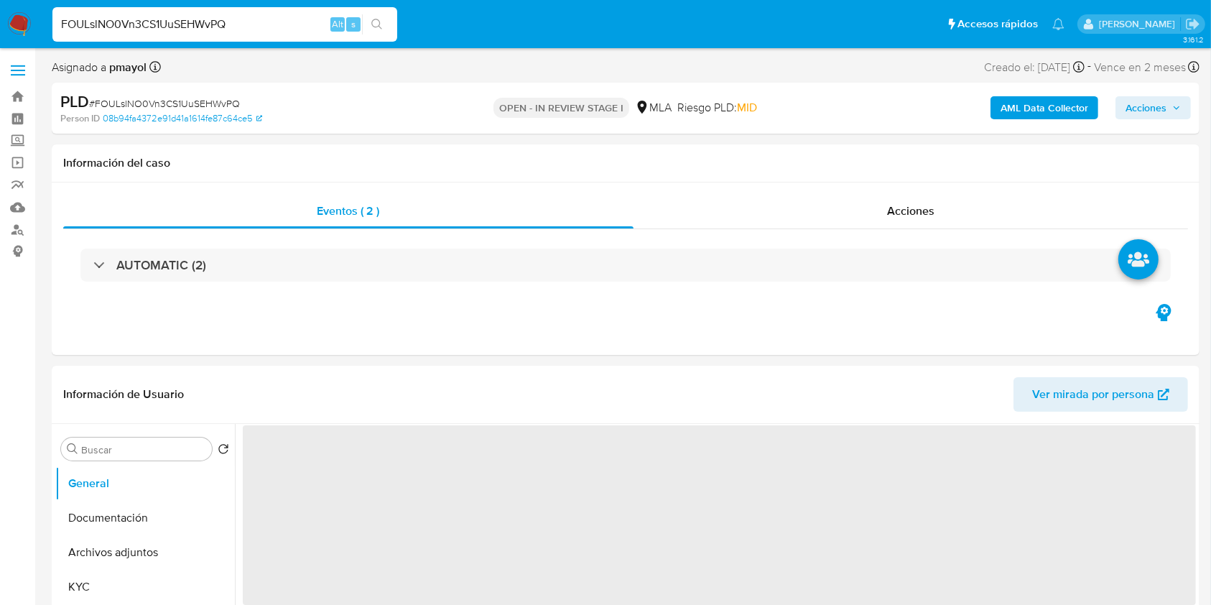
select select "10"
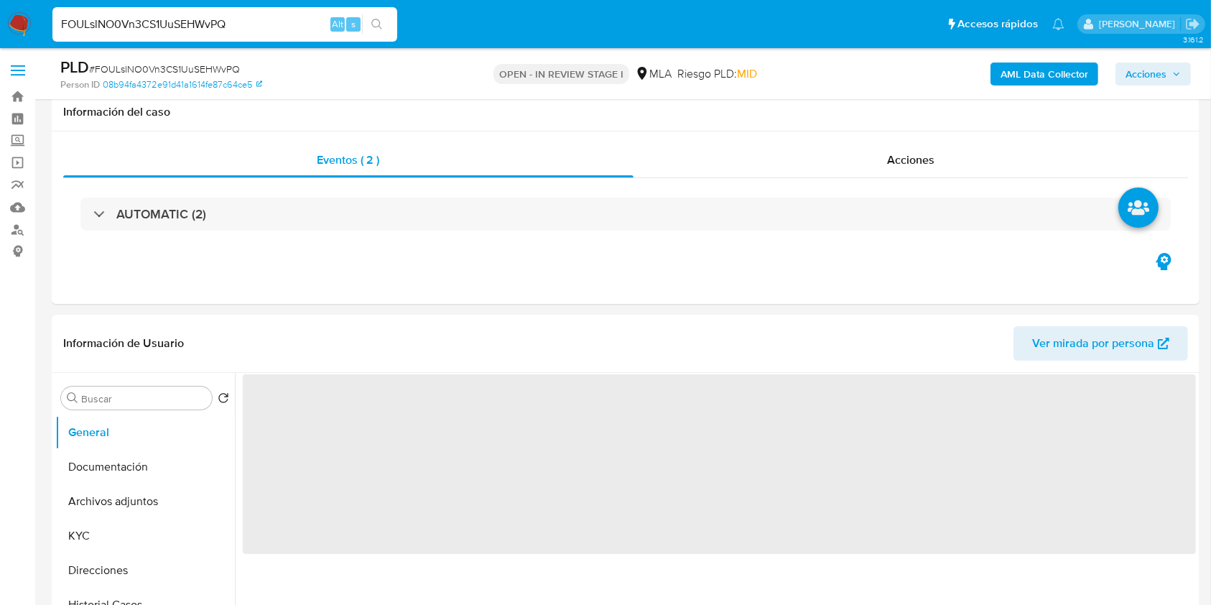
scroll to position [294, 0]
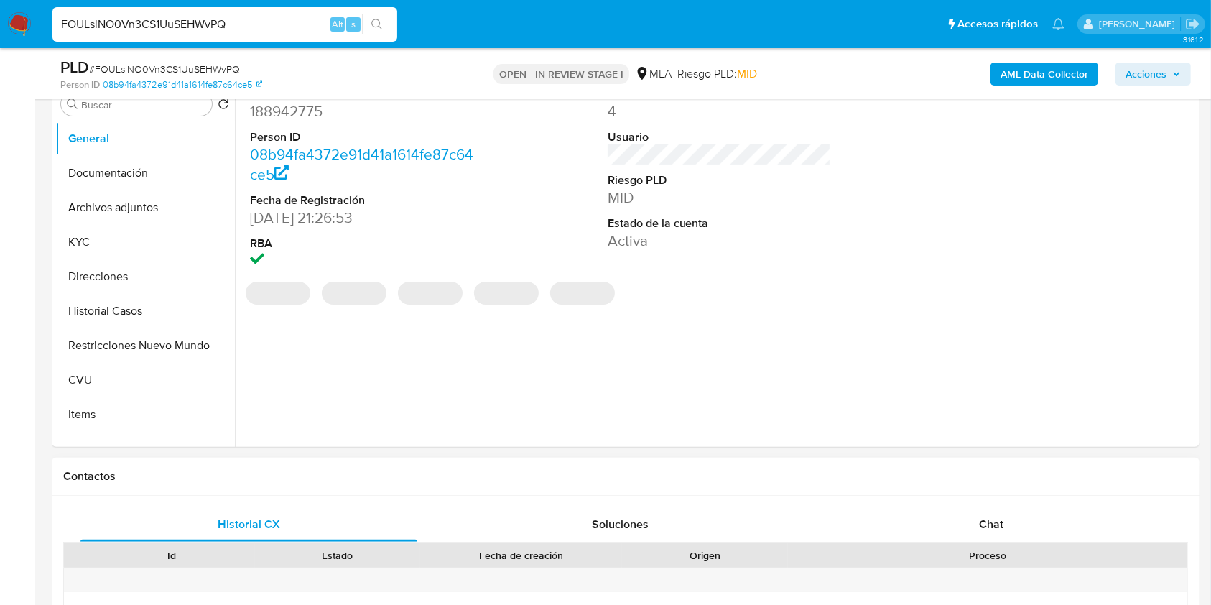
click at [961, 521] on div "Chat" at bounding box center [991, 524] width 337 height 34
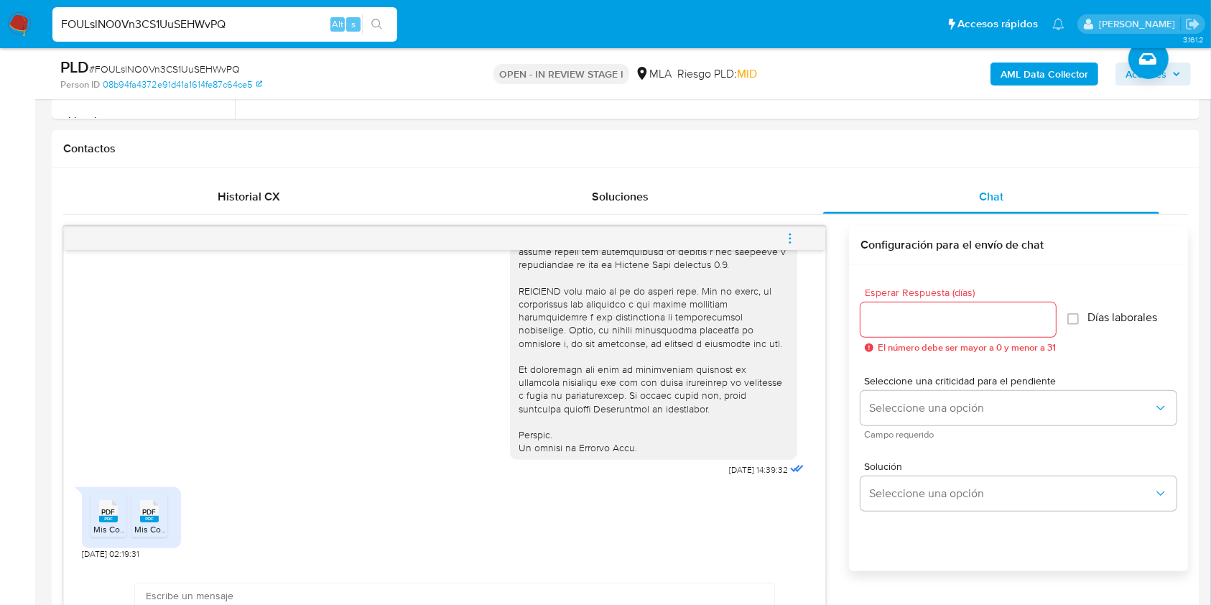
scroll to position [693, 0]
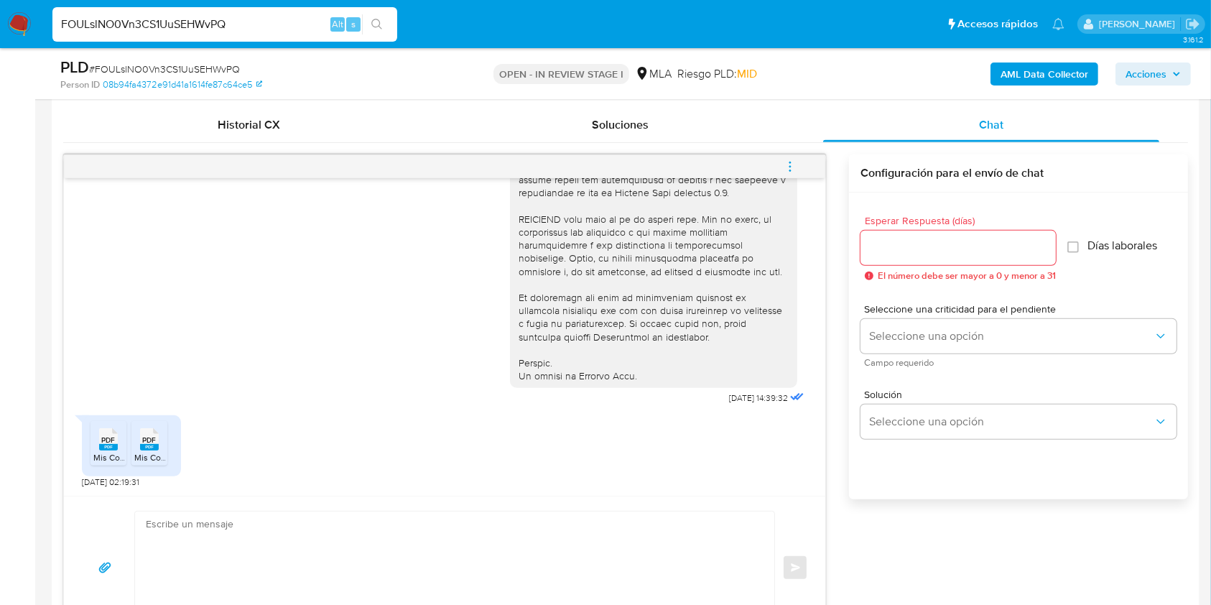
click at [100, 446] on rect at bounding box center [108, 447] width 19 height 6
click at [140, 445] on rect at bounding box center [149, 447] width 19 height 6
click at [140, 445] on icon "Downloading file" at bounding box center [149, 446] width 18 height 18
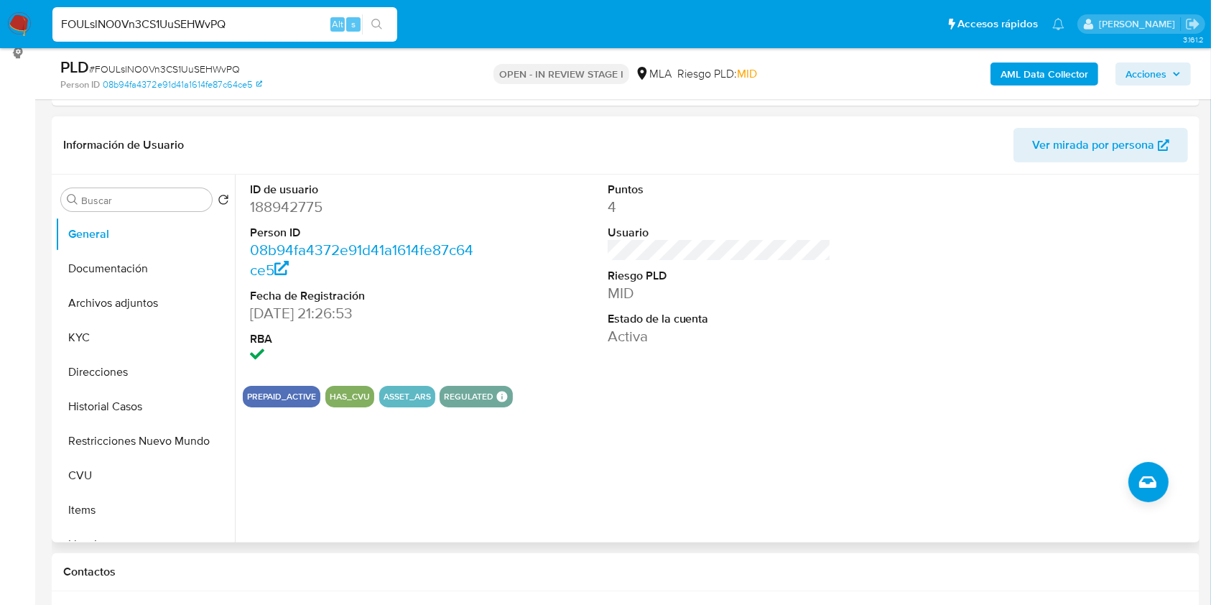
scroll to position [189, 0]
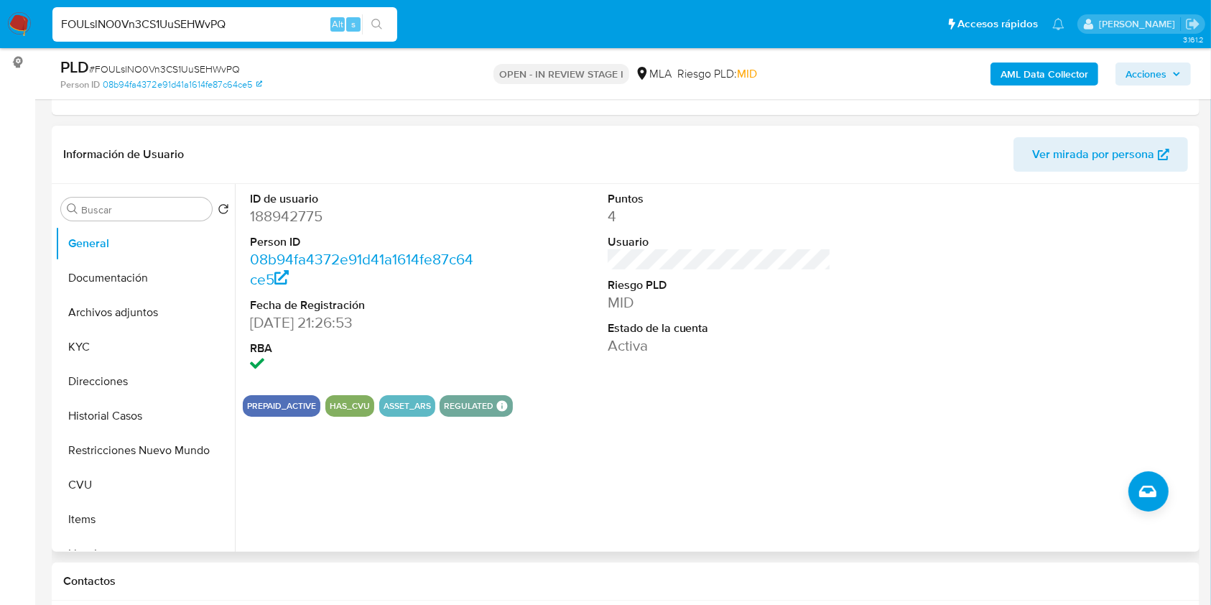
click at [284, 222] on dd "188942775" at bounding box center [362, 216] width 224 height 20
click at [262, 217] on dd "188942775" at bounding box center [362, 216] width 224 height 20
copy dd "188942775"
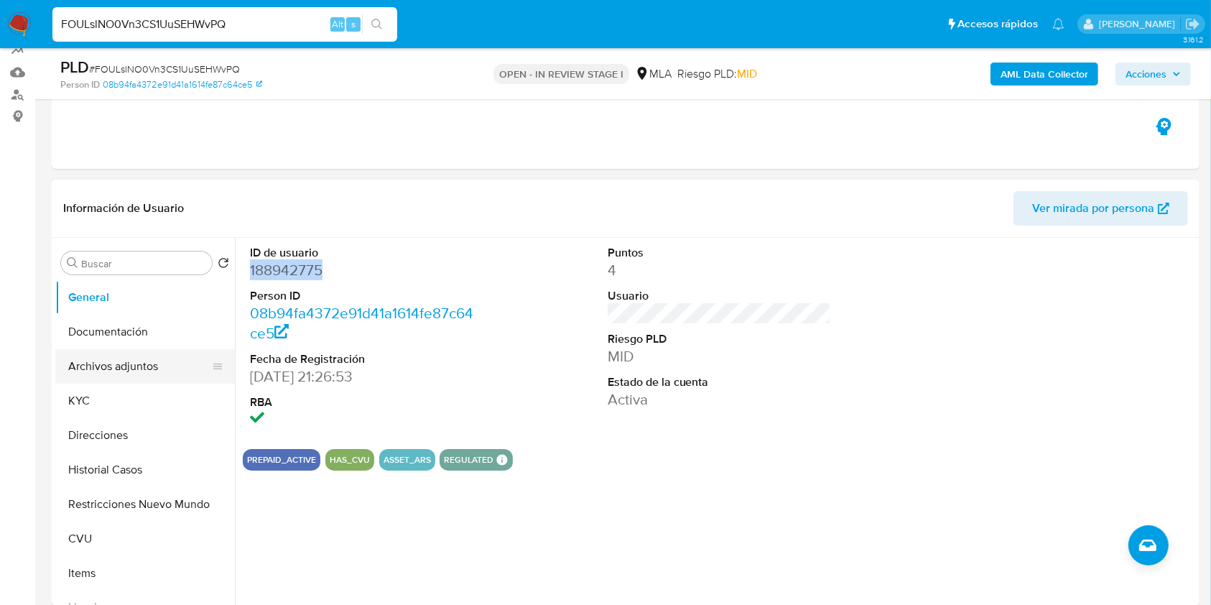
scroll to position [133, 0]
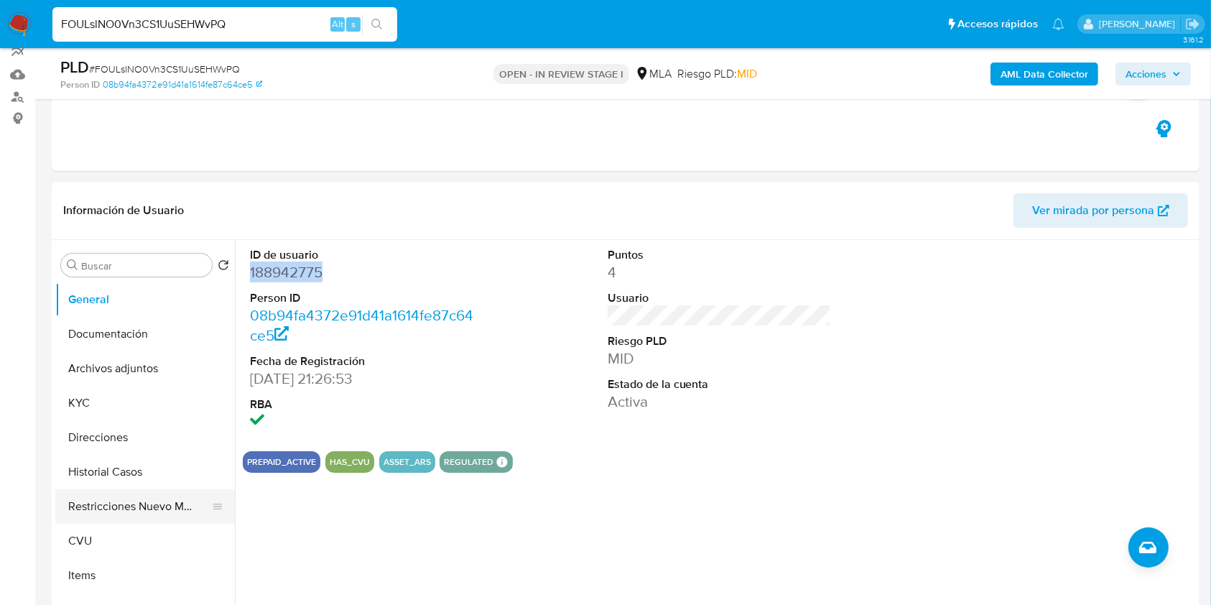
click at [139, 516] on button "Restricciones Nuevo Mundo" at bounding box center [139, 506] width 168 height 34
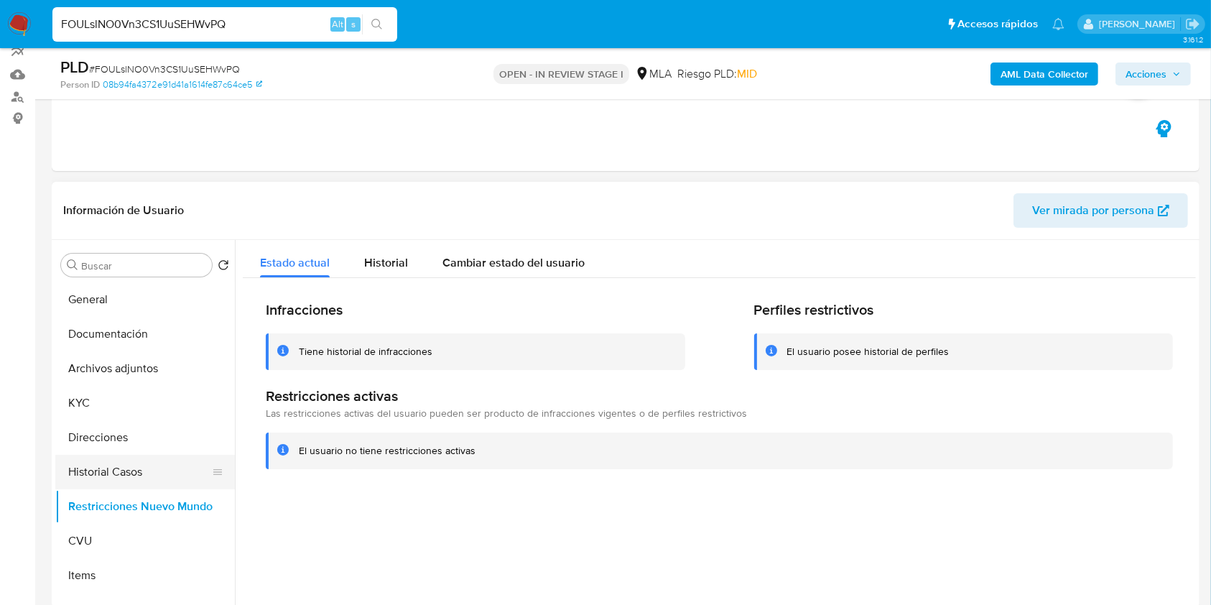
click at [125, 485] on button "Historial Casos" at bounding box center [139, 471] width 168 height 34
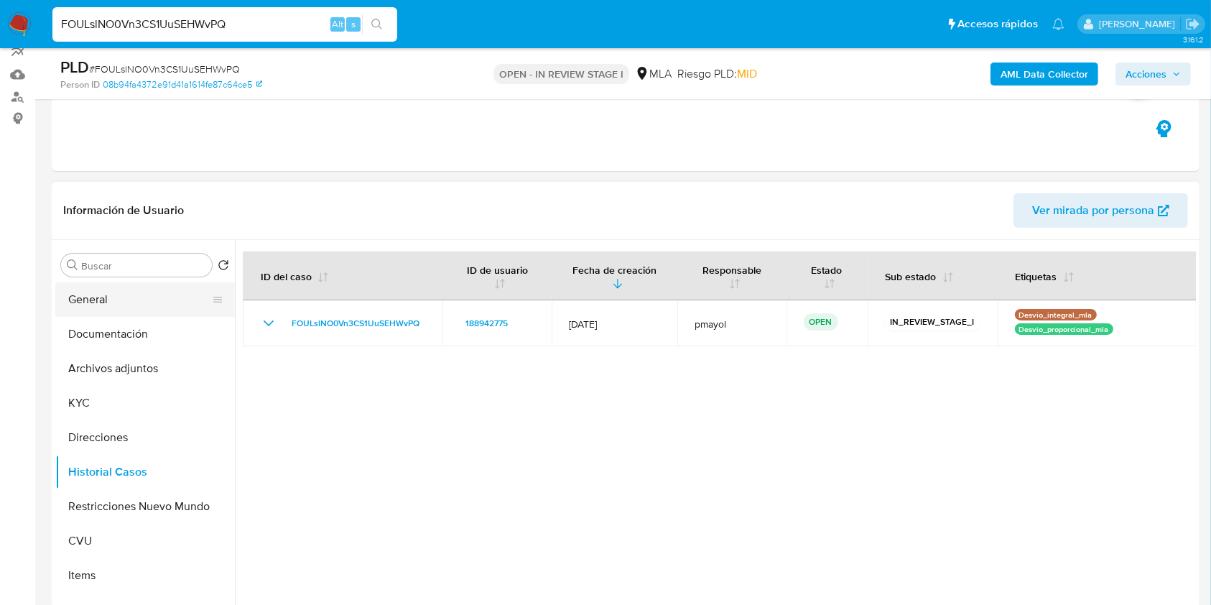
click at [134, 294] on button "General" at bounding box center [139, 299] width 168 height 34
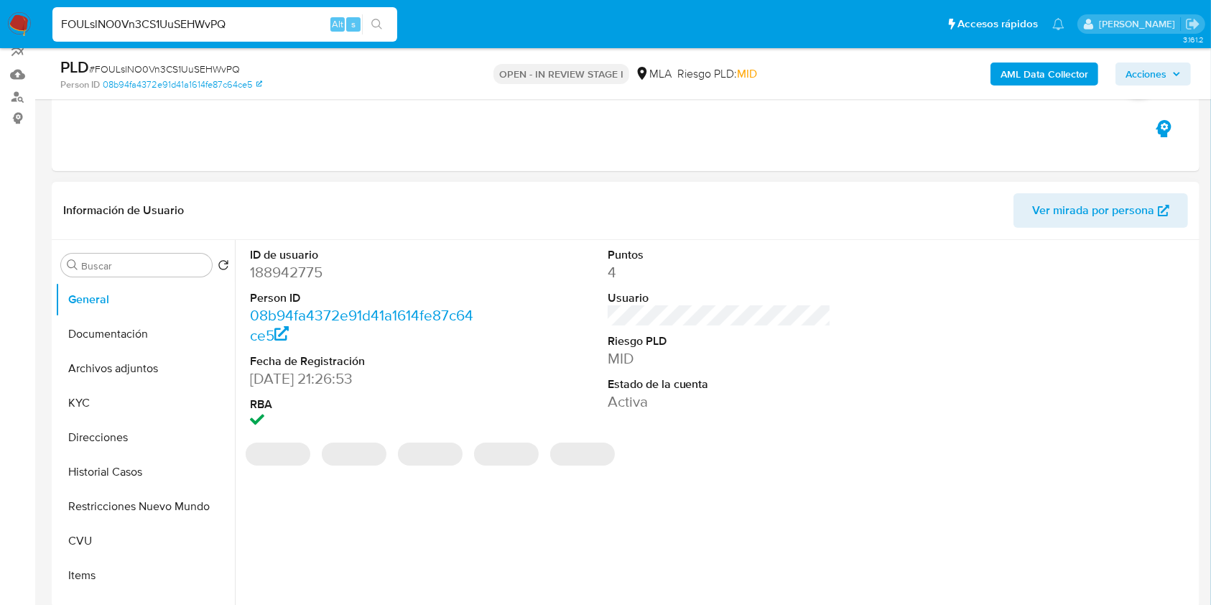
click at [296, 267] on dd "188942775" at bounding box center [362, 272] width 224 height 20
copy dd "188942775"
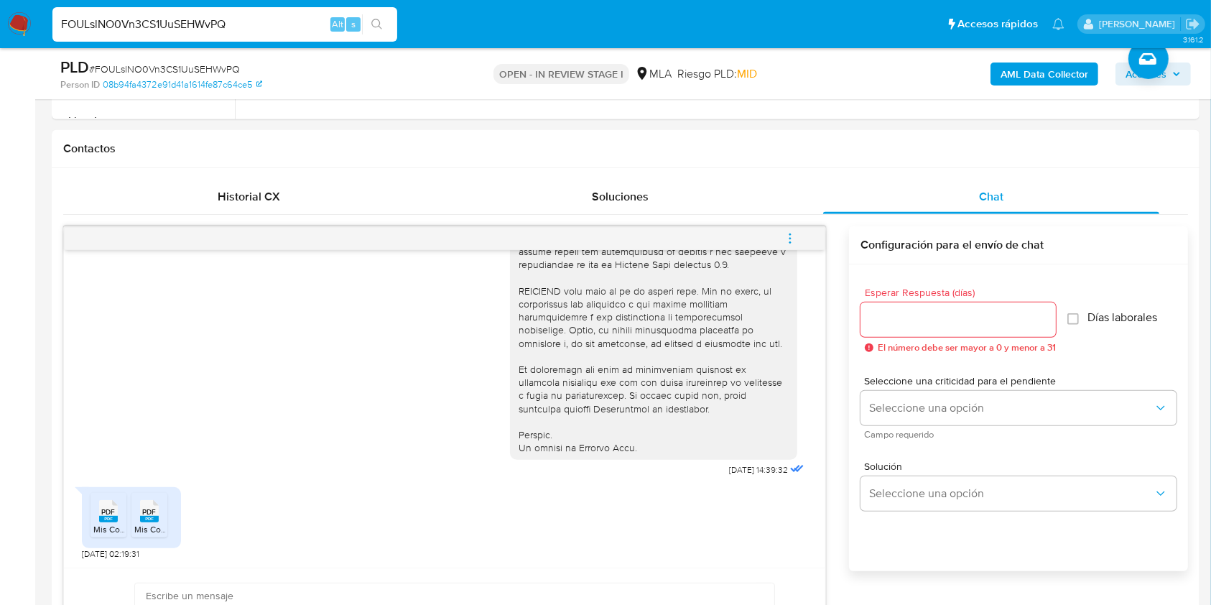
scroll to position [676, 0]
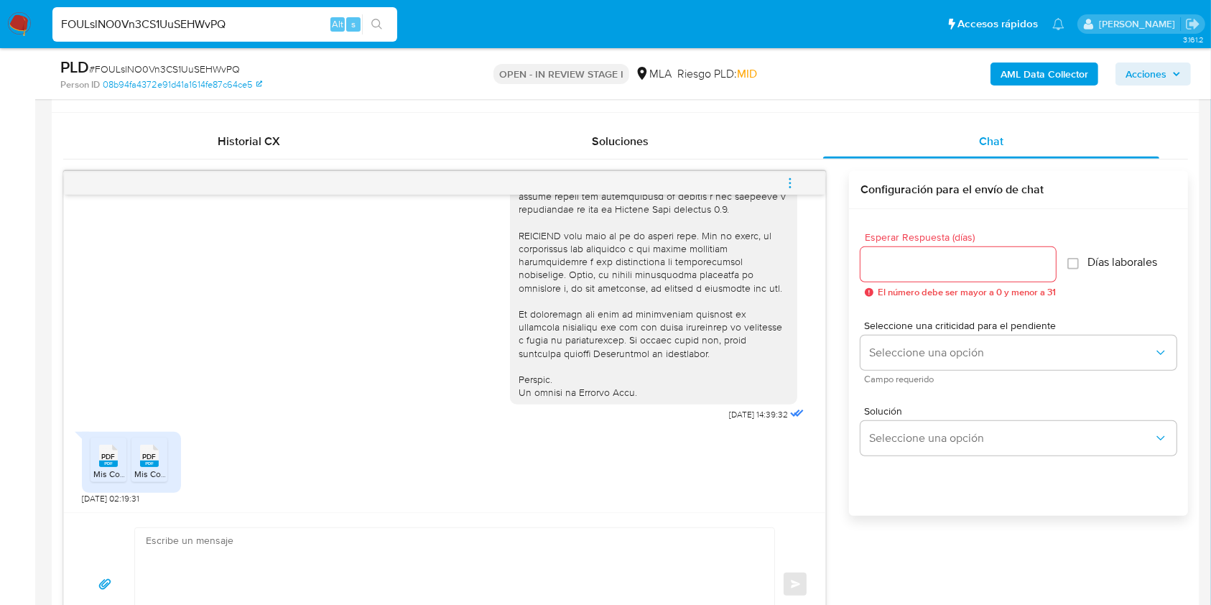
click at [582, 544] on textarea at bounding box center [451, 584] width 610 height 113
type textarea "h"
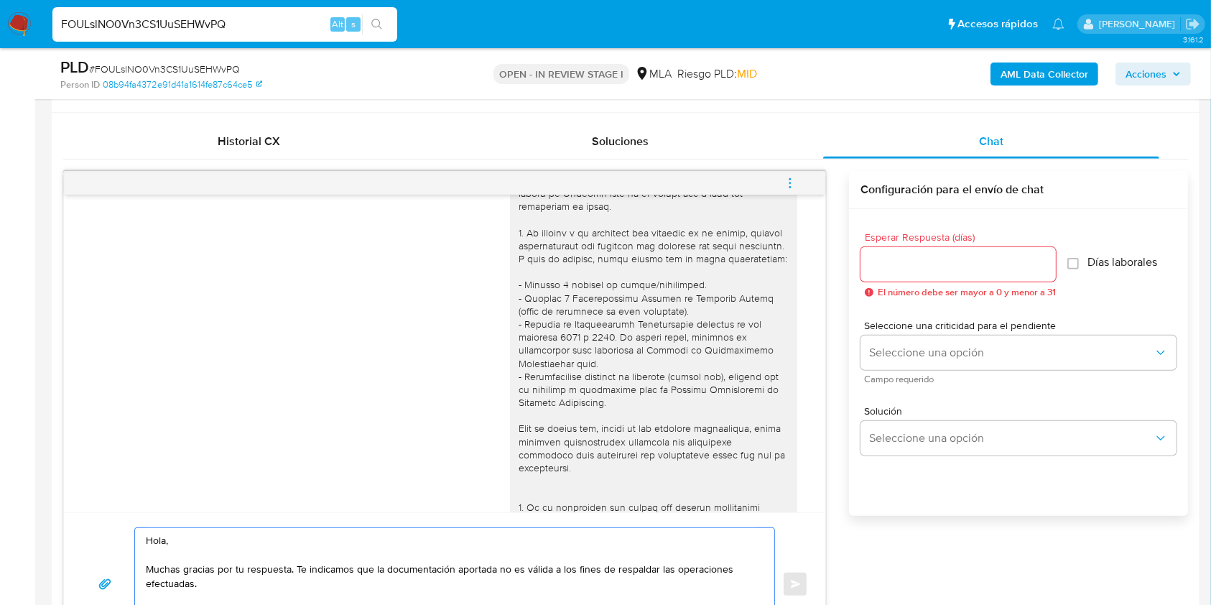
scroll to position [137, 0]
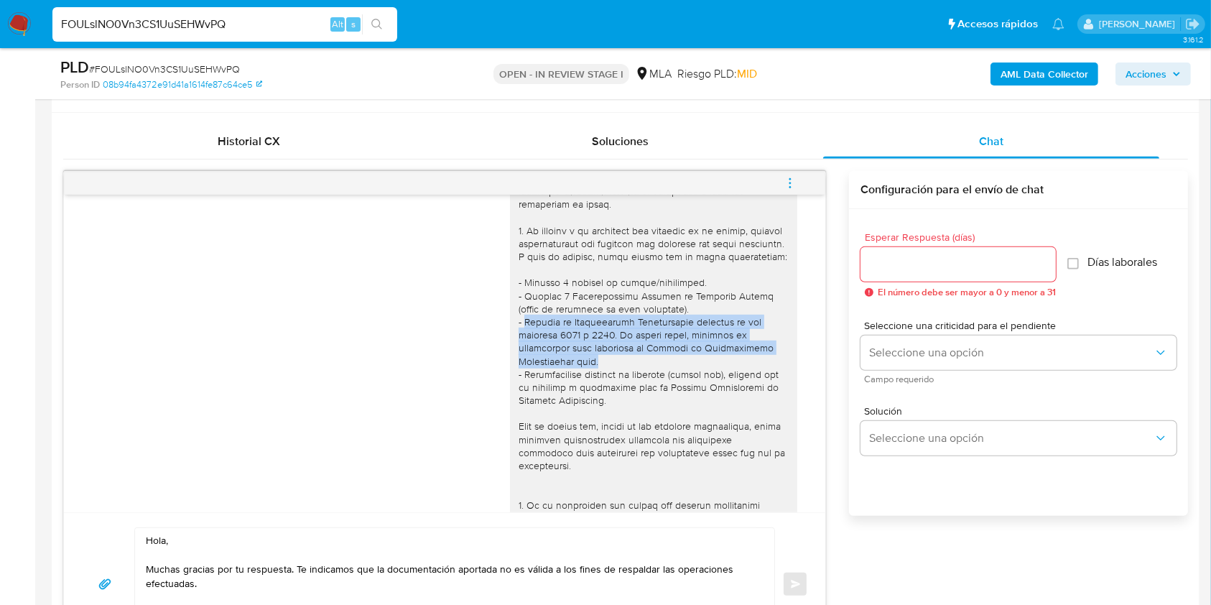
drag, startPoint x: 540, startPoint y: 376, endPoint x: 511, endPoint y: 337, distance: 47.7
click at [518, 337] on div at bounding box center [653, 452] width 270 height 745
click at [565, 368] on div at bounding box center [653, 452] width 270 height 745
drag, startPoint x: 614, startPoint y: 368, endPoint x: 609, endPoint y: 345, distance: 23.5
click at [609, 345] on div at bounding box center [653, 452] width 270 height 745
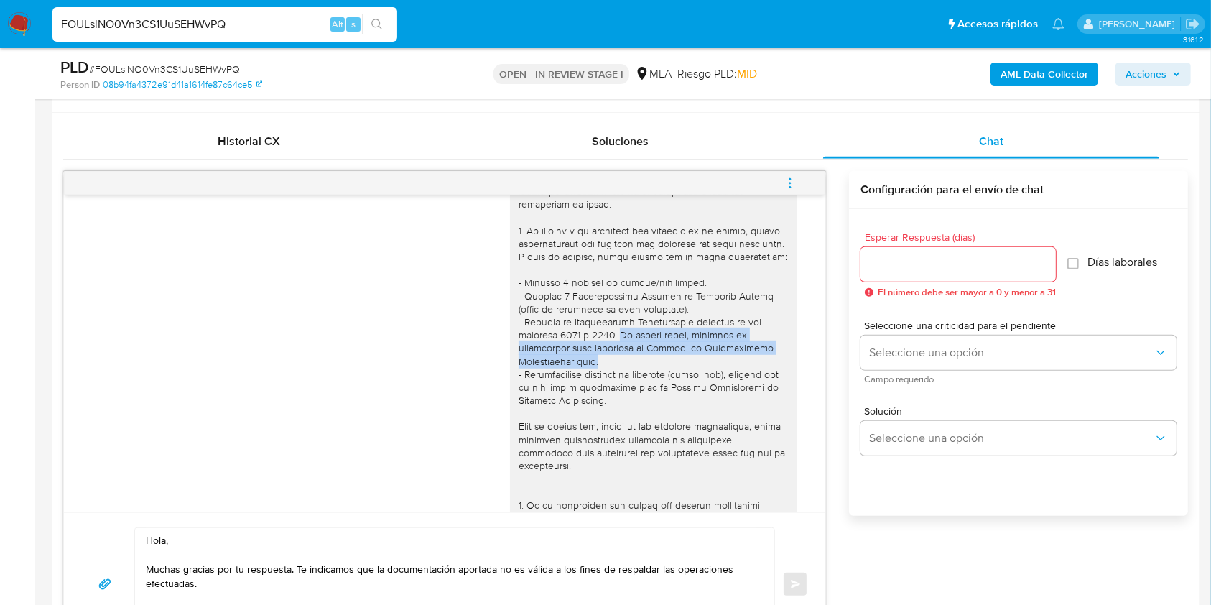
copy div "Si tienes dudas, consulta el instructivo para descargar el Resumen de Comproban…"
click at [327, 584] on textarea "Hola, Muchas gracias por tu respuesta. Te indicamos que la documentación aporta…" at bounding box center [451, 584] width 610 height 113
paste textarea "Si tienes dudas, consulta el instructivo para descargar el Resumen de Comproban…"
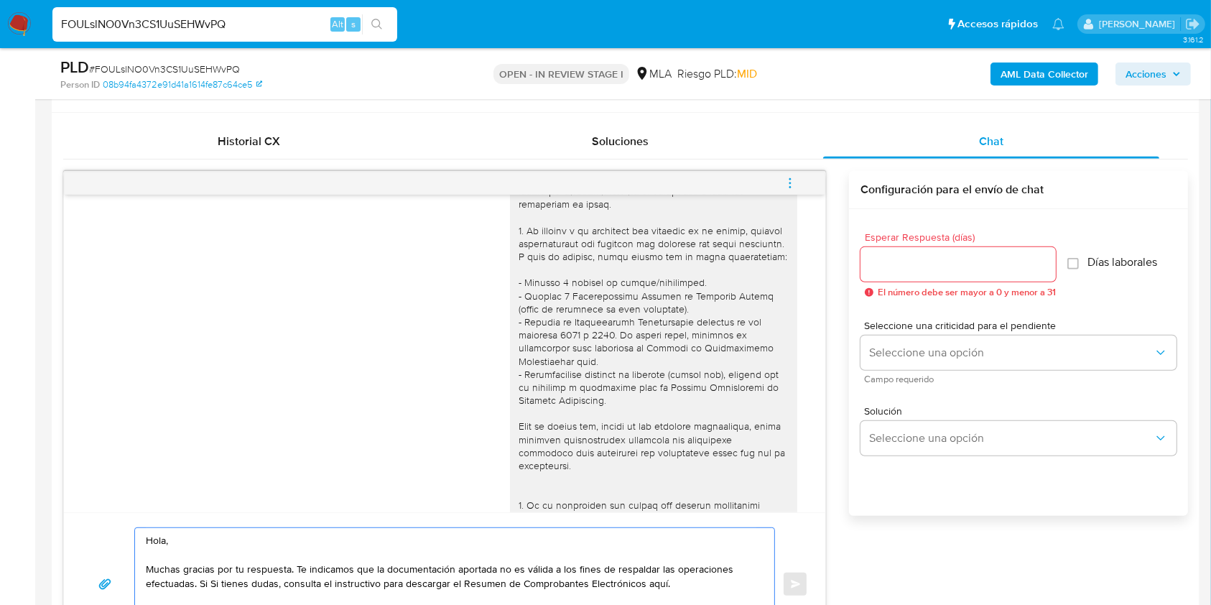
click at [224, 583] on textarea "Hola, Muchas gracias por tu respuesta. Te indicamos que la documentación aporta…" at bounding box center [451, 584] width 610 height 113
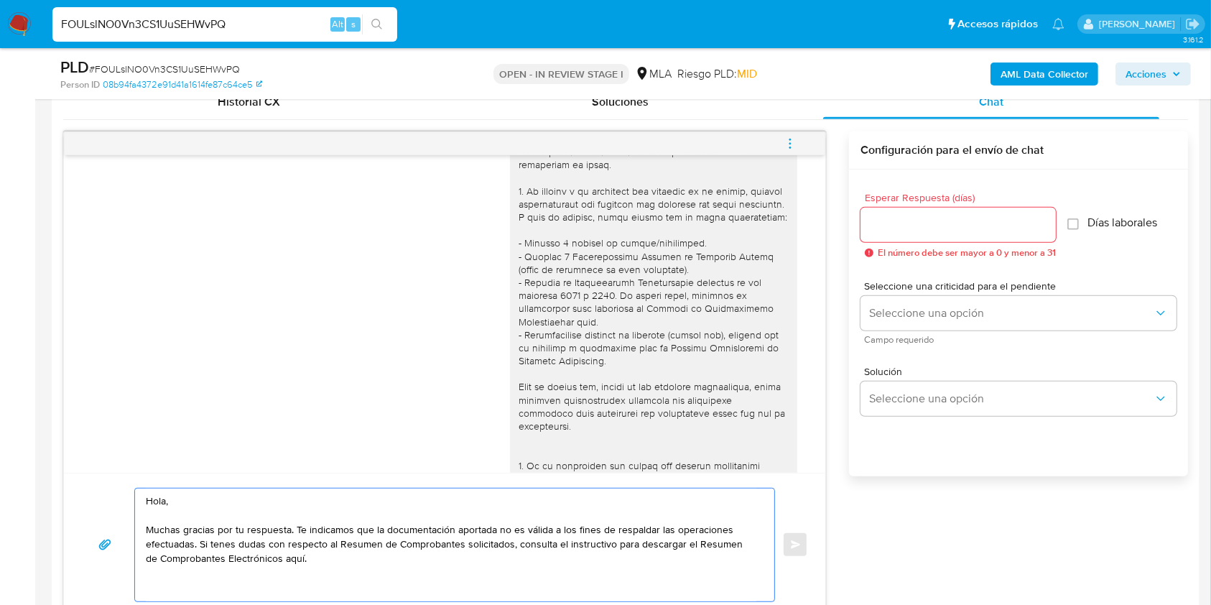
scroll to position [729, 0]
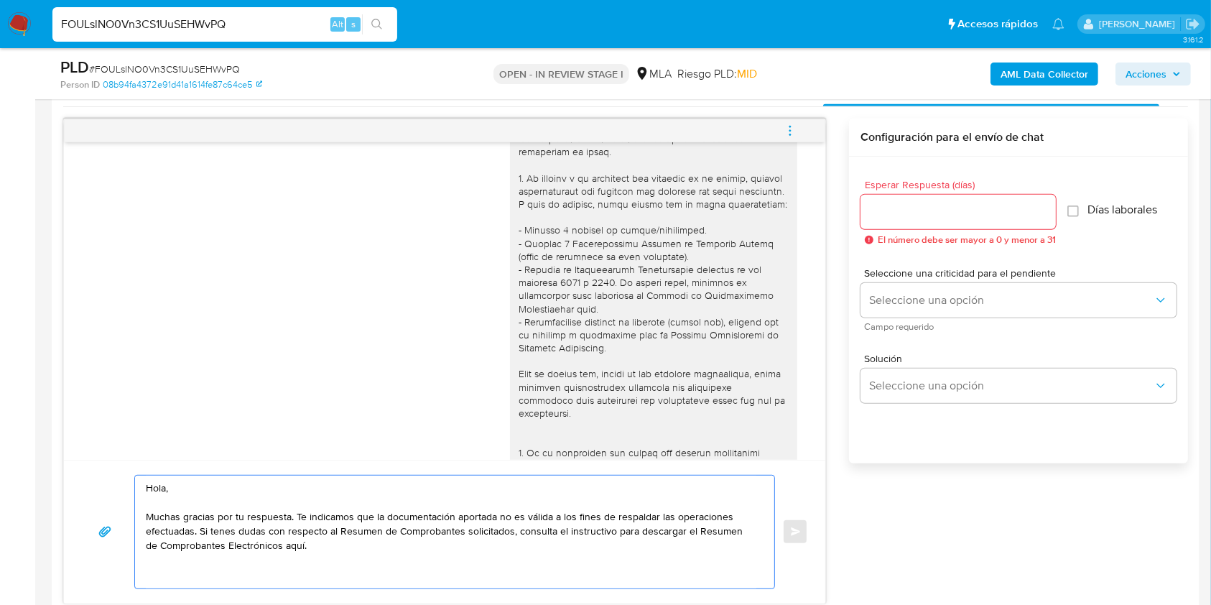
drag, startPoint x: 561, startPoint y: 579, endPoint x: 266, endPoint y: 551, distance: 296.4
click at [266, 551] on textarea "Hola, Muchas gracias por tu respuesta. Te indicamos que la documentación aporta…" at bounding box center [451, 531] width 610 height 113
click at [342, 543] on textarea "Hola, Muchas gracias por tu respuesta. Te indicamos que la documentación aporta…" at bounding box center [451, 531] width 610 height 113
click at [376, 547] on textarea "Hola, Muchas gracias por tu respuesta. Te indicamos que la documentación aporta…" at bounding box center [451, 531] width 610 height 113
paste textarea "https://www.mercadopago.com.ar/ayuda/30181"
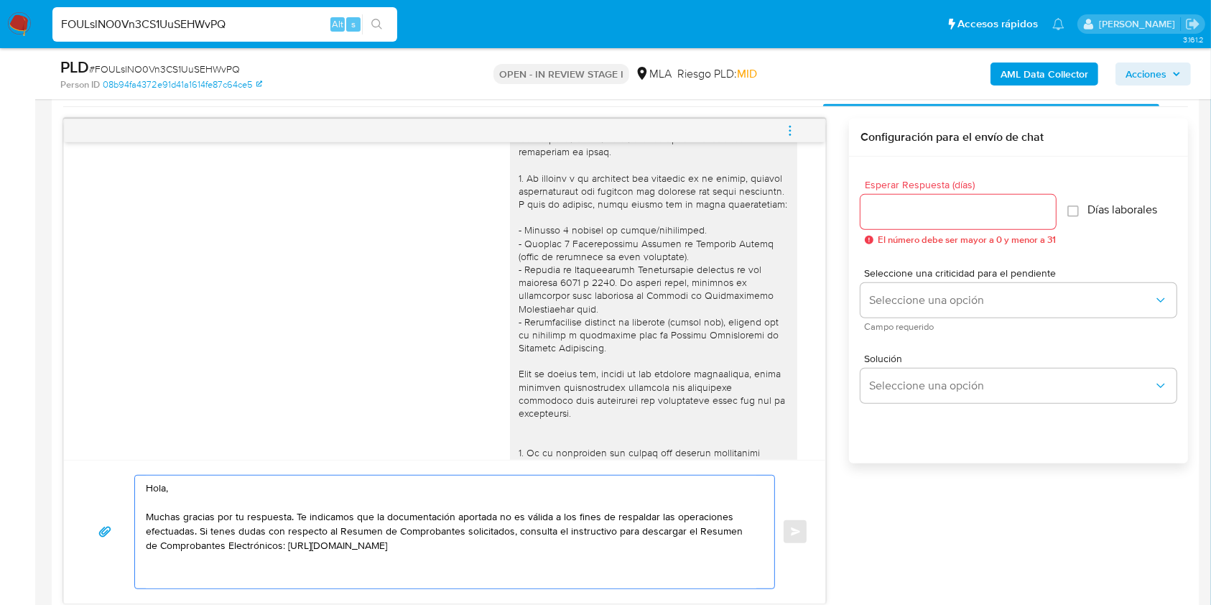
drag, startPoint x: 512, startPoint y: 528, endPoint x: 268, endPoint y: 536, distance: 244.3
click at [268, 536] on textarea "Hola, Muchas gracias por tu respuesta. Te indicamos que la documentación aporta…" at bounding box center [451, 531] width 610 height 113
click at [492, 543] on textarea "Hola, Muchas gracias por tu respuesta. Te indicamos que la documentación aporta…" at bounding box center [451, 531] width 610 height 113
click at [218, 531] on textarea "Hola, Muchas gracias por tu respuesta. Te indicamos que la documentación aporta…" at bounding box center [451, 531] width 610 height 113
drag, startPoint x: 218, startPoint y: 531, endPoint x: 176, endPoint y: 497, distance: 54.6
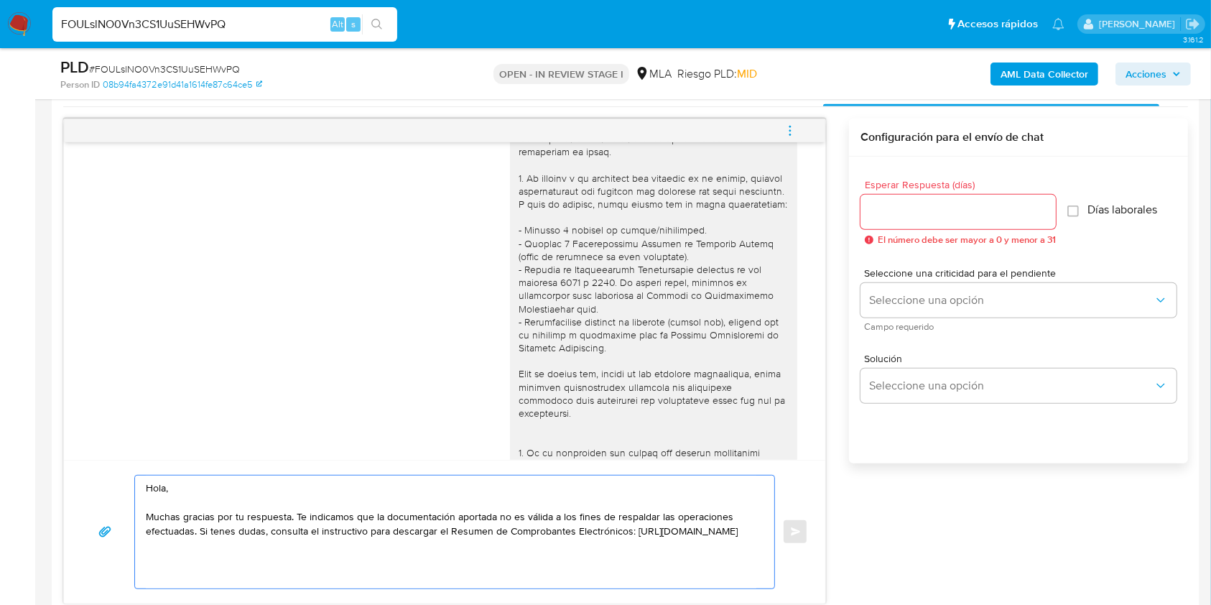
click at [176, 497] on textarea "Hola, Muchas gracias por tu respuesta. Te indicamos que la documentación aporta…" at bounding box center [451, 531] width 610 height 113
click at [442, 551] on textarea "Hola, Muchas gracias por tu respuesta. Te indicamos que la documentación aporta…" at bounding box center [451, 531] width 610 height 113
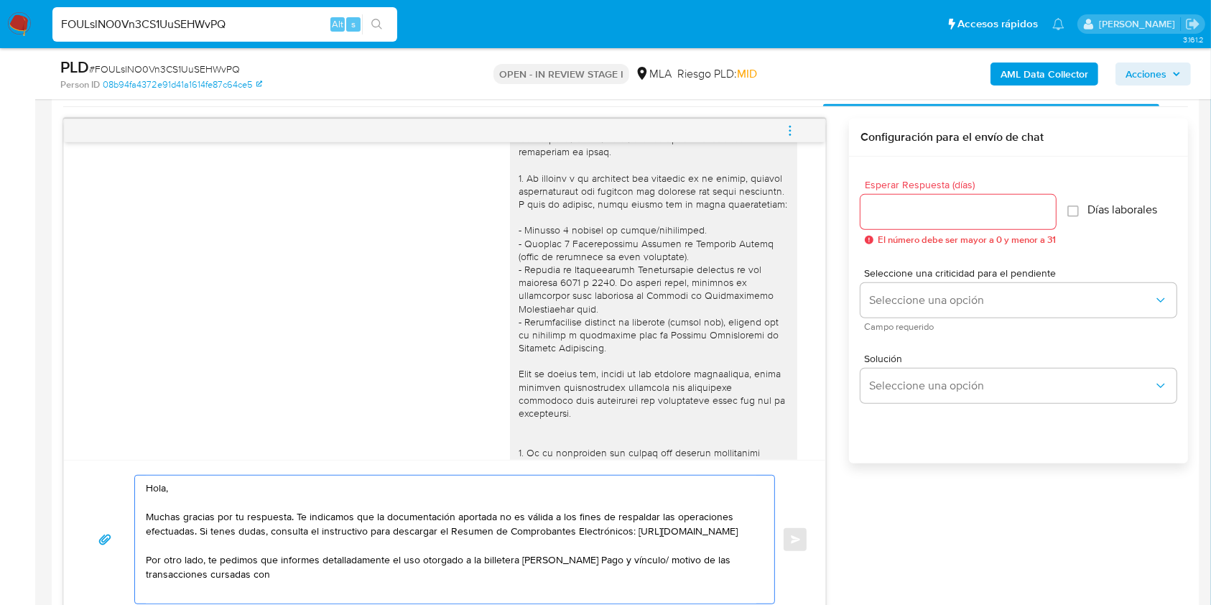
paste textarea "Belgrano Group SA - CUIT 30715139312"
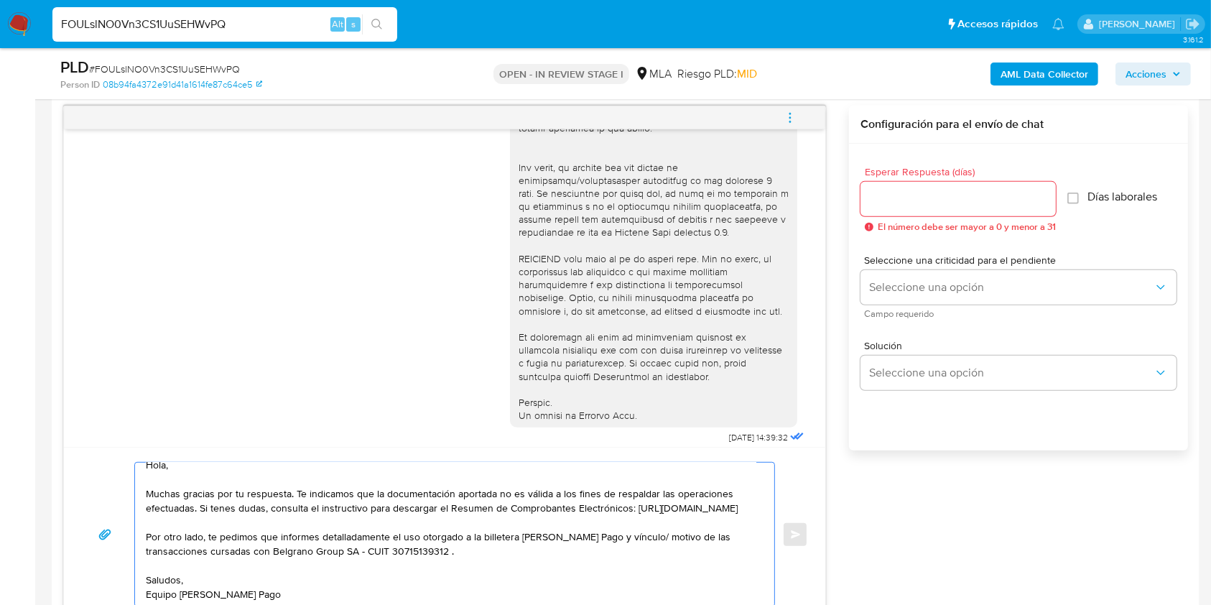
scroll to position [472, 0]
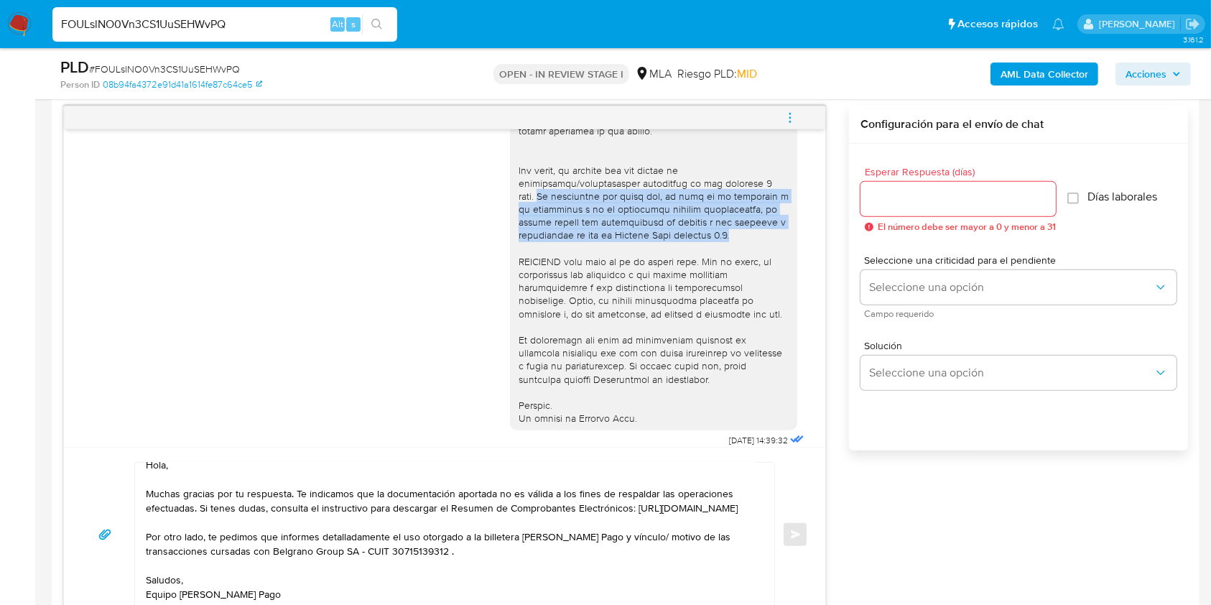
drag, startPoint x: 736, startPoint y: 246, endPoint x: 495, endPoint y: 204, distance: 244.1
click at [510, 204] on div at bounding box center [653, 53] width 287 height 756
copy div "Es importante que sepas que, en caso de no responder a lo solicitado o si lo pr…"
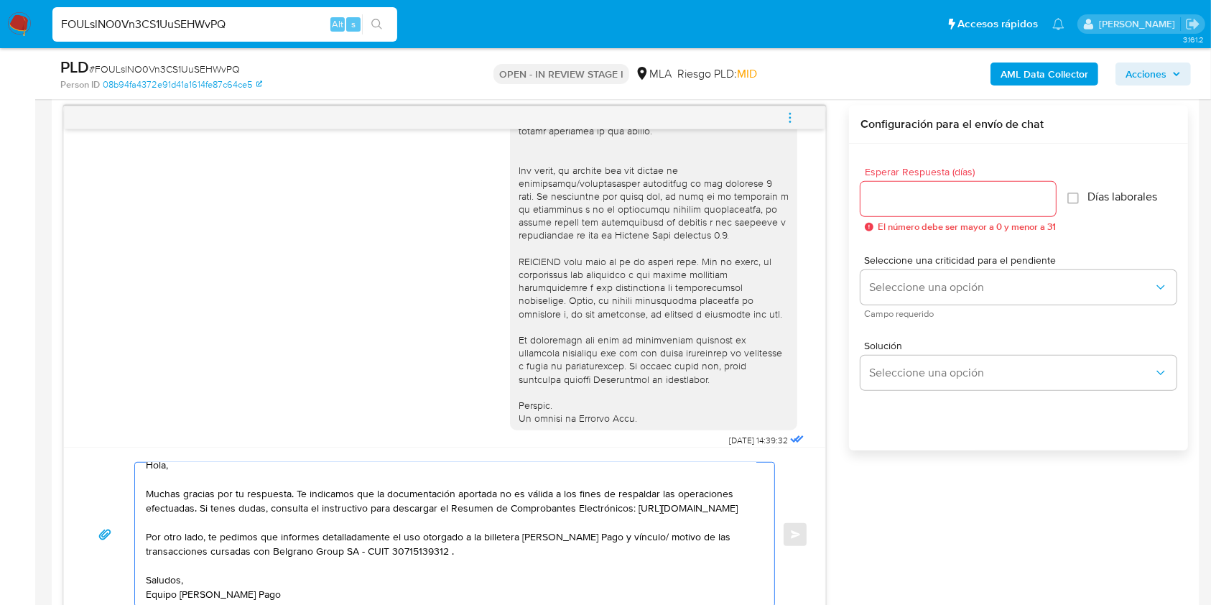
click at [502, 560] on textarea "Hola, Muchas gracias por tu respuesta. Te indicamos que la documentación aporta…" at bounding box center [451, 534] width 610 height 144
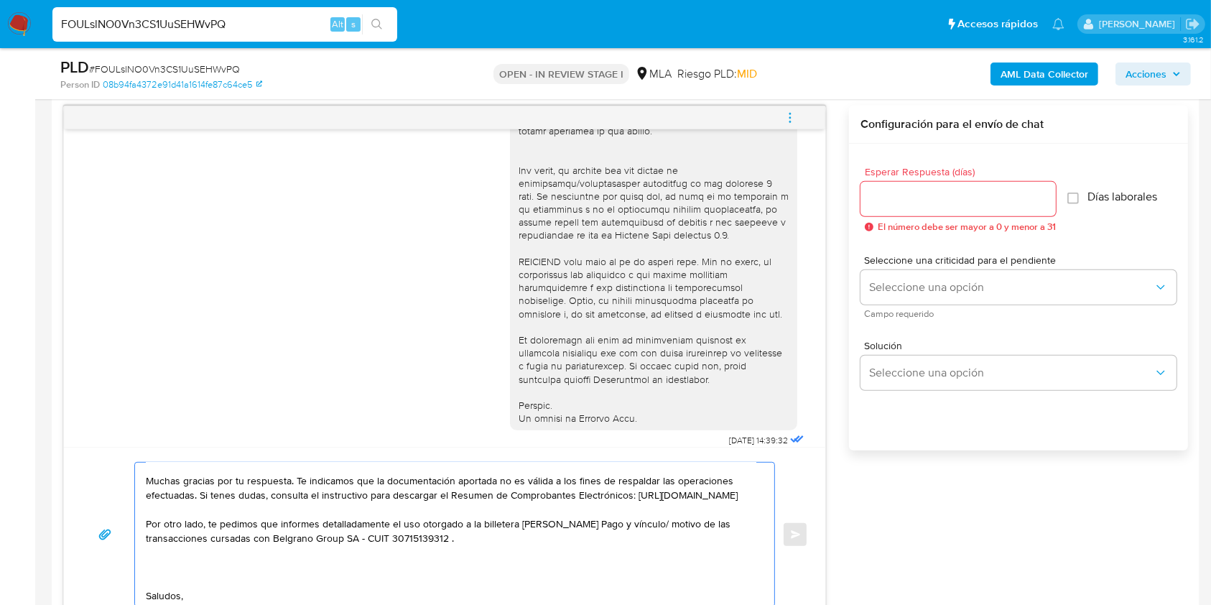
paste textarea "Es importante que sepas que, en caso de no responder a lo solicitado o si lo pr…"
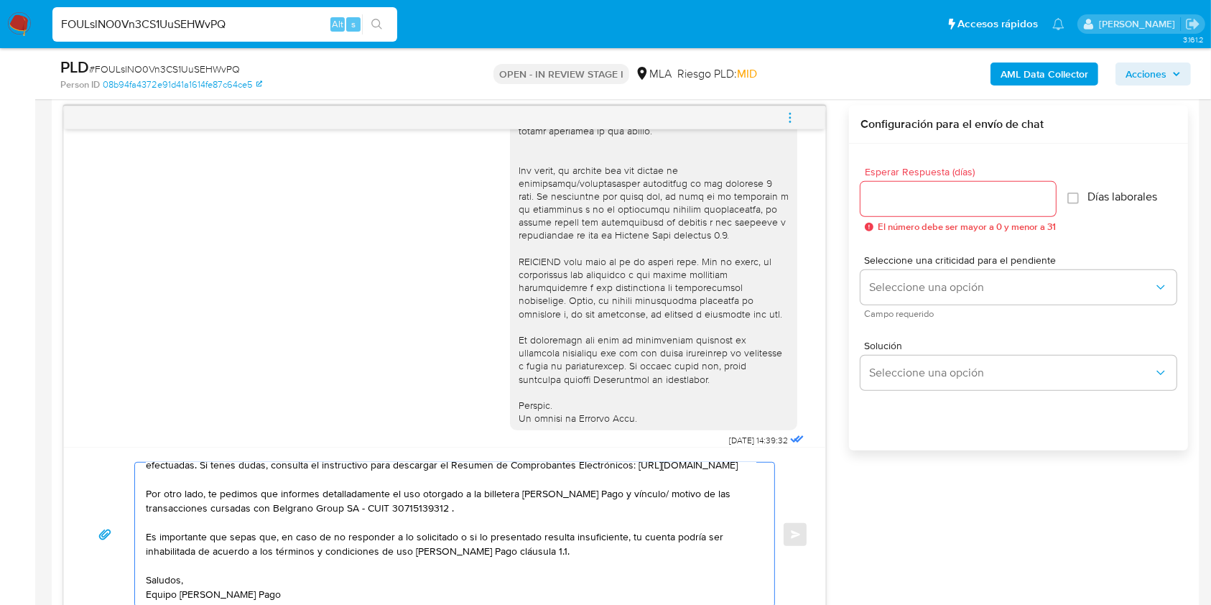
scroll to position [0, 0]
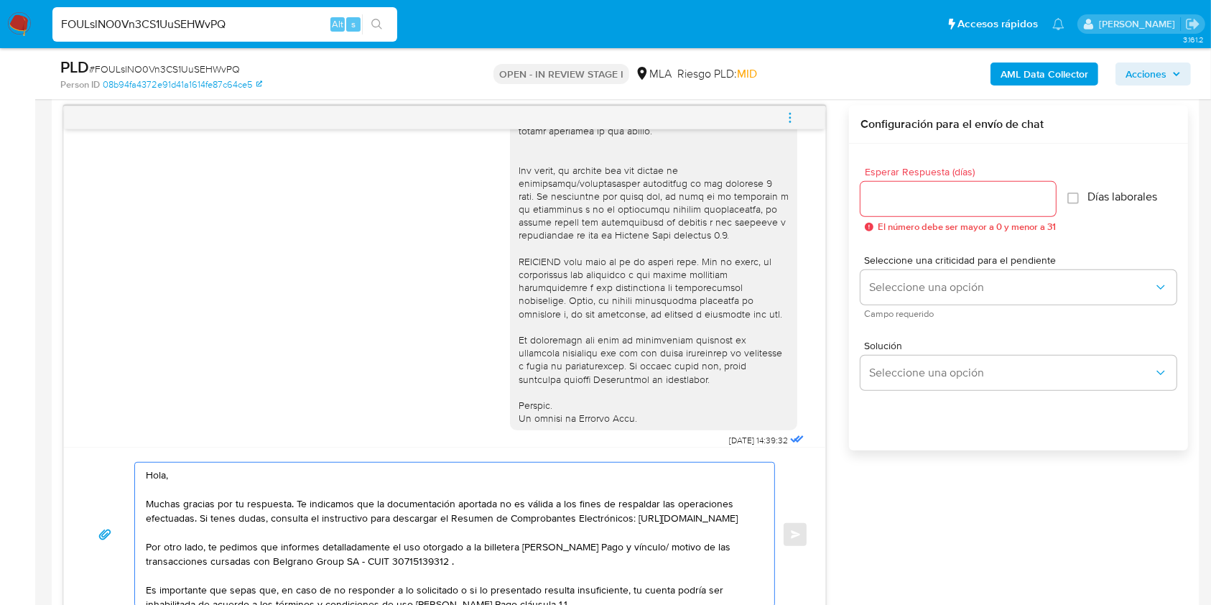
drag, startPoint x: 268, startPoint y: 595, endPoint x: 119, endPoint y: 413, distance: 235.3
click at [119, 413] on div "17/09/2025 14:39:32 PDF PDF Mis Comprobantes Emitidos 2025 - CUIT 23384481299.p…" at bounding box center [444, 364] width 763 height 516
type textarea "Hola, Muchas gracias por tu respuesta. Te indicamos que la documentación aporta…"
click at [875, 205] on input "Esperar Respuesta (días)" at bounding box center [957, 199] width 195 height 19
type input "1"
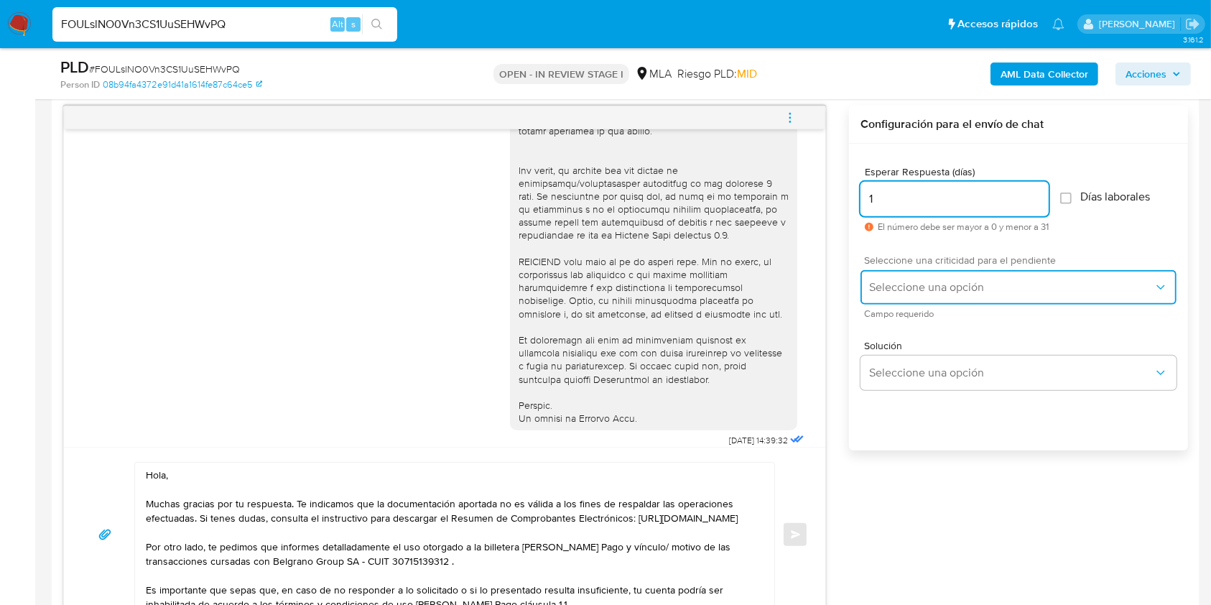
click at [875, 287] on span "Seleccione una opción" at bounding box center [1011, 287] width 284 height 14
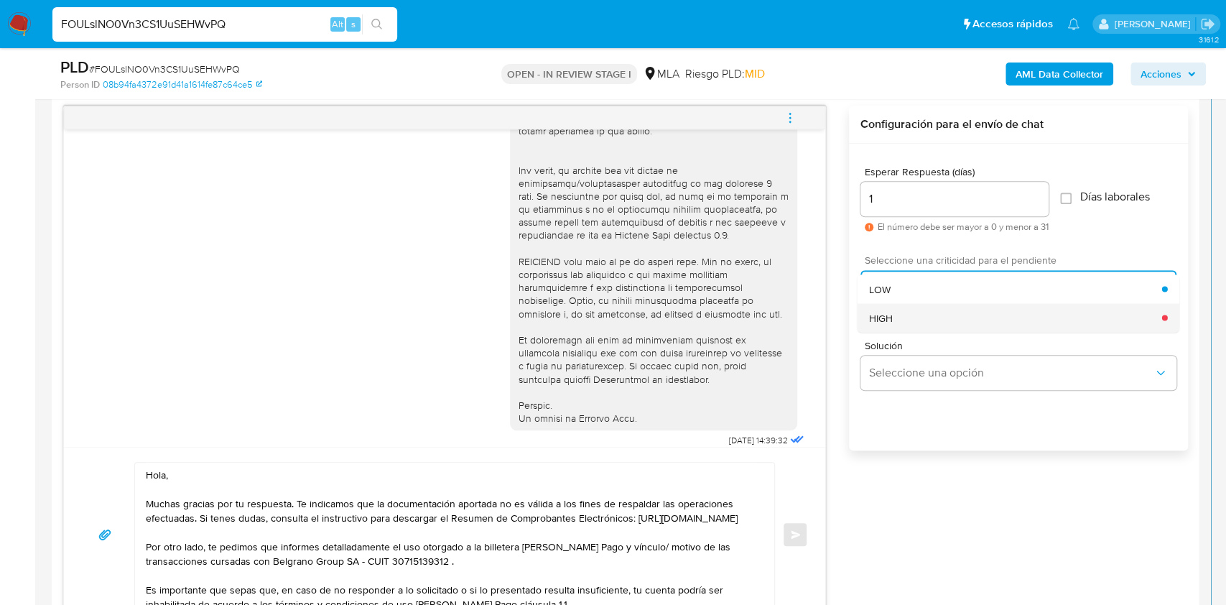
click at [877, 325] on div "HIGH" at bounding box center [1015, 317] width 293 height 29
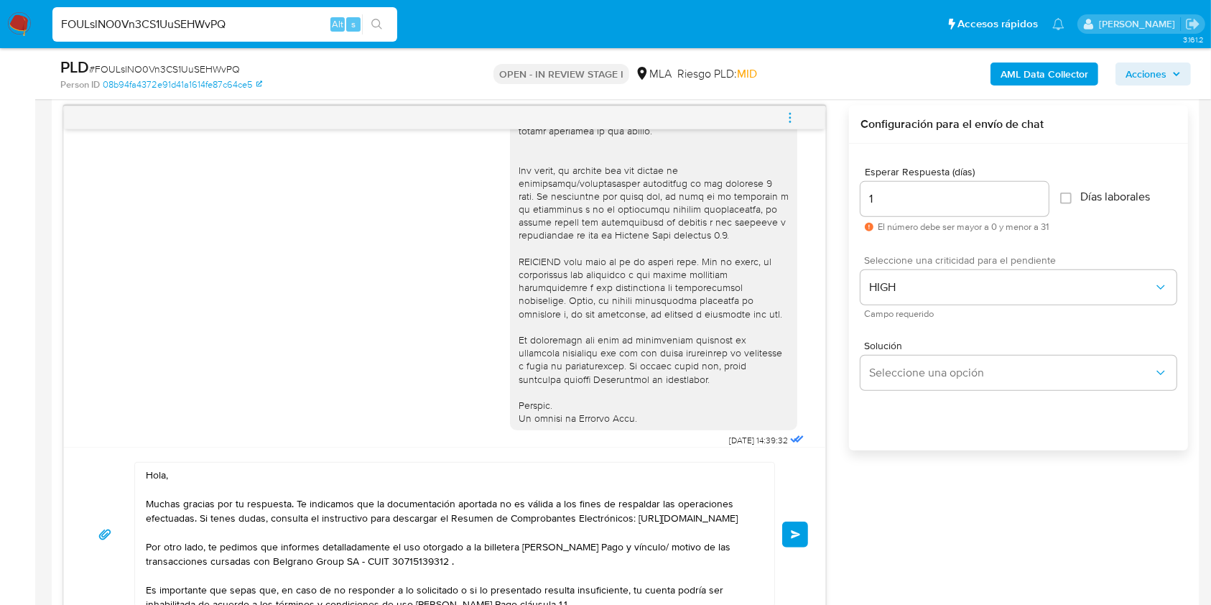
click at [789, 547] on div "Hola, Muchas gracias por tu respuesta. Te indicamos que la documentación aporta…" at bounding box center [444, 534] width 727 height 145
click at [800, 530] on span "Enviar" at bounding box center [796, 534] width 10 height 9
click at [791, 511] on div "Hola, Muchas gracias por tu respuesta. Te indicamos que la documentación aporta…" at bounding box center [444, 534] width 727 height 145
click at [792, 531] on span "Enviar" at bounding box center [796, 534] width 10 height 9
click at [785, 526] on button "Enviar" at bounding box center [795, 534] width 26 height 26
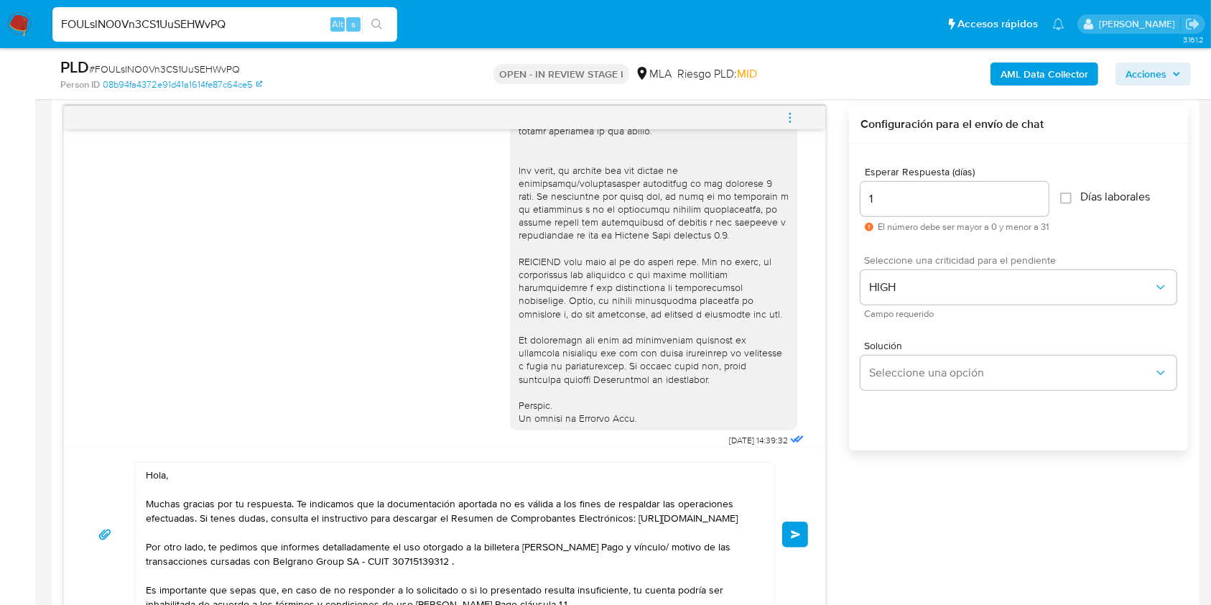
click at [169, 220] on div "17/09/2025 14:39:32" at bounding box center [444, 58] width 725 height 786
click at [794, 531] on span "Enviar" at bounding box center [796, 534] width 10 height 9
click at [788, 526] on button "Enviar" at bounding box center [795, 534] width 26 height 26
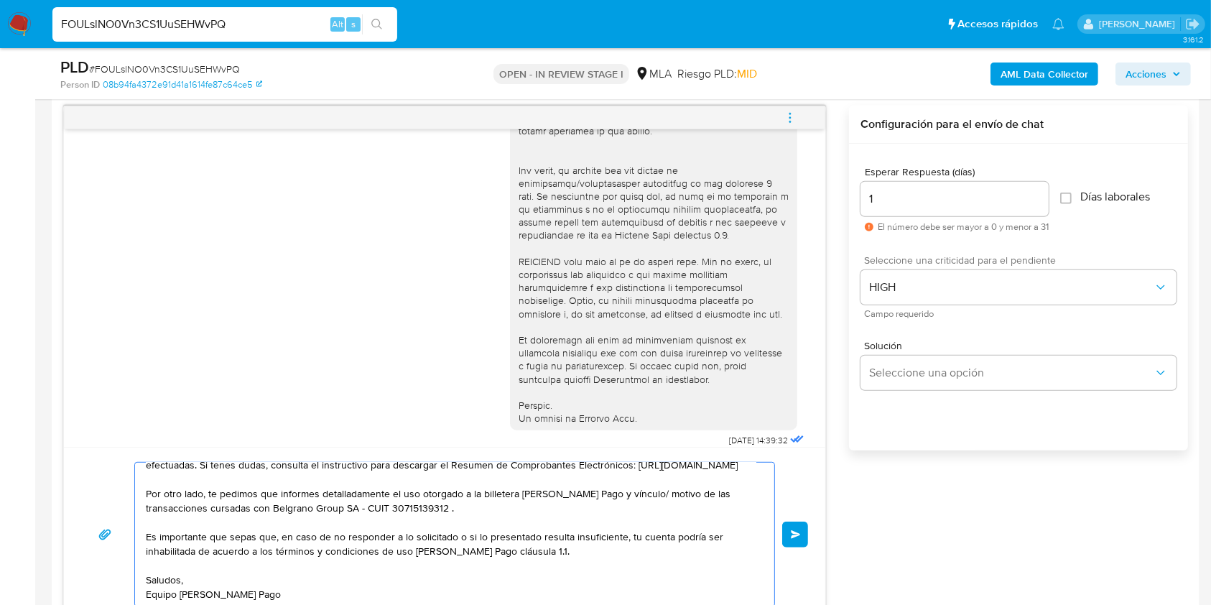
scroll to position [72, 0]
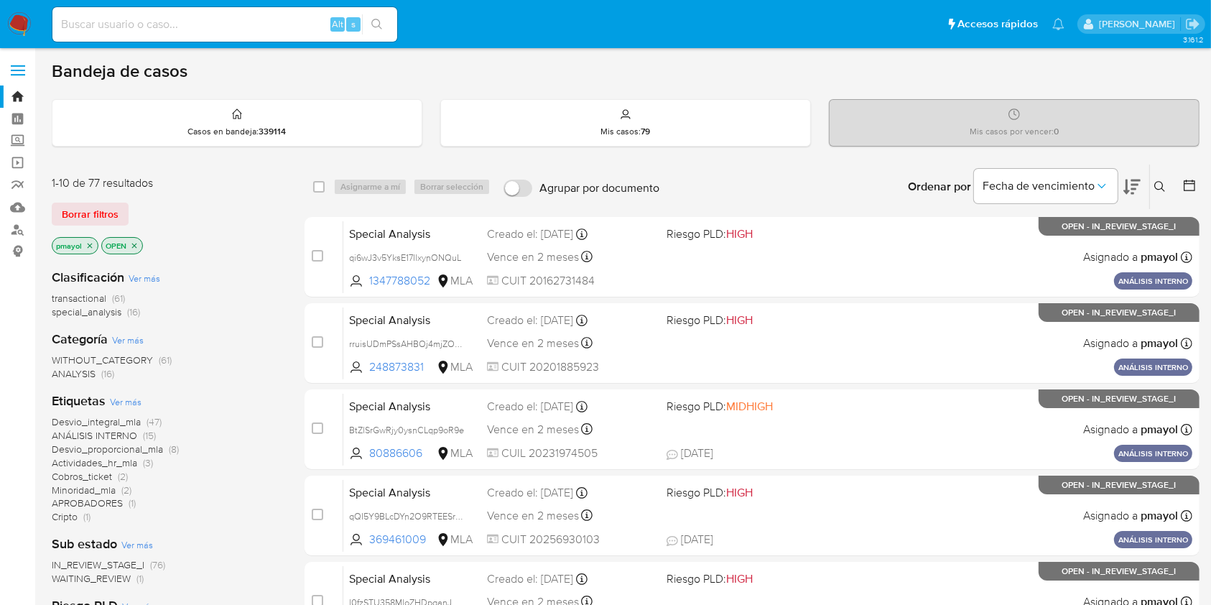
click at [242, 21] on input at bounding box center [224, 24] width 345 height 19
paste input "l49X1IRKmve9HWzP9wIx6TpL"
type input "l49X1IRKmve9HWzP9wIx6TpL"
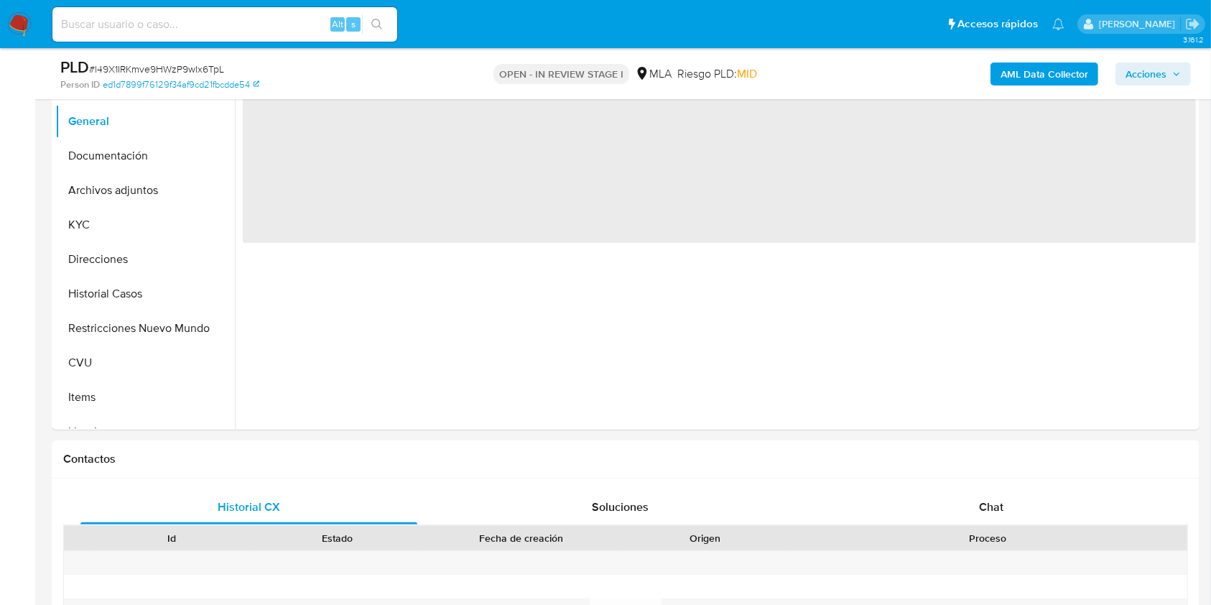
scroll to position [454, 0]
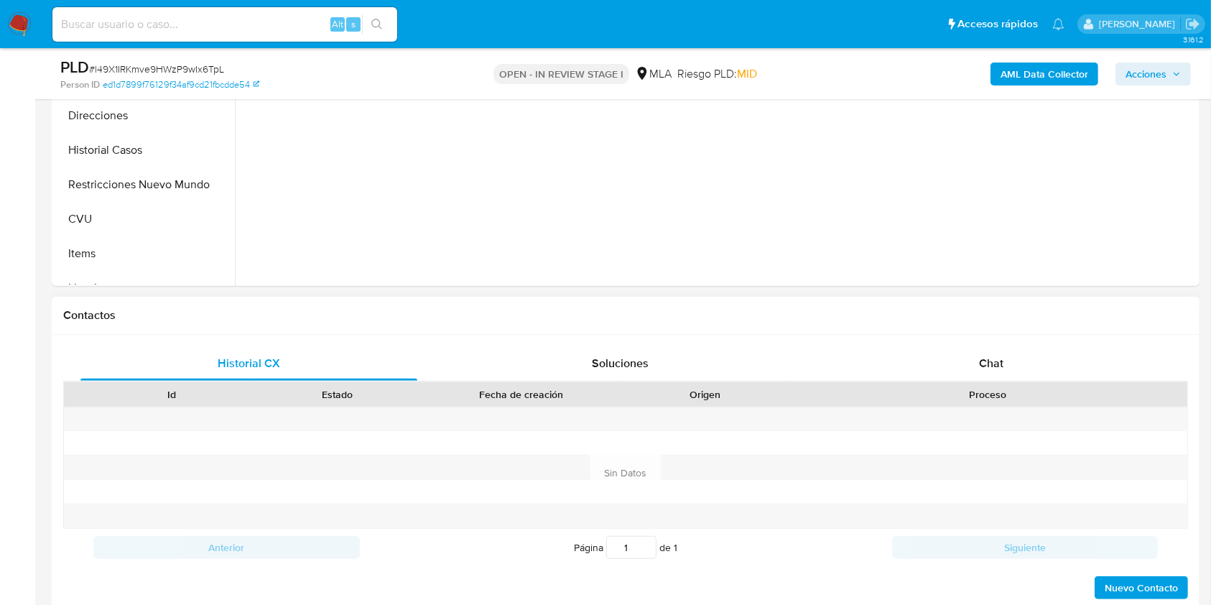
select select "10"
click at [1001, 361] on span "Chat" at bounding box center [991, 363] width 24 height 17
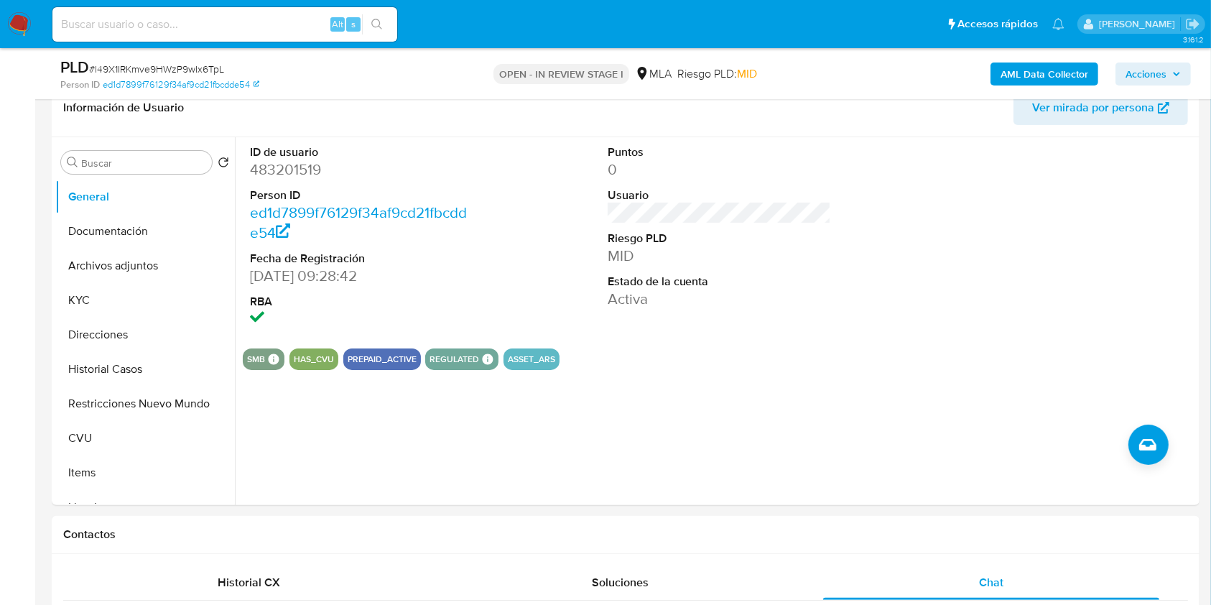
scroll to position [201, 0]
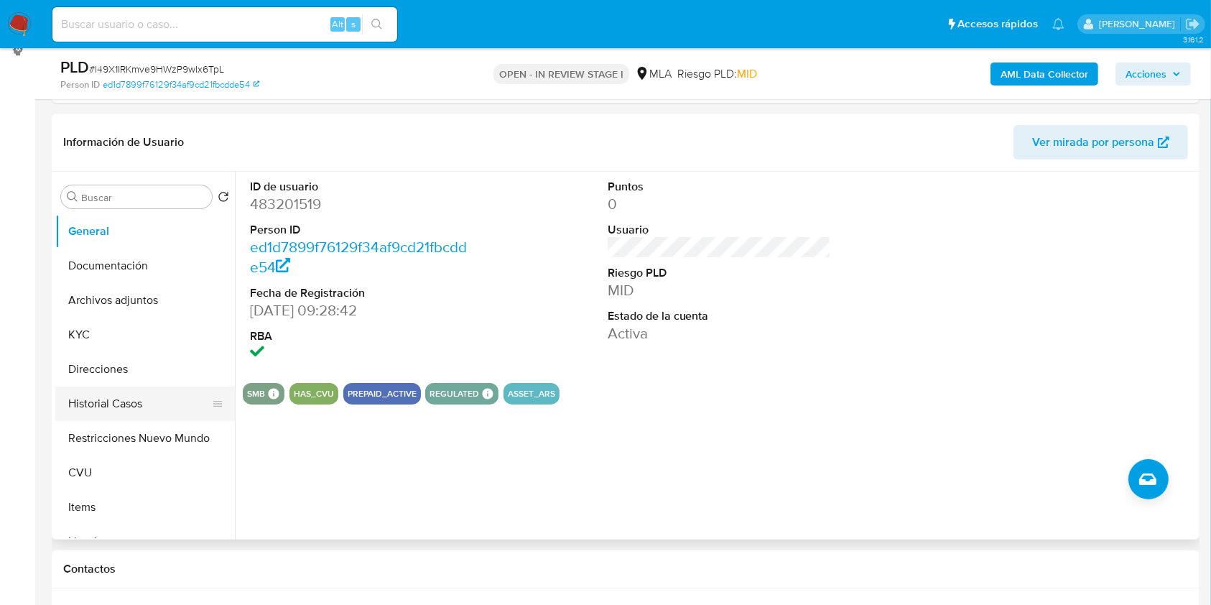
click at [113, 398] on button "Historial Casos" at bounding box center [139, 403] width 168 height 34
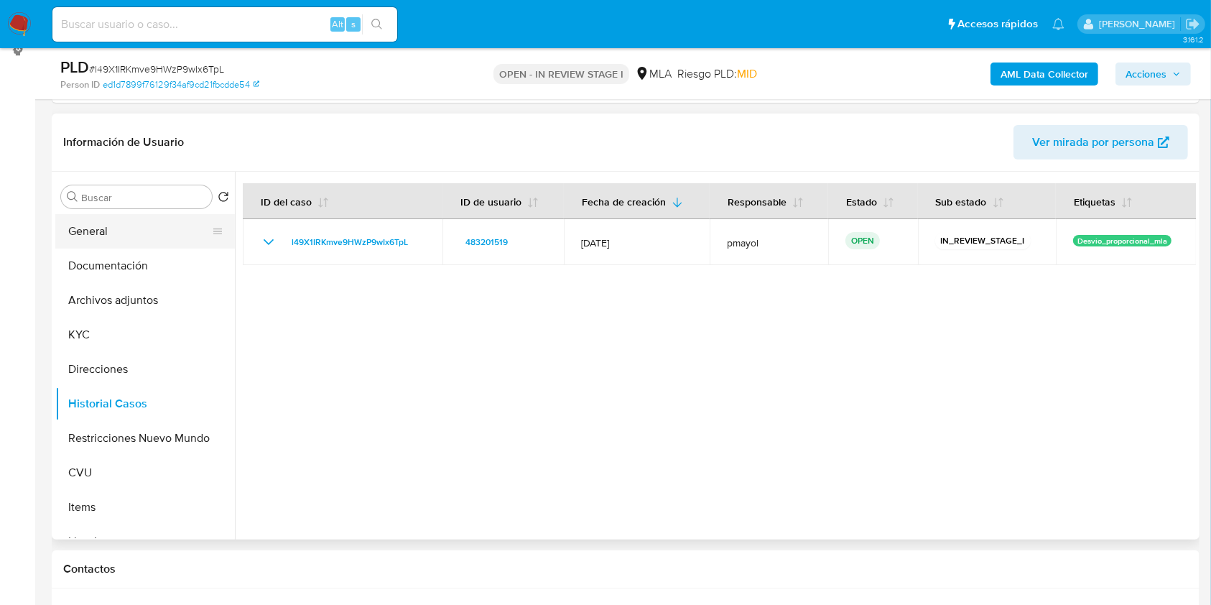
click at [125, 226] on button "General" at bounding box center [139, 231] width 168 height 34
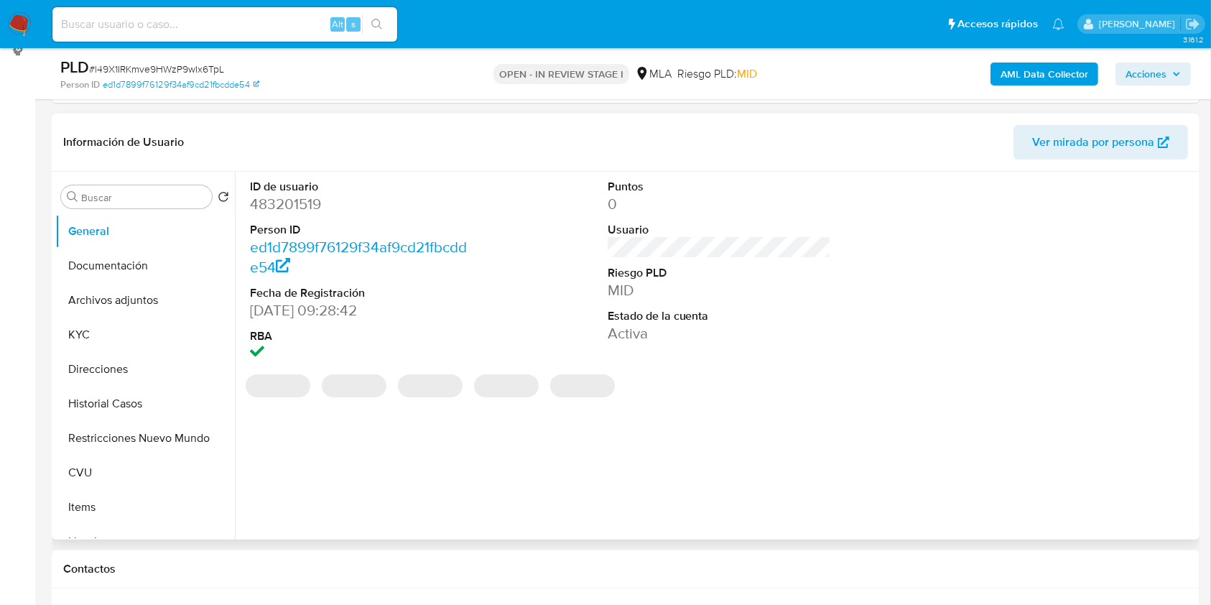
click at [306, 203] on dd "483201519" at bounding box center [362, 204] width 224 height 20
copy dd "483201519"
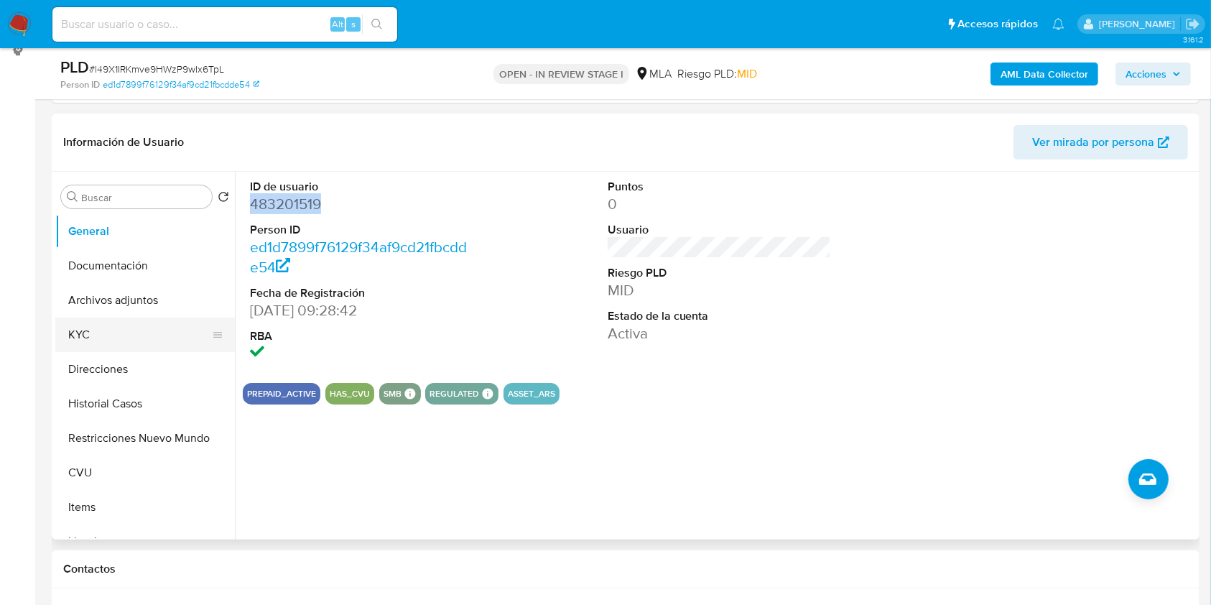
click at [68, 325] on button "KYC" at bounding box center [139, 334] width 168 height 34
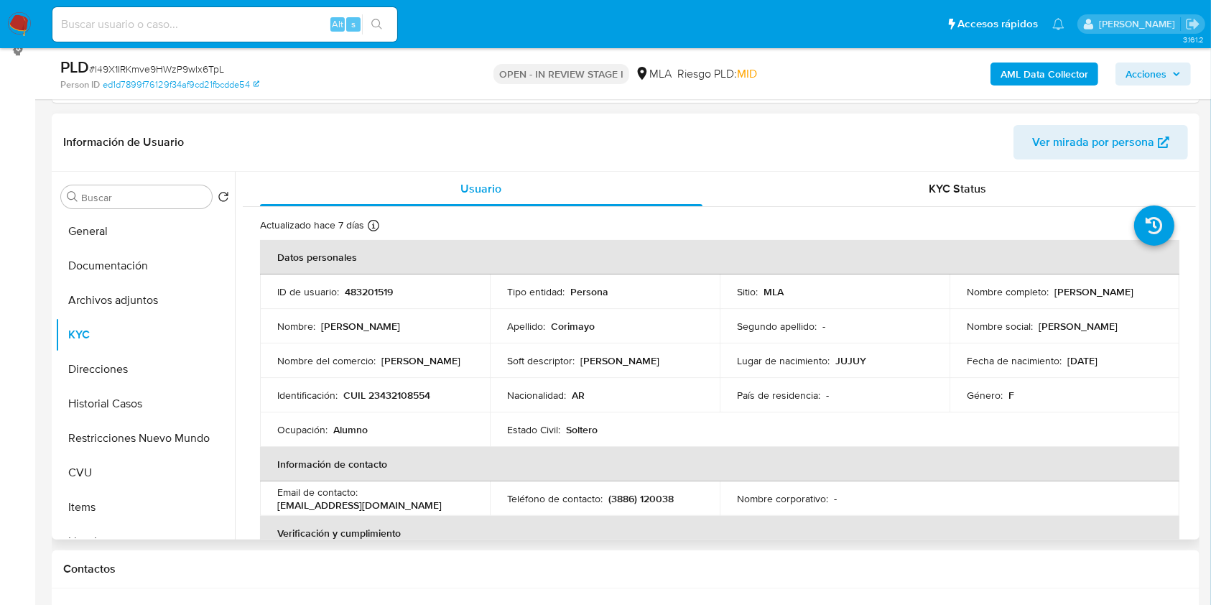
click at [393, 393] on p "CUIL 23432108554" at bounding box center [386, 394] width 87 height 13
copy p "23432108554"
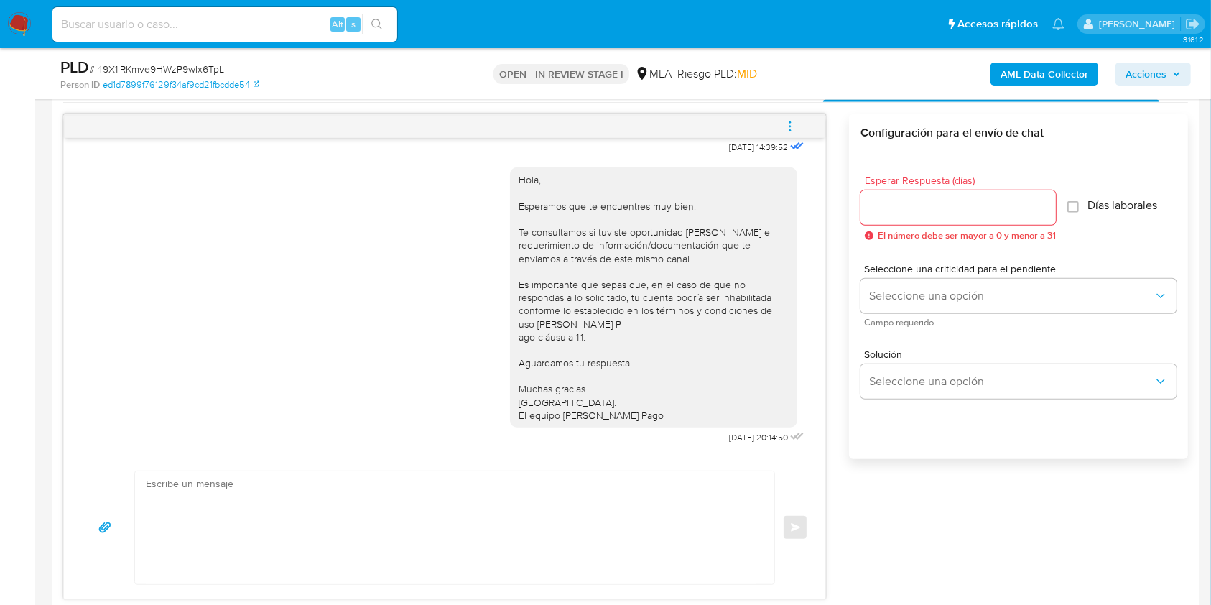
scroll to position [692, 0]
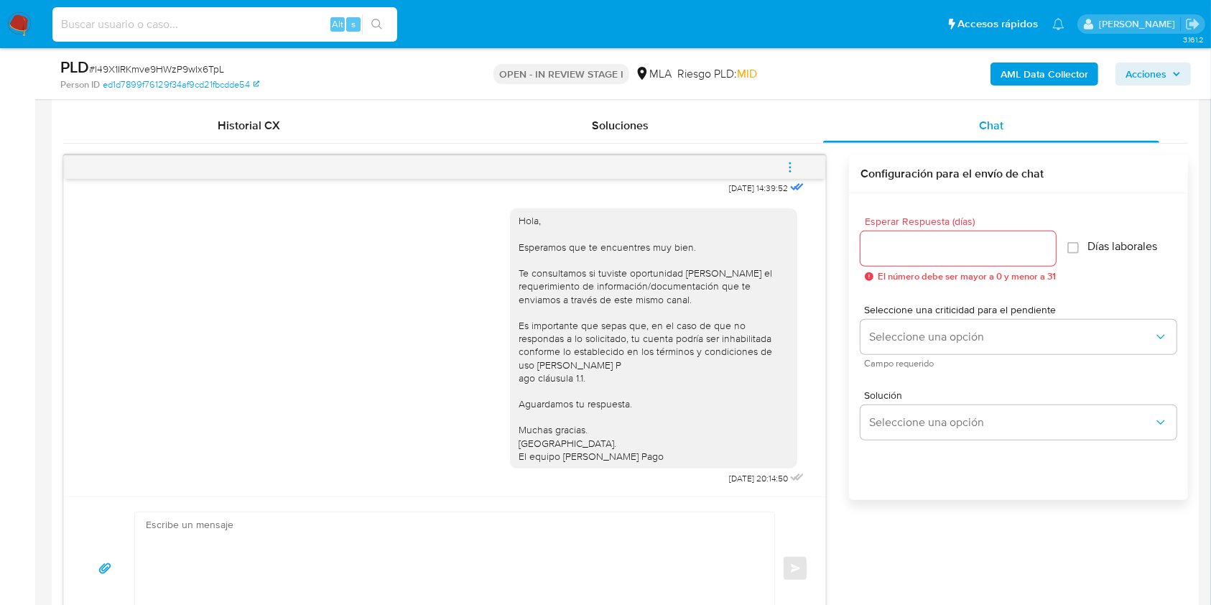
click at [292, 22] on input at bounding box center [224, 24] width 345 height 19
paste input "OVKy8MN8zJVvepfFJ0tHcJAH"
type input "OVKy8MN8zJVvepfFJ0tHcJAH"
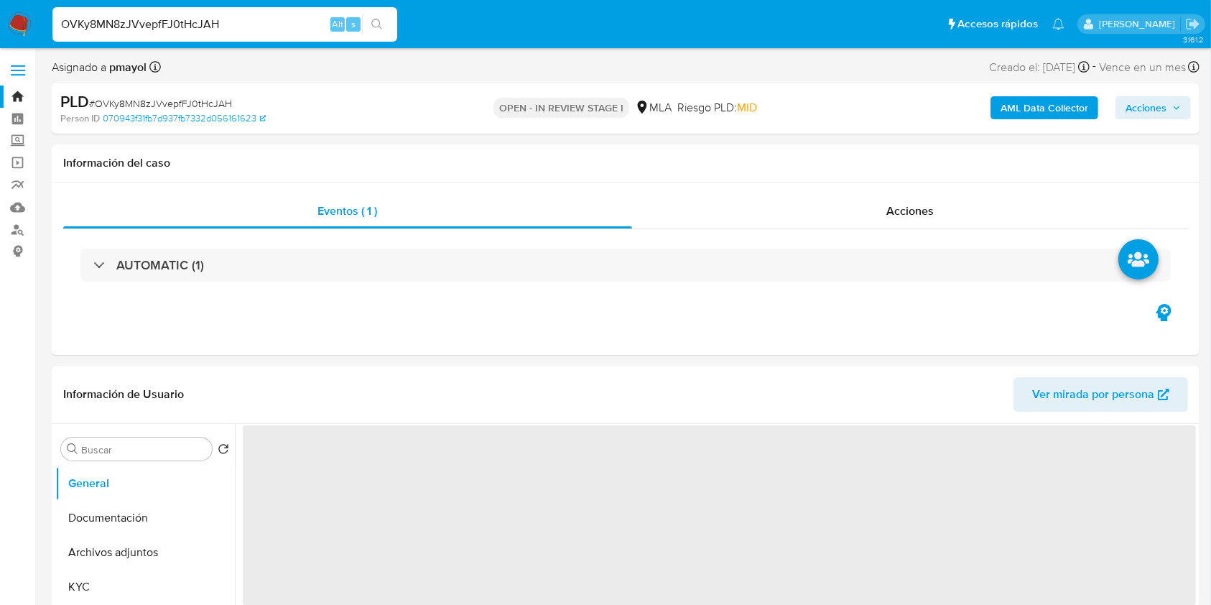
select select "10"
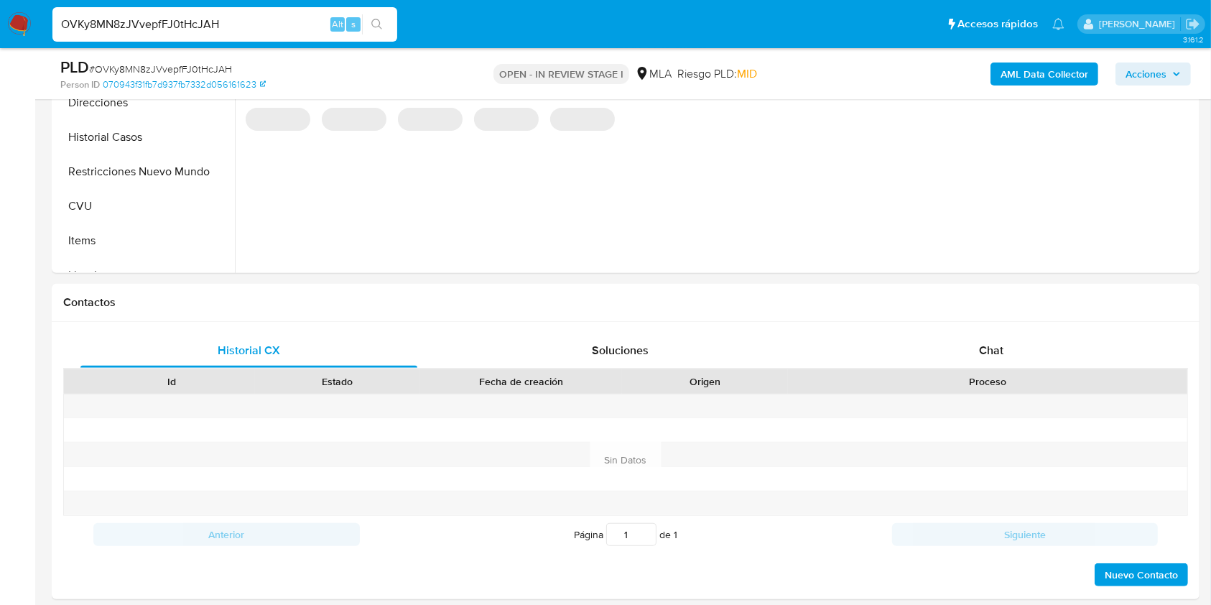
scroll to position [502, 0]
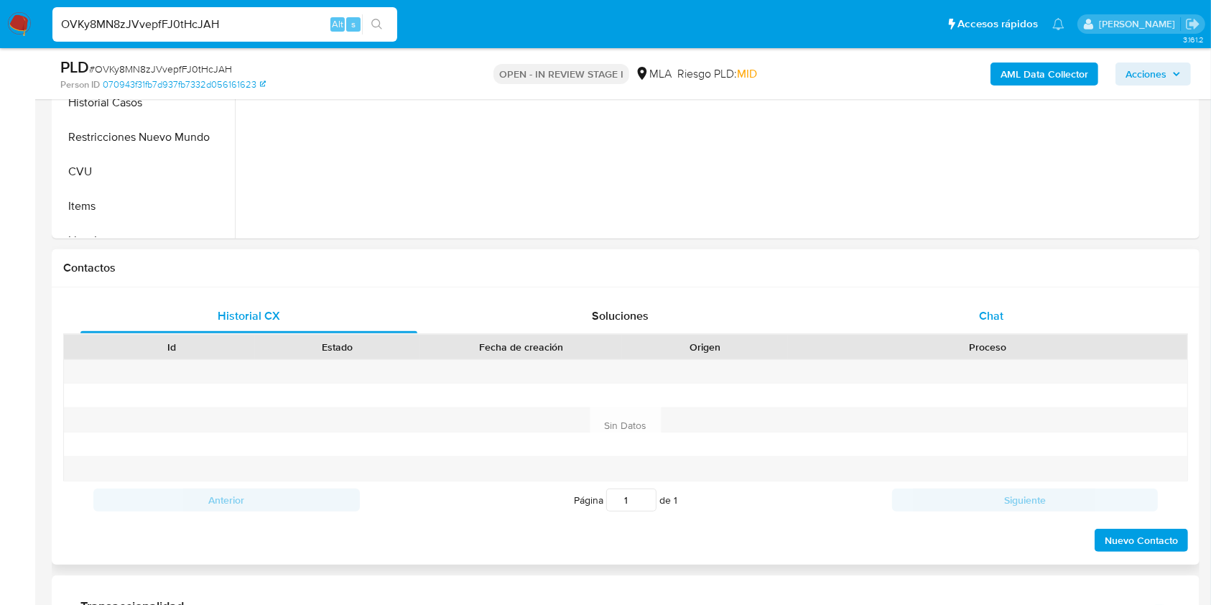
click at [994, 323] on span "Chat" at bounding box center [991, 315] width 24 height 17
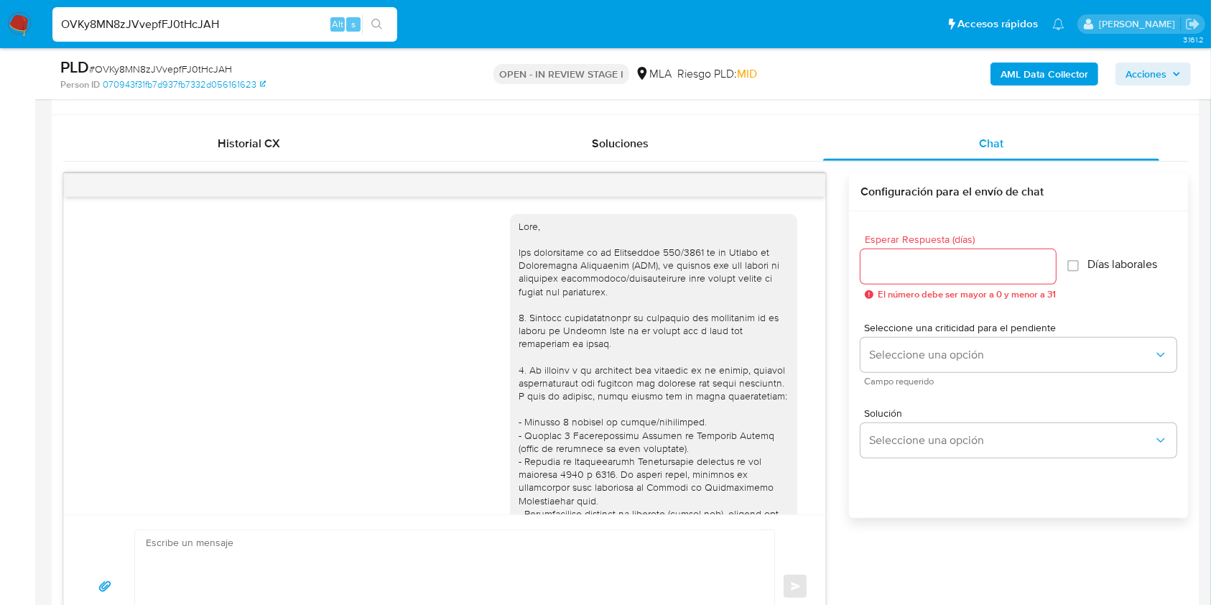
scroll to position [943, 0]
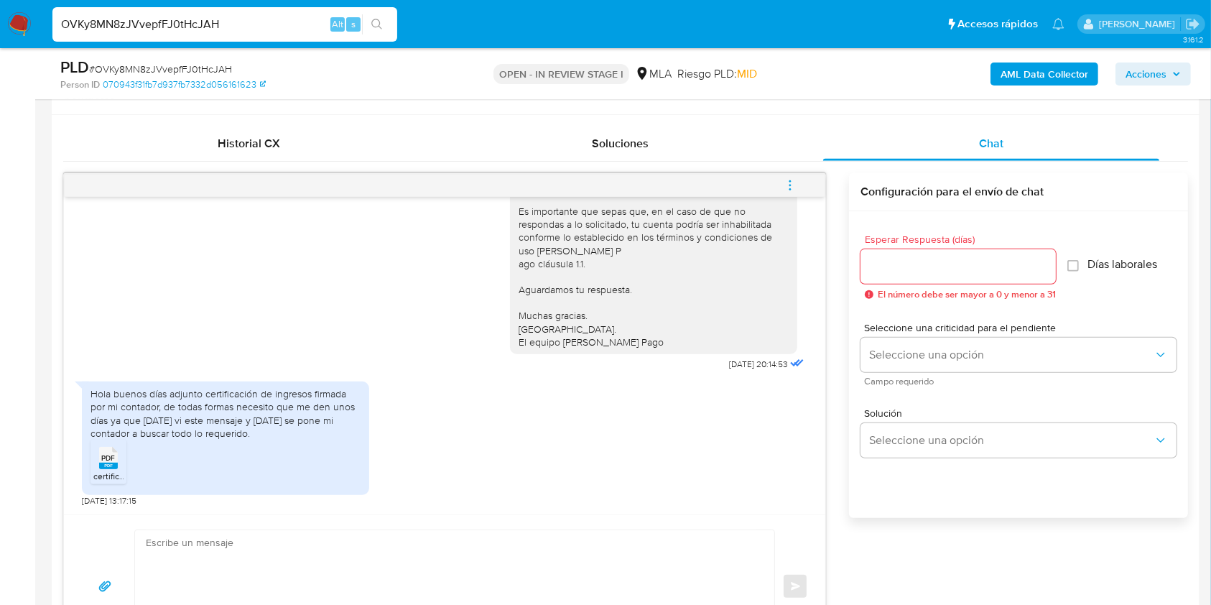
click at [103, 460] on span "PDF" at bounding box center [109, 457] width 14 height 9
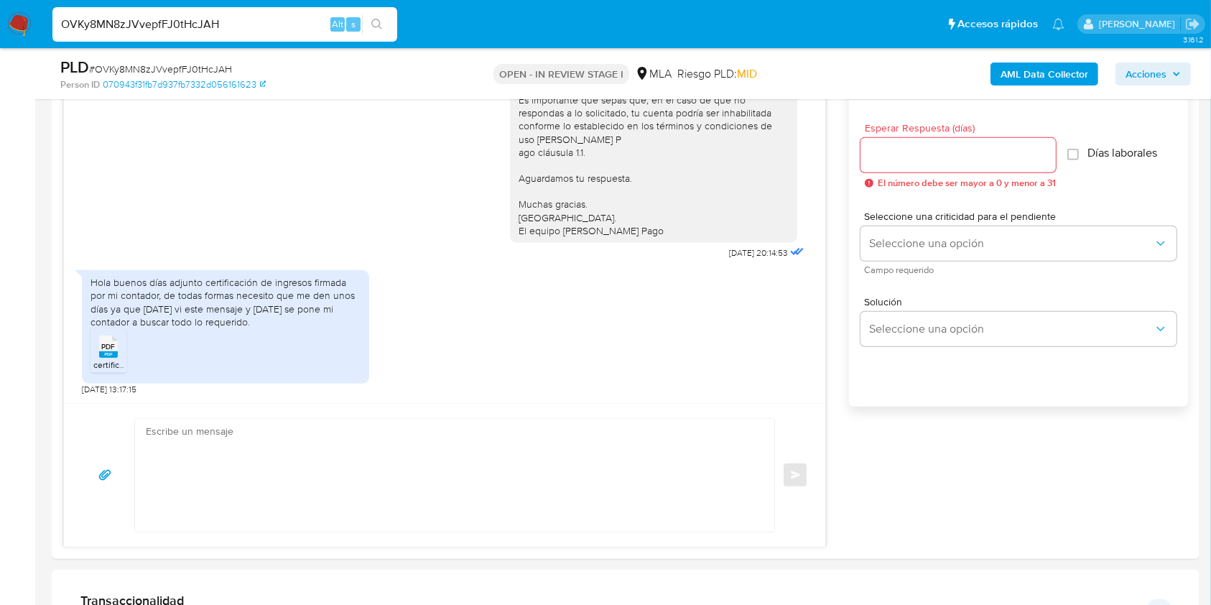
scroll to position [798, 0]
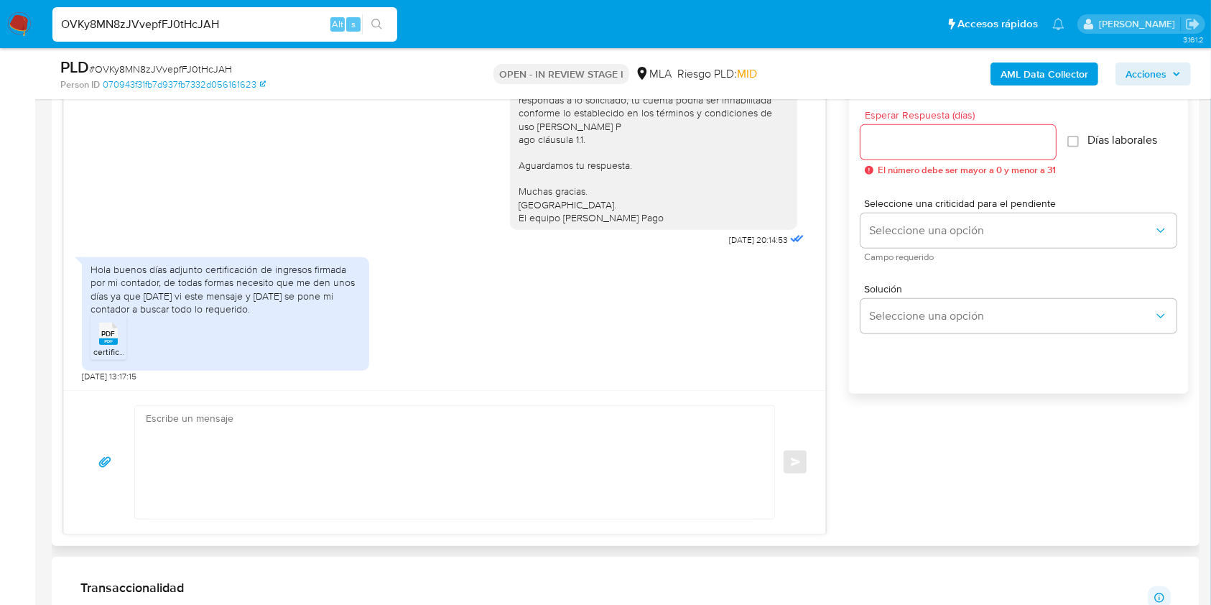
click at [428, 473] on textarea at bounding box center [451, 462] width 610 height 113
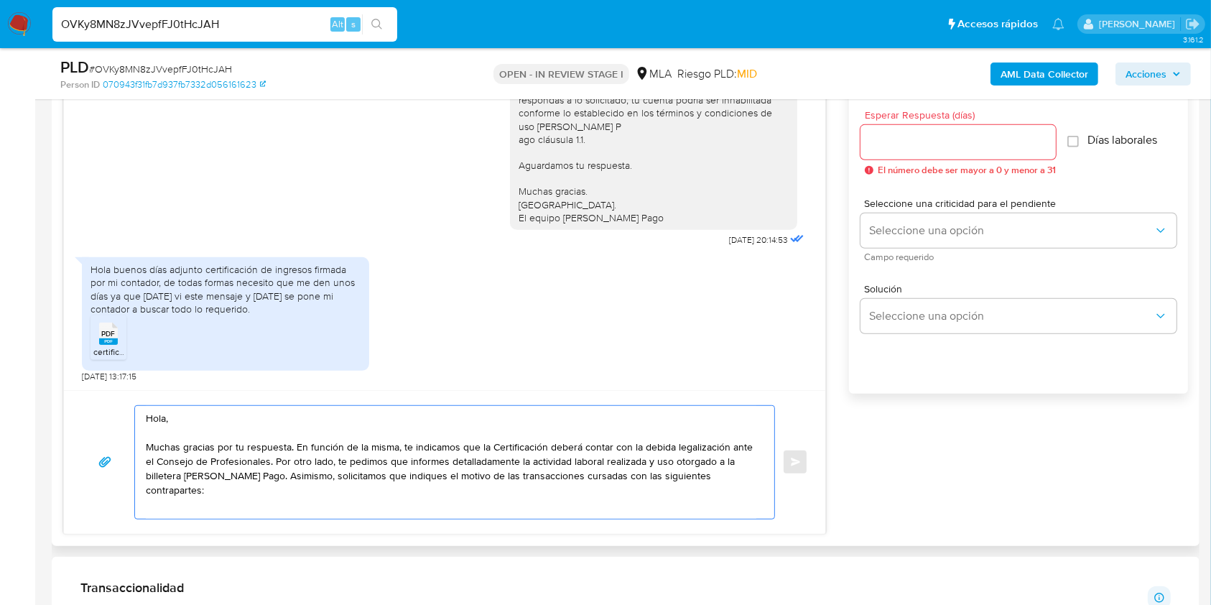
paste textarea "- Carnemania SA – CUIT 30718936183 (ACTIVIDAD: Venta al por menor de carnes roj…"
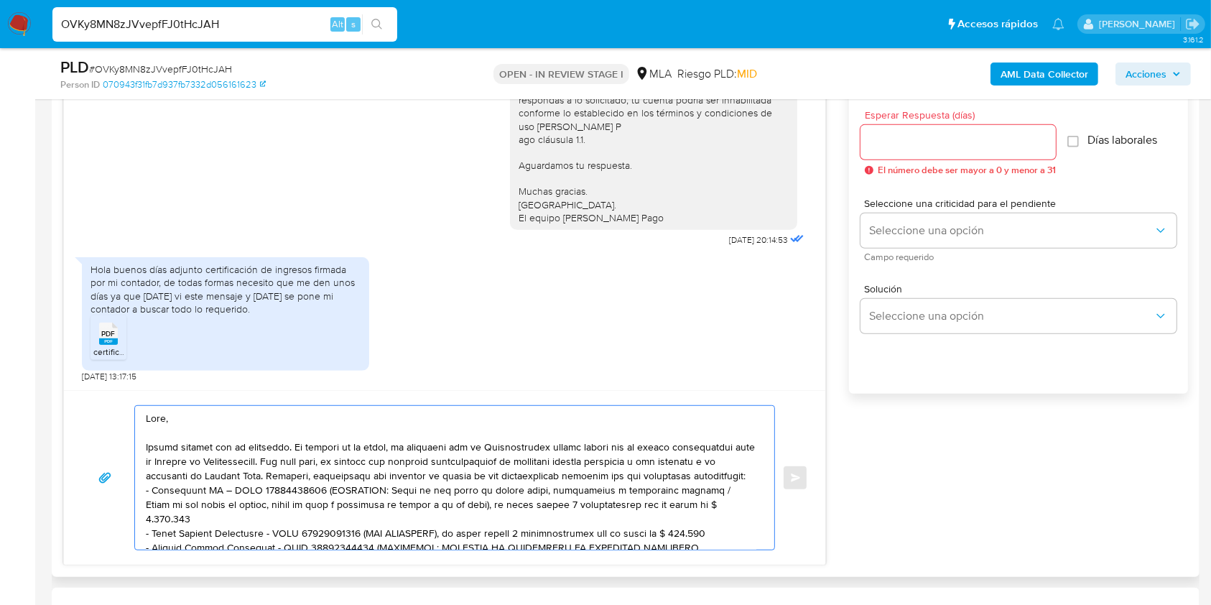
drag, startPoint x: 727, startPoint y: 521, endPoint x: 319, endPoint y: 506, distance: 408.8
click at [319, 506] on textarea at bounding box center [451, 478] width 610 height 144
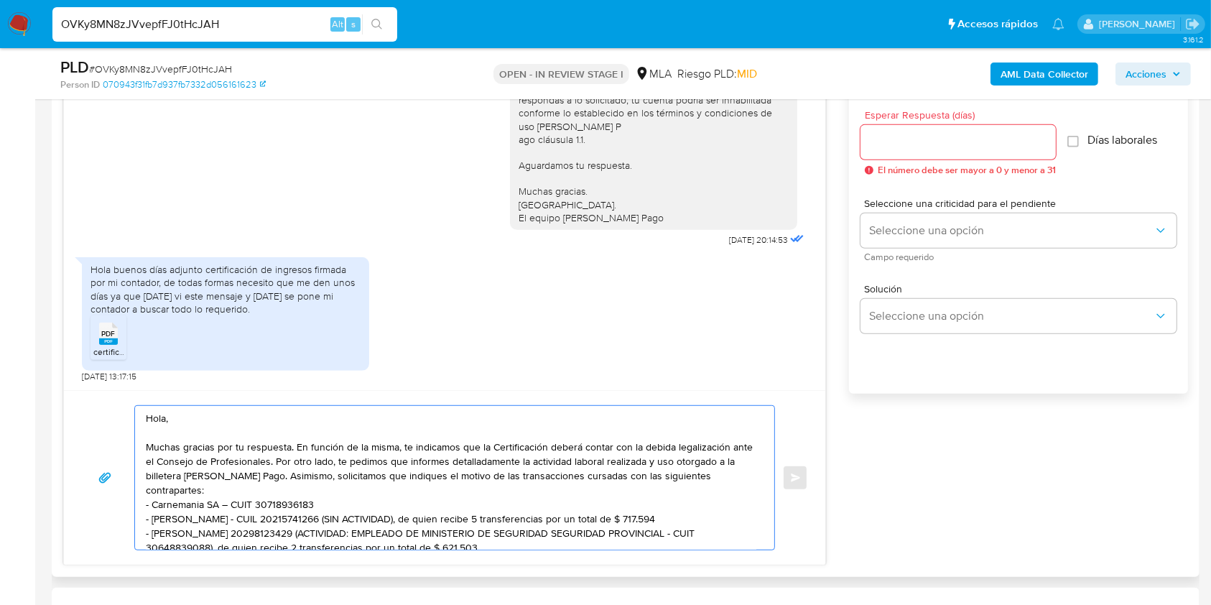
scroll to position [2, 0]
drag, startPoint x: 701, startPoint y: 516, endPoint x: 360, endPoint y: 514, distance: 340.3
click at [360, 514] on textarea "Hola, Muchas gracias por tu respuesta. En función de la misma, te indicamos que…" at bounding box center [451, 478] width 610 height 144
click at [365, 526] on textarea "Hola, Muchas gracias por tu respuesta. En función de la misma, te indicamos que…" at bounding box center [451, 478] width 610 height 144
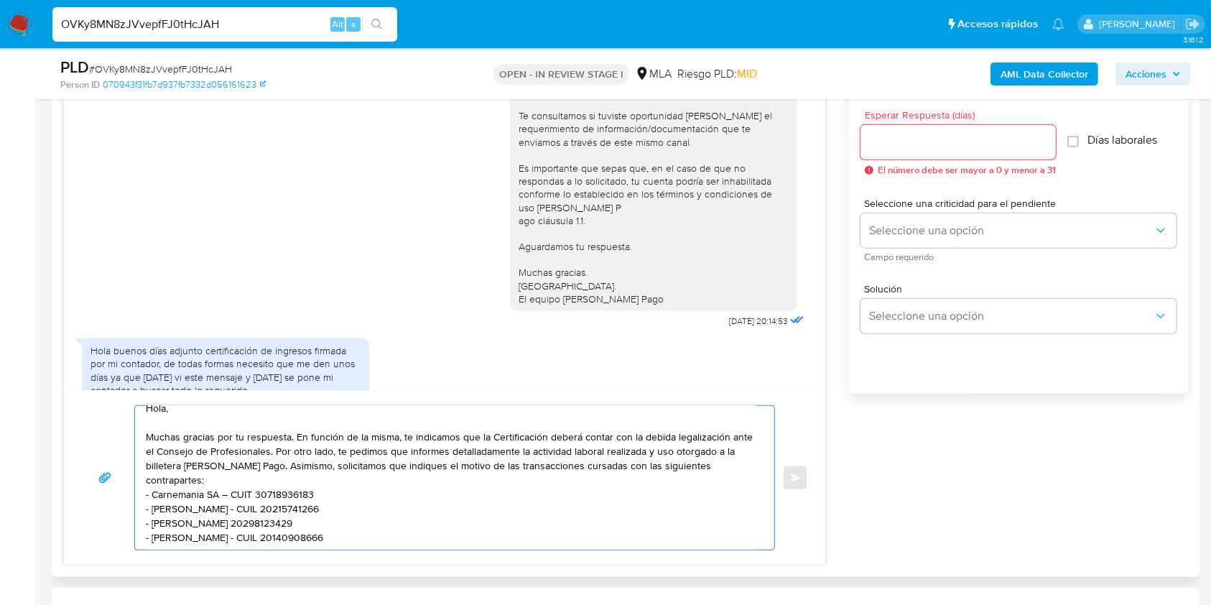
scroll to position [808, 0]
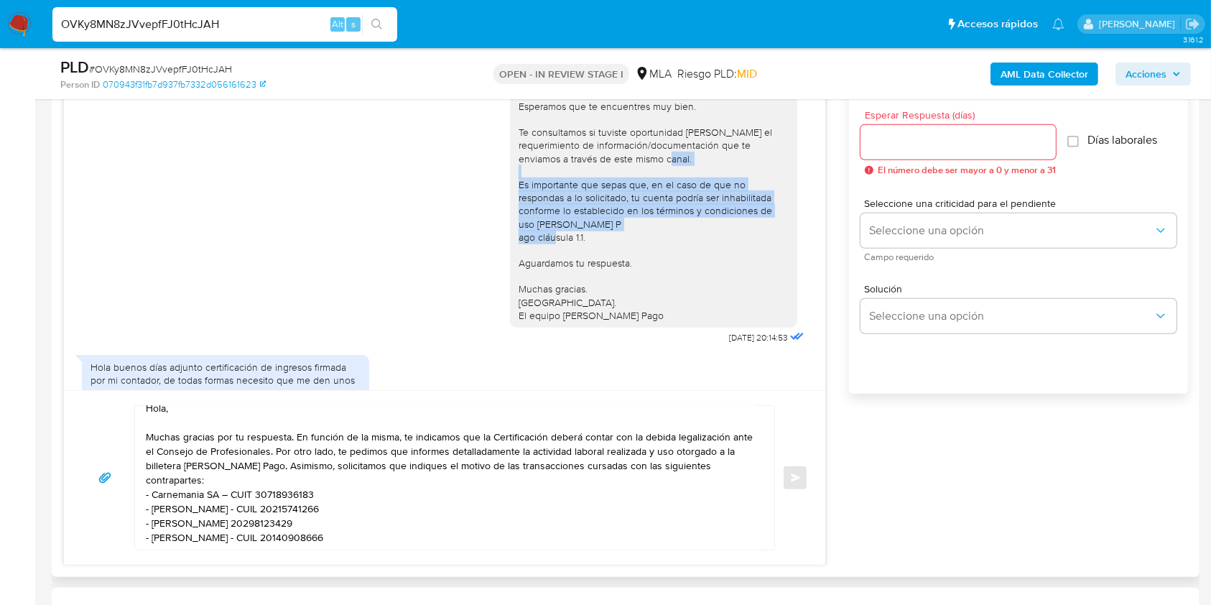
drag, startPoint x: 622, startPoint y: 258, endPoint x: 477, endPoint y: 200, distance: 155.6
click at [477, 200] on div "Hola, Esperamos que te encuentres muy bien. Te consultamos si tuviste oportunid…" at bounding box center [444, 202] width 725 height 290
copy div "Es importante que sepas que, en el caso de que no respondas a lo solicitado, tu…"
click at [400, 542] on textarea "Hola, Muchas gracias por tu respuesta. En función de la misma, te indicamos que…" at bounding box center [451, 478] width 610 height 144
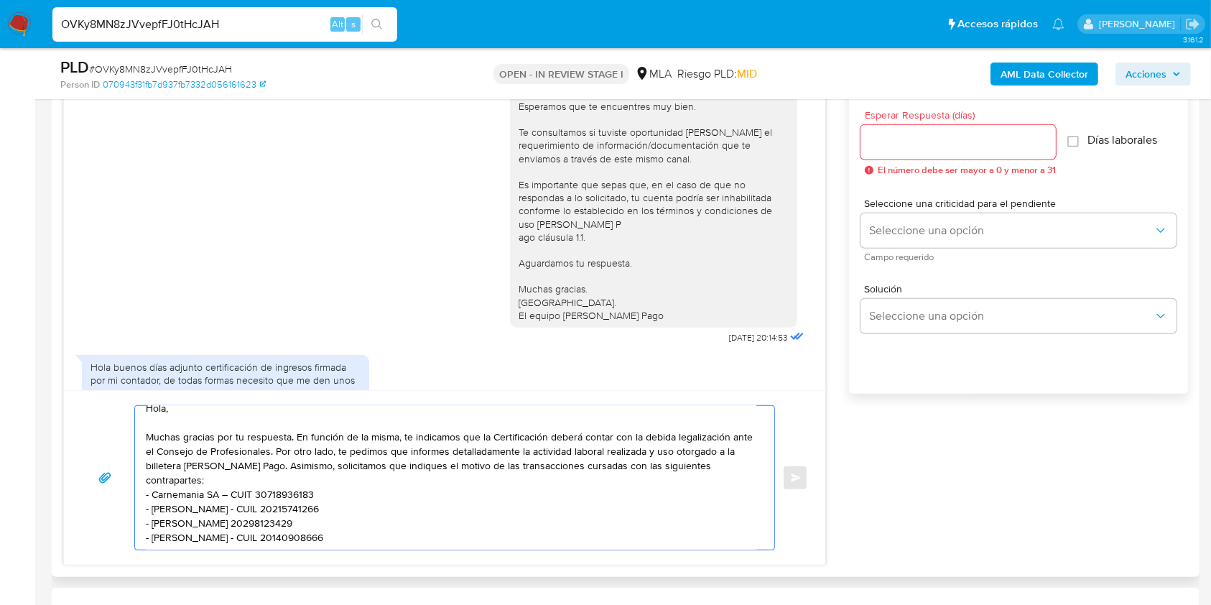
paste textarea "Es importante que sepas que, en el caso de que no respondas a lo solicitado, tu…"
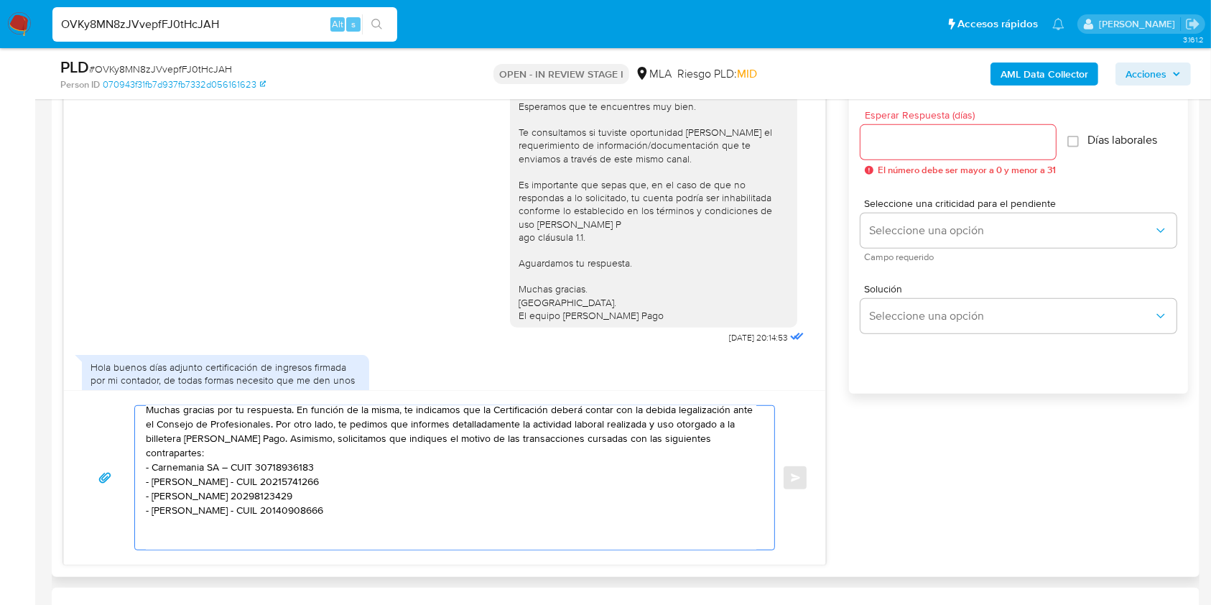
scroll to position [81, 0]
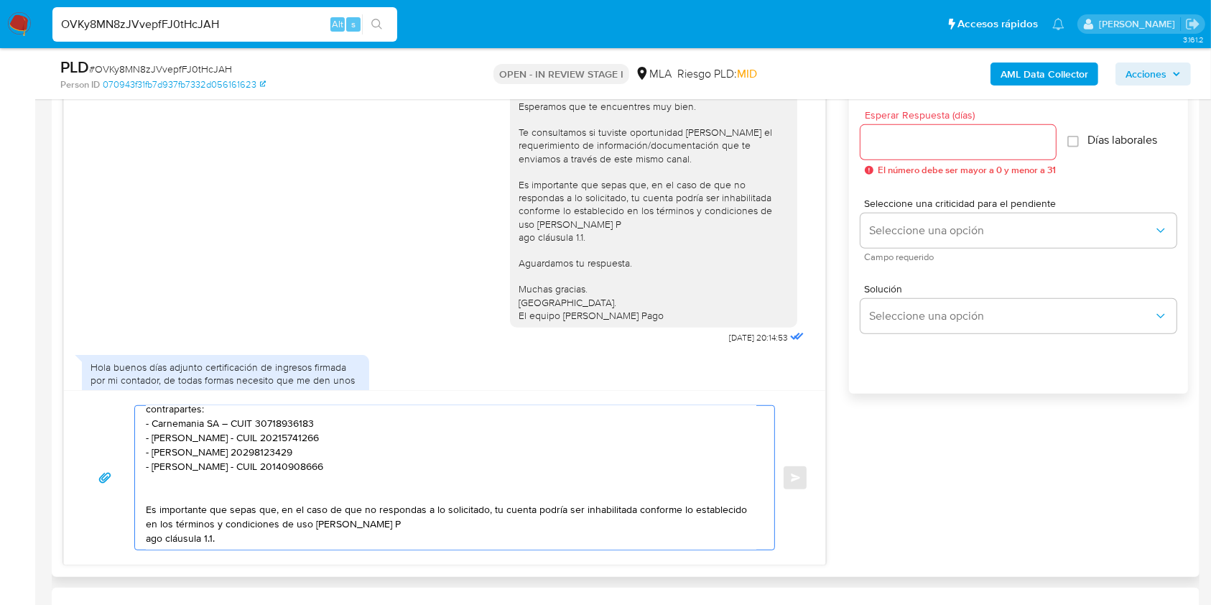
click at [150, 538] on textarea "Hola, Muchas gracias por tu respuesta. En función de la misma, te indicamos que…" at bounding box center [451, 478] width 610 height 144
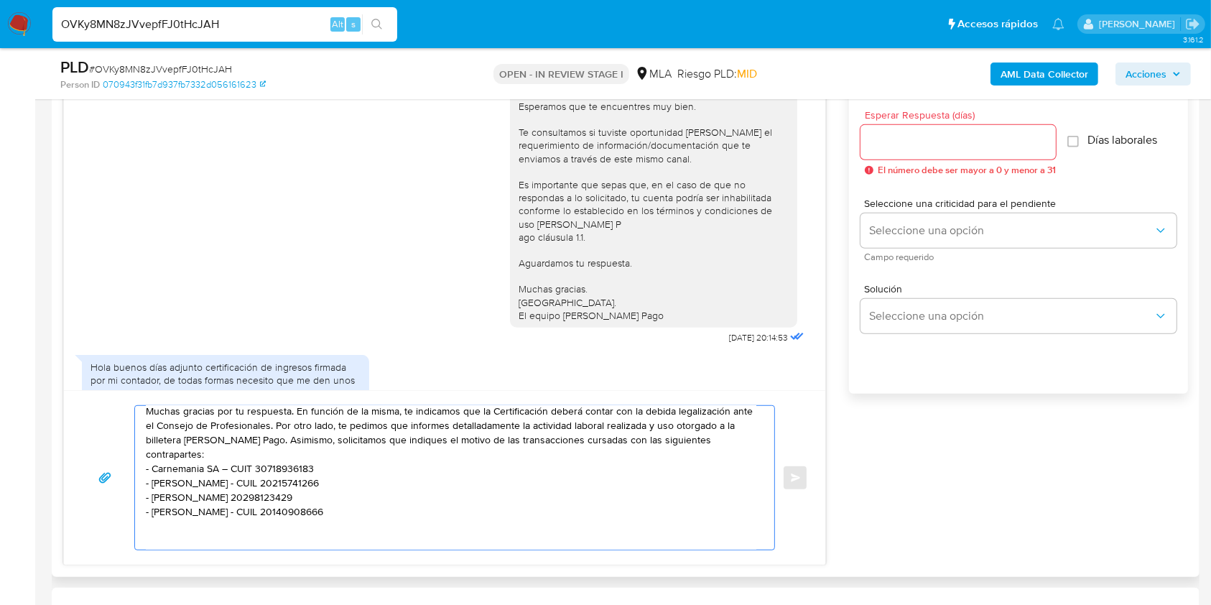
scroll to position [0, 0]
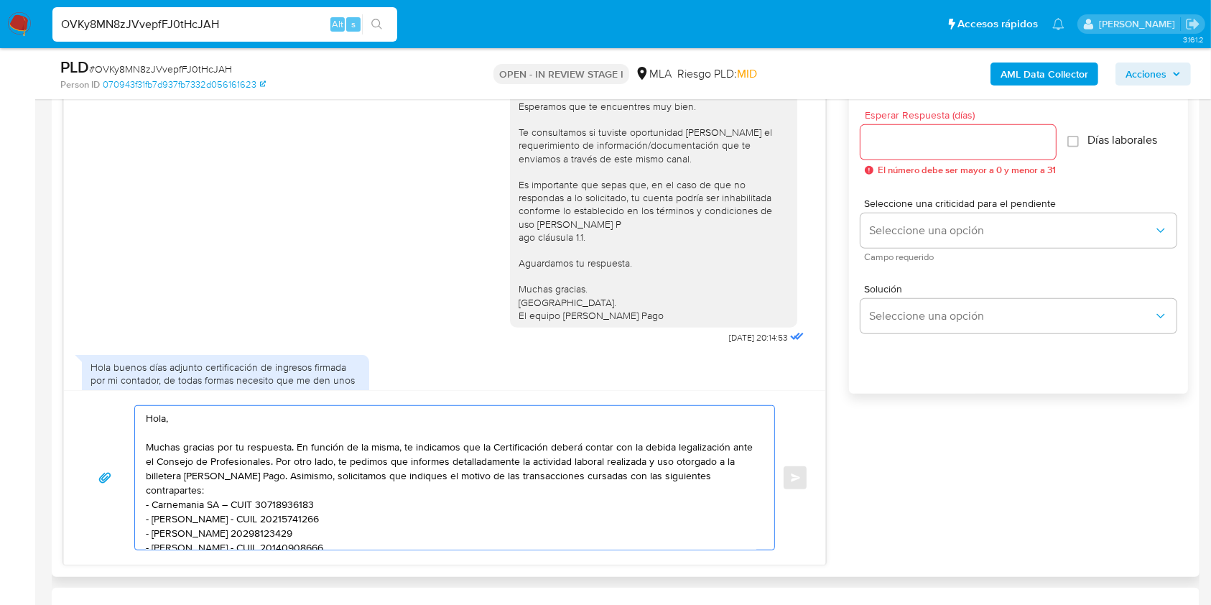
drag, startPoint x: 293, startPoint y: 533, endPoint x: 103, endPoint y: 350, distance: 263.0
click at [103, 350] on div "17/09/2025 14:42:48 Hola, Esperamos que te encuentres muy bien. Te consultamos …" at bounding box center [444, 307] width 763 height 516
type textarea "Hola, Muchas gracias por tu respuesta. En función de la misma, te indicamos que…"
click at [903, 141] on input "Esperar Respuesta (días)" at bounding box center [957, 142] width 195 height 19
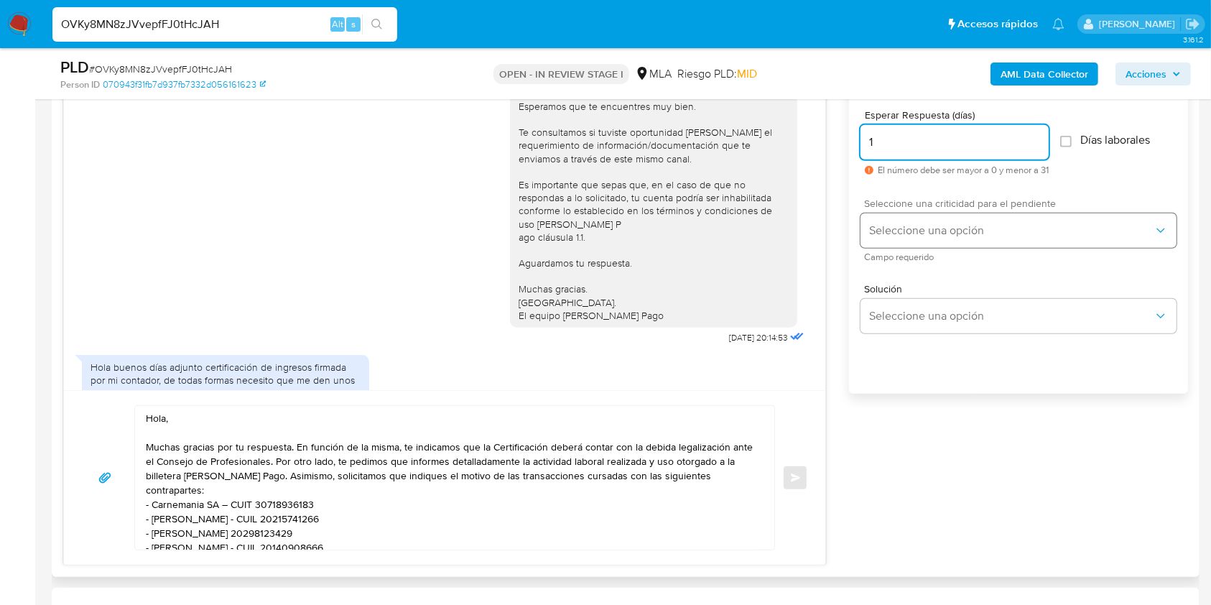
type input "1"
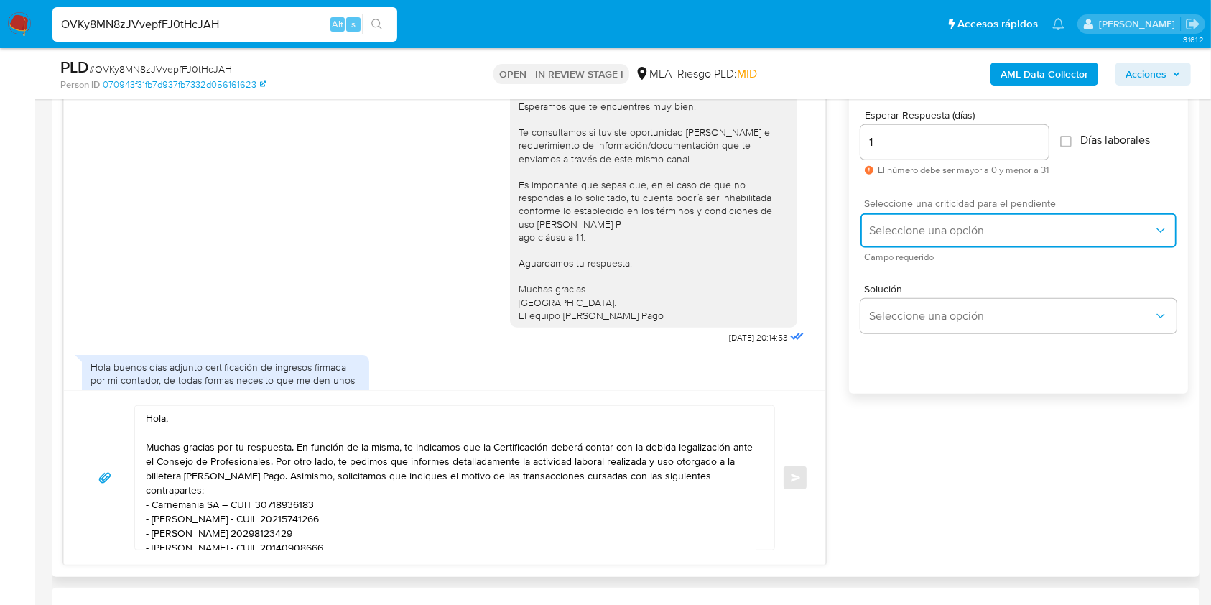
click at [883, 219] on button "Seleccione una opción" at bounding box center [1018, 230] width 316 height 34
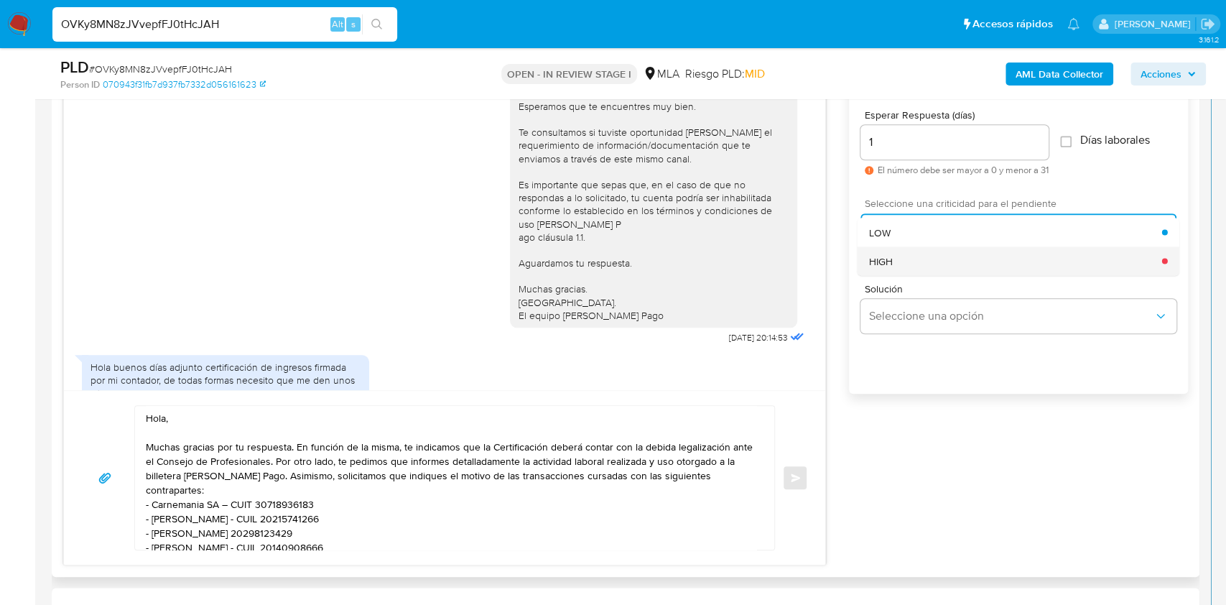
click at [885, 266] on span "HIGH" at bounding box center [881, 260] width 24 height 13
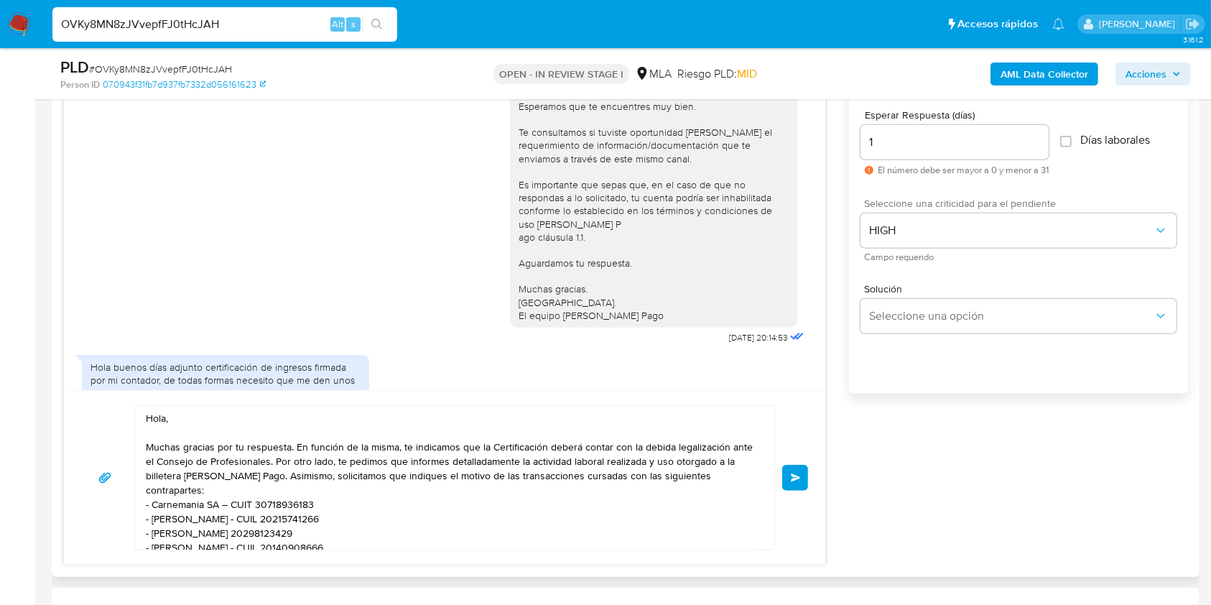
click at [804, 472] on button "Enviar" at bounding box center [795, 478] width 26 height 26
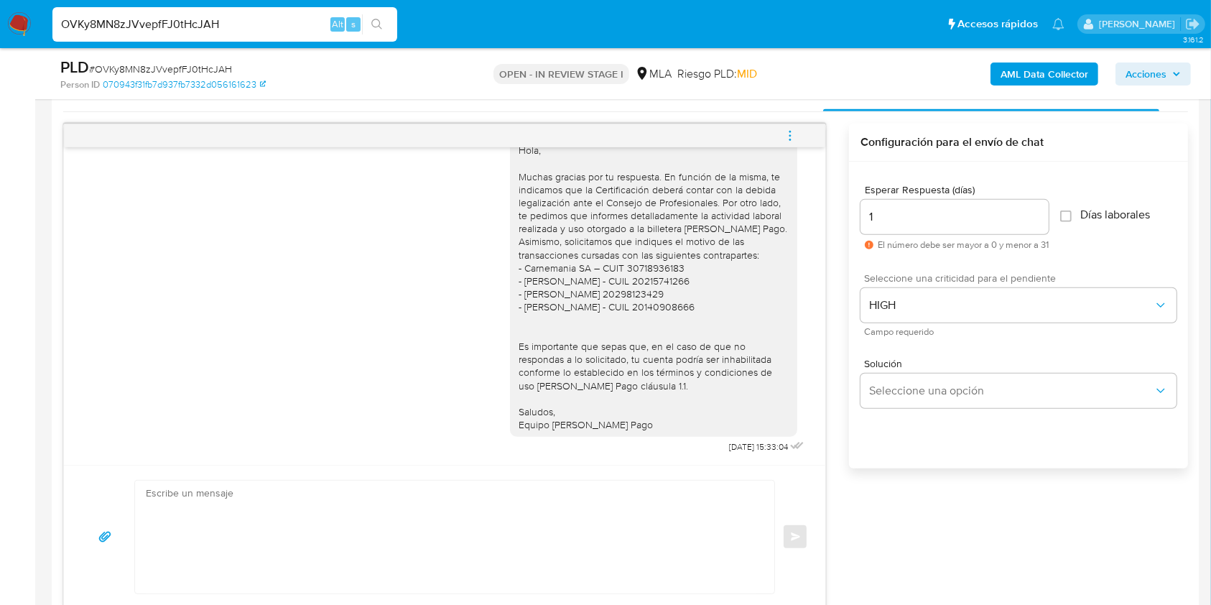
scroll to position [628, 0]
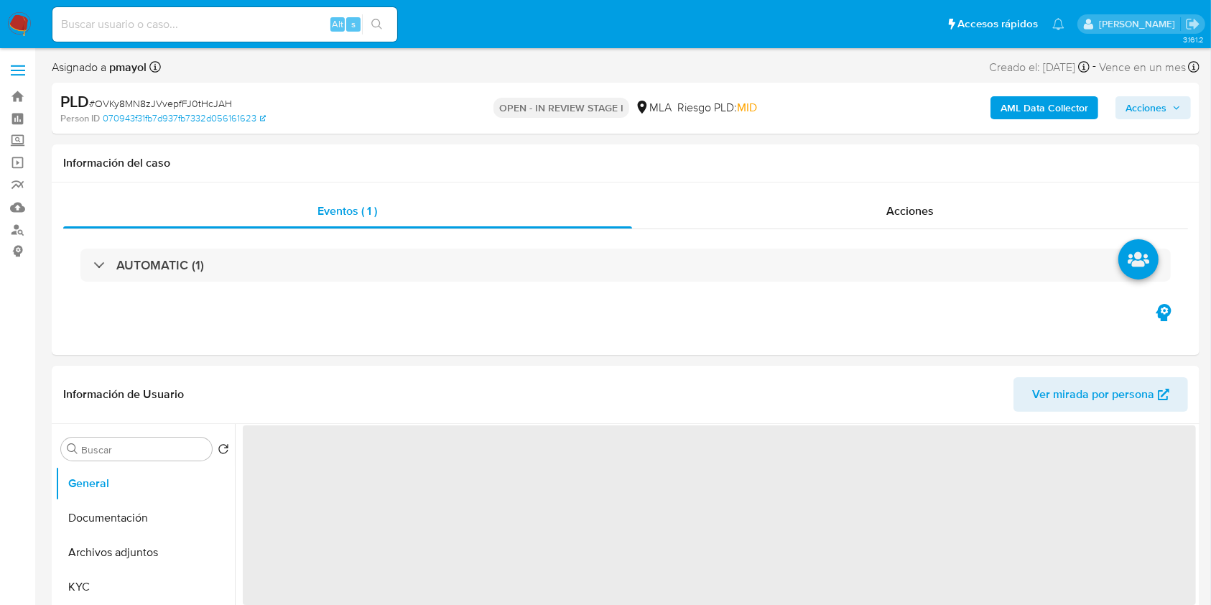
select select "10"
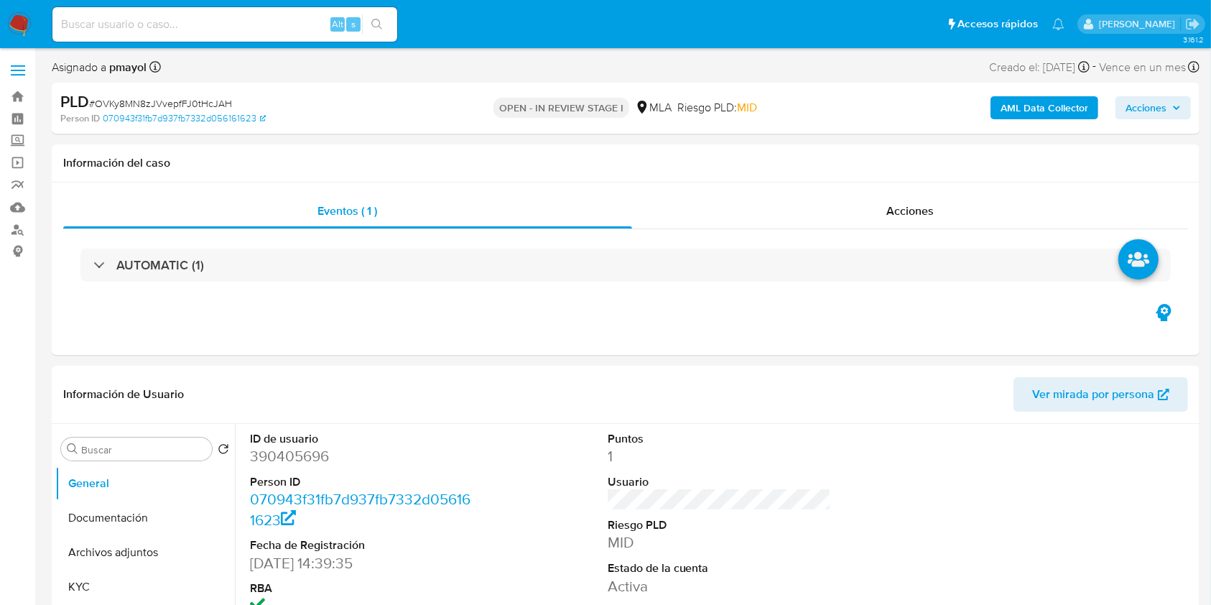
scroll to position [47, 0]
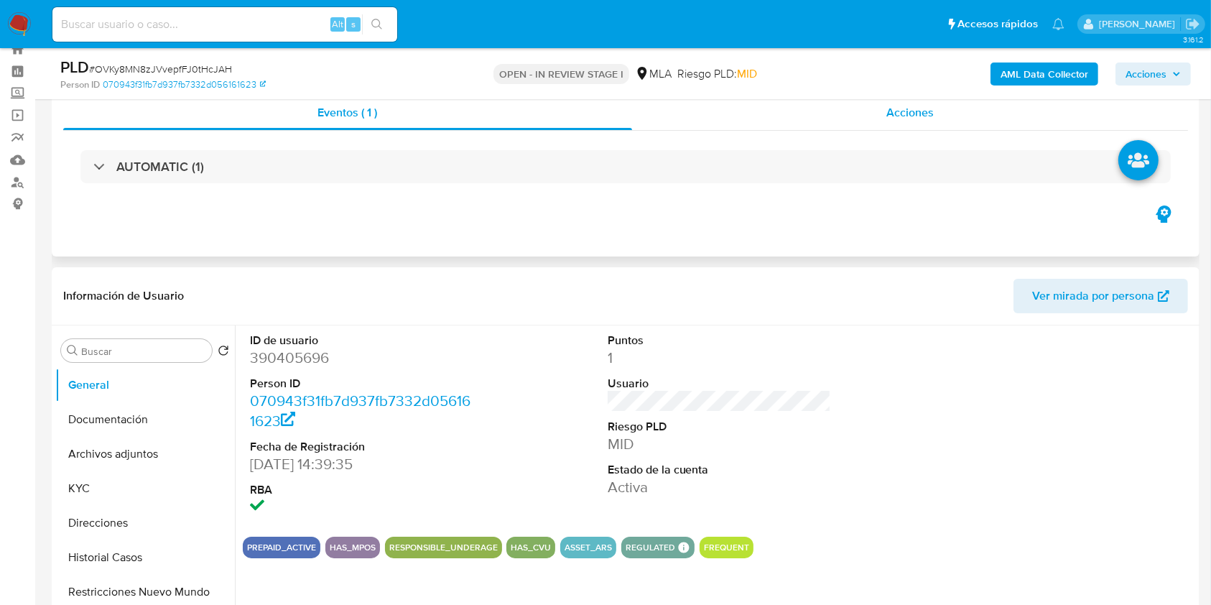
click at [889, 107] on span "Acciones" at bounding box center [909, 112] width 47 height 17
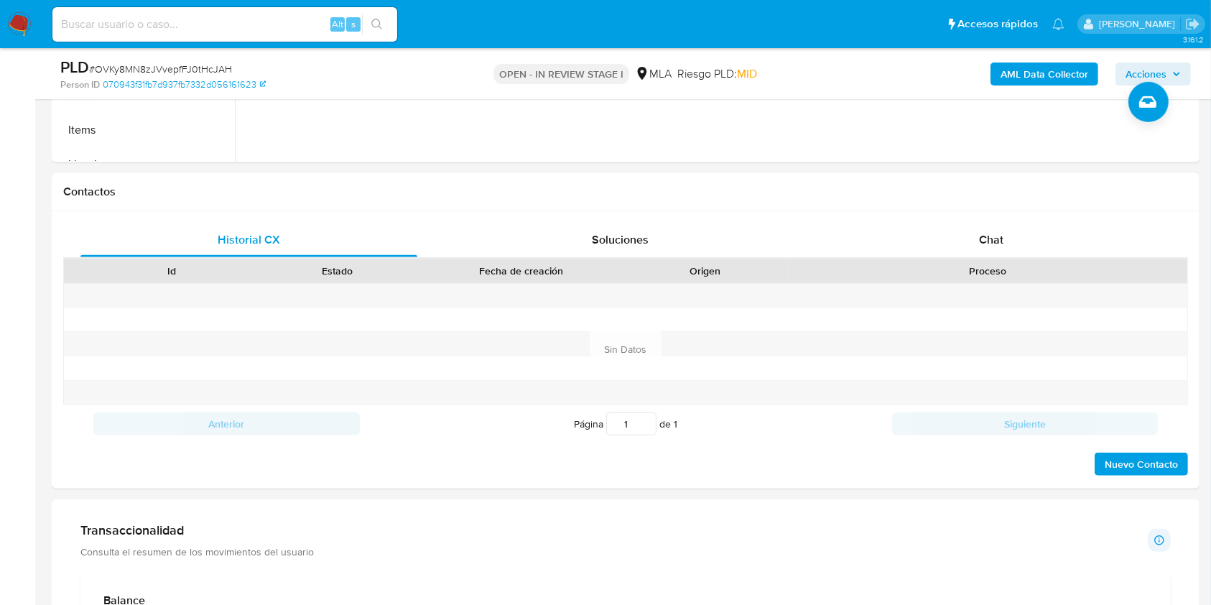
scroll to position [671, 0]
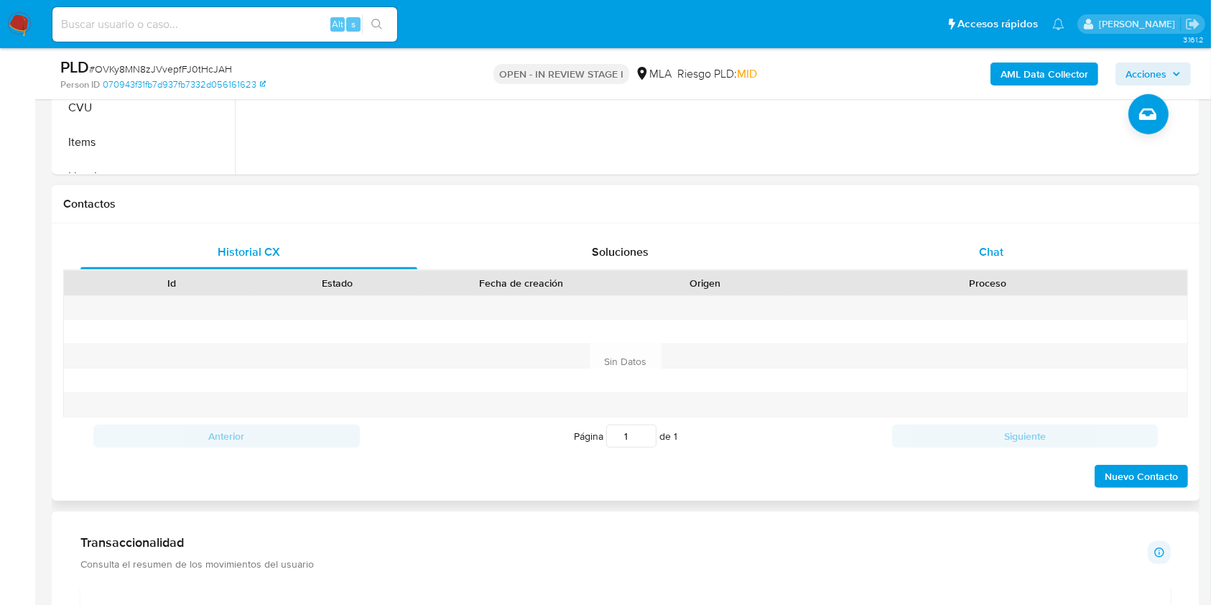
click at [1016, 248] on div "Chat" at bounding box center [991, 252] width 337 height 34
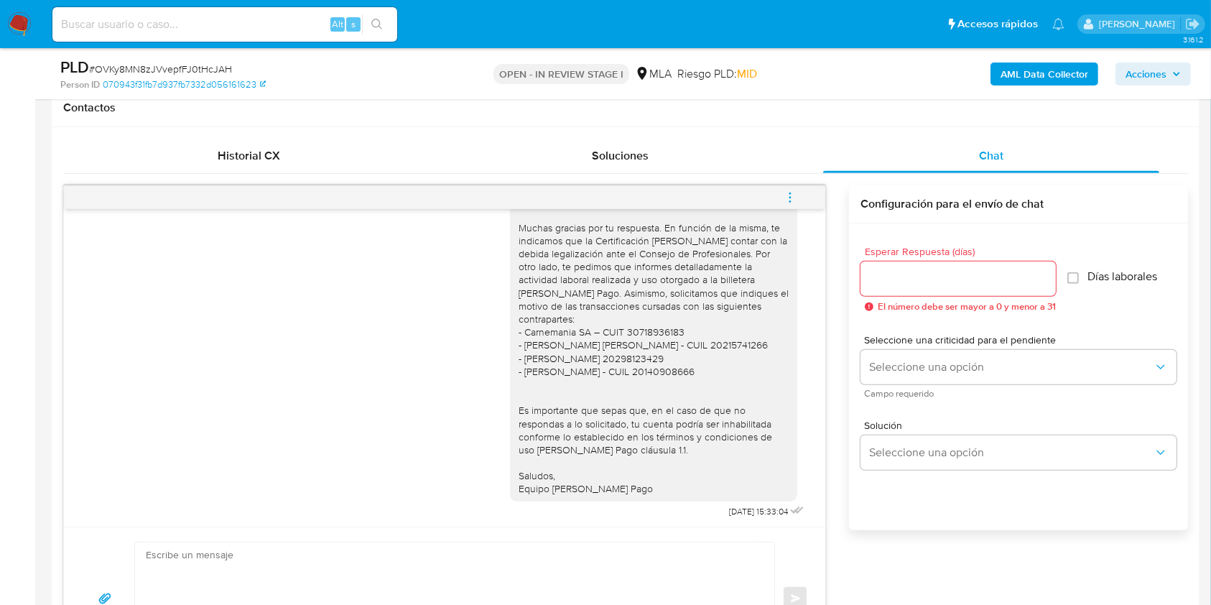
scroll to position [1273, 0]
click at [266, 29] on input at bounding box center [224, 24] width 345 height 19
paste input "FOULslNO0Vn3CS1UuSEHWvPQ"
type input "FOULslNO0Vn3CS1UuSEHWvPQ"
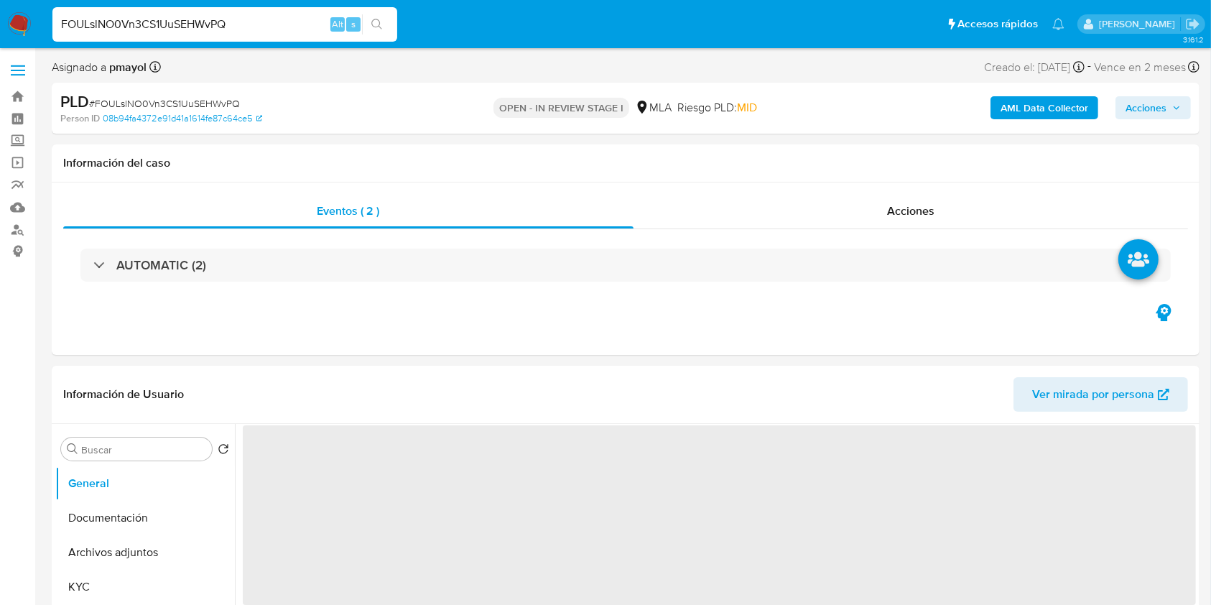
select select "10"
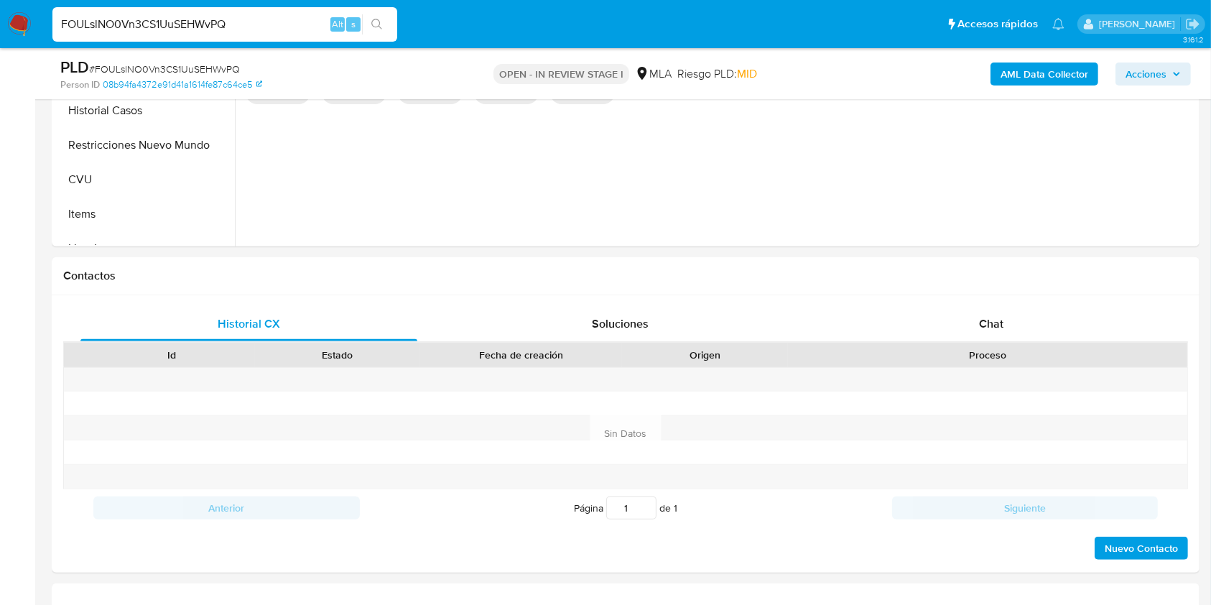
scroll to position [528, 0]
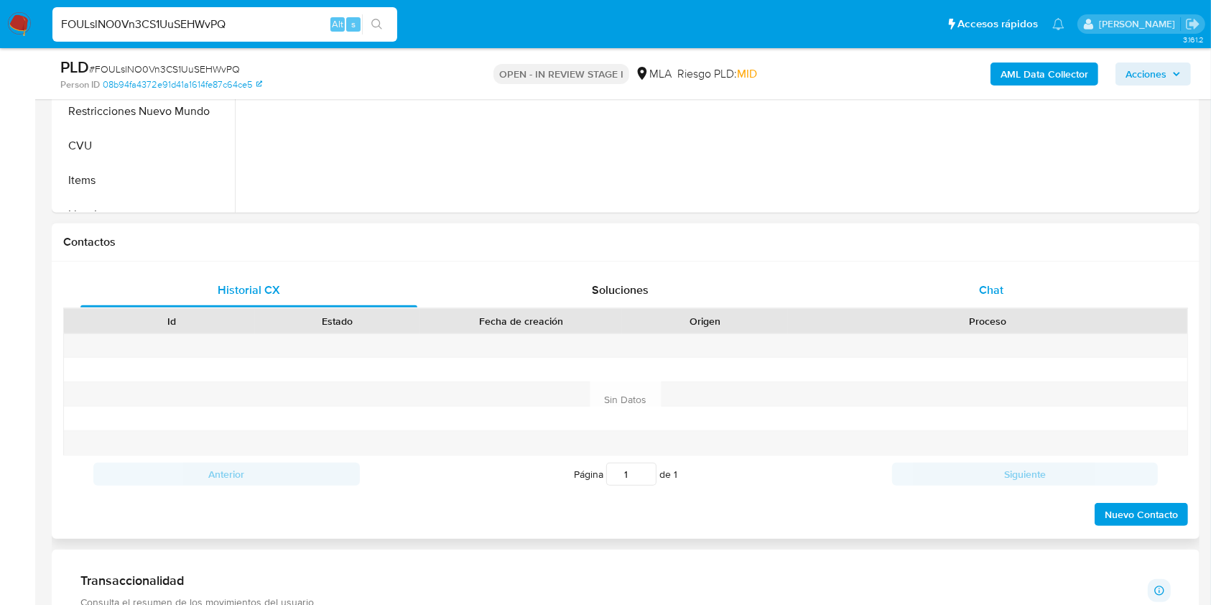
click at [982, 289] on span "Chat" at bounding box center [991, 289] width 24 height 17
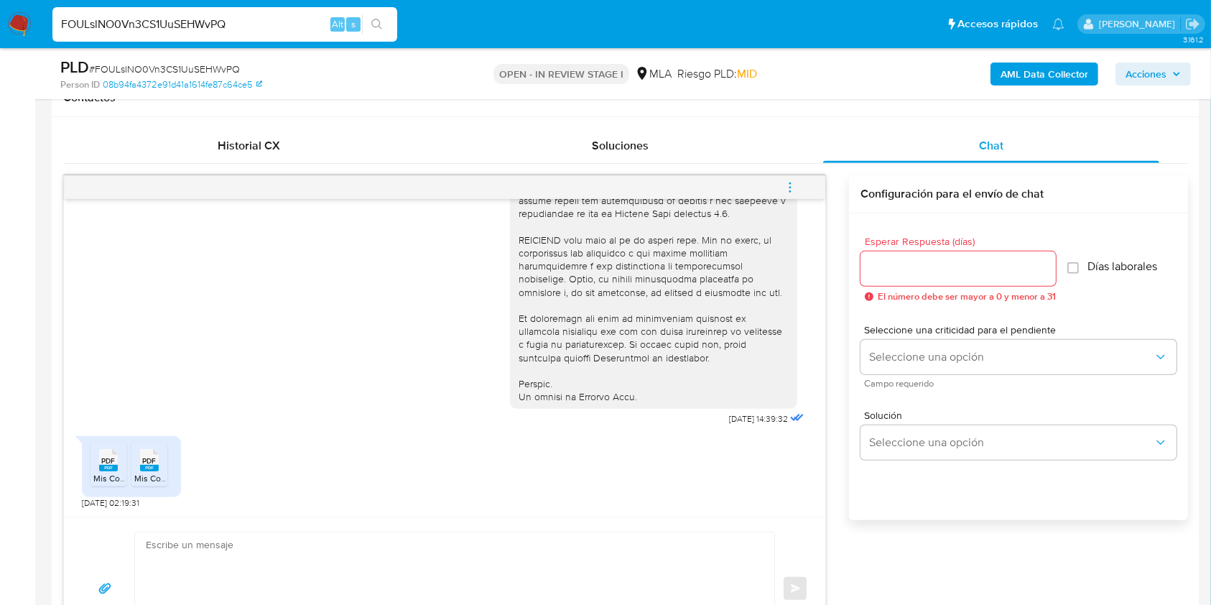
scroll to position [662, 0]
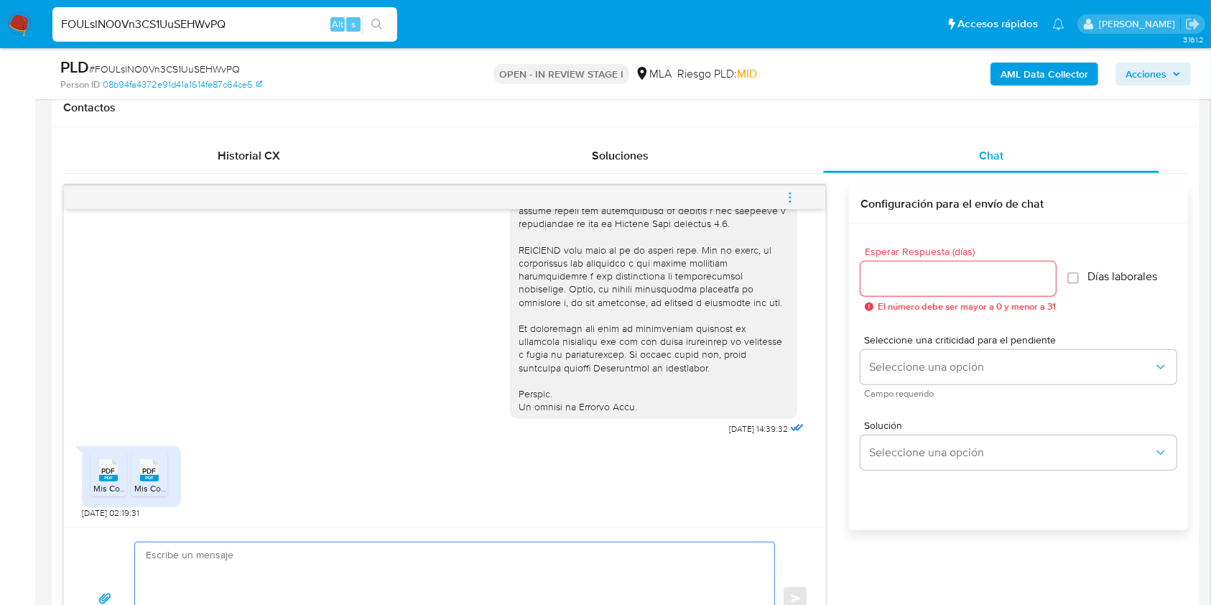
click at [474, 556] on textarea at bounding box center [451, 598] width 610 height 113
paste textarea "Hola, Muchas gracias por tu respuesta. Te indicamos que la documentación aporta…"
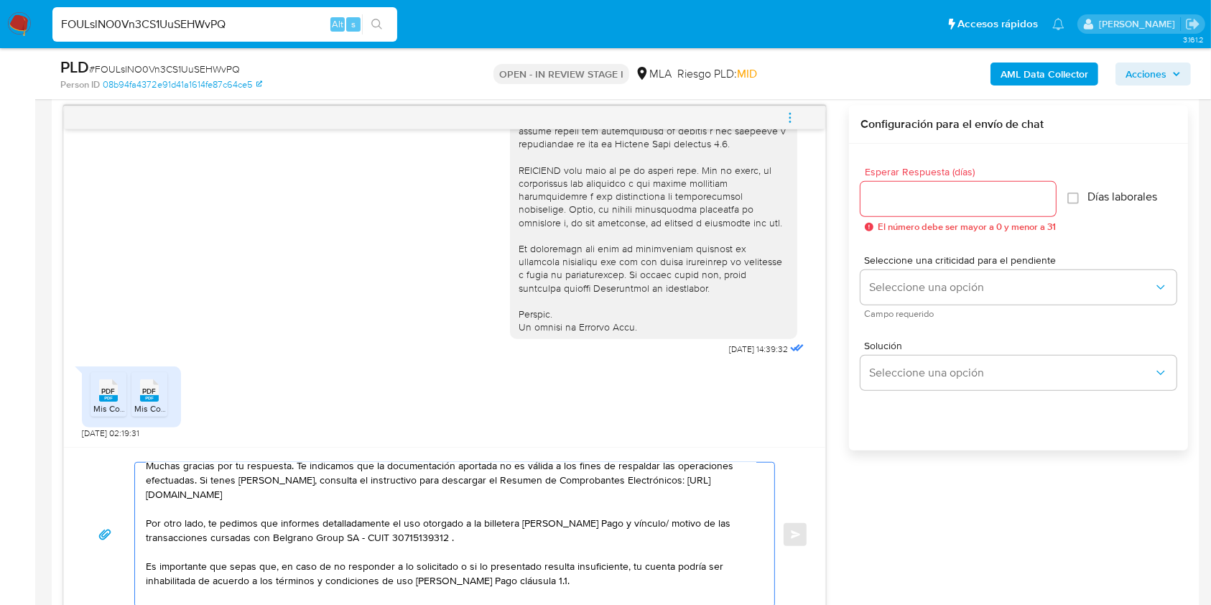
scroll to position [72, 0]
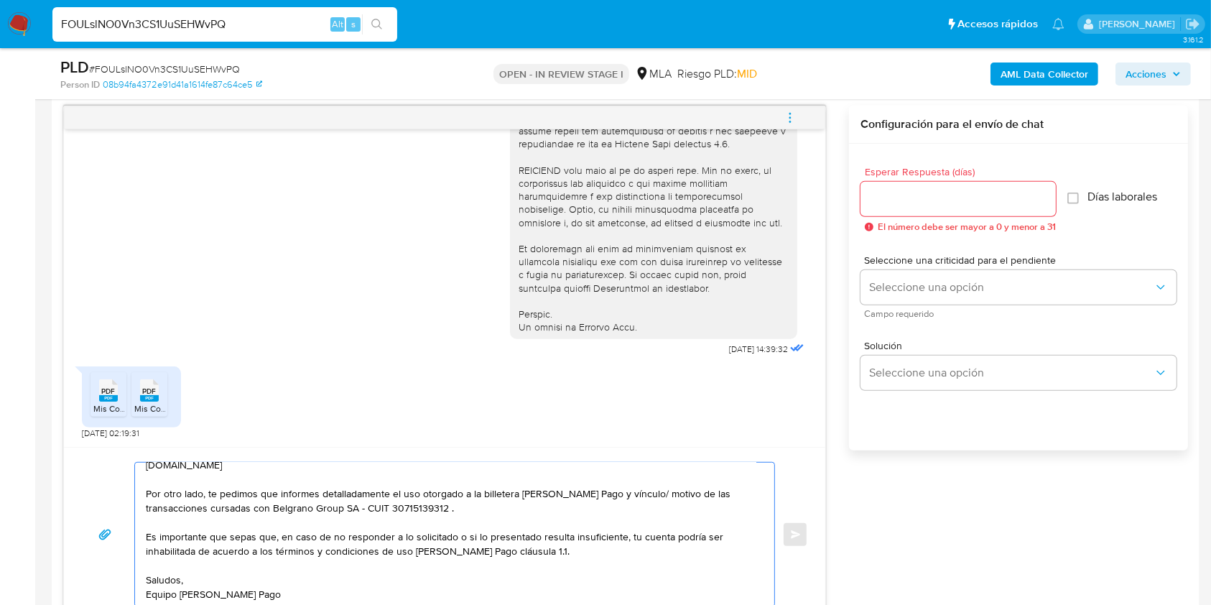
type textarea "Hola, Muchas gracias por tu respuesta. Te indicamos que la documentación aporta…"
click at [905, 192] on input "Esperar Respuesta (días)" at bounding box center [957, 199] width 195 height 19
type input "1"
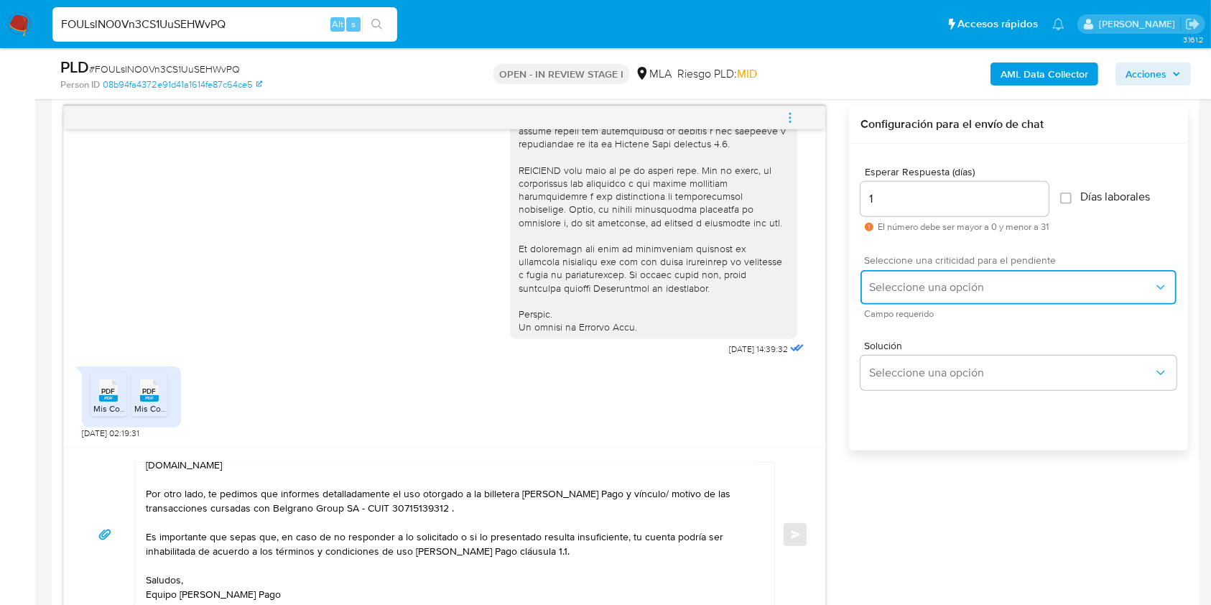
click at [915, 270] on button "Seleccione una opción" at bounding box center [1018, 287] width 316 height 34
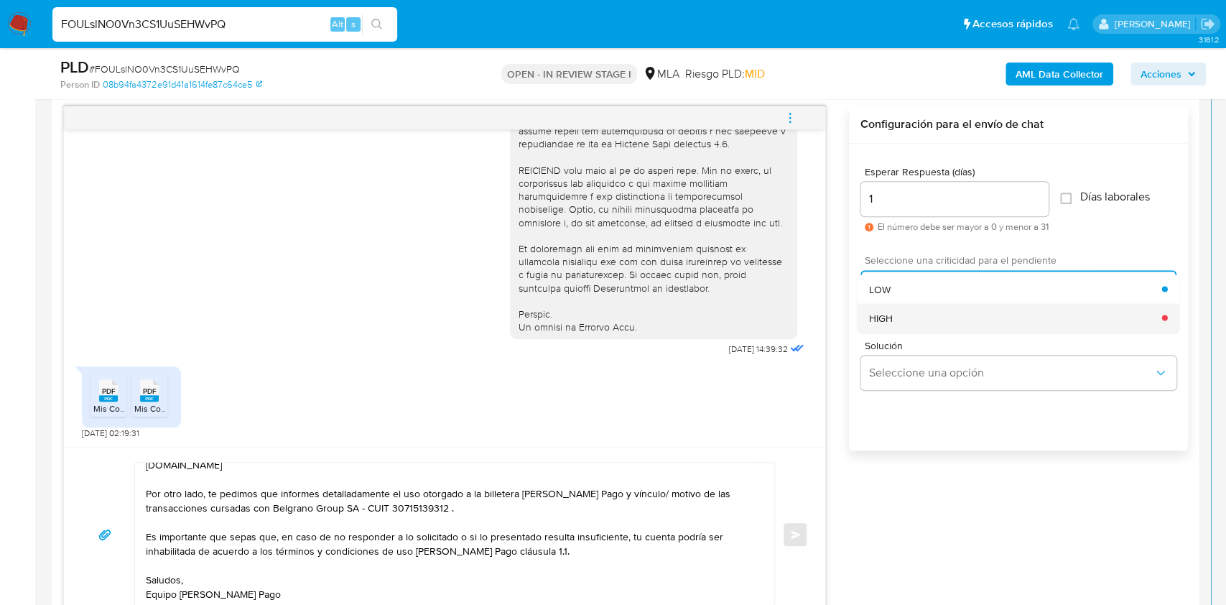
click at [919, 314] on div "HIGH" at bounding box center [1015, 317] width 293 height 29
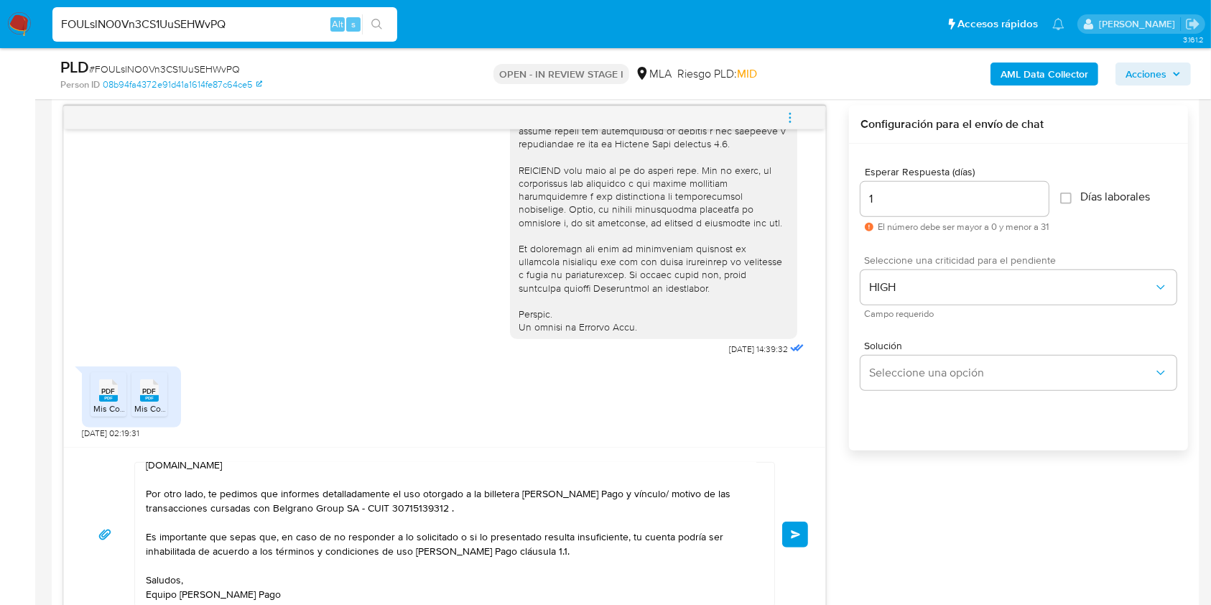
click at [793, 530] on span "Enviar" at bounding box center [796, 534] width 10 height 9
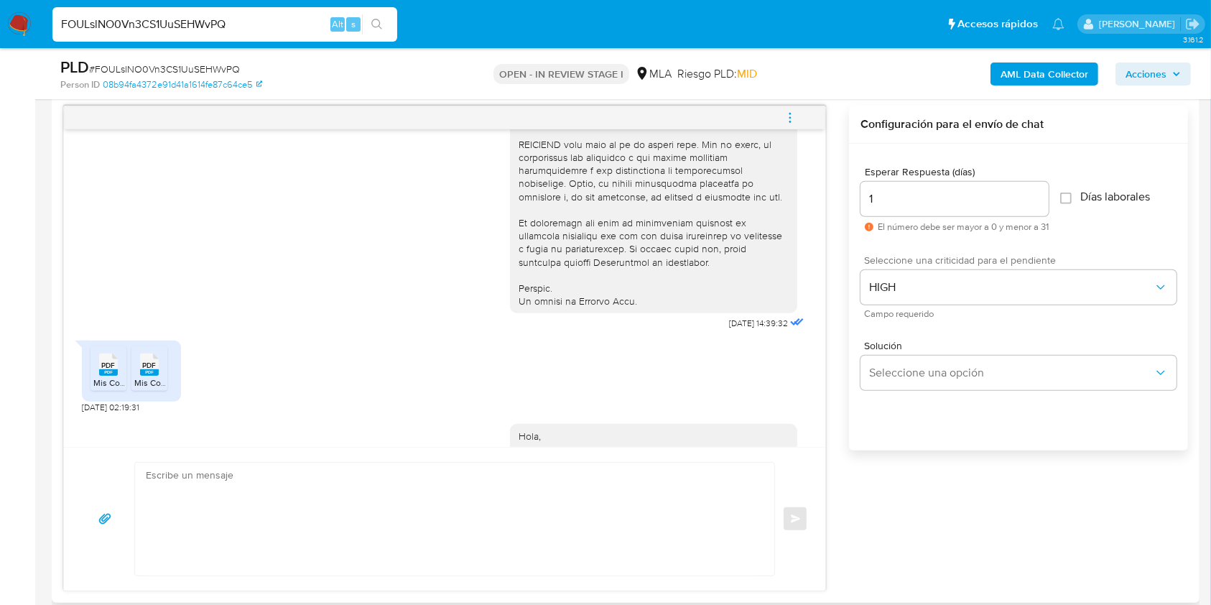
scroll to position [892, 0]
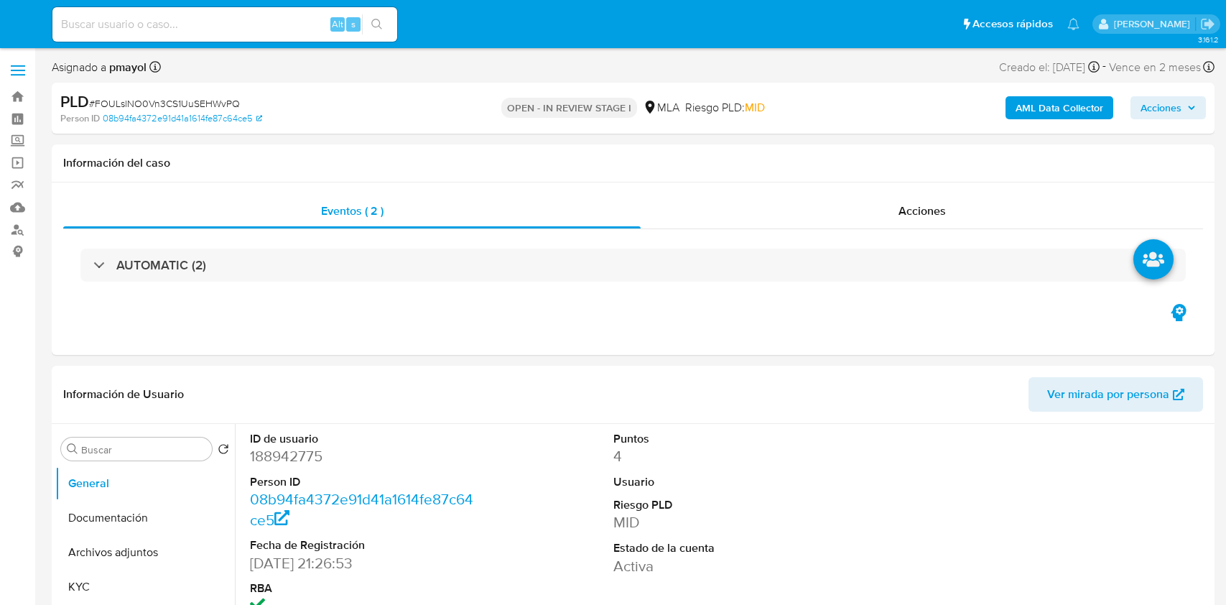
select select "10"
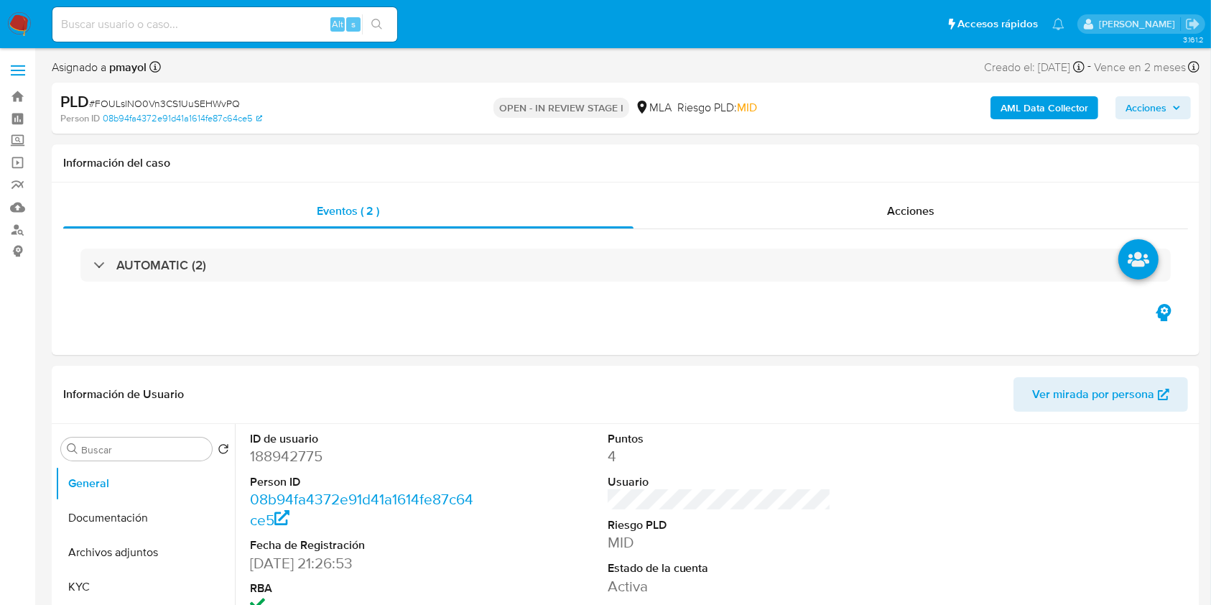
click at [230, 20] on input at bounding box center [224, 24] width 345 height 19
paste input "l49X1IRKmve9HWzP9wIx6TpL"
type input "l49X1IRKmve9HWzP9wIx6TpL"
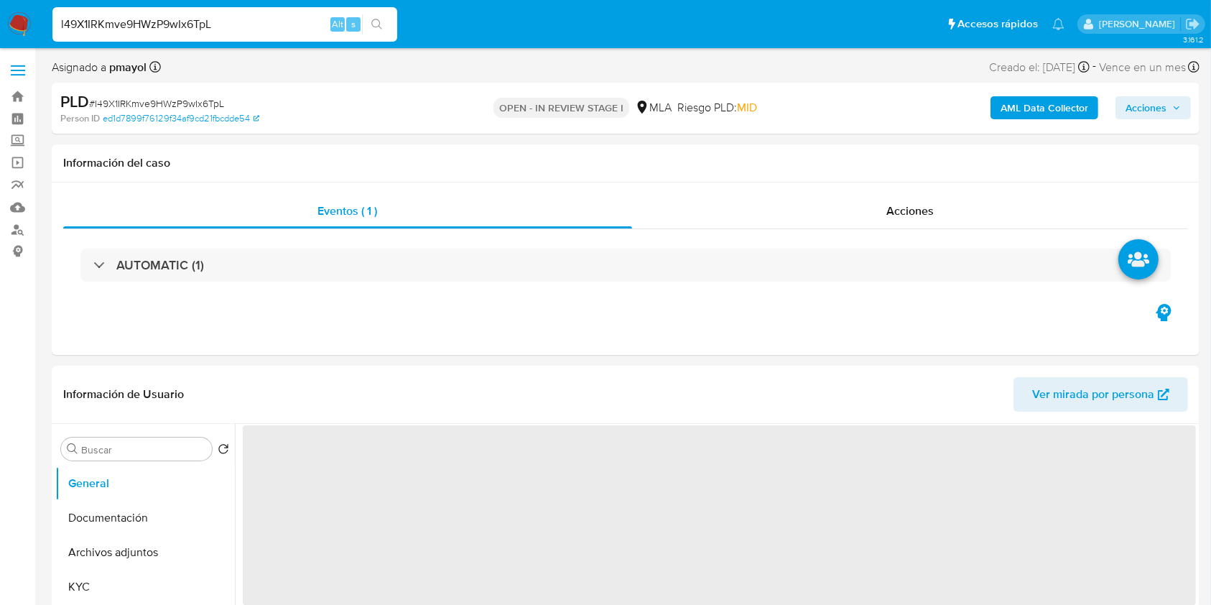
select select "10"
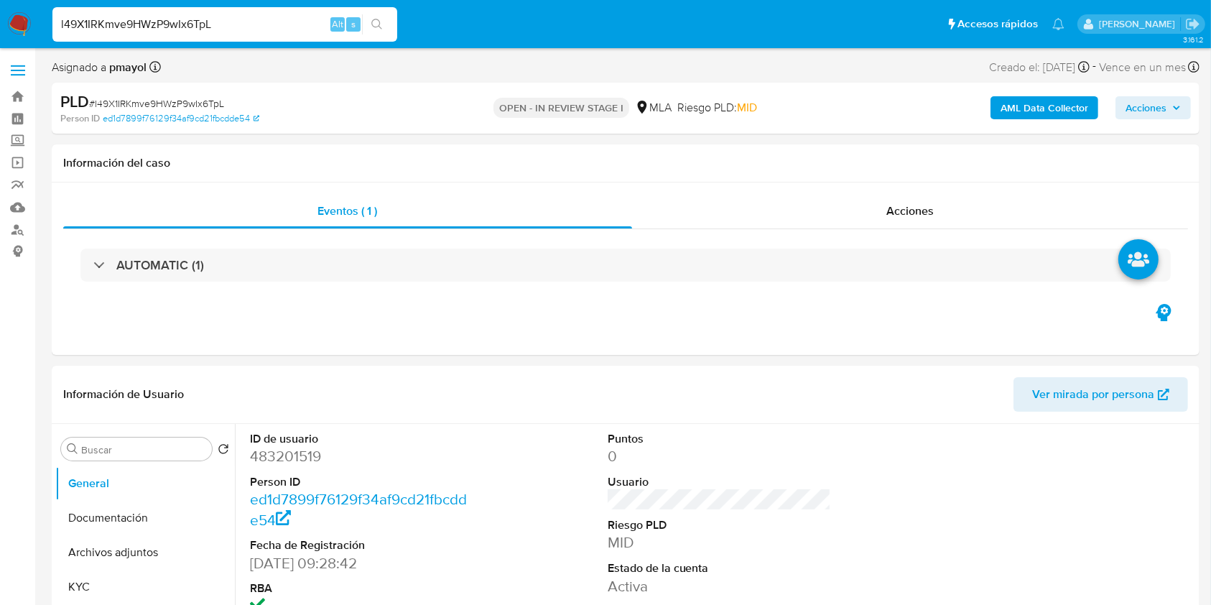
drag, startPoint x: 234, startPoint y: 4, endPoint x: 42, endPoint y: -116, distance: 226.5
click at [15, 36] on img at bounding box center [19, 24] width 24 height 24
